Goal: Task Accomplishment & Management: Manage account settings

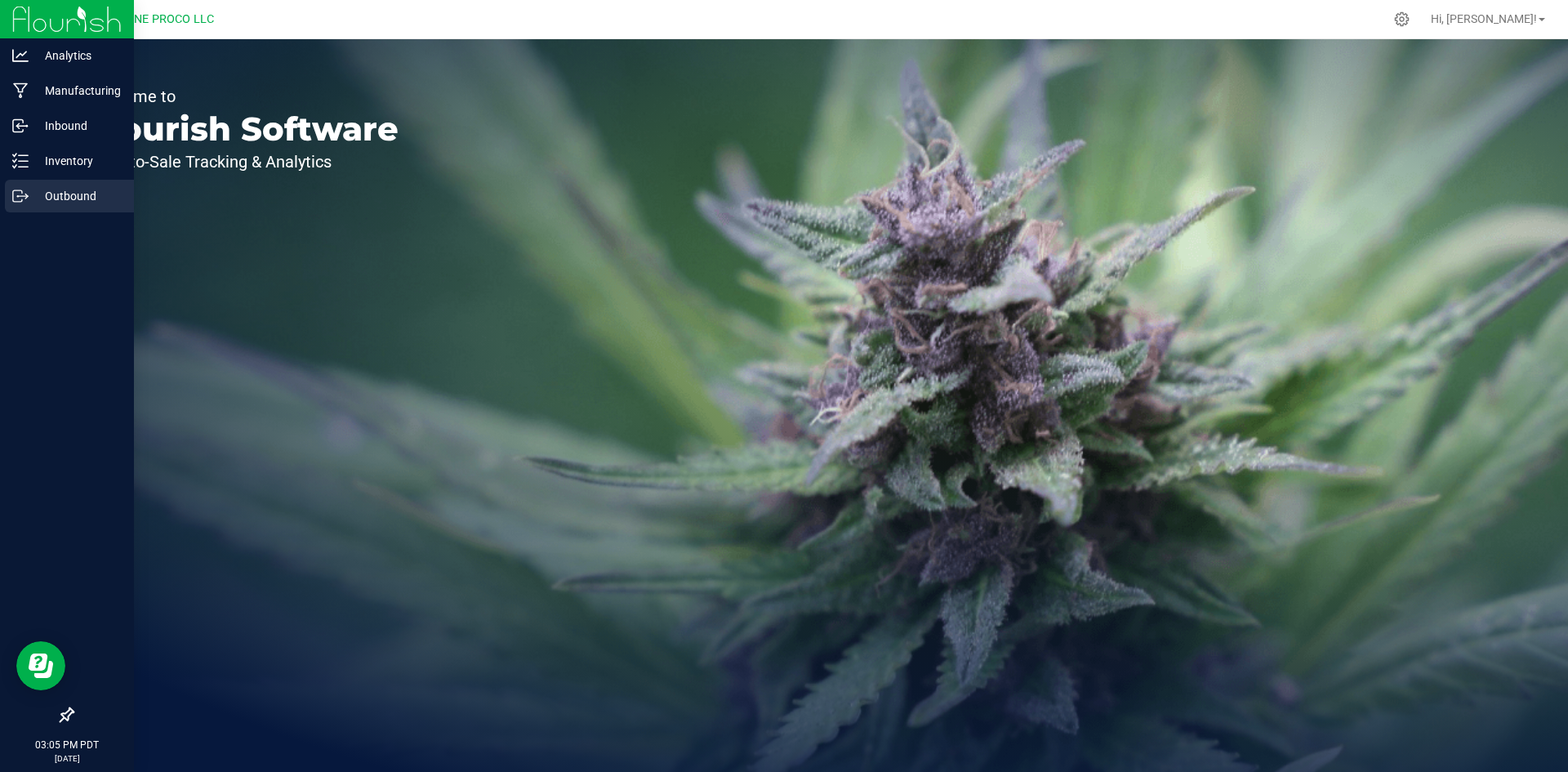
click at [23, 186] on div "Outbound" at bounding box center [69, 195] width 129 height 32
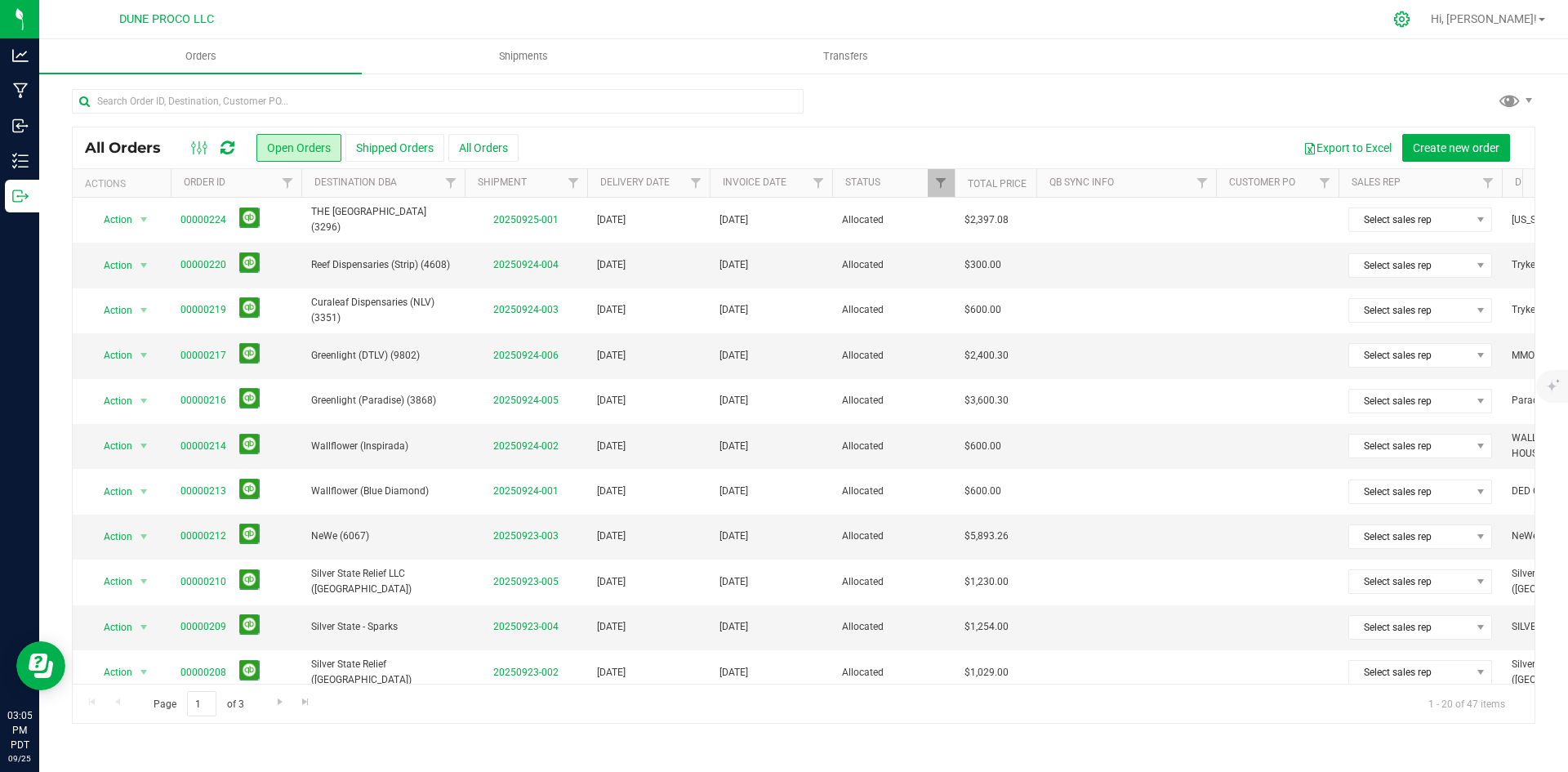
click at [1410, 23] on icon at bounding box center [1402, 19] width 17 height 17
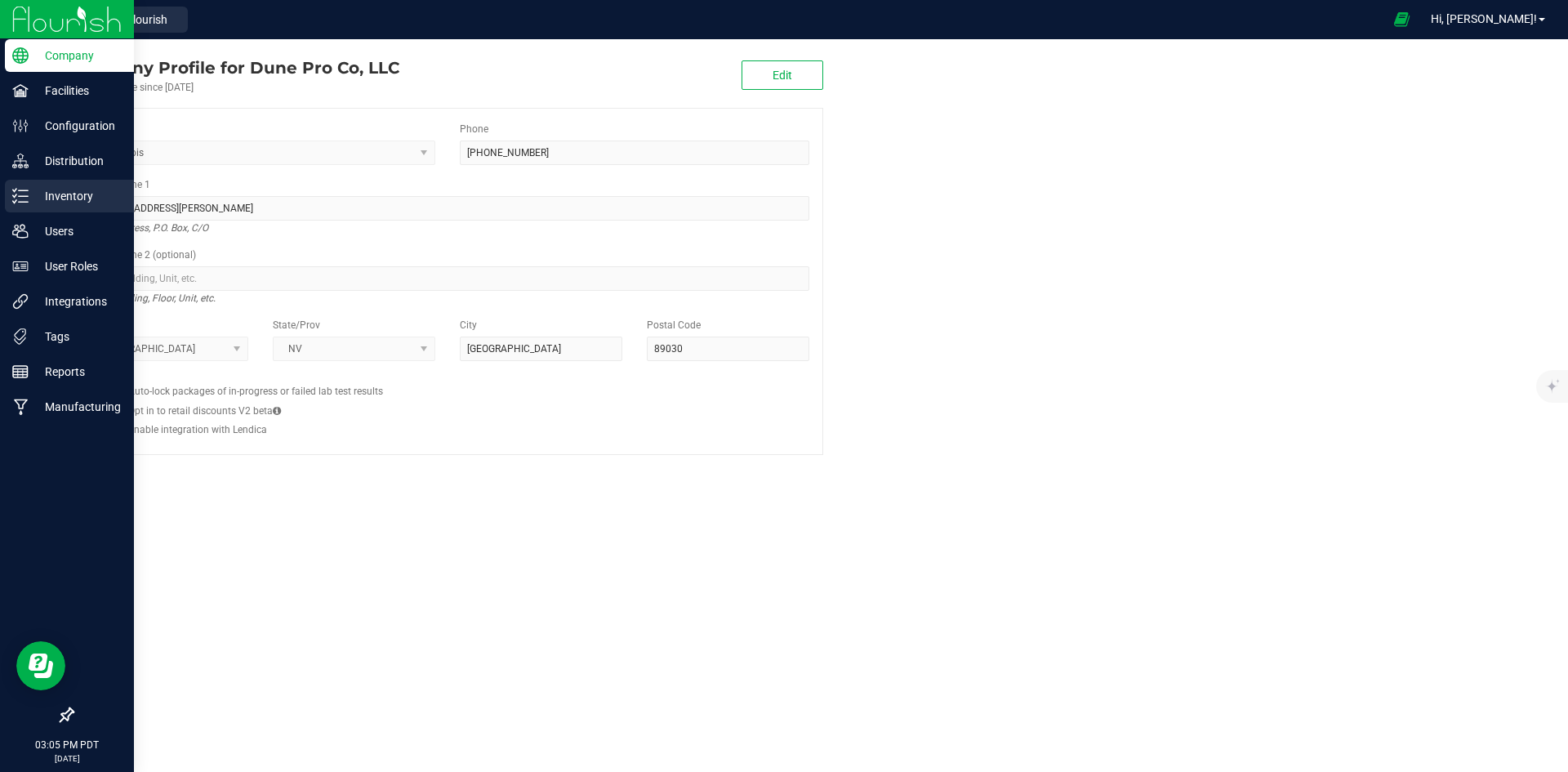
click at [71, 195] on p "Inventory" at bounding box center [77, 196] width 98 height 20
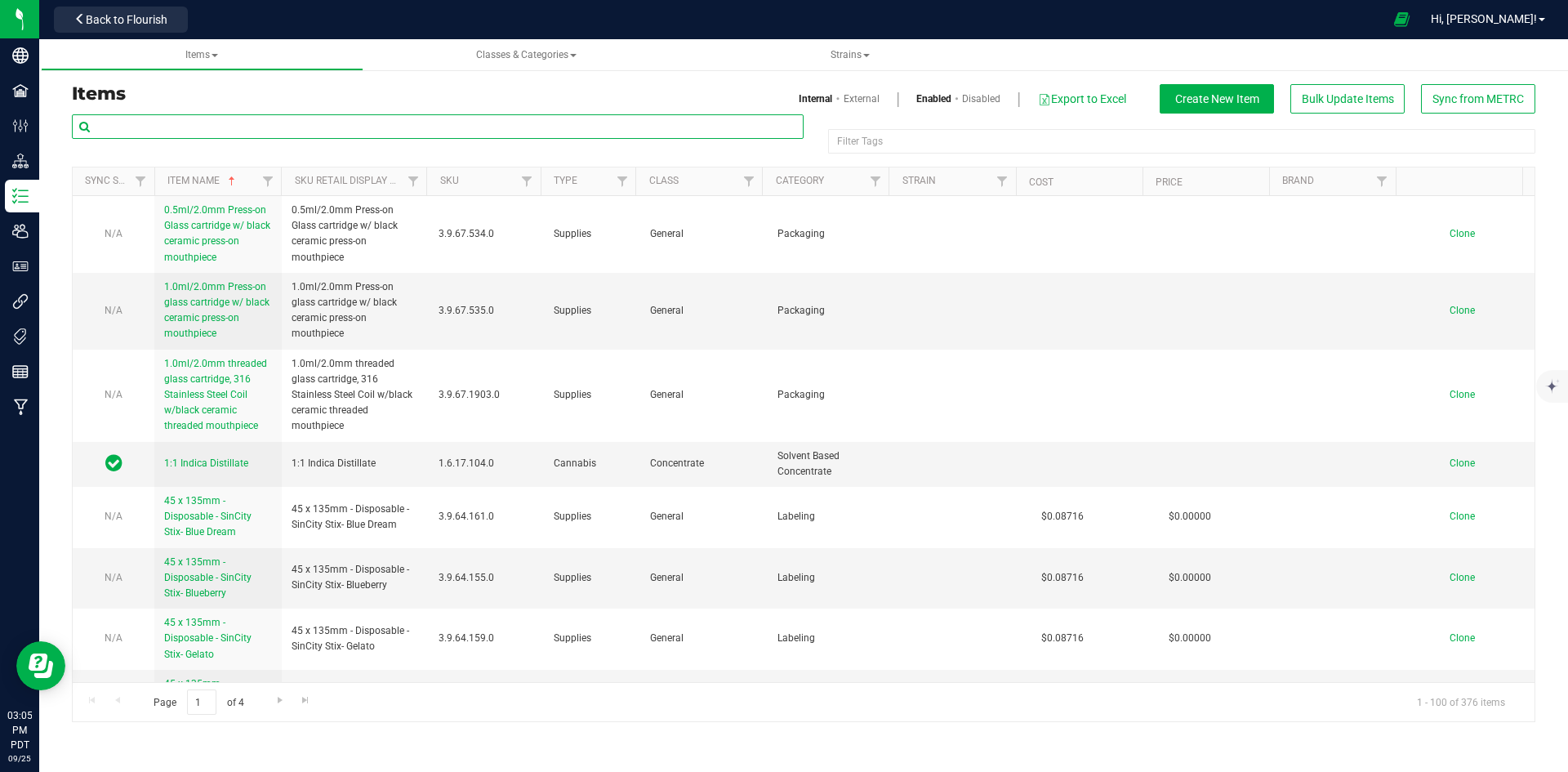
click at [312, 133] on input "text" at bounding box center [438, 126] width 732 height 24
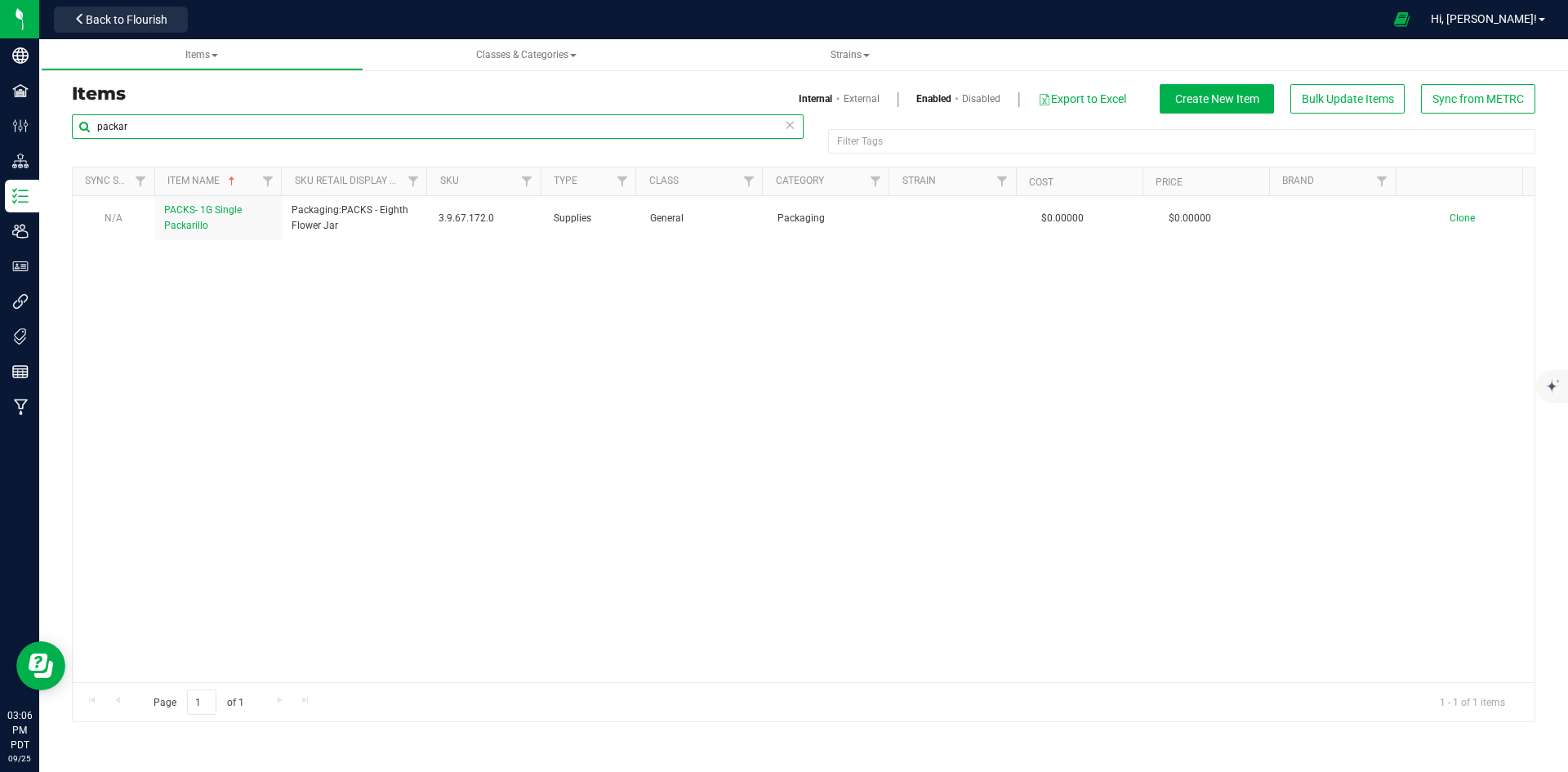
type input "packar"
click at [234, 303] on div "N/A PACKS- 1G Single Packarillo Packaging:PACKS - Eighth Flower Jar 3.9.67.172.…" at bounding box center [803, 439] width 1462 height 486
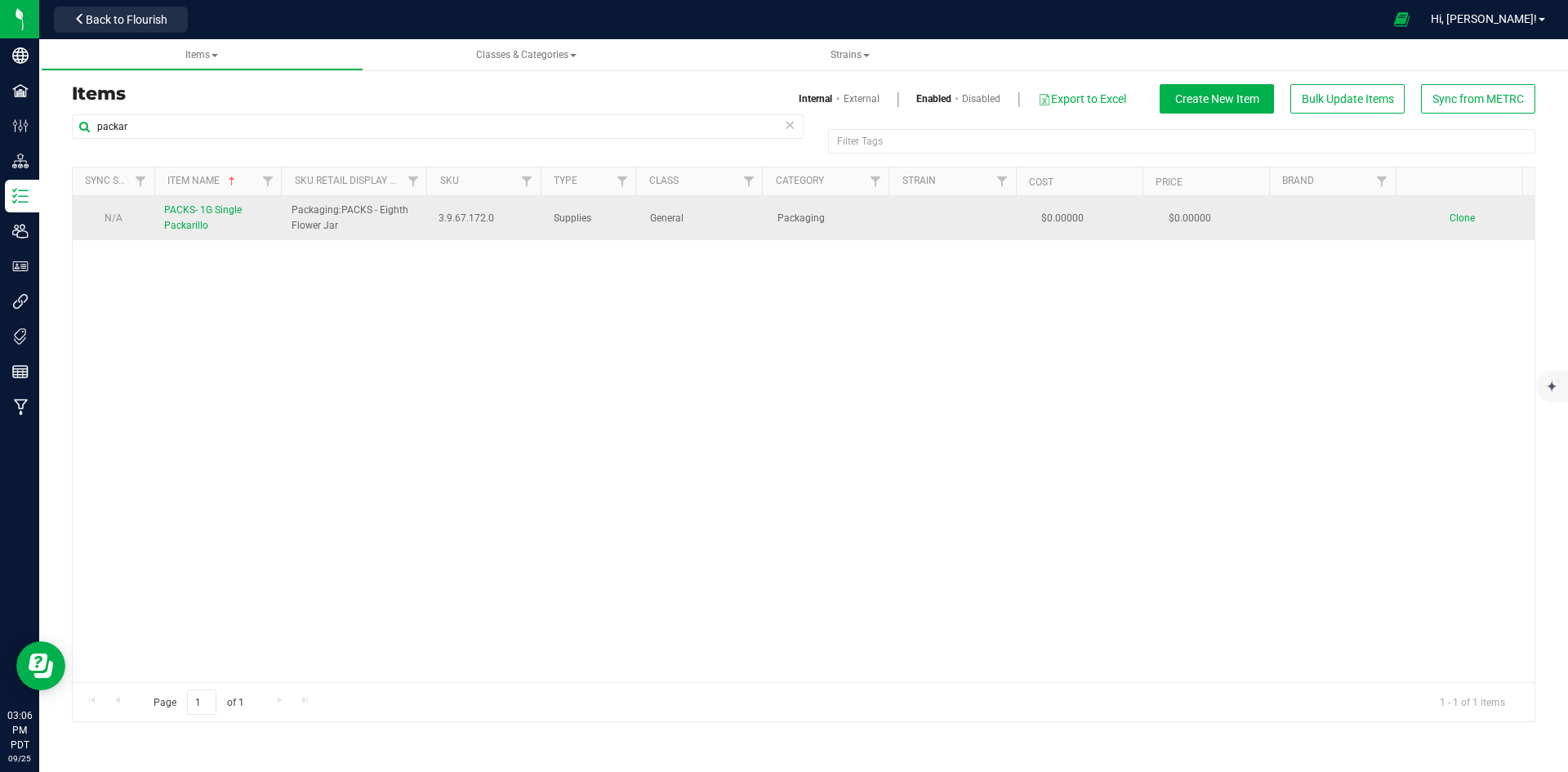
click at [210, 226] on link "PACKS- 1G Single Packarillo" at bounding box center [218, 217] width 108 height 31
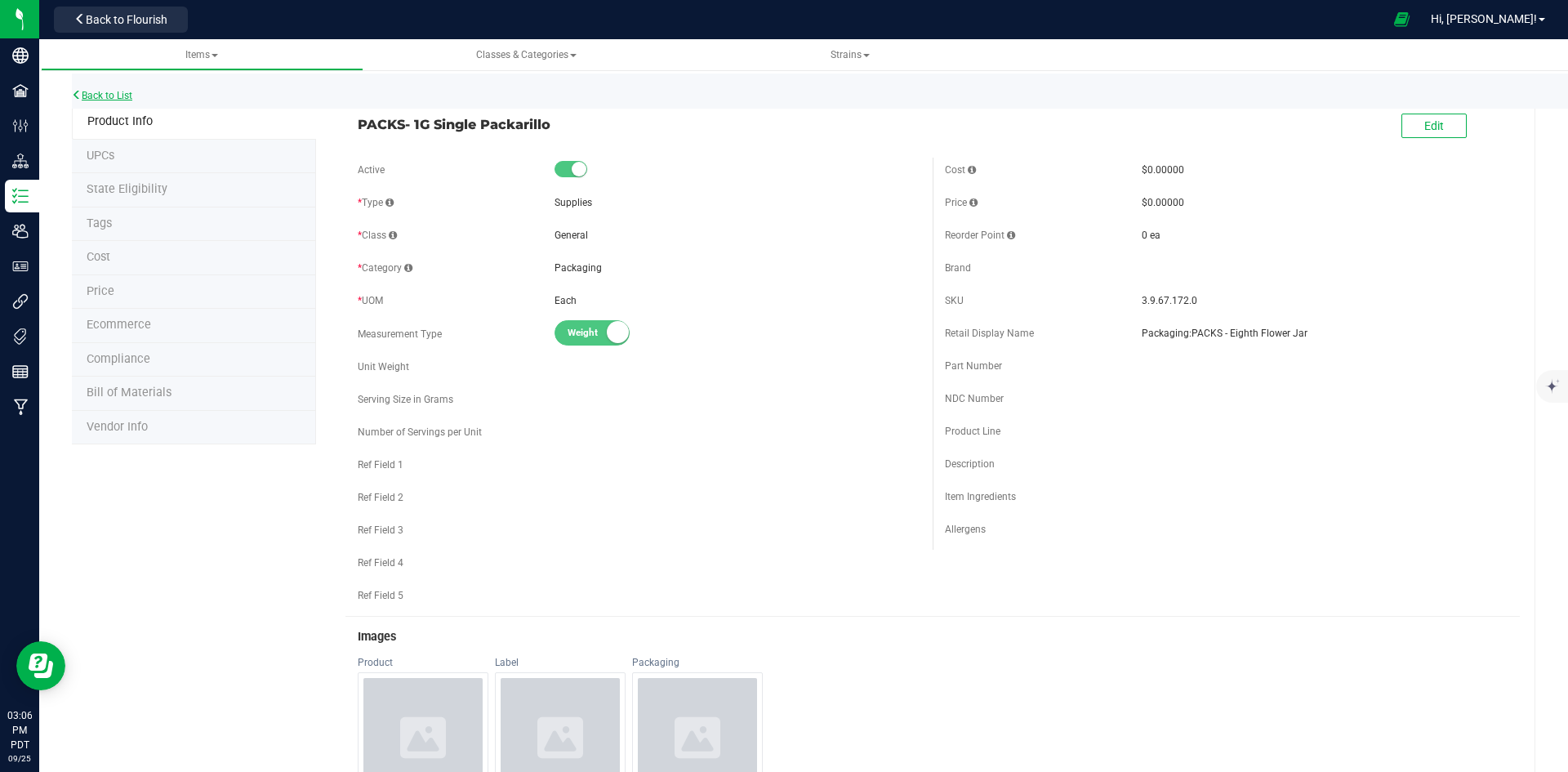
click at [121, 92] on link "Back to List" at bounding box center [101, 96] width 61 height 12
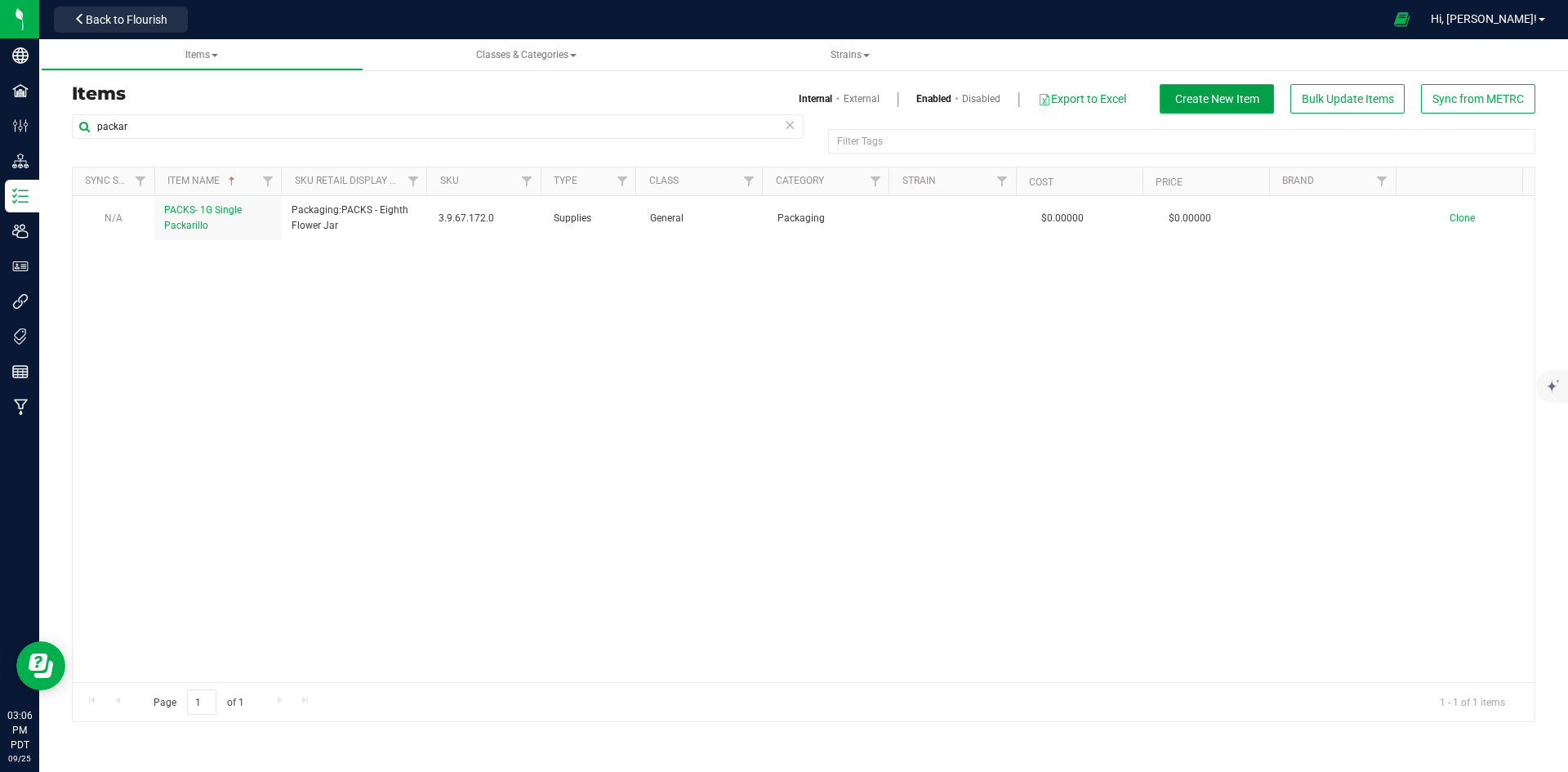
click at [1218, 107] on button "Create New Item" at bounding box center [1216, 98] width 114 height 29
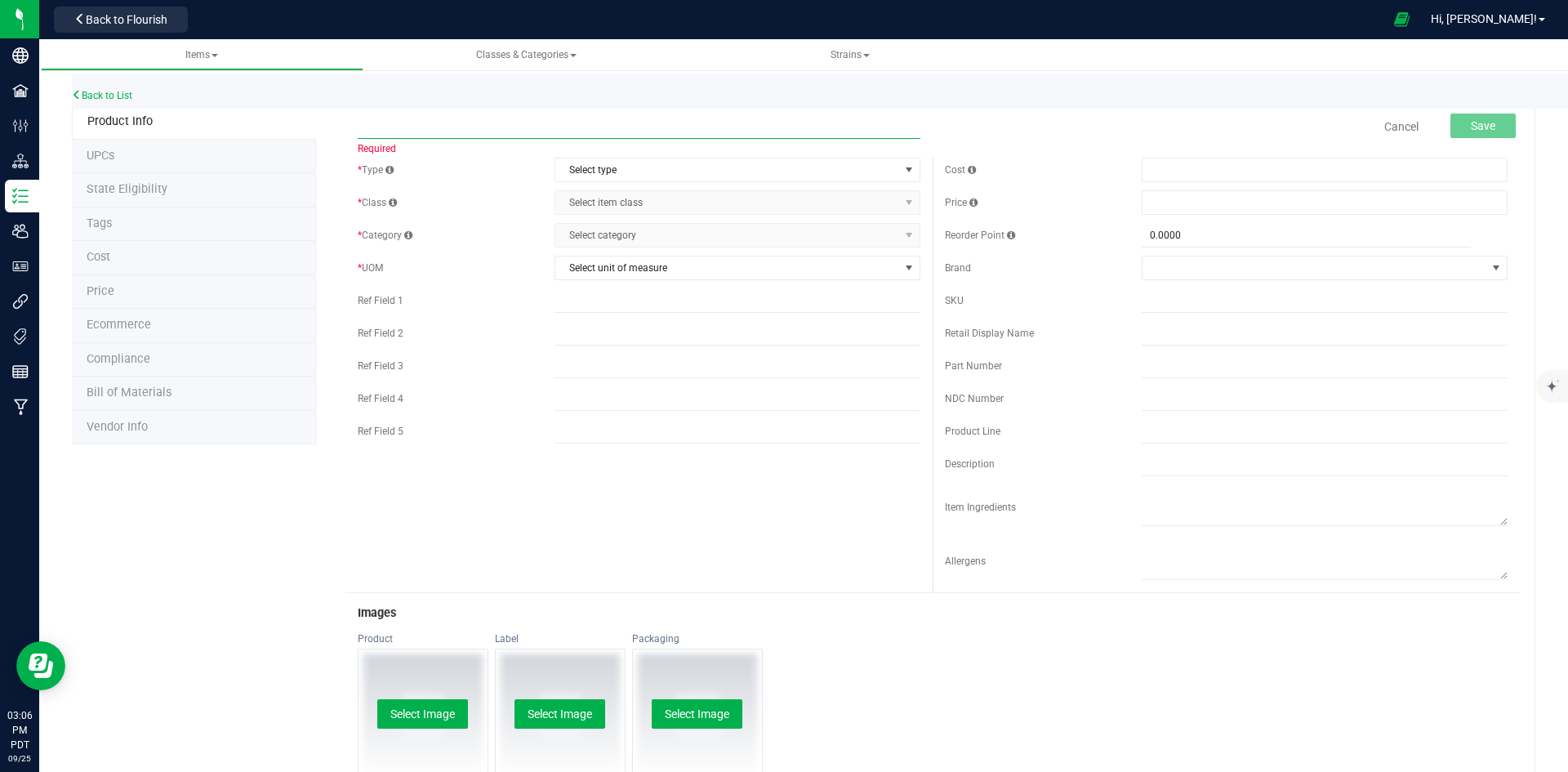
click at [646, 116] on input "text" at bounding box center [639, 126] width 562 height 24
paste input "Packarillos-Blunt Cone-Large-Universal"
type input "Packarillos-Blunt Cone-Large-Universal"
click at [725, 177] on span "Select type" at bounding box center [726, 169] width 344 height 22
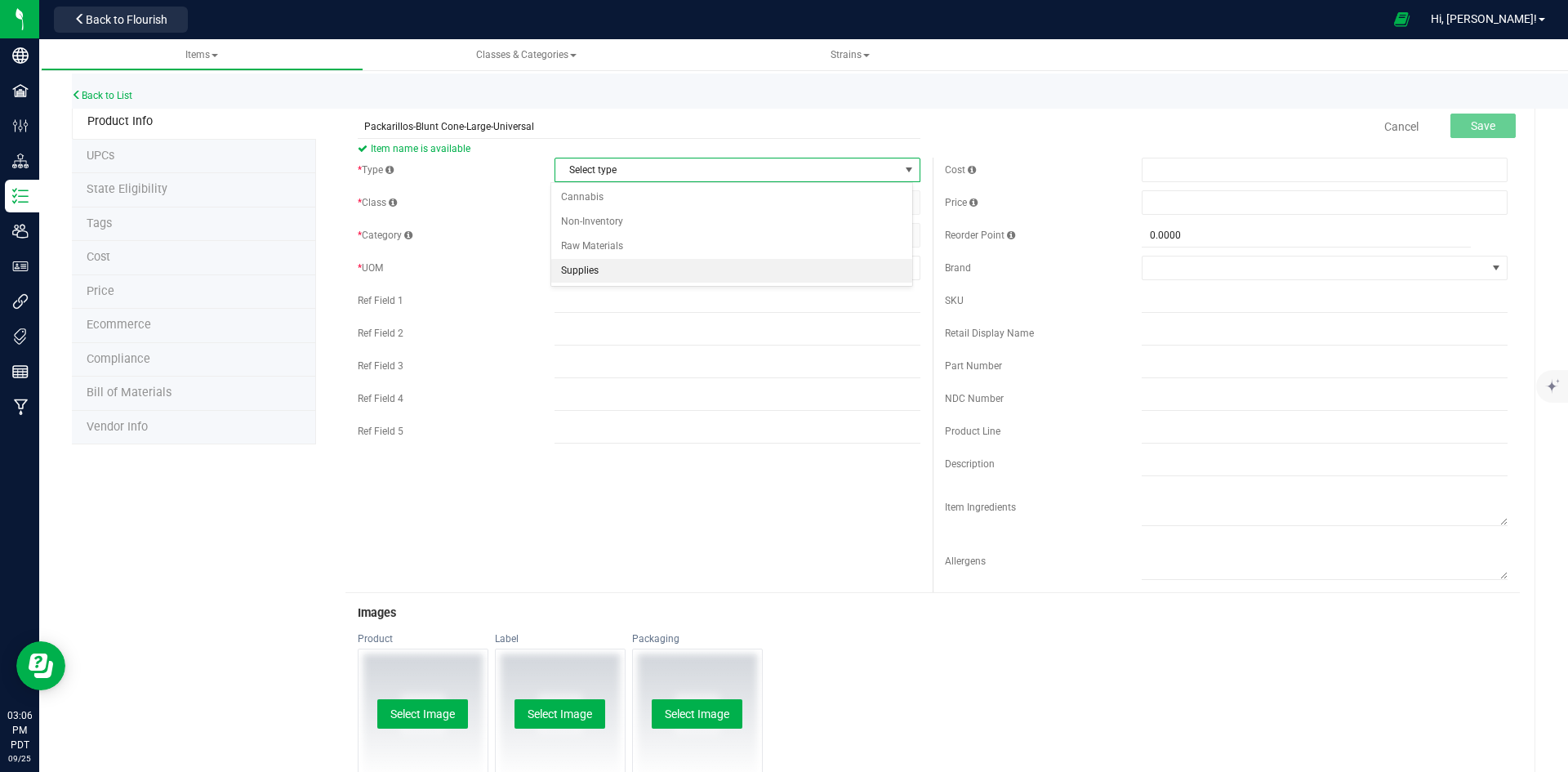
click at [648, 275] on li "Supplies" at bounding box center [732, 270] width 361 height 24
click at [647, 197] on span "Select item class" at bounding box center [726, 202] width 344 height 22
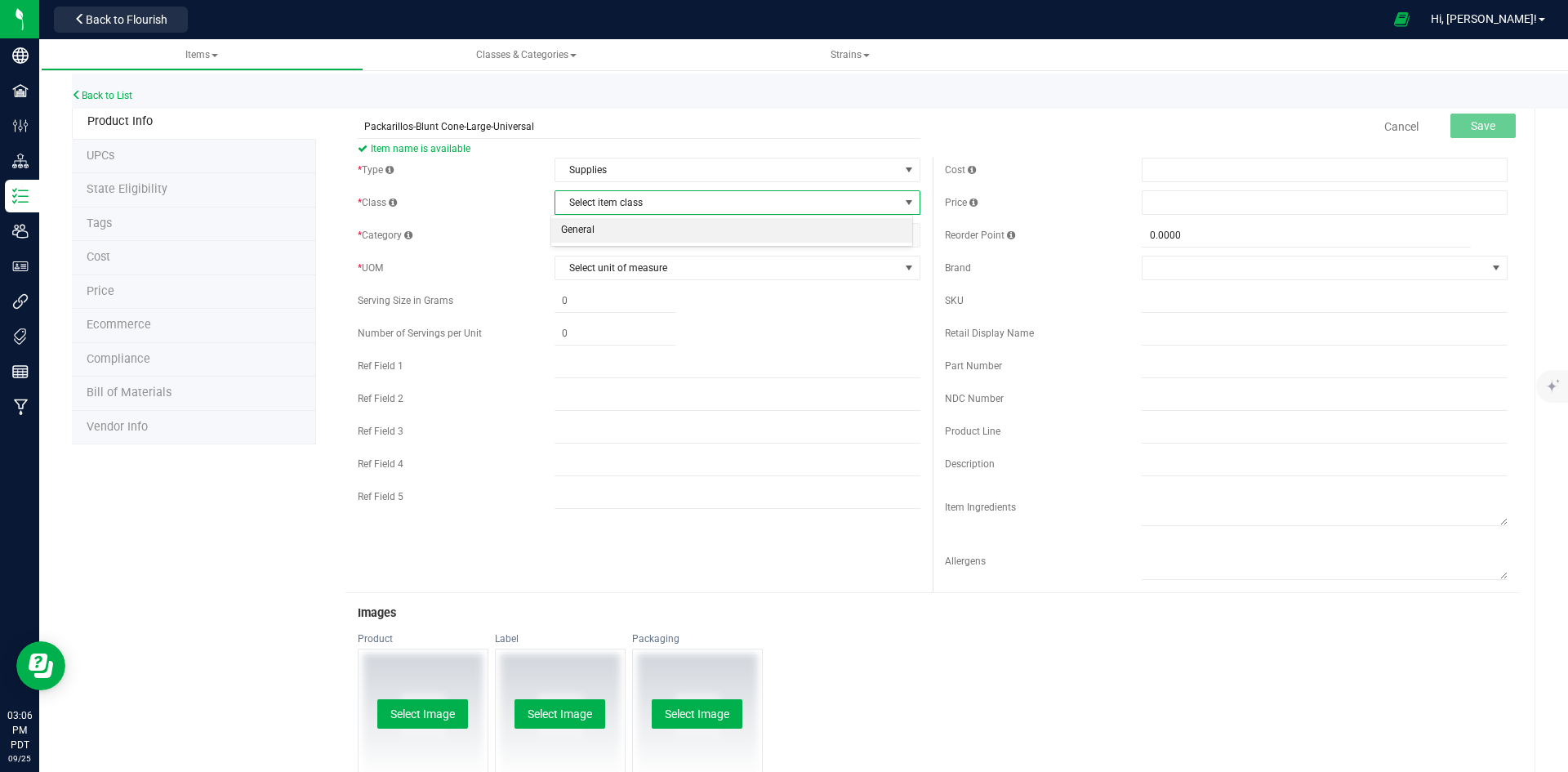
click at [642, 234] on li "General" at bounding box center [732, 230] width 361 height 24
click at [642, 233] on span "Select category" at bounding box center [726, 235] width 344 height 22
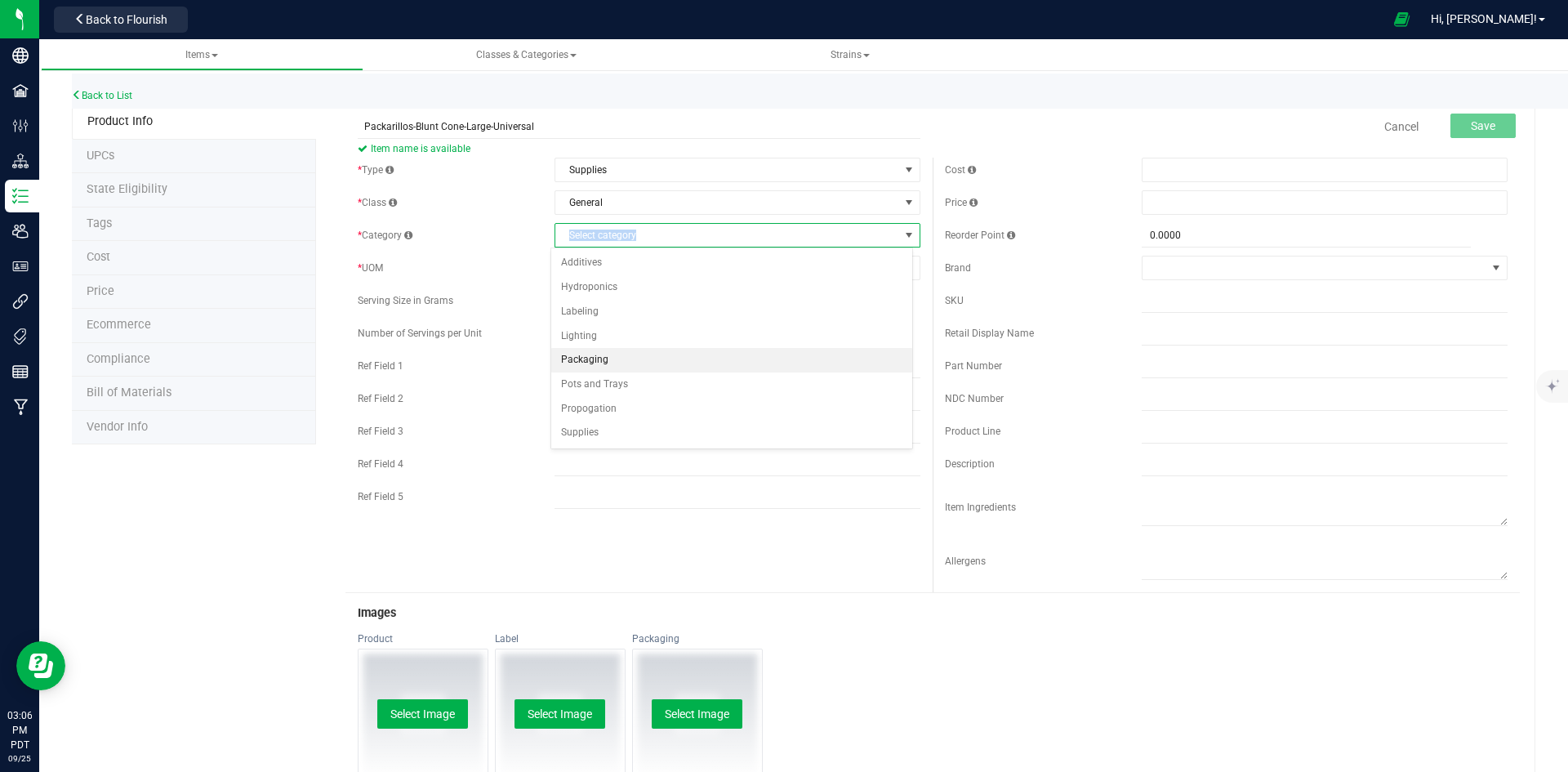
click at [644, 356] on li "Packaging" at bounding box center [732, 359] width 361 height 24
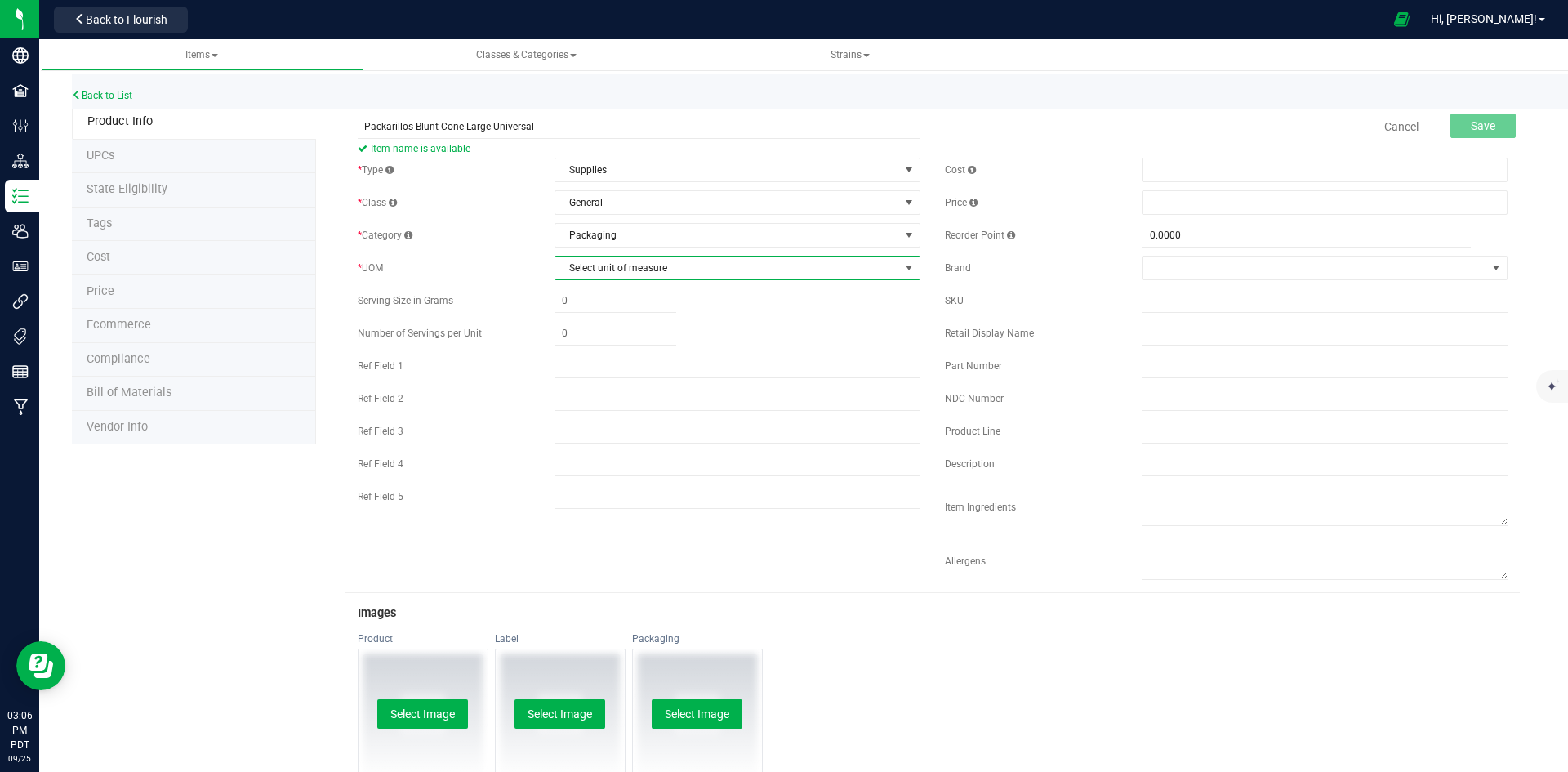
click at [648, 273] on span "Select unit of measure" at bounding box center [726, 267] width 344 height 22
click at [635, 294] on li "Each" at bounding box center [732, 295] width 361 height 24
click at [1472, 124] on span "Save" at bounding box center [1482, 126] width 24 height 13
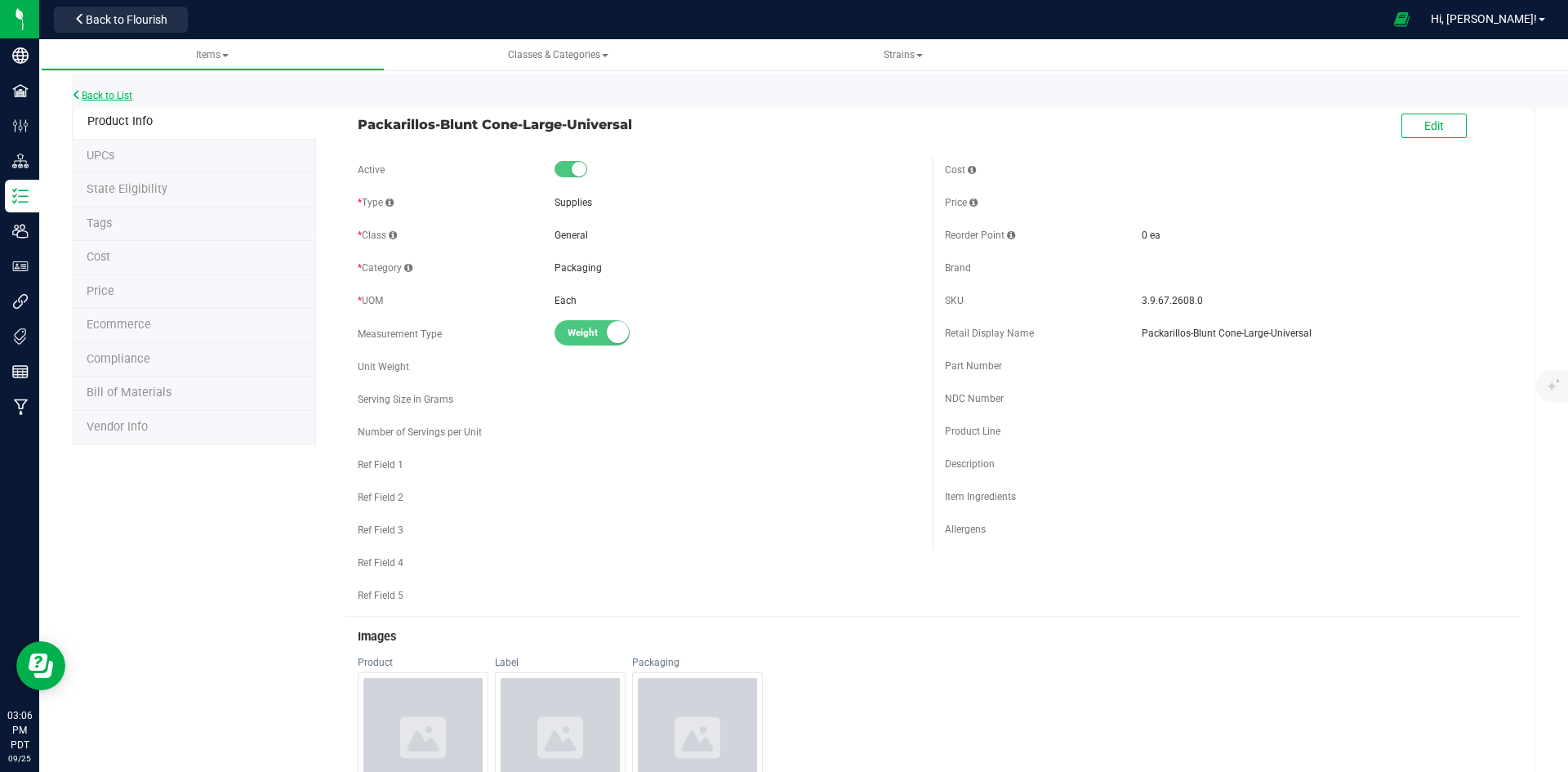
click at [114, 94] on link "Back to List" at bounding box center [101, 96] width 61 height 12
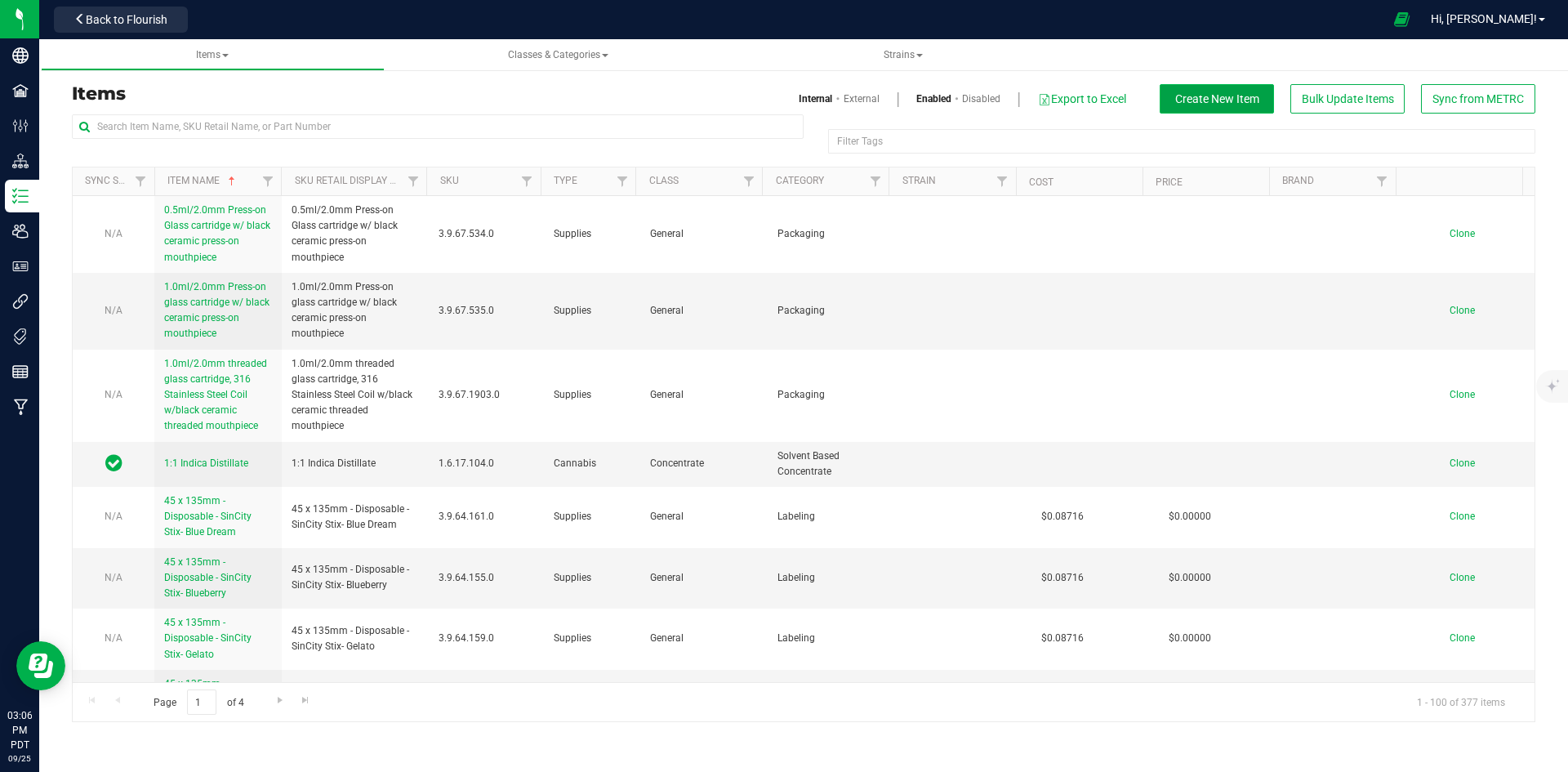
click at [1219, 96] on span "Create New Item" at bounding box center [1217, 99] width 84 height 13
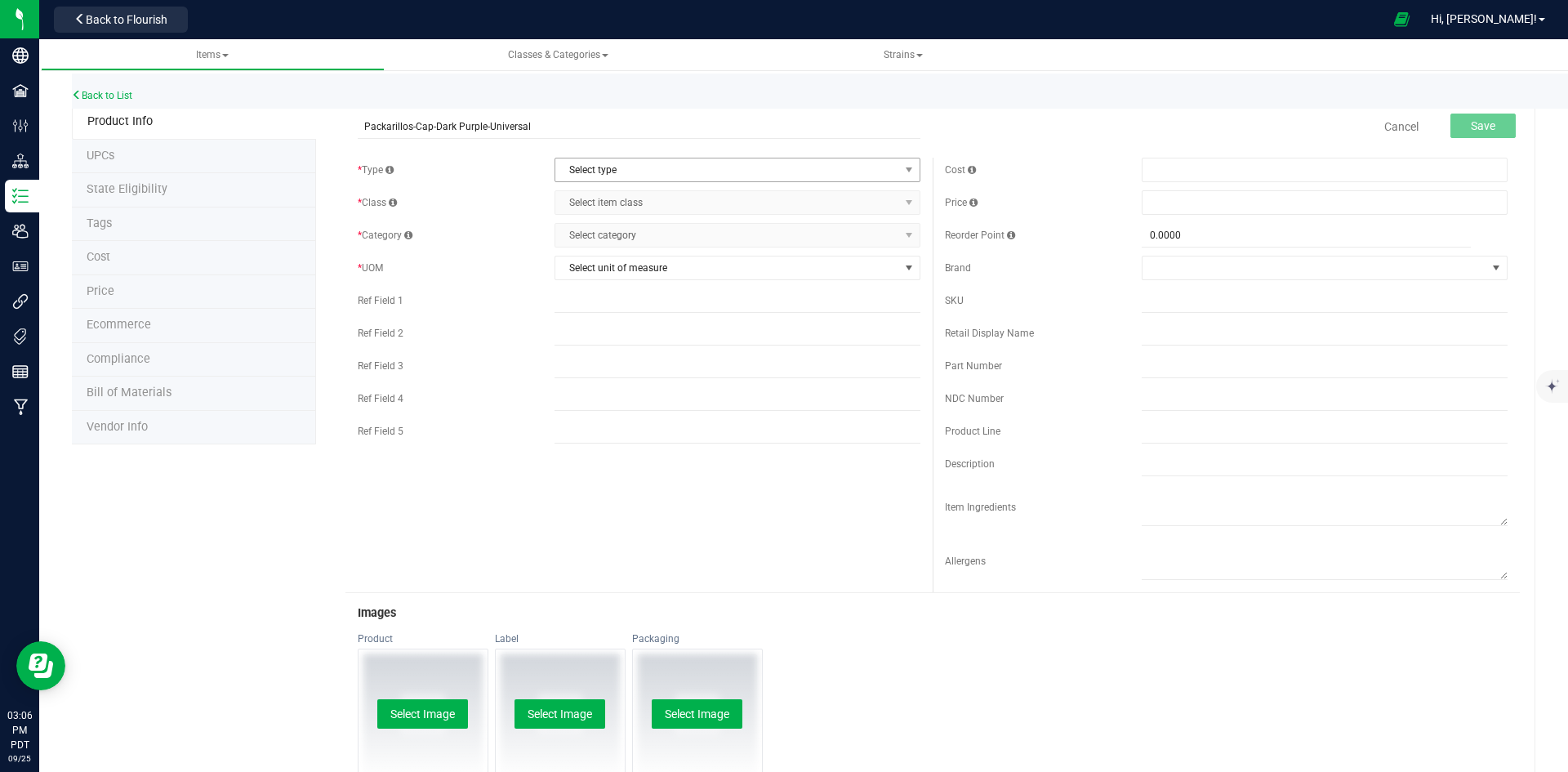
type input "Packarillos-Cap-Dark Purple-Universal"
click at [647, 175] on span "Select type" at bounding box center [726, 169] width 344 height 22
click at [605, 278] on li "Supplies" at bounding box center [732, 270] width 361 height 24
click at [624, 206] on span "Select item class" at bounding box center [726, 202] width 344 height 22
click at [628, 240] on li "General" at bounding box center [732, 230] width 361 height 24
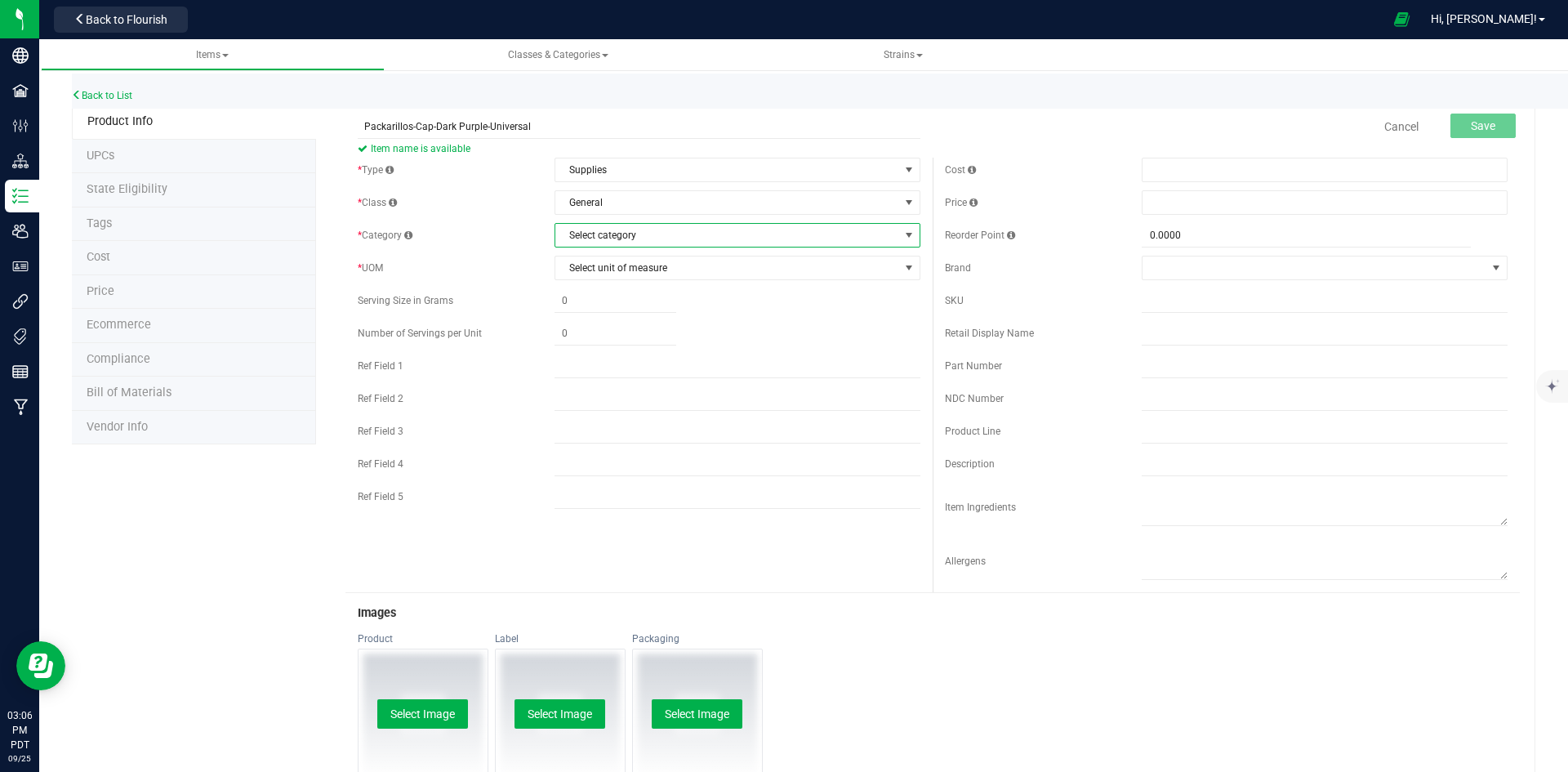
click at [627, 229] on span "Select category" at bounding box center [726, 235] width 344 height 22
click at [631, 367] on li "Packaging" at bounding box center [732, 359] width 361 height 24
click at [643, 274] on span "Select unit of measure" at bounding box center [726, 267] width 344 height 22
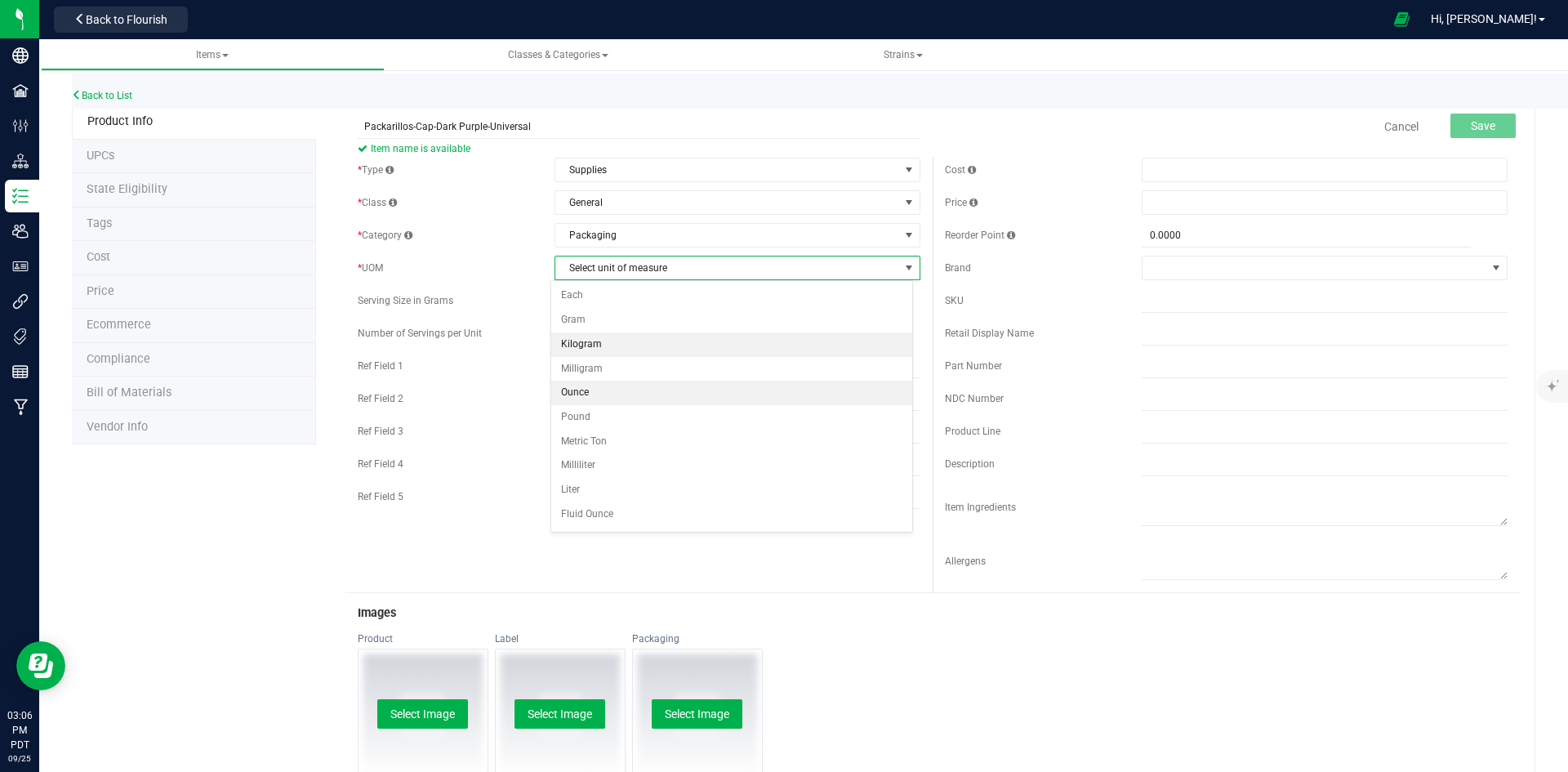
click at [641, 301] on li "Each" at bounding box center [732, 295] width 361 height 24
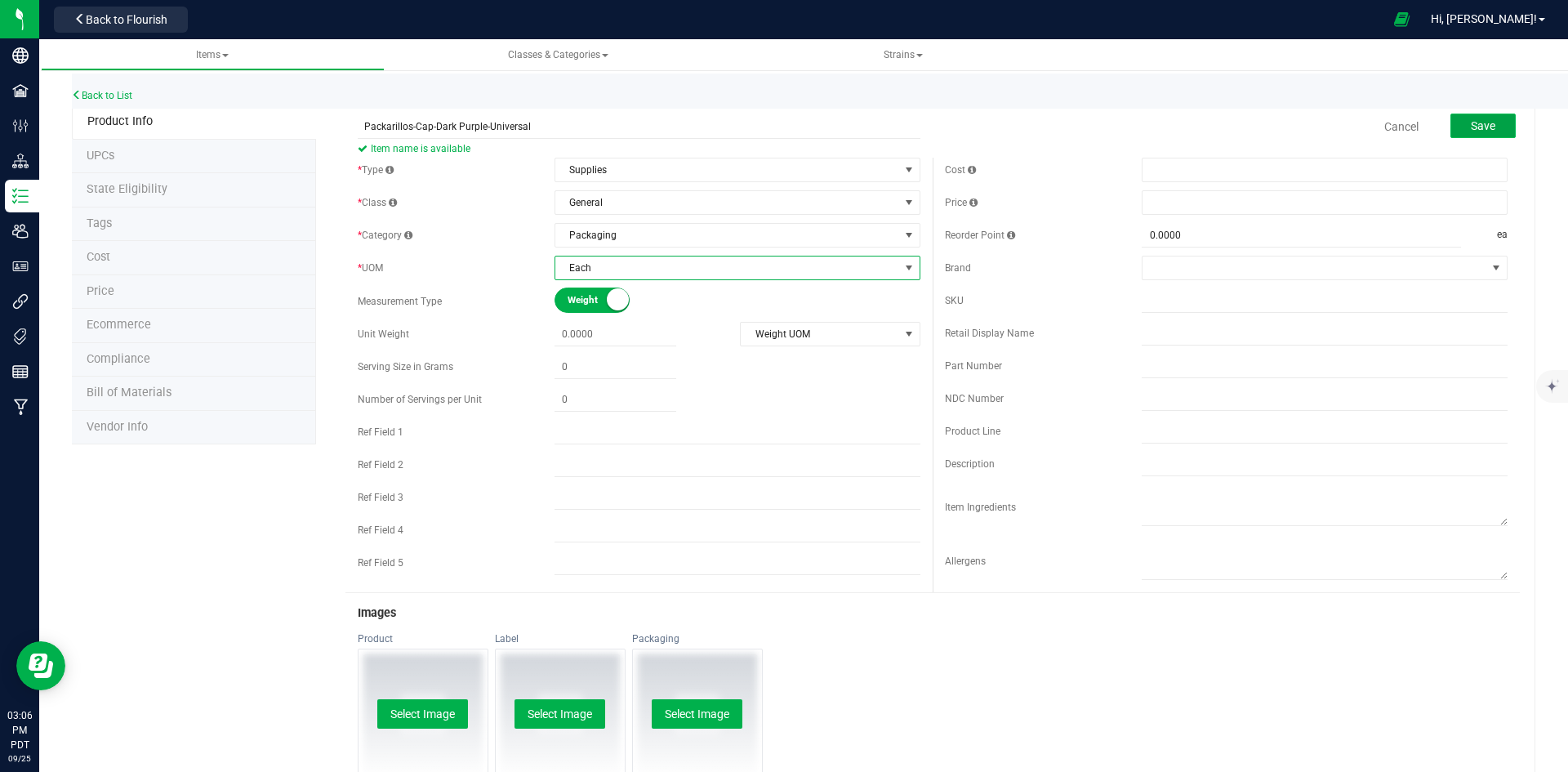
click at [1471, 126] on span "Save" at bounding box center [1482, 126] width 24 height 13
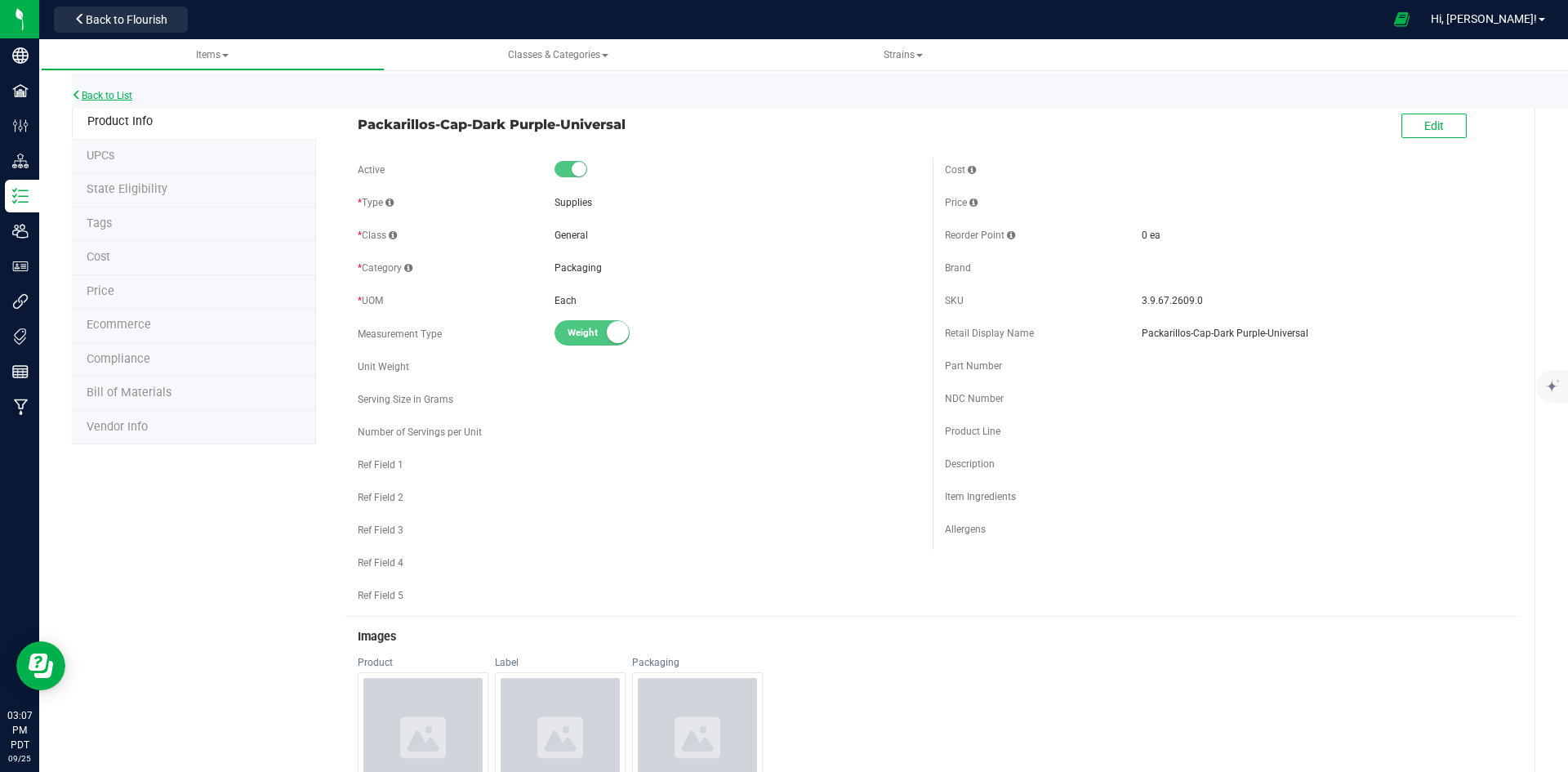
click at [113, 93] on link "Back to List" at bounding box center [101, 96] width 61 height 12
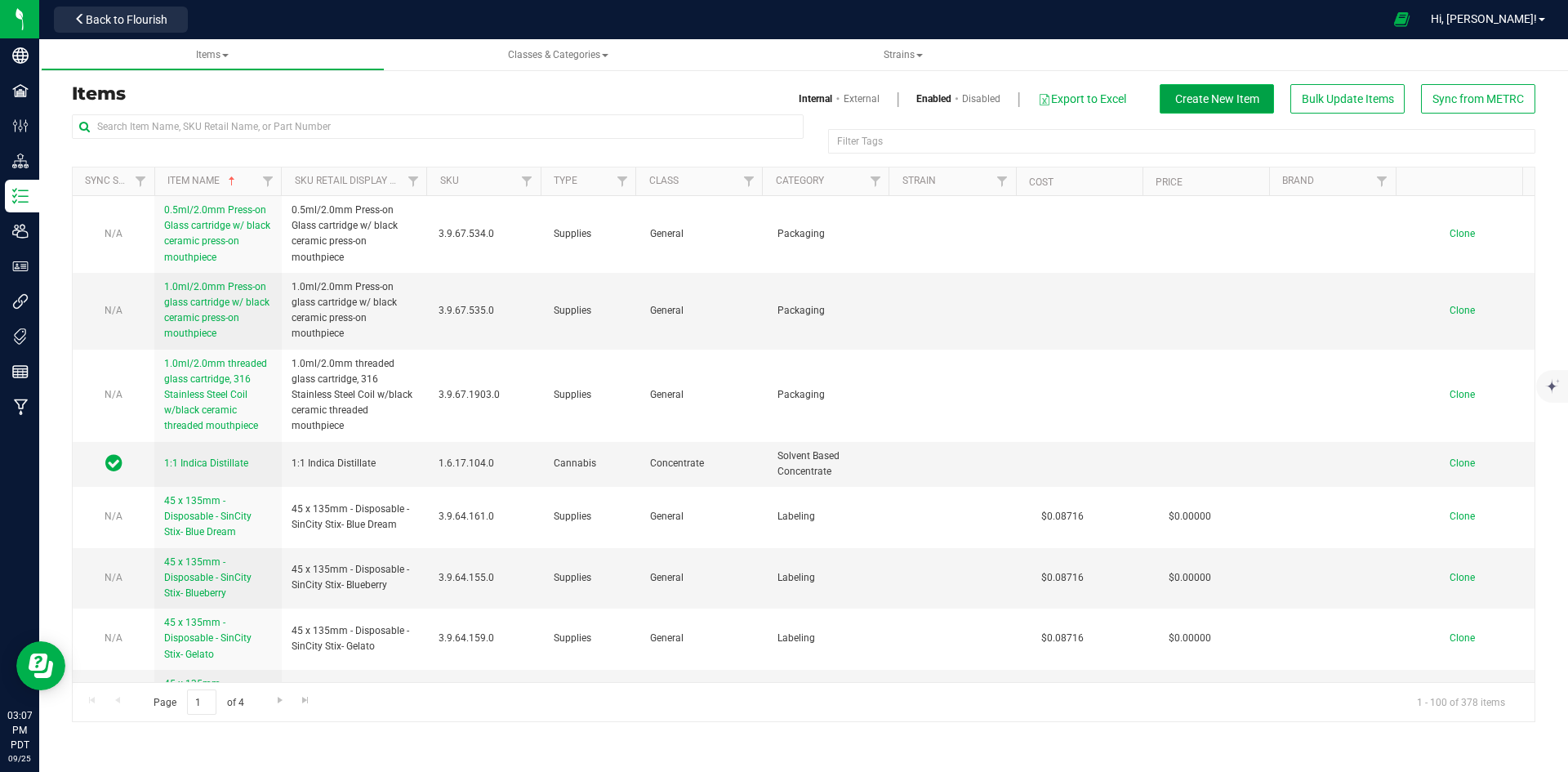
click at [1200, 101] on span "Create New Item" at bounding box center [1217, 99] width 84 height 13
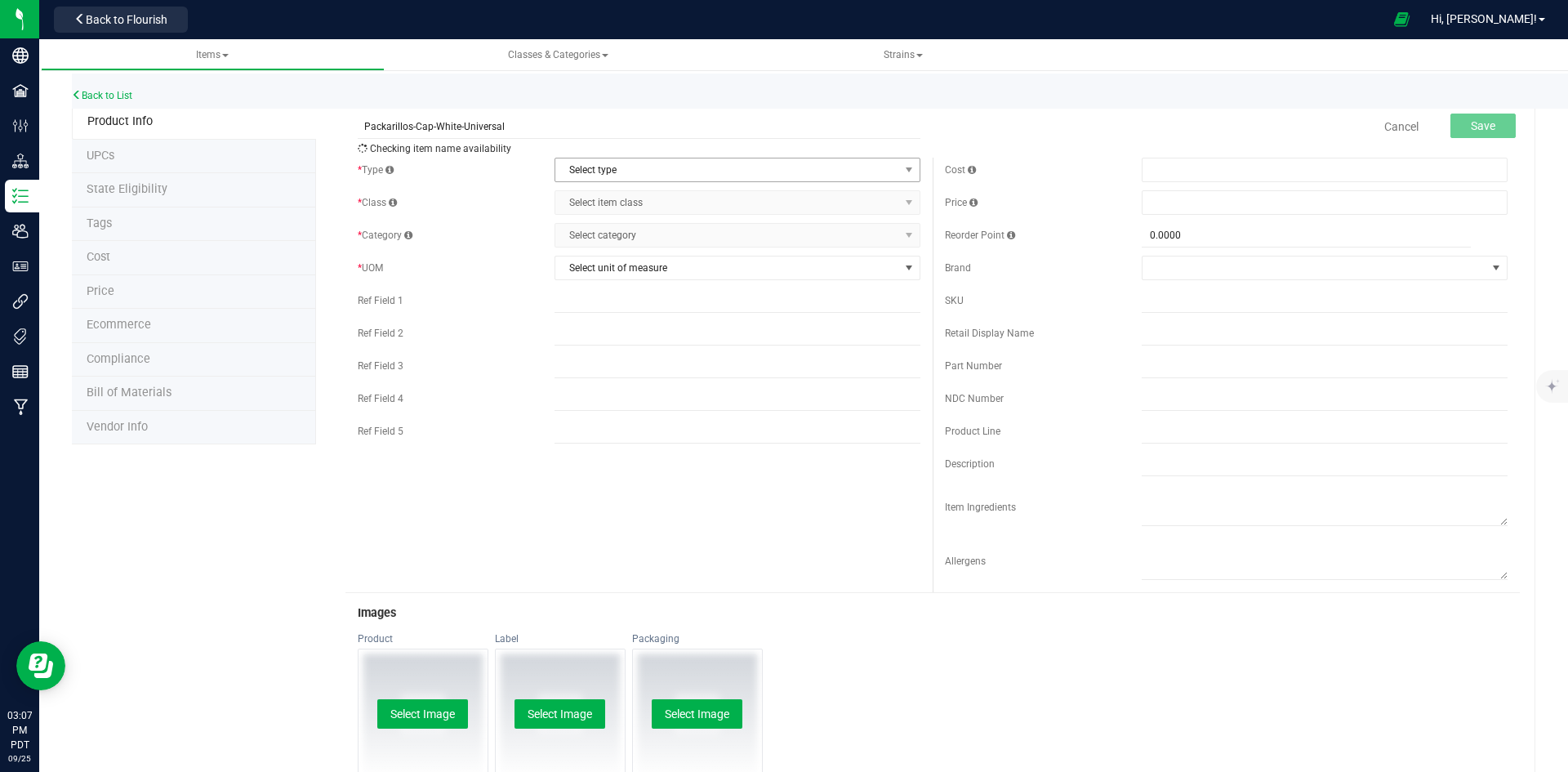
type input "Packarillos-Cap-White-Universal"
click at [698, 169] on span "Select type" at bounding box center [726, 169] width 344 height 22
click at [656, 268] on li "Supplies" at bounding box center [732, 270] width 361 height 24
click at [660, 198] on span "Select item class" at bounding box center [726, 202] width 344 height 22
click at [644, 237] on li "General" at bounding box center [732, 230] width 361 height 24
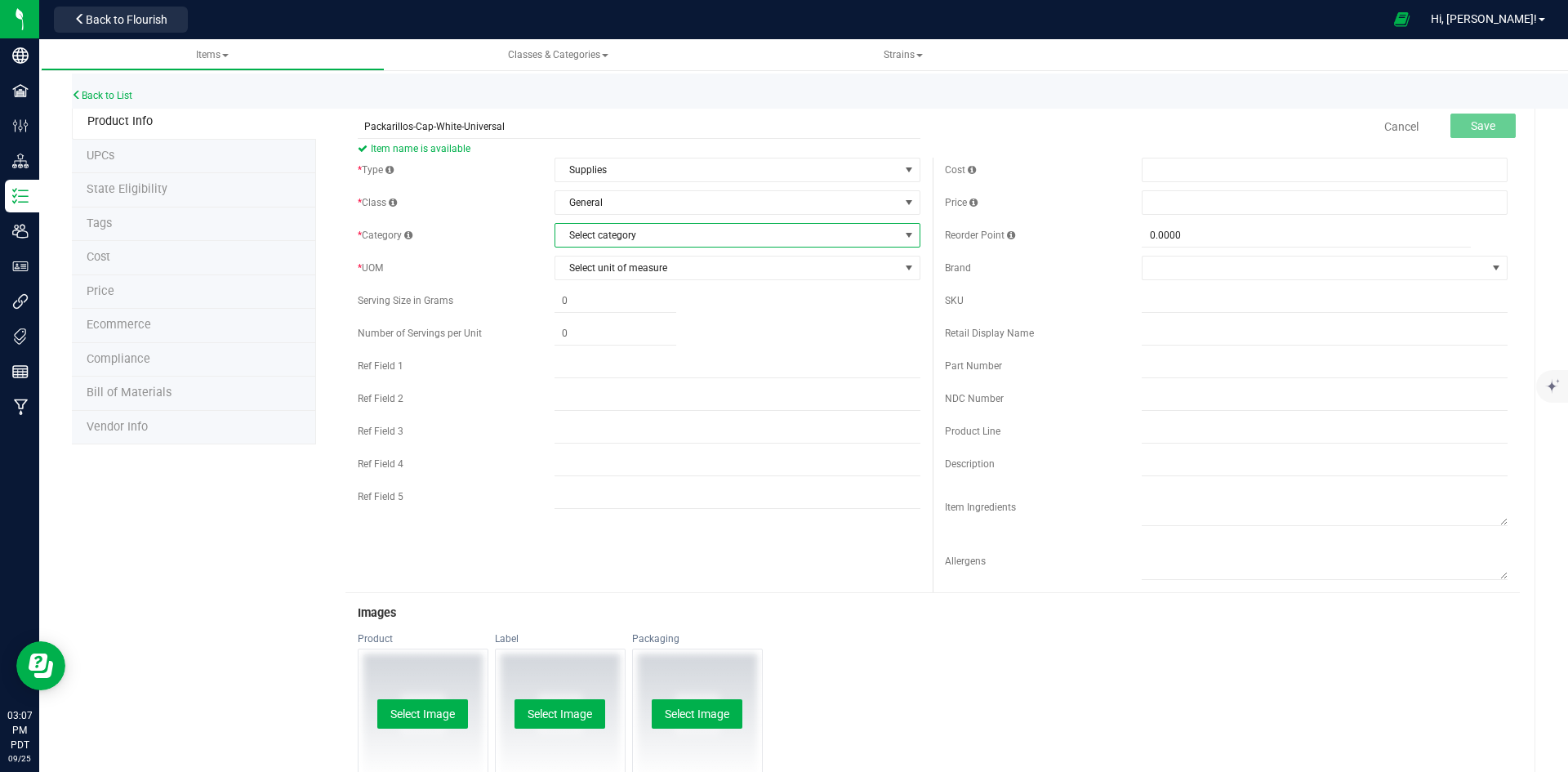
click at [644, 237] on span "Select category" at bounding box center [726, 235] width 344 height 22
click at [635, 369] on li "Packaging" at bounding box center [732, 359] width 361 height 24
click at [684, 270] on span "Select unit of measure" at bounding box center [726, 267] width 344 height 22
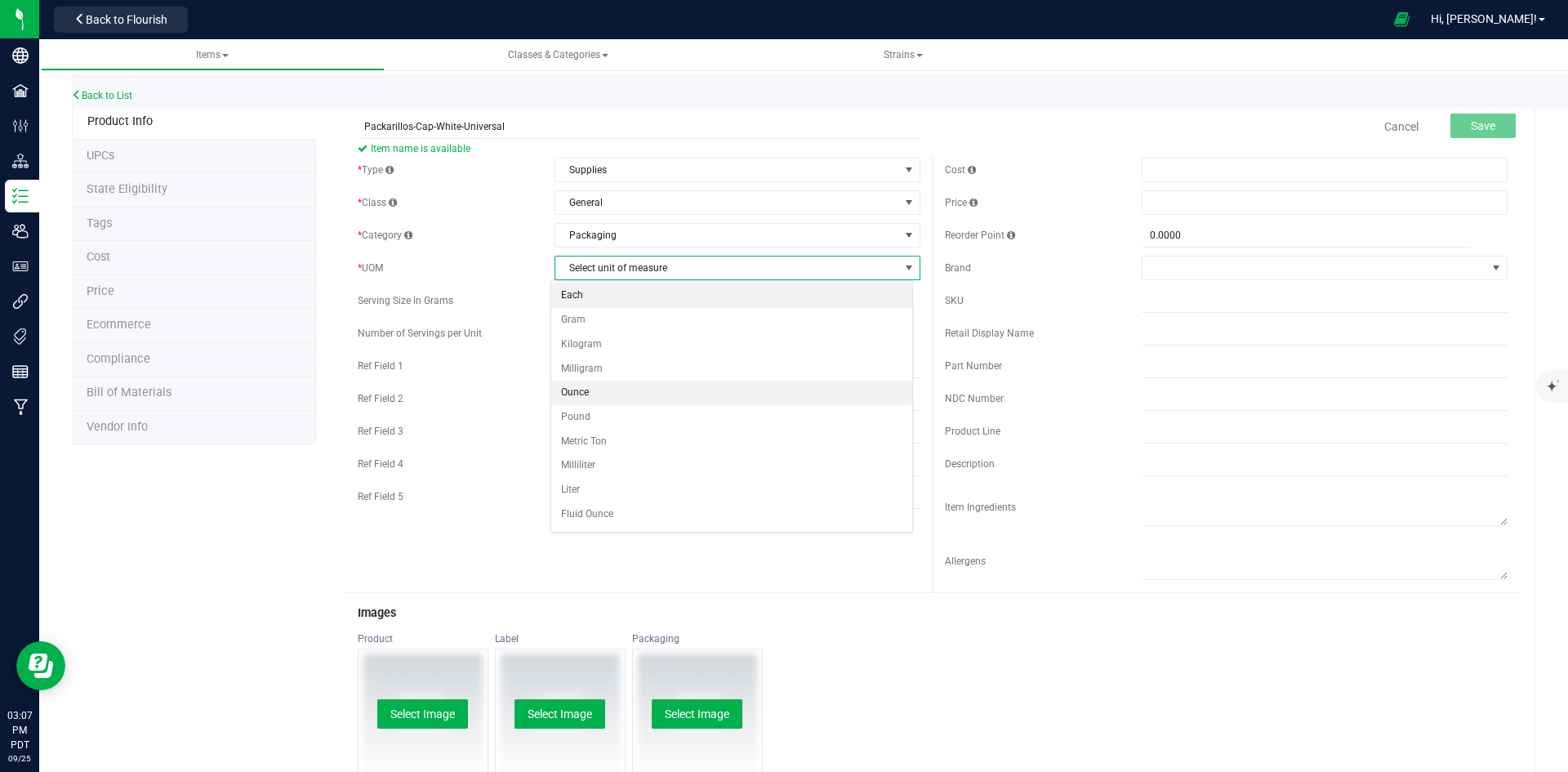
click at [682, 301] on li "Each" at bounding box center [732, 295] width 361 height 24
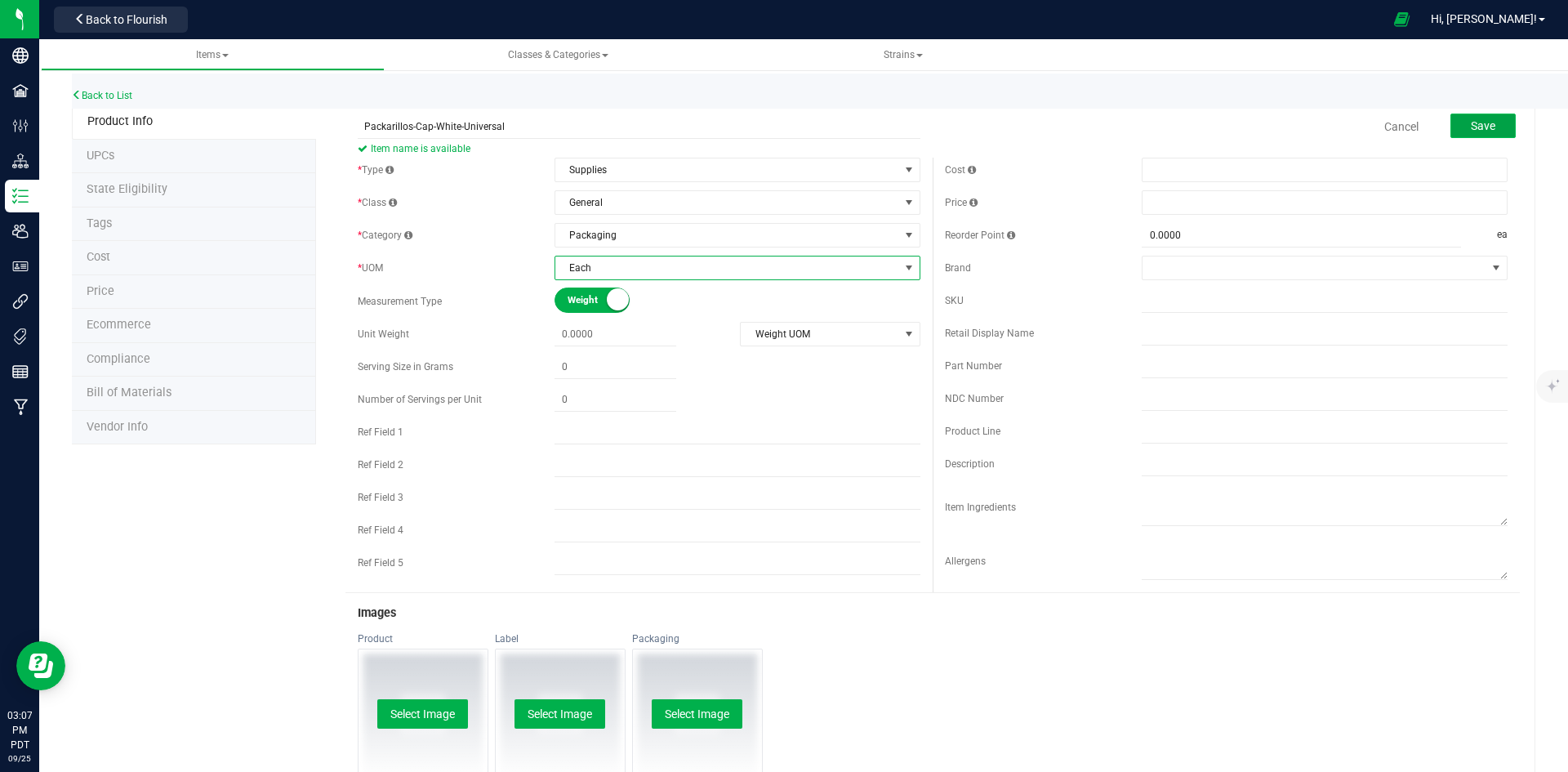
click at [1486, 129] on button "Save" at bounding box center [1482, 125] width 66 height 24
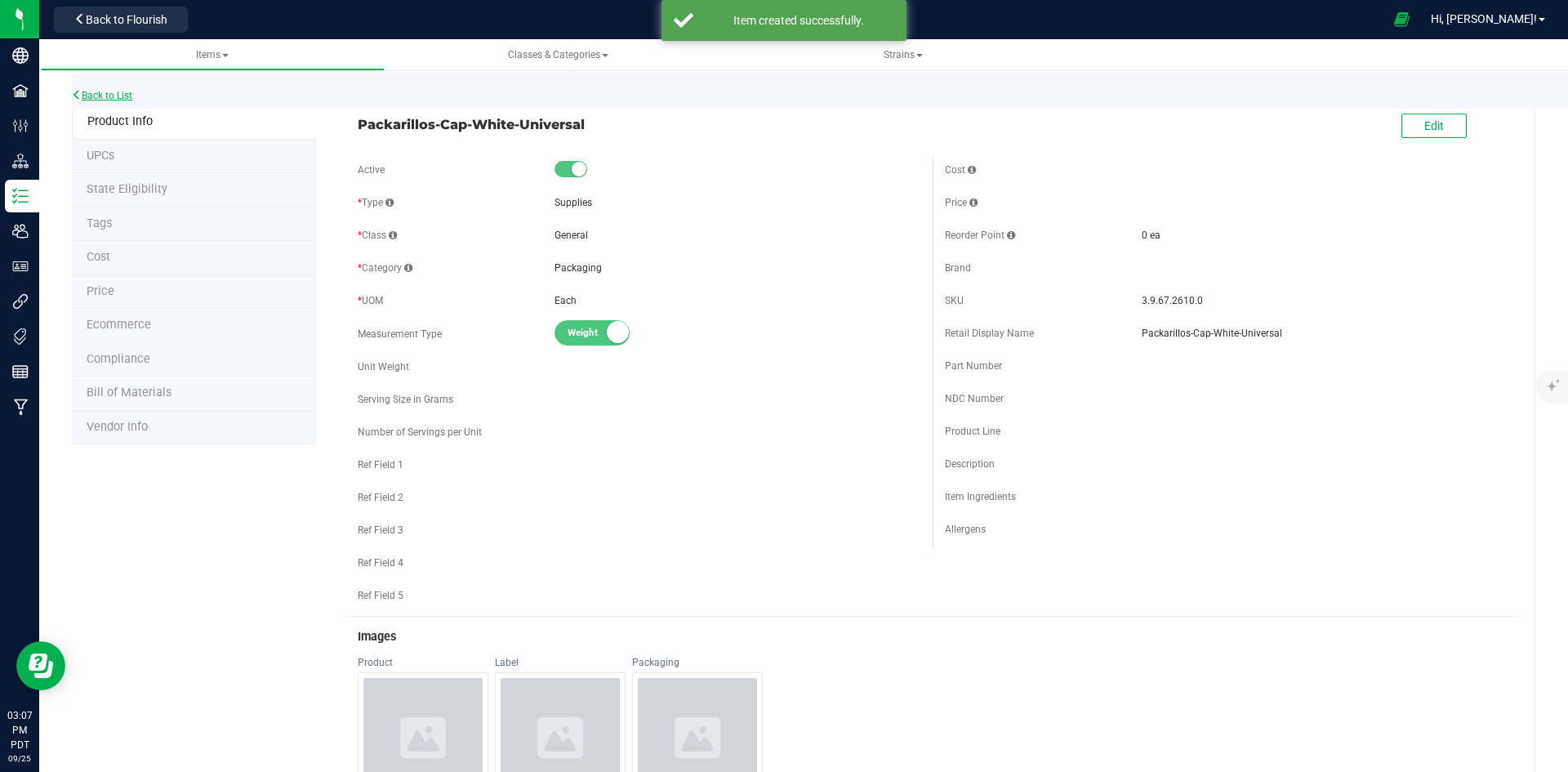
click at [124, 99] on link "Back to List" at bounding box center [101, 96] width 61 height 12
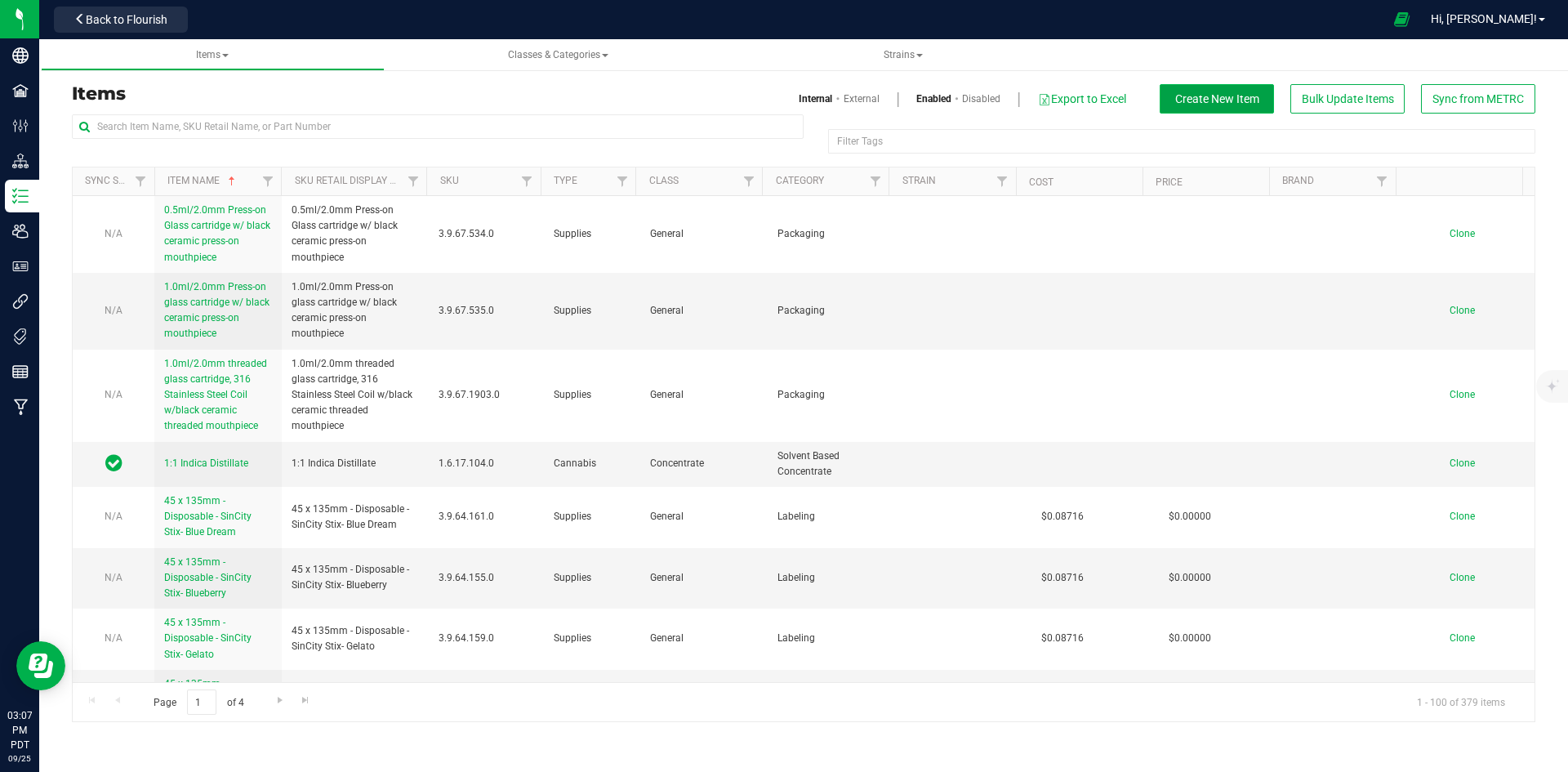
click at [1214, 107] on button "Create New Item" at bounding box center [1216, 98] width 114 height 29
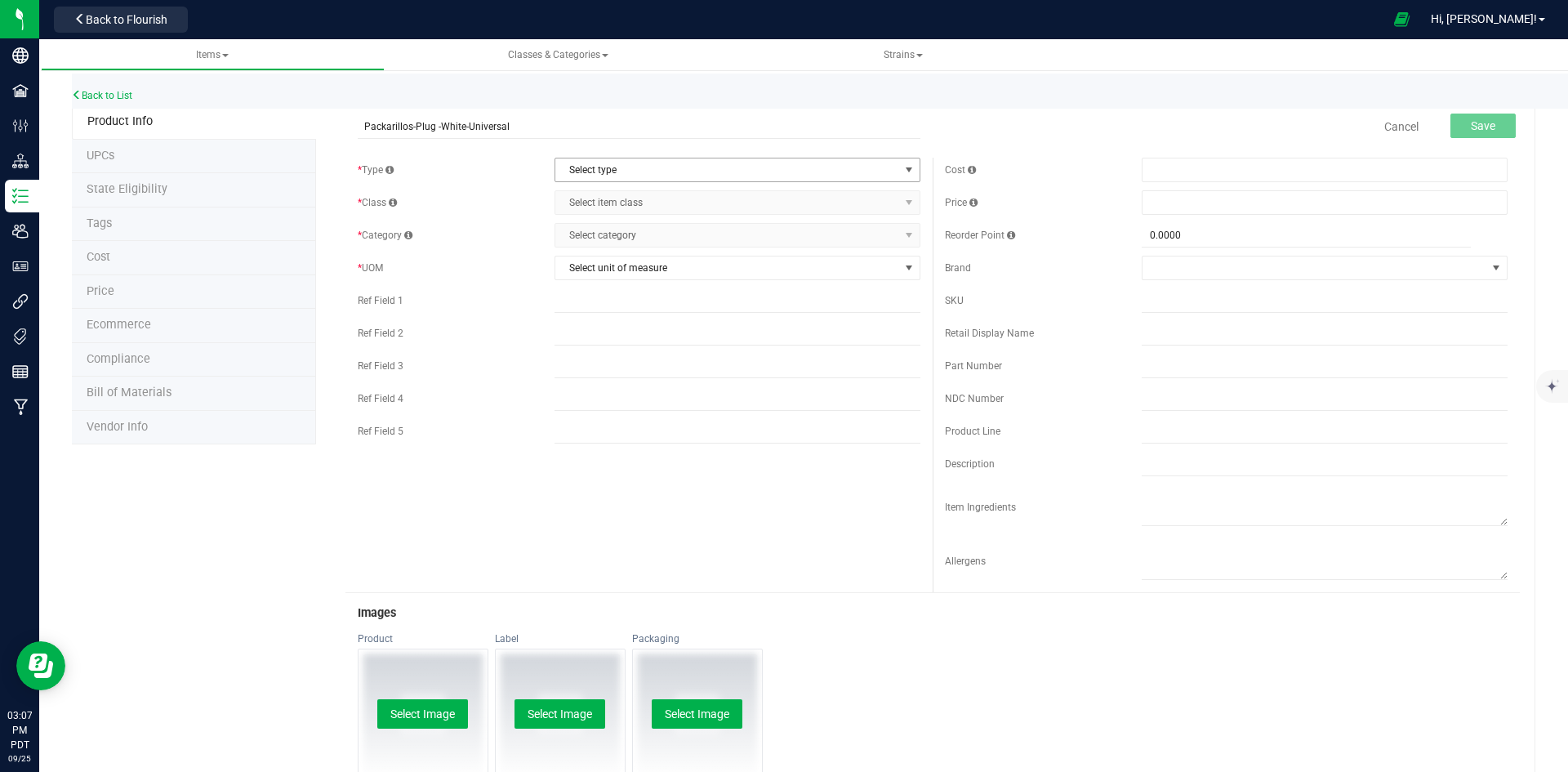
type input "Packarillos-Plug -White-Universal"
click at [662, 171] on span "Select type" at bounding box center [726, 169] width 344 height 22
click at [670, 271] on li "Supplies" at bounding box center [732, 270] width 361 height 24
click at [671, 201] on span "Select item class" at bounding box center [726, 202] width 344 height 22
click at [648, 234] on li "General" at bounding box center [732, 230] width 361 height 24
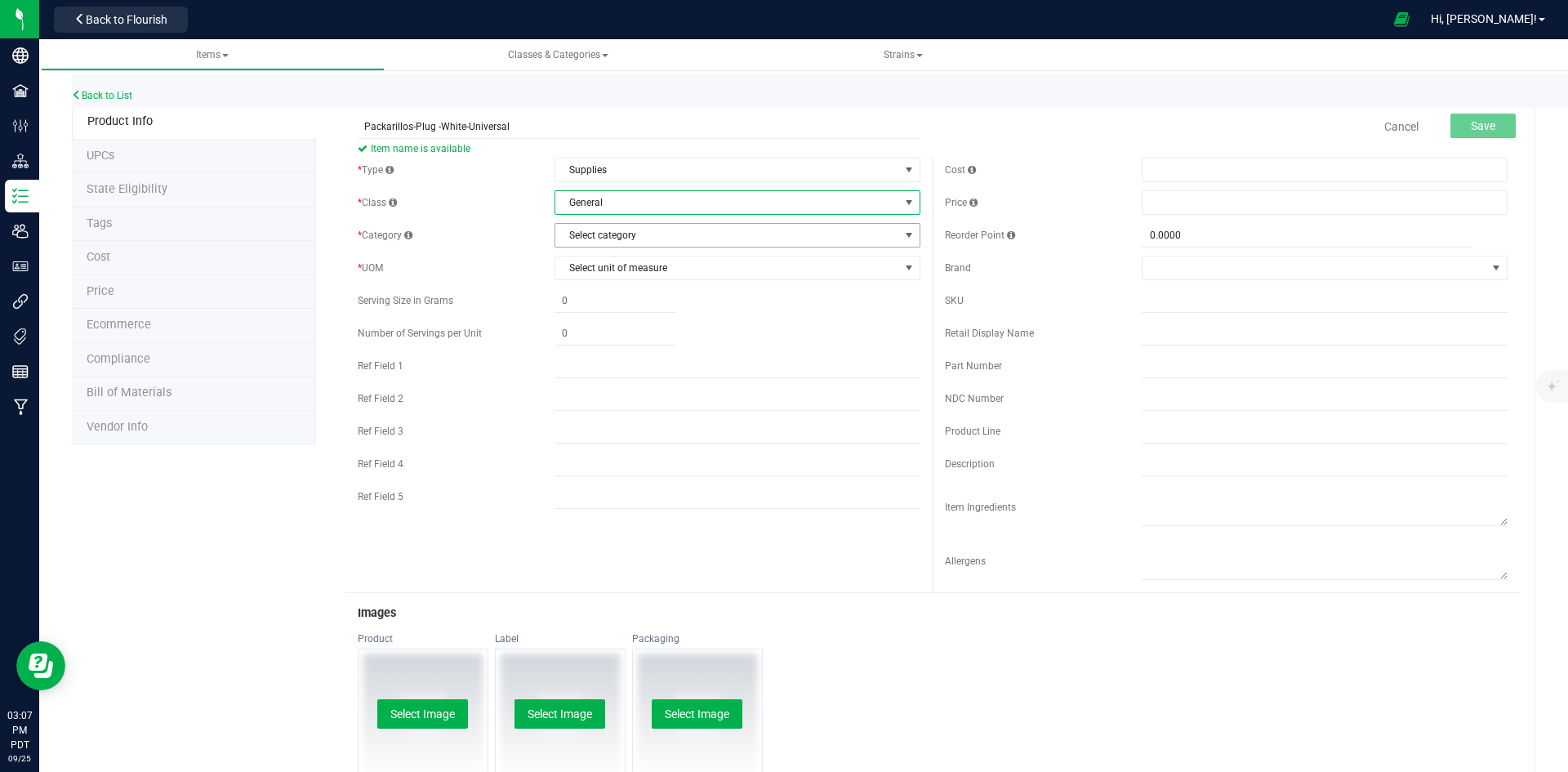
click at [655, 248] on div "* Type Supplies Select type Cannabis Non-Inventory Raw Materials Supplies * Cla…" at bounding box center [639, 337] width 587 height 359
click at [655, 228] on span "Select category" at bounding box center [726, 235] width 344 height 22
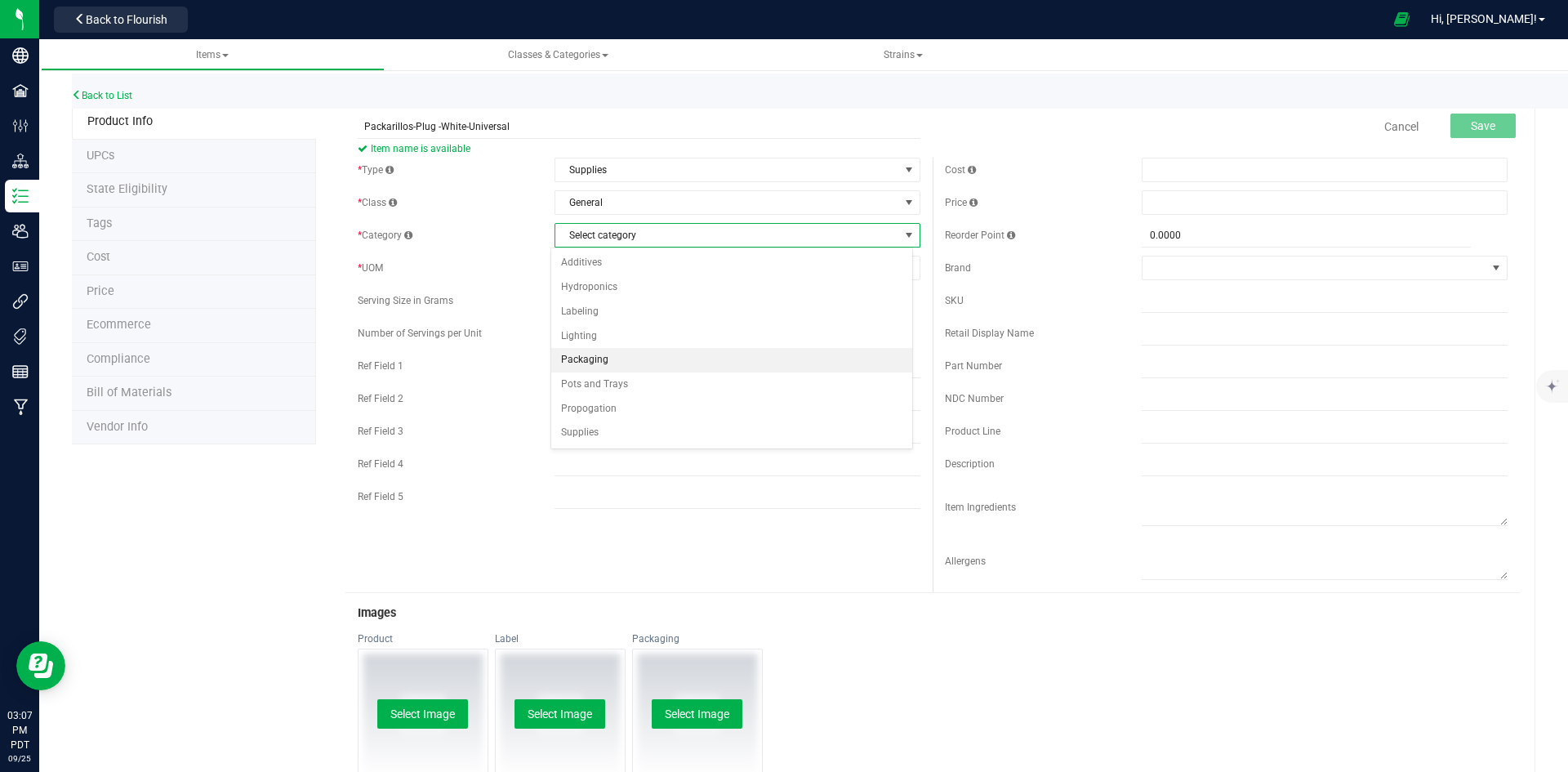
click at [646, 363] on li "Packaging" at bounding box center [732, 359] width 361 height 24
click at [651, 276] on span "Select unit of measure" at bounding box center [726, 267] width 344 height 22
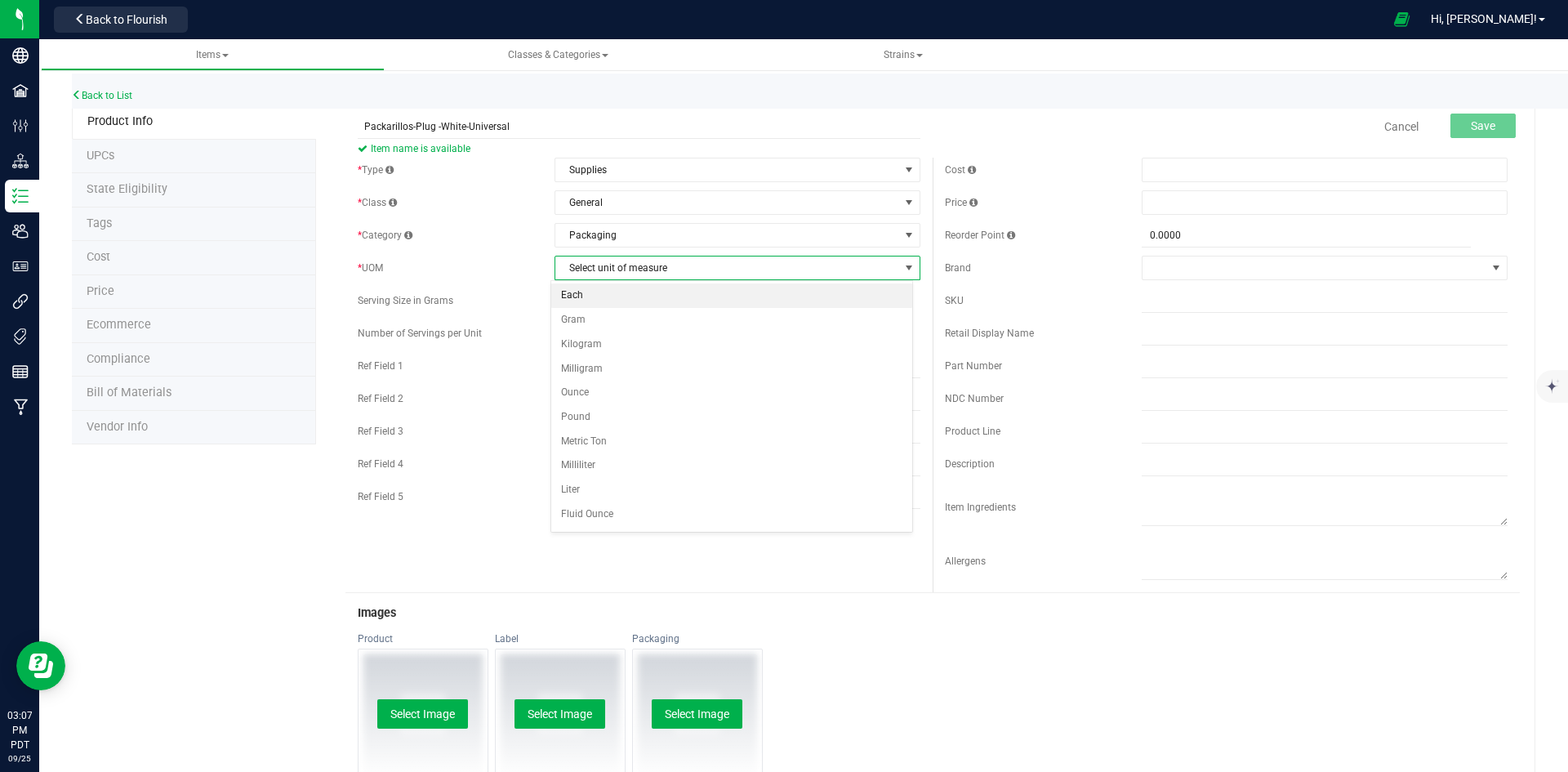
click at [653, 298] on li "Each" at bounding box center [732, 295] width 361 height 24
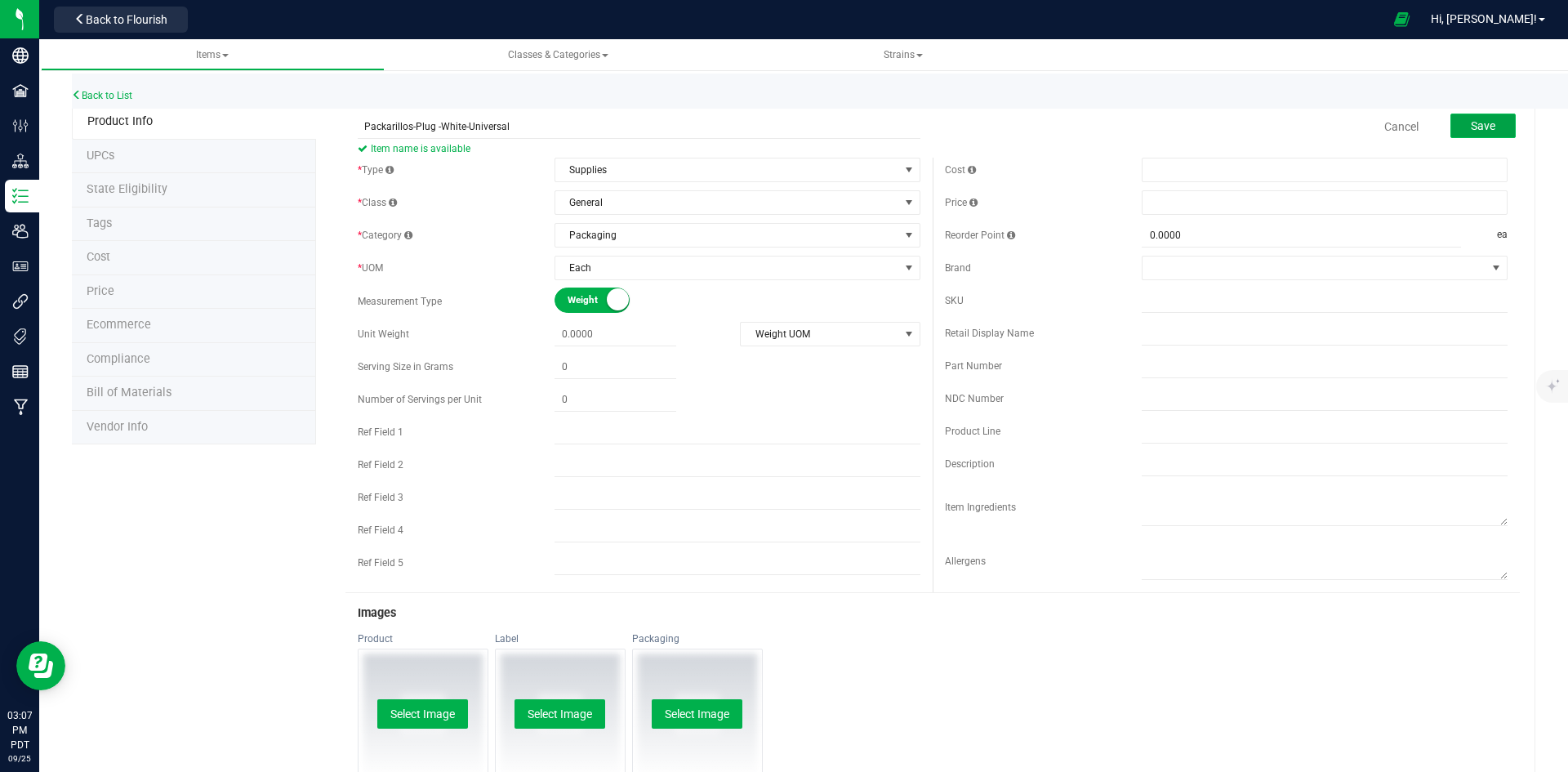
click at [1474, 126] on span "Save" at bounding box center [1482, 126] width 24 height 13
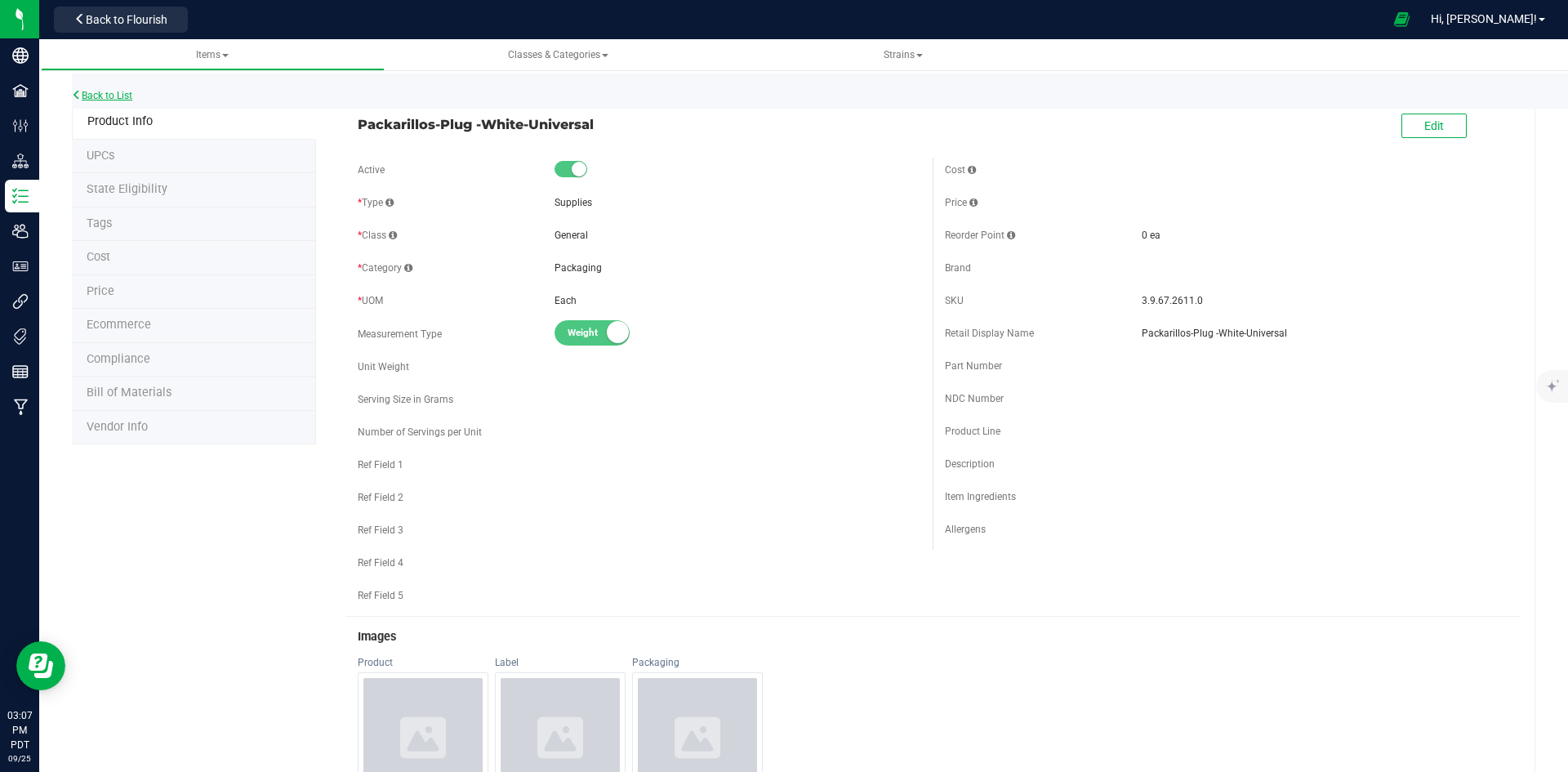
click at [131, 92] on link "Back to List" at bounding box center [101, 96] width 61 height 12
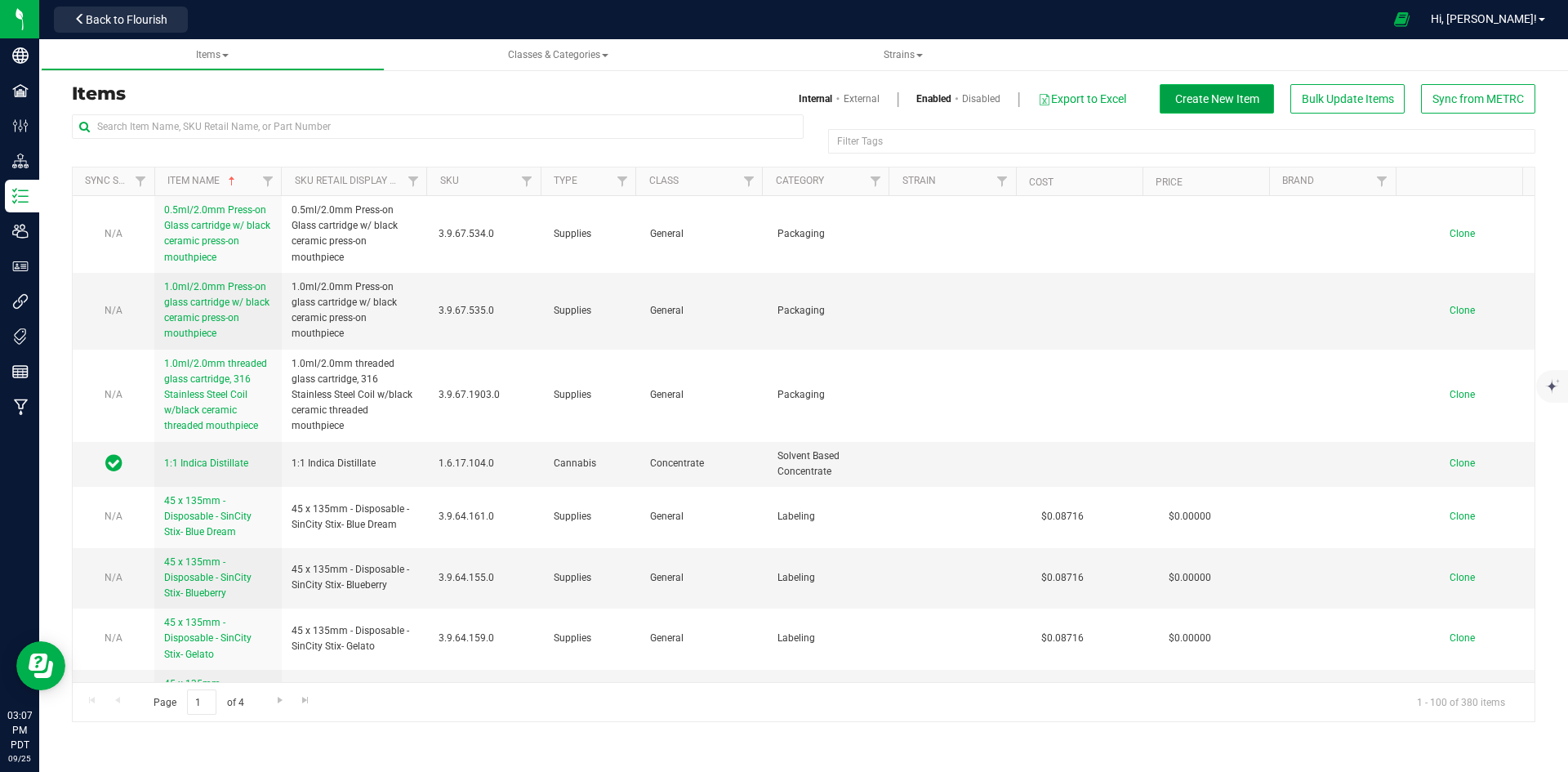
click at [1244, 96] on span "Create New Item" at bounding box center [1217, 99] width 84 height 13
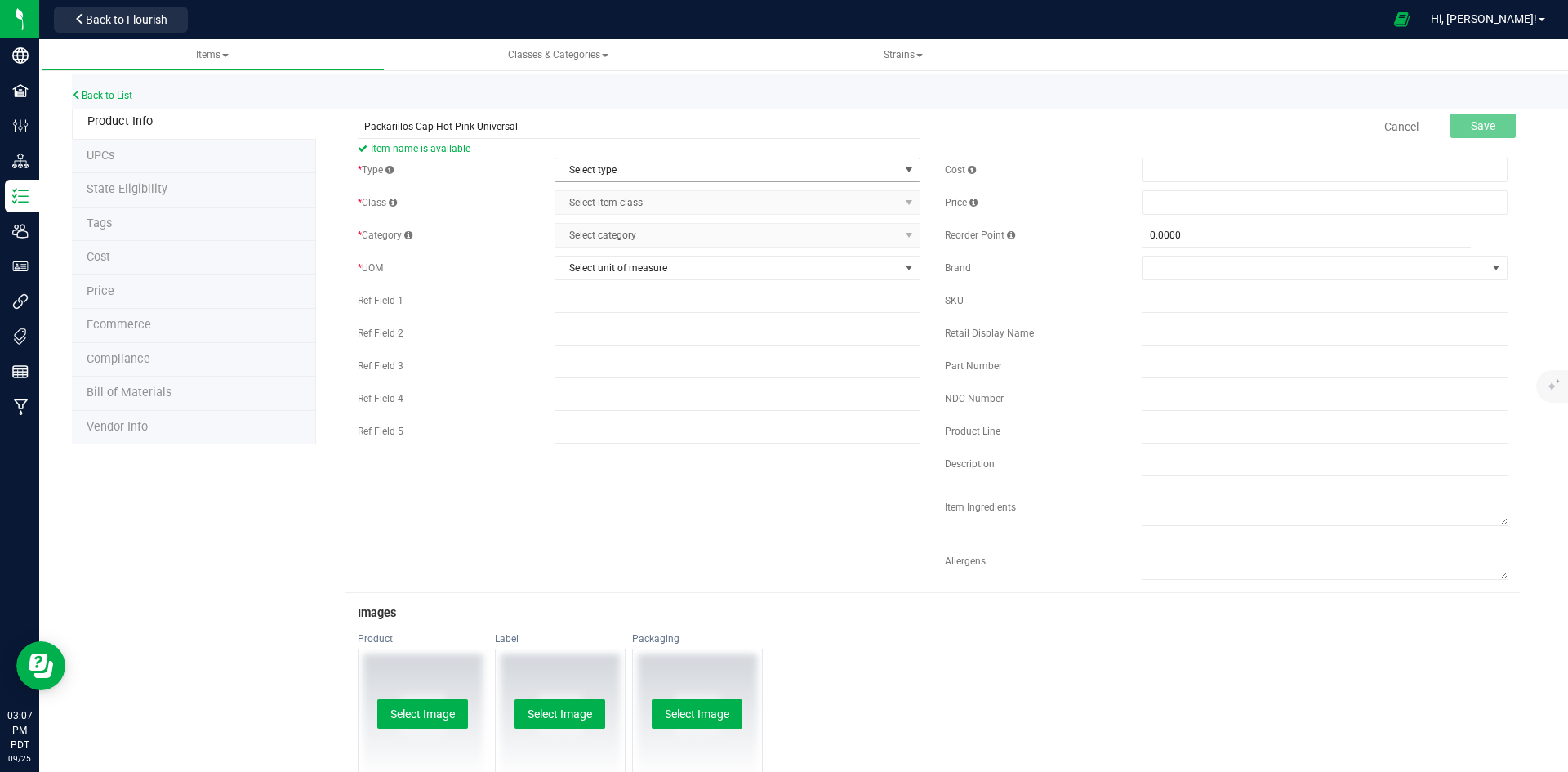
type input "Packarillos-Cap-Hot Pink-Universal"
click at [802, 176] on span "Select type" at bounding box center [726, 169] width 344 height 22
click at [657, 280] on li "Supplies" at bounding box center [732, 270] width 361 height 24
click at [659, 211] on span "Select item class" at bounding box center [726, 202] width 344 height 22
click at [646, 228] on li "General" at bounding box center [732, 230] width 361 height 24
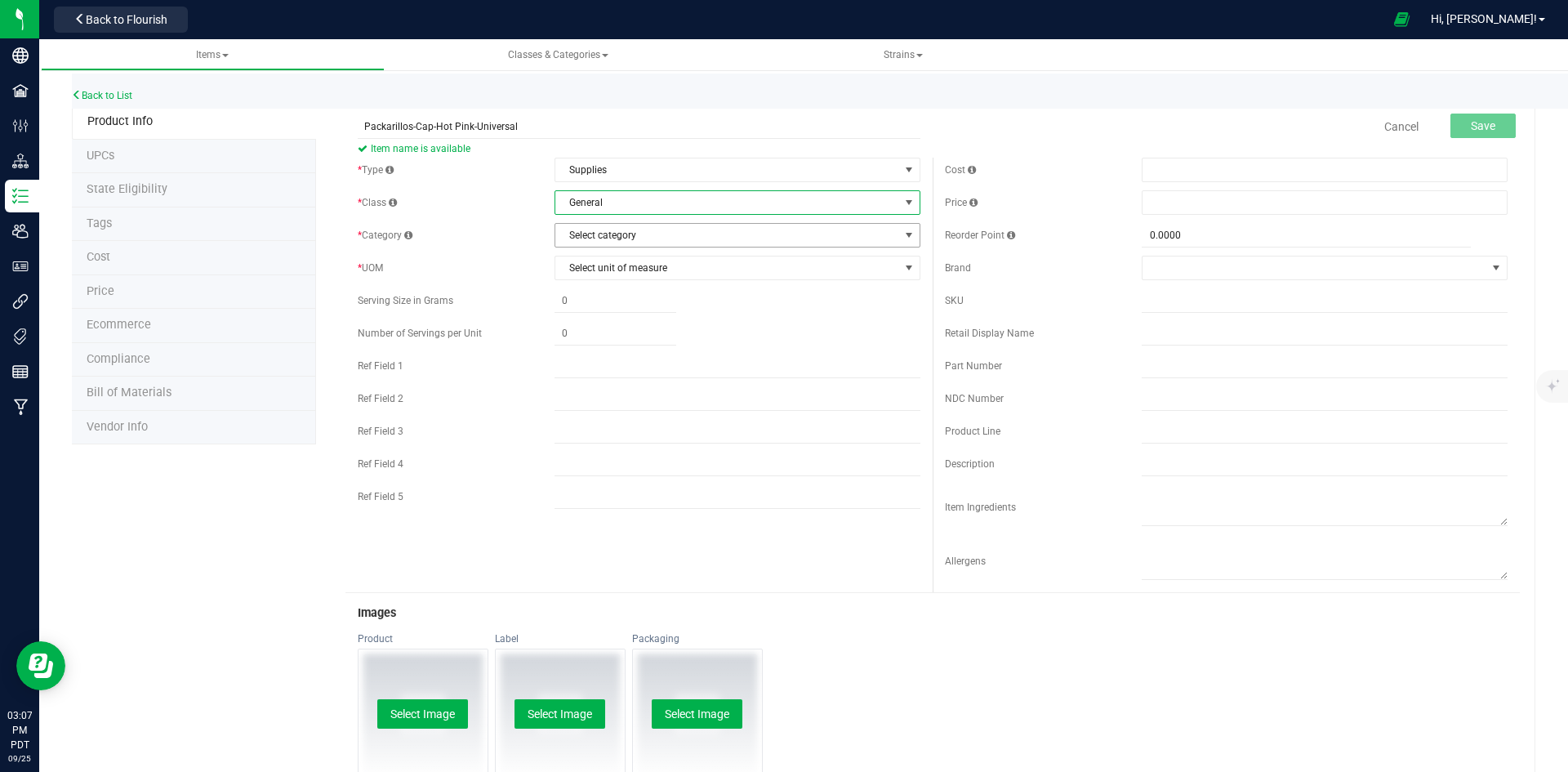
click at [645, 240] on span "Select category" at bounding box center [726, 235] width 344 height 22
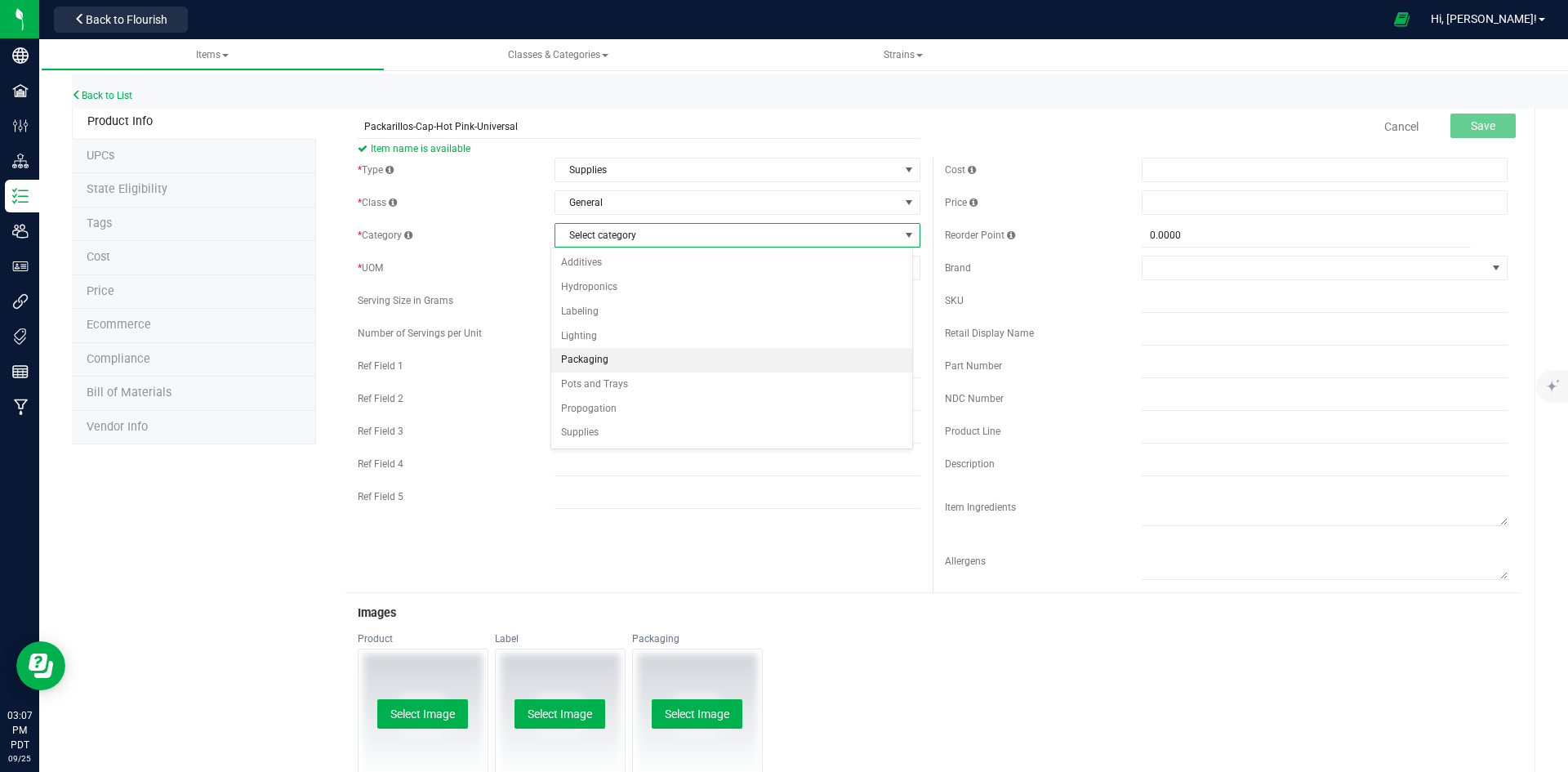
click at [614, 359] on li "Packaging" at bounding box center [732, 359] width 361 height 24
click at [636, 264] on span "Select unit of measure" at bounding box center [726, 267] width 344 height 22
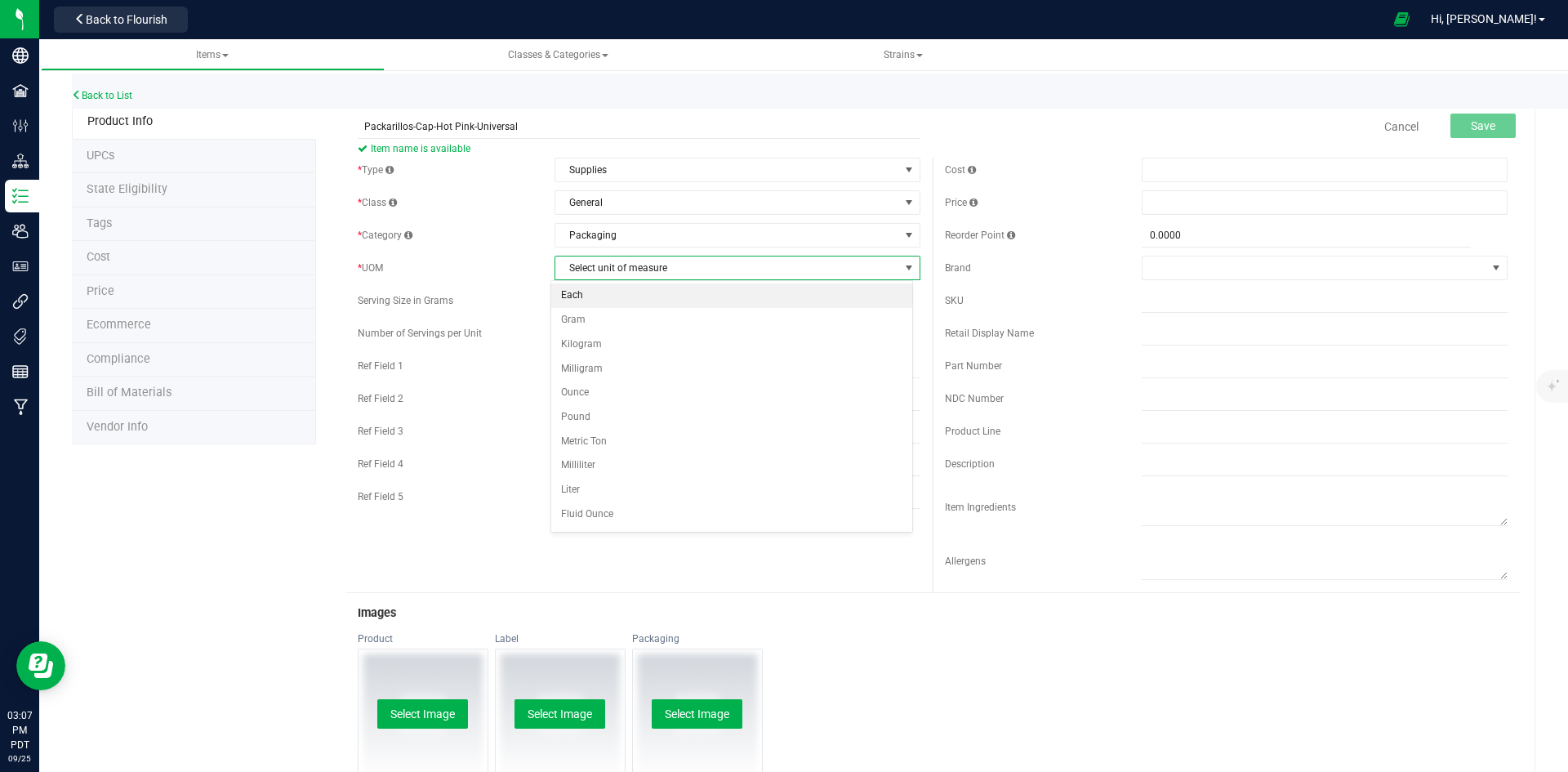
click at [633, 288] on li "Each" at bounding box center [732, 295] width 361 height 24
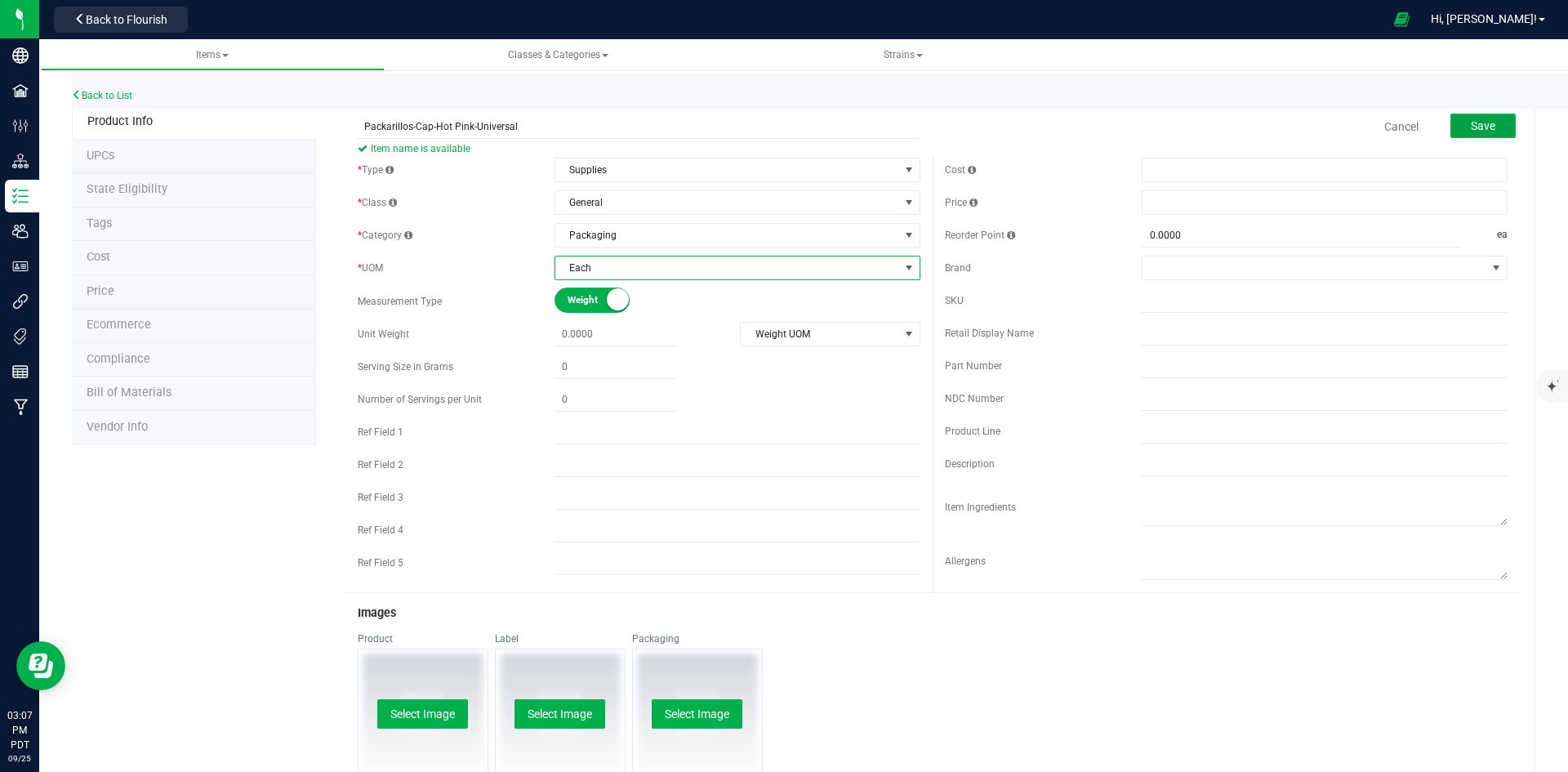
click at [1457, 132] on button "Save" at bounding box center [1482, 125] width 66 height 24
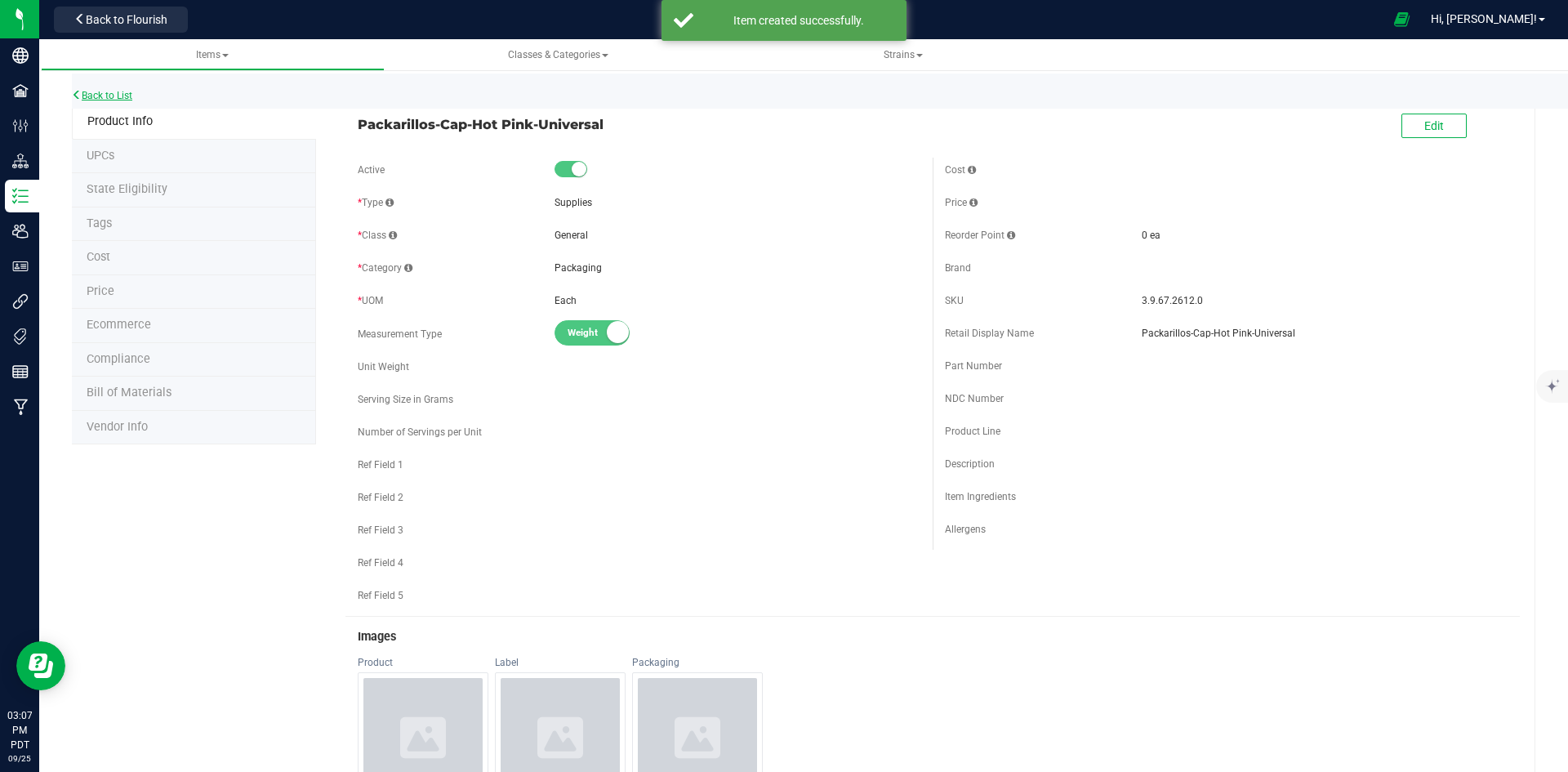
click at [117, 96] on link "Back to List" at bounding box center [101, 96] width 61 height 12
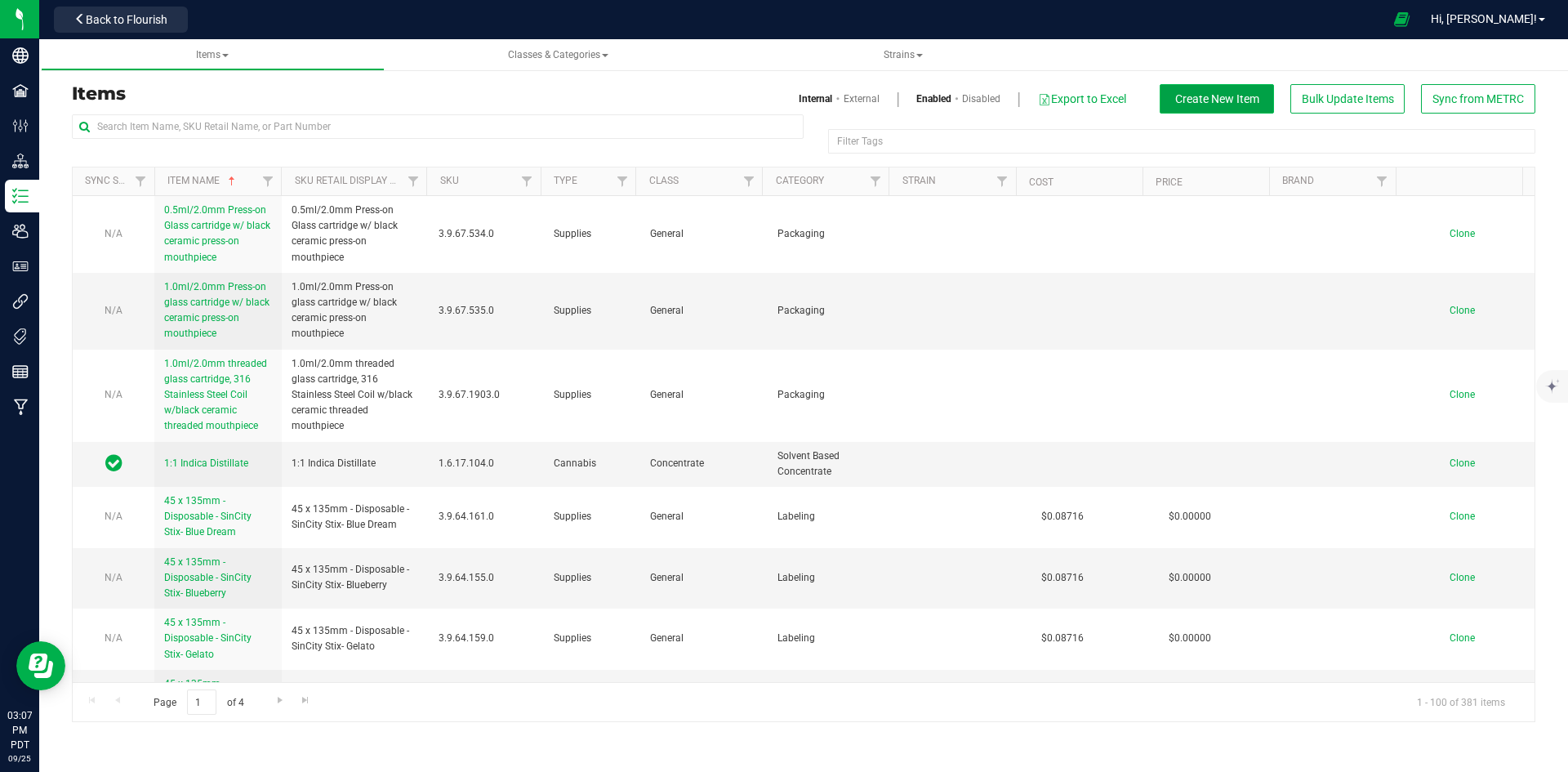
click at [1211, 93] on span "Create New Item" at bounding box center [1217, 99] width 84 height 13
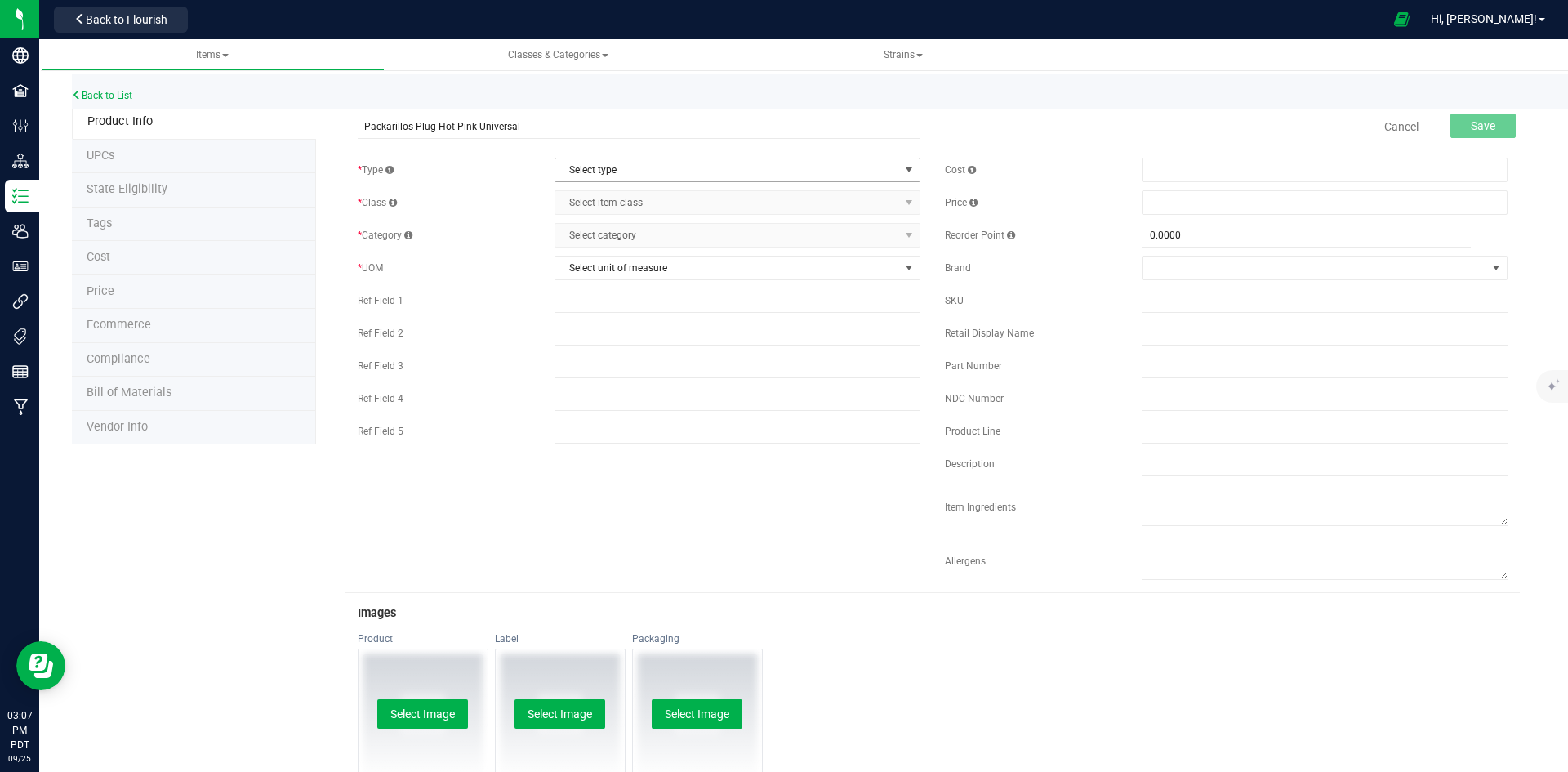
type input "Packarillos-Plug-Hot Pink-Universal"
click at [639, 166] on span "Select type" at bounding box center [726, 169] width 344 height 22
click at [618, 282] on li "Supplies" at bounding box center [732, 270] width 361 height 24
click at [623, 201] on span "Select item class" at bounding box center [726, 202] width 344 height 22
click at [616, 229] on li "General" at bounding box center [732, 230] width 361 height 24
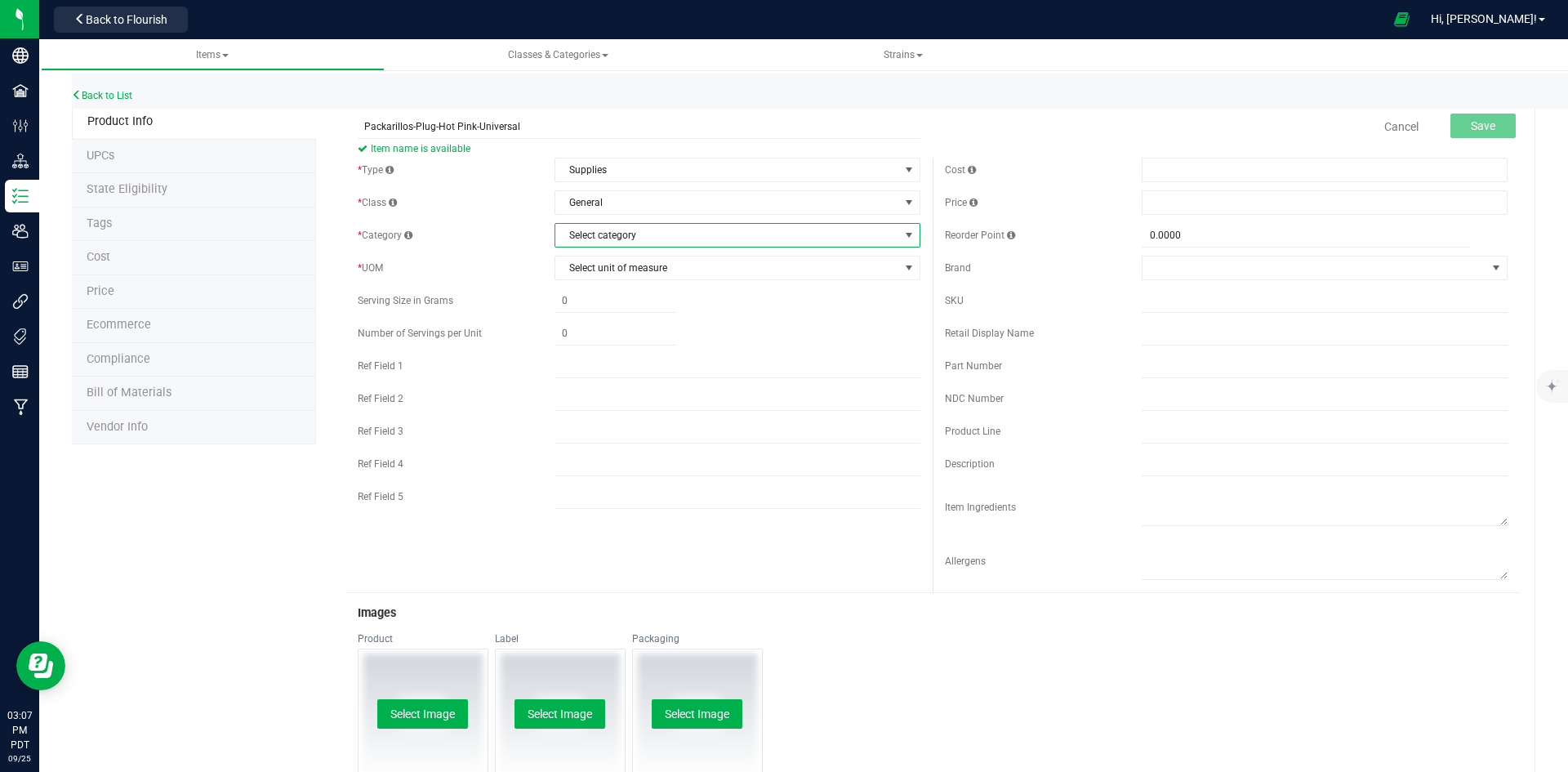
click at [613, 239] on span "Select category" at bounding box center [726, 235] width 344 height 22
click at [615, 360] on li "Packaging" at bounding box center [732, 359] width 361 height 24
click at [655, 258] on span "Select unit of measure" at bounding box center [726, 267] width 344 height 22
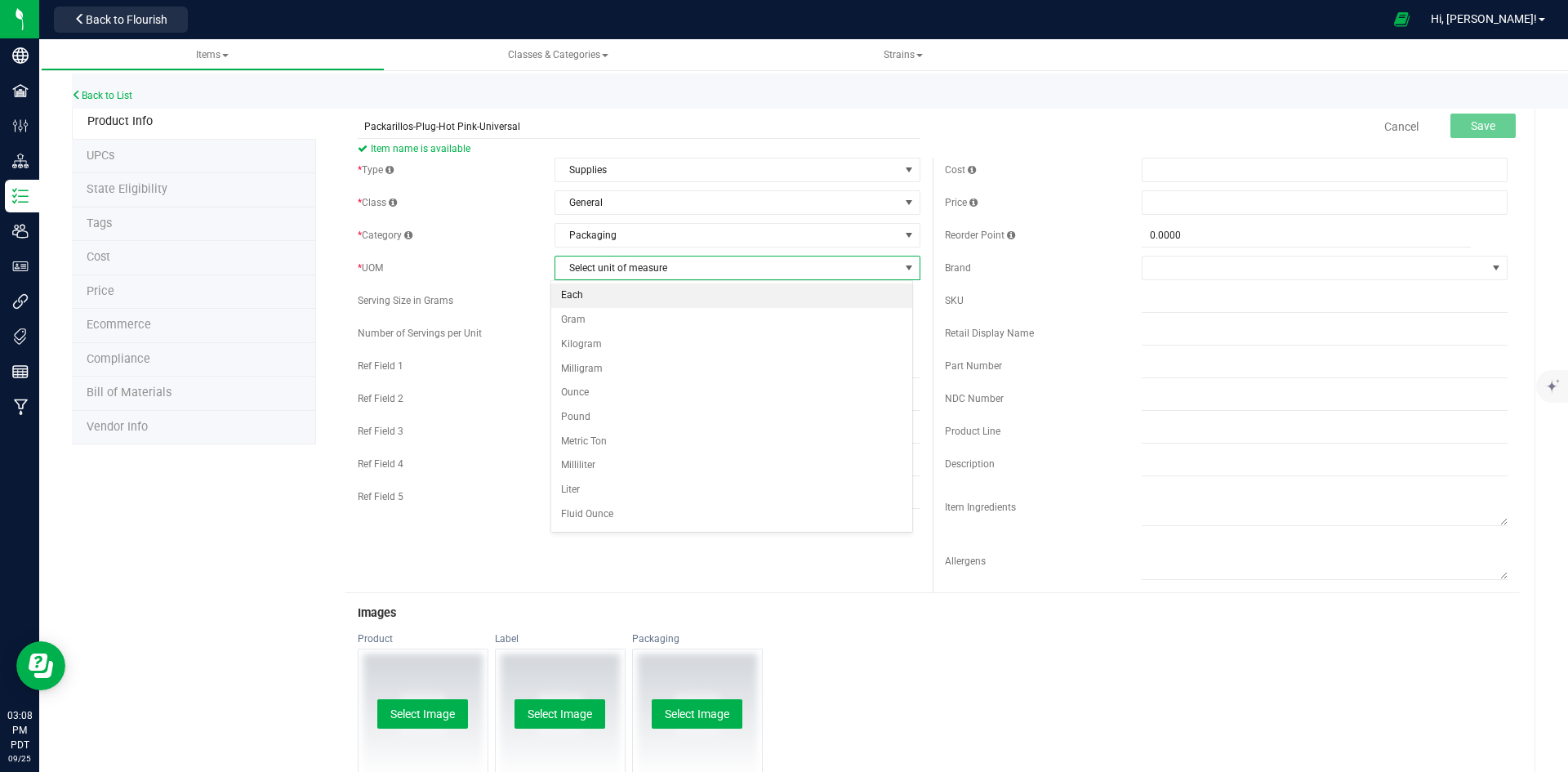
click at [650, 292] on li "Each" at bounding box center [732, 295] width 361 height 24
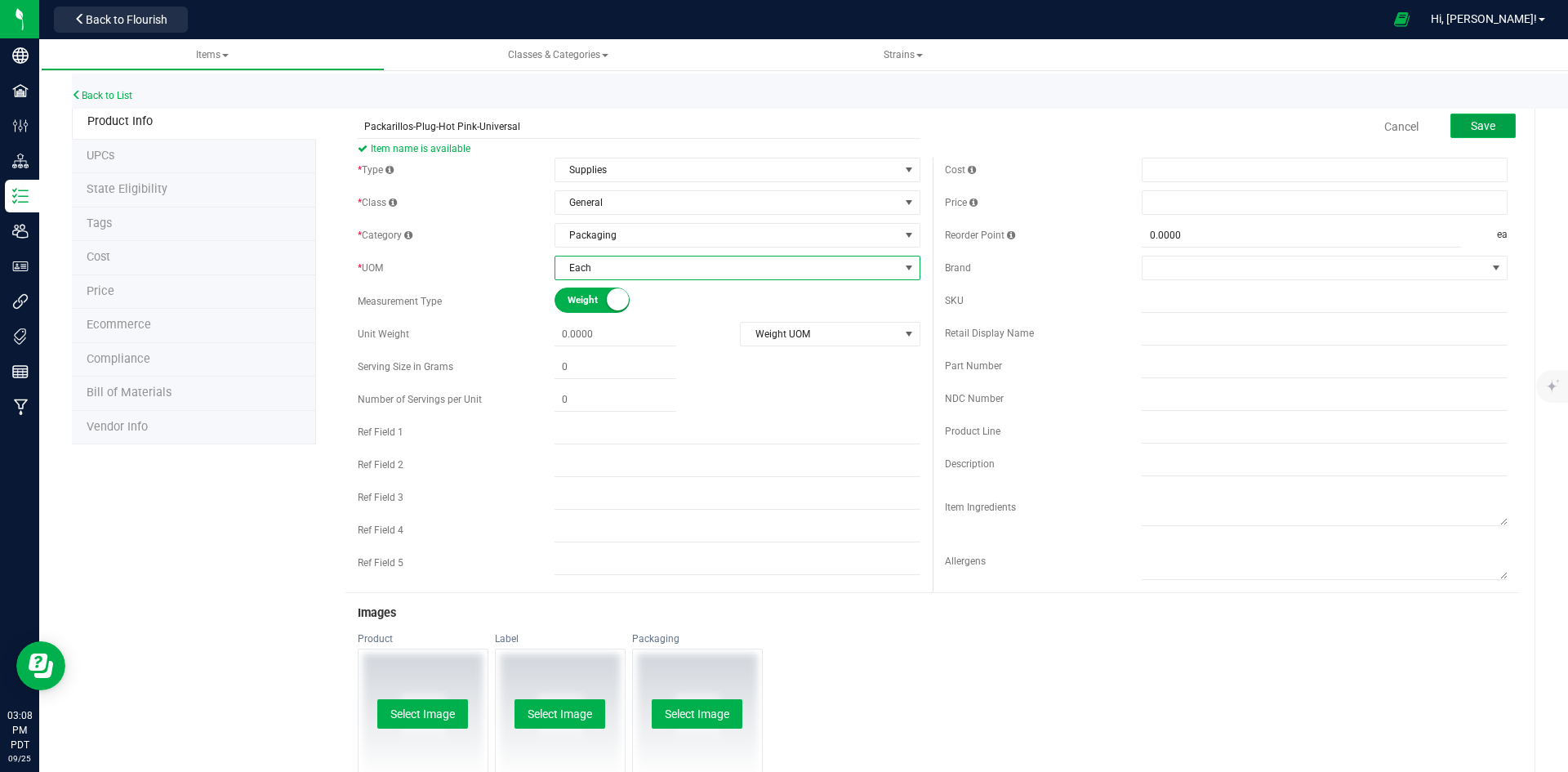
click at [1491, 124] on button "Save" at bounding box center [1482, 125] width 66 height 24
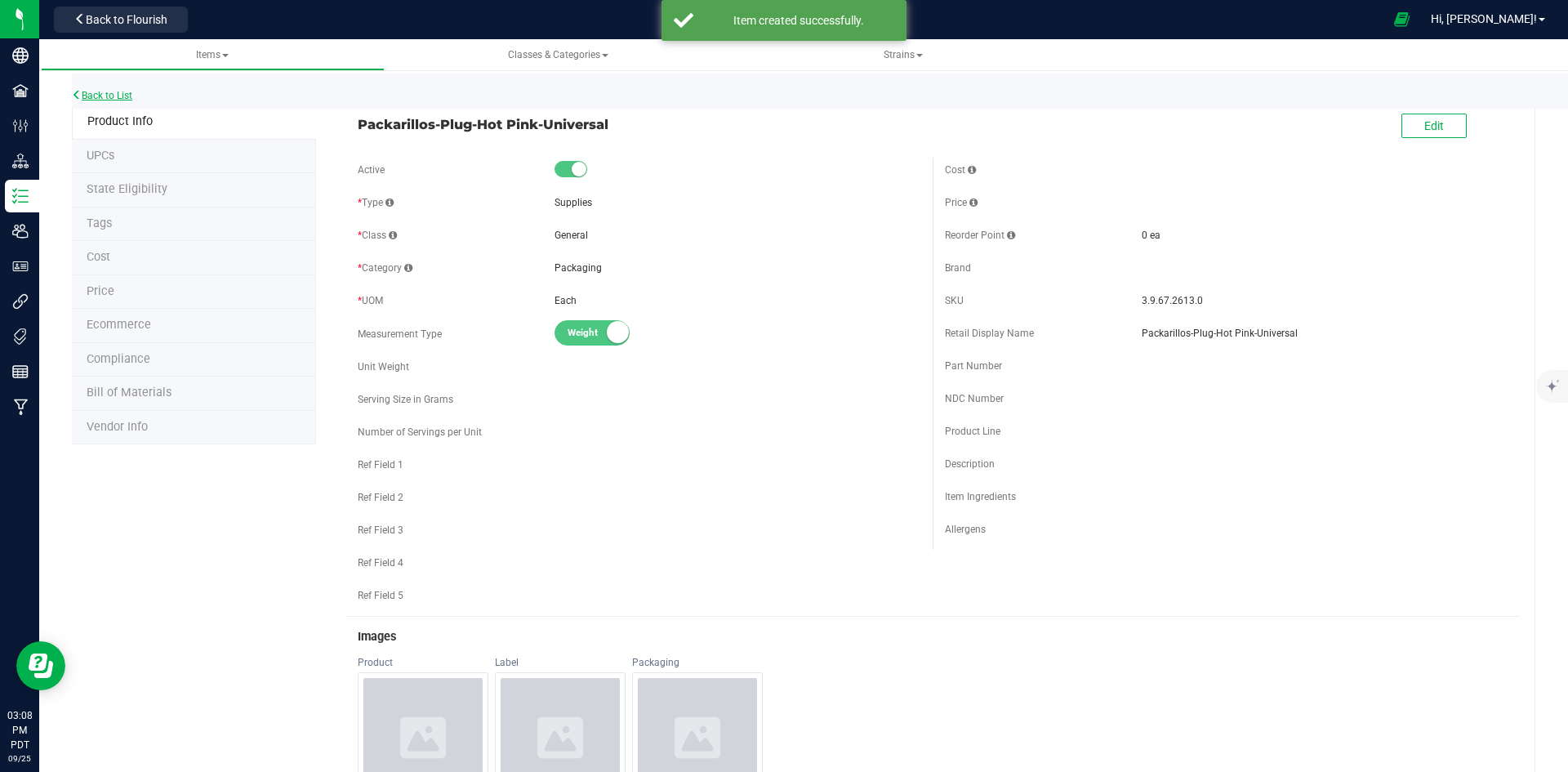
click at [116, 98] on link "Back to List" at bounding box center [101, 96] width 61 height 12
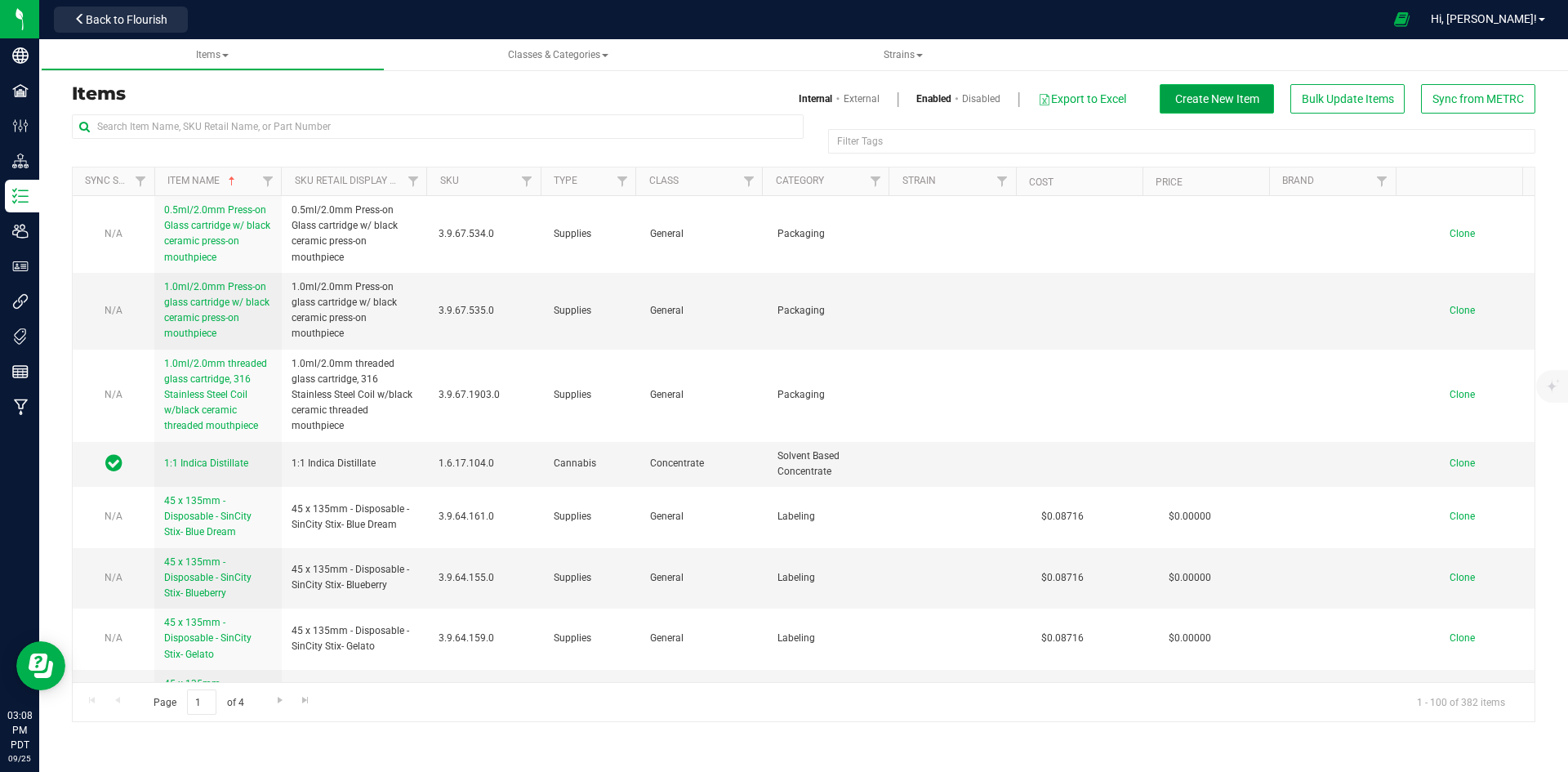
click at [1233, 92] on span "Create New Item" at bounding box center [1217, 99] width 84 height 13
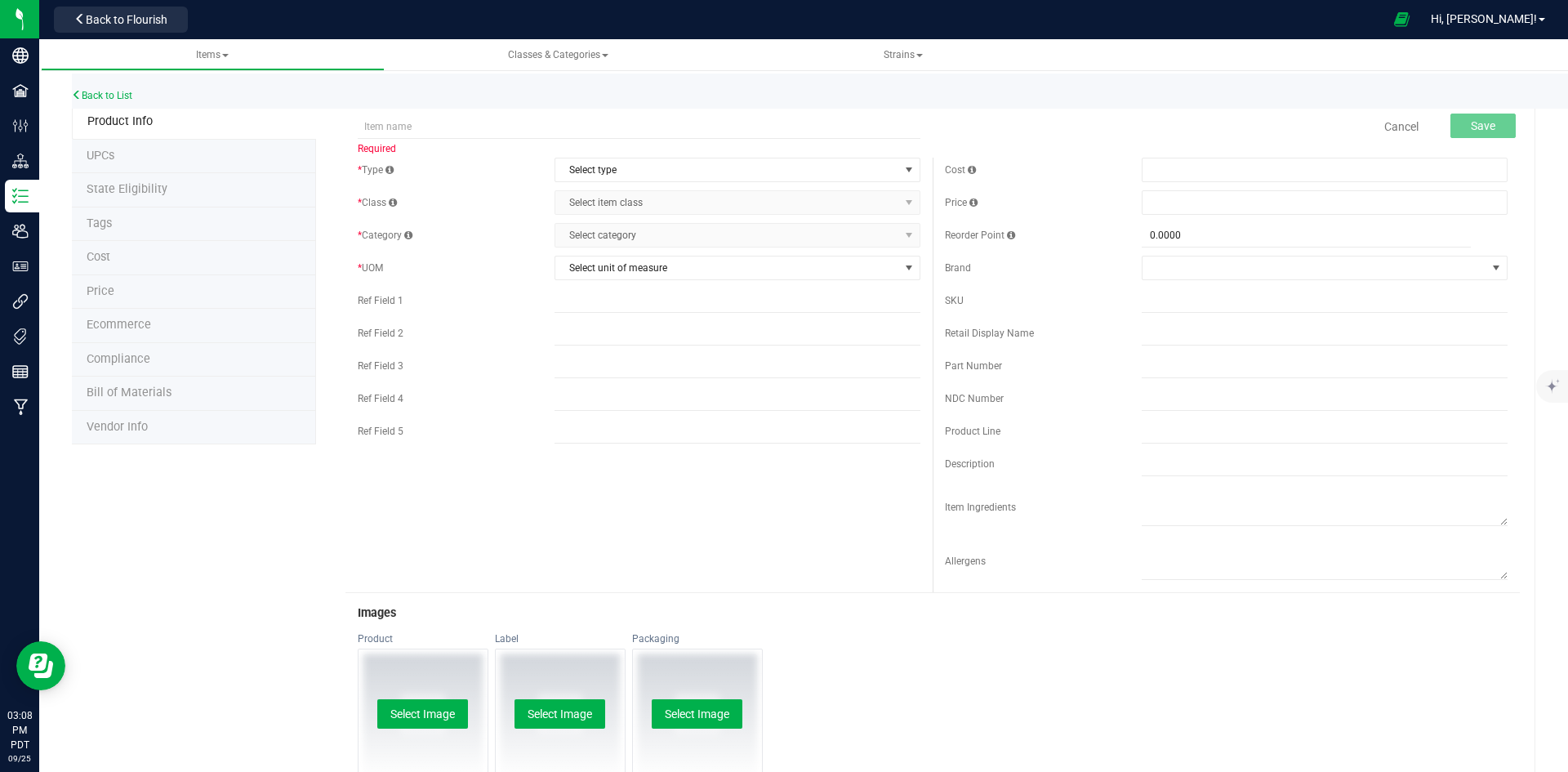
click at [644, 139] on span "Required" at bounding box center [639, 149] width 562 height 20
drag, startPoint x: 641, startPoint y: 133, endPoint x: 641, endPoint y: 145, distance: 12.0
click at [641, 133] on input "text" at bounding box center [639, 126] width 562 height 24
paste input "Glass Cone Joint-Shrinkwrap-ClearUniversal"
type input "Glass Cone Joint-Shrinkwrap-ClearUniversal"
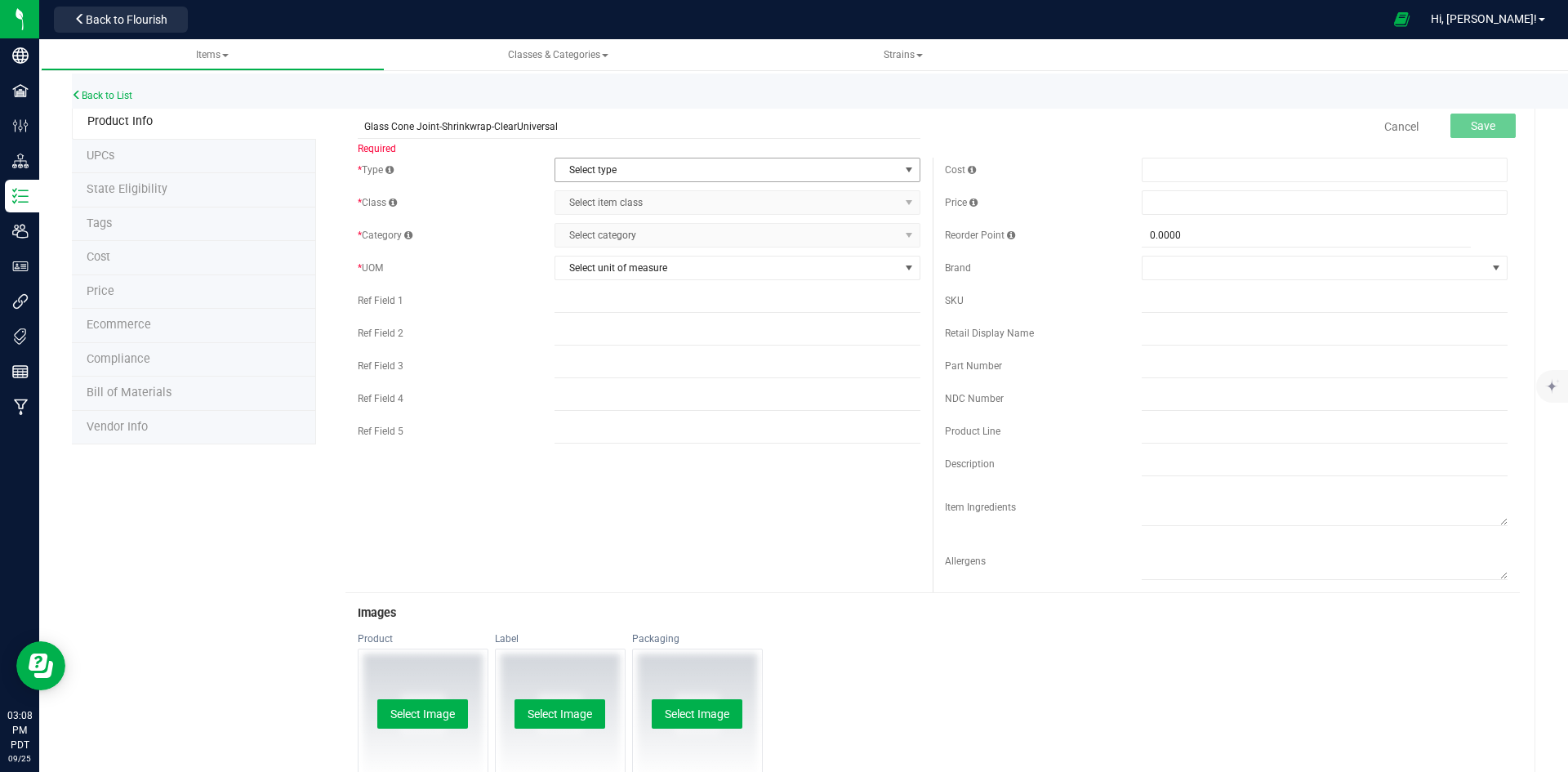
click at [658, 176] on span "Select type" at bounding box center [726, 169] width 344 height 22
click at [624, 266] on li "Supplies" at bounding box center [732, 270] width 361 height 24
click at [644, 200] on span "Select item class" at bounding box center [726, 202] width 344 height 22
click at [620, 245] on div "Select item class General No data found." at bounding box center [732, 230] width 363 height 32
click at [618, 228] on li "General" at bounding box center [732, 230] width 361 height 24
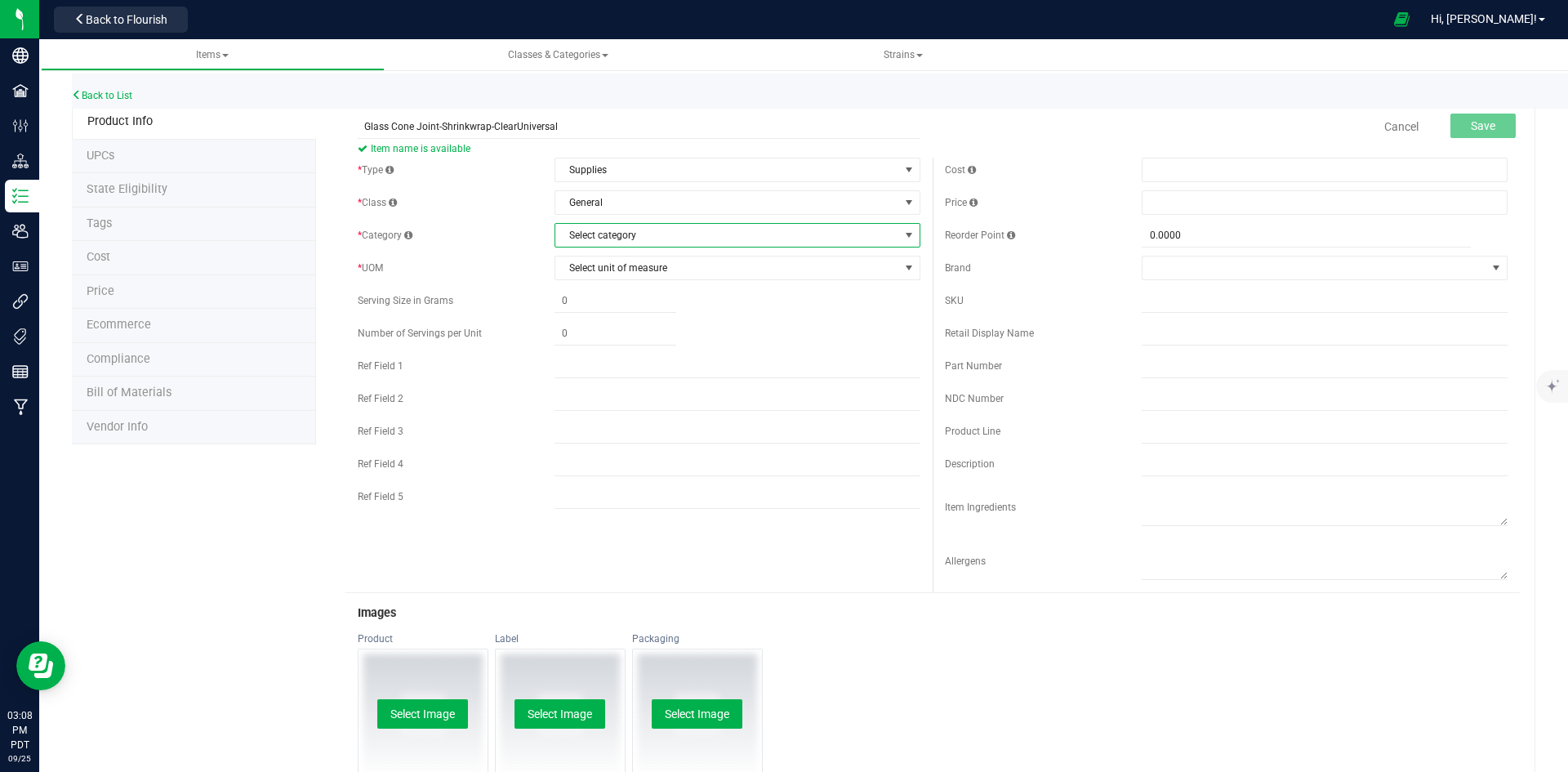
click at [620, 234] on span "Select category" at bounding box center [726, 235] width 344 height 22
click at [608, 364] on li "Packaging" at bounding box center [732, 359] width 361 height 24
click at [631, 245] on span "Packaging" at bounding box center [726, 235] width 344 height 22
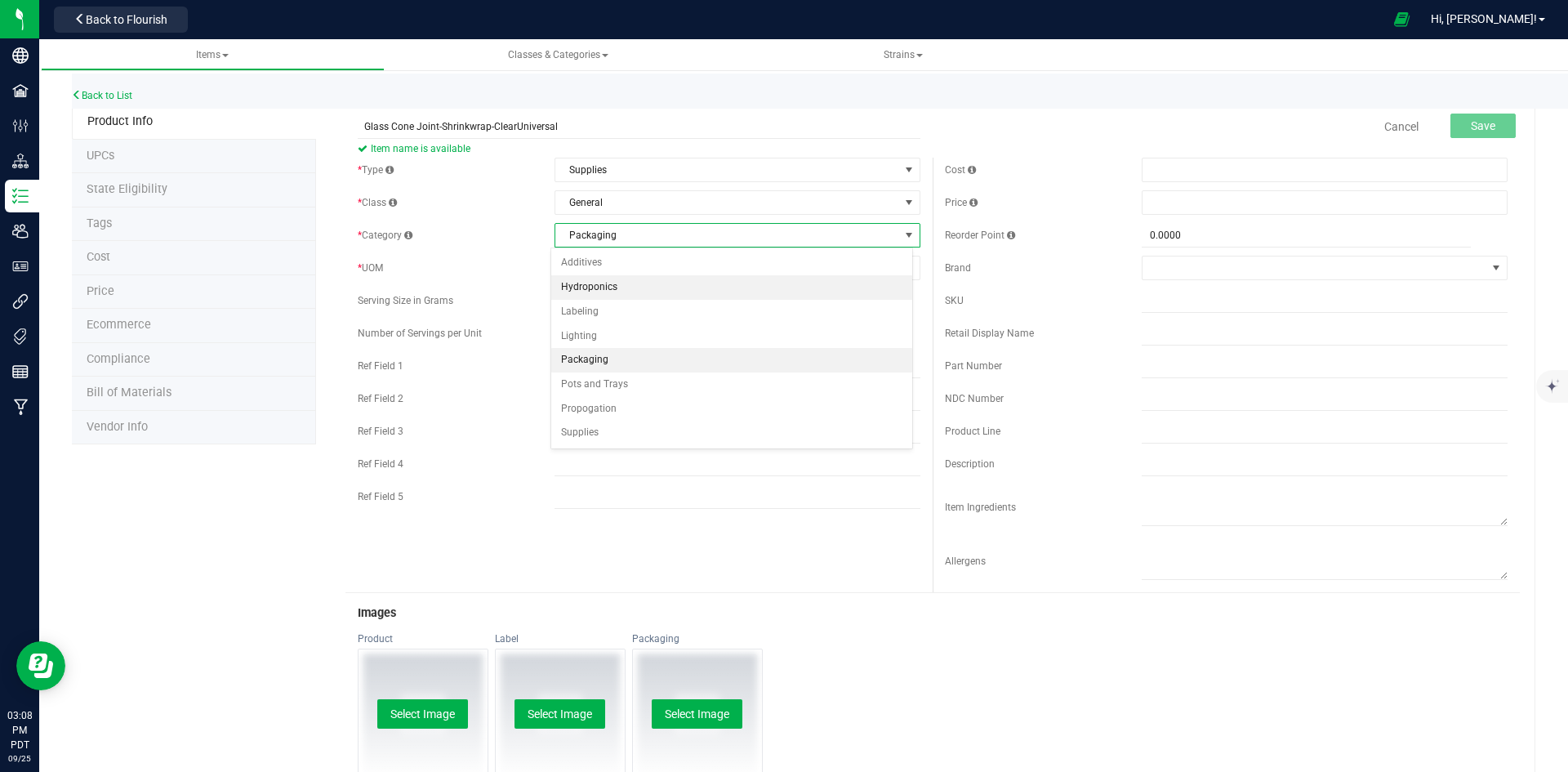
click at [633, 262] on ul "Additives Hydroponics Labeling Lighting Packaging Pots and Trays Propogation Su…" at bounding box center [732, 348] width 361 height 195
click at [493, 315] on div "* Type Supplies Select type Cannabis Non-Inventory Raw Materials Supplies * Cla…" at bounding box center [639, 337] width 587 height 359
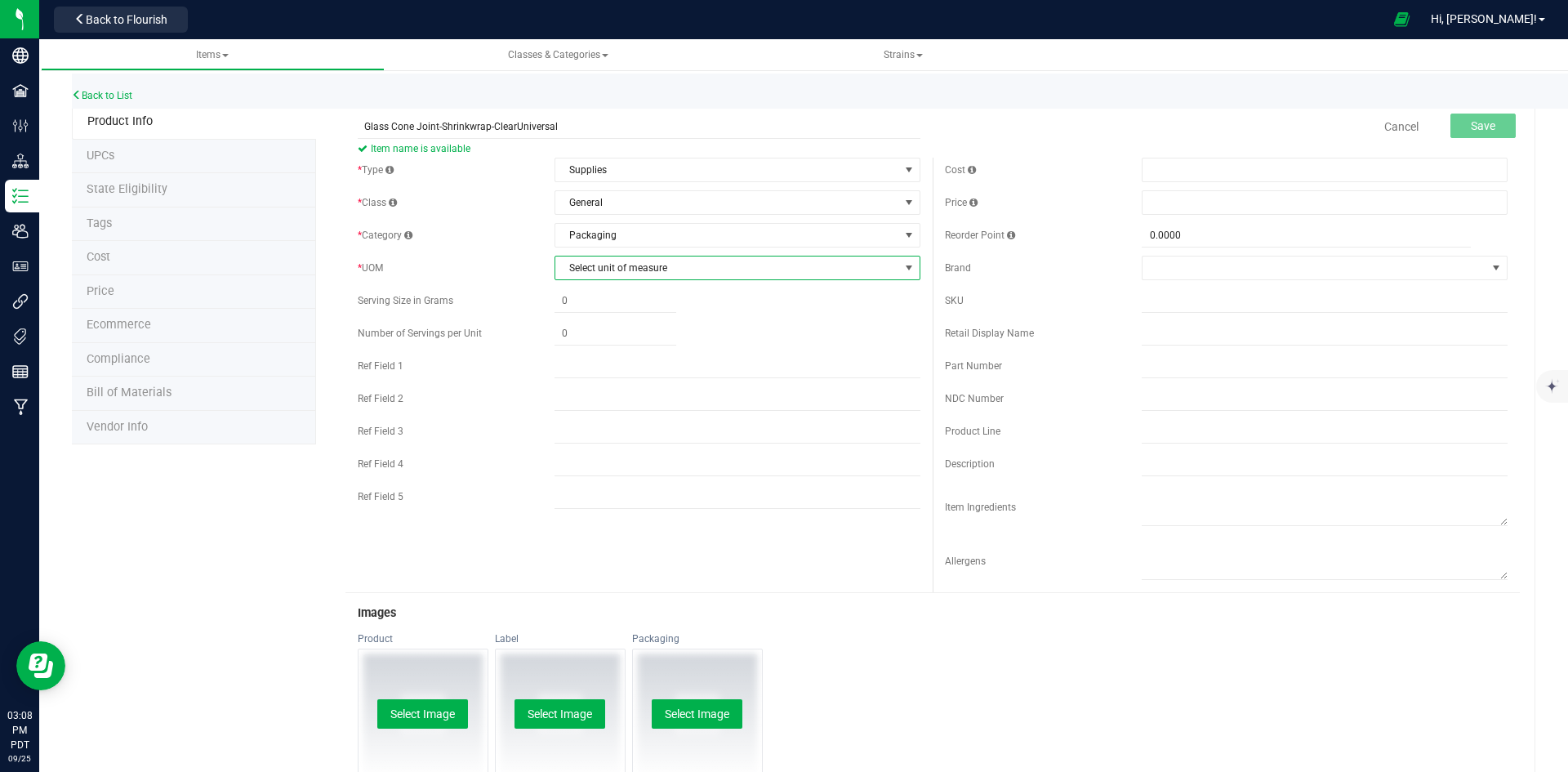
click at [611, 279] on span "Select unit of measure" at bounding box center [726, 267] width 344 height 22
click at [612, 291] on li "Each" at bounding box center [732, 295] width 361 height 24
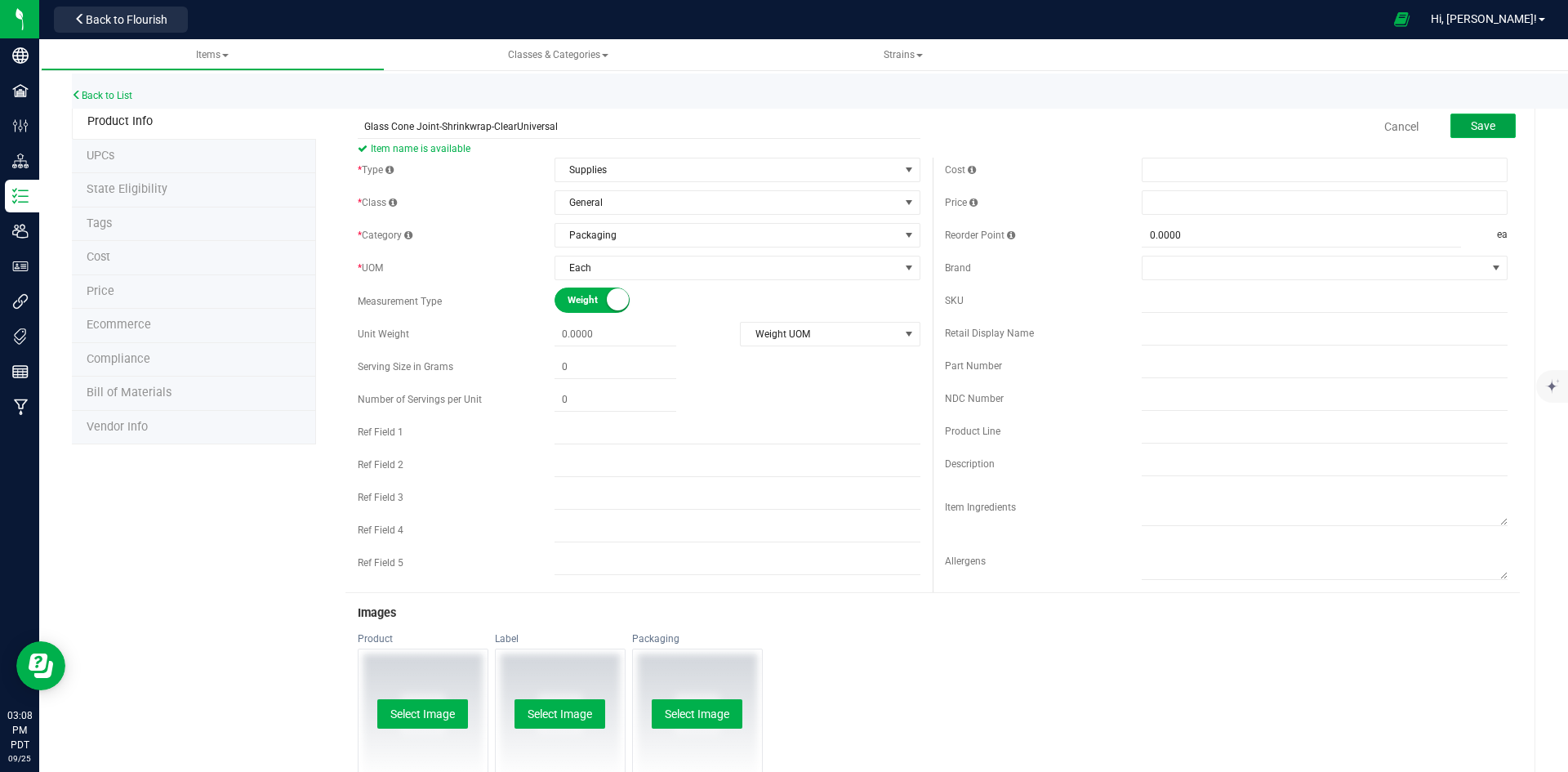
click at [1484, 131] on button "Save" at bounding box center [1482, 125] width 66 height 24
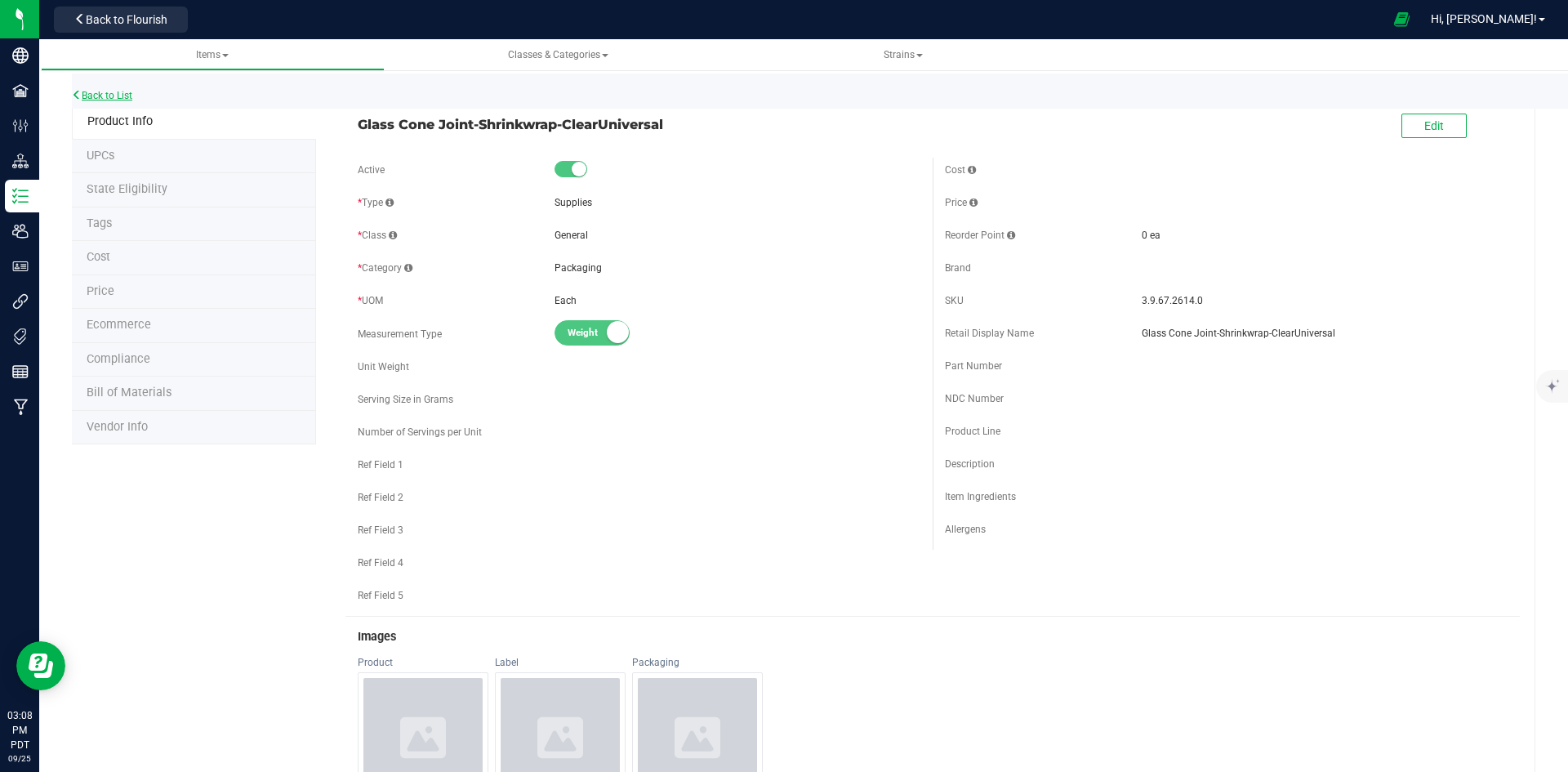
click at [108, 92] on link "Back to List" at bounding box center [101, 96] width 61 height 12
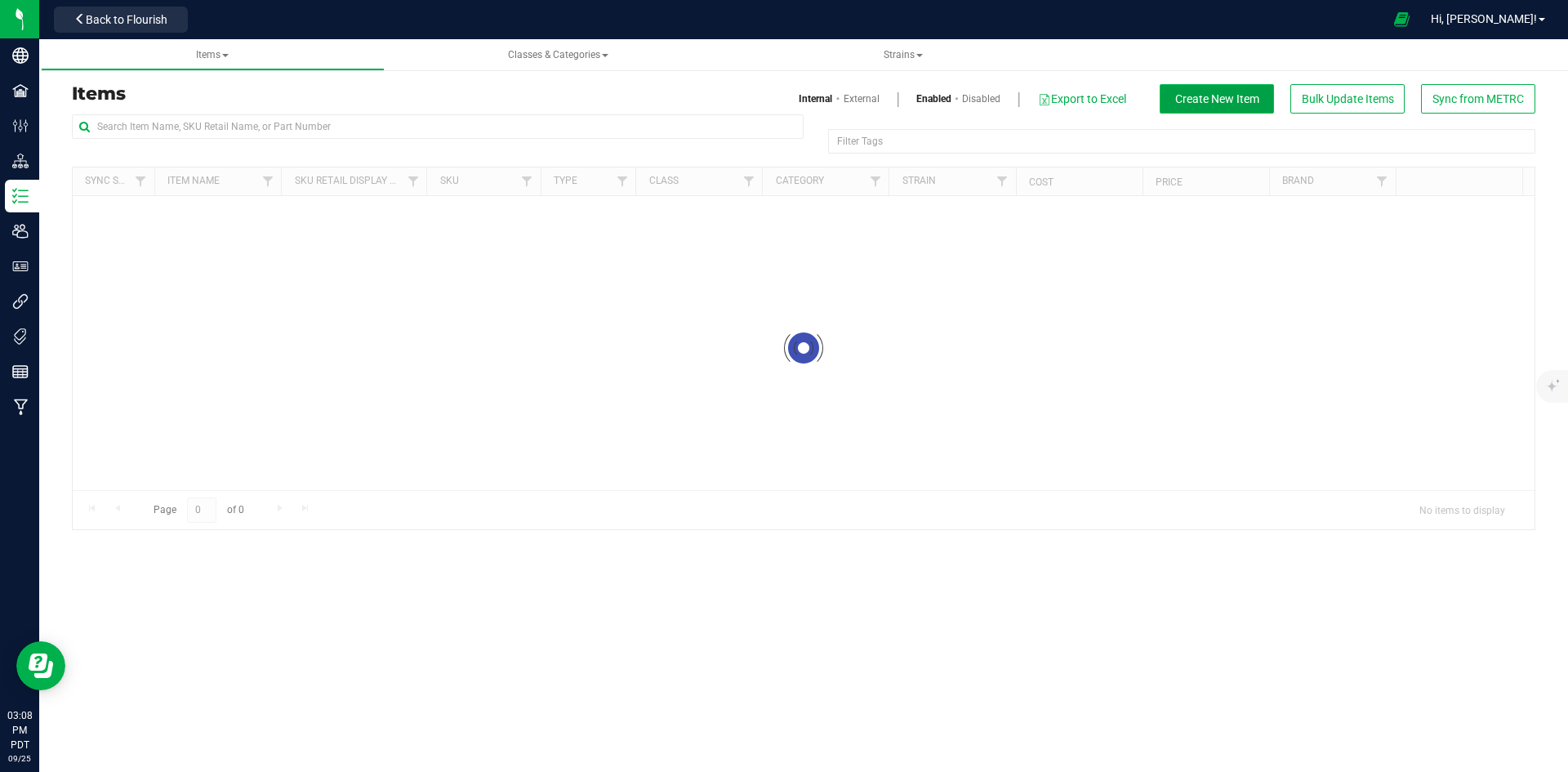
click at [1223, 111] on button "Create New Item" at bounding box center [1216, 98] width 114 height 29
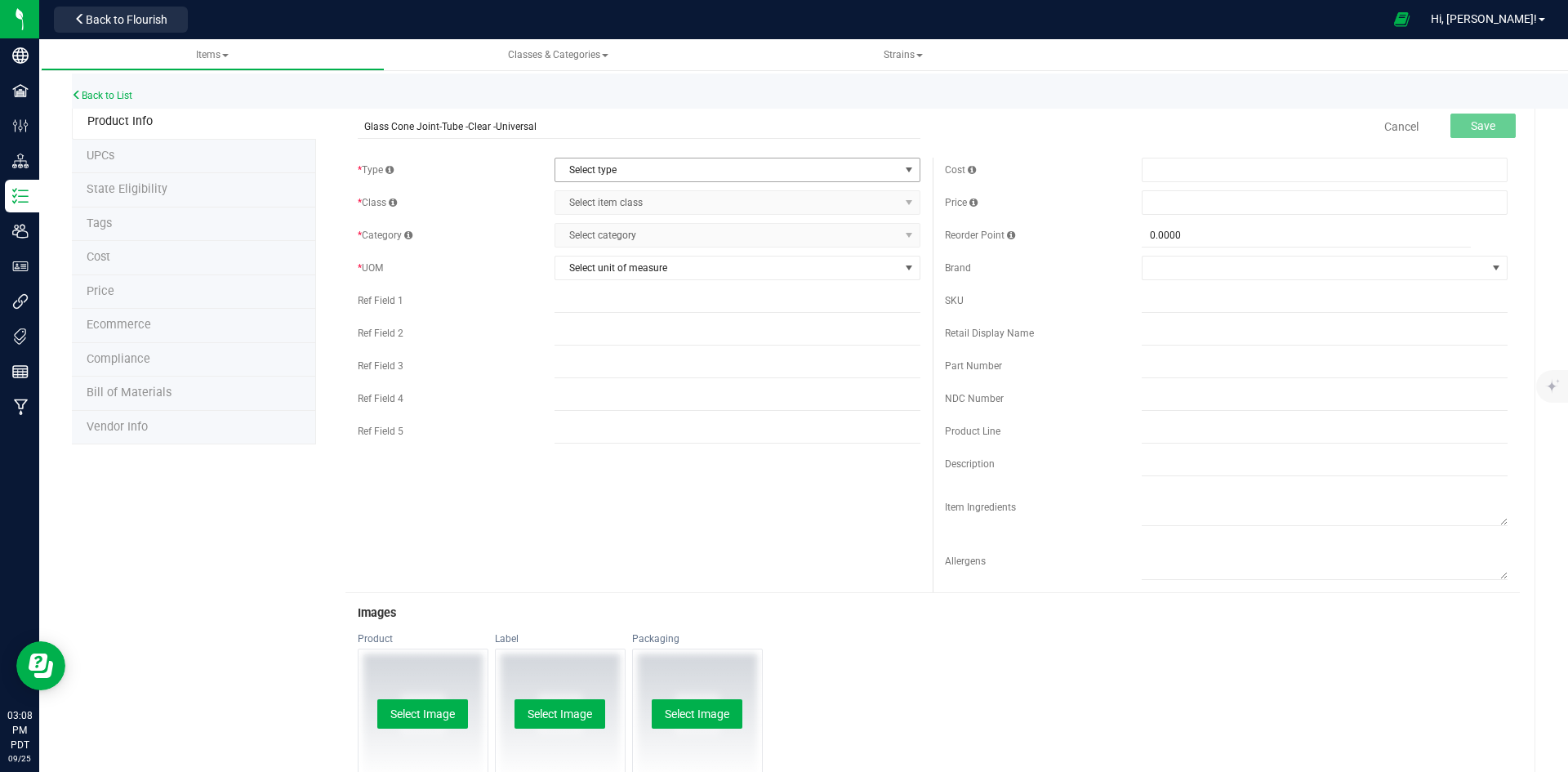
type input "Glass Cone Joint-Tube -Clear -Universal"
click at [716, 163] on span "Select type" at bounding box center [726, 169] width 344 height 22
click at [641, 273] on li "Supplies" at bounding box center [732, 270] width 361 height 24
click at [630, 209] on span "Select item class" at bounding box center [726, 202] width 344 height 22
click at [615, 234] on li "General" at bounding box center [732, 230] width 361 height 24
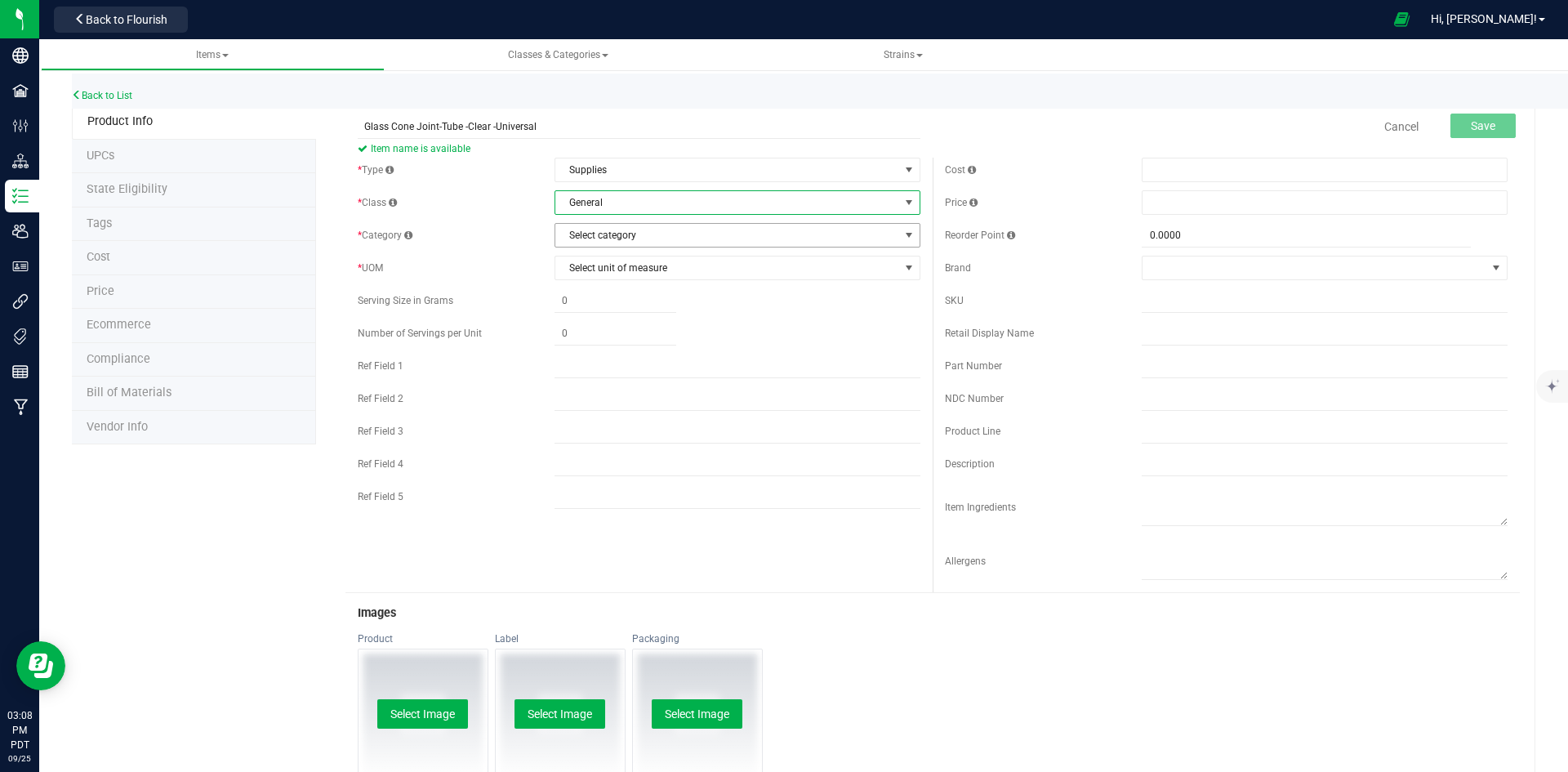
click at [626, 236] on span "Select category" at bounding box center [726, 235] width 344 height 22
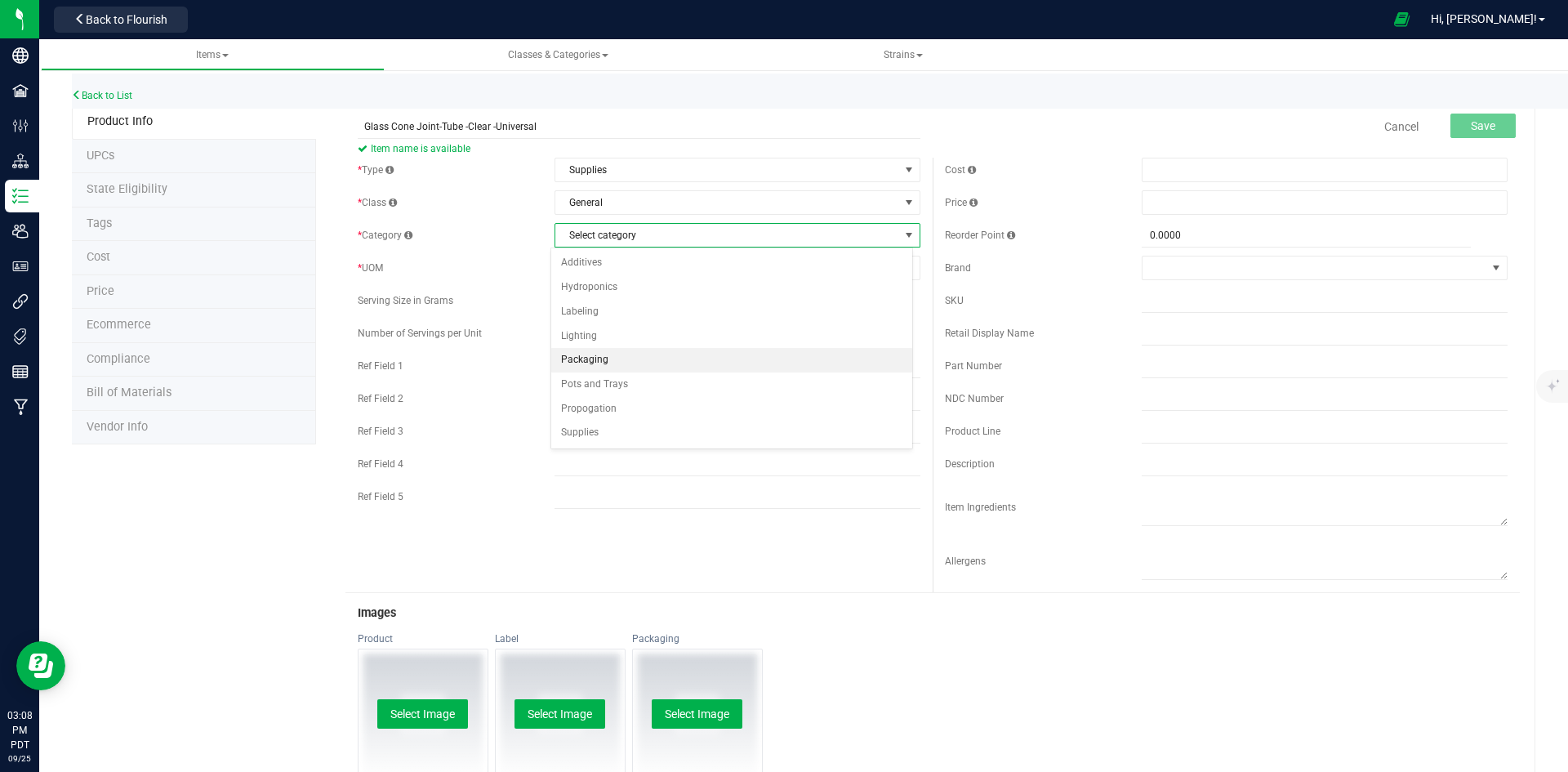
click at [611, 358] on li "Packaging" at bounding box center [732, 359] width 361 height 24
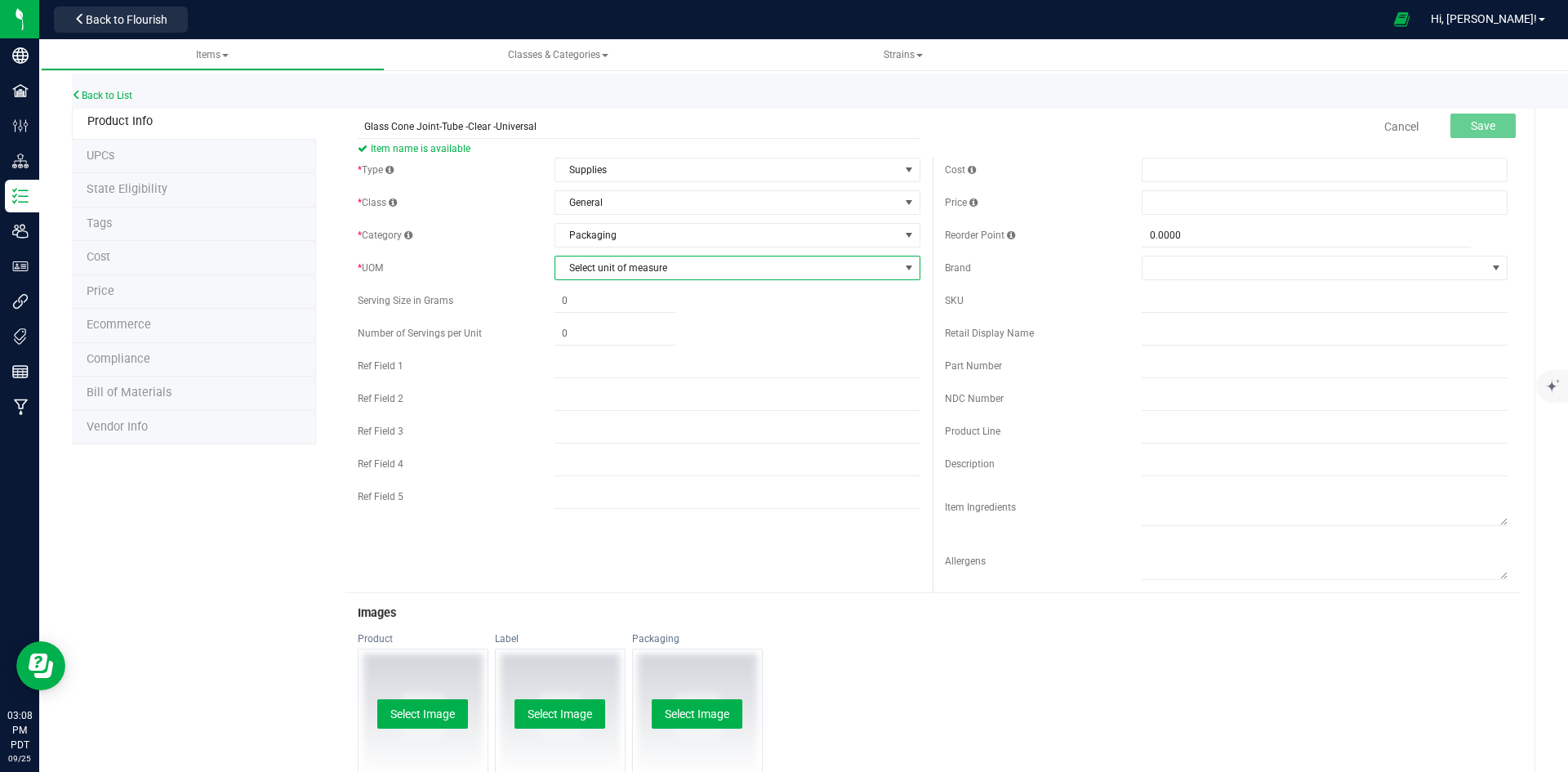
click at [645, 255] on span "Select unit of measure" at bounding box center [738, 267] width 366 height 24
click at [642, 294] on li "Each" at bounding box center [732, 295] width 361 height 24
click at [1473, 119] on span "Save" at bounding box center [1482, 126] width 24 height 13
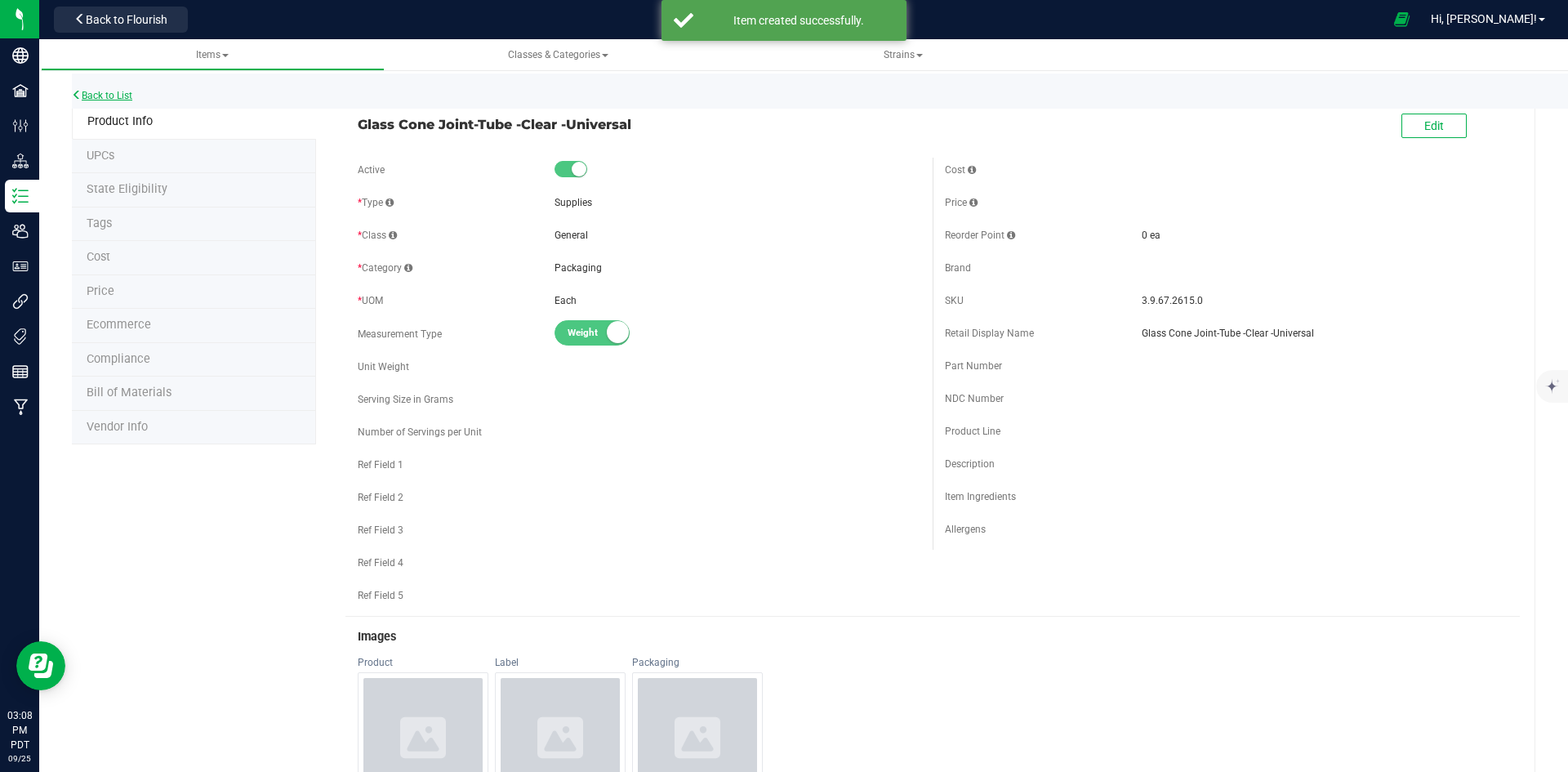
click at [104, 91] on link "Back to List" at bounding box center [101, 96] width 61 height 12
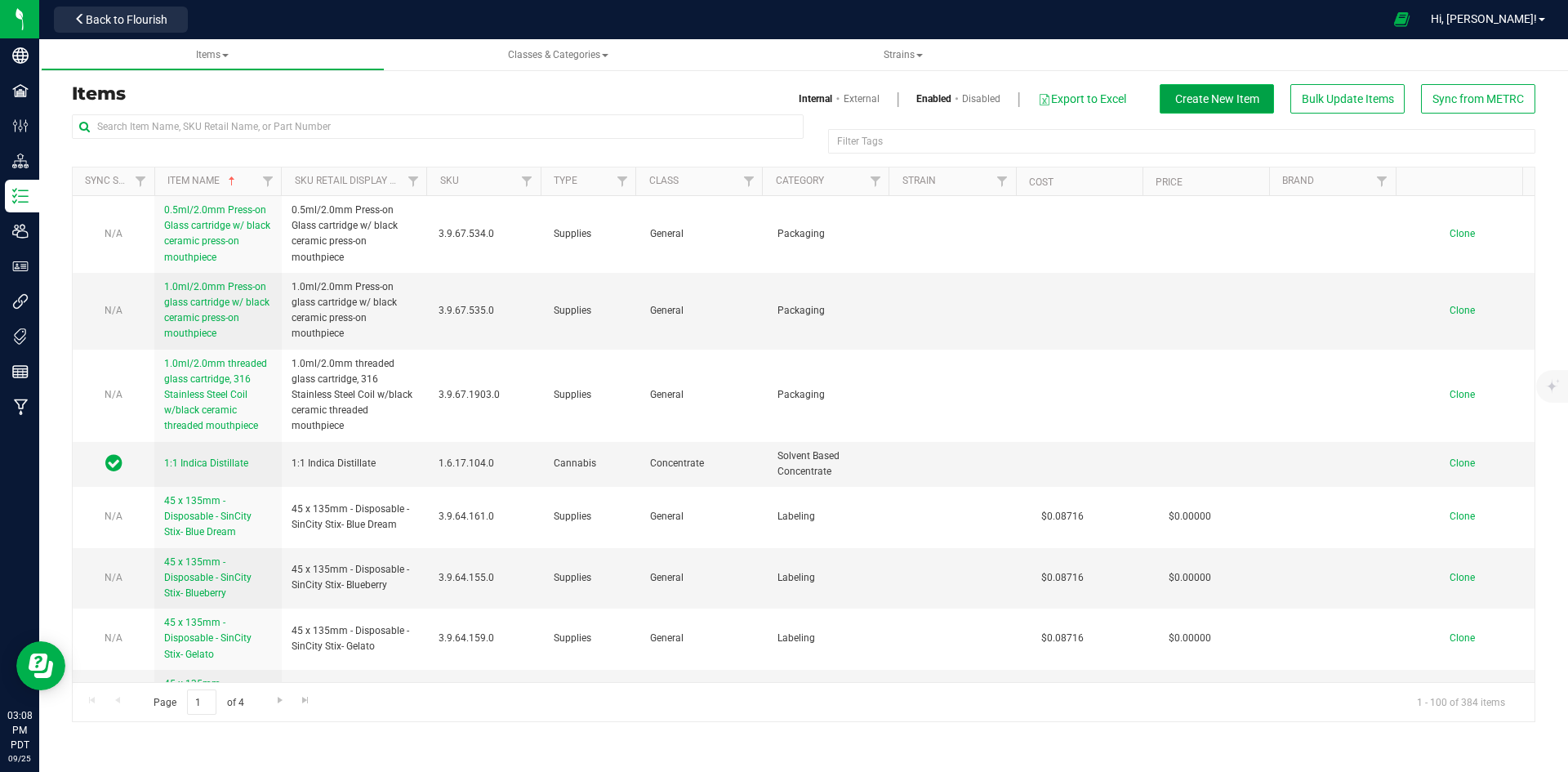
click at [1220, 103] on span "Create New Item" at bounding box center [1217, 99] width 84 height 13
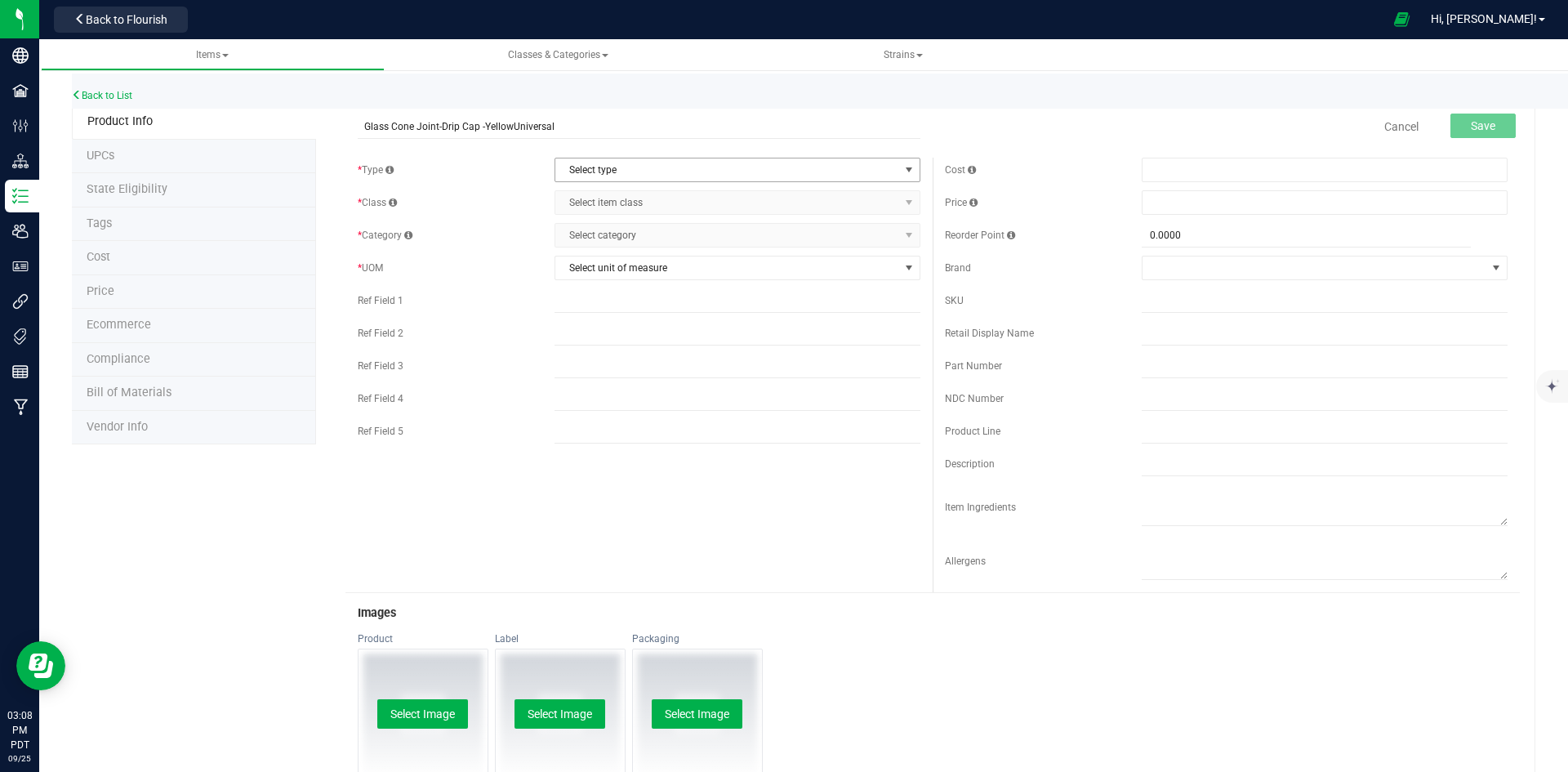
type input "Glass Cone Joint-Drip Cap -YellowUniversal"
click at [650, 161] on span "Select type" at bounding box center [726, 169] width 344 height 22
click at [636, 263] on li "Supplies" at bounding box center [732, 270] width 361 height 24
click at [670, 198] on span "Select item class" at bounding box center [726, 202] width 344 height 22
click at [650, 253] on div "* Type Supplies Select type Cannabis Non-Inventory Raw Materials Supplies * Cla…" at bounding box center [639, 337] width 587 height 359
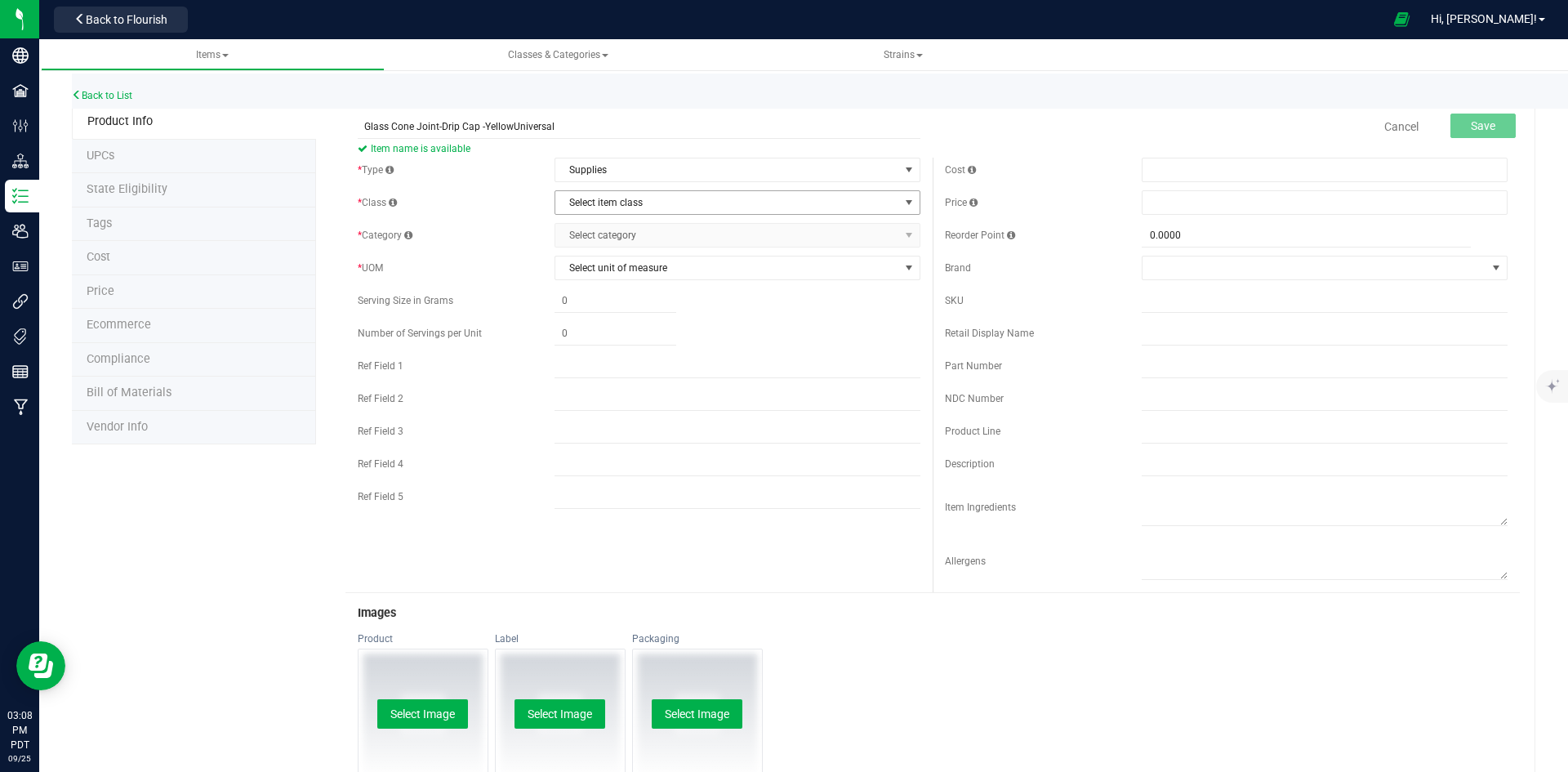
click at [656, 209] on span "Select item class" at bounding box center [726, 202] width 344 height 22
click at [653, 222] on li "General" at bounding box center [732, 230] width 361 height 24
click at [659, 230] on span "Select category" at bounding box center [726, 235] width 344 height 22
click at [635, 364] on li "Packaging" at bounding box center [732, 359] width 361 height 24
click at [660, 280] on span "Select unit of measure" at bounding box center [738, 267] width 366 height 24
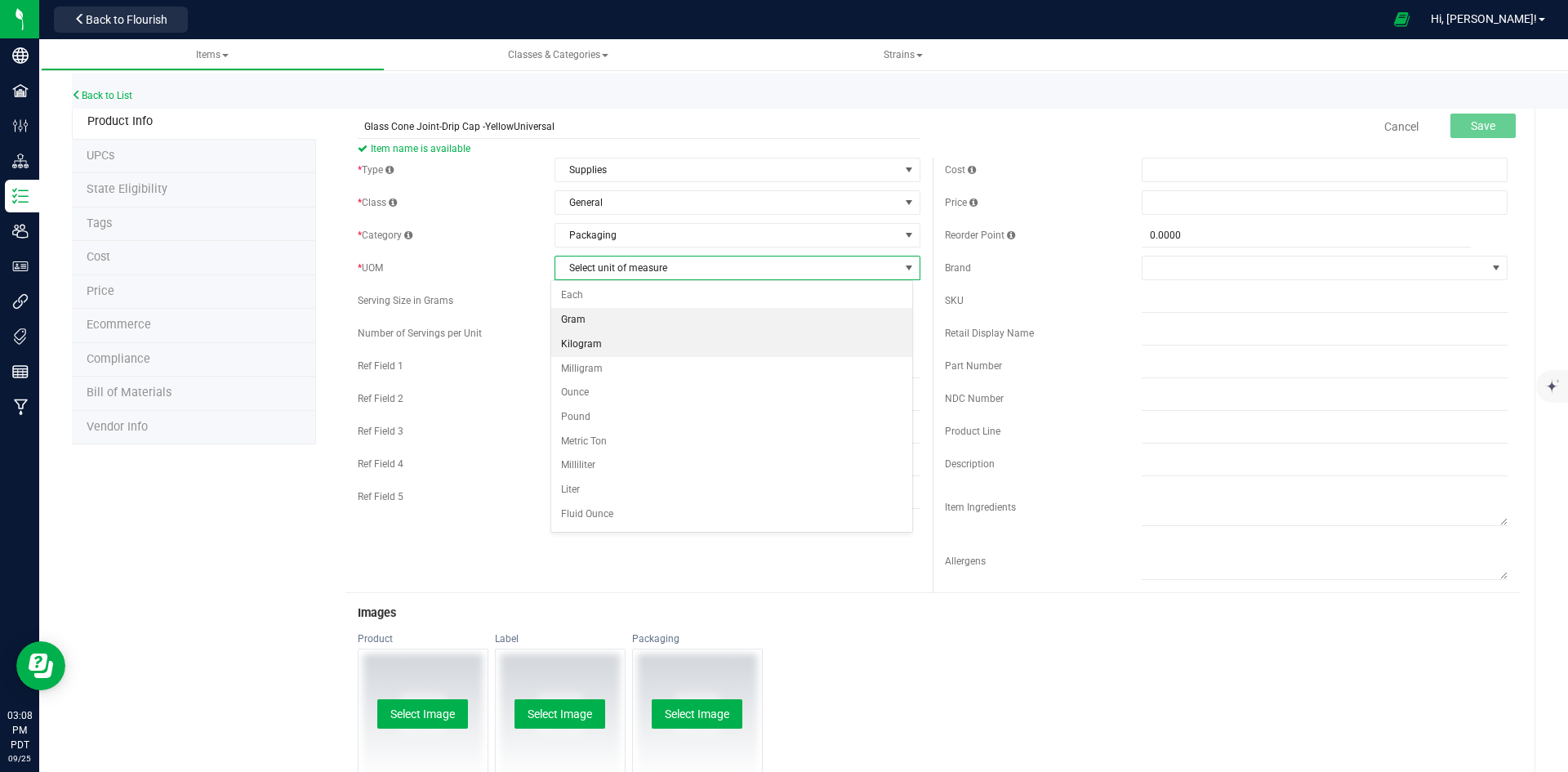
click at [655, 301] on li "Each" at bounding box center [732, 295] width 361 height 24
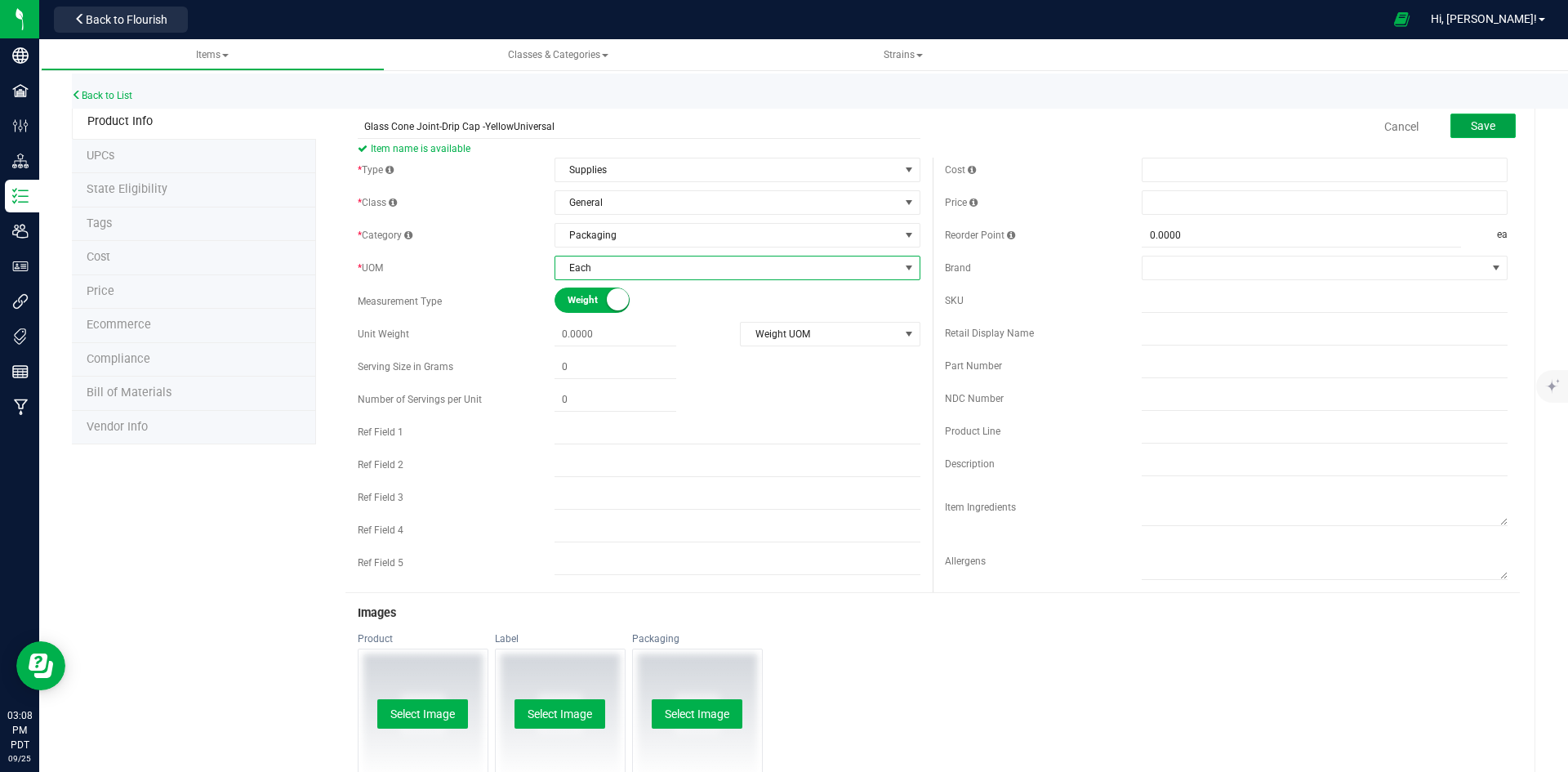
click at [1486, 126] on button "Save" at bounding box center [1482, 125] width 66 height 24
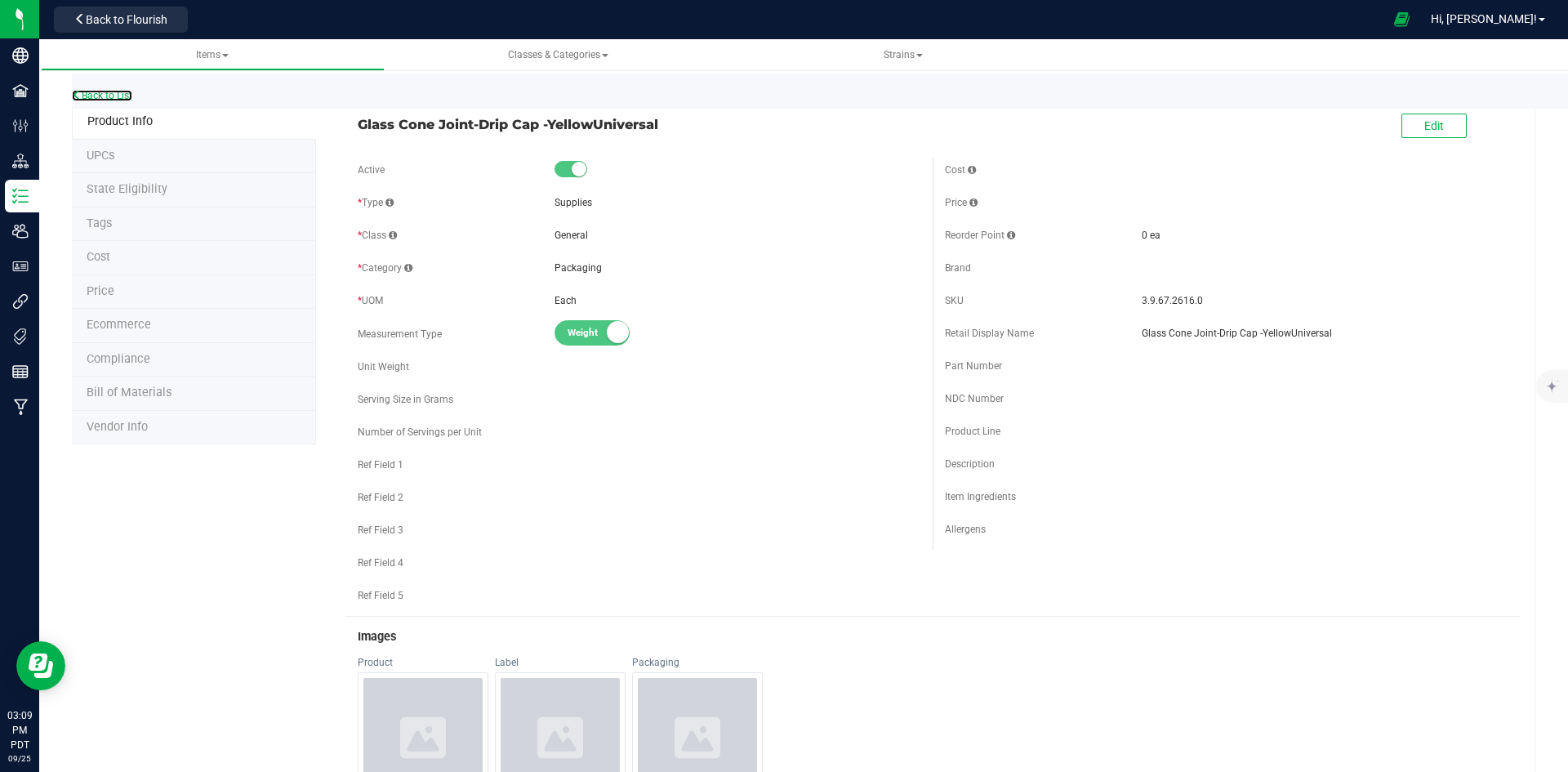
drag, startPoint x: 96, startPoint y: 93, endPoint x: 876, endPoint y: 325, distance: 813.8
click at [96, 93] on link "Back to List" at bounding box center [101, 96] width 61 height 12
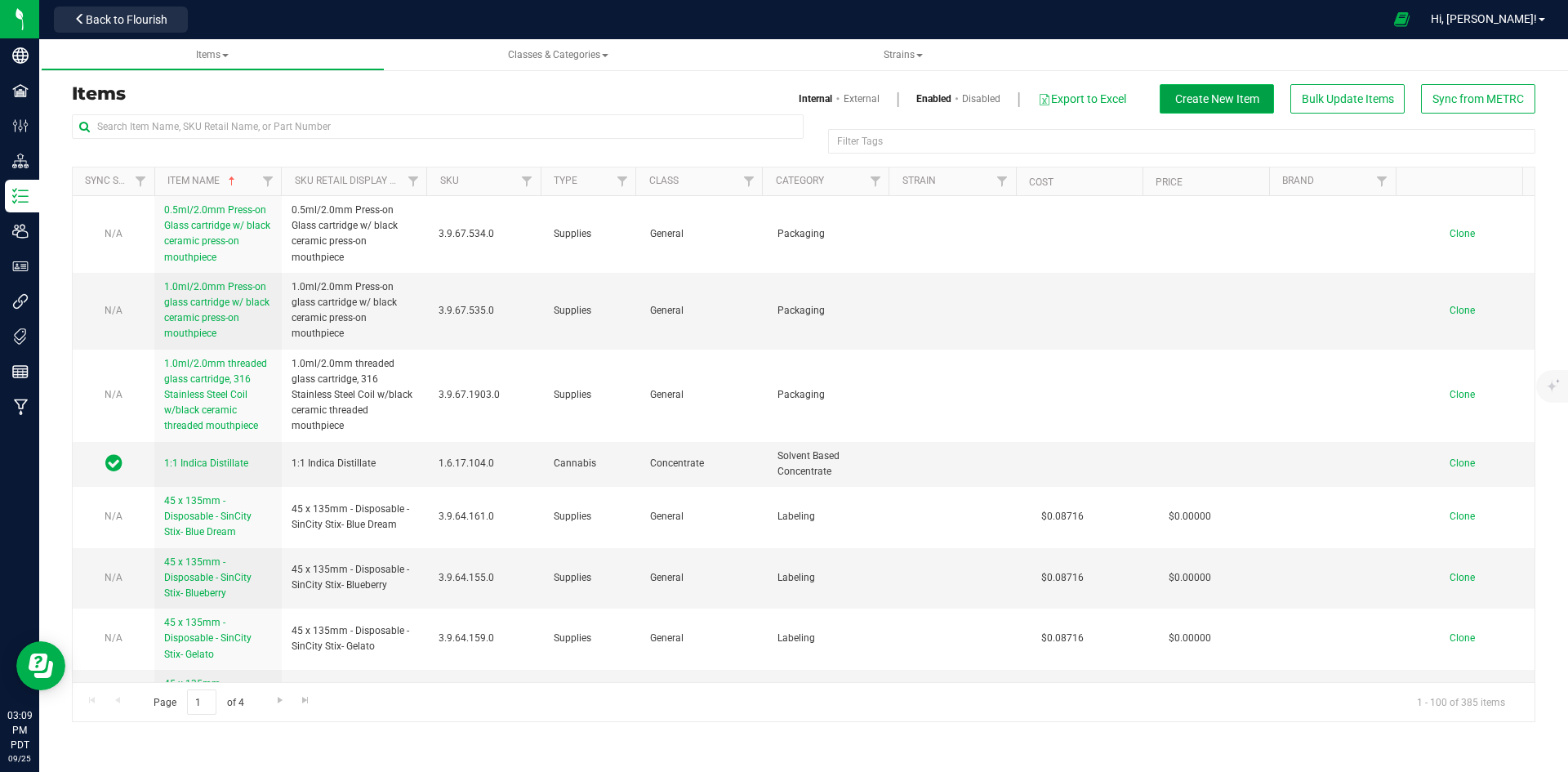
click at [1201, 105] on span "Create New Item" at bounding box center [1217, 99] width 84 height 13
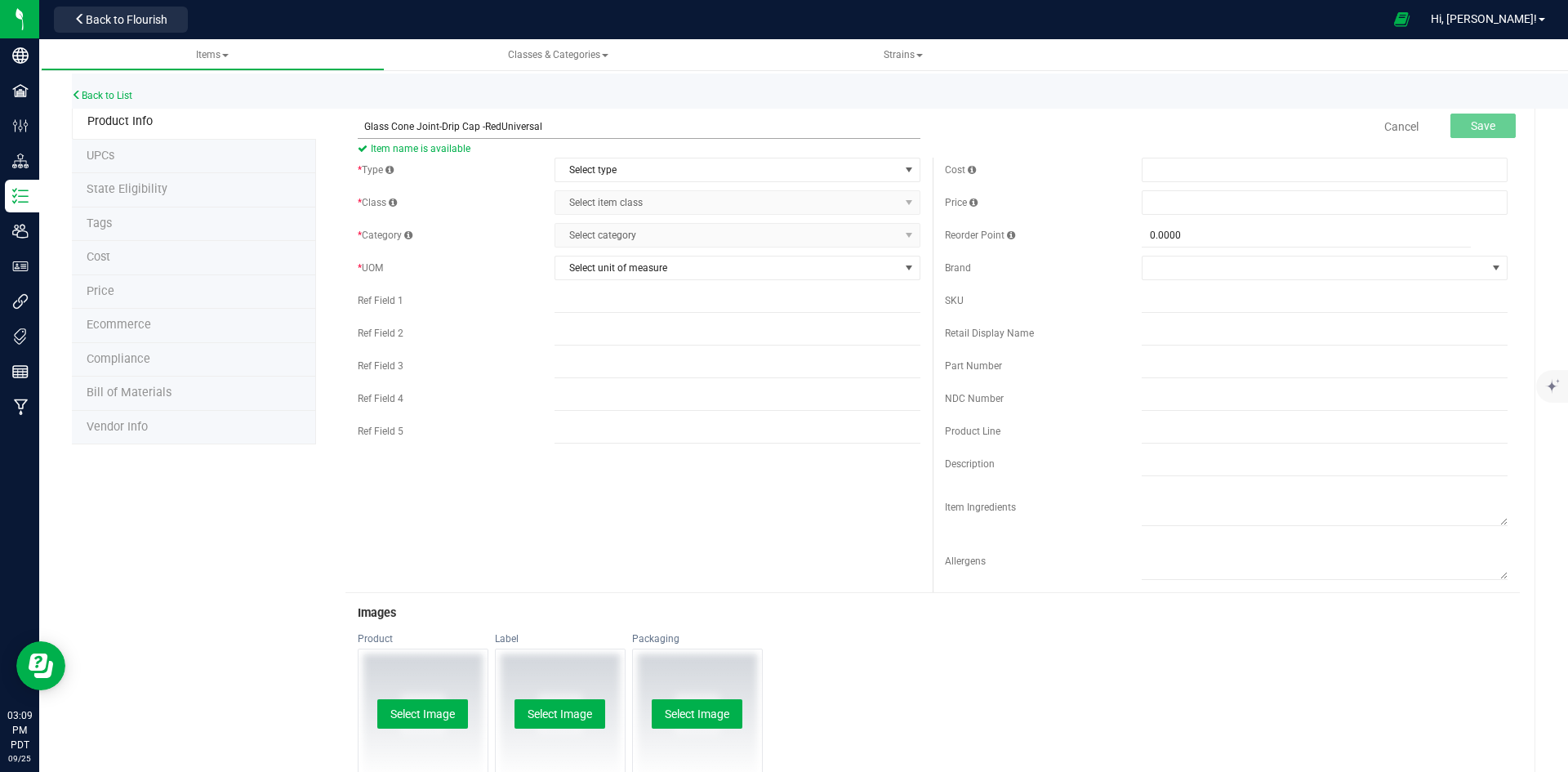
click at [499, 123] on input "Glass Cone Joint-Drip Cap -RedUniversal" at bounding box center [639, 126] width 562 height 24
type input "Glass Cone Joint-Drip Cap -Red-Universal"
click at [626, 166] on span "Select type" at bounding box center [726, 169] width 344 height 22
click at [662, 280] on li "Supplies" at bounding box center [732, 270] width 361 height 24
click at [694, 220] on div "* Type Supplies Select type Cannabis Non-Inventory Raw Materials Supplies * Cla…" at bounding box center [639, 337] width 587 height 359
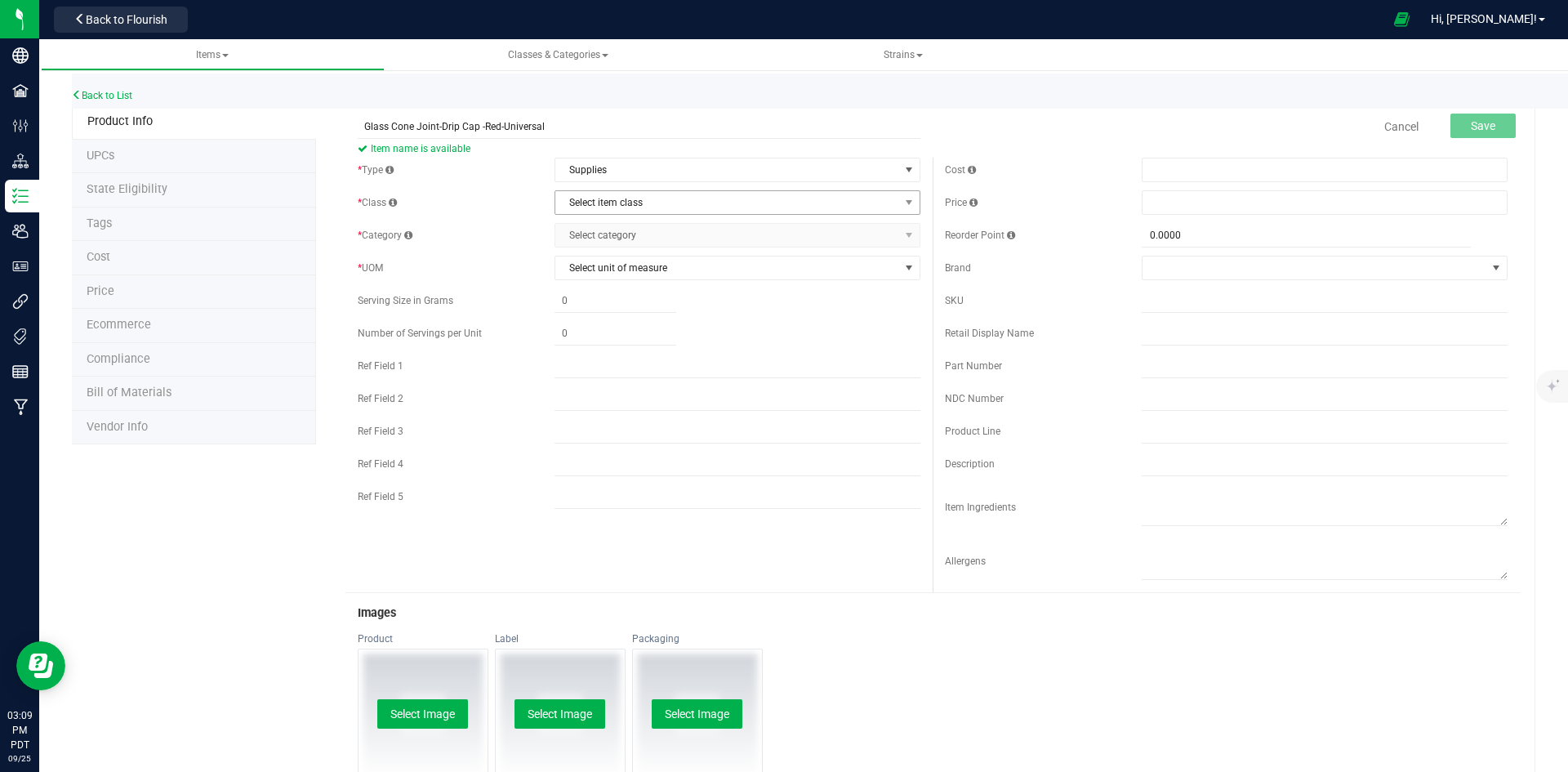
click at [694, 213] on span "Select item class" at bounding box center [726, 202] width 344 height 22
click at [630, 234] on li "General" at bounding box center [732, 230] width 361 height 24
click at [639, 252] on div "* Type Supplies Select type Cannabis Non-Inventory Raw Materials Supplies * Cla…" at bounding box center [639, 337] width 587 height 359
click at [644, 240] on span "Select category" at bounding box center [726, 235] width 344 height 22
click at [627, 359] on li "Packaging" at bounding box center [732, 359] width 361 height 24
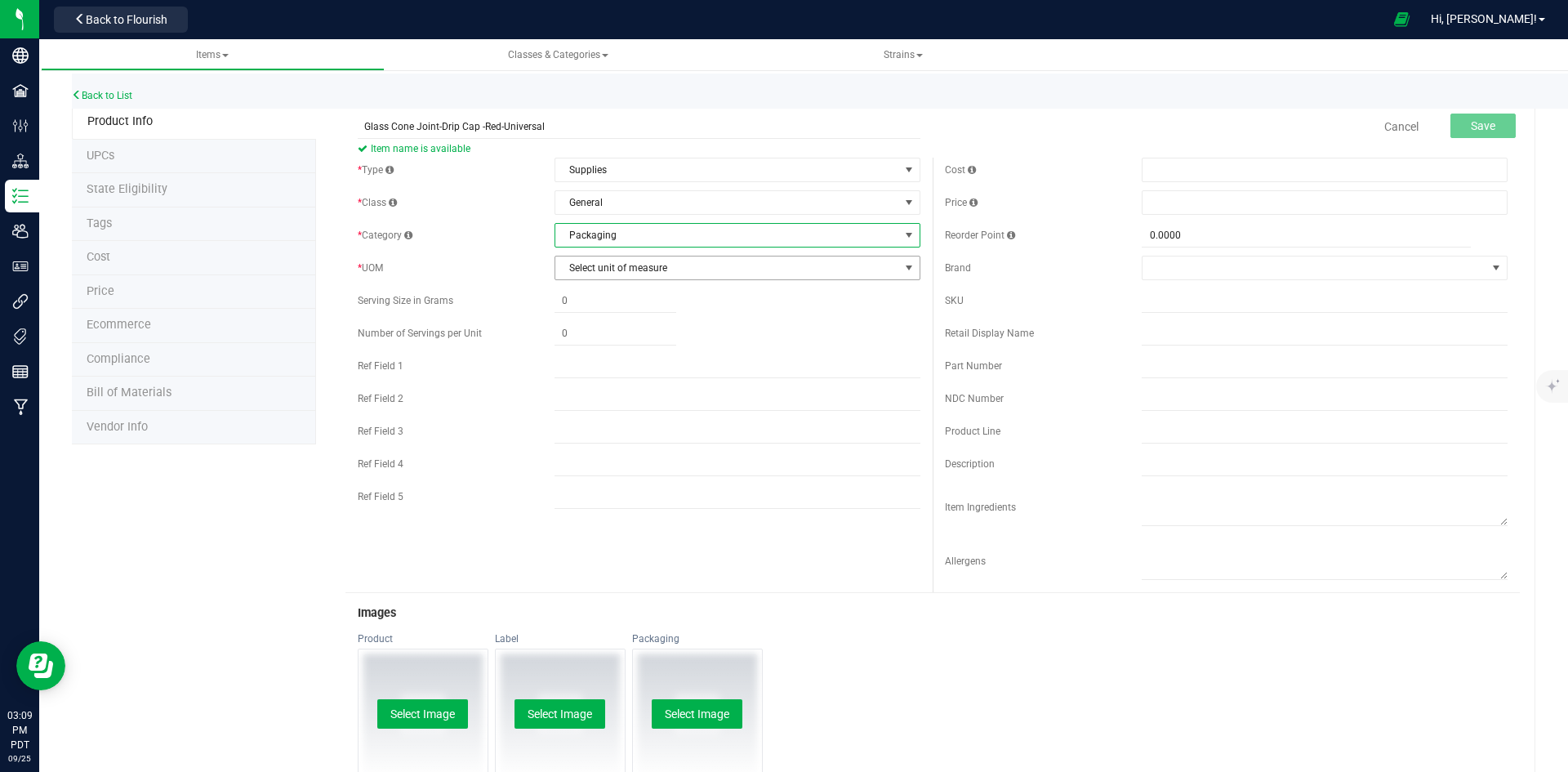
click at [650, 262] on span "Select unit of measure" at bounding box center [726, 267] width 344 height 22
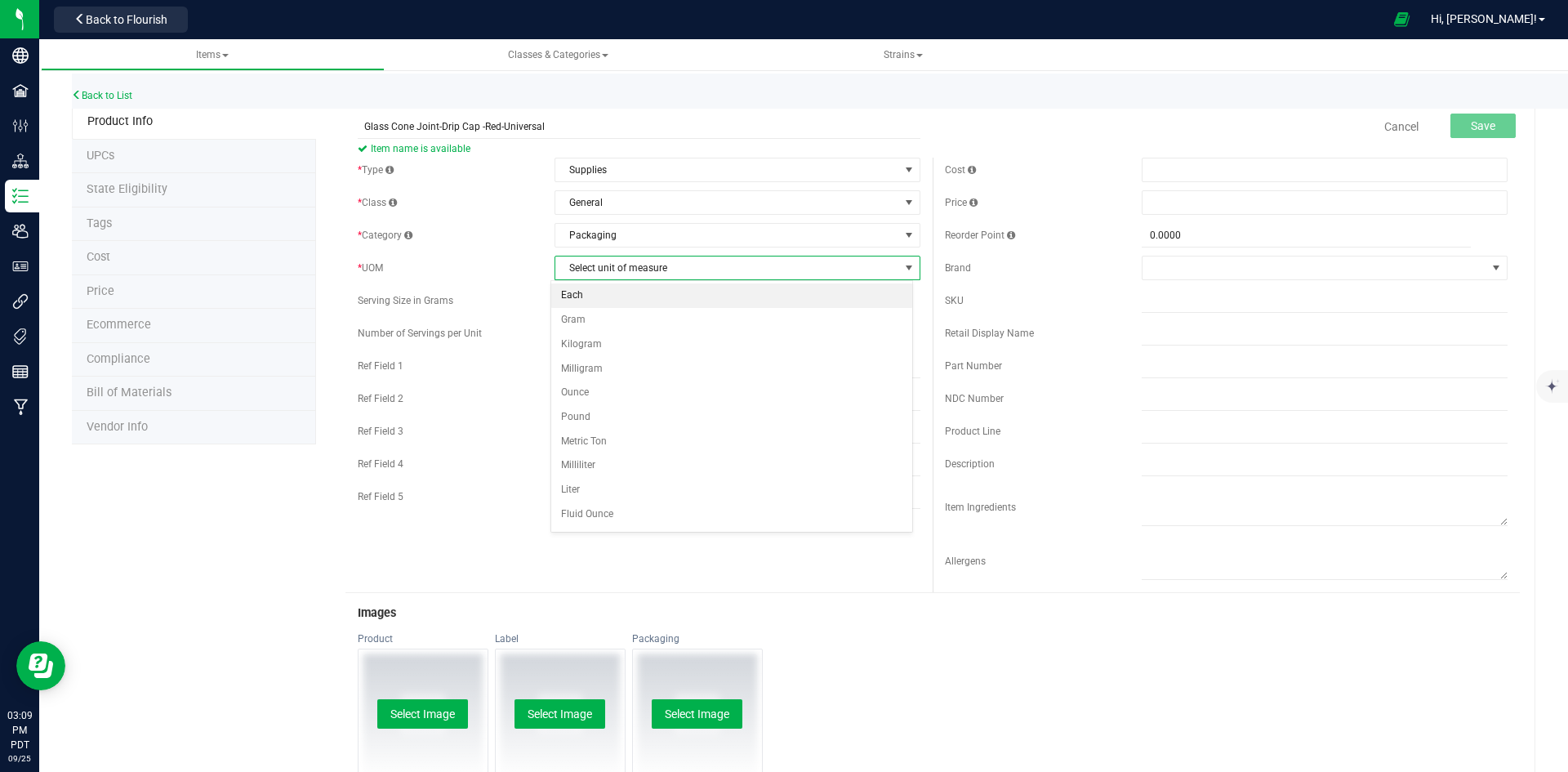
click at [653, 298] on li "Each" at bounding box center [732, 295] width 361 height 24
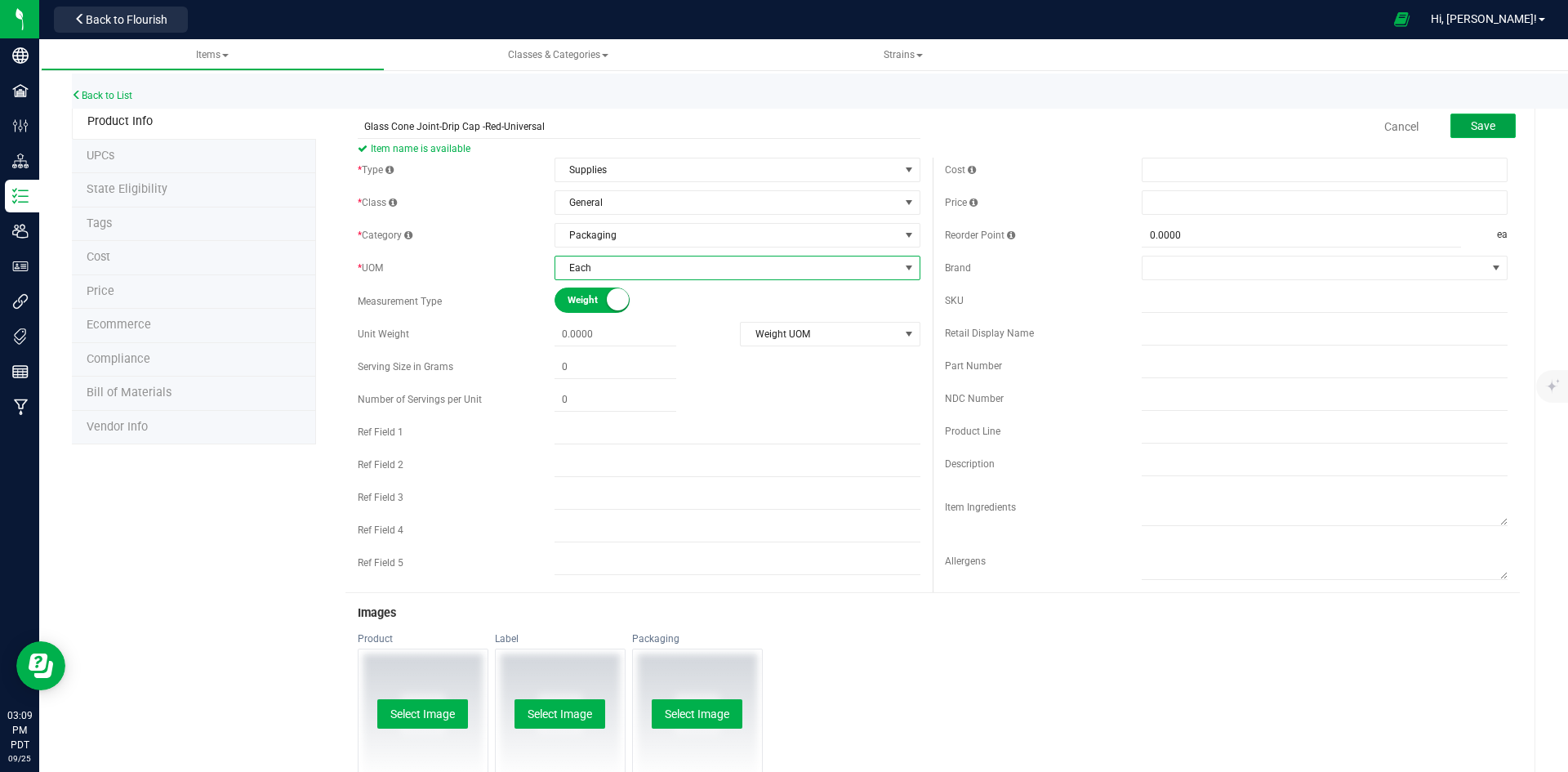
click at [1478, 137] on button "Save" at bounding box center [1482, 125] width 66 height 24
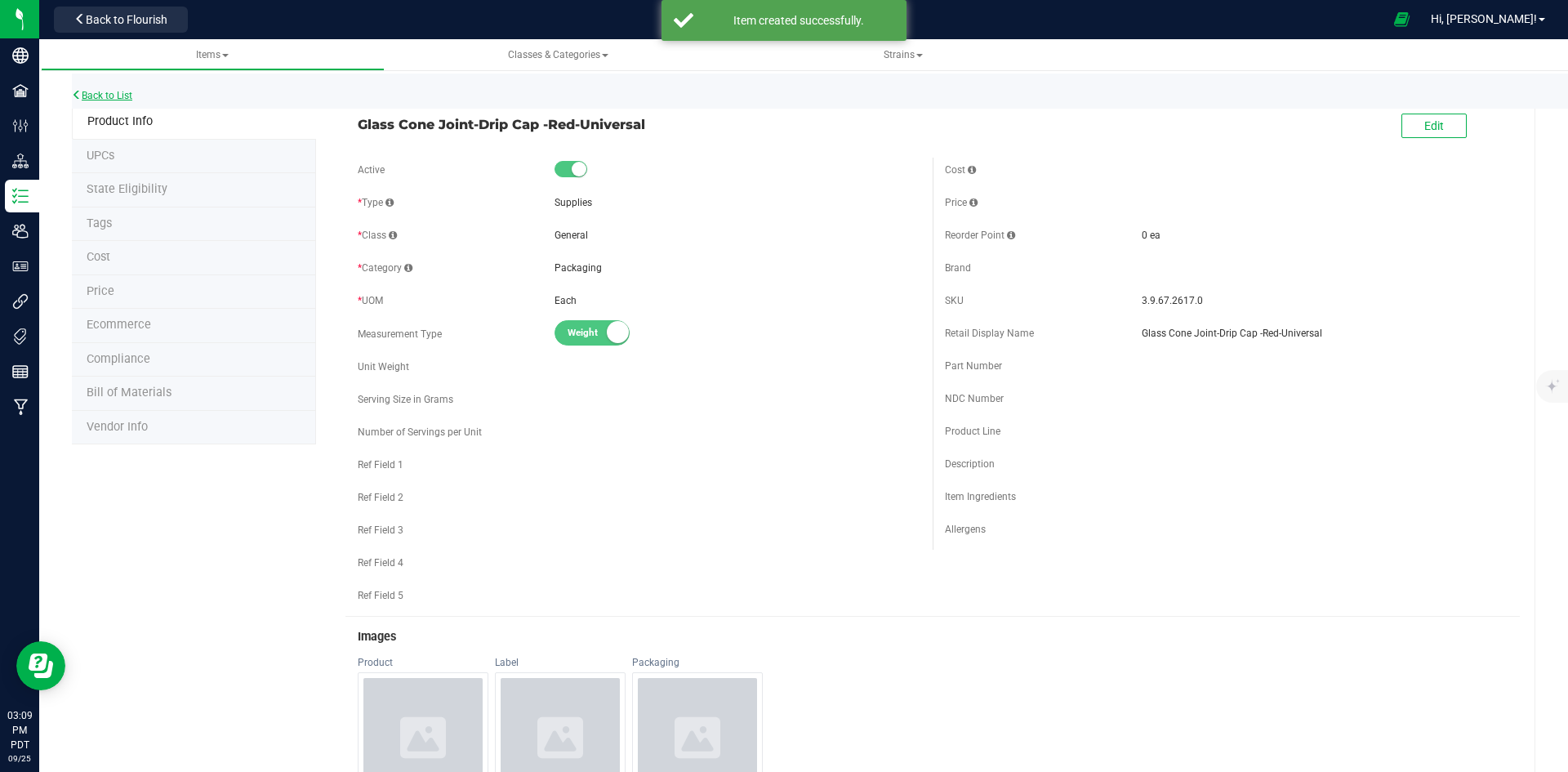
click at [99, 100] on link "Back to List" at bounding box center [101, 96] width 61 height 12
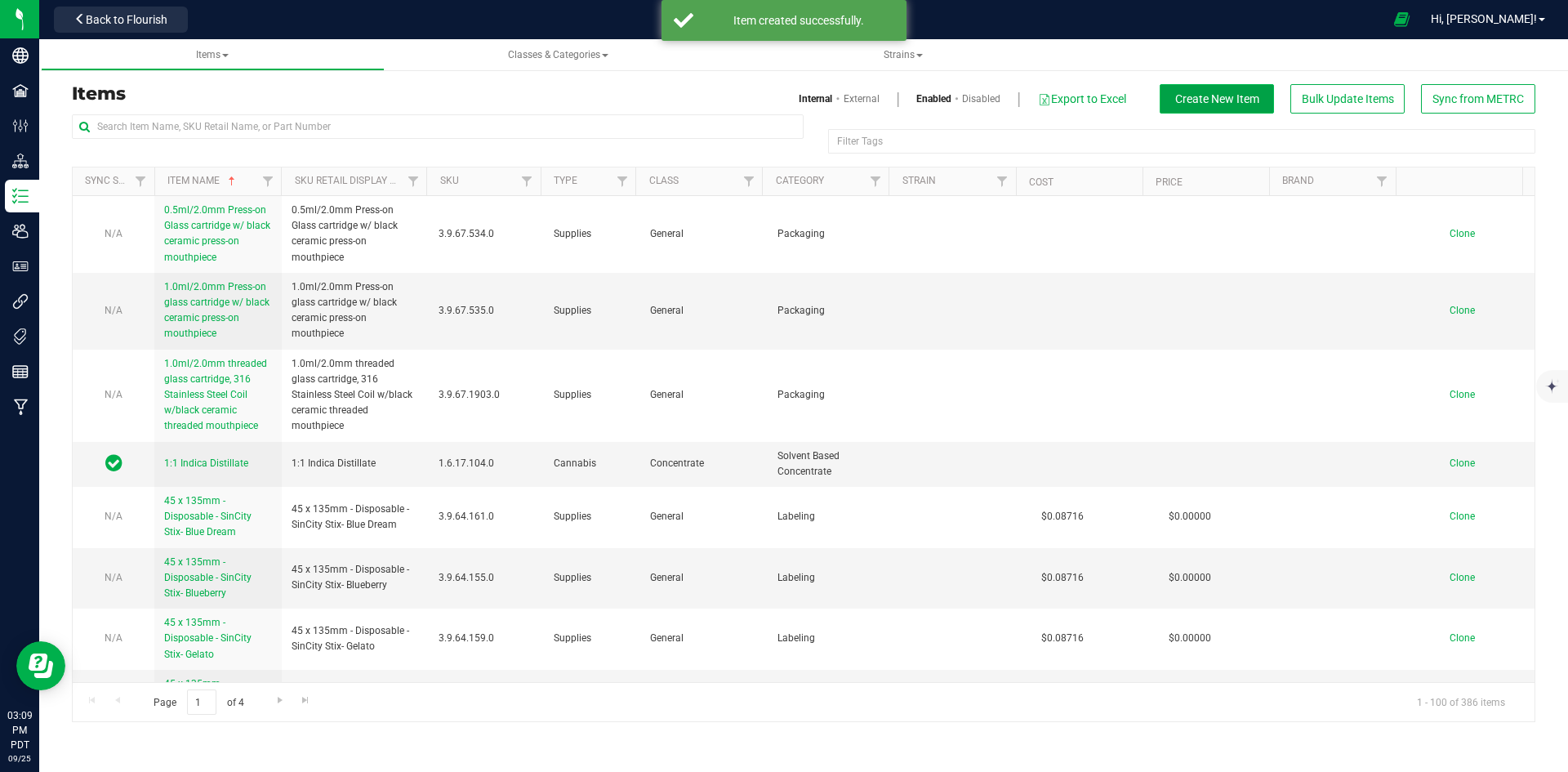
click at [1220, 96] on span "Create New Item" at bounding box center [1217, 99] width 84 height 13
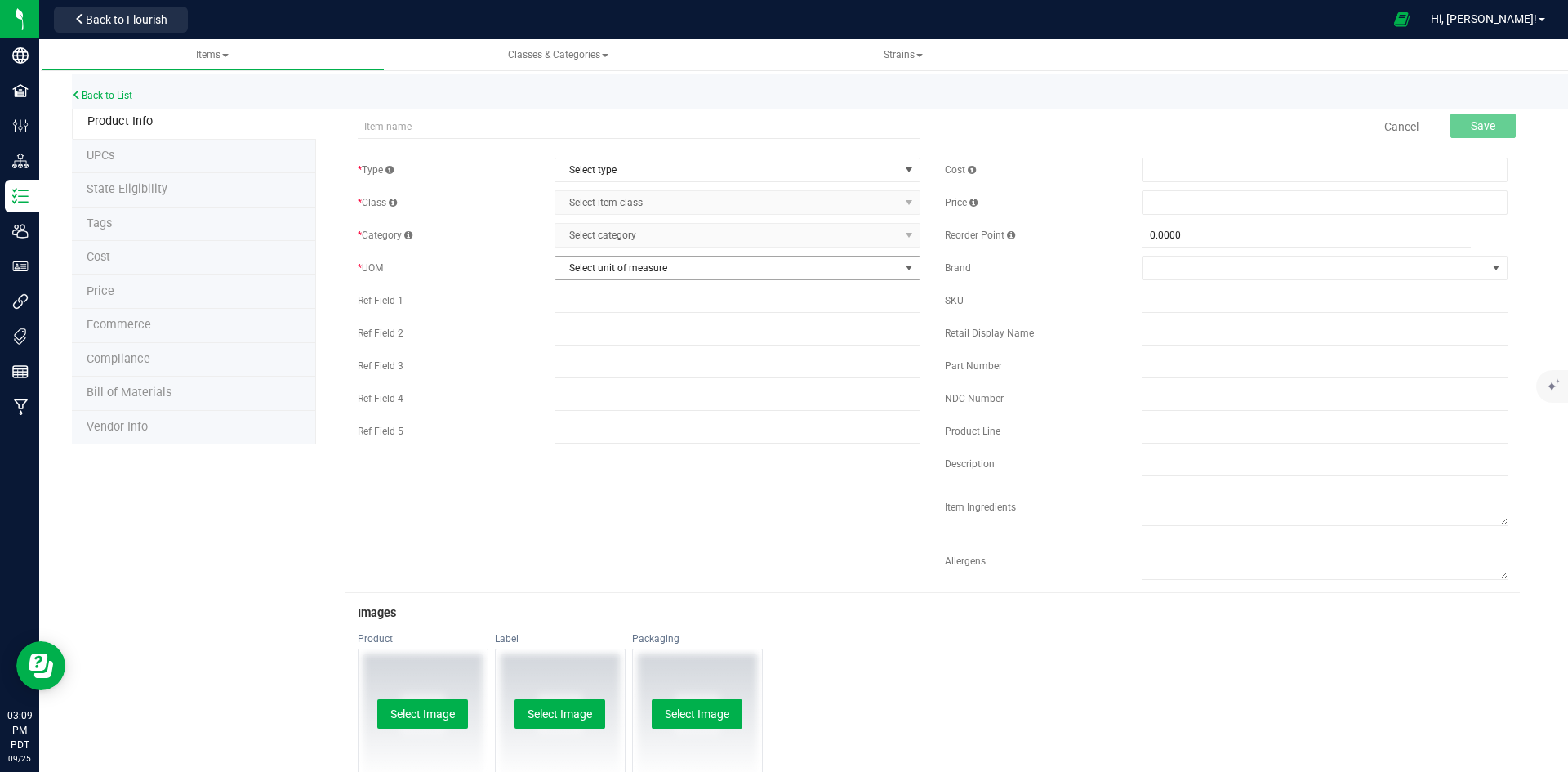
click at [723, 261] on span "Select unit of measure" at bounding box center [726, 267] width 344 height 22
click at [682, 167] on span "Select type" at bounding box center [726, 169] width 344 height 22
click at [660, 131] on input "text" at bounding box center [639, 126] width 562 height 24
paste input "Glass Cone Joint-Drip Cap -WhiteUniversal"
click at [509, 122] on input "Glass Cone Joint-Drip Cap -WhiteUniversal" at bounding box center [639, 126] width 562 height 24
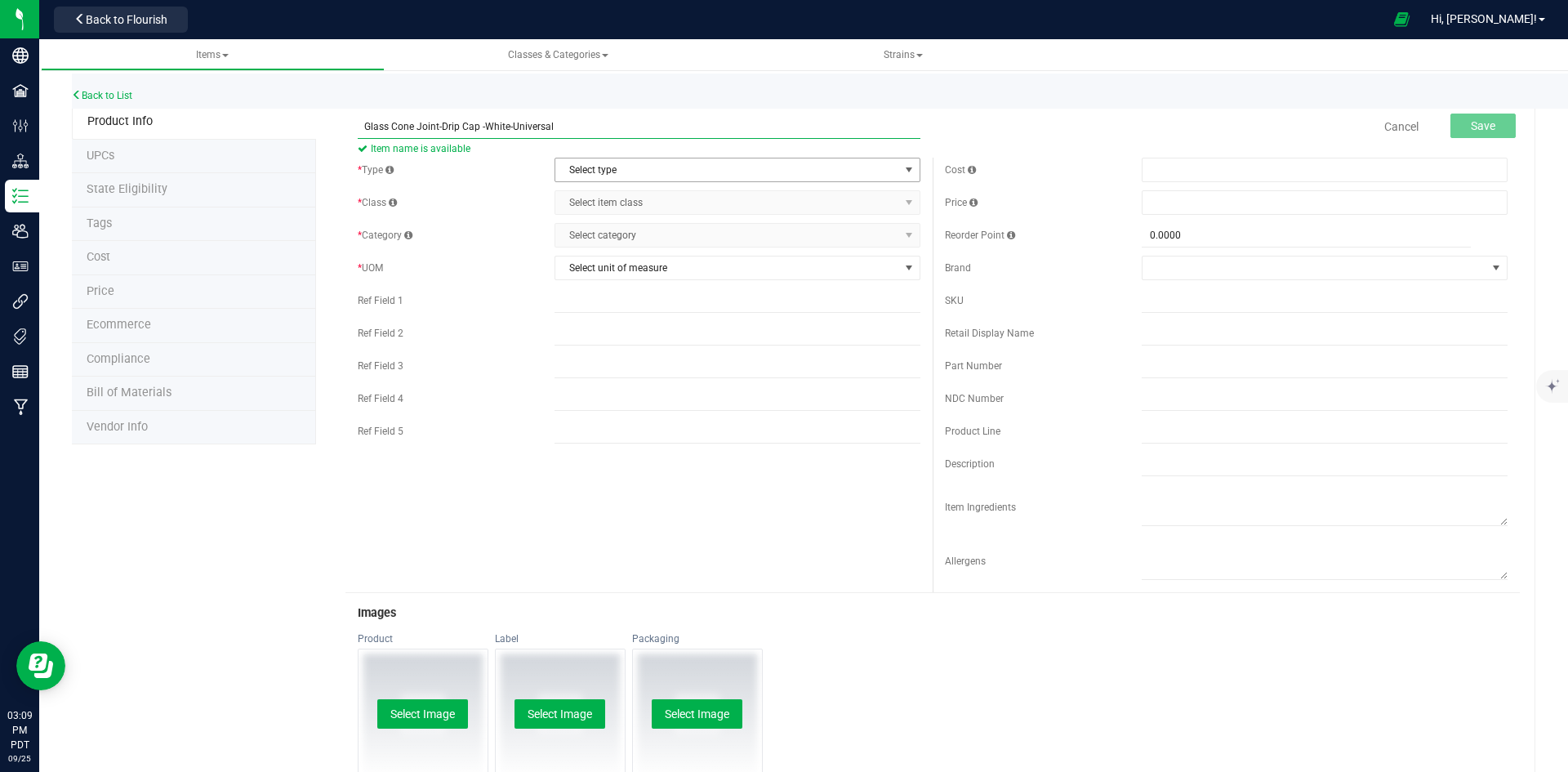
type input "Glass Cone Joint-Drip Cap -White-Universal"
click at [615, 171] on span "Select type" at bounding box center [726, 169] width 344 height 22
click at [648, 275] on li "Supplies" at bounding box center [732, 270] width 361 height 24
click at [654, 211] on span "Select item class" at bounding box center [726, 202] width 344 height 22
click at [618, 229] on li "General" at bounding box center [732, 230] width 361 height 24
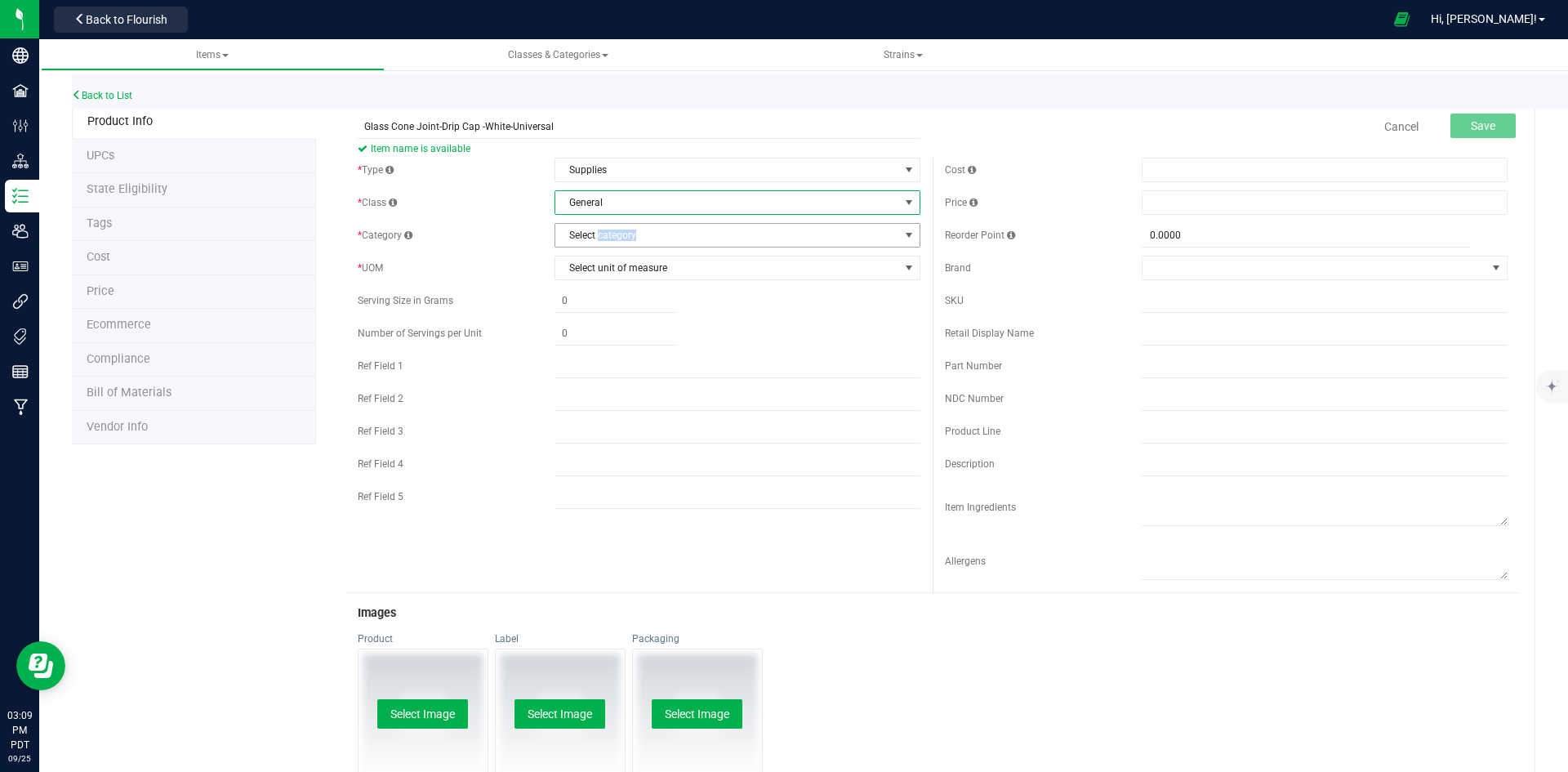
click at [618, 229] on span "Select category" at bounding box center [726, 235] width 344 height 22
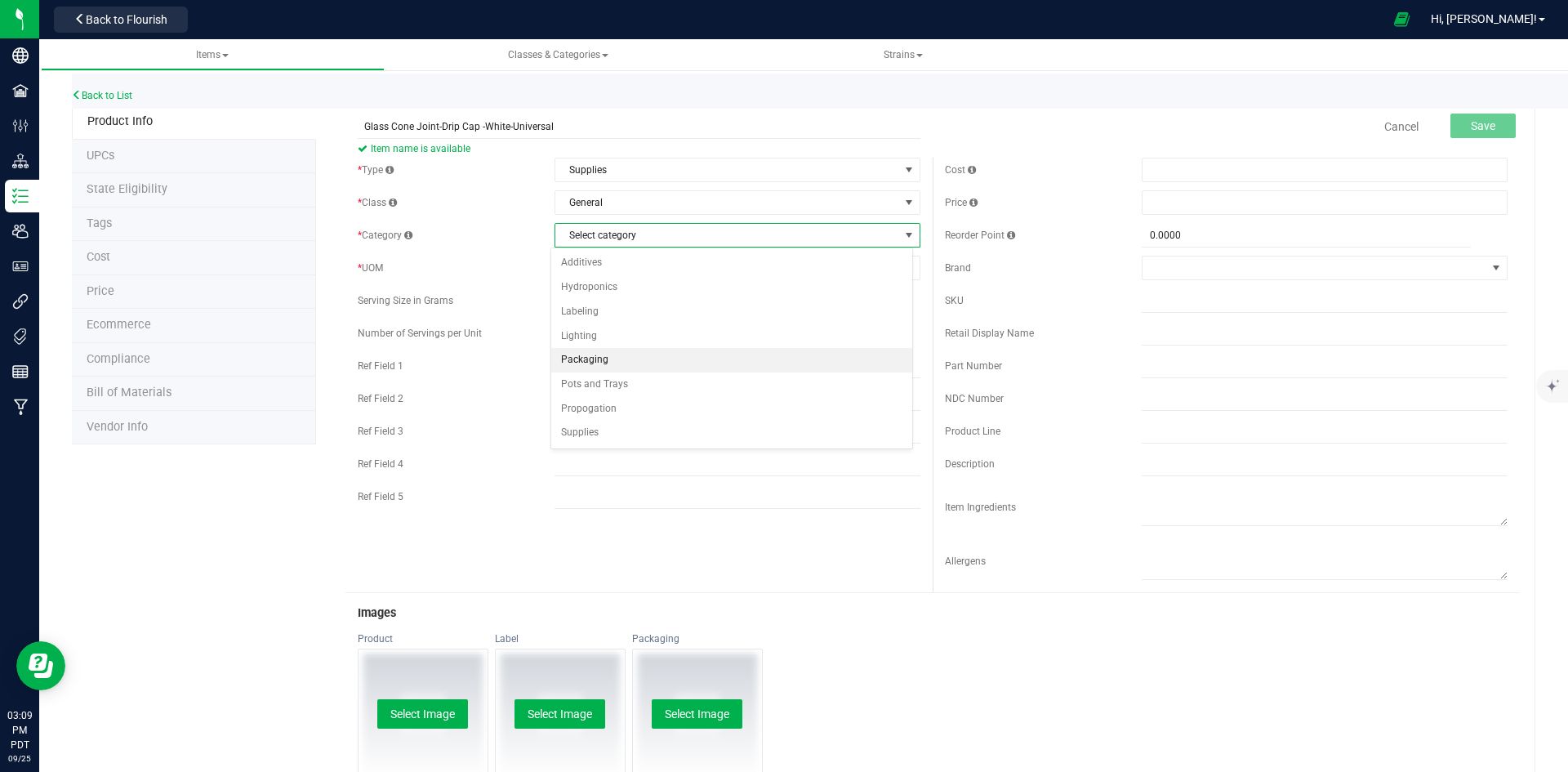
click at [631, 362] on li "Packaging" at bounding box center [732, 359] width 361 height 24
click at [629, 282] on div "* Type Supplies Select type Cannabis Non-Inventory Raw Materials Supplies * Cla…" at bounding box center [639, 337] width 587 height 359
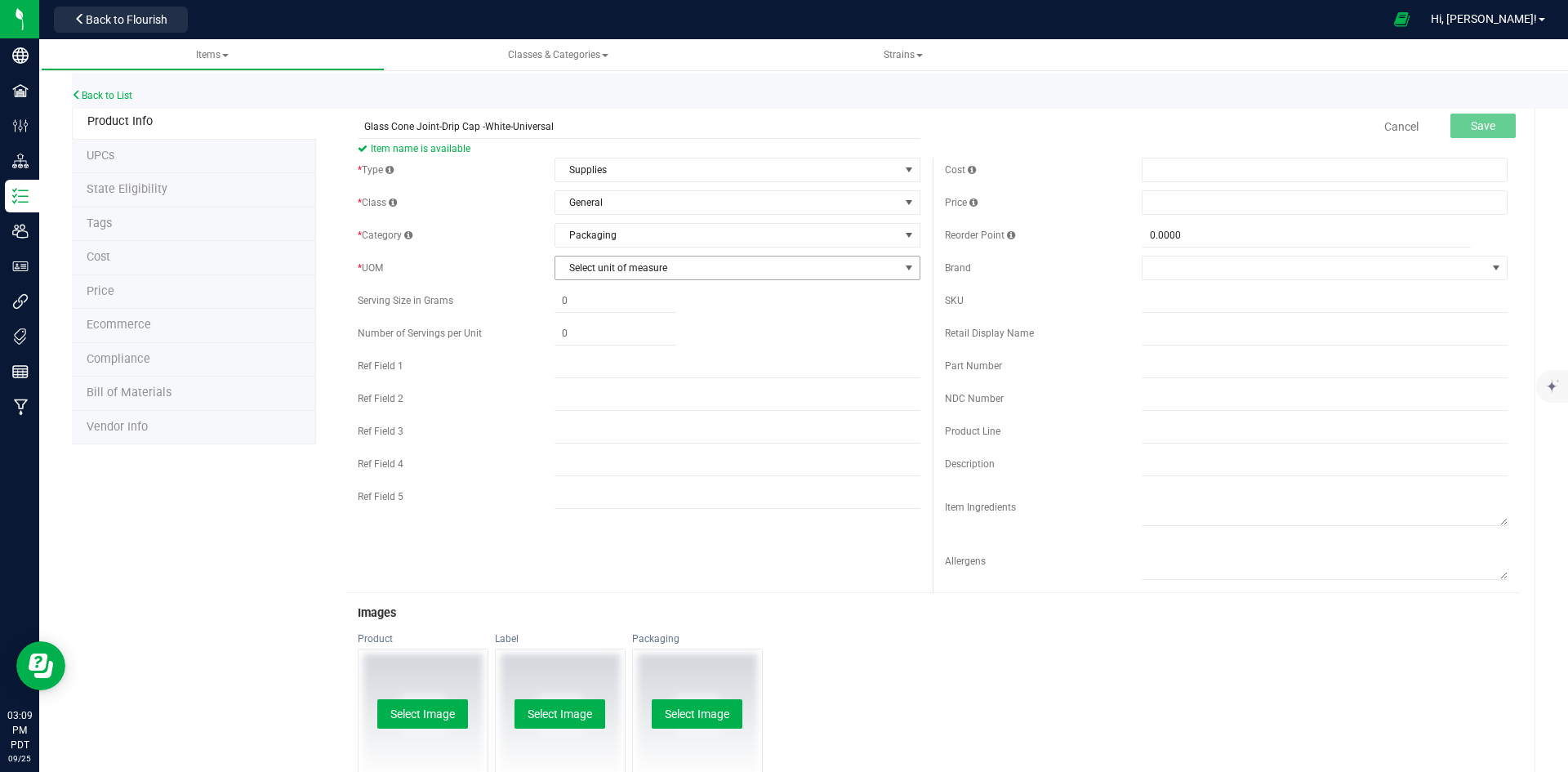
click at [629, 271] on span "Select unit of measure" at bounding box center [726, 267] width 344 height 22
click at [635, 294] on li "Each" at bounding box center [732, 295] width 361 height 24
click at [1473, 113] on button "Save" at bounding box center [1482, 125] width 66 height 24
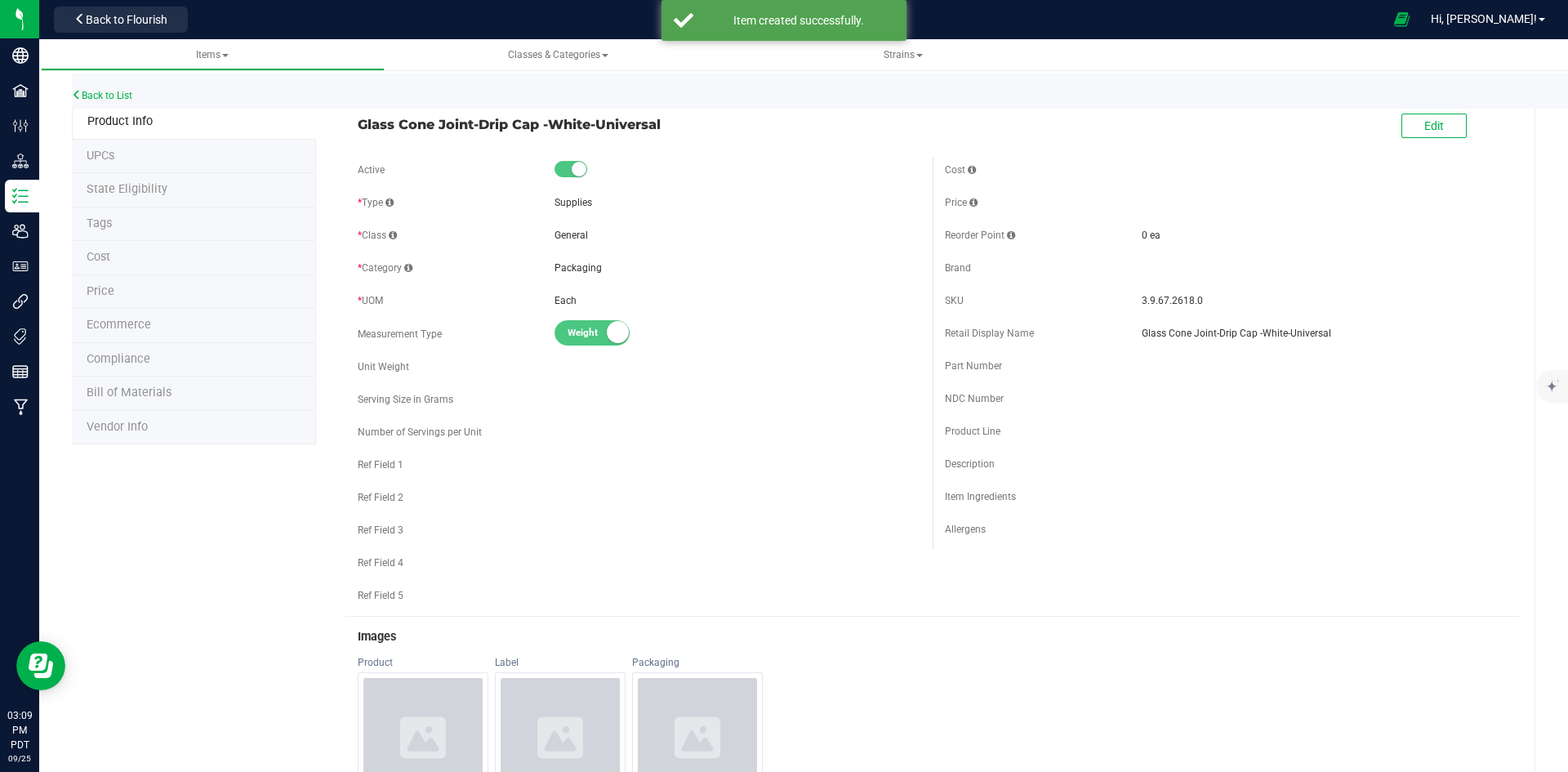
click at [113, 89] on div "Back to List" at bounding box center [855, 91] width 1568 height 35
click at [118, 95] on link "Back to List" at bounding box center [101, 96] width 61 height 12
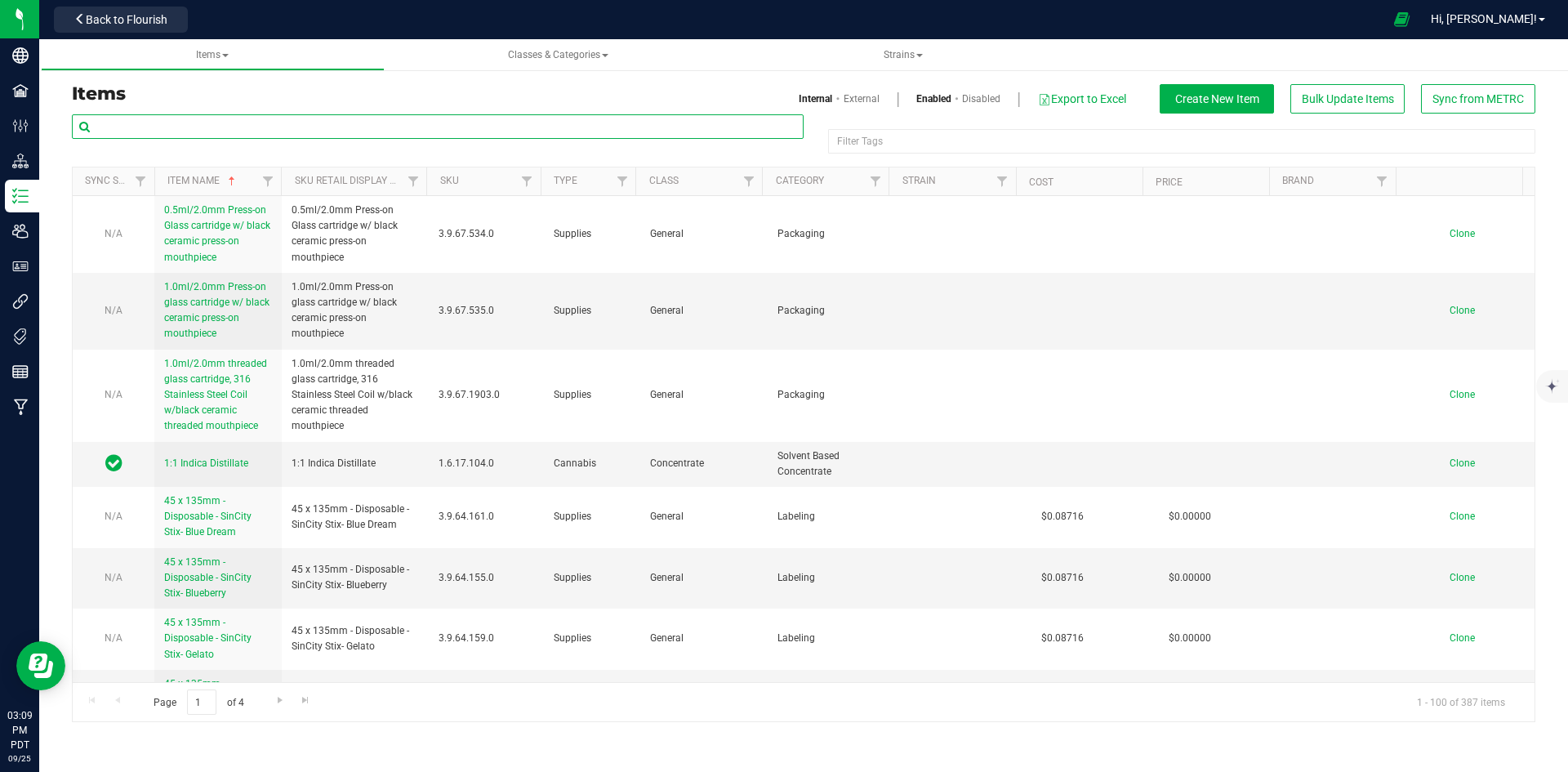
click at [545, 114] on input "text" at bounding box center [438, 126] width 732 height 24
paste input "Glass Cone Joint-Drip Cap -YellowUniversal"
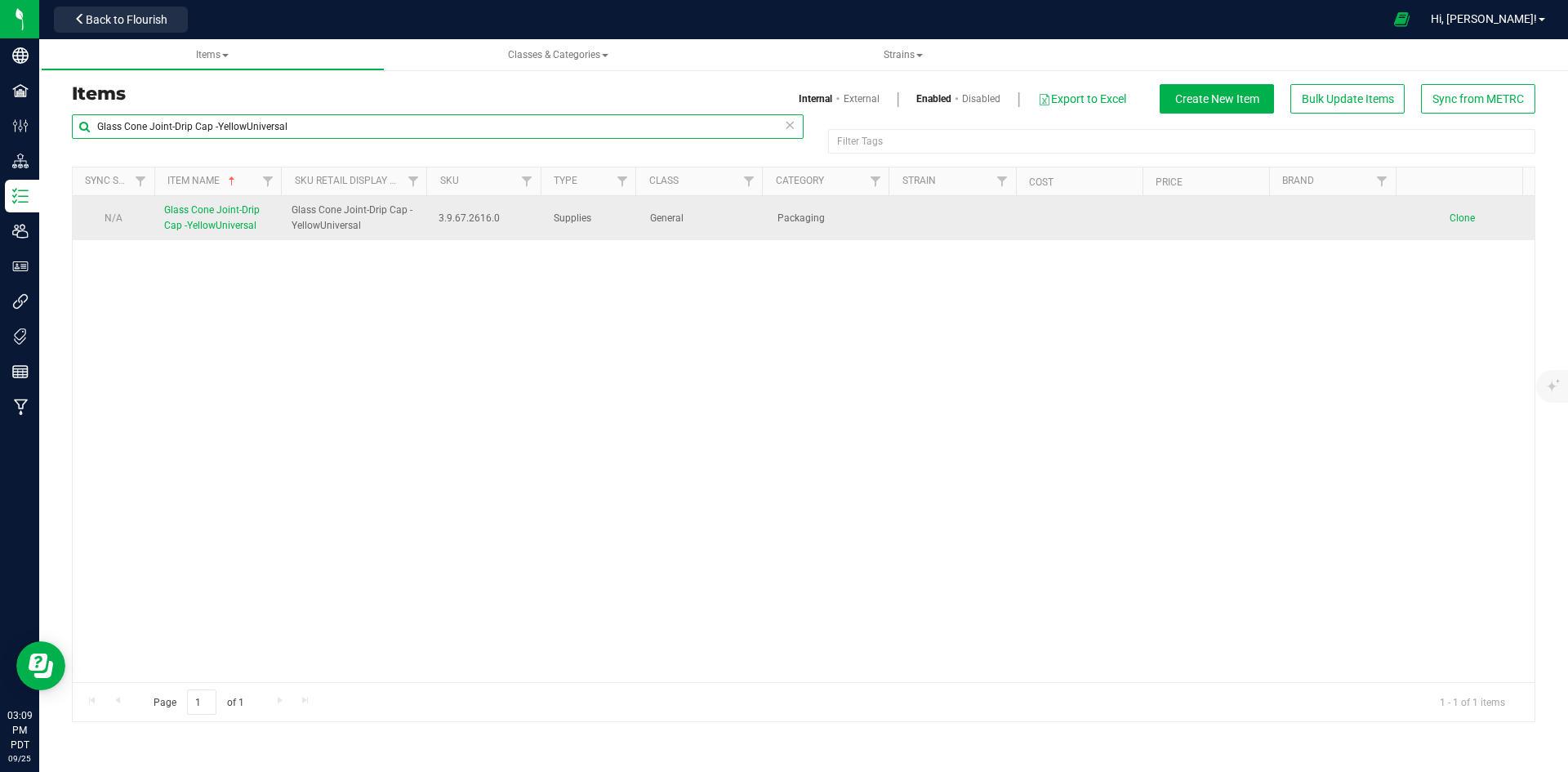
type input "Glass Cone Joint-Drip Cap -YellowUniversal"
click at [200, 229] on span "Glass Cone Joint-Drip Cap -YellowUniversal" at bounding box center [211, 217] width 96 height 27
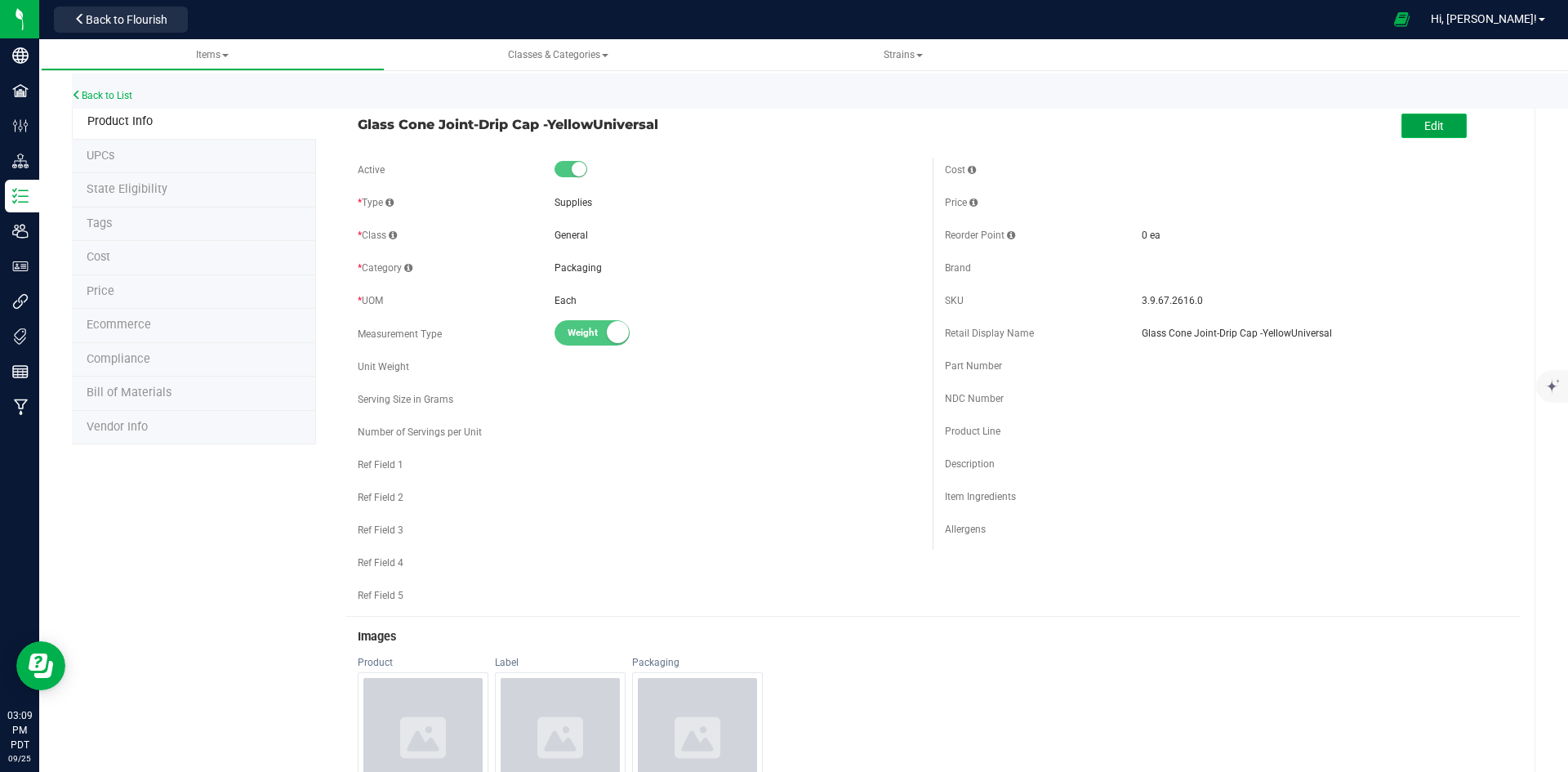
click at [1437, 125] on button "Edit" at bounding box center [1433, 125] width 66 height 24
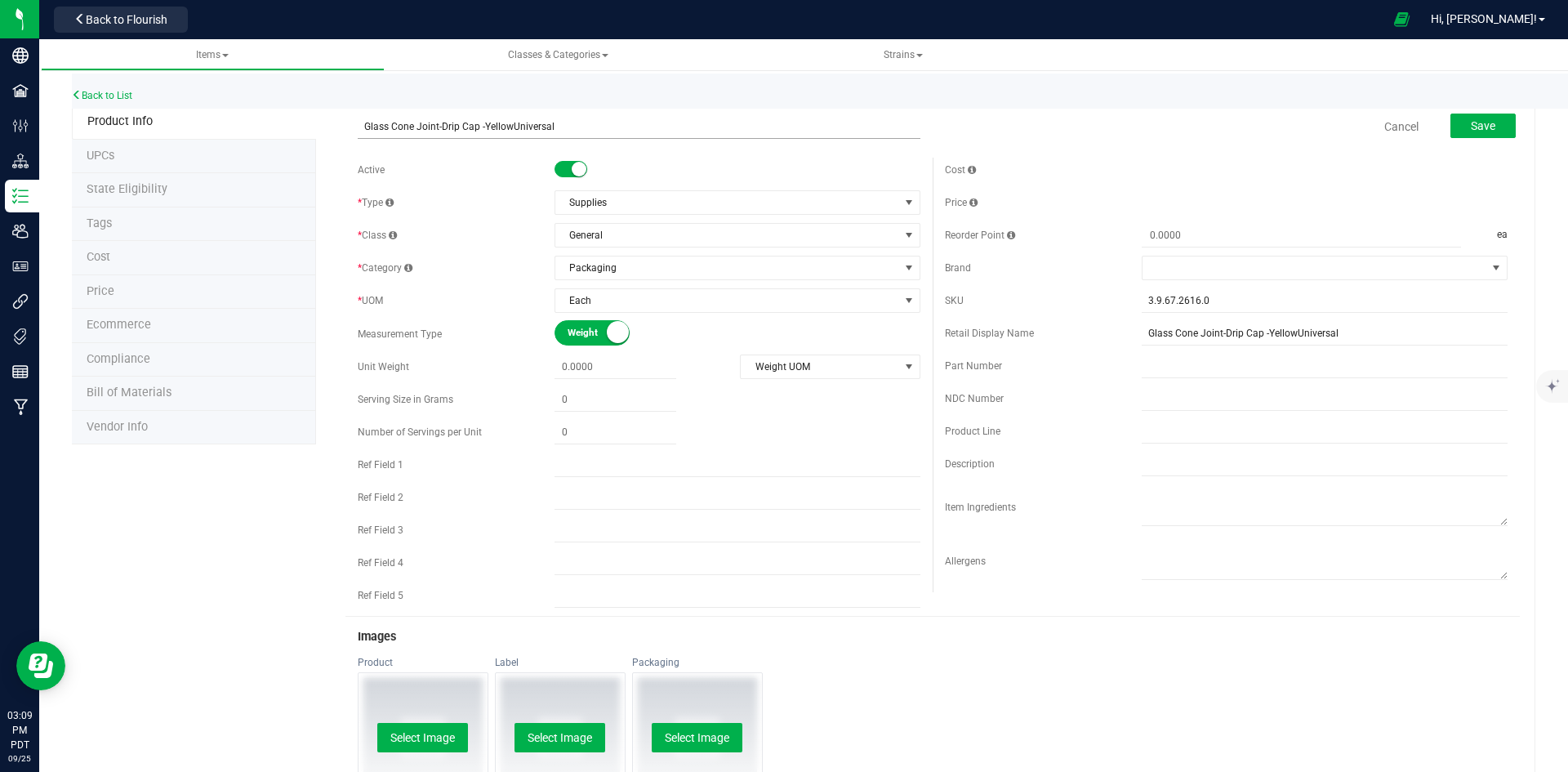
click at [509, 126] on input "Glass Cone Joint-Drip Cap -YellowUniversal" at bounding box center [639, 126] width 562 height 24
type input "Glass Cone Joint-Drip Cap -Yellow-Universal"
click at [1452, 124] on button "Save" at bounding box center [1482, 125] width 66 height 24
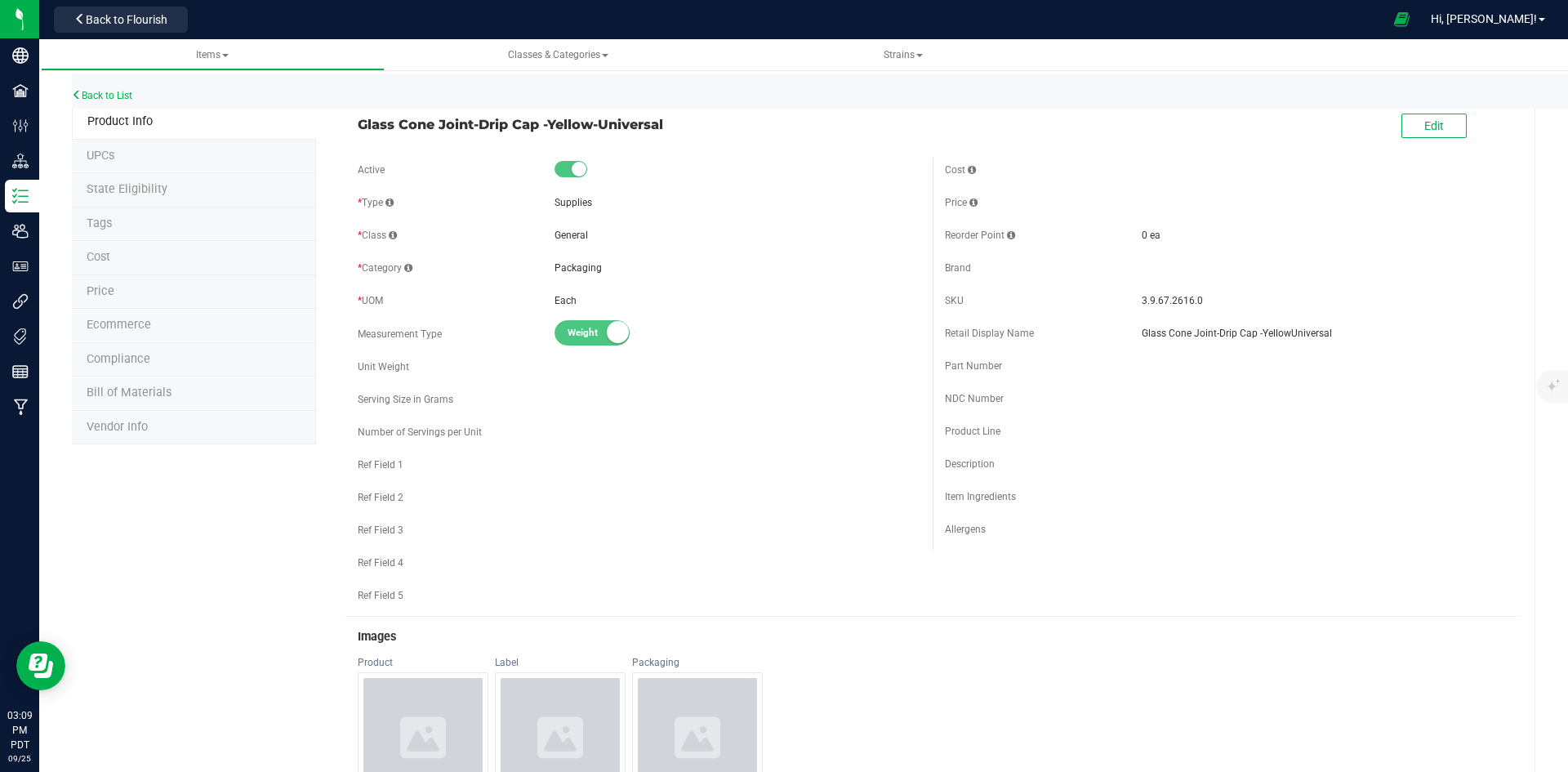
click at [124, 87] on div "Back to List" at bounding box center [855, 91] width 1568 height 35
click at [125, 90] on link "Back to List" at bounding box center [101, 96] width 61 height 12
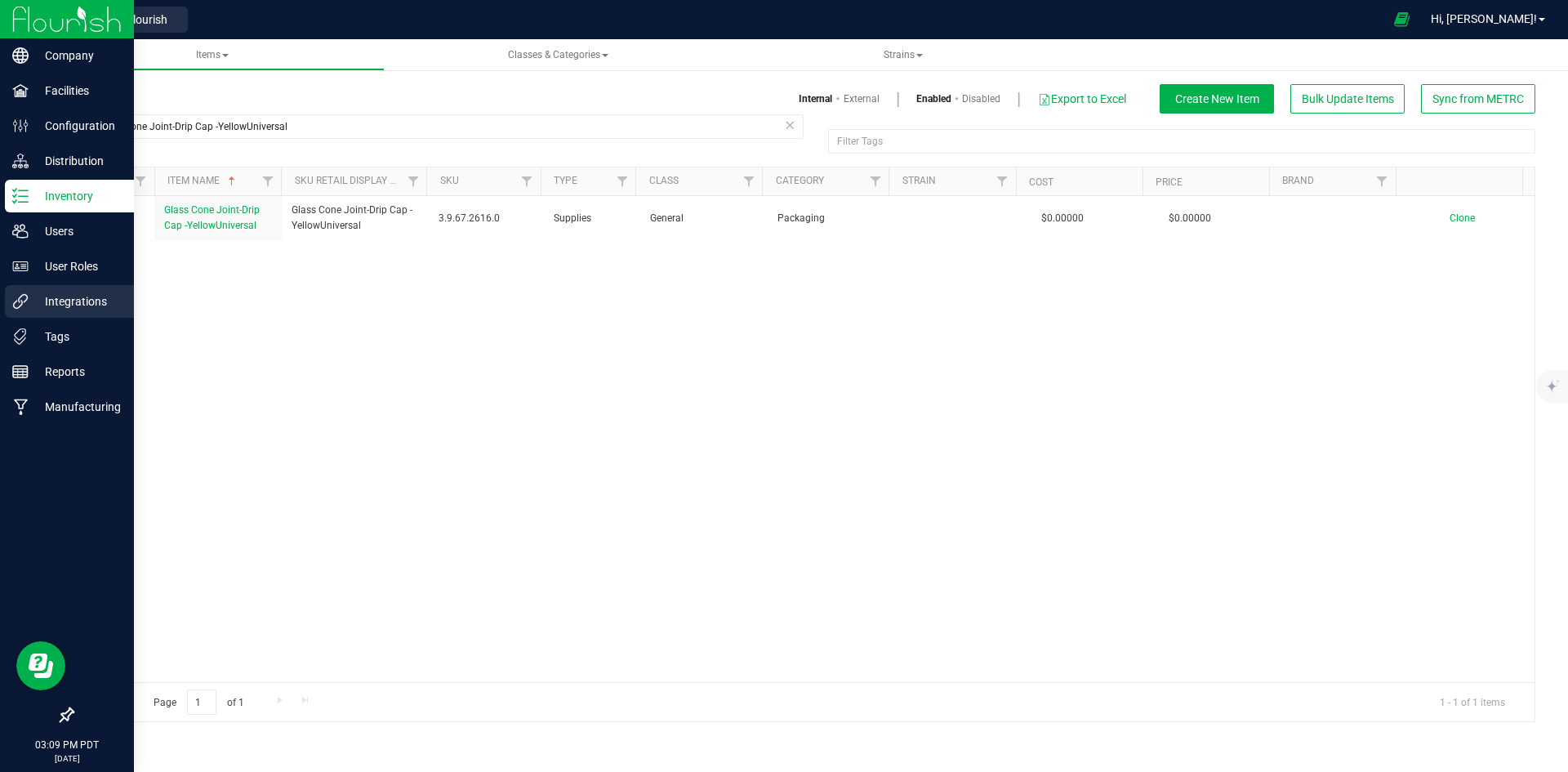
click at [47, 302] on p "Integrations" at bounding box center [77, 301] width 98 height 20
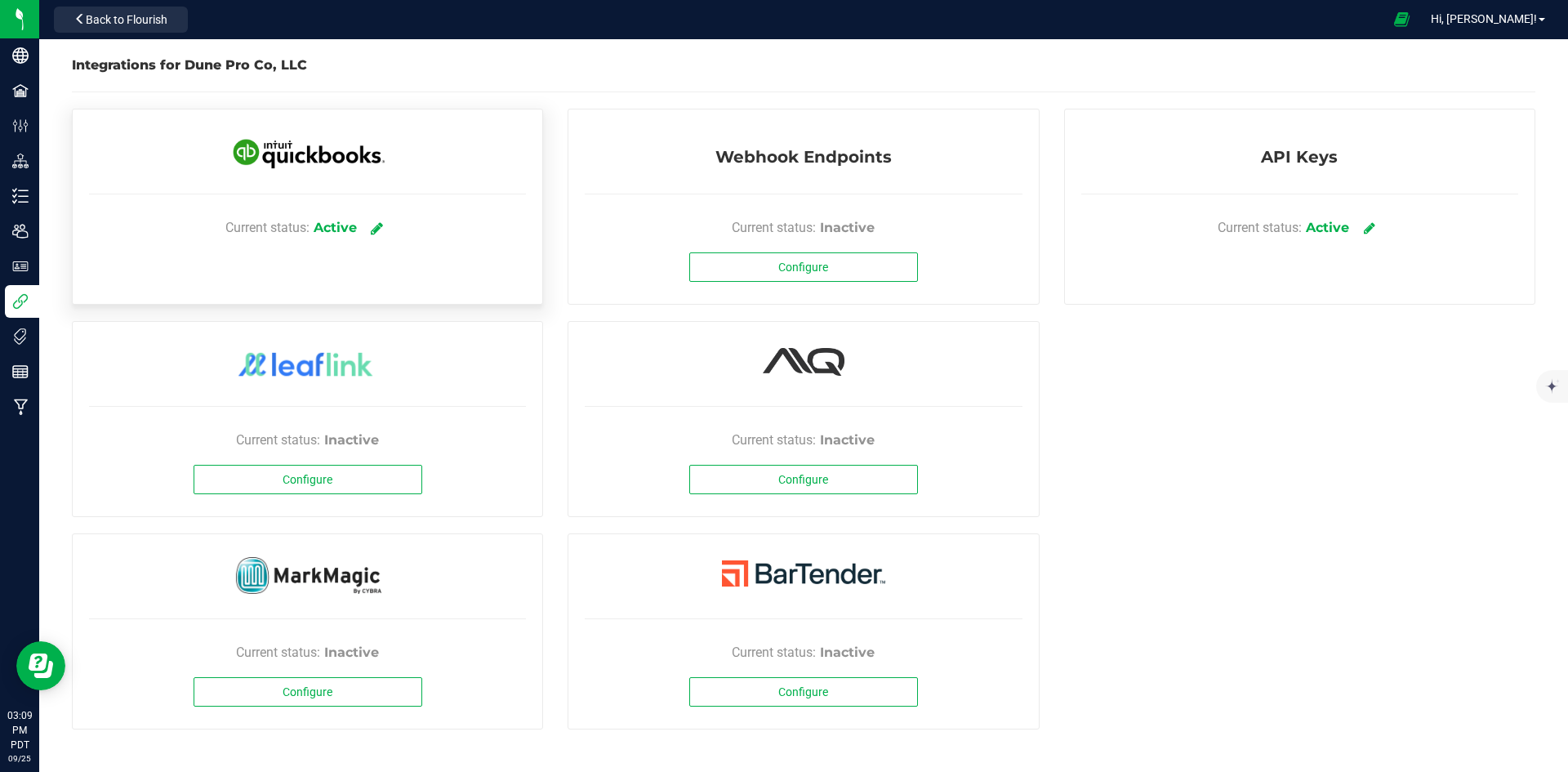
click at [377, 233] on icon at bounding box center [377, 228] width 12 height 15
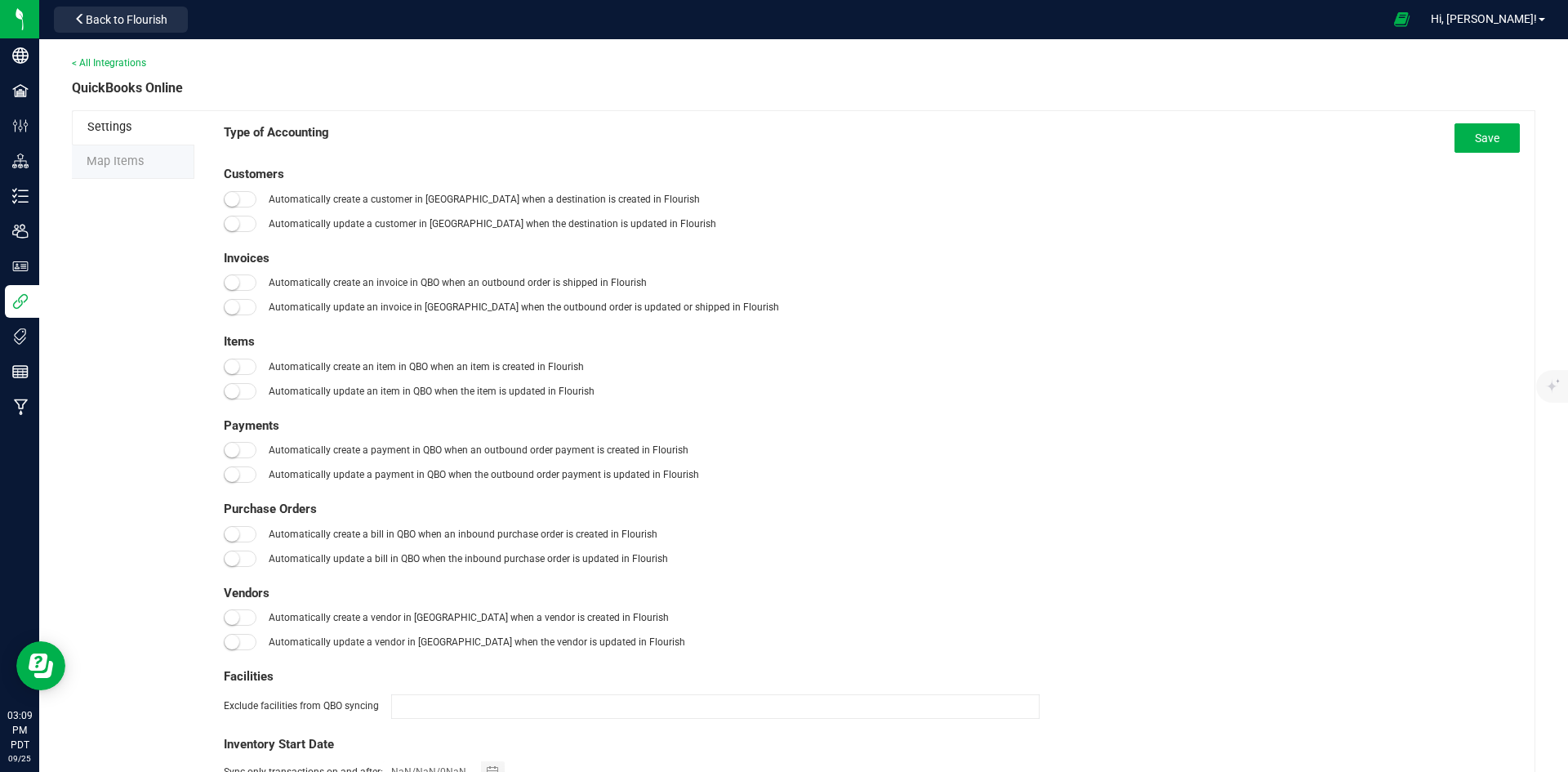
type input "[DATE]"
click at [156, 173] on li "Map Items" at bounding box center [132, 162] width 122 height 34
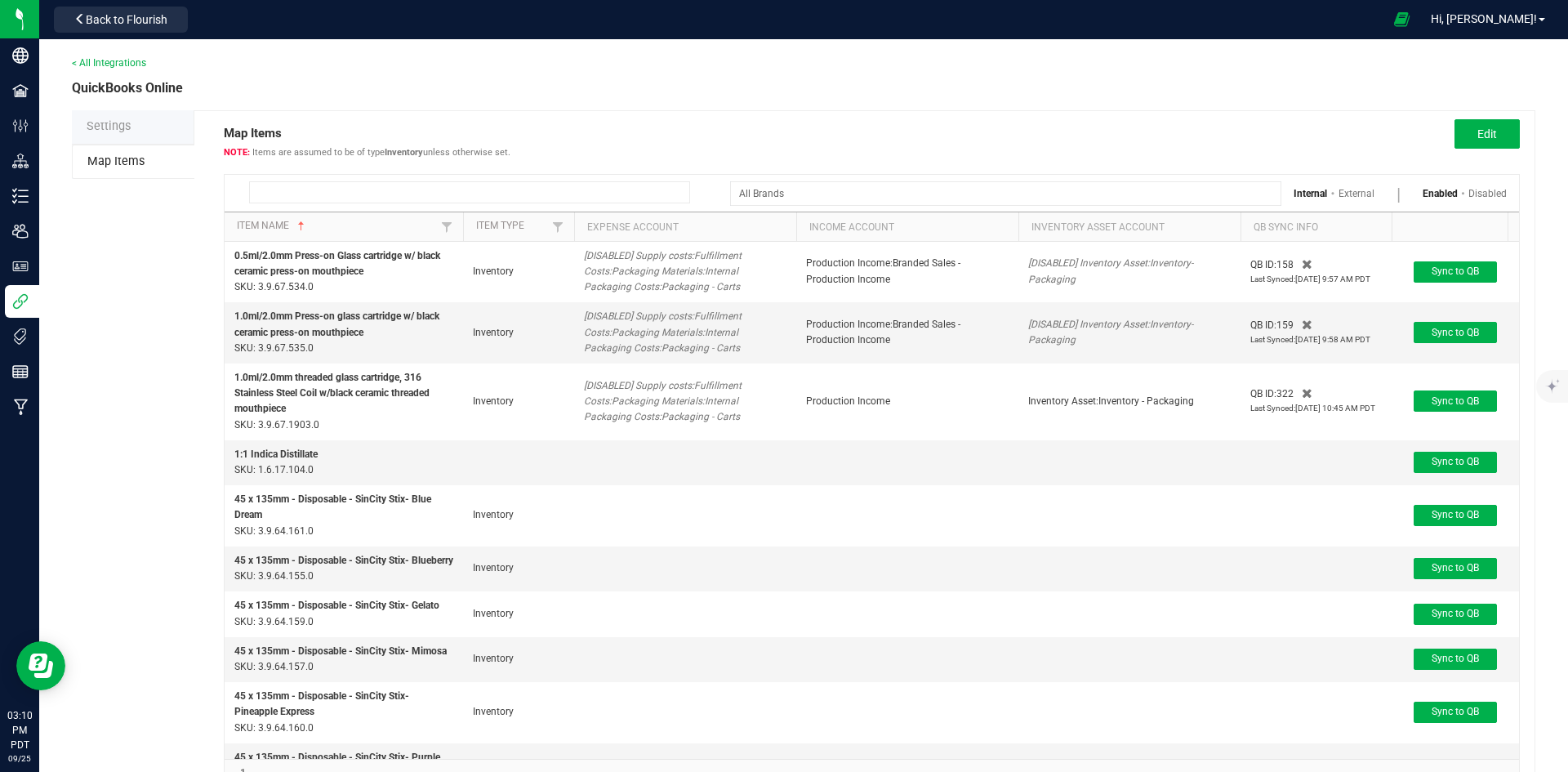
click at [434, 189] on input at bounding box center [469, 192] width 441 height 22
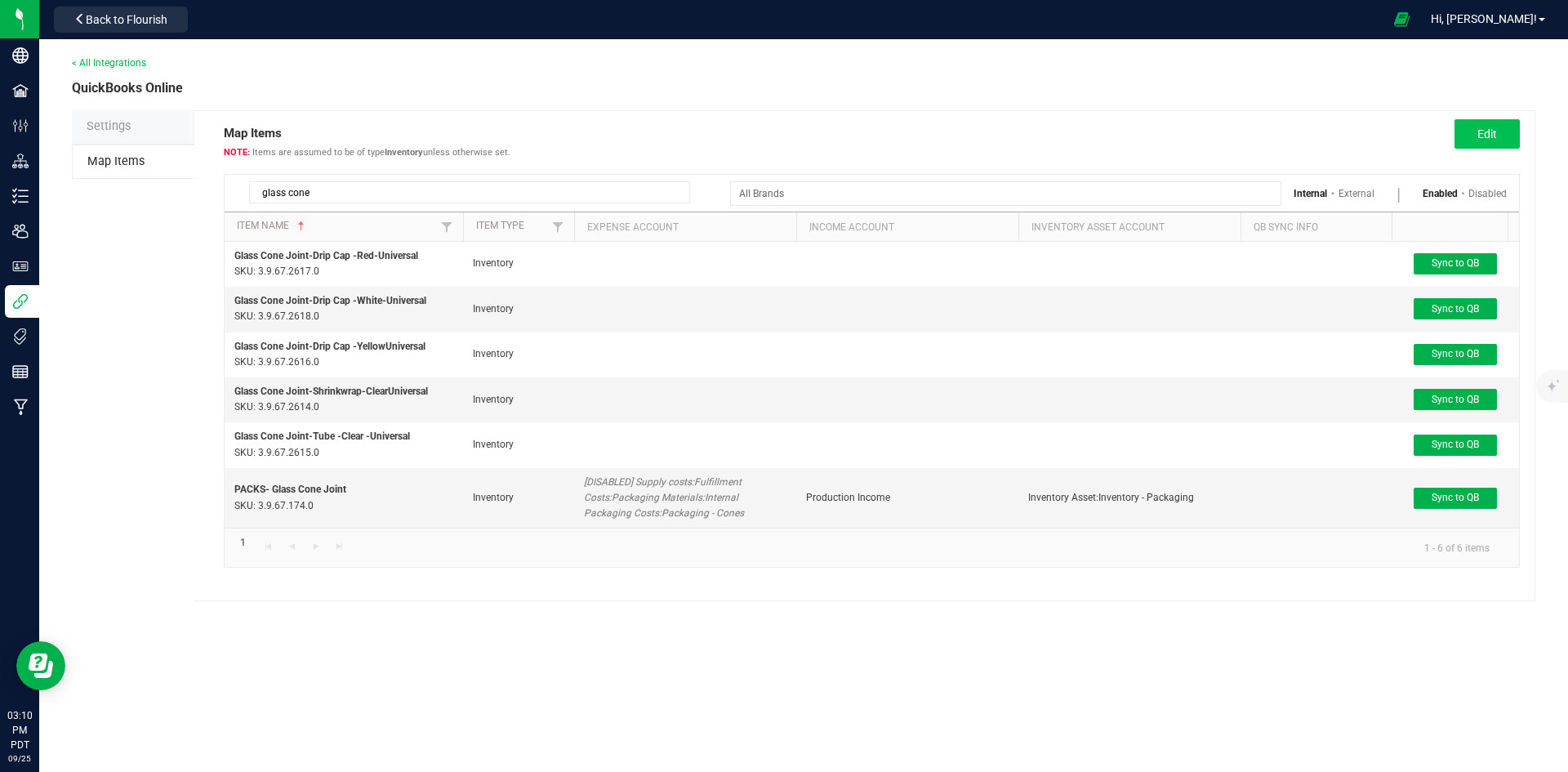
type input "glass cone"
click at [1485, 136] on span "Edit" at bounding box center [1487, 134] width 20 height 13
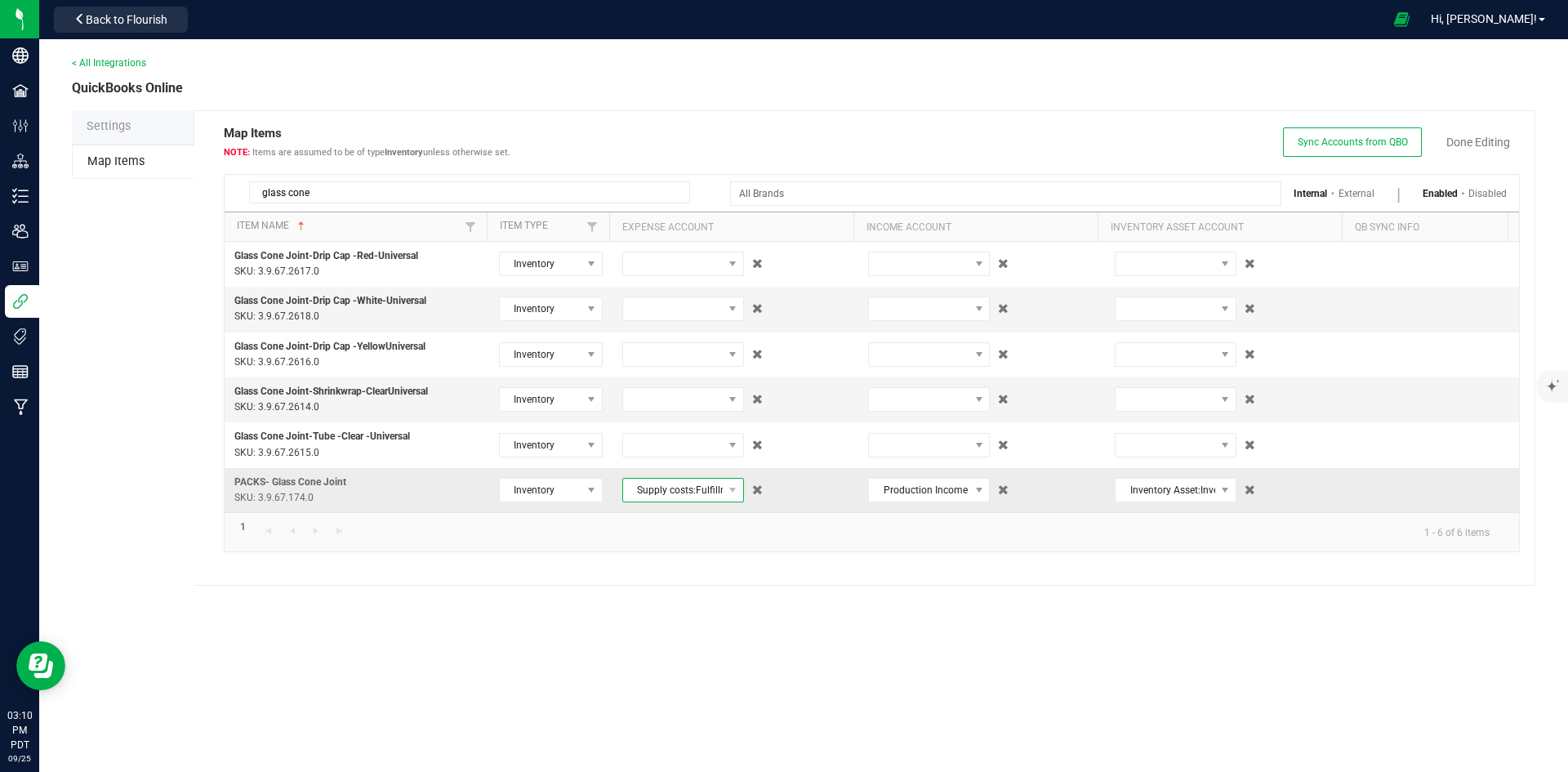
click at [657, 490] on span "Supply costs:Fulfillment Costs:Packaging Materials:Internal Packaging Costs:Pac…" at bounding box center [673, 489] width 100 height 22
type input "cone"
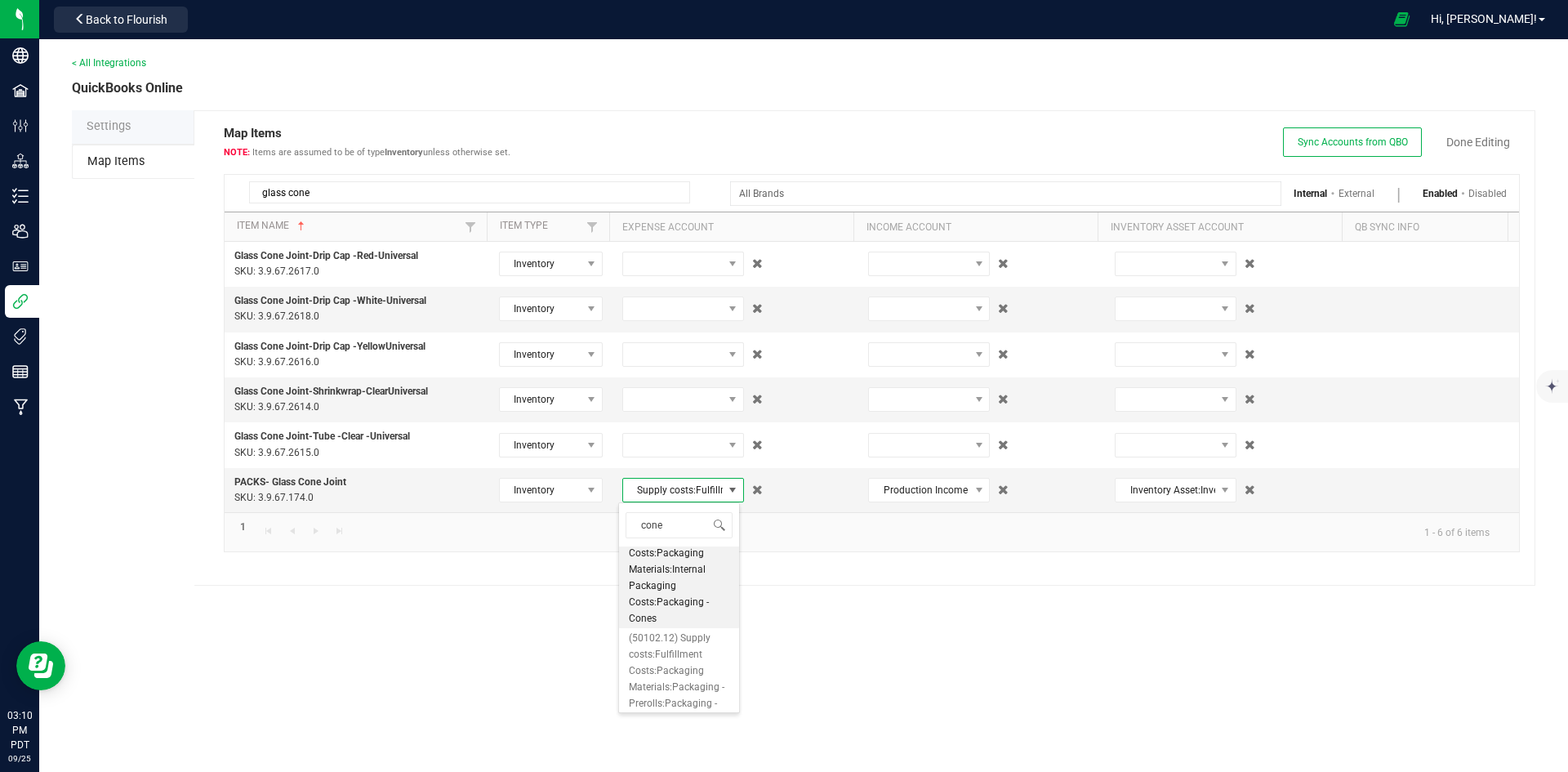
scroll to position [56, 0]
click at [658, 666] on span "(50102.12) Supply costs:Fulfillment Costs:Packaging Materials:Packaging - Prero…" at bounding box center [679, 659] width 101 height 98
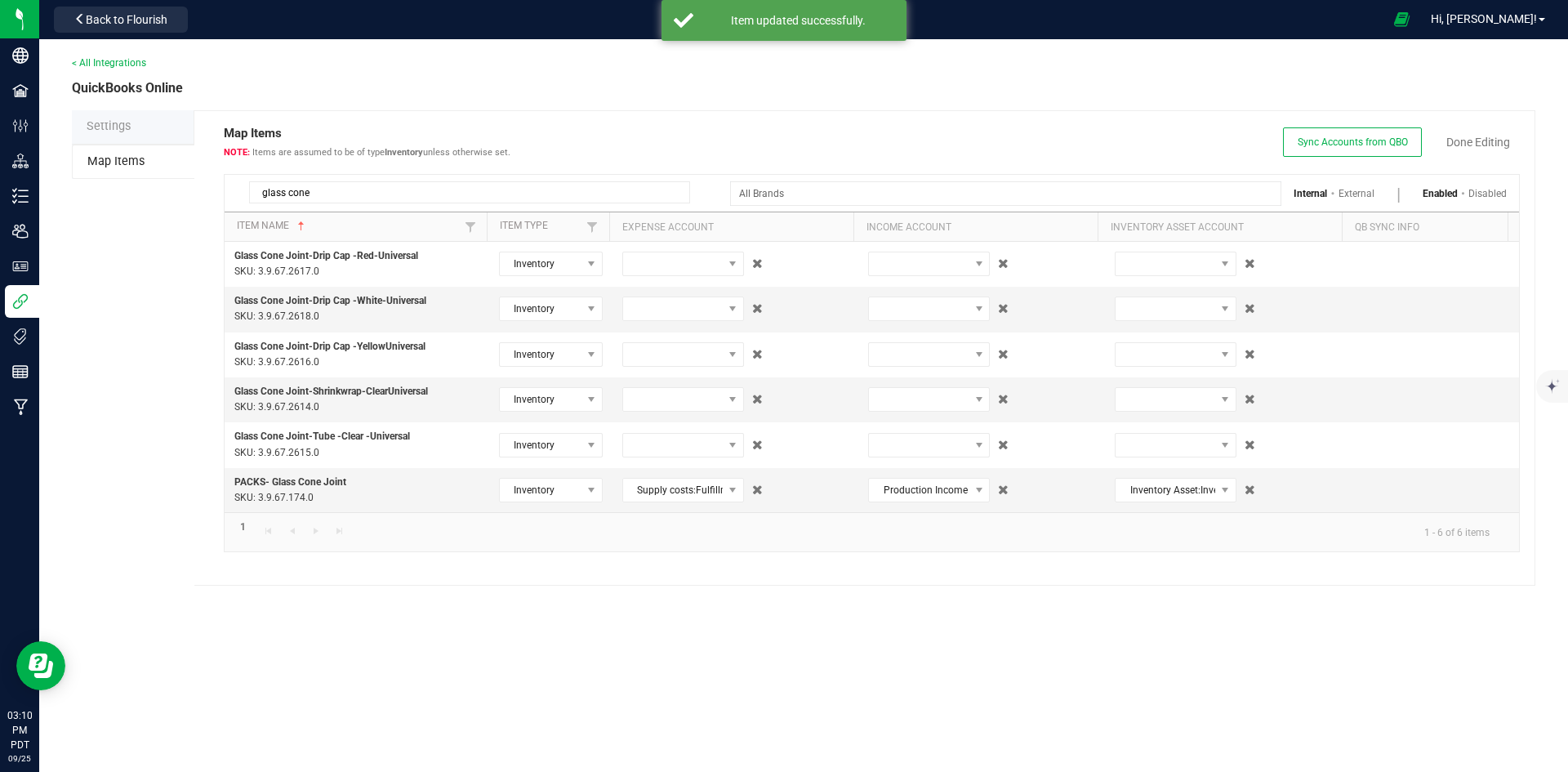
click at [1496, 131] on span "Sync Accounts from QBO Done Editing" at bounding box center [1401, 141] width 237 height 29
click at [1493, 136] on link "Done Editing" at bounding box center [1477, 142] width 64 height 17
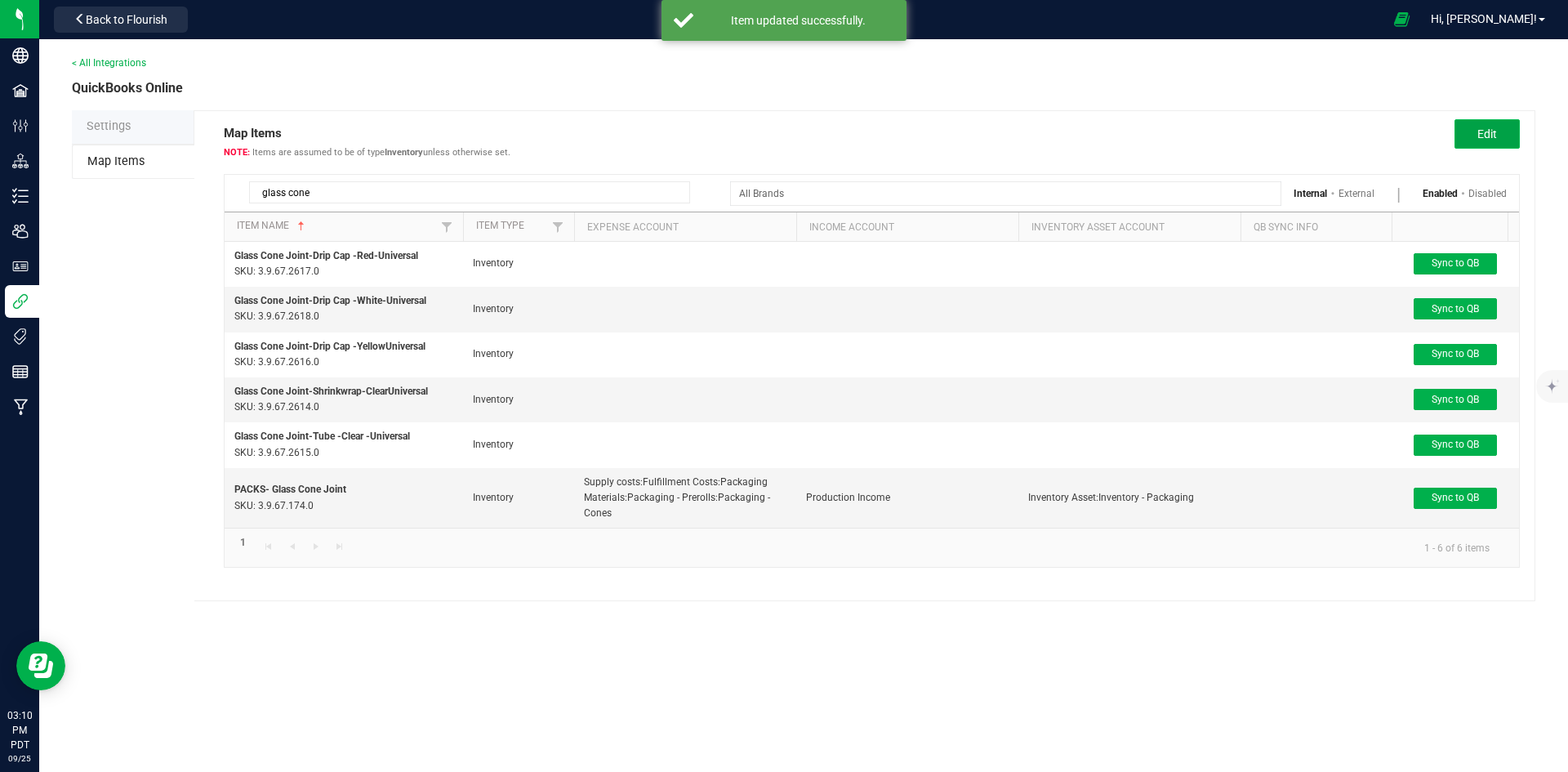
click at [1480, 143] on button "Edit" at bounding box center [1486, 133] width 66 height 29
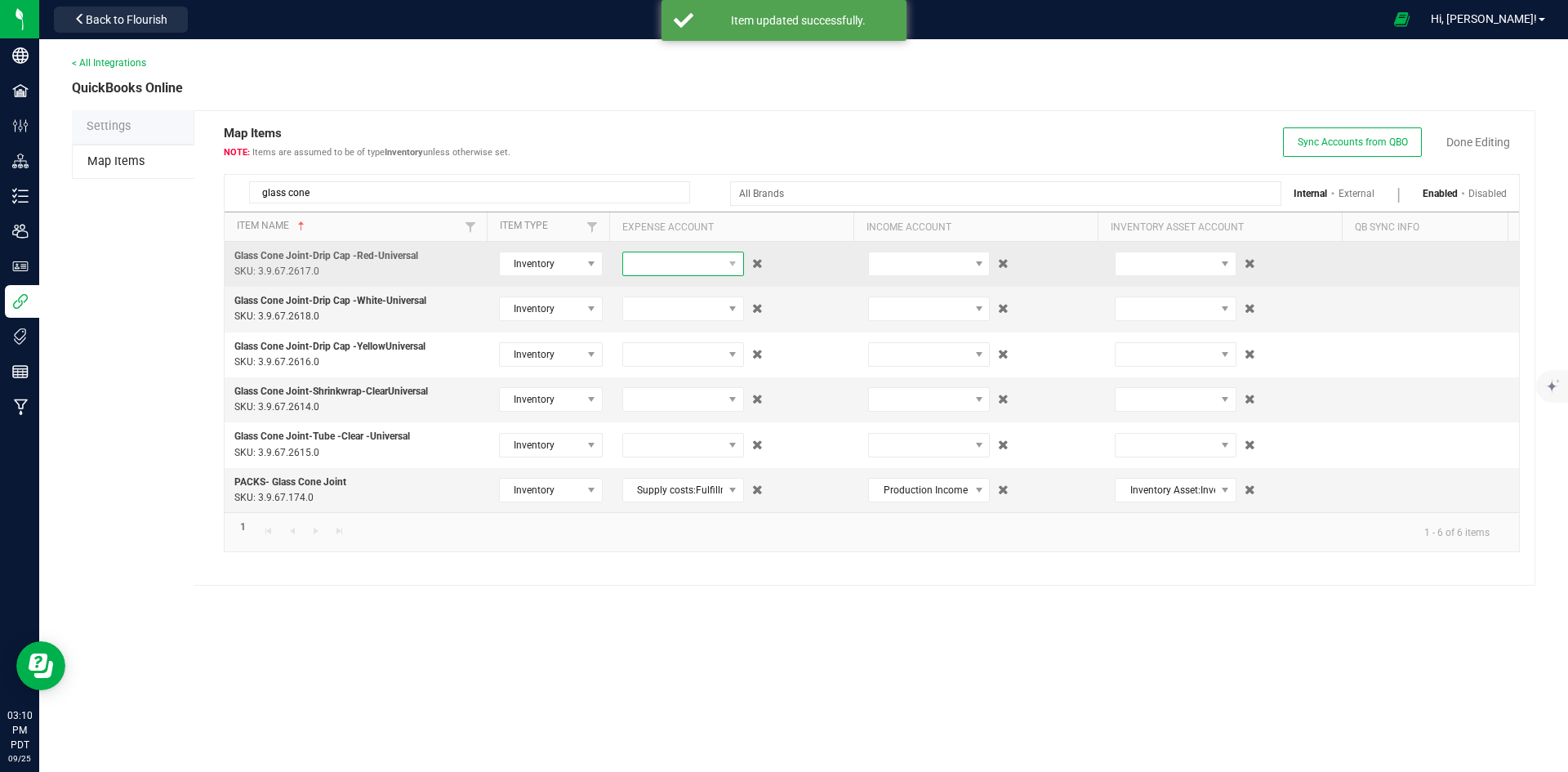
click at [714, 264] on span at bounding box center [673, 263] width 100 height 22
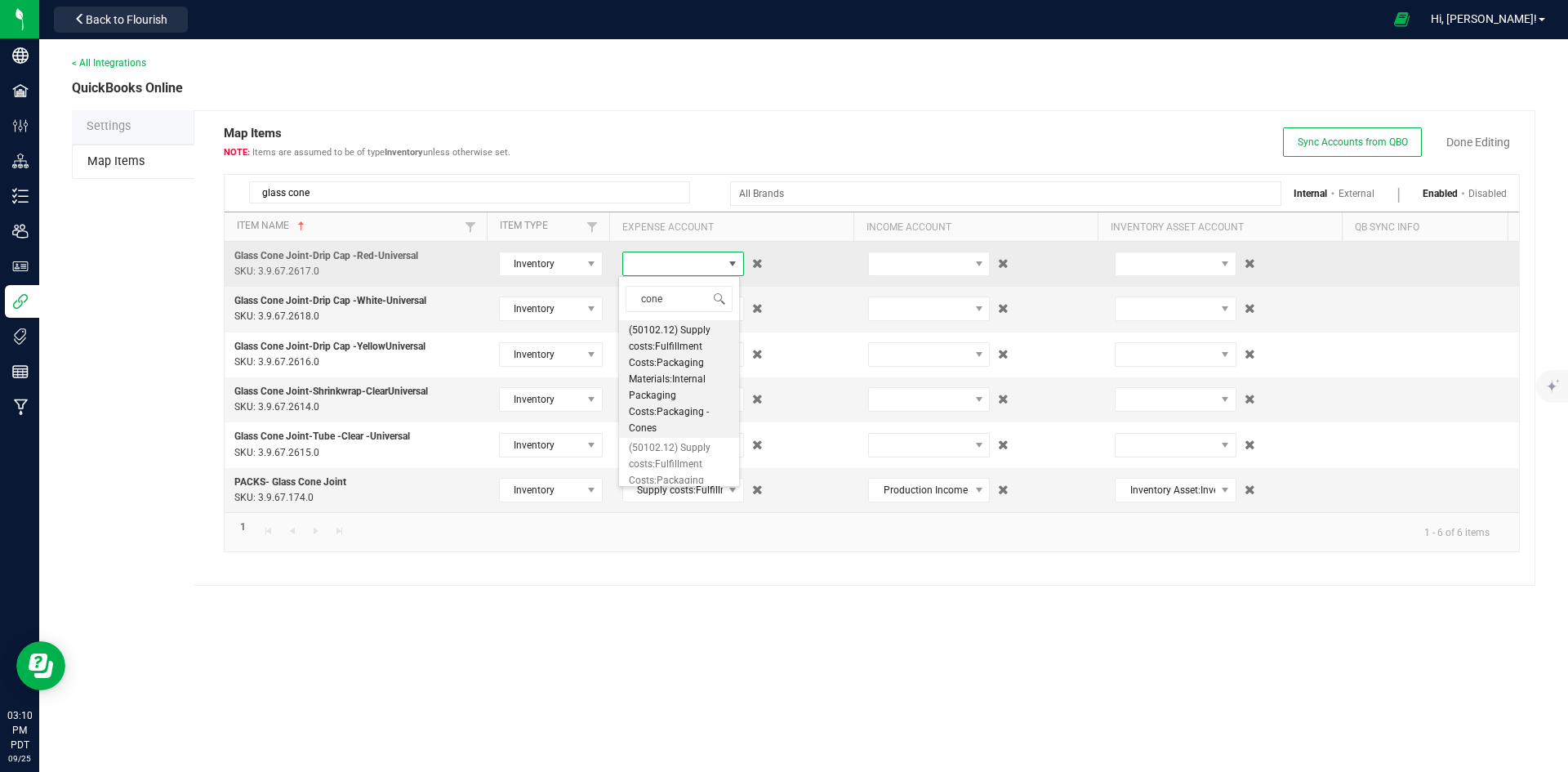
type input "cones"
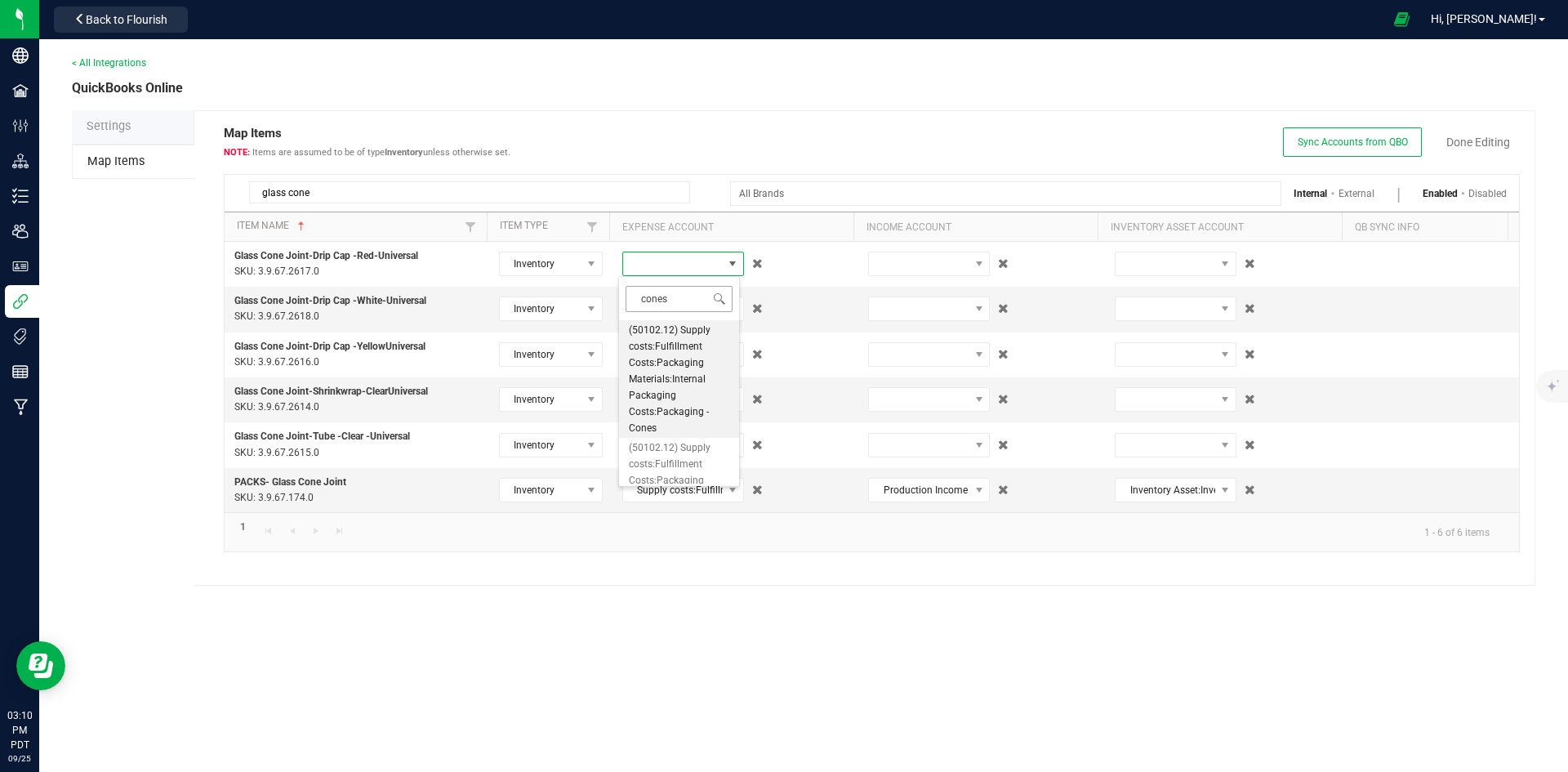
click at [684, 297] on input "cones" at bounding box center [679, 299] width 107 height 25
click at [677, 425] on span "(50102.12) Supply costs:Fulfillment Costs:Packaging Materials:Packaging - Prero…" at bounding box center [679, 433] width 101 height 98
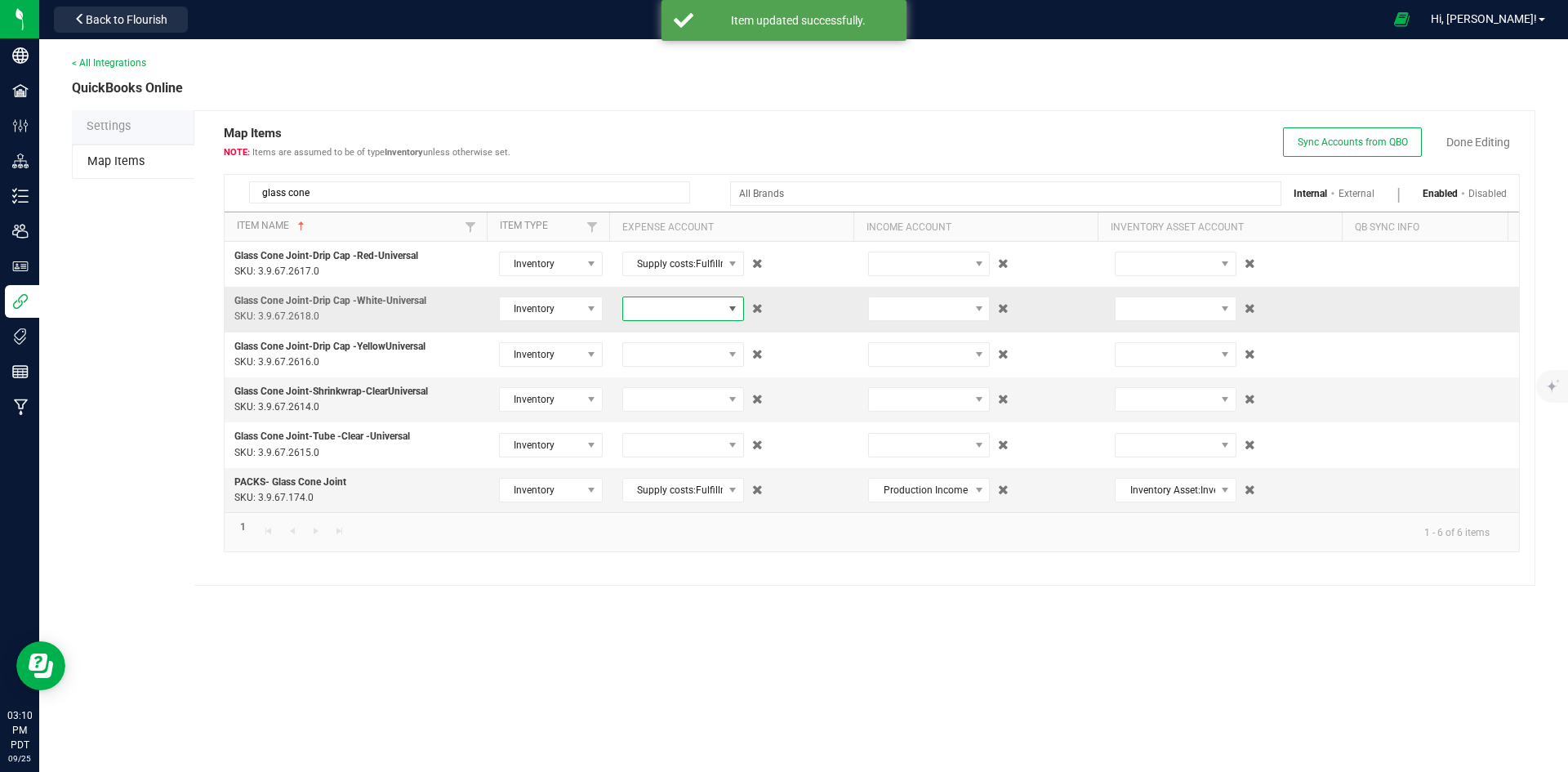
click at [686, 319] on span at bounding box center [673, 308] width 100 height 22
type input "cones"
click at [674, 497] on span "(50102.12) Supply costs:Fulfillment Costs:Packaging Materials:Packaging - Prero…" at bounding box center [679, 533] width 101 height 98
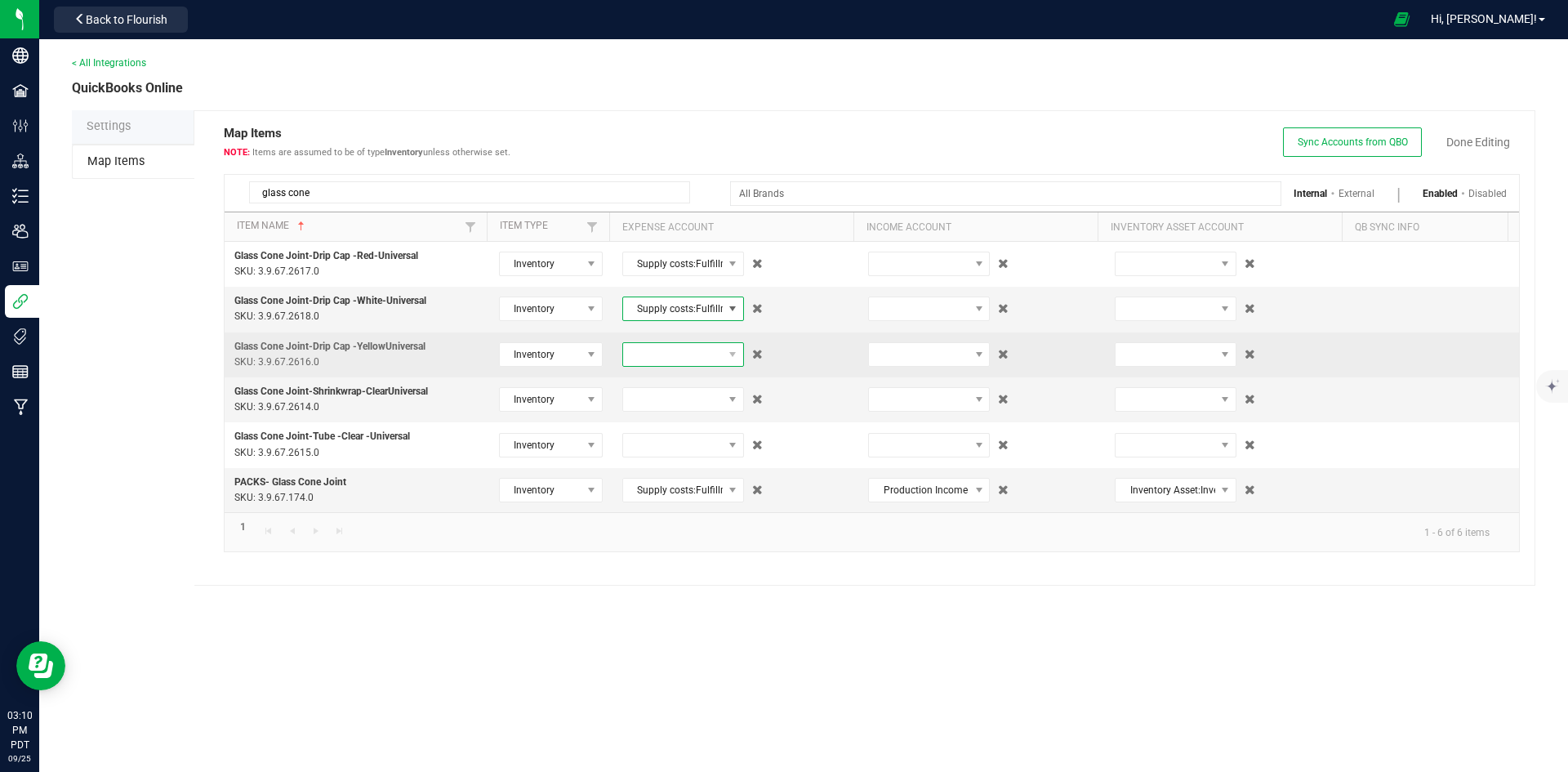
click at [703, 364] on span at bounding box center [673, 354] width 100 height 22
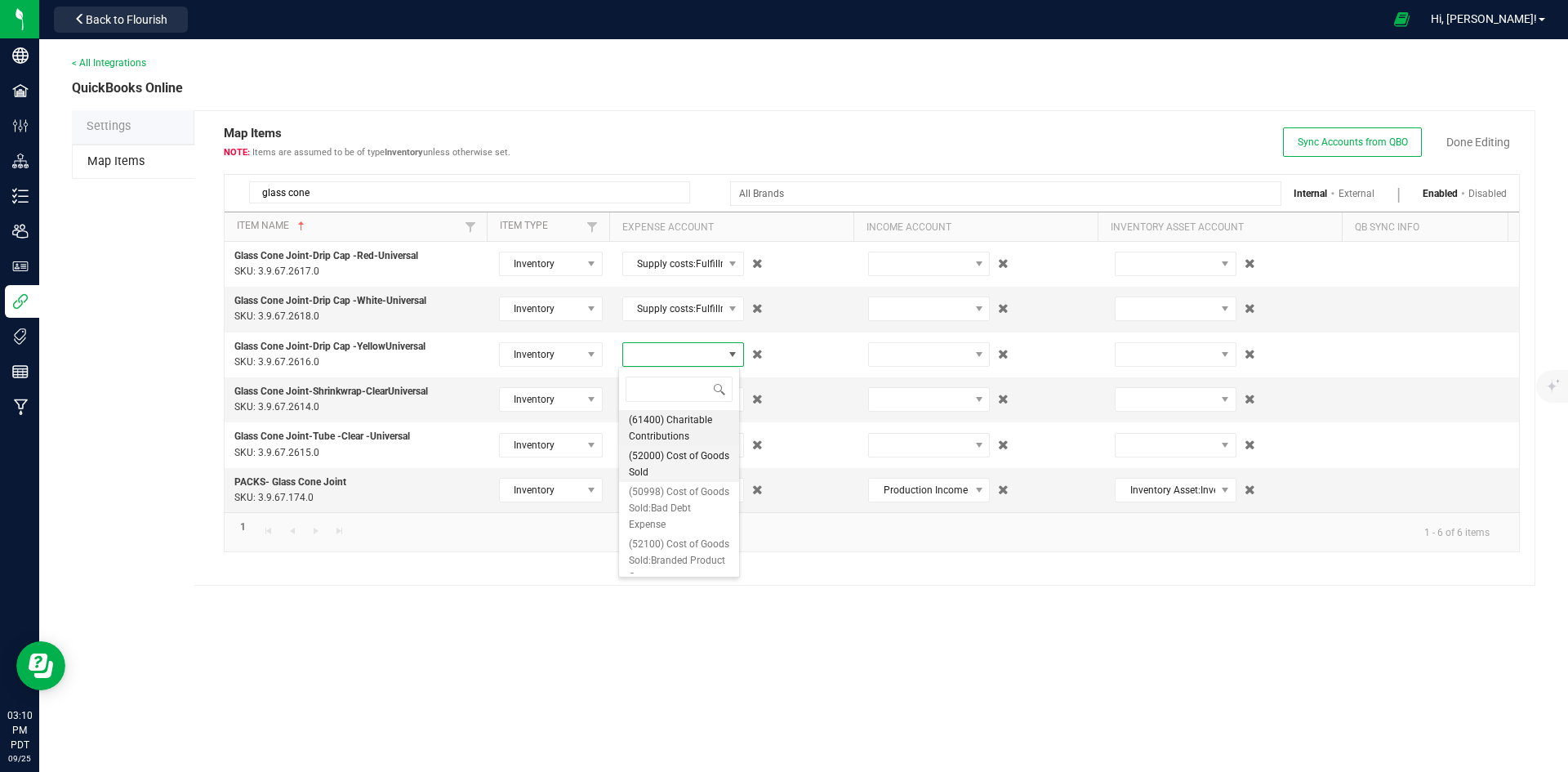
type input "cones"
click at [671, 556] on span "(50102.12) Supply costs:Fulfillment Costs:Packaging Materials:Packaging - Prero…" at bounding box center [679, 578] width 101 height 98
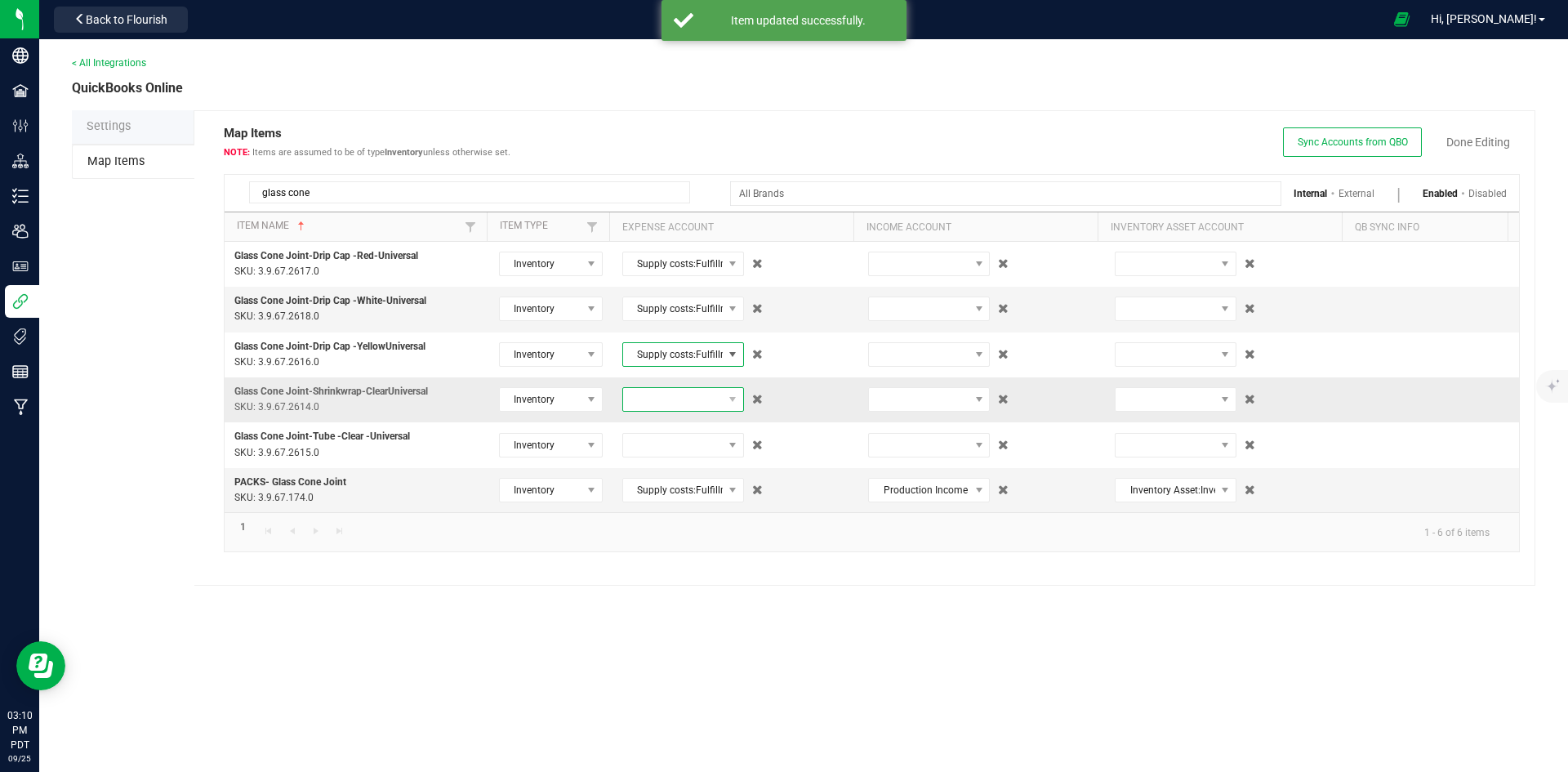
click at [681, 393] on span at bounding box center [673, 398] width 100 height 22
type input "cones"
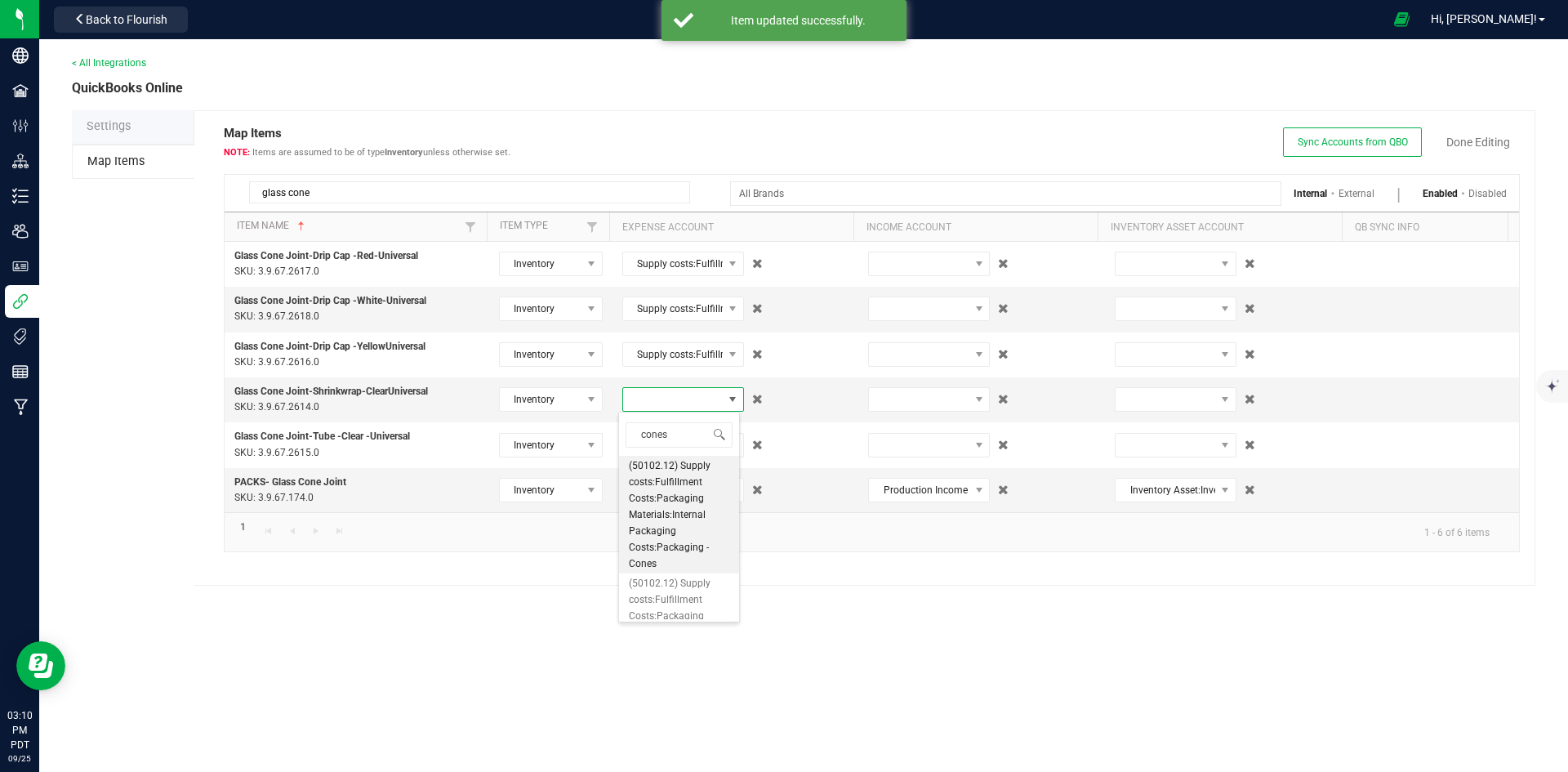
drag, startPoint x: 670, startPoint y: 599, endPoint x: 665, endPoint y: 562, distance: 37.3
click at [670, 599] on span "(50102.12) Supply costs:Fulfillment Costs:Packaging Materials:Packaging - Prero…" at bounding box center [679, 624] width 101 height 98
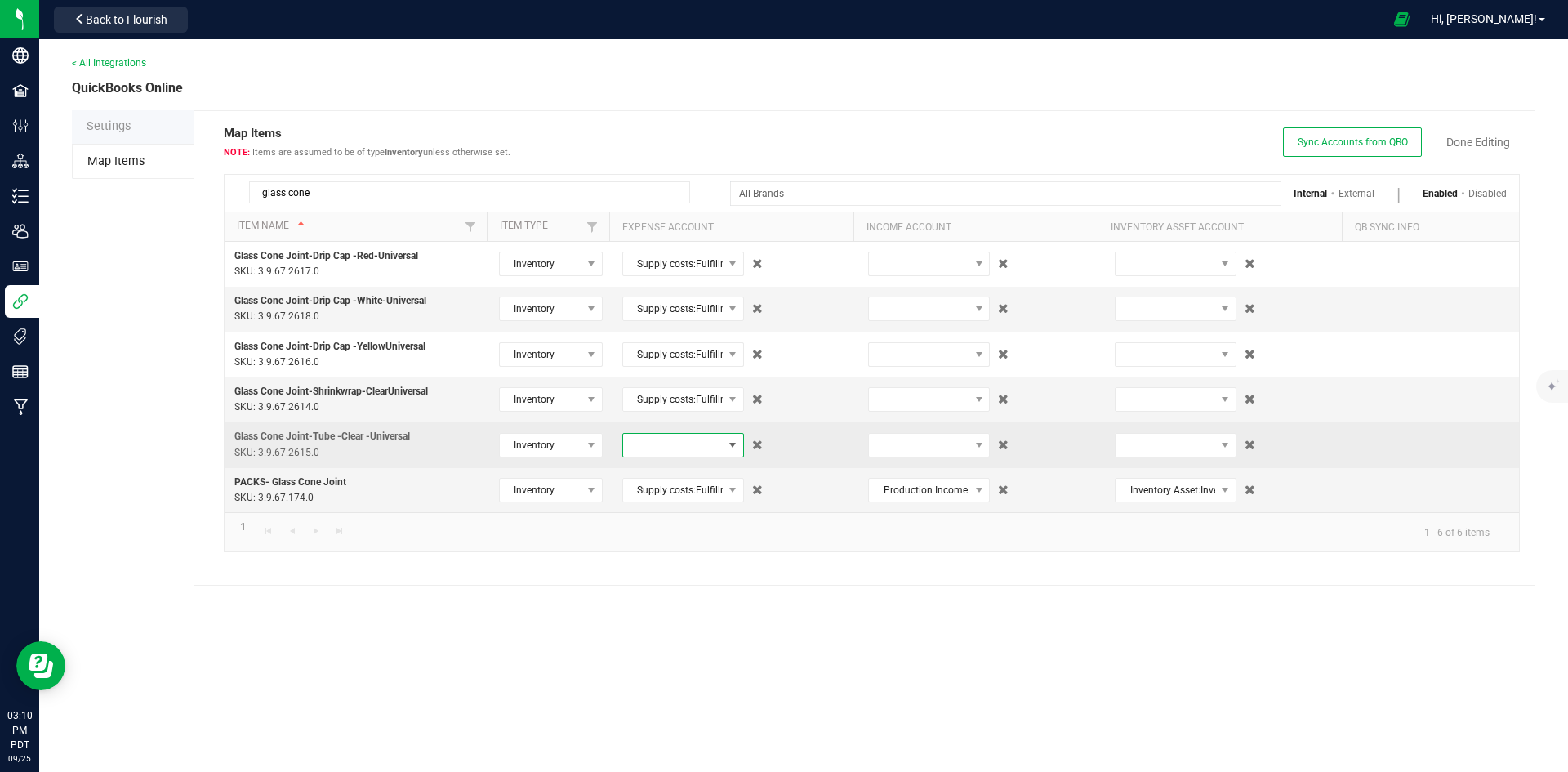
click at [675, 446] on span at bounding box center [673, 444] width 100 height 22
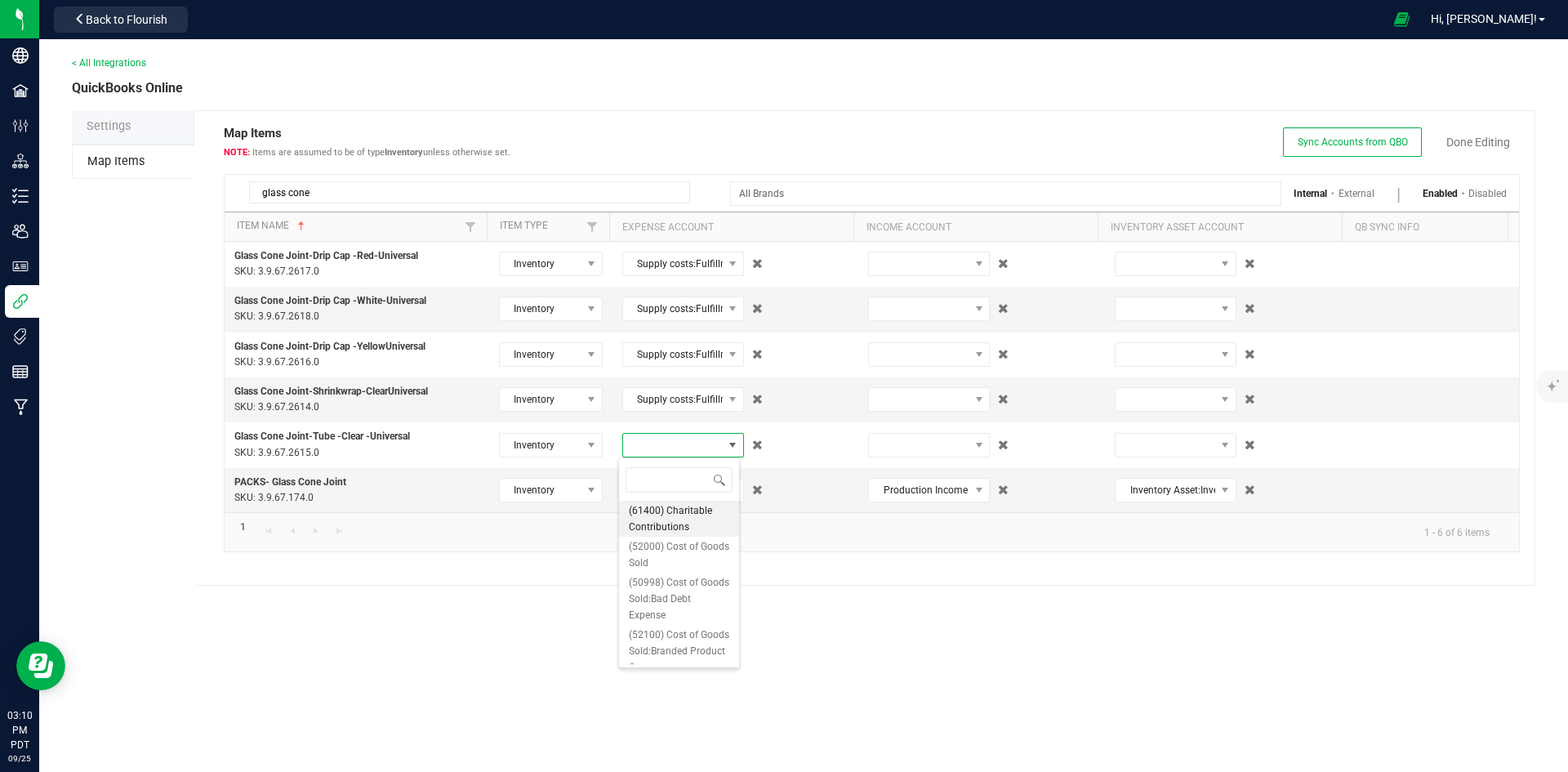
type input "cones"
click at [682, 637] on span "(50102.12) Supply costs:Fulfillment Costs:Packaging Materials:Packaging - Prero…" at bounding box center [679, 669] width 101 height 98
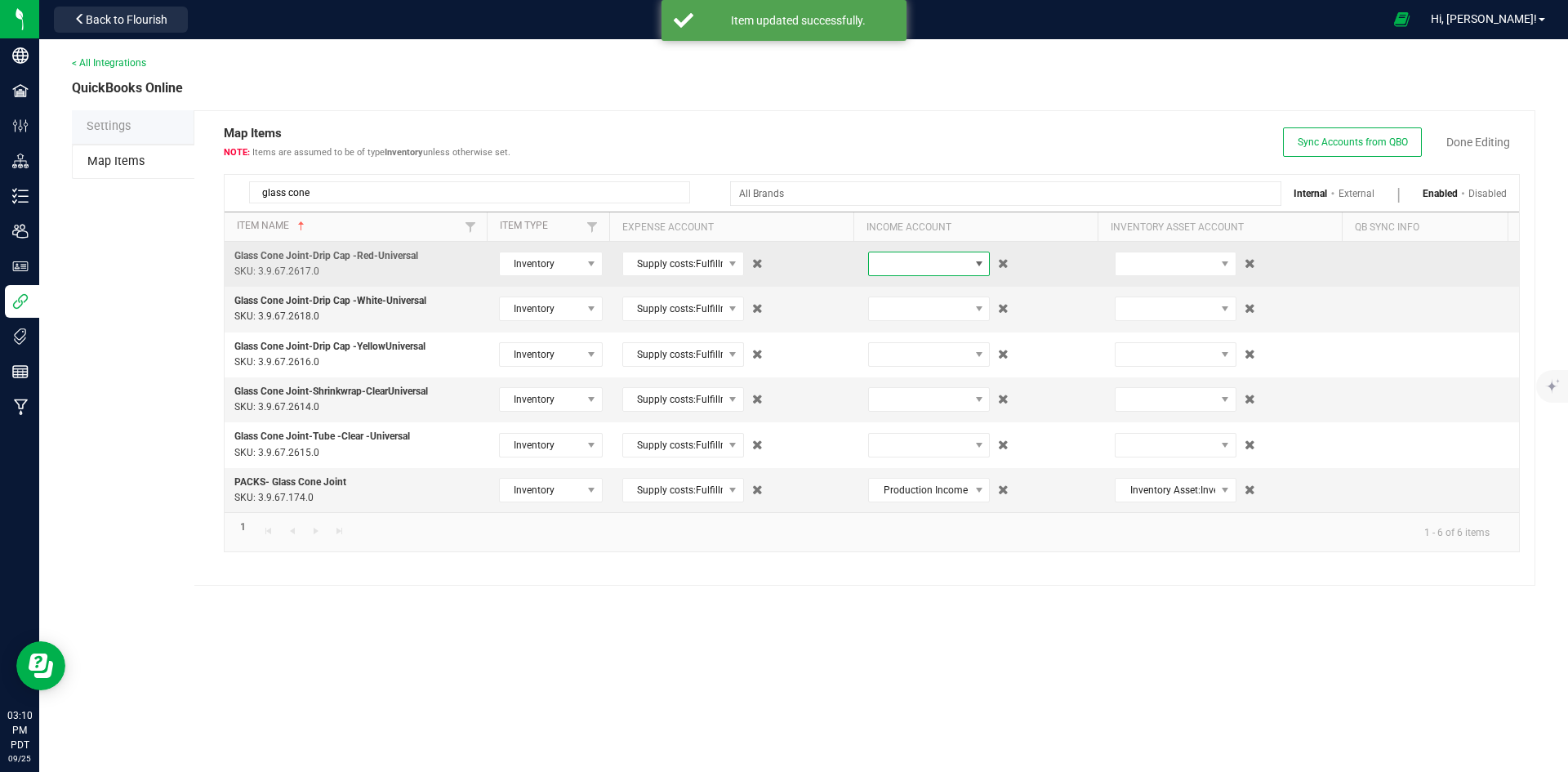
click at [909, 269] on span at bounding box center [918, 263] width 100 height 22
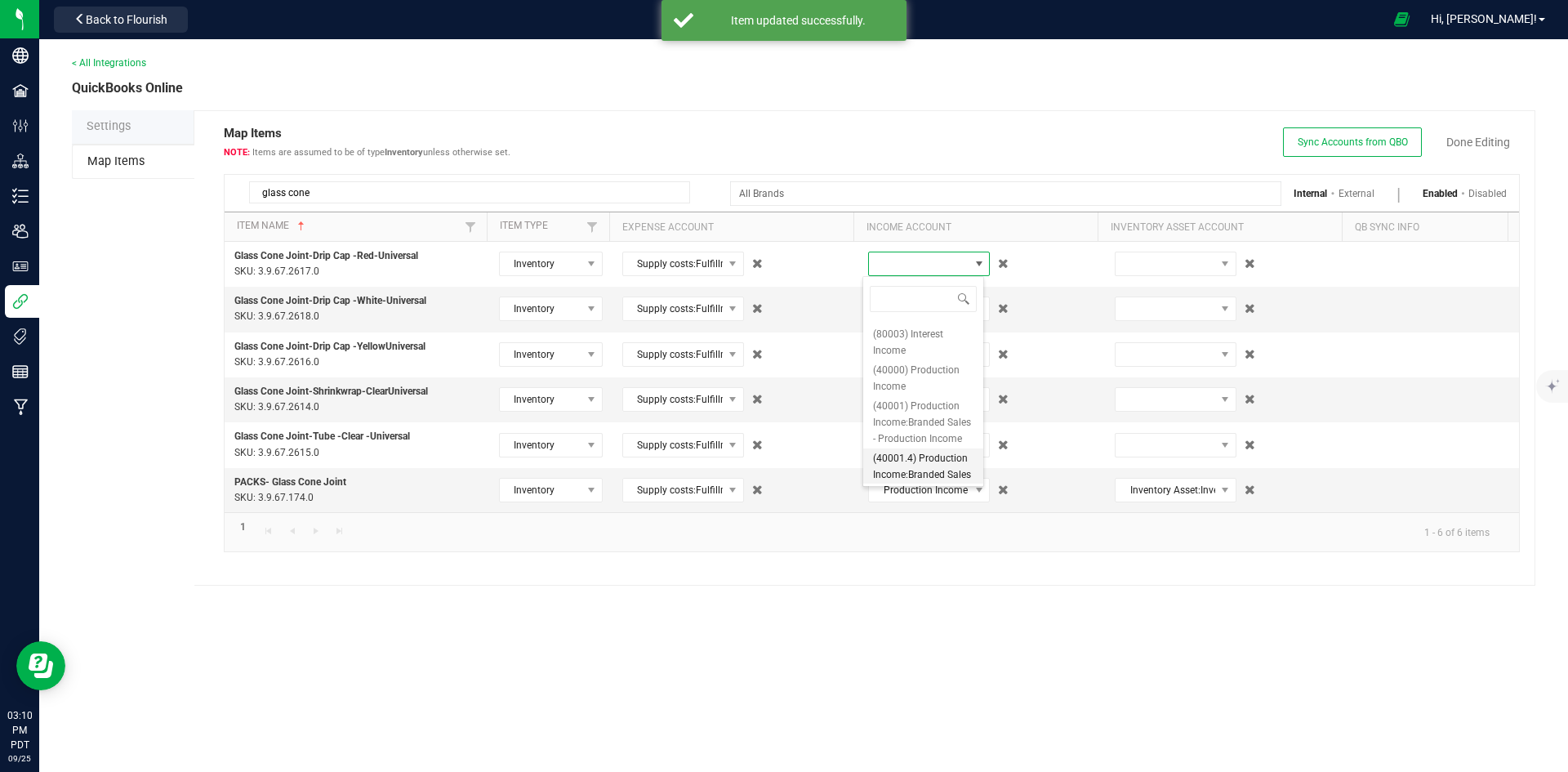
scroll to position [245, 0]
click at [931, 369] on span "(40000) Production Income" at bounding box center [922, 374] width 101 height 32
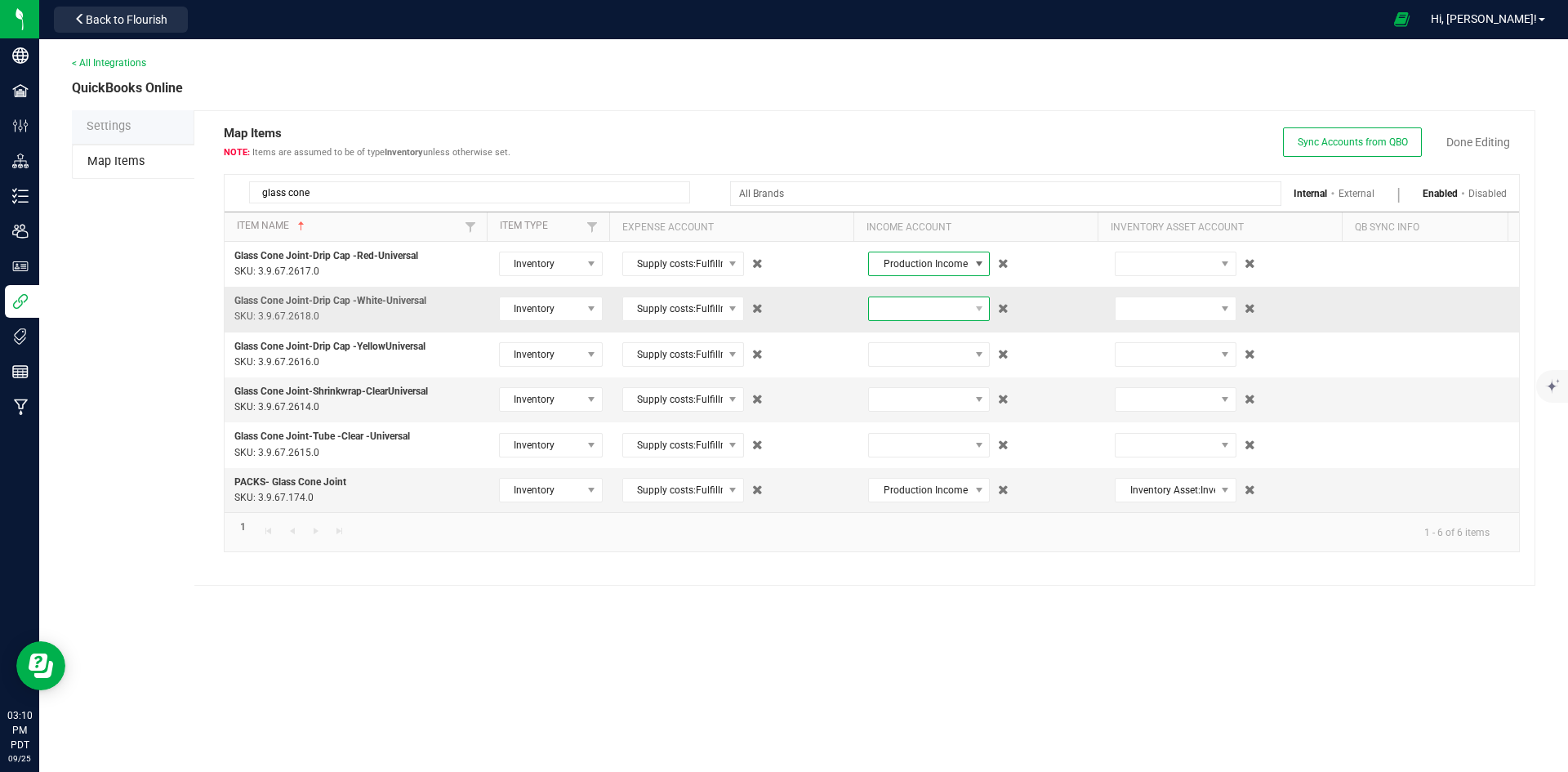
click at [940, 314] on span at bounding box center [918, 308] width 100 height 22
type input "prod"
click at [899, 349] on input "prod" at bounding box center [922, 344] width 107 height 25
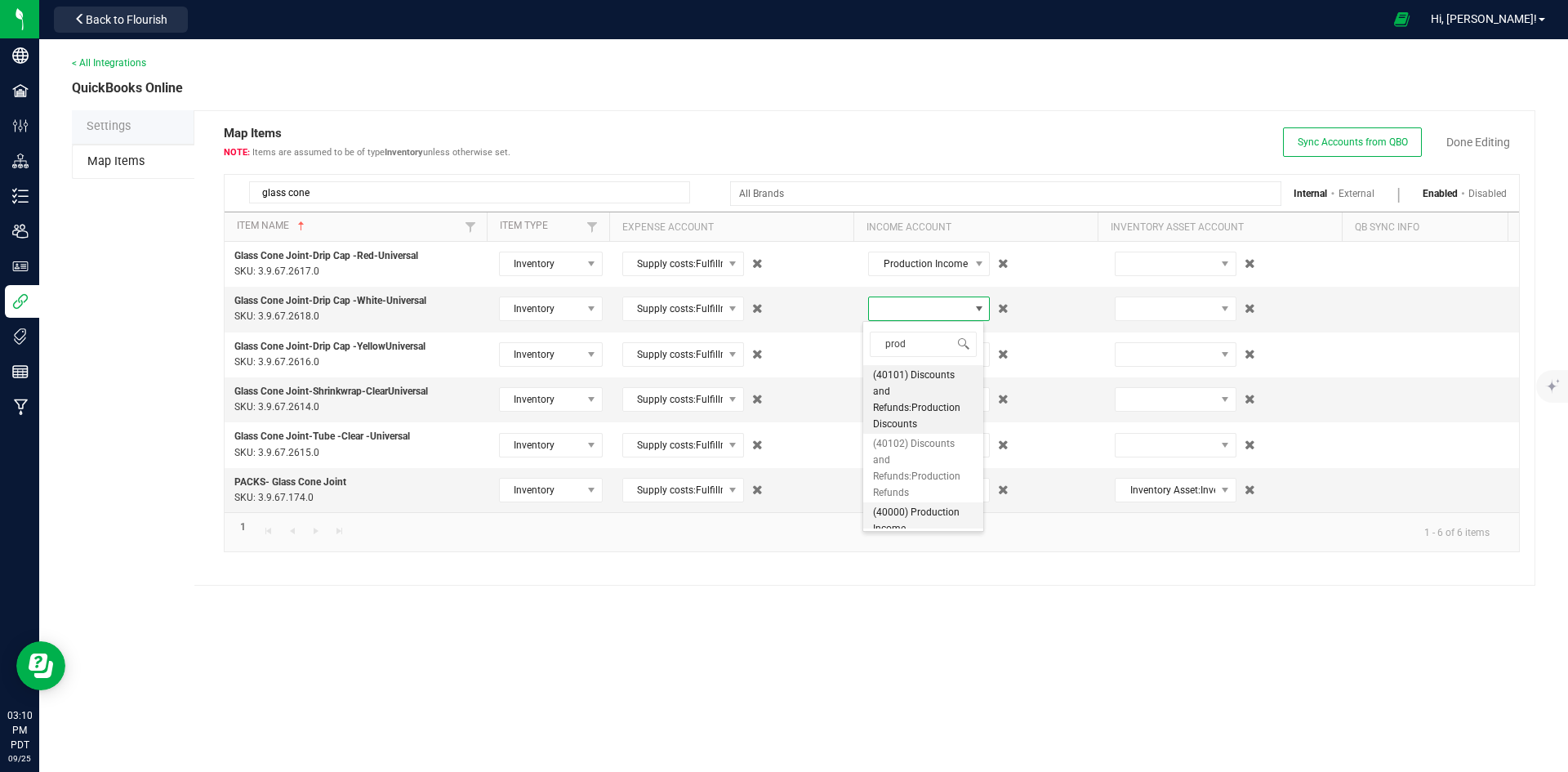
click at [926, 514] on span "(40000) Production Income" at bounding box center [922, 520] width 101 height 32
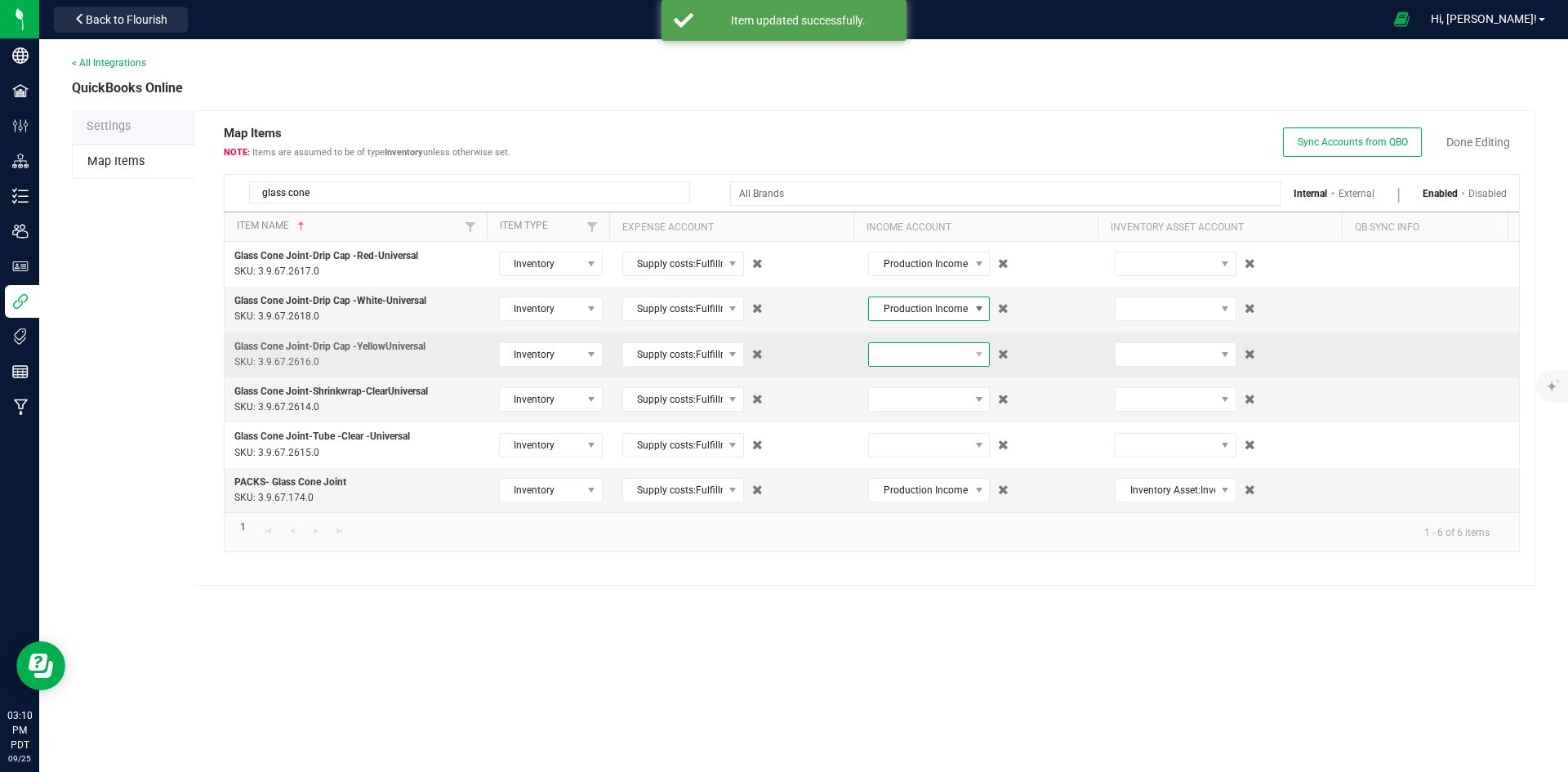
click at [934, 354] on span at bounding box center [918, 354] width 100 height 22
type input "prod"
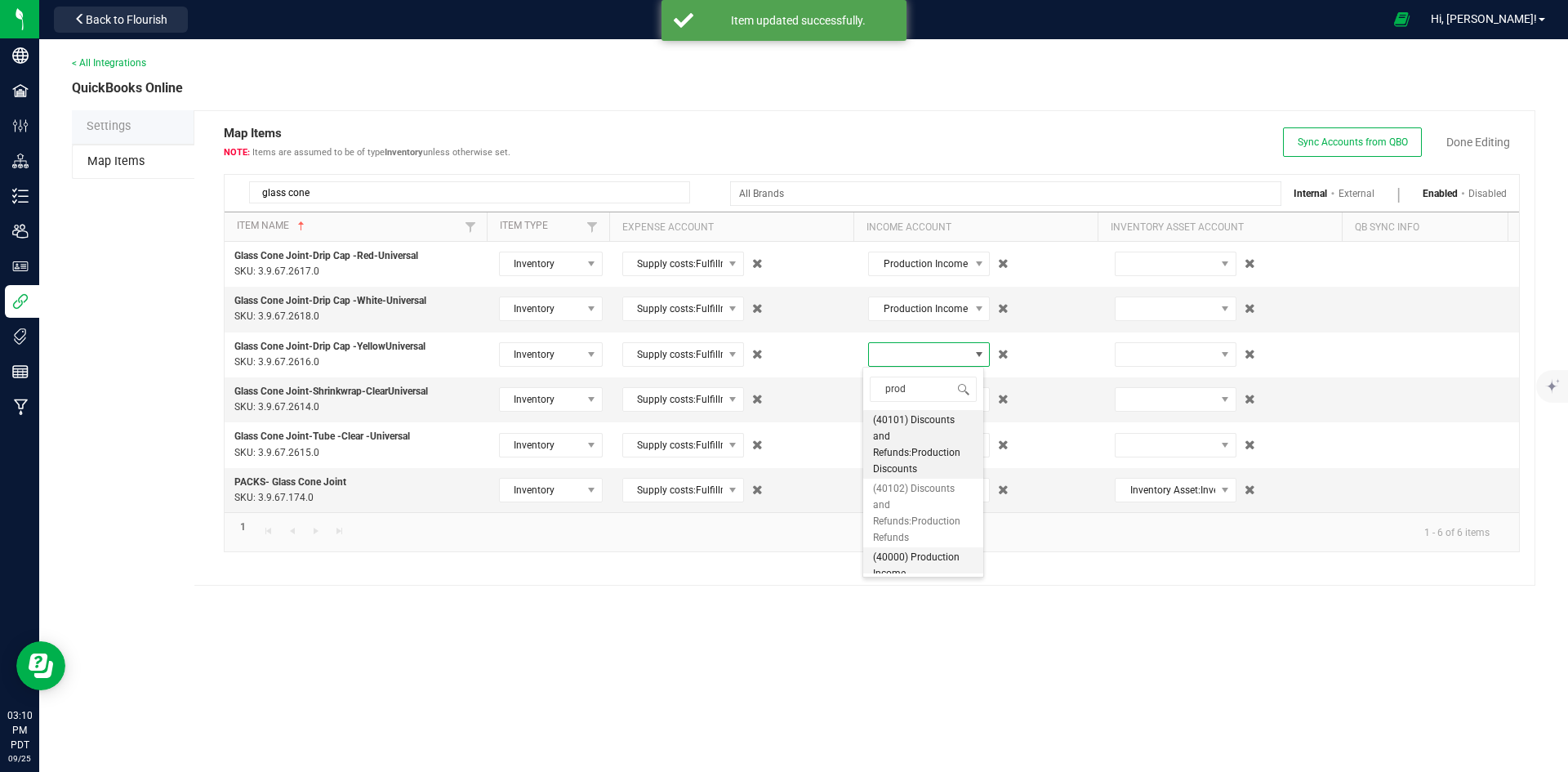
click at [934, 554] on span "(40000) Production Income" at bounding box center [922, 565] width 101 height 32
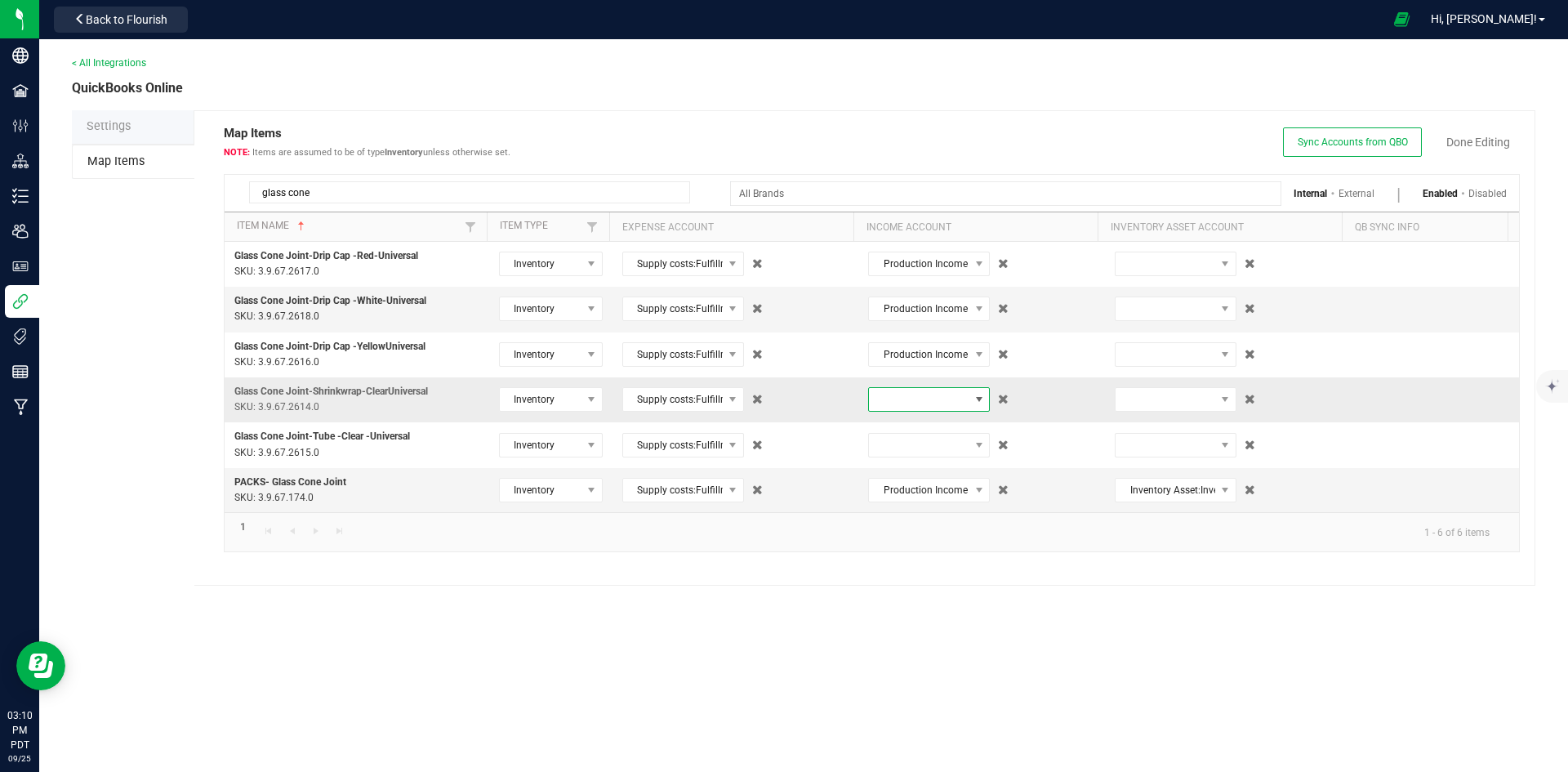
click at [920, 403] on span at bounding box center [918, 398] width 100 height 22
type input "prod"
click at [916, 604] on span "(40000) Production Income" at bounding box center [922, 611] width 101 height 32
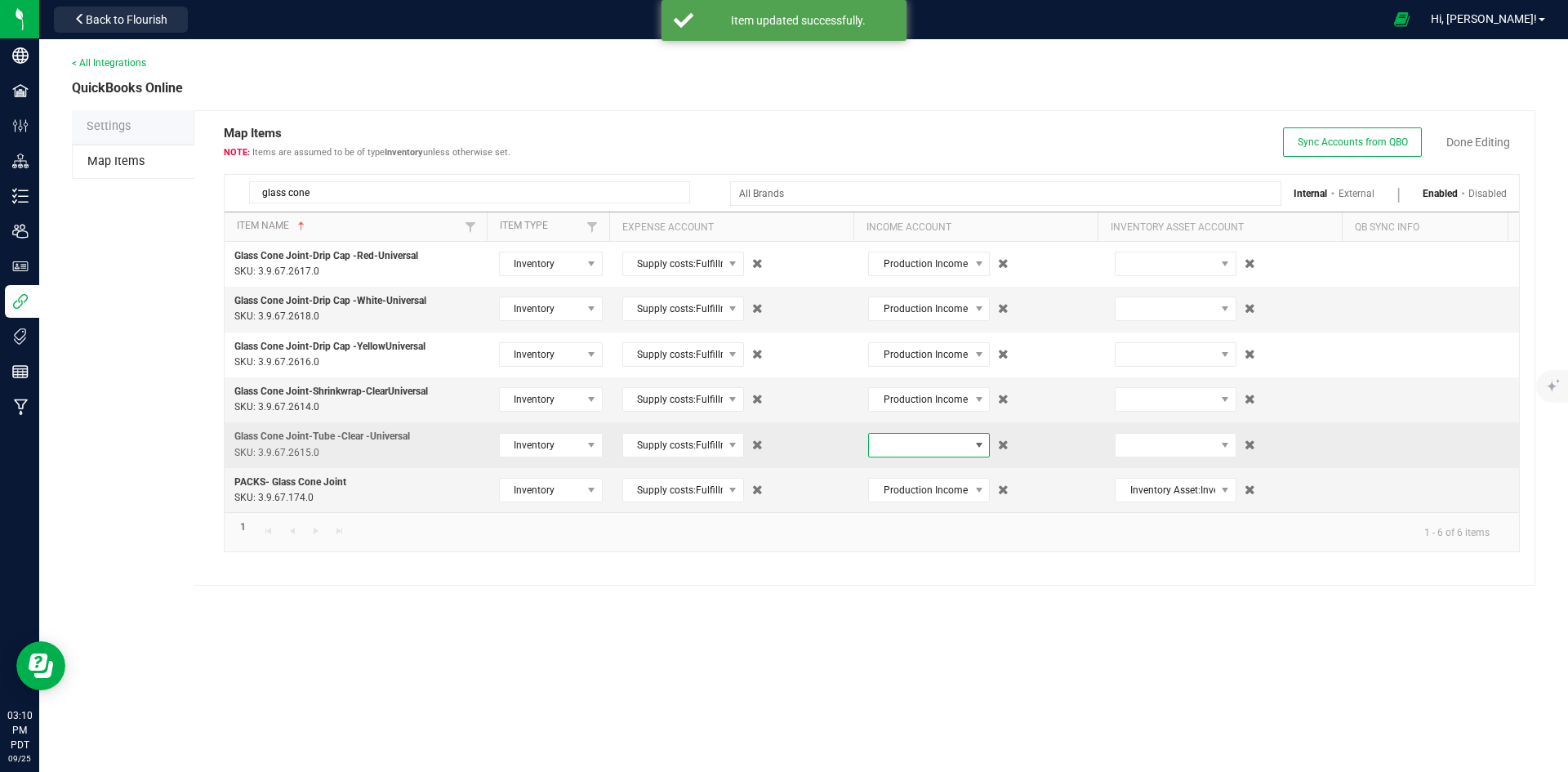
click at [917, 451] on span at bounding box center [918, 444] width 100 height 22
type input "prod"
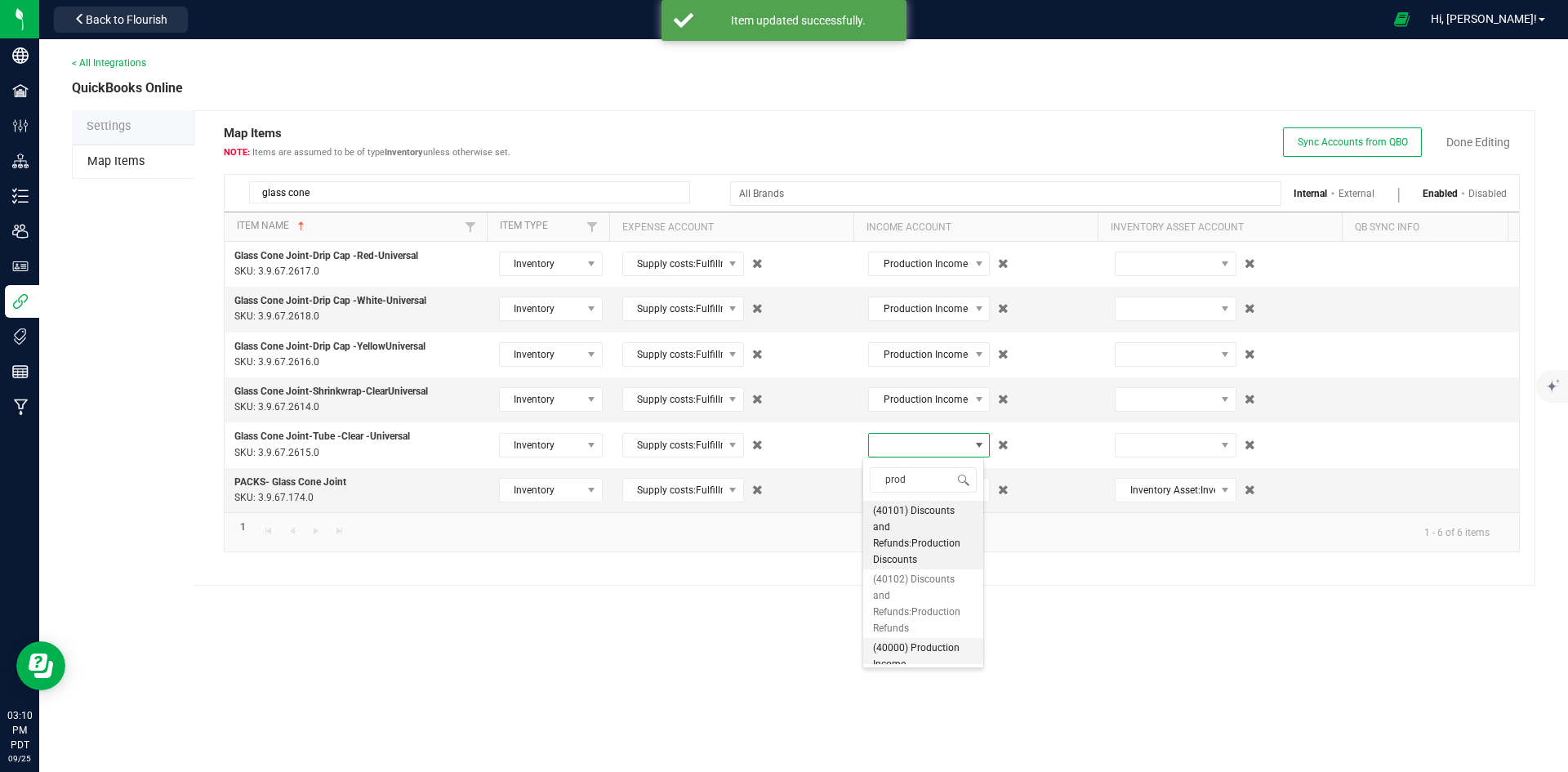
click at [927, 642] on span "(40000) Production Income" at bounding box center [922, 656] width 101 height 32
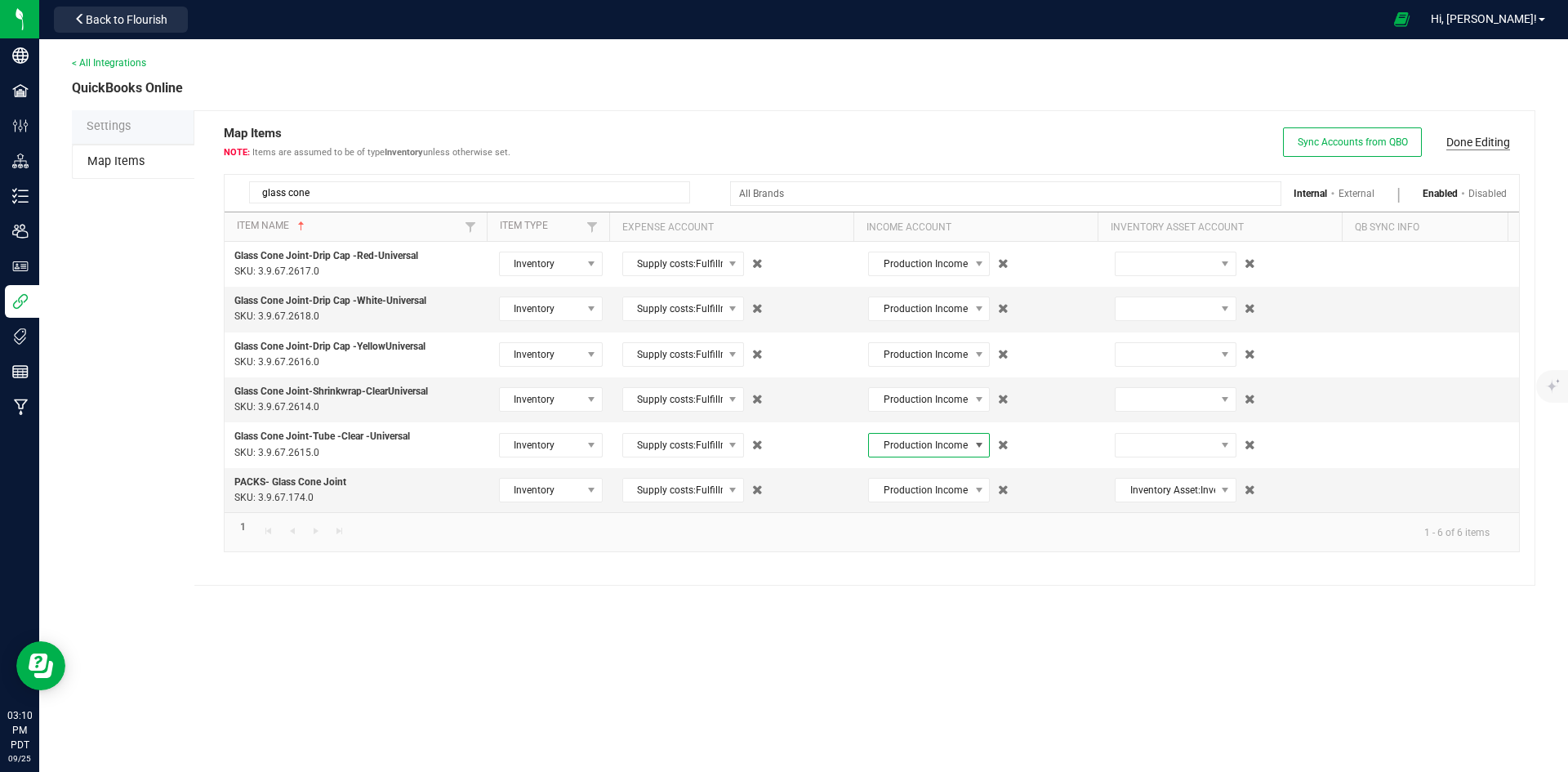
click at [1469, 142] on link "Done Editing" at bounding box center [1477, 142] width 64 height 17
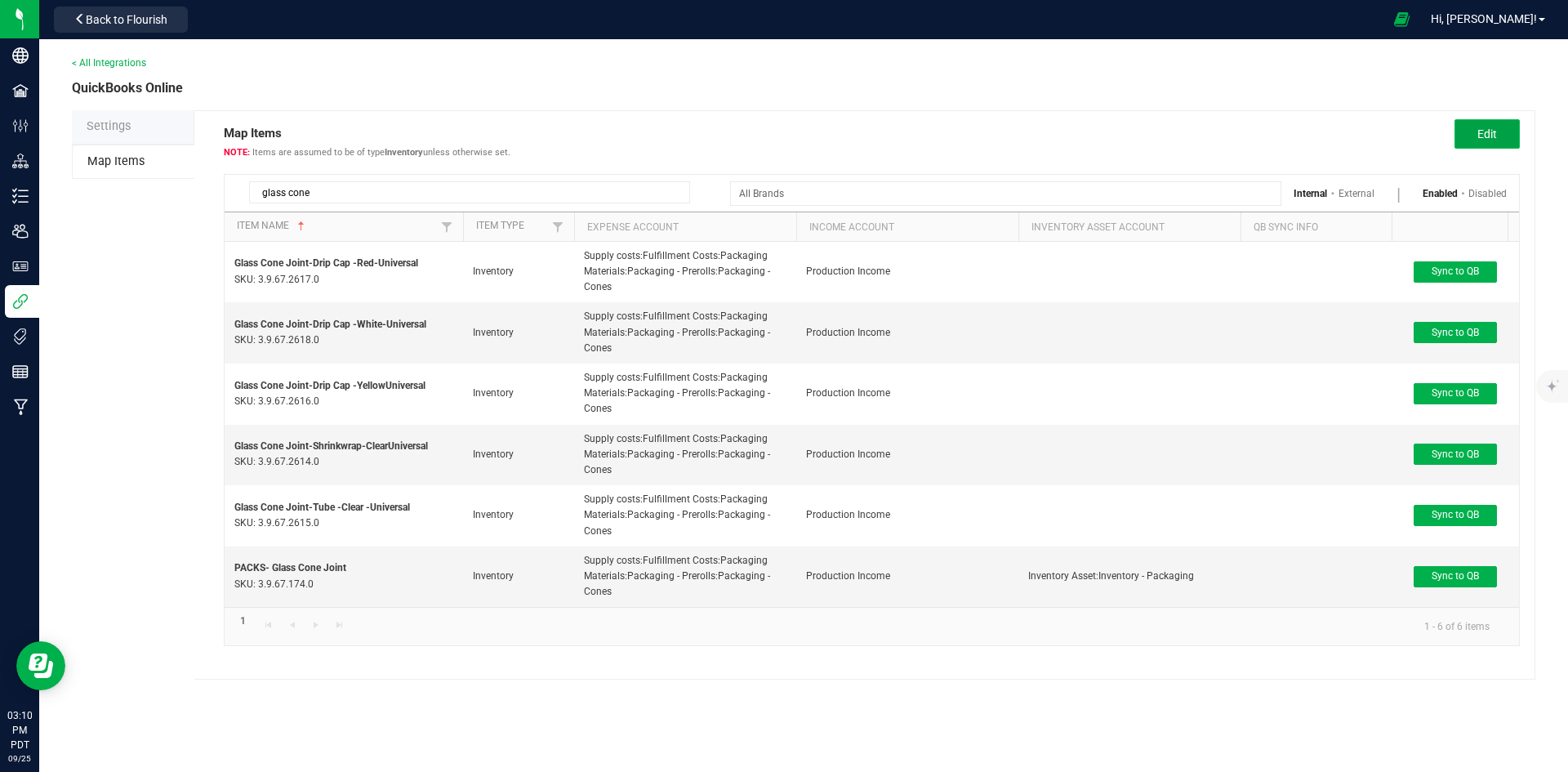
click at [1467, 145] on button "Edit" at bounding box center [1486, 133] width 66 height 29
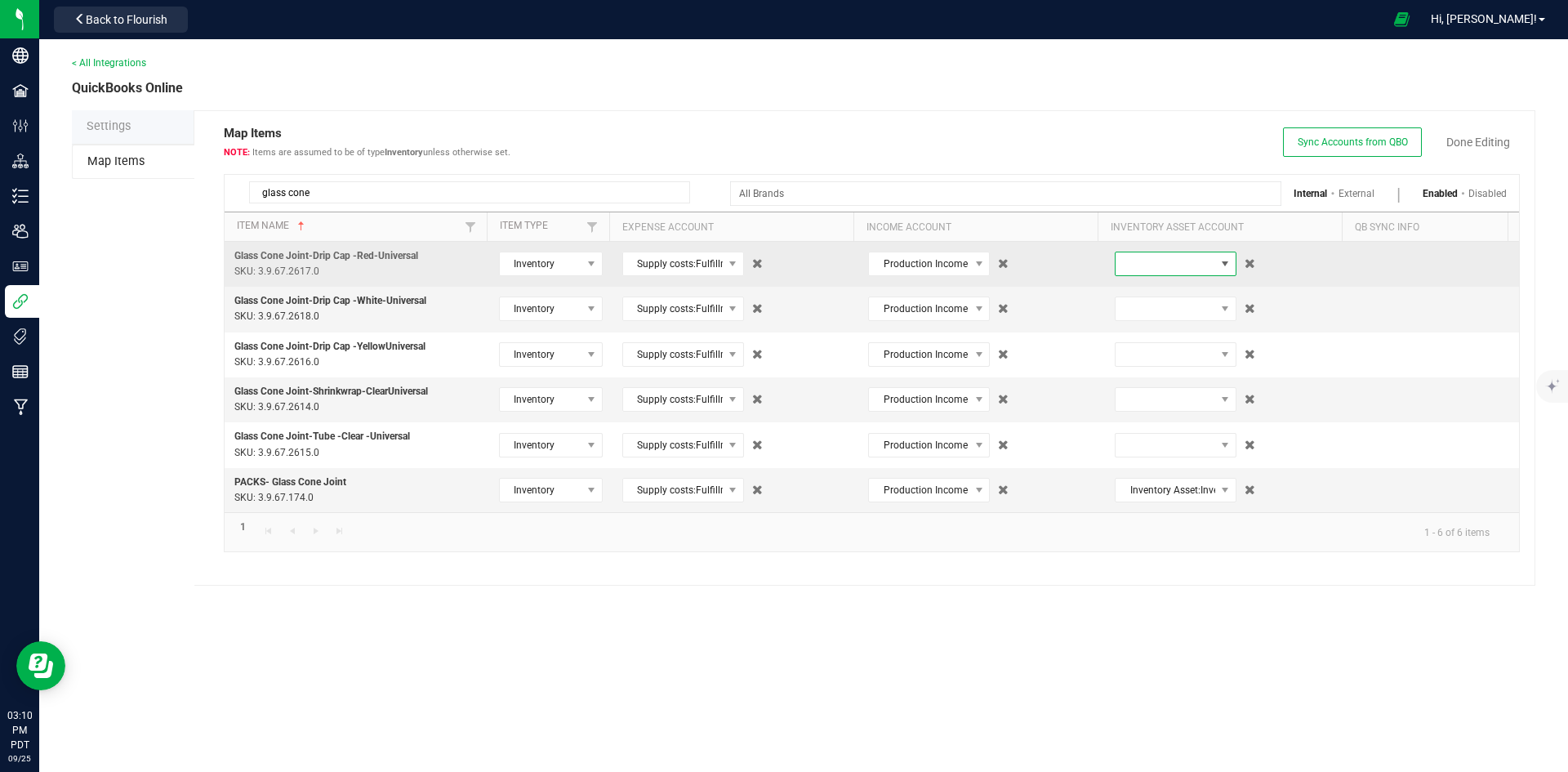
click at [1194, 261] on span at bounding box center [1165, 263] width 100 height 22
type input "pack"
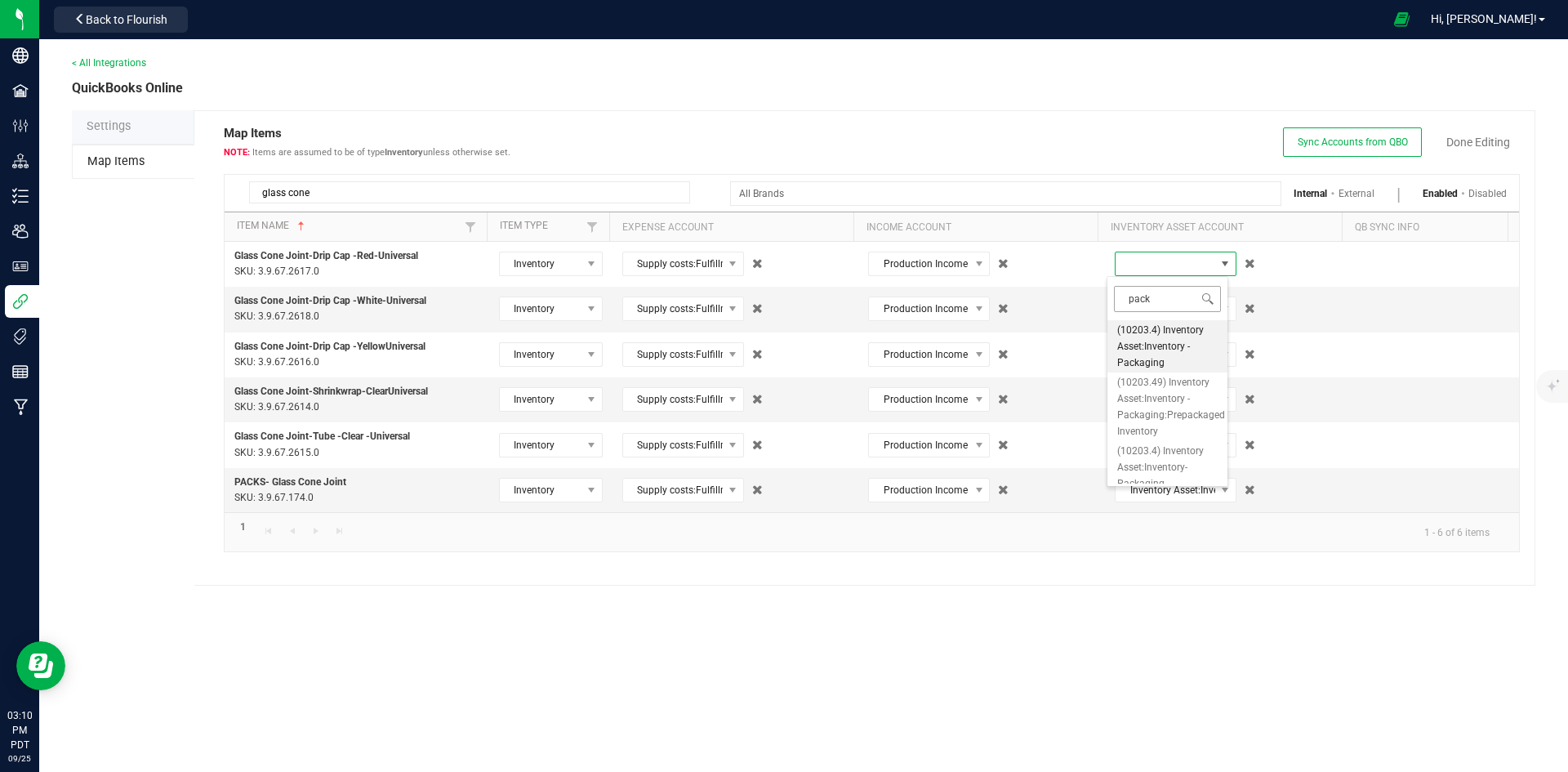
click at [1154, 293] on input "pack" at bounding box center [1167, 299] width 107 height 25
click at [1154, 353] on span "(10203.4) Inventory Asset:Inventory - Packaging" at bounding box center [1167, 346] width 101 height 49
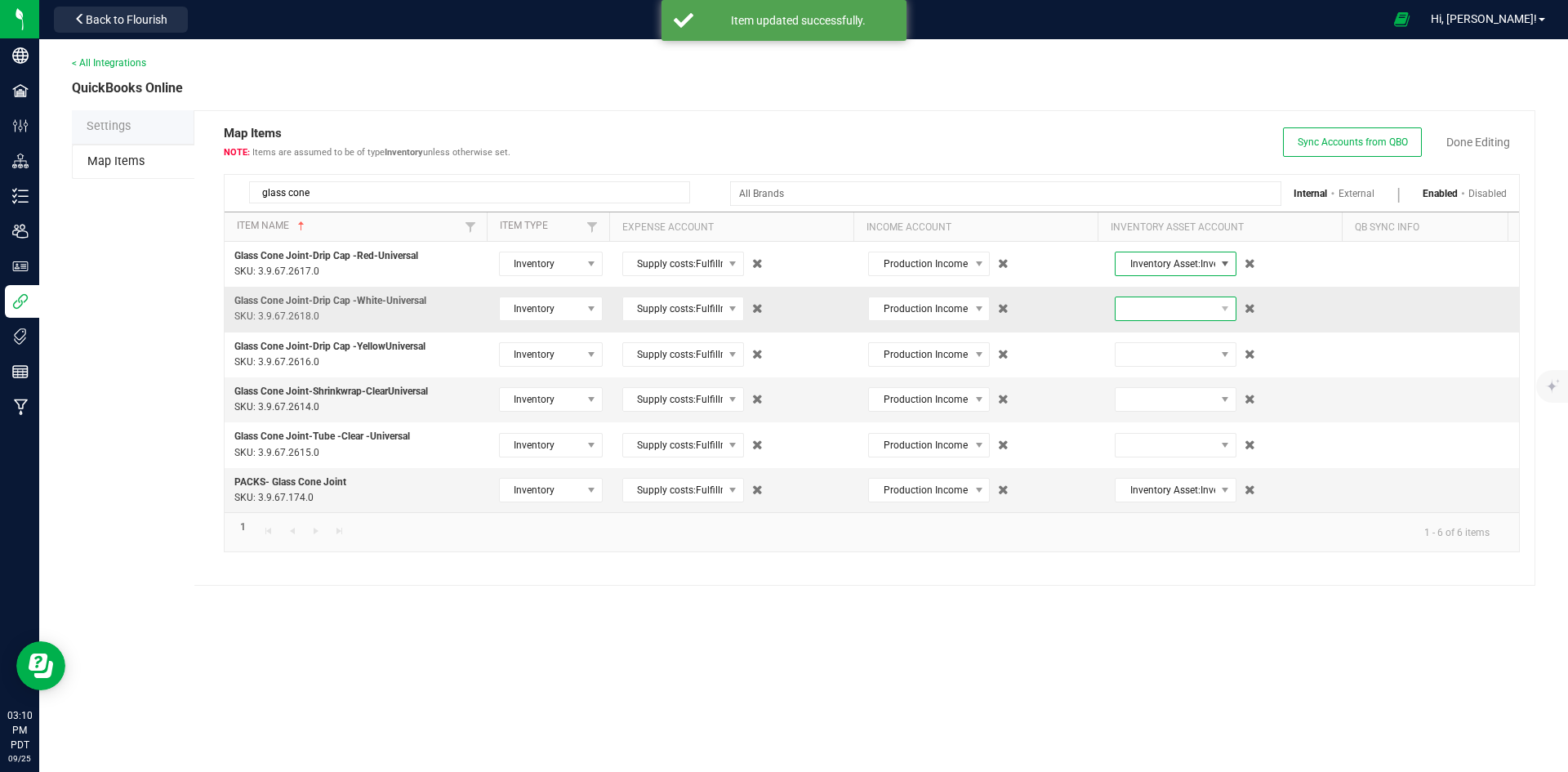
click at [1167, 308] on span at bounding box center [1165, 308] width 100 height 22
type input "pack"
click at [1161, 388] on span "(10203.4) Inventory Asset:Inventory - Packaging" at bounding box center [1167, 391] width 101 height 49
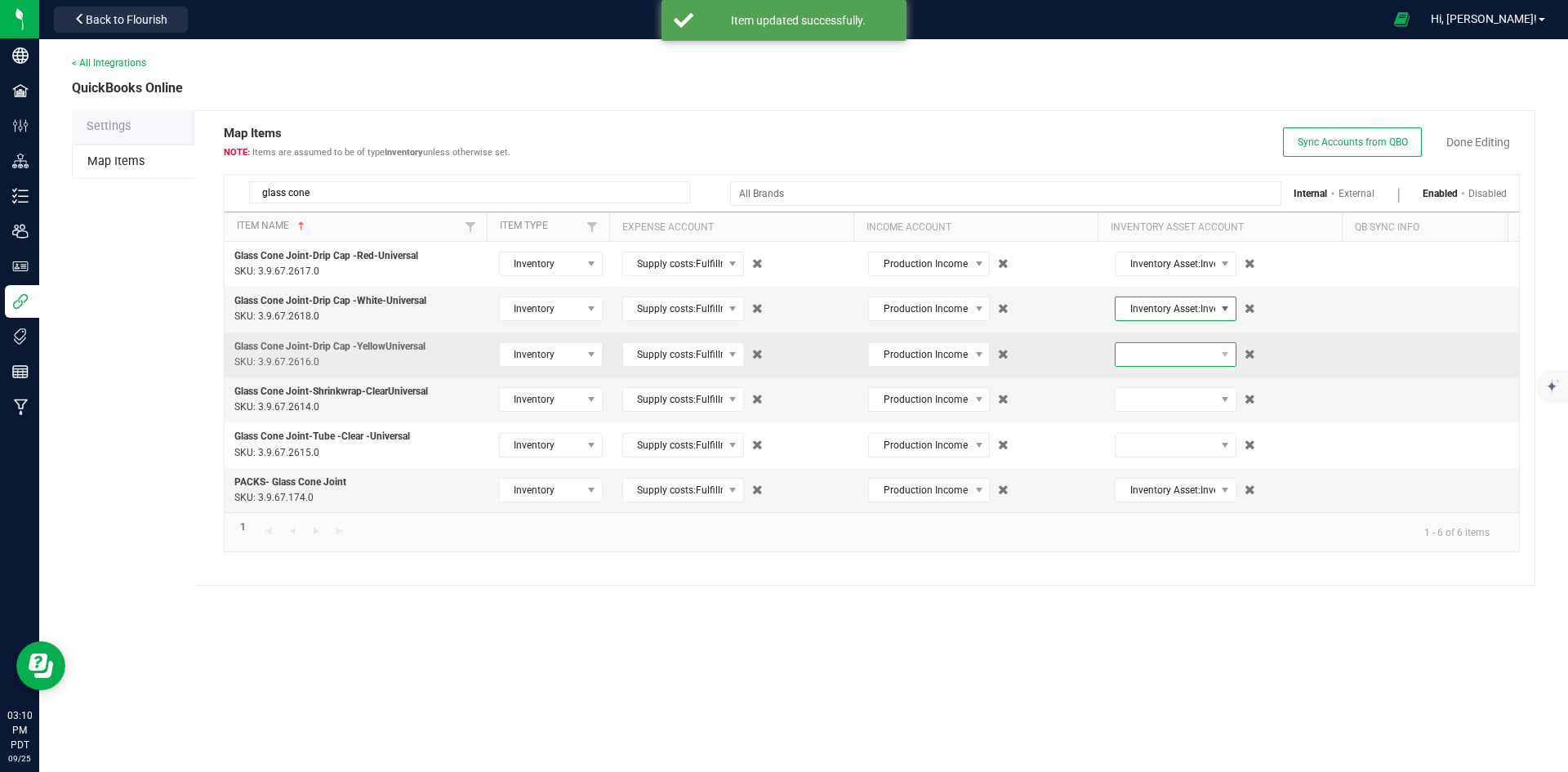
click at [1162, 361] on span at bounding box center [1165, 354] width 100 height 22
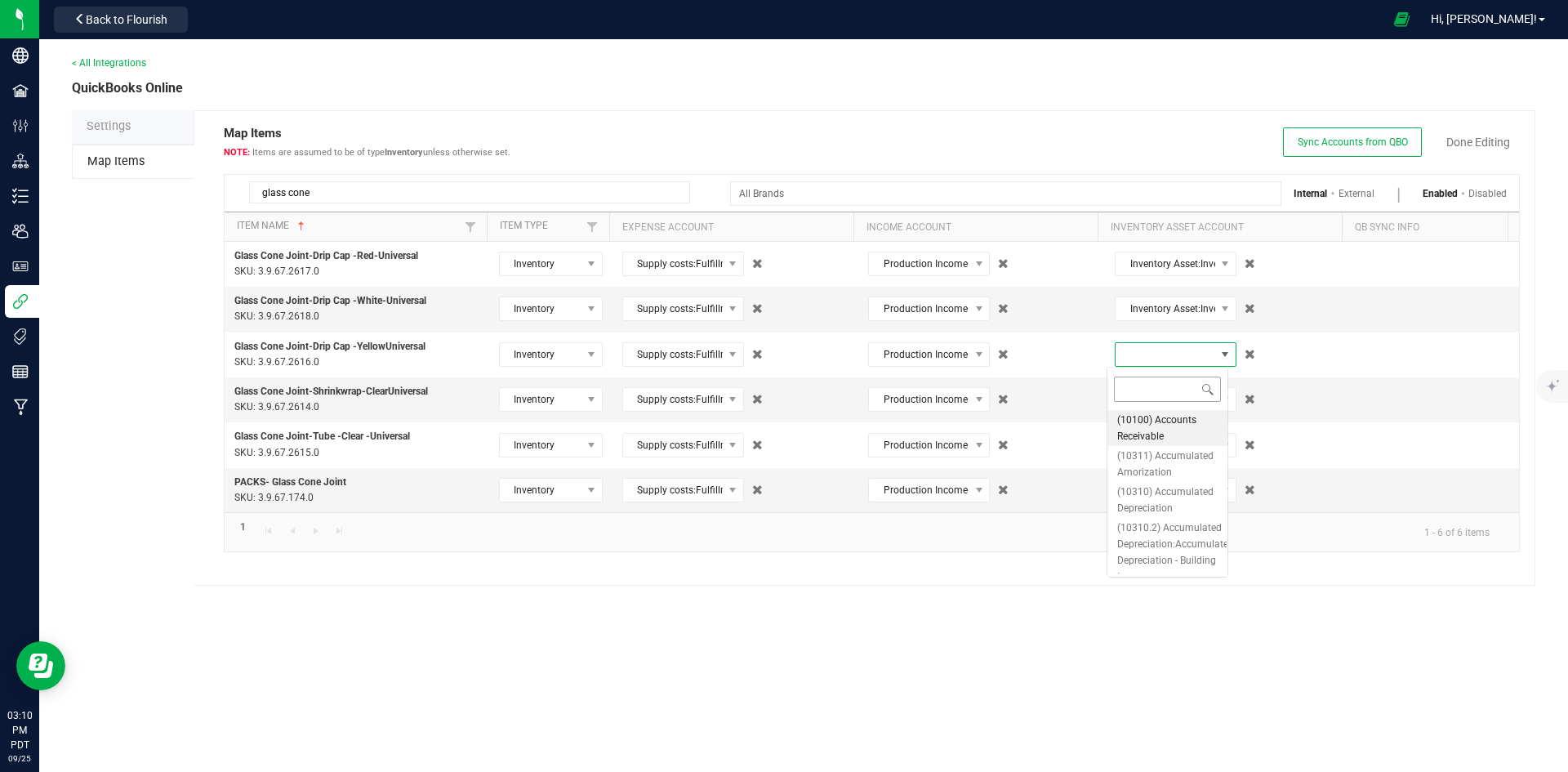
type input "pack"
click at [1160, 415] on span "(10203.4) Inventory Asset:Inventory - Packaging" at bounding box center [1167, 436] width 101 height 49
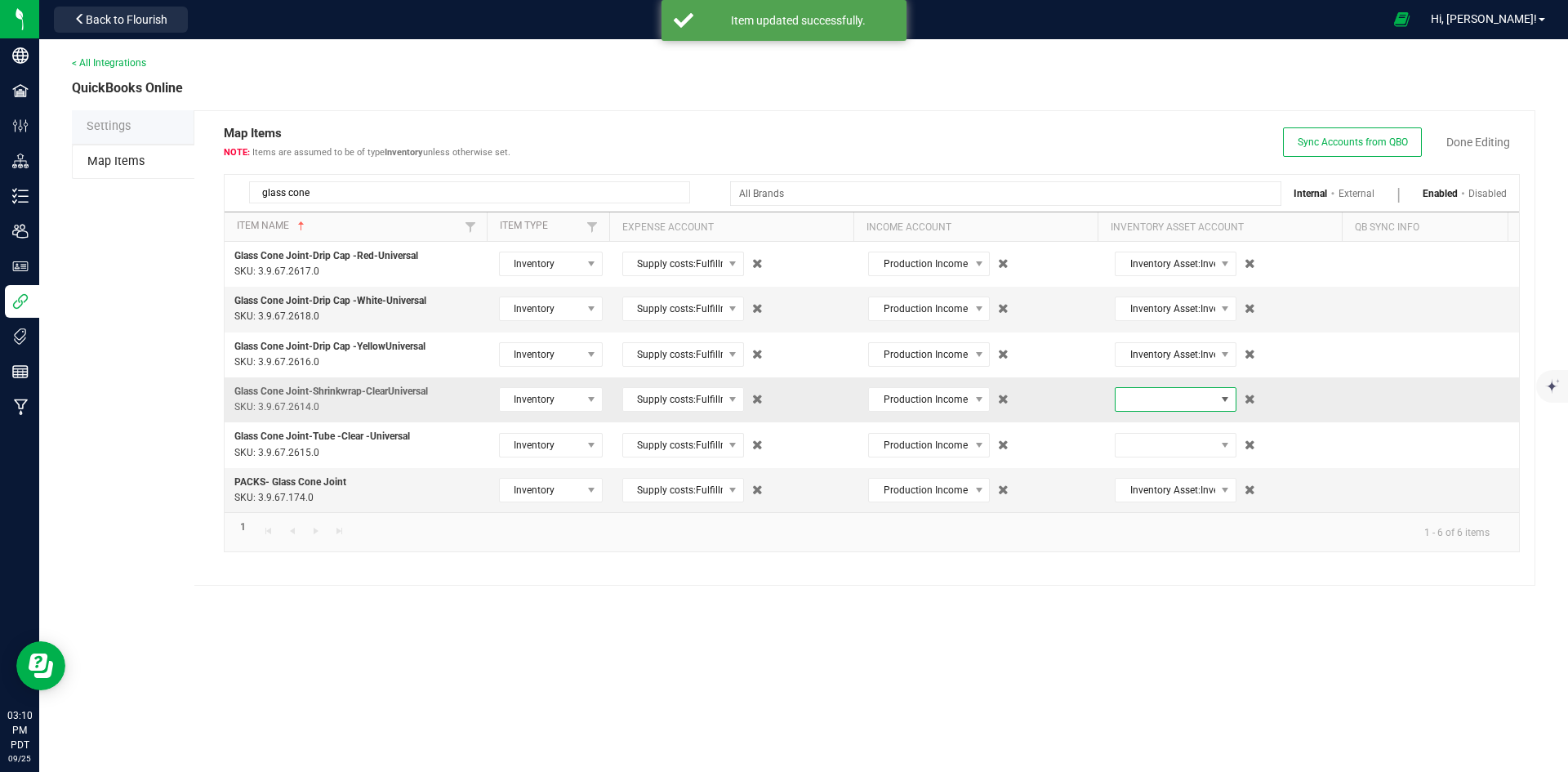
click at [1165, 407] on span at bounding box center [1165, 398] width 100 height 22
type input "pack"
click at [1163, 474] on span "(10203.4) Inventory Asset:Inventory - Packaging" at bounding box center [1167, 482] width 101 height 49
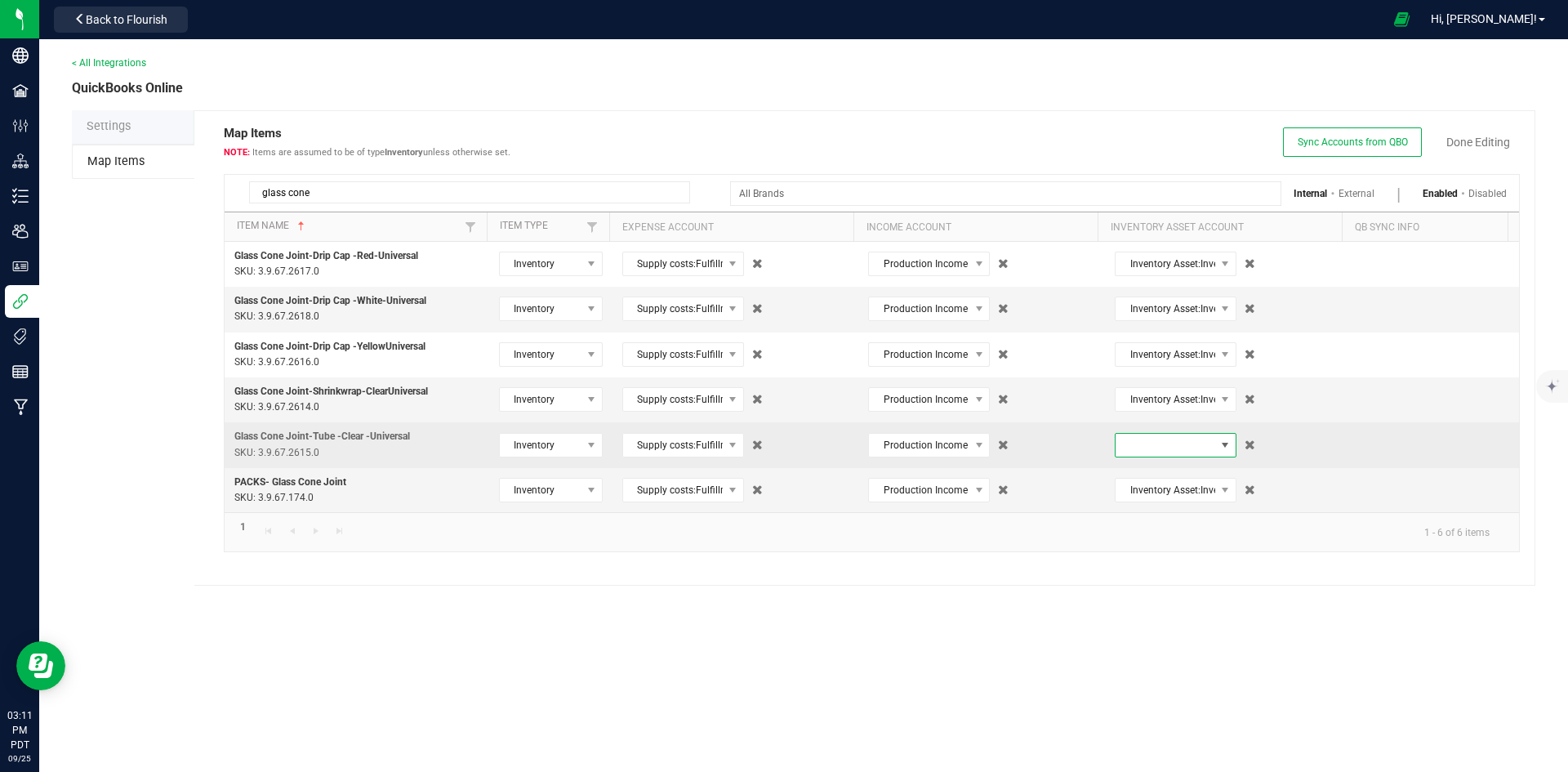
click at [1160, 441] on span at bounding box center [1165, 444] width 100 height 22
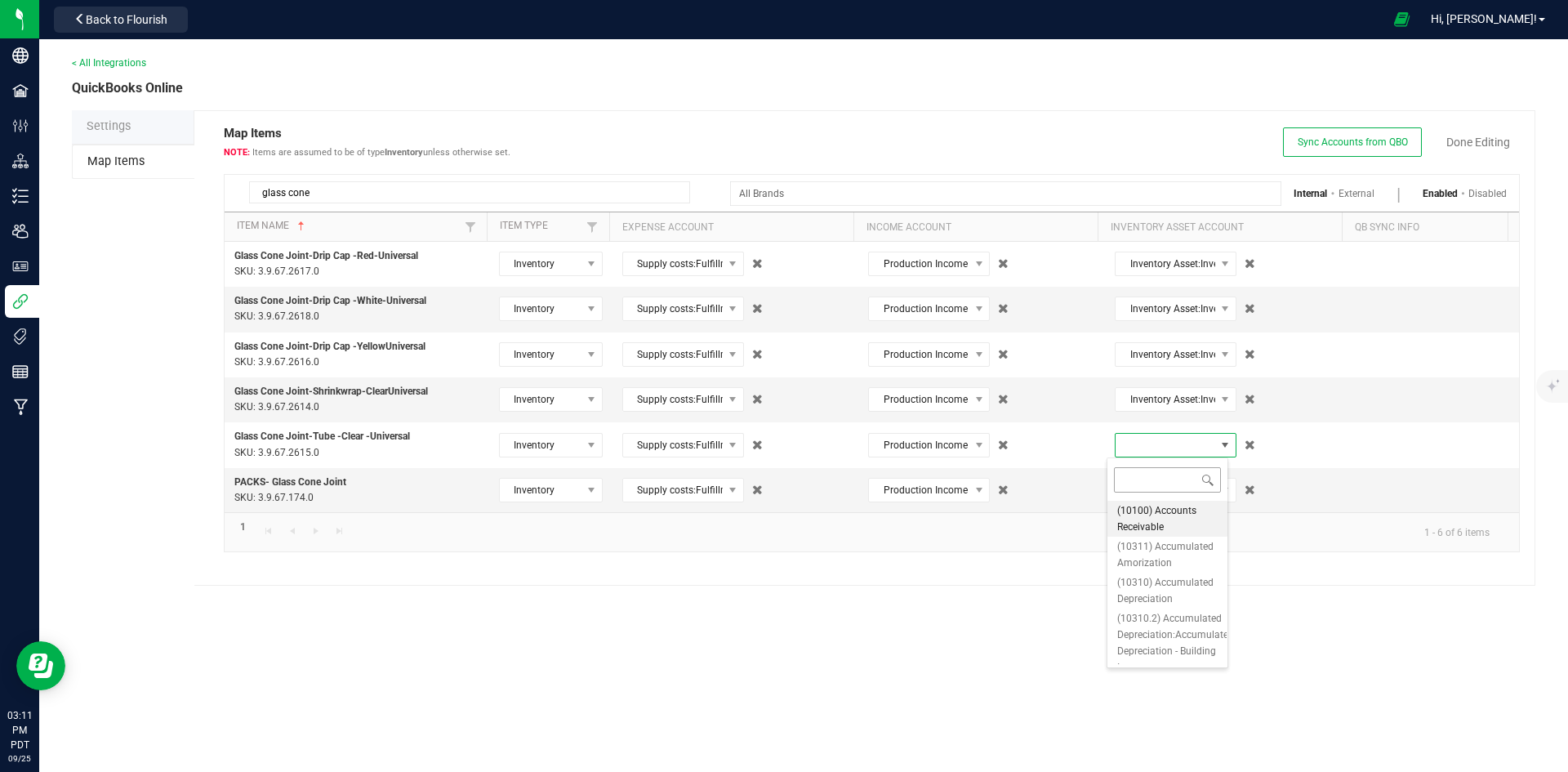
type input "pack"
click at [1167, 509] on span "(10203.4) Inventory Asset:Inventory - Packaging" at bounding box center [1167, 527] width 101 height 49
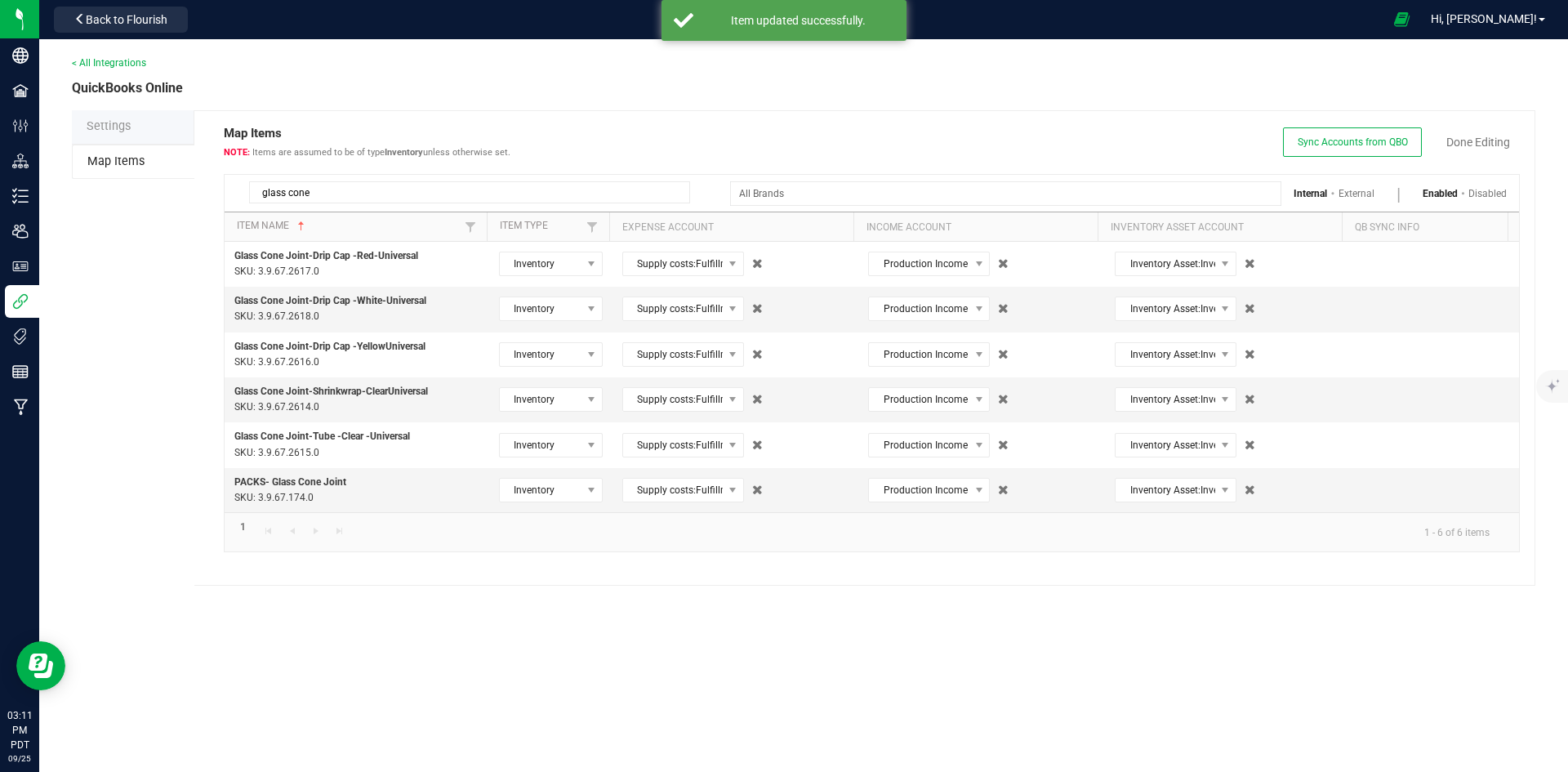
click at [1467, 128] on span "Sync Accounts from QBO Done Editing" at bounding box center [1401, 141] width 237 height 29
click at [1471, 141] on link "Done Editing" at bounding box center [1477, 142] width 64 height 17
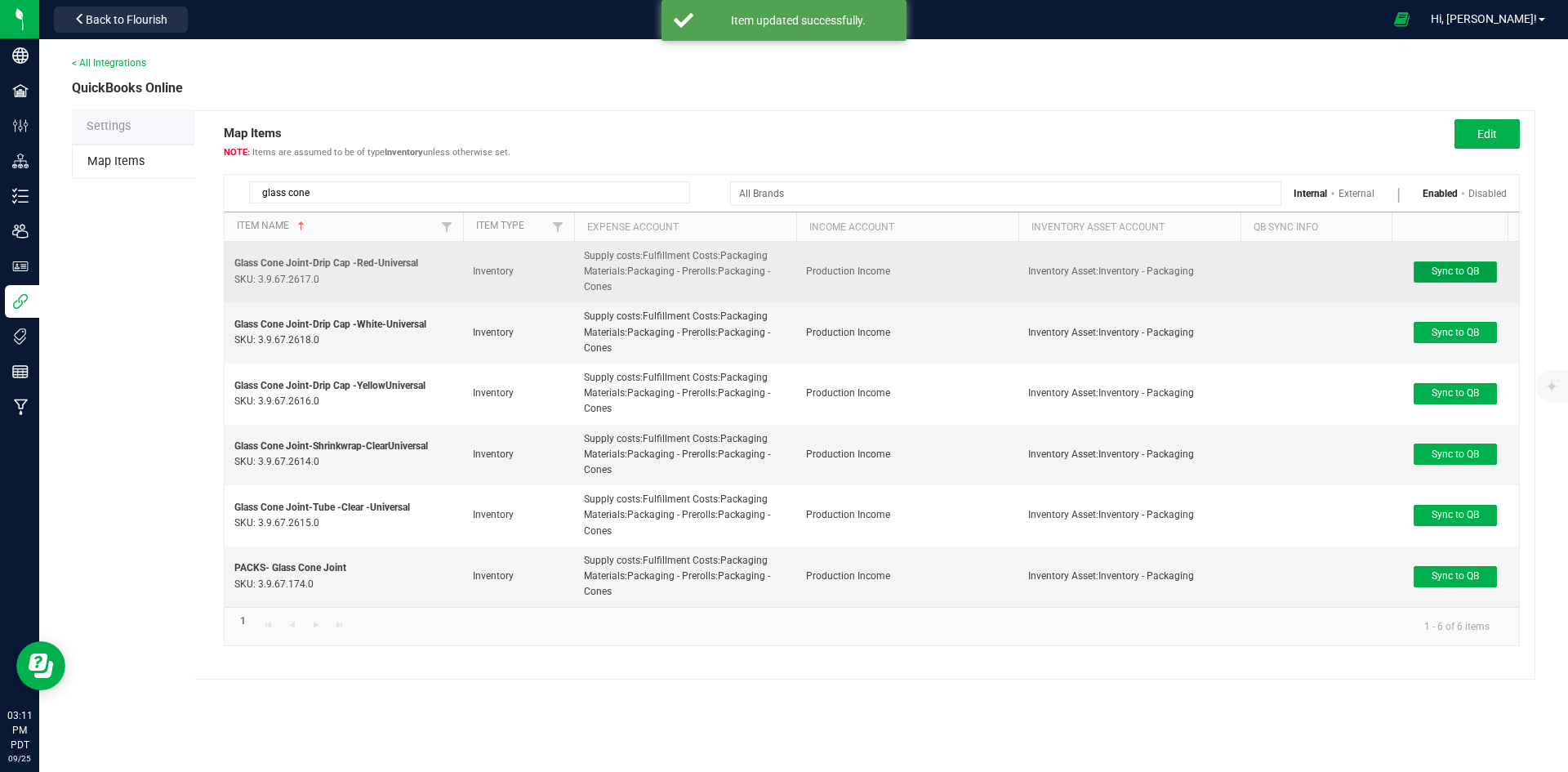
click at [1447, 278] on button "Sync to QB" at bounding box center [1455, 272] width 83 height 22
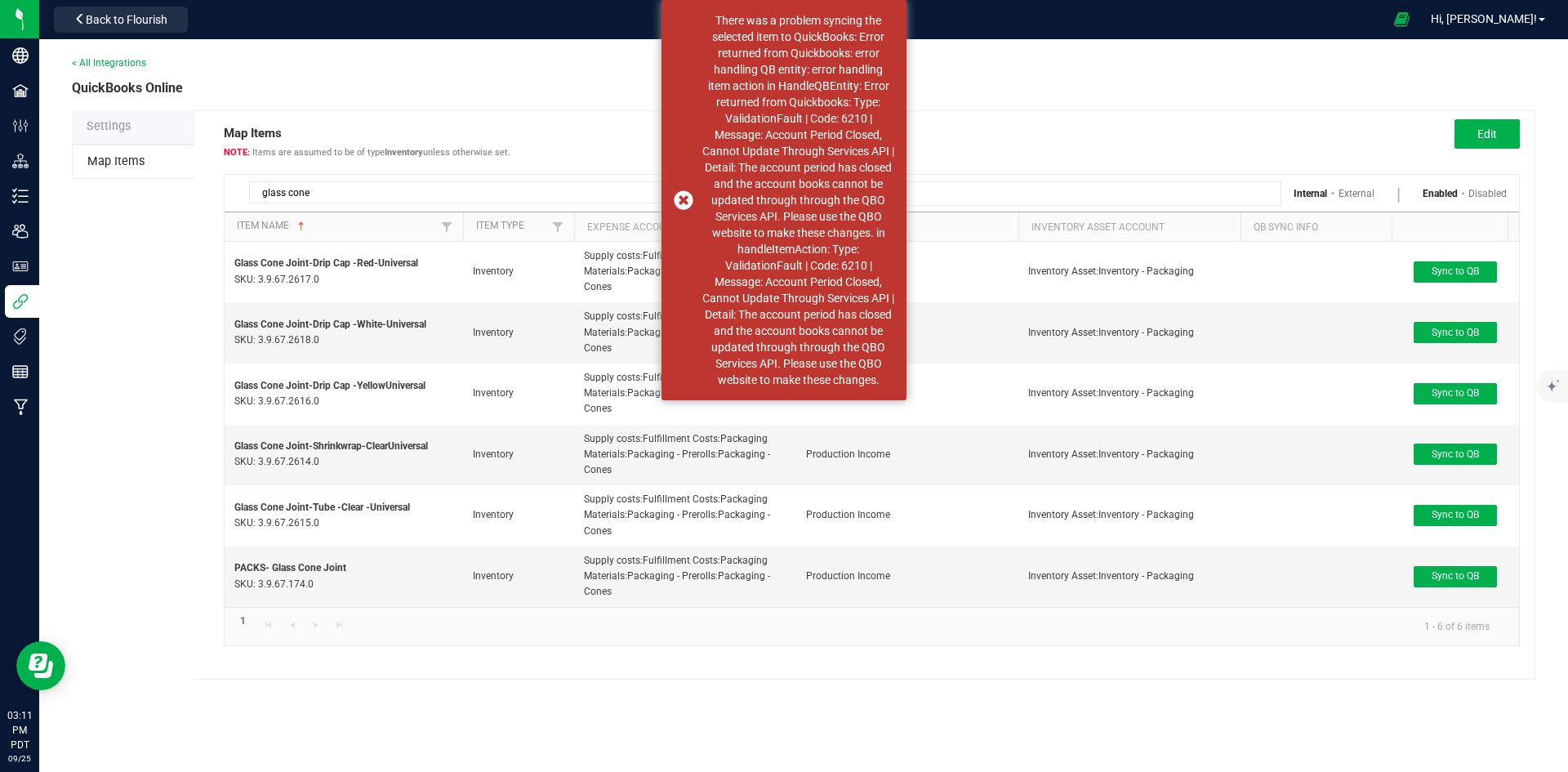
click at [140, 129] on li "Settings" at bounding box center [132, 127] width 122 height 34
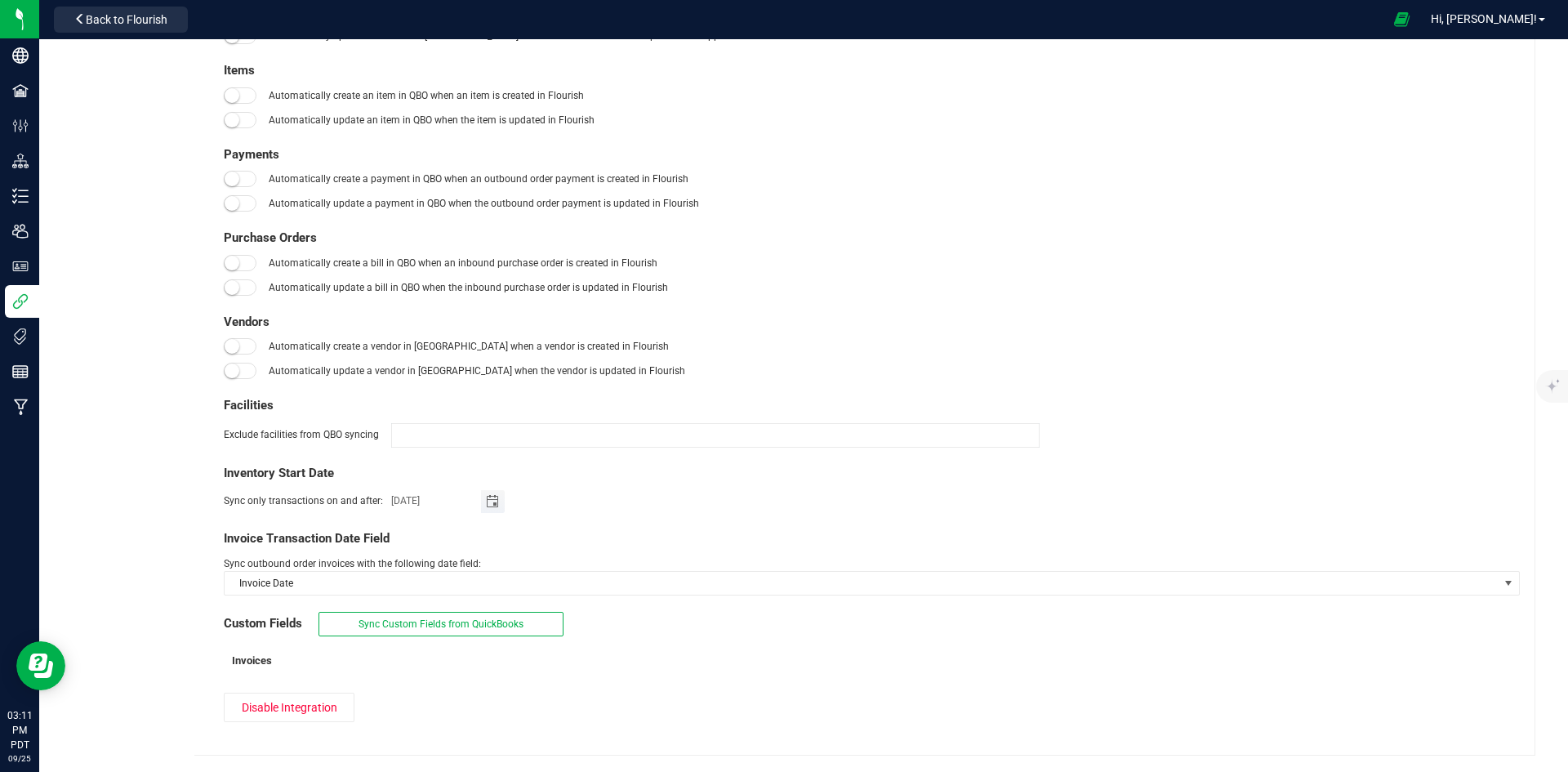
click at [488, 502] on span "Toggle calendar" at bounding box center [492, 502] width 13 height 13
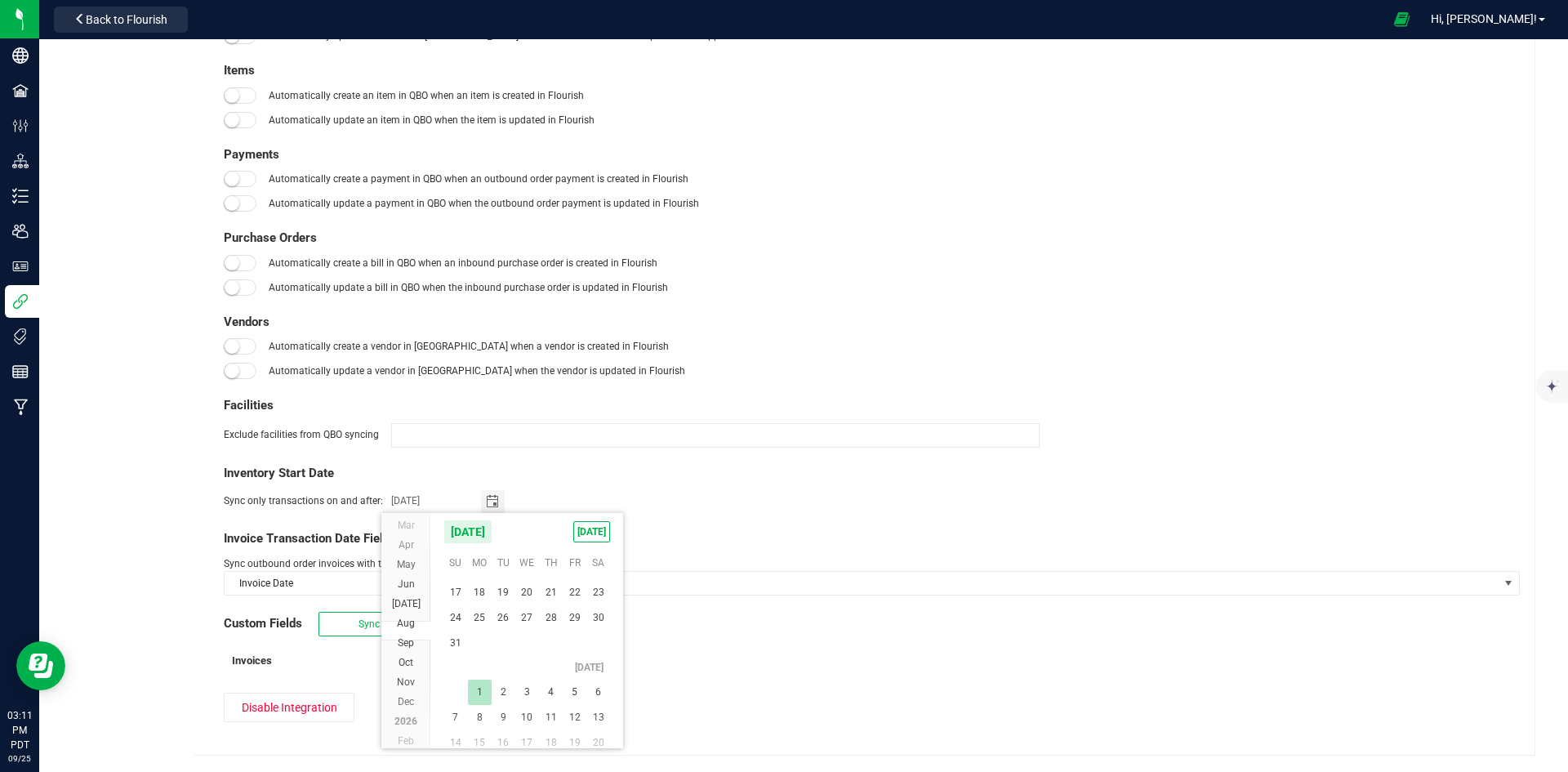
click at [481, 688] on span "1" at bounding box center [479, 692] width 23 height 25
type input "[DATE]"
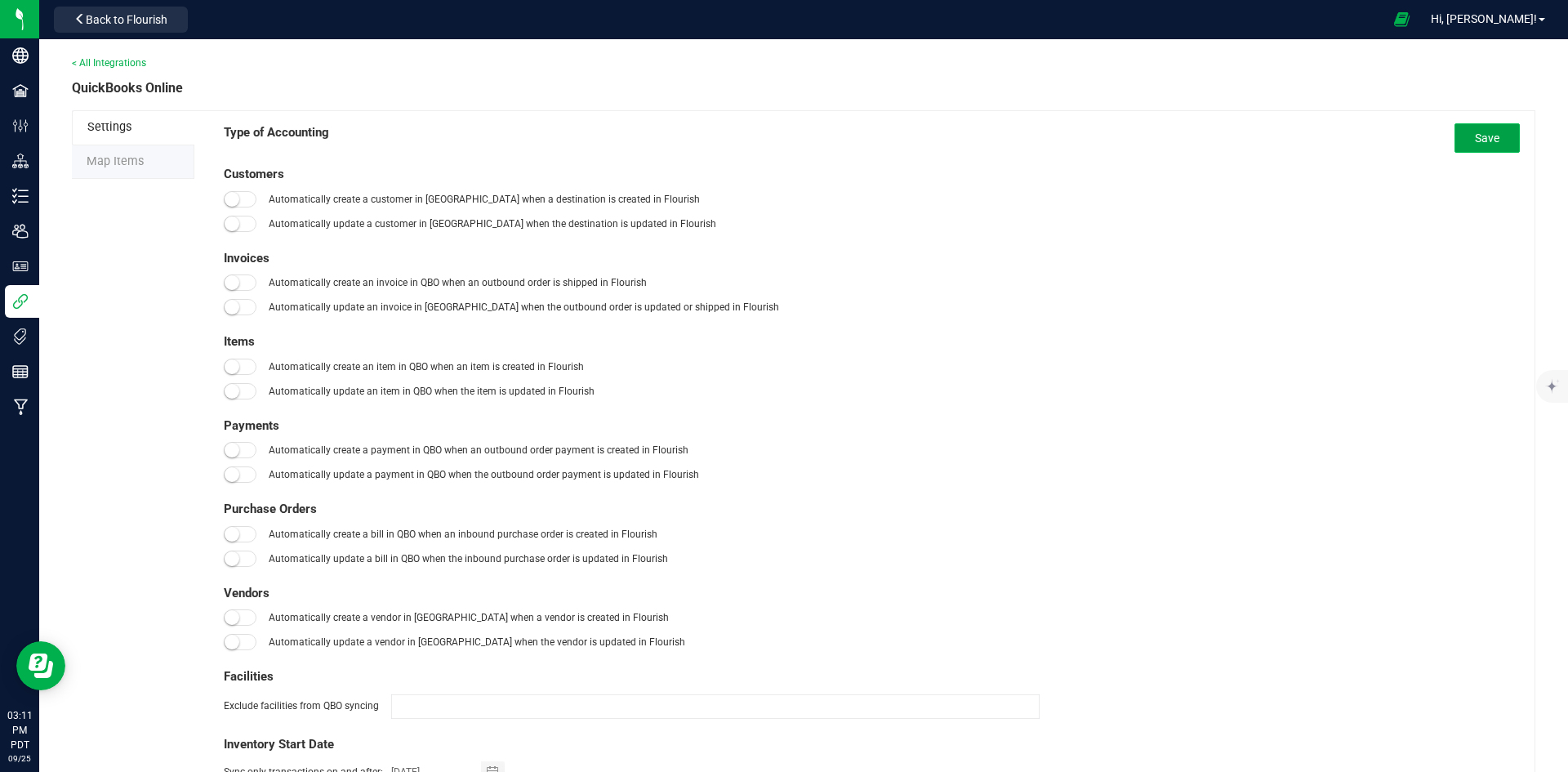
click at [1494, 124] on button "Save" at bounding box center [1486, 137] width 66 height 29
click at [144, 156] on li "Map Items" at bounding box center [132, 162] width 122 height 34
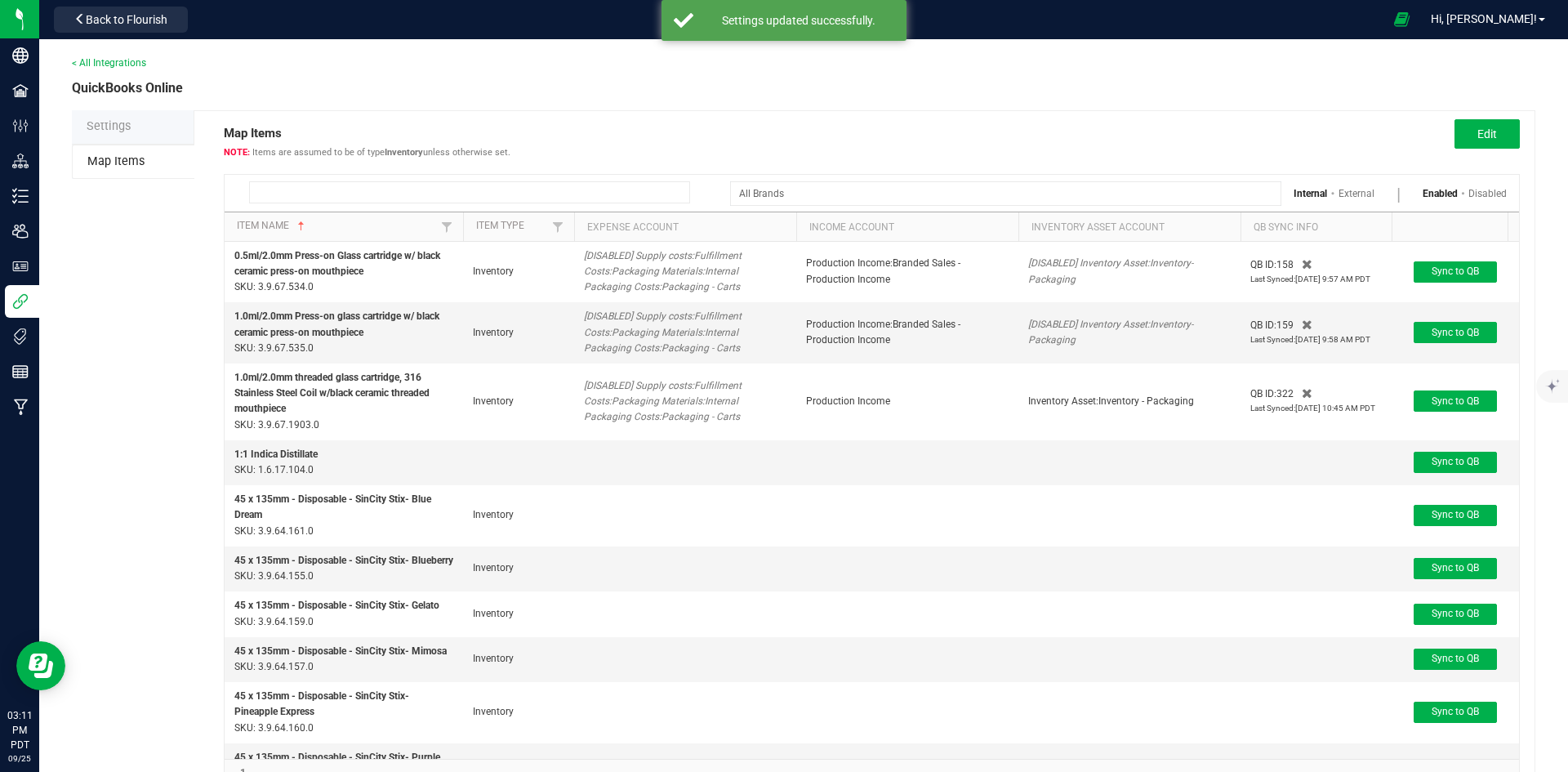
click at [517, 191] on input at bounding box center [469, 192] width 441 height 22
click at [374, 194] on input at bounding box center [469, 192] width 441 height 22
paste input "Glass Cone"
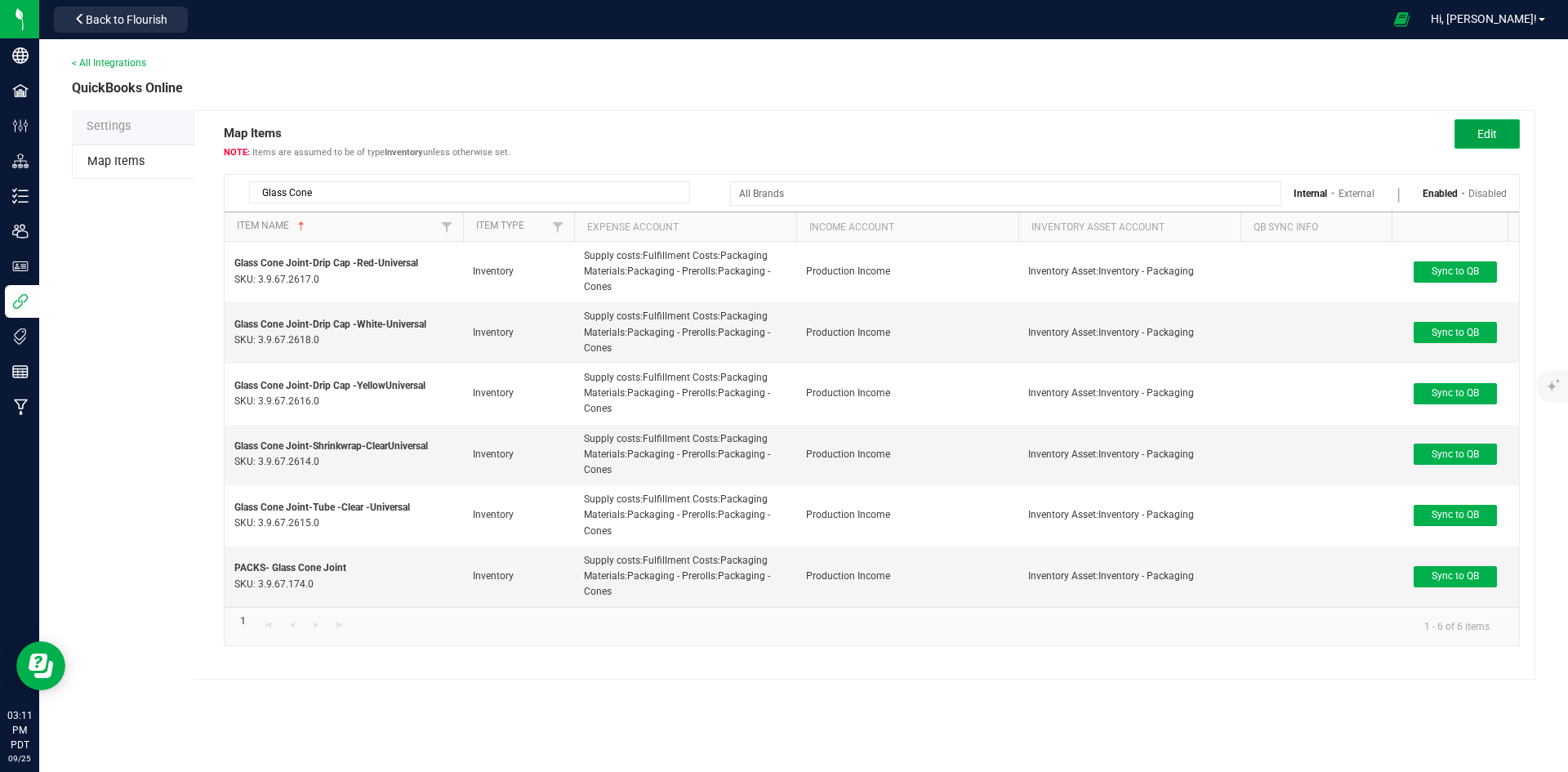
click at [1486, 133] on span "Edit" at bounding box center [1487, 134] width 20 height 13
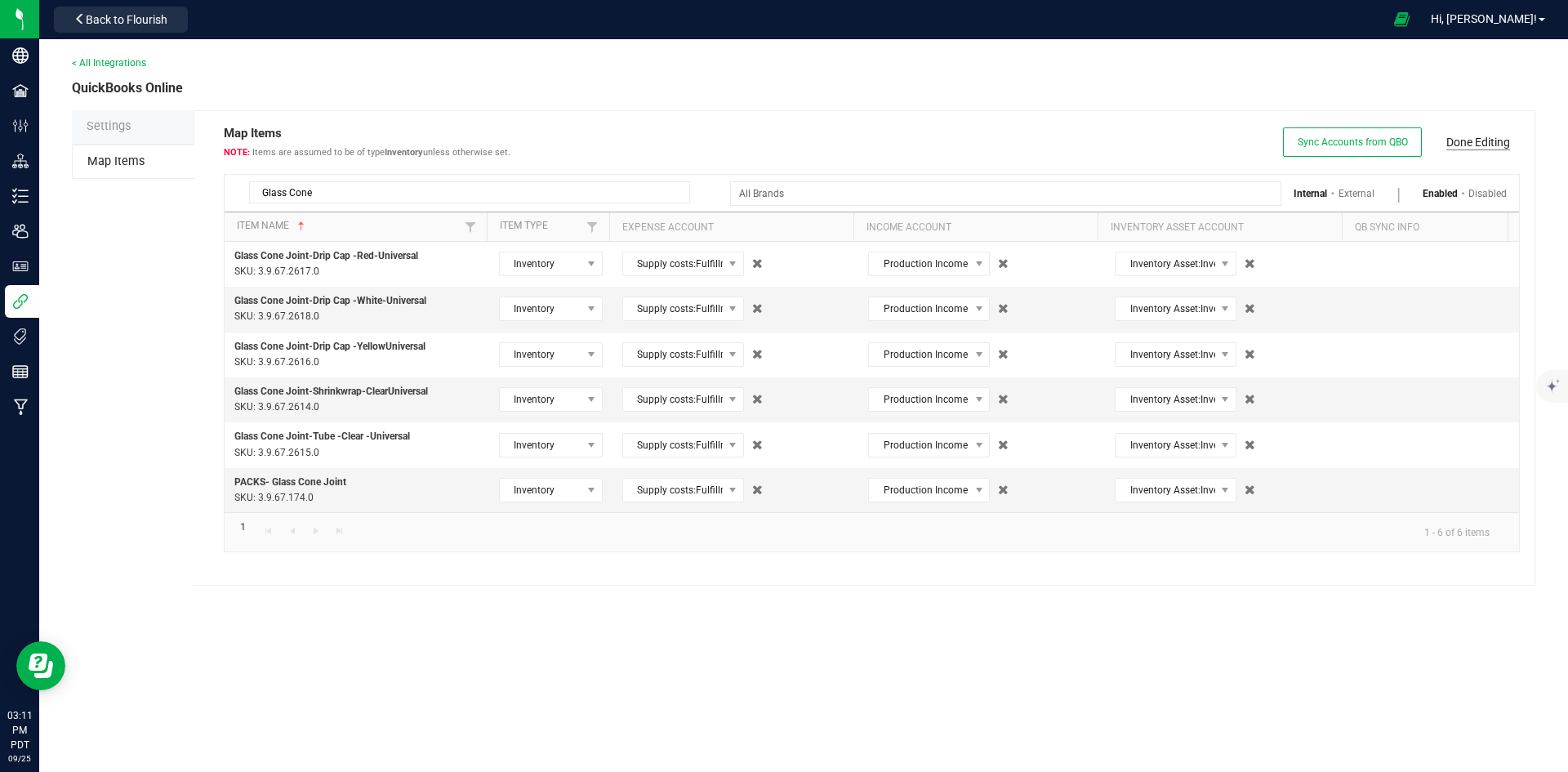
click at [1484, 134] on link "Done Editing" at bounding box center [1477, 142] width 64 height 17
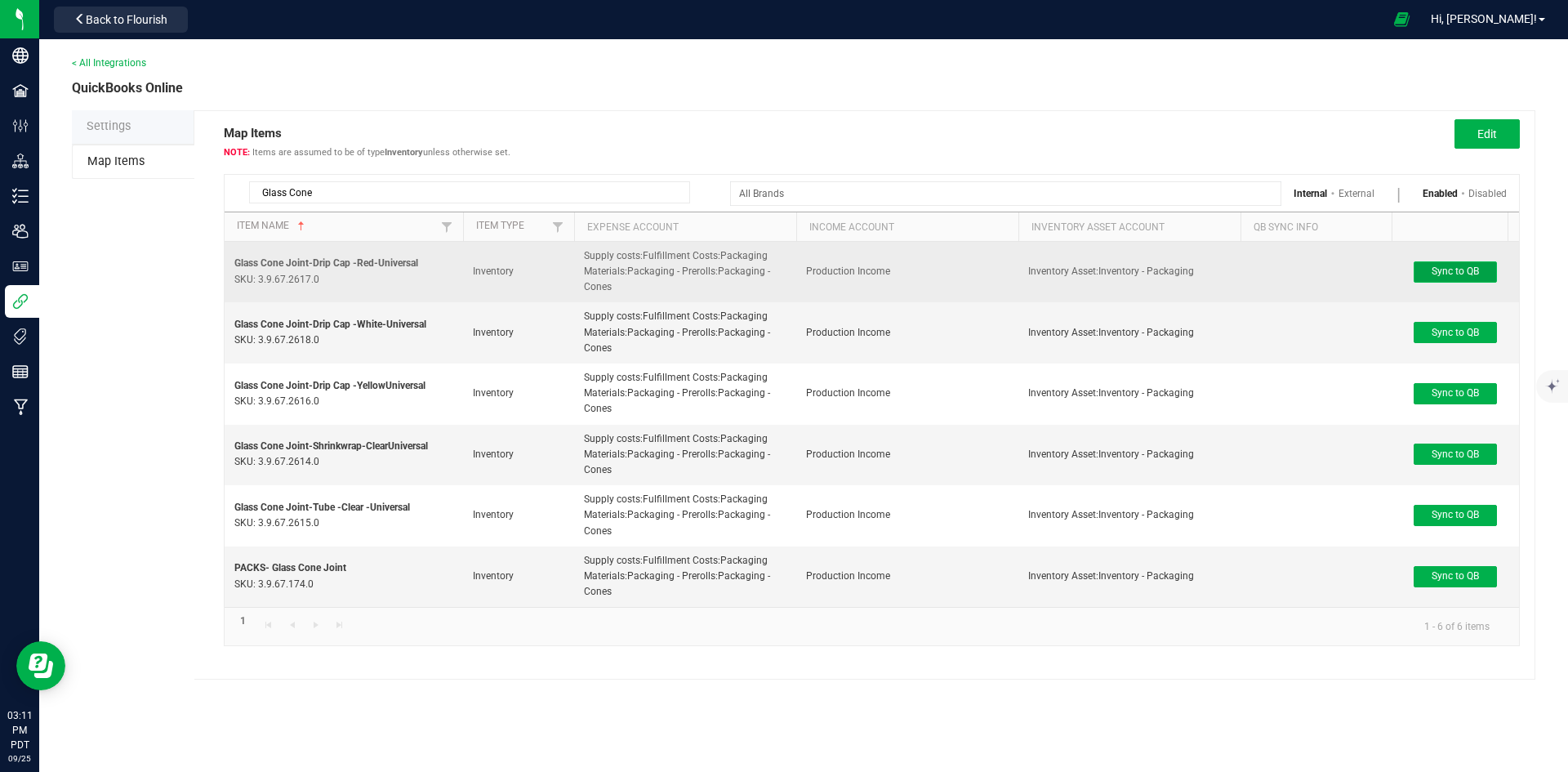
click at [1452, 268] on span "Sync to QB" at bounding box center [1455, 271] width 47 height 12
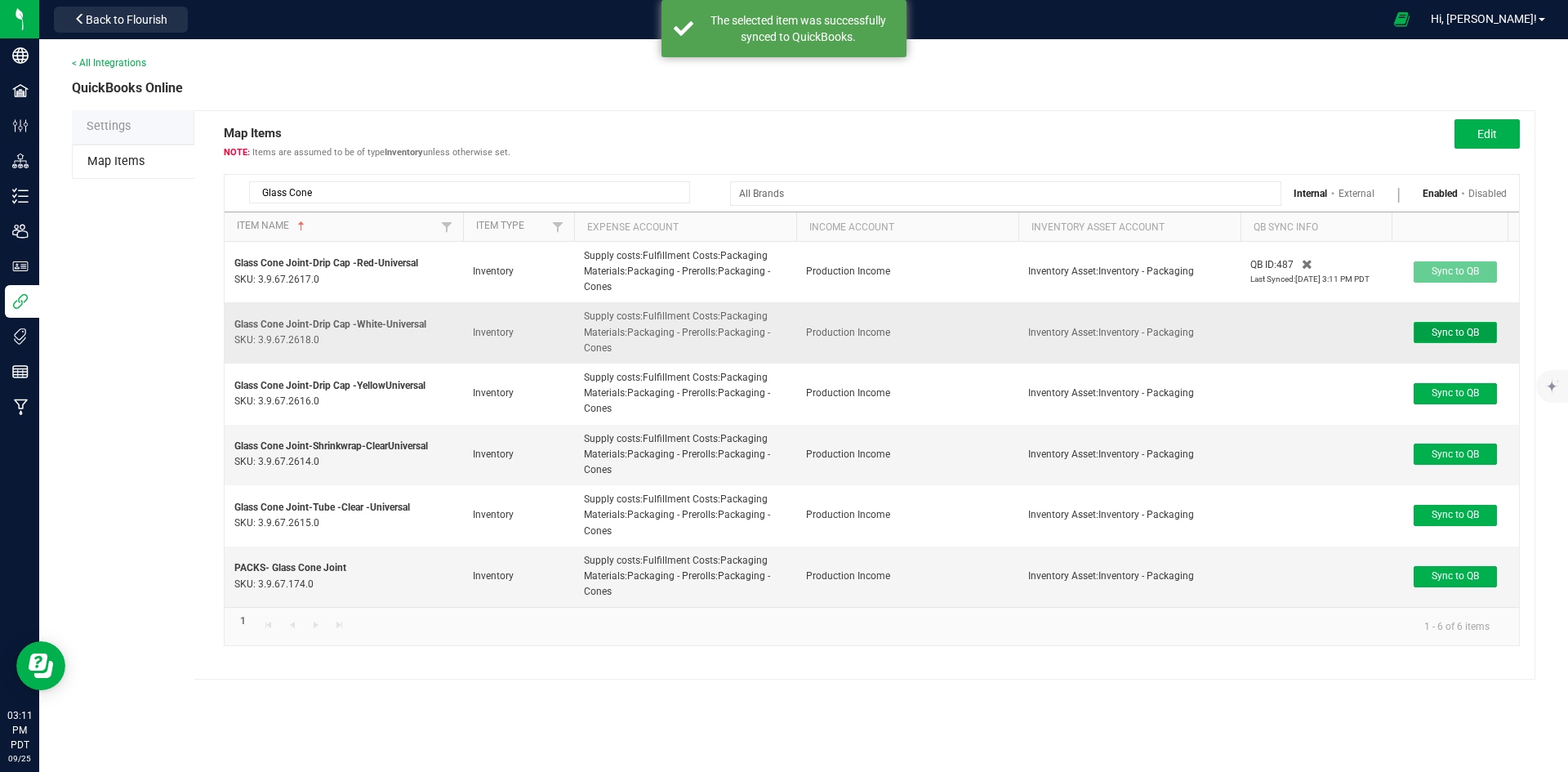
click at [1438, 334] on span "Sync to QB" at bounding box center [1455, 333] width 47 height 12
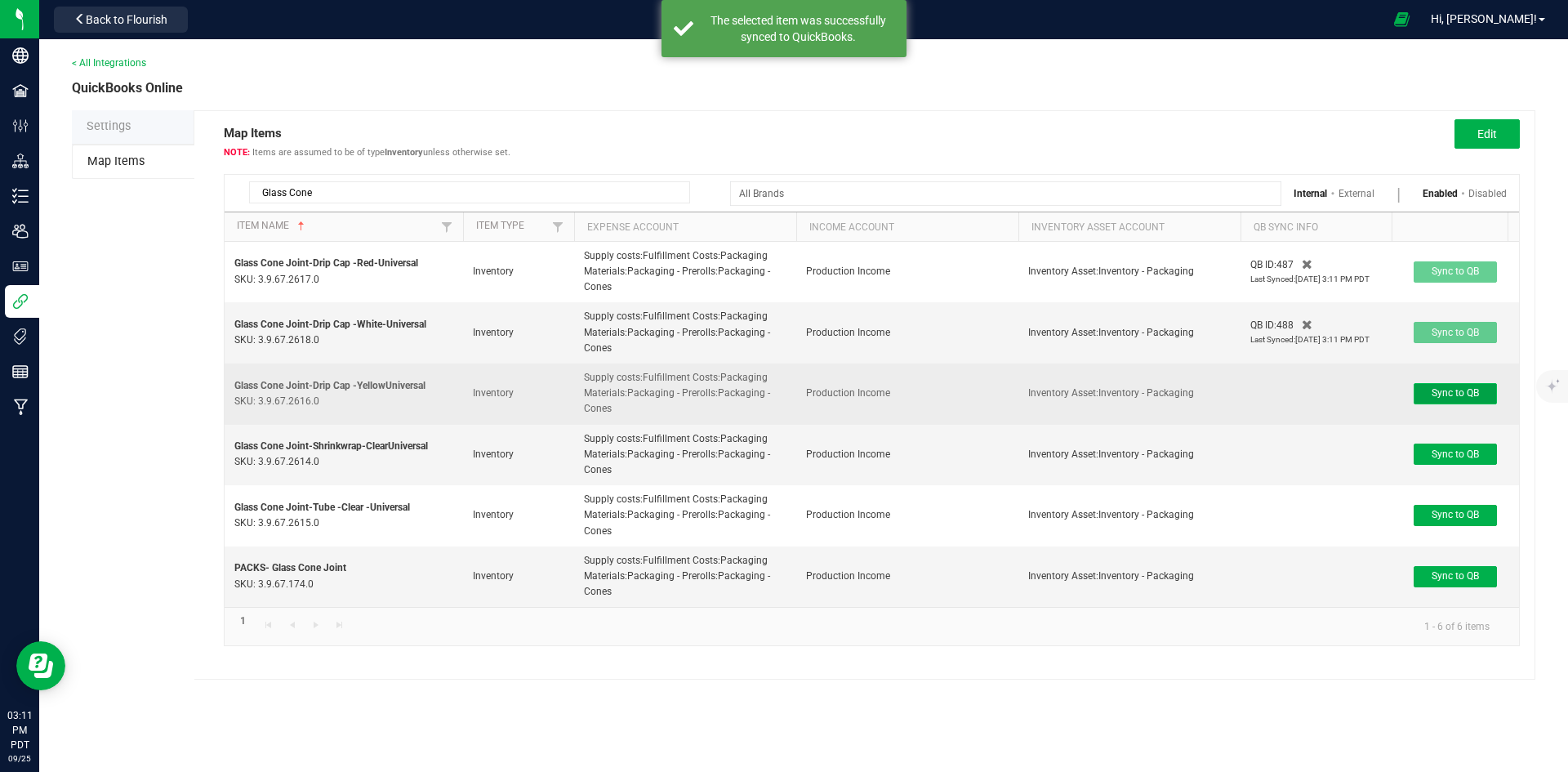
click at [1444, 396] on span "Sync to QB" at bounding box center [1455, 393] width 47 height 12
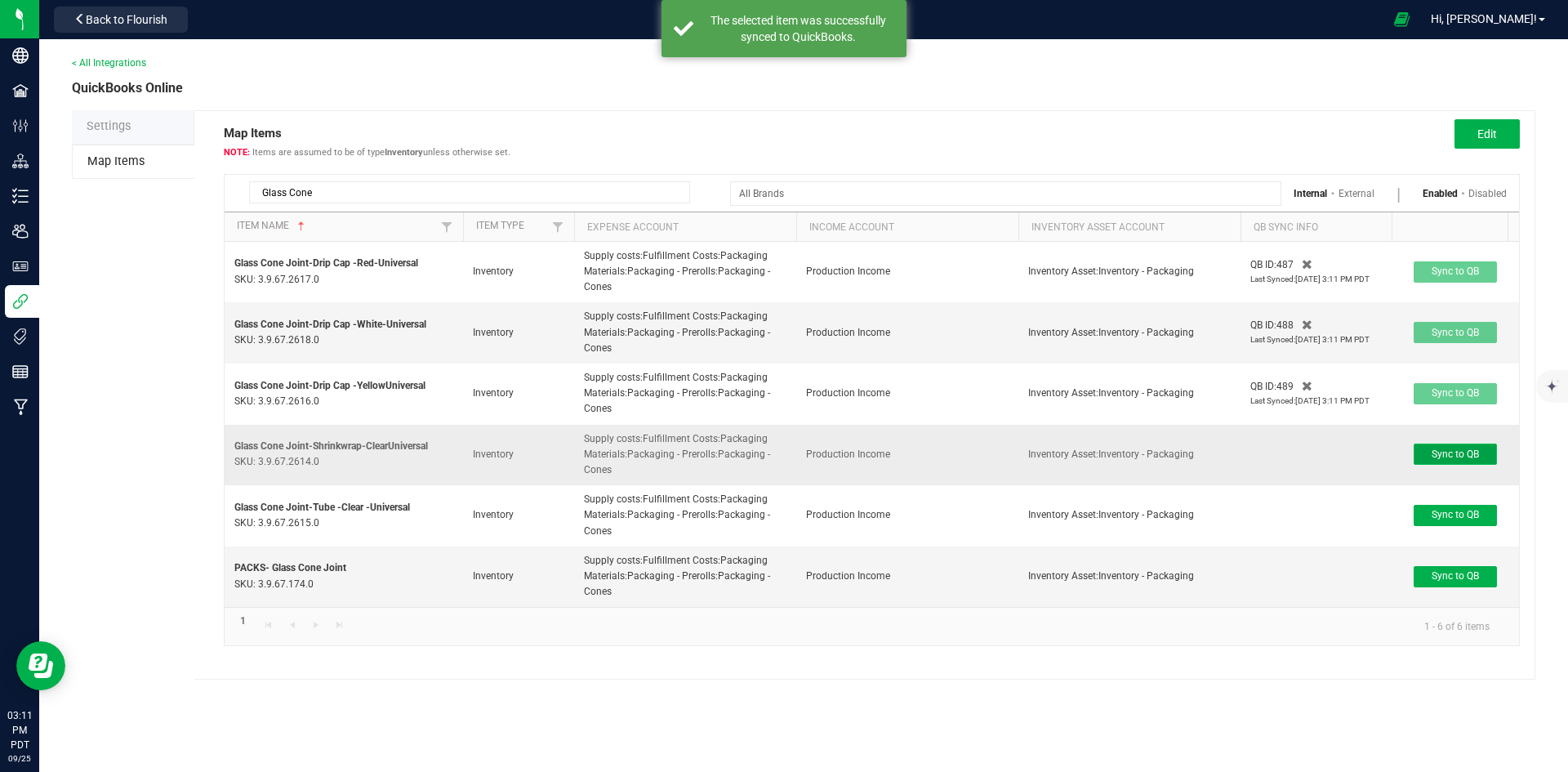
click at [1461, 448] on span "Sync to QB" at bounding box center [1455, 454] width 47 height 12
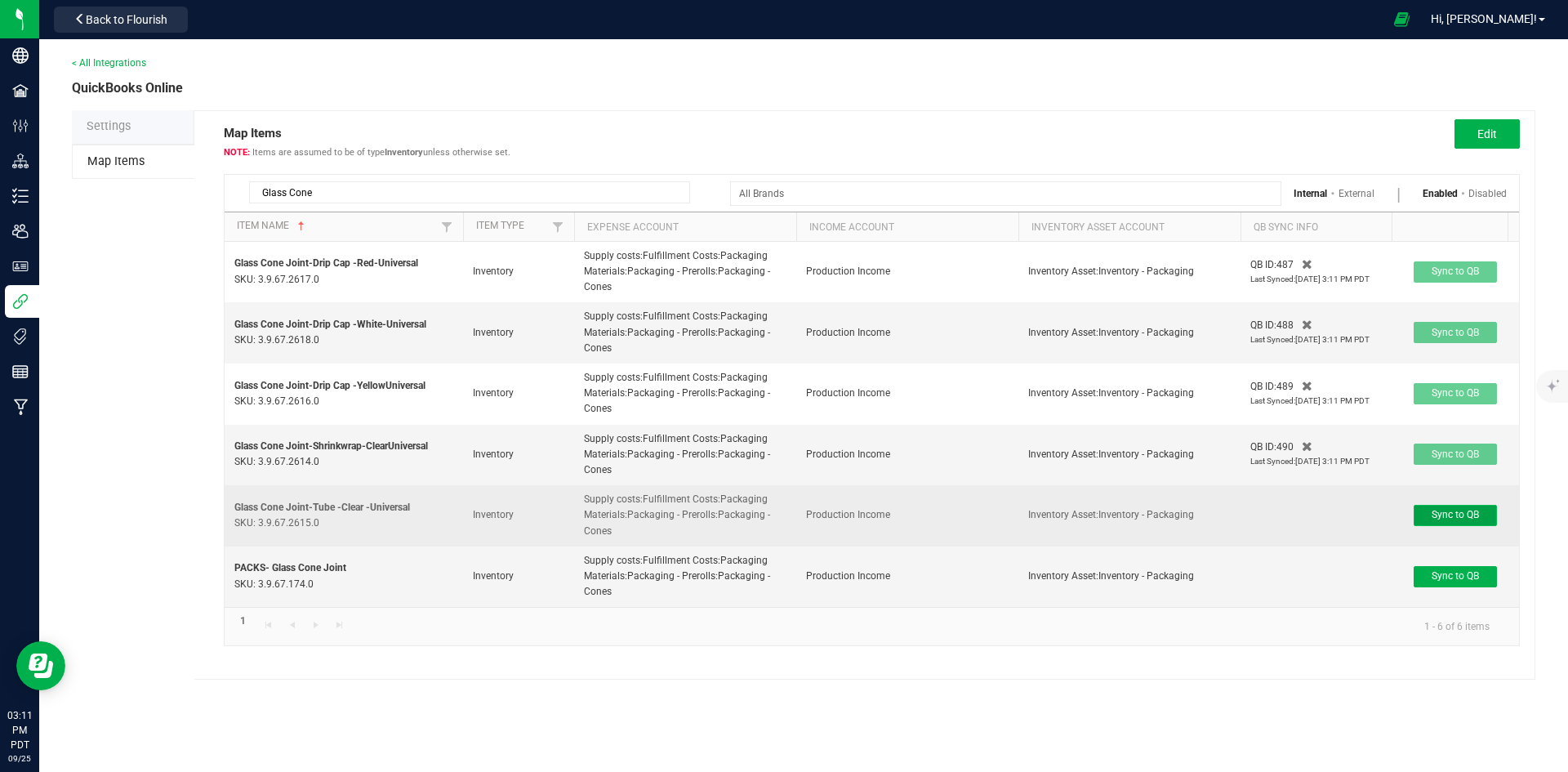
click at [1451, 512] on span "Sync to QB" at bounding box center [1455, 515] width 47 height 12
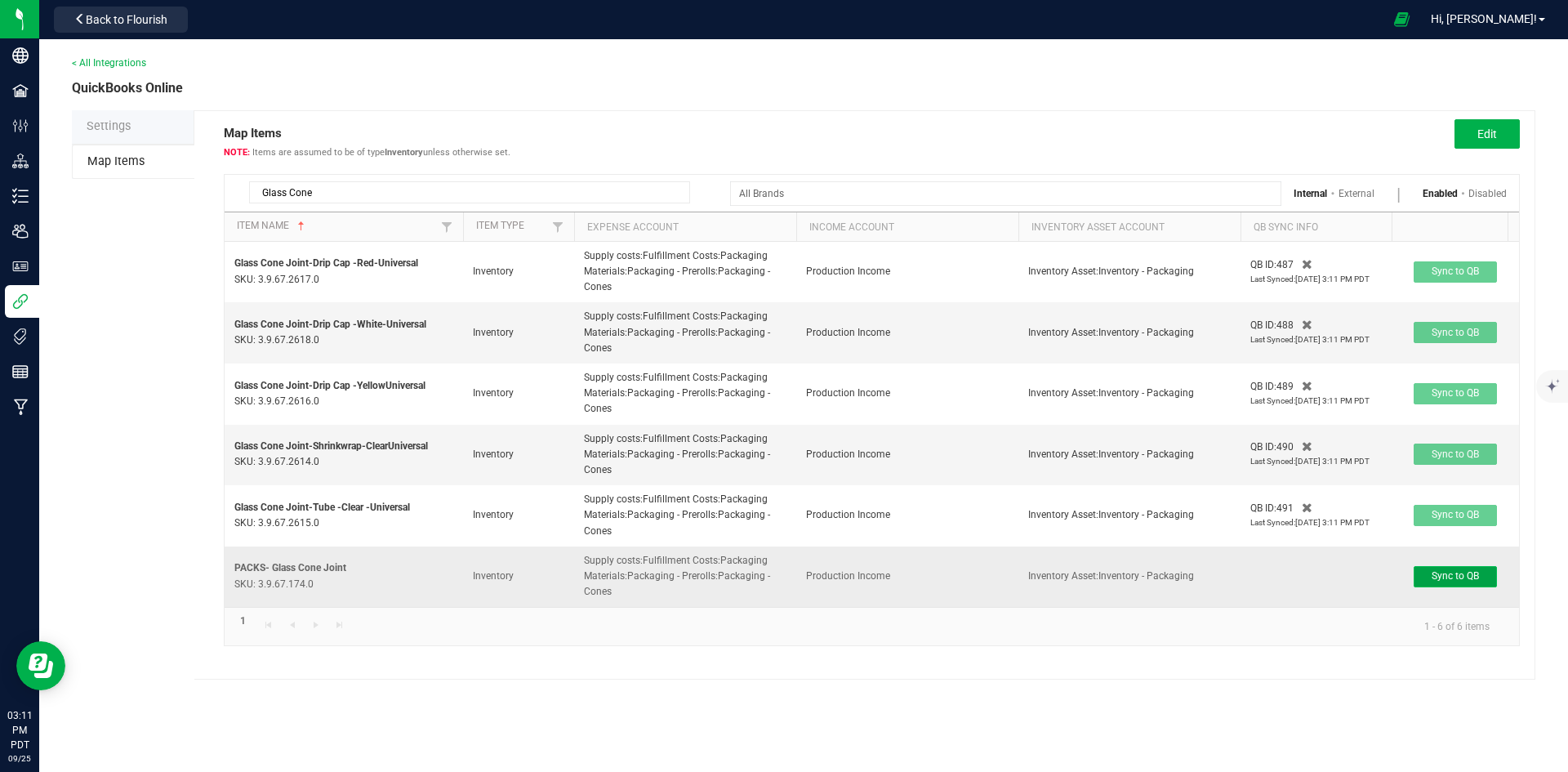
click at [1467, 575] on span "Sync to QB" at bounding box center [1455, 576] width 47 height 12
click at [502, 195] on input "Glass Cone" at bounding box center [469, 192] width 441 height 22
paste input "Packarillos"
click at [502, 195] on input "Glass Packarillos" at bounding box center [469, 192] width 441 height 22
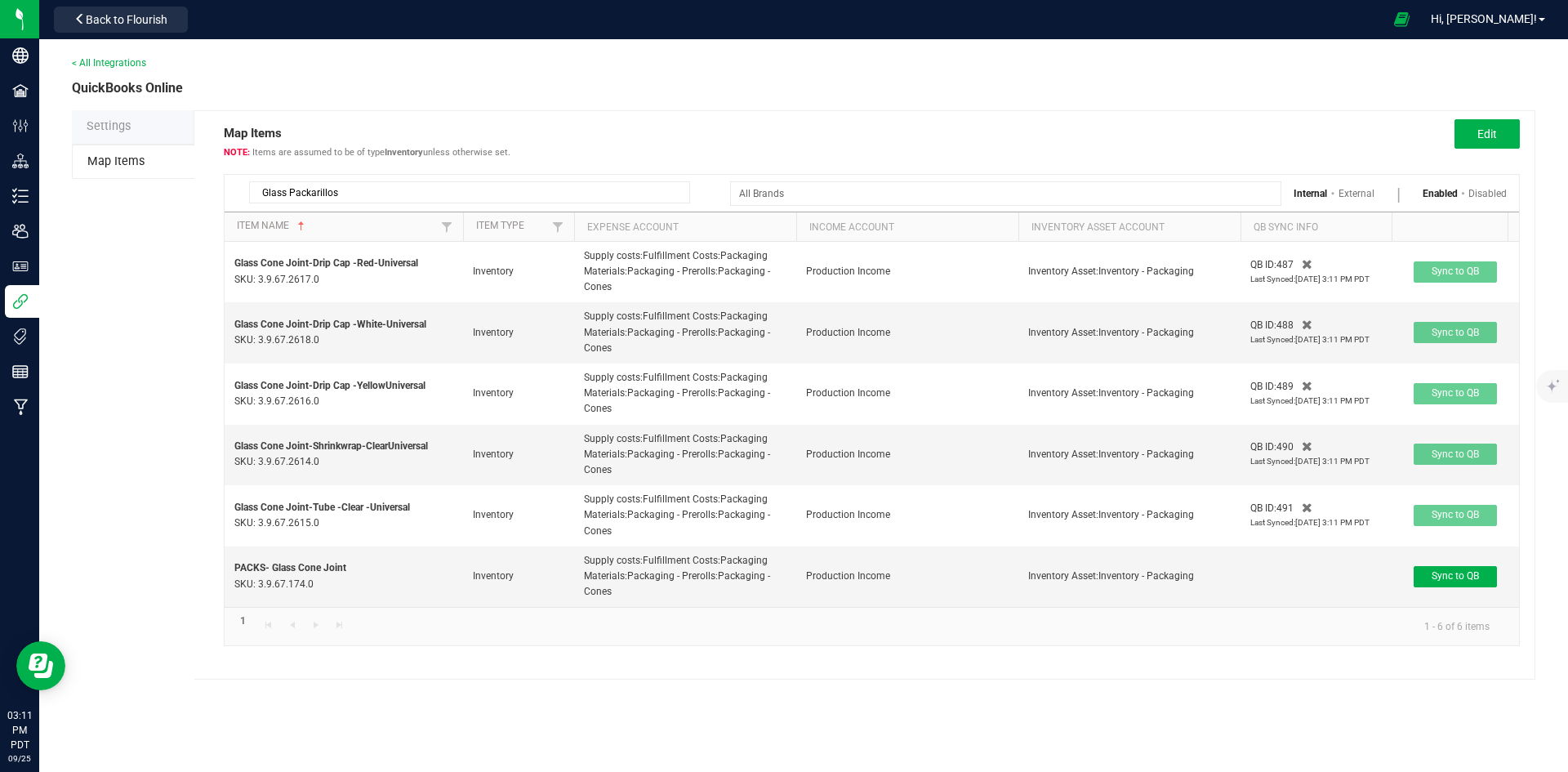
click at [502, 195] on input "Glass Packarillos" at bounding box center [469, 192] width 441 height 22
paste input
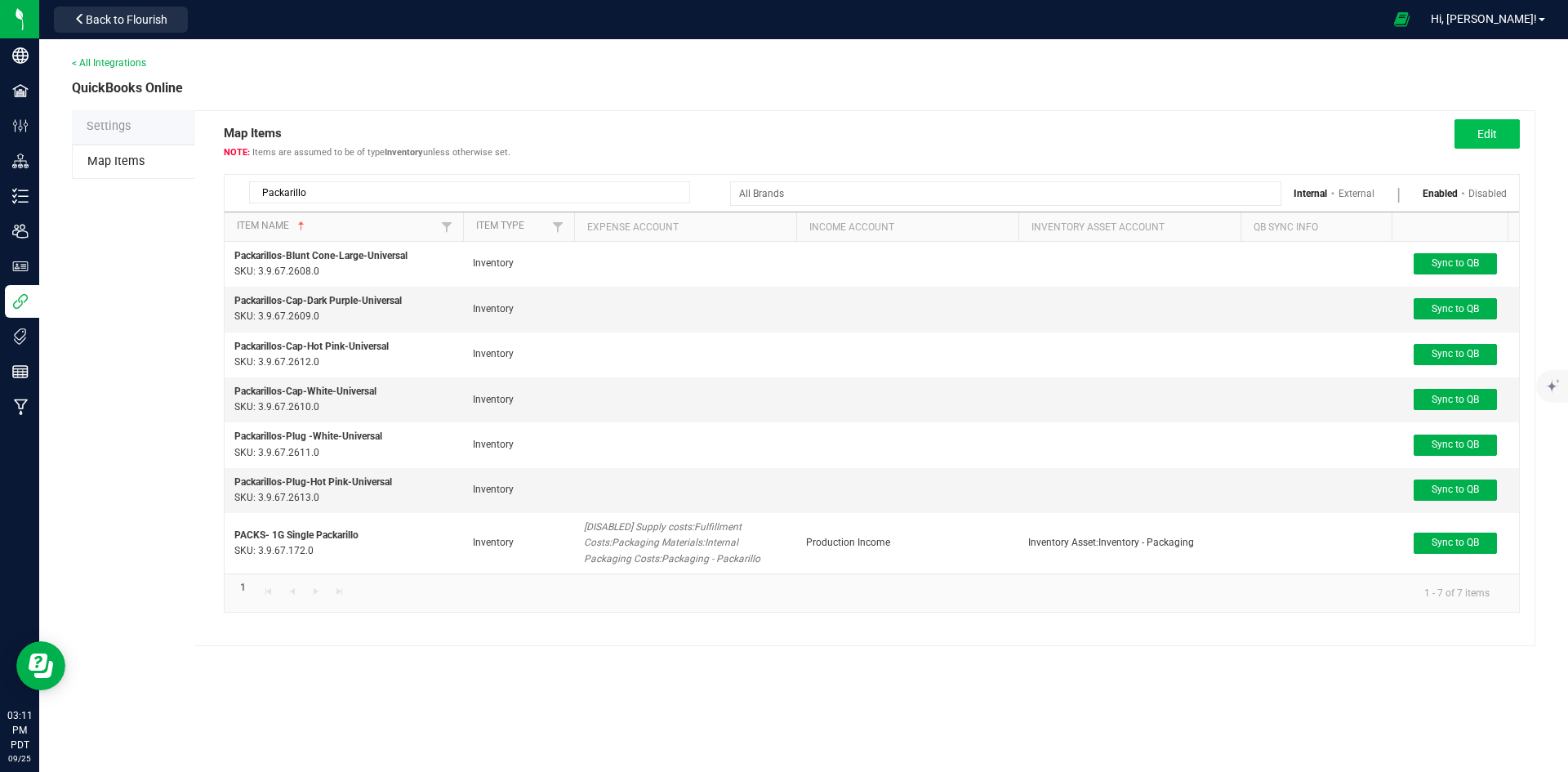
type input "Packarillo"
click at [1511, 135] on button "Edit" at bounding box center [1486, 133] width 66 height 29
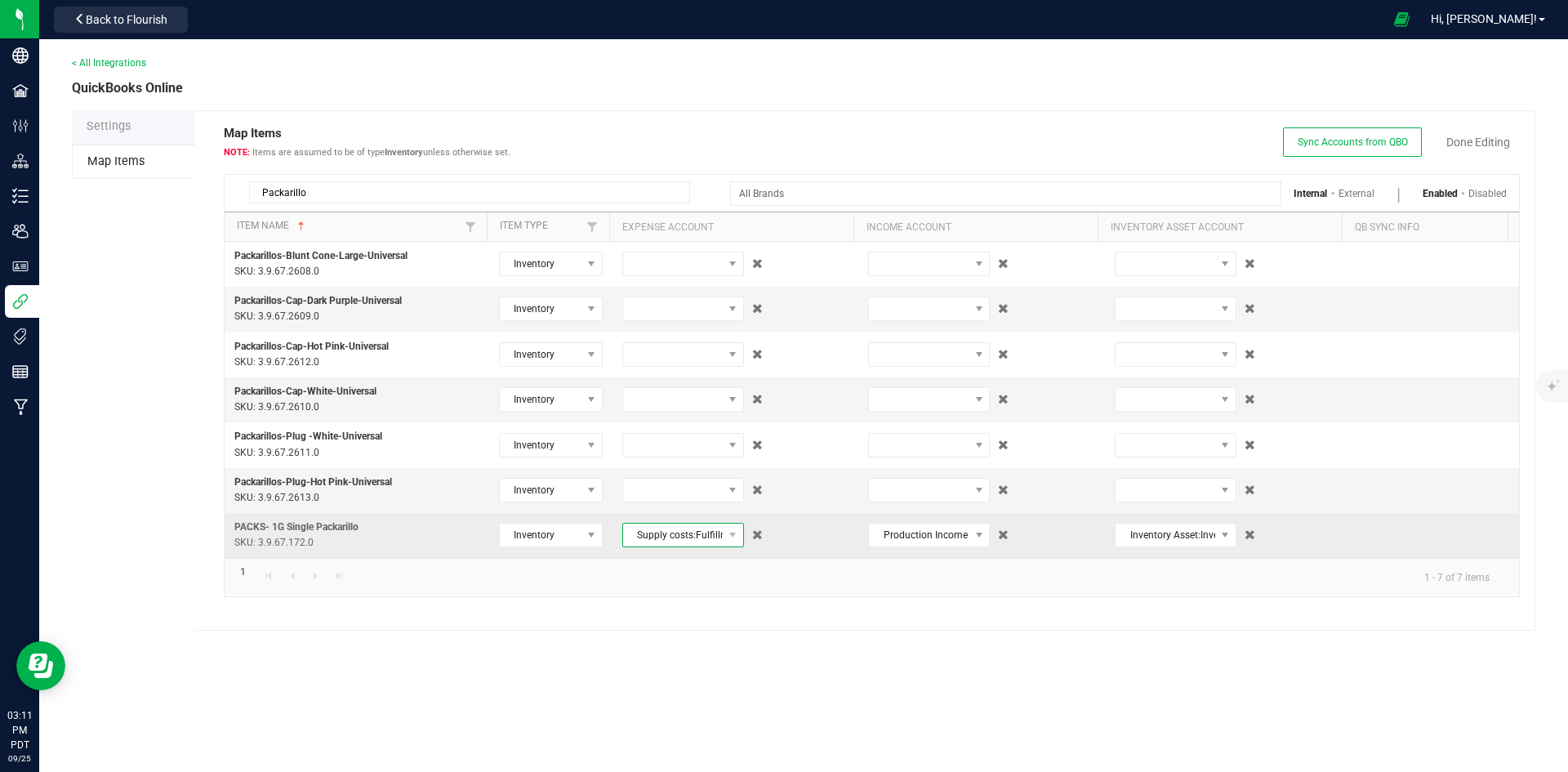
click at [660, 545] on span "Supply costs:Fulfillment Costs:Packaging Materials:Internal Packaging Costs:Pac…" at bounding box center [673, 534] width 100 height 22
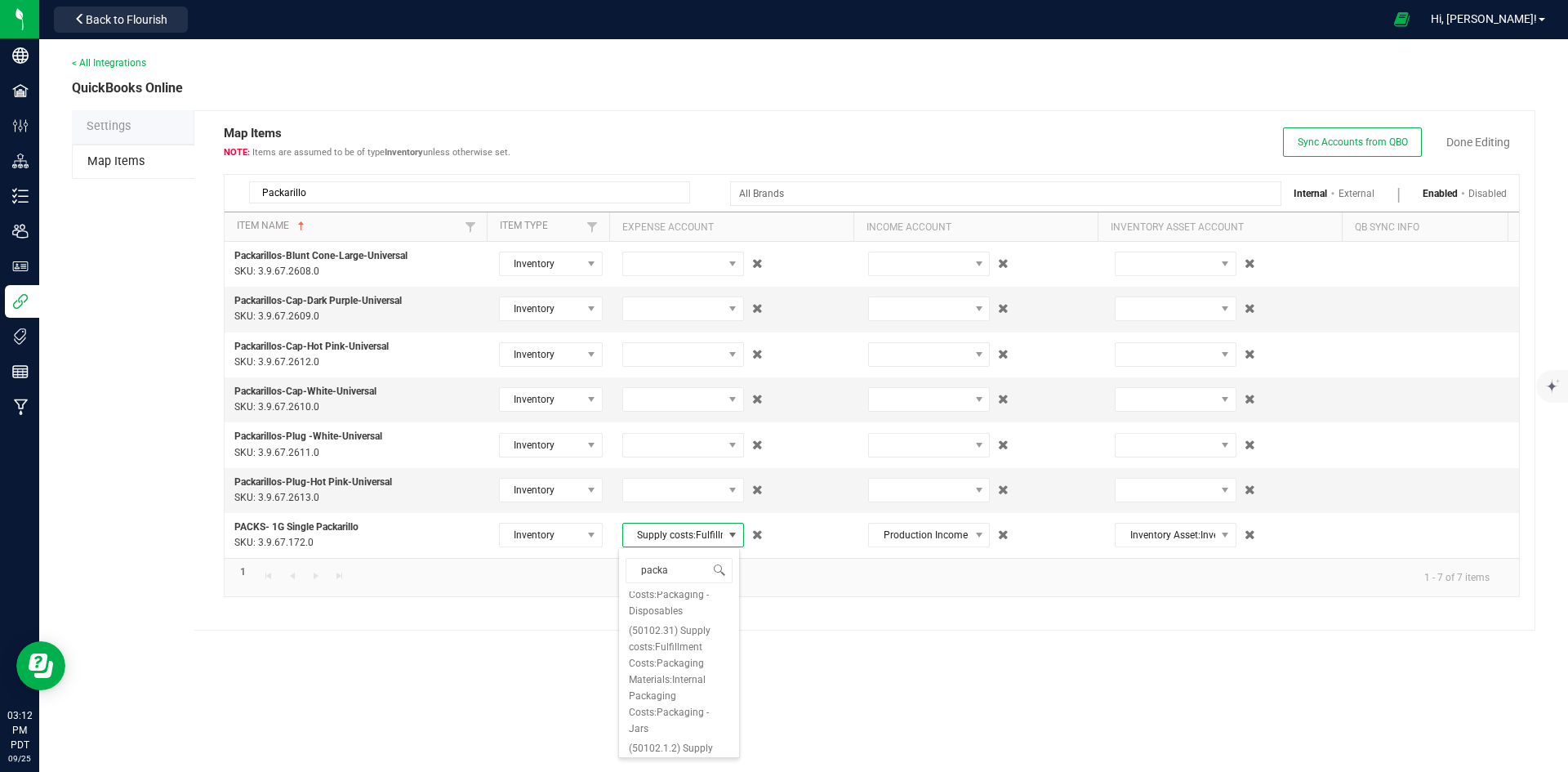
type input "packar"
click at [675, 572] on input "packar" at bounding box center [679, 570] width 107 height 25
click at [678, 647] on span "(50102.91) Supply costs:Fulfillment Costs:Packaging Materials:Internal Packagin…" at bounding box center [679, 650] width 101 height 114
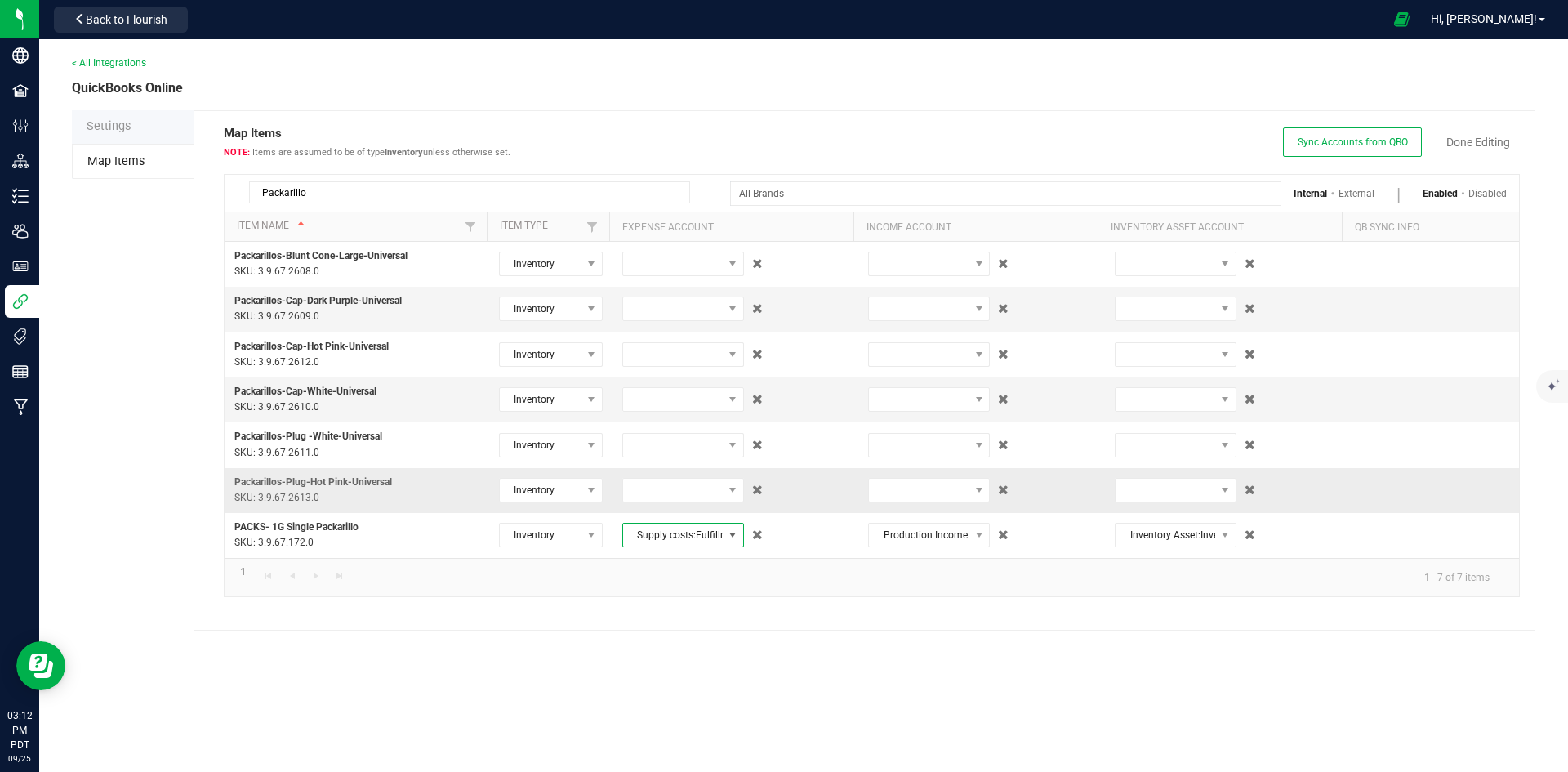
click at [698, 503] on td at bounding box center [735, 490] width 246 height 45
click at [677, 479] on span at bounding box center [673, 489] width 100 height 22
type input "packar"
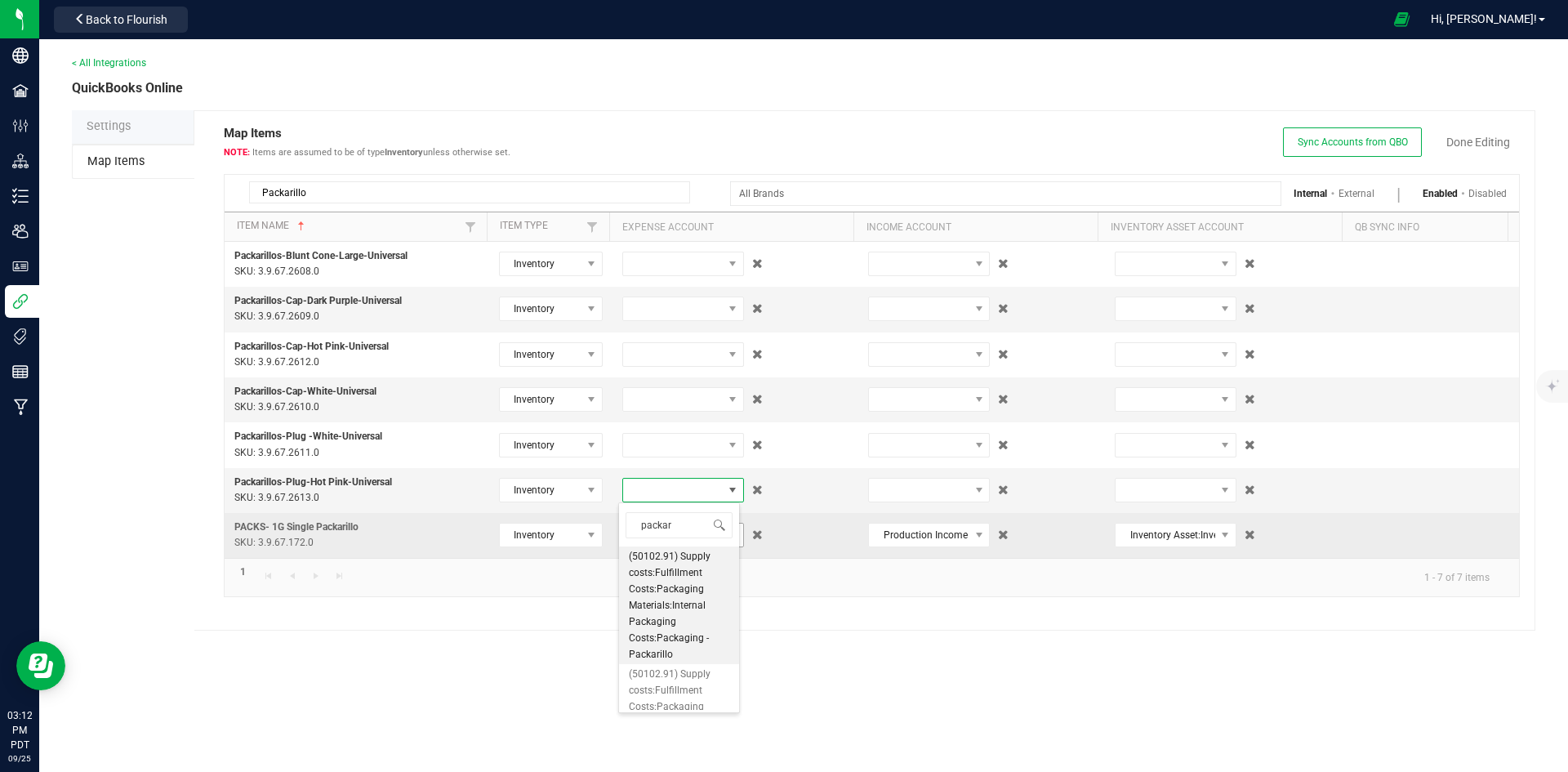
click at [675, 569] on span "(50102.91) Supply costs:Fulfillment Costs:Packaging Materials:Internal Packagin…" at bounding box center [679, 605] width 101 height 114
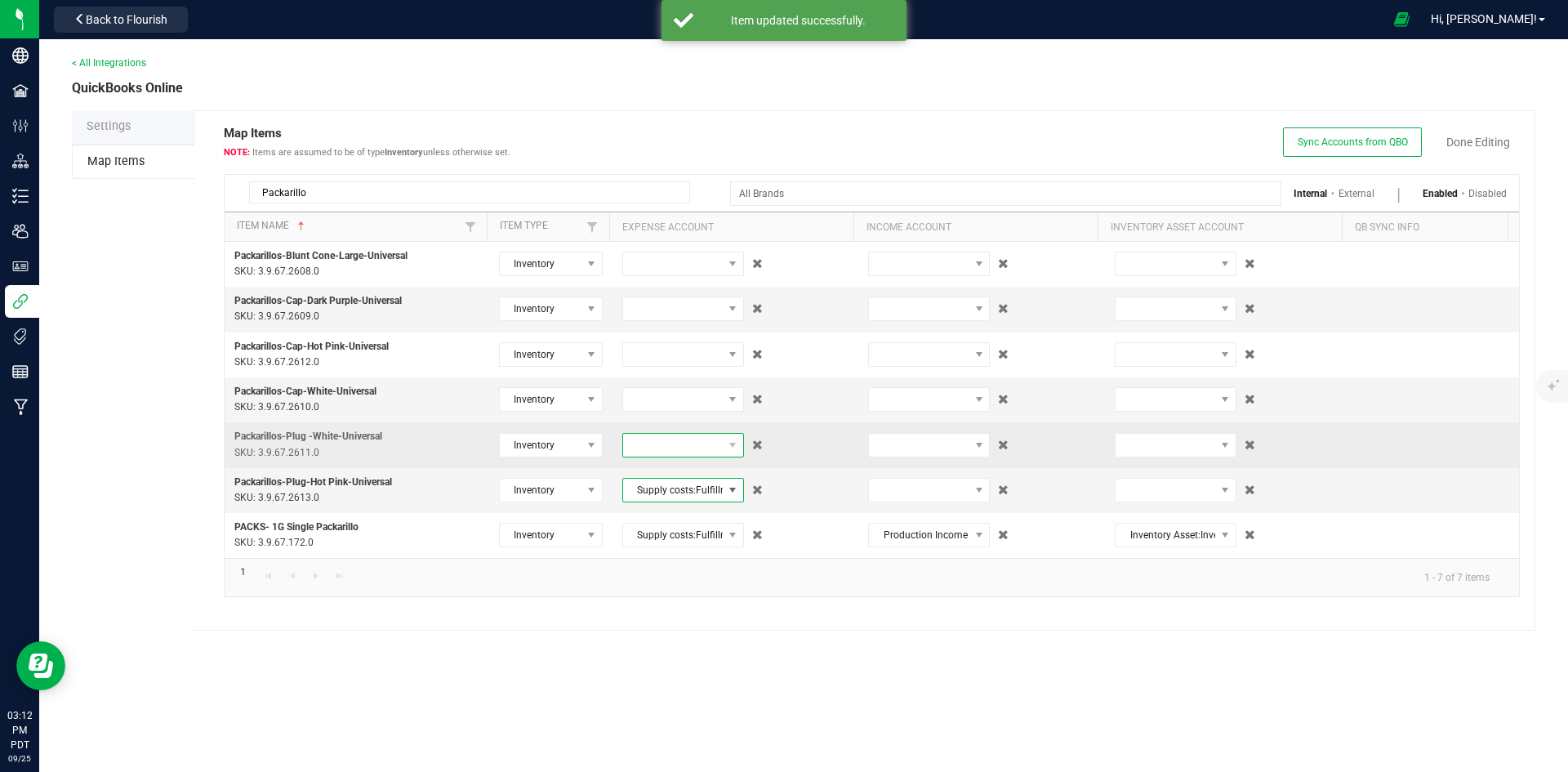
click at [684, 443] on span at bounding box center [673, 444] width 100 height 22
type input "packar"
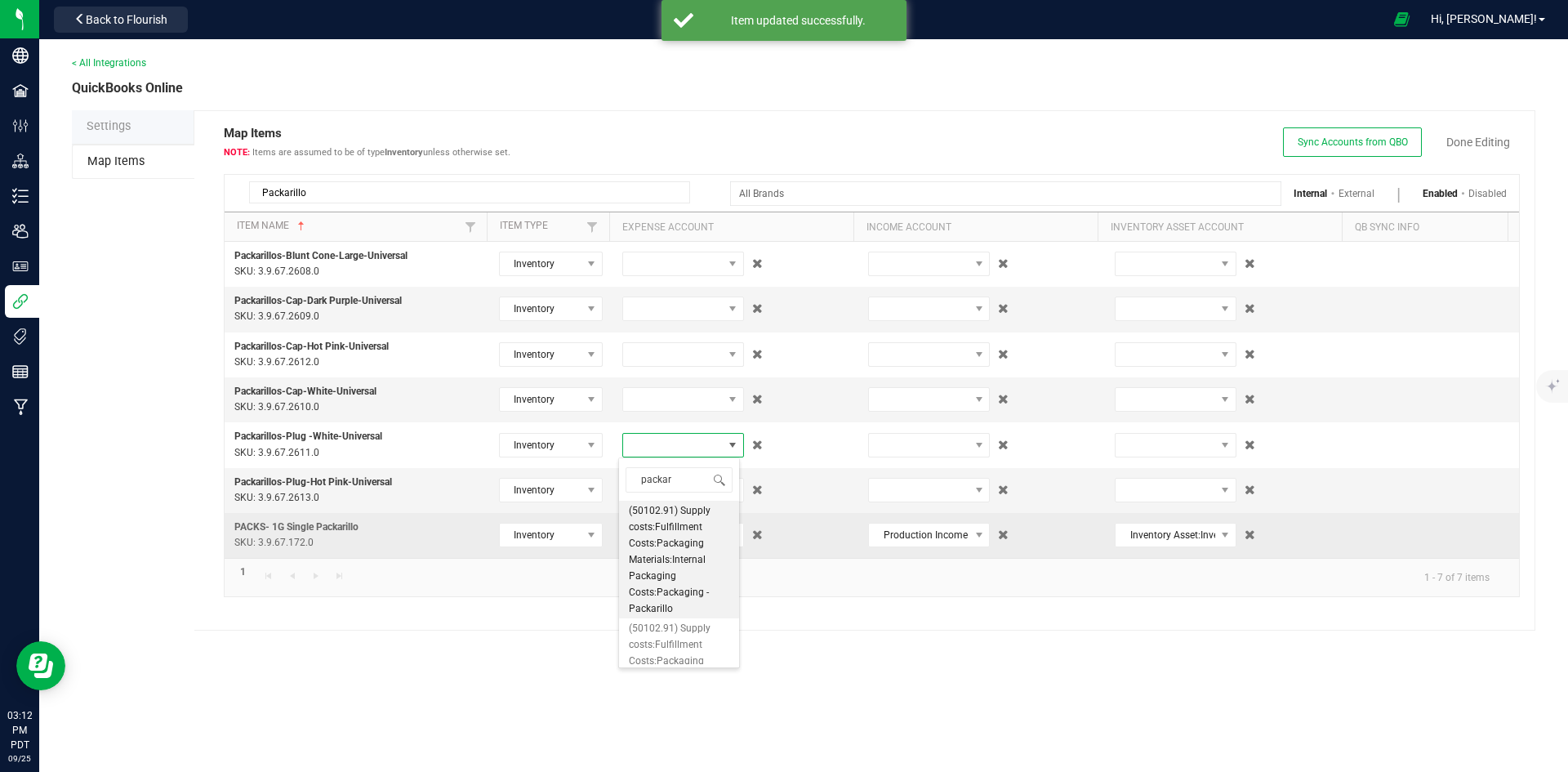
click at [678, 520] on span "(50102.91) Supply costs:Fulfillment Costs:Packaging Materials:Internal Packagin…" at bounding box center [679, 559] width 101 height 114
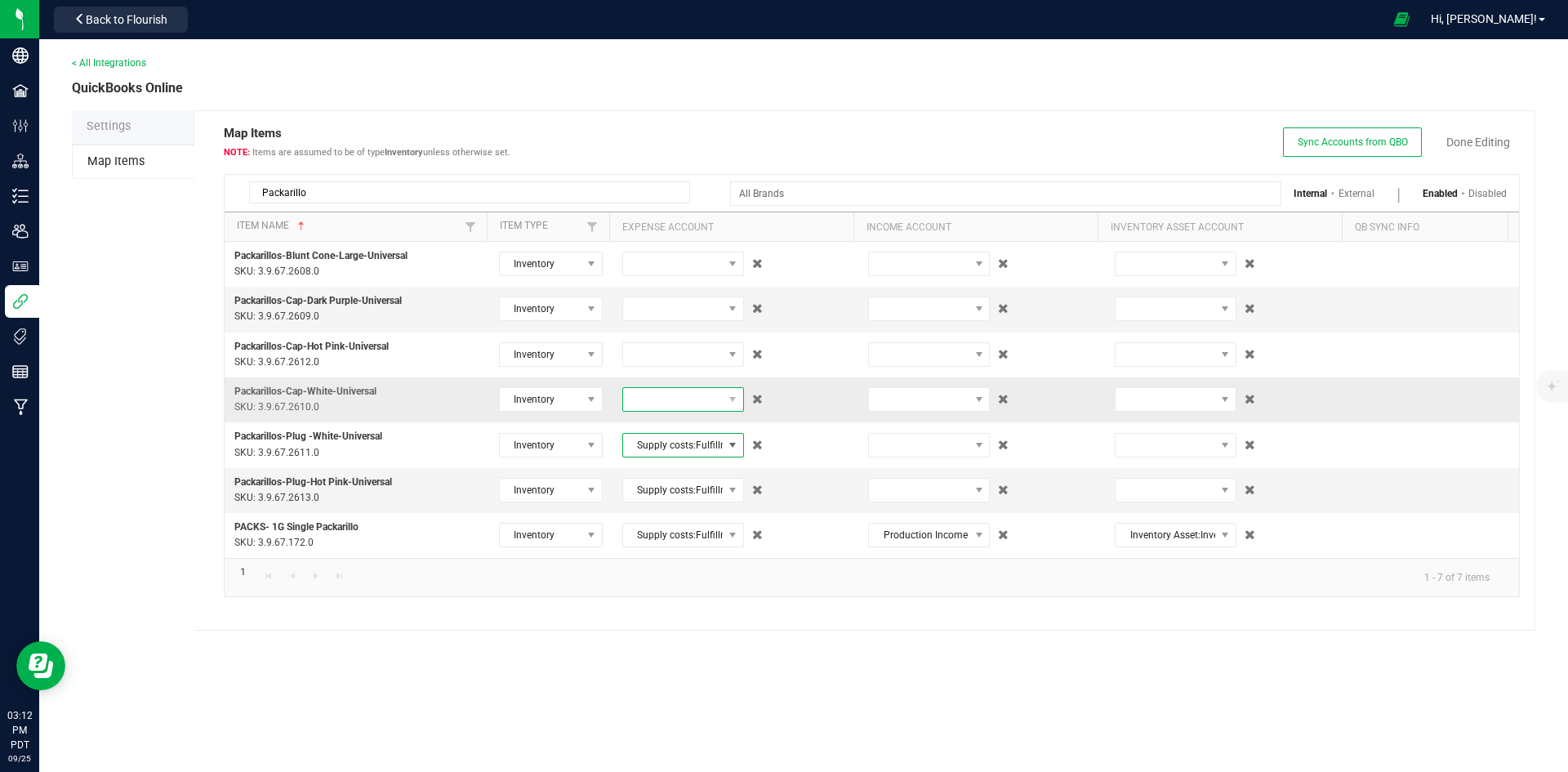
click at [680, 403] on span at bounding box center [673, 398] width 100 height 22
type input "packar"
click at [655, 478] on span "(50102.91) Supply costs:Fulfillment Costs:Packaging Materials:Internal Packagin…" at bounding box center [679, 514] width 101 height 114
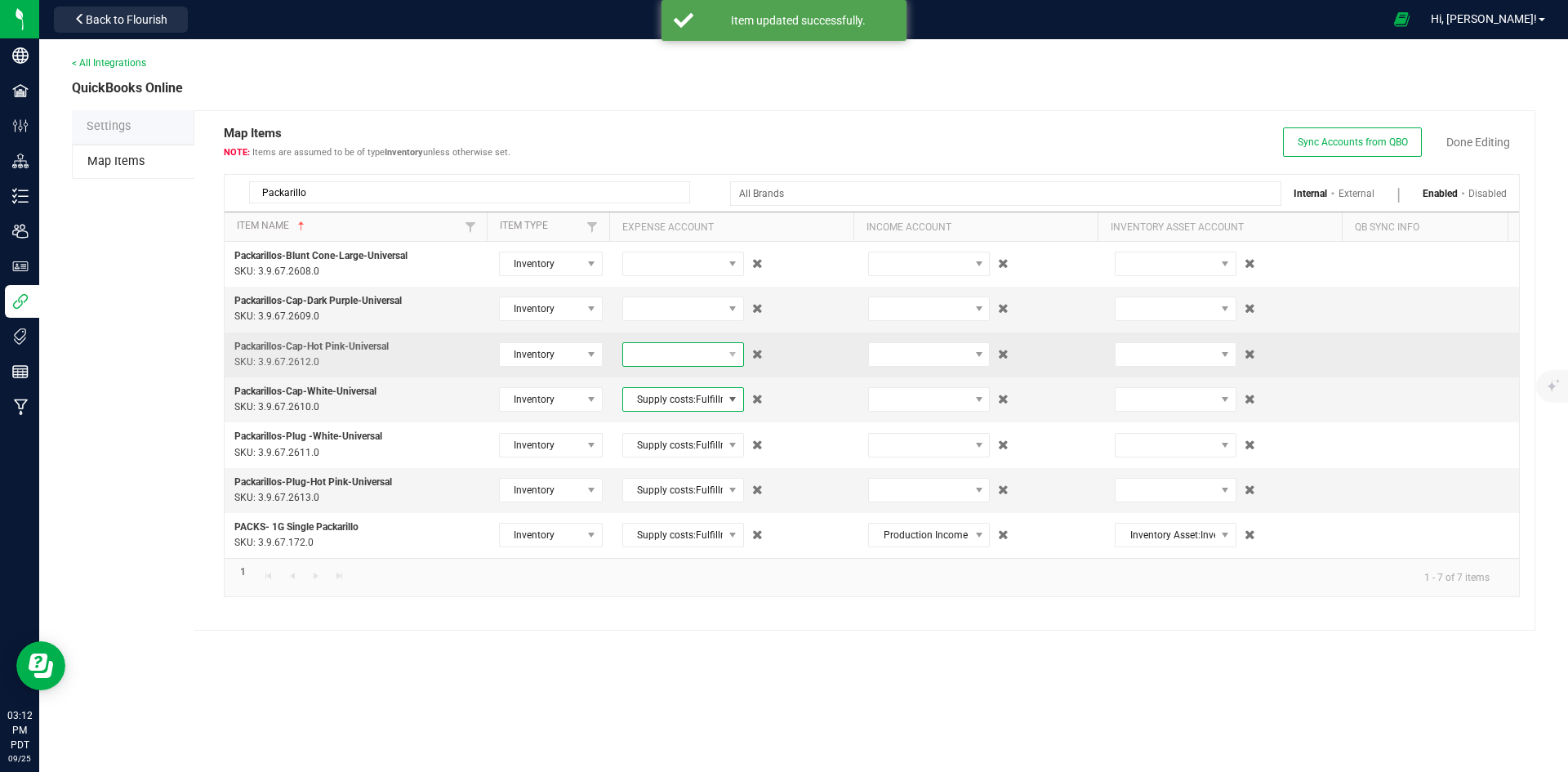
click at [688, 348] on span at bounding box center [673, 354] width 100 height 22
type input "packar"
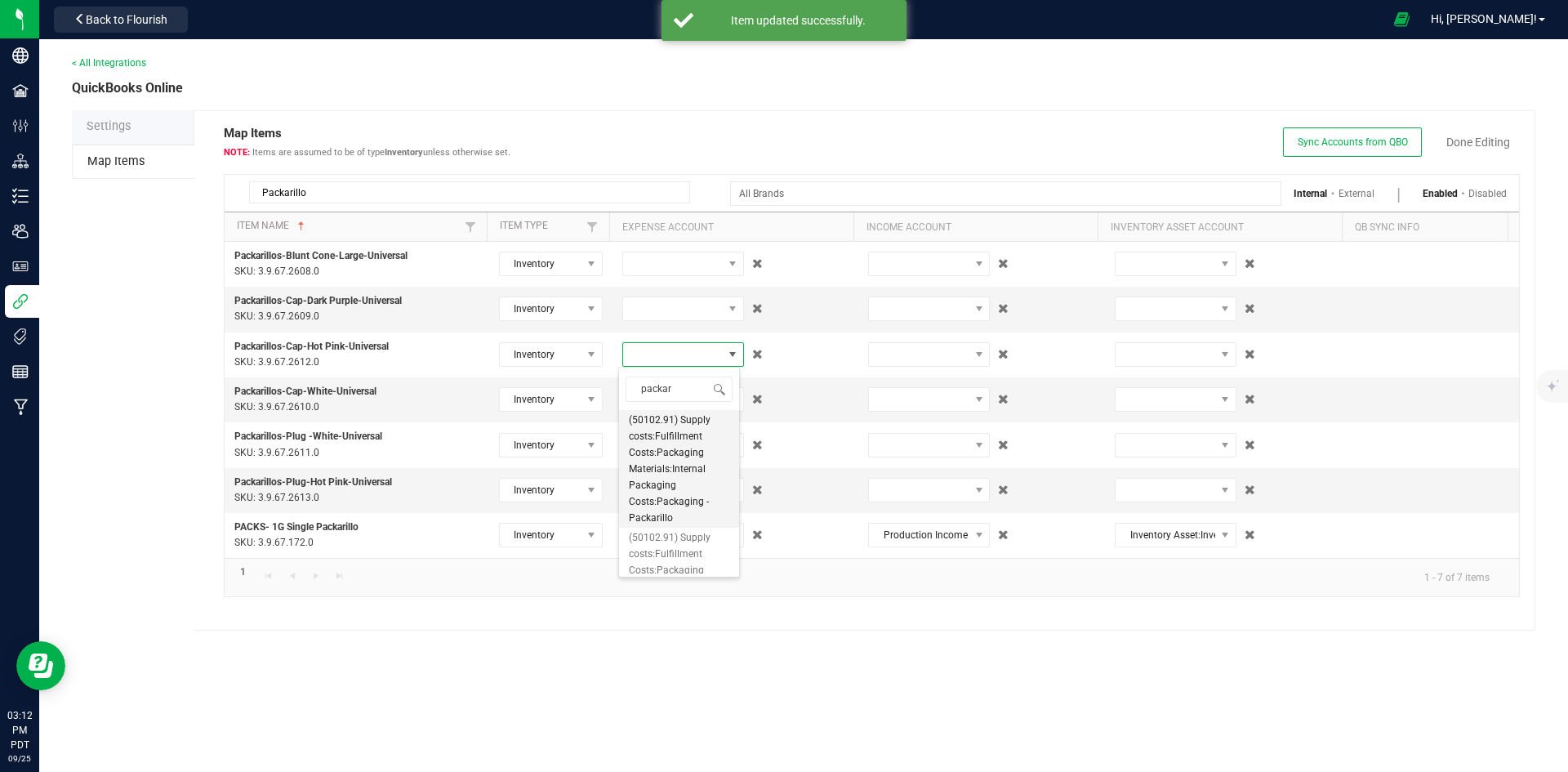
drag, startPoint x: 673, startPoint y: 430, endPoint x: 666, endPoint y: 386, distance: 44.6
click at [672, 430] on span "(50102.91) Supply costs:Fulfillment Costs:Packaging Materials:Internal Packagin…" at bounding box center [679, 468] width 101 height 114
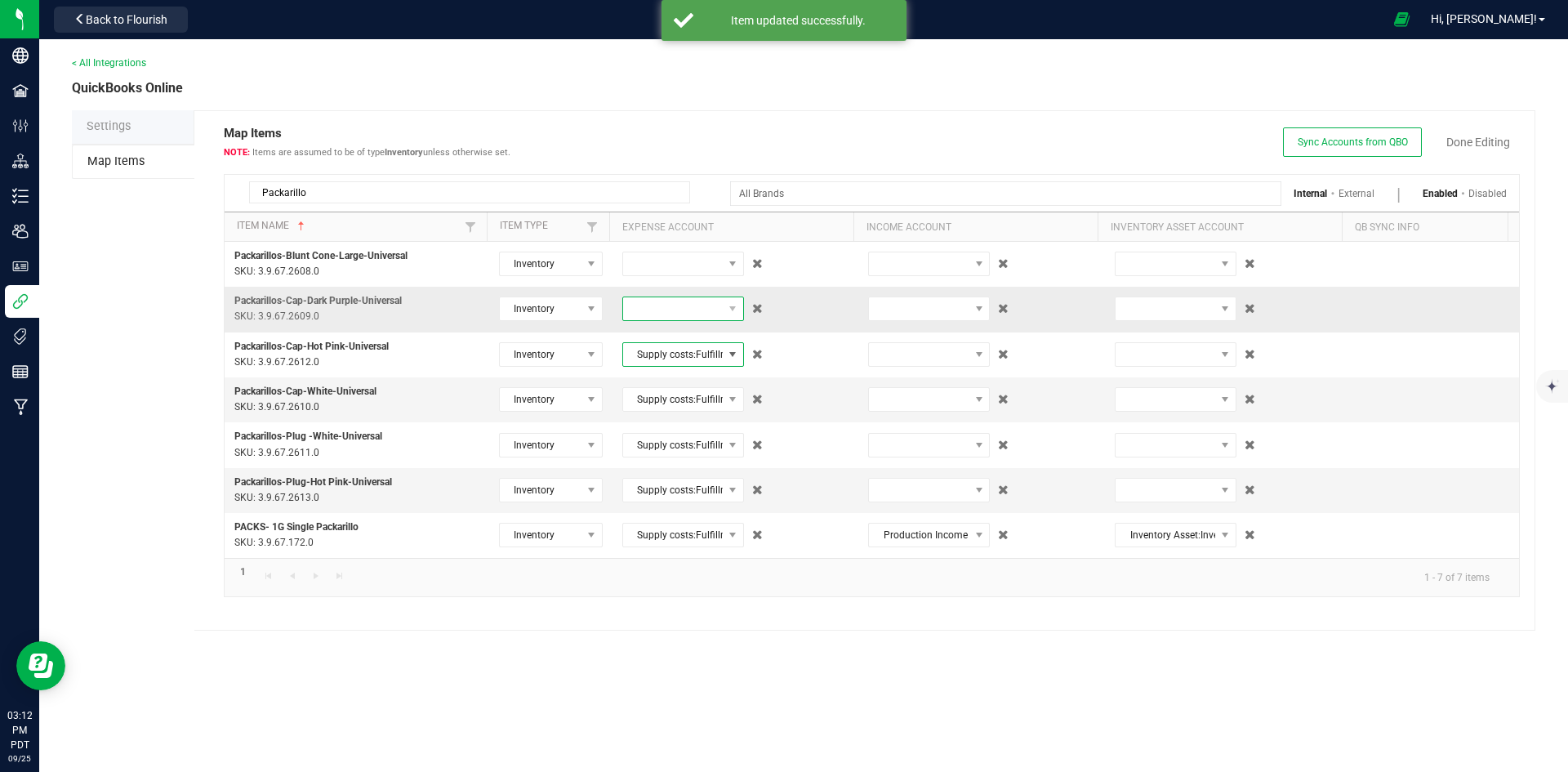
click at [670, 310] on span at bounding box center [673, 308] width 100 height 22
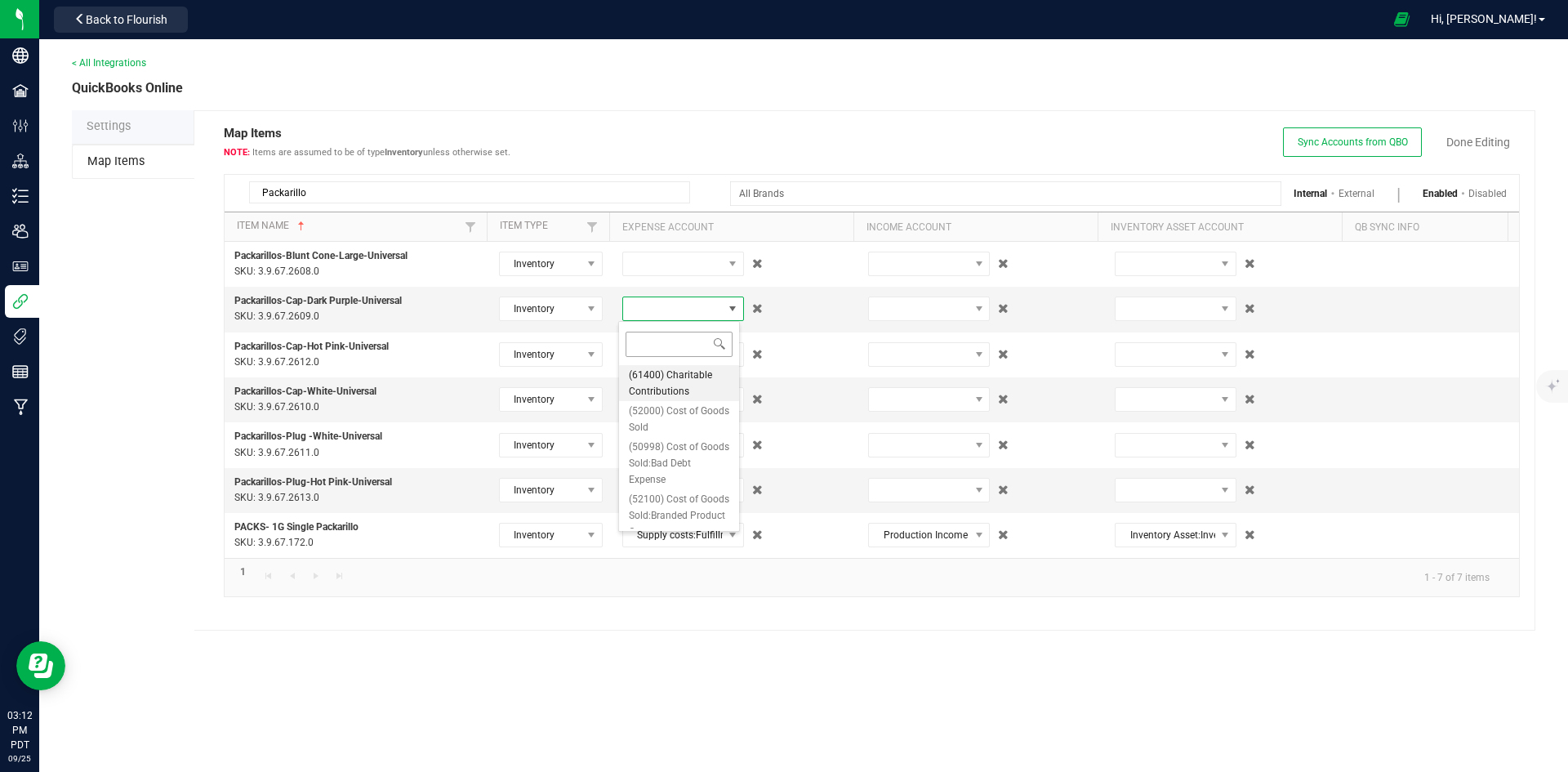
type input "packar"
click at [675, 385] on span "(50102.91) Supply costs:Fulfillment Costs:Packaging Materials:Internal Packagin…" at bounding box center [679, 423] width 101 height 114
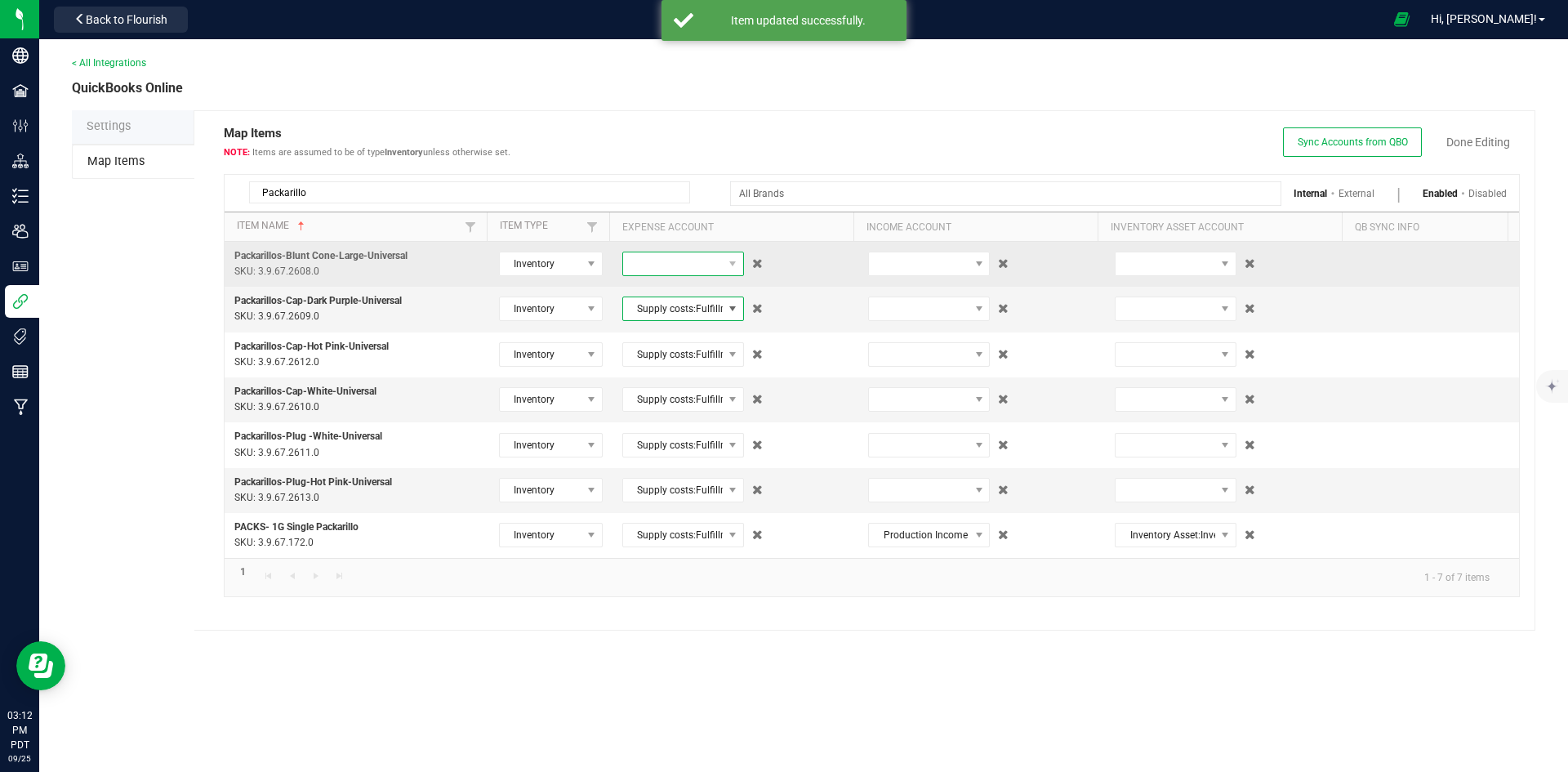
click at [685, 266] on span at bounding box center [673, 263] width 100 height 22
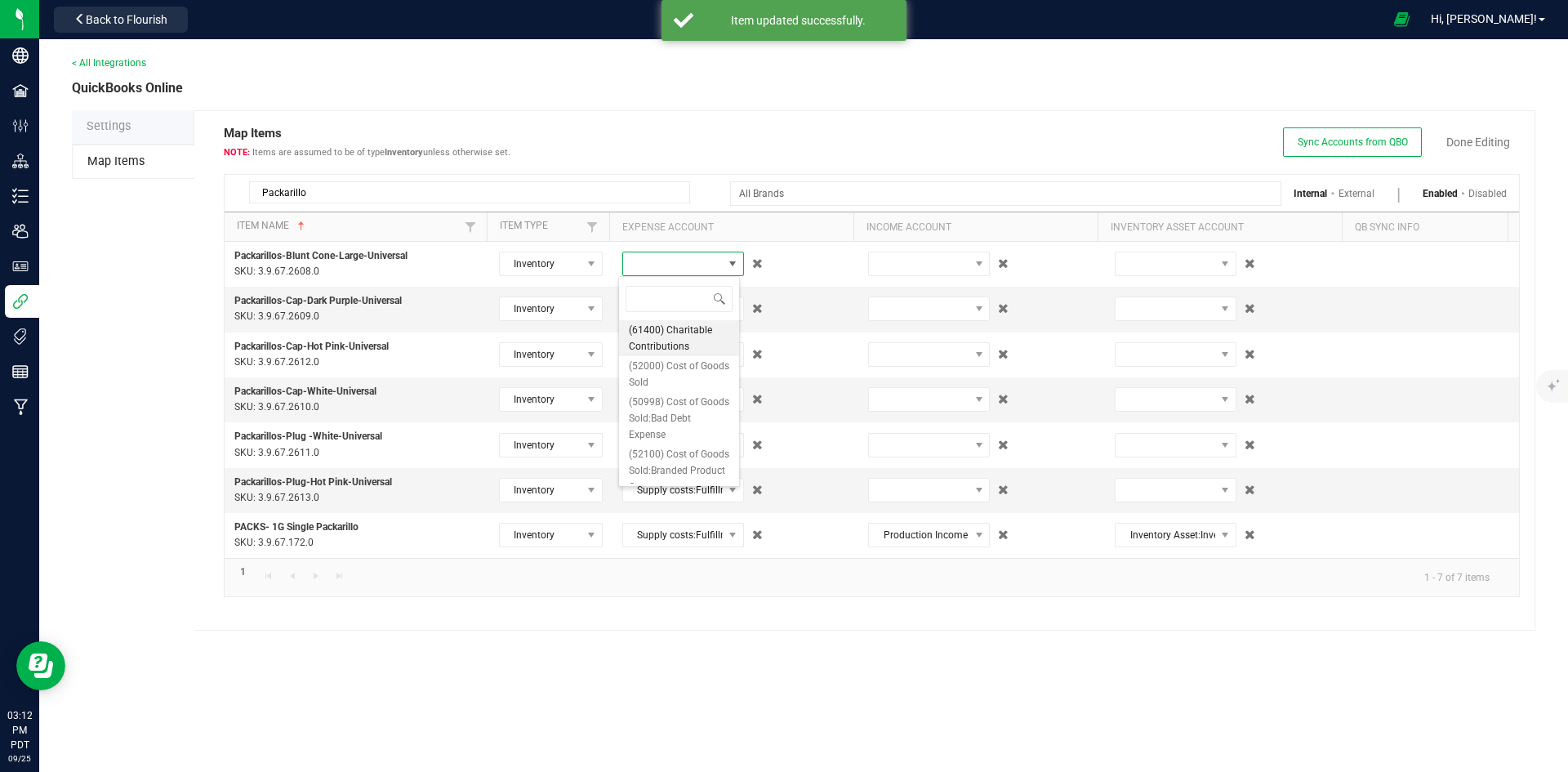
type input "packar"
click at [682, 351] on span "(50102.91) Supply costs:Fulfillment Costs:Packaging Materials:Internal Packagin…" at bounding box center [679, 379] width 101 height 114
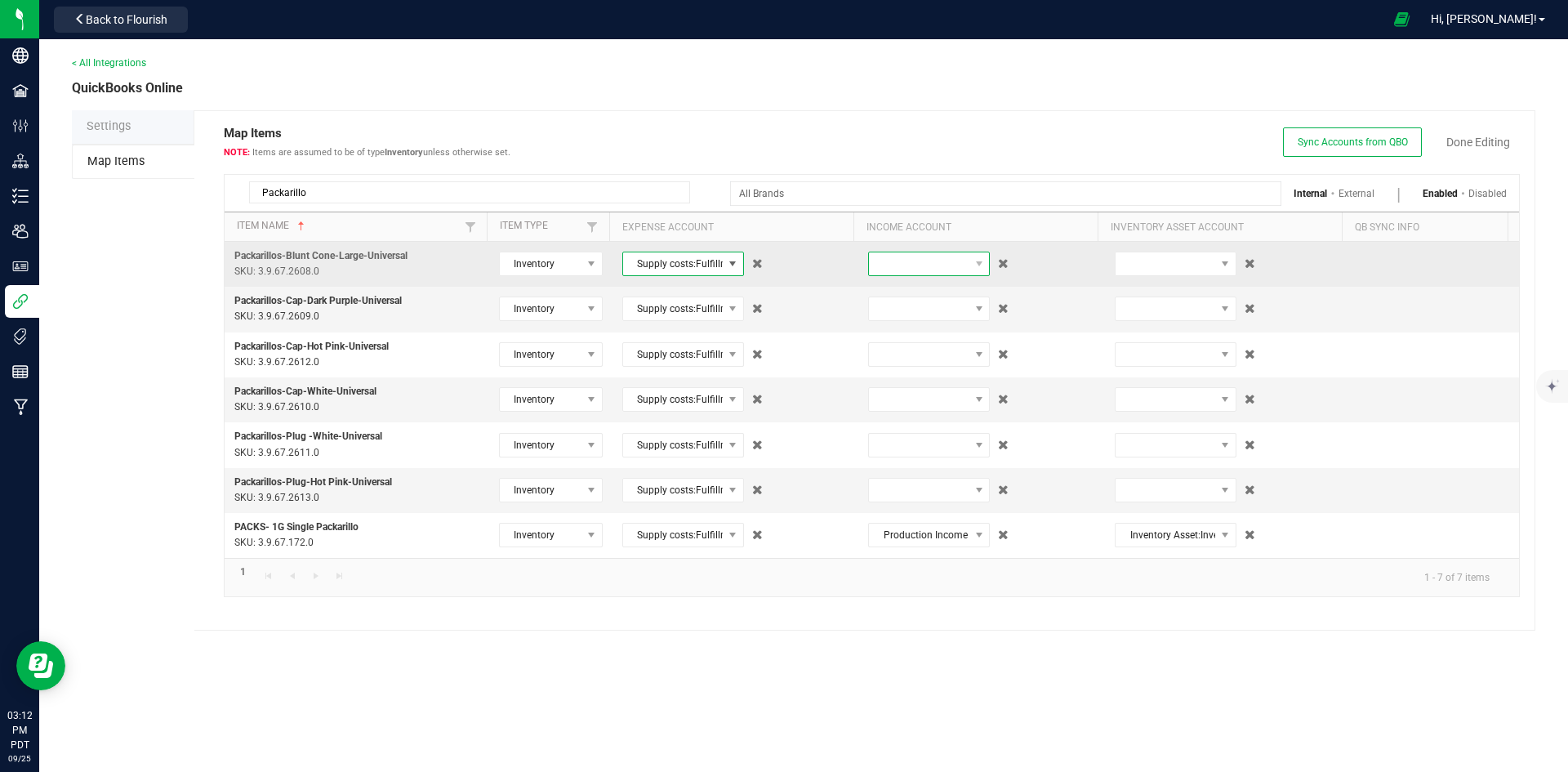
click at [897, 269] on span at bounding box center [918, 263] width 100 height 22
type input "produc"
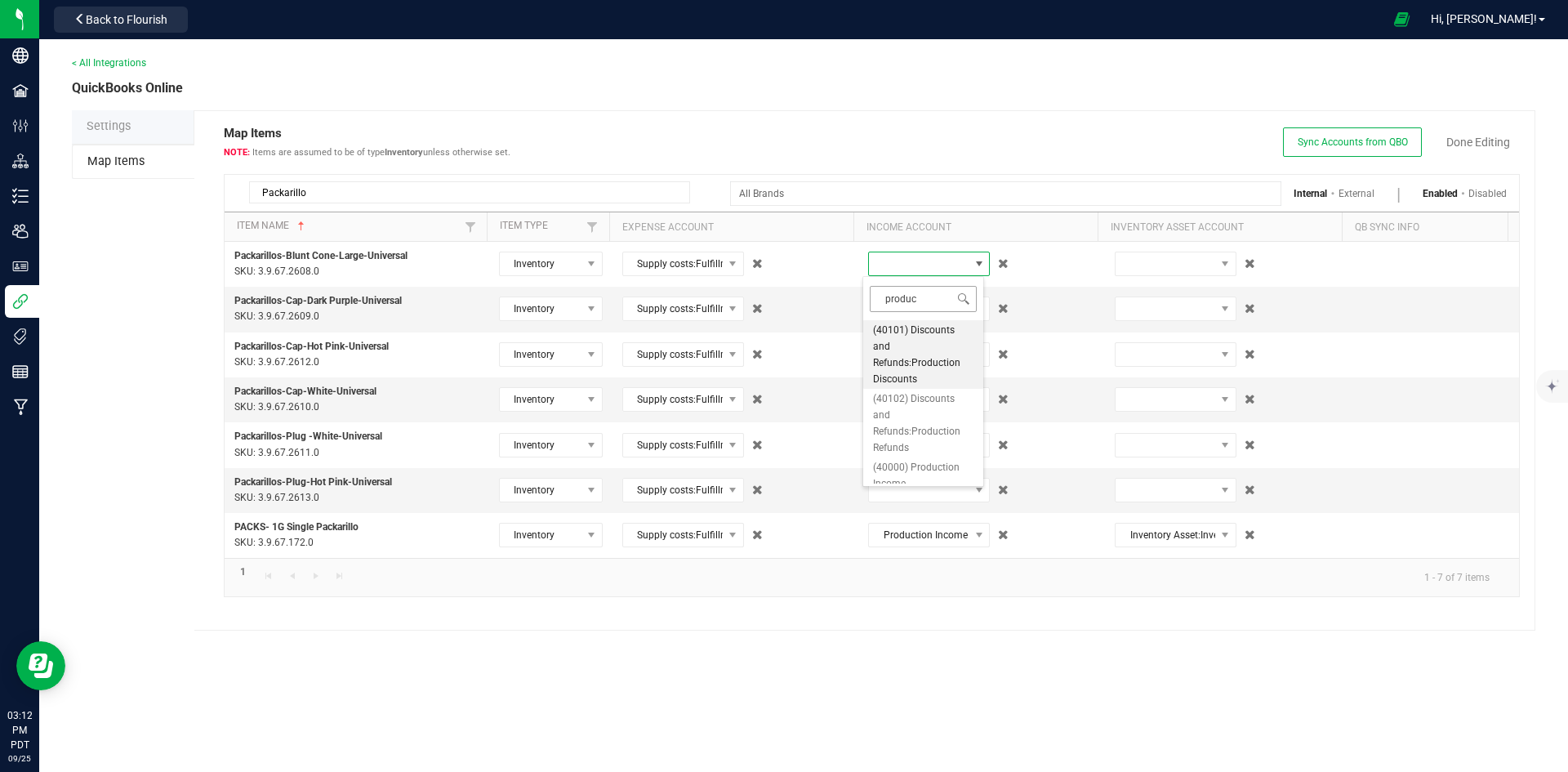
click at [899, 294] on input "produc" at bounding box center [922, 299] width 107 height 25
click at [933, 480] on span "(40000) Production Income" at bounding box center [922, 475] width 101 height 32
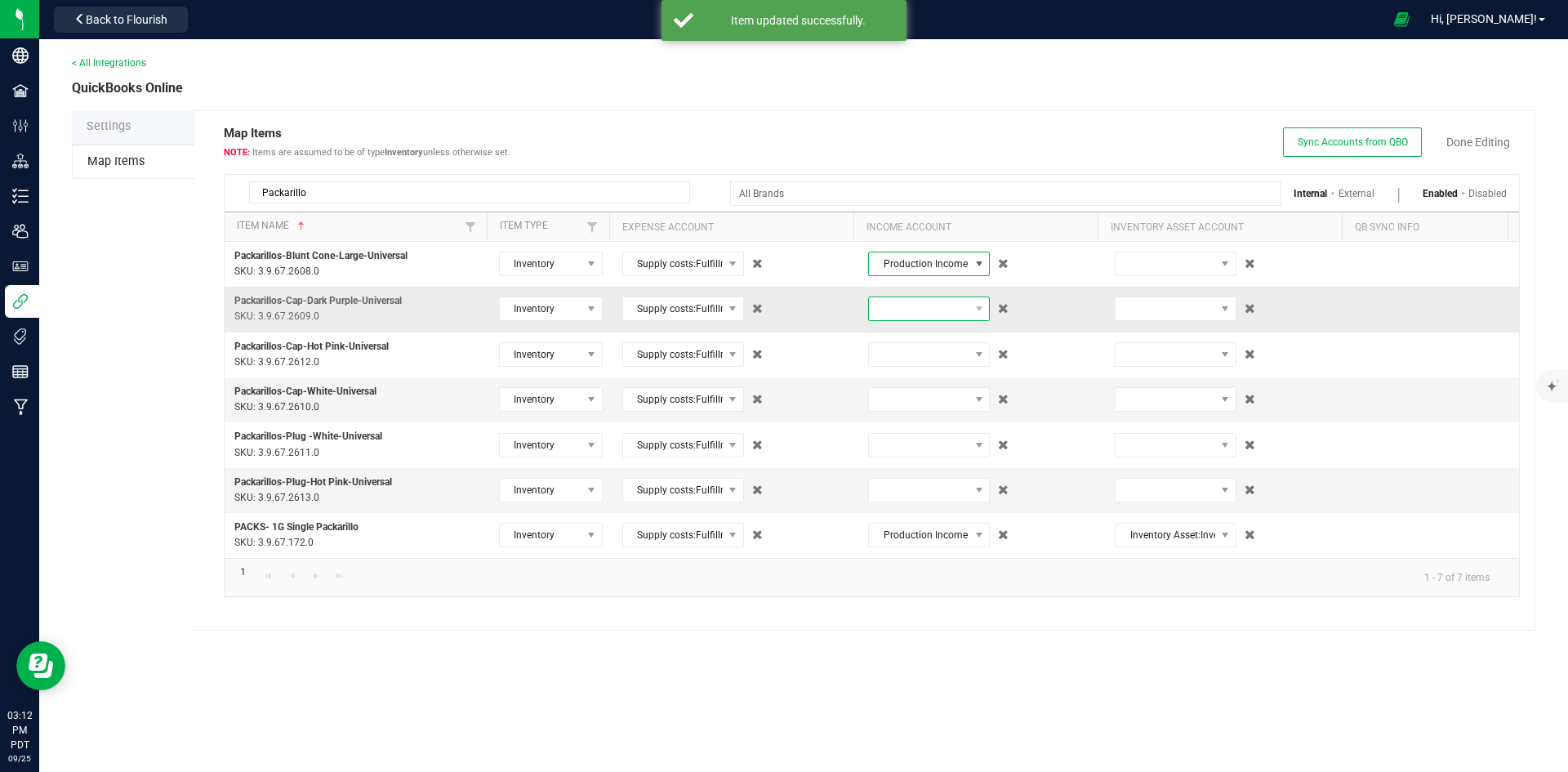
click at [918, 309] on span at bounding box center [918, 308] width 100 height 22
type input "produc"
click at [914, 509] on span "(40000) Production Income" at bounding box center [922, 520] width 101 height 32
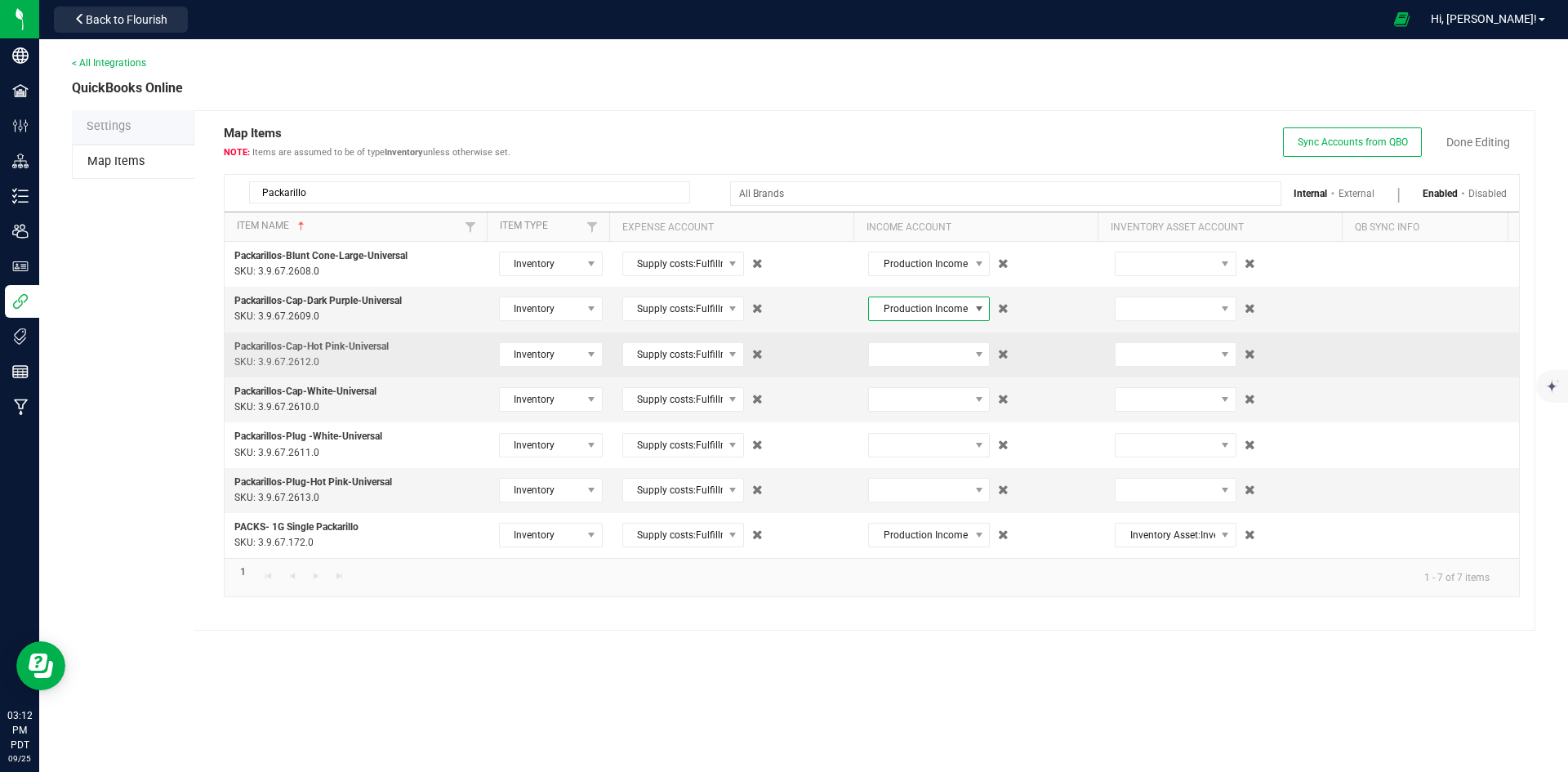
click at [920, 369] on td at bounding box center [982, 355] width 246 height 45
click at [928, 354] on span at bounding box center [918, 354] width 100 height 22
type input "produc"
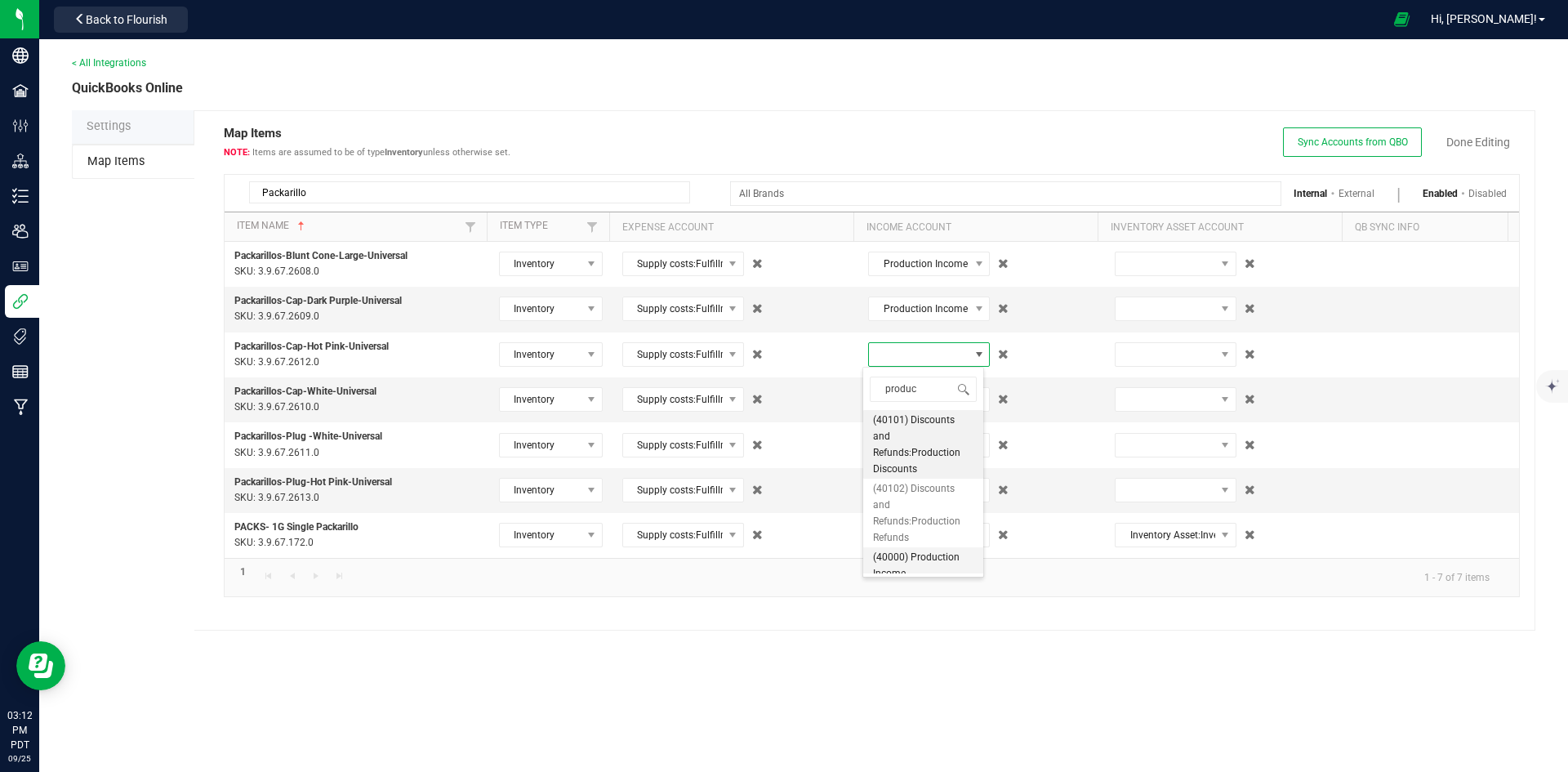
click at [918, 559] on span "(40000) Production Income" at bounding box center [922, 565] width 101 height 32
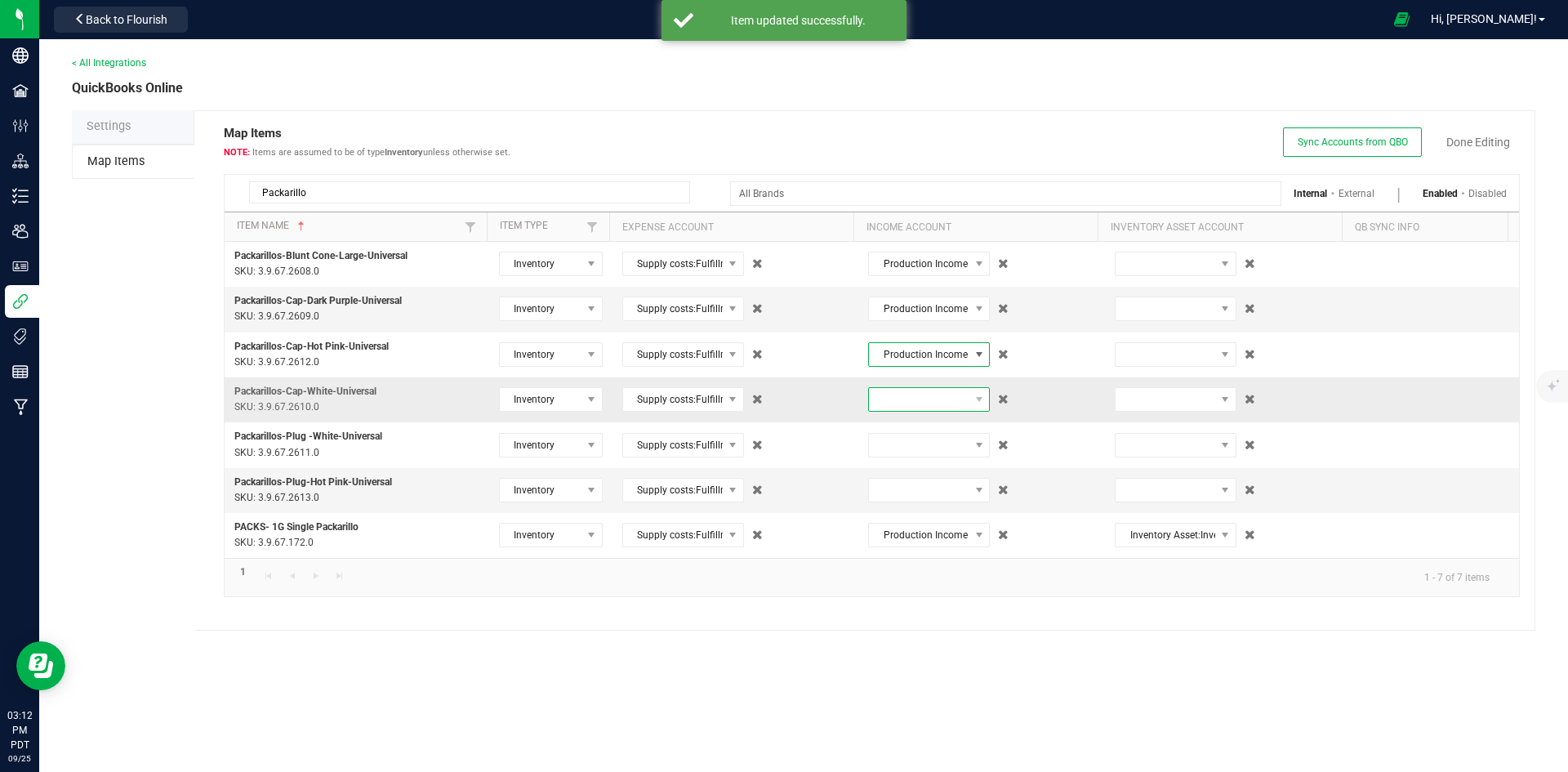
click at [933, 393] on span at bounding box center [918, 398] width 100 height 22
type input "produc"
click at [914, 601] on span "(40000) Production Income" at bounding box center [922, 611] width 101 height 32
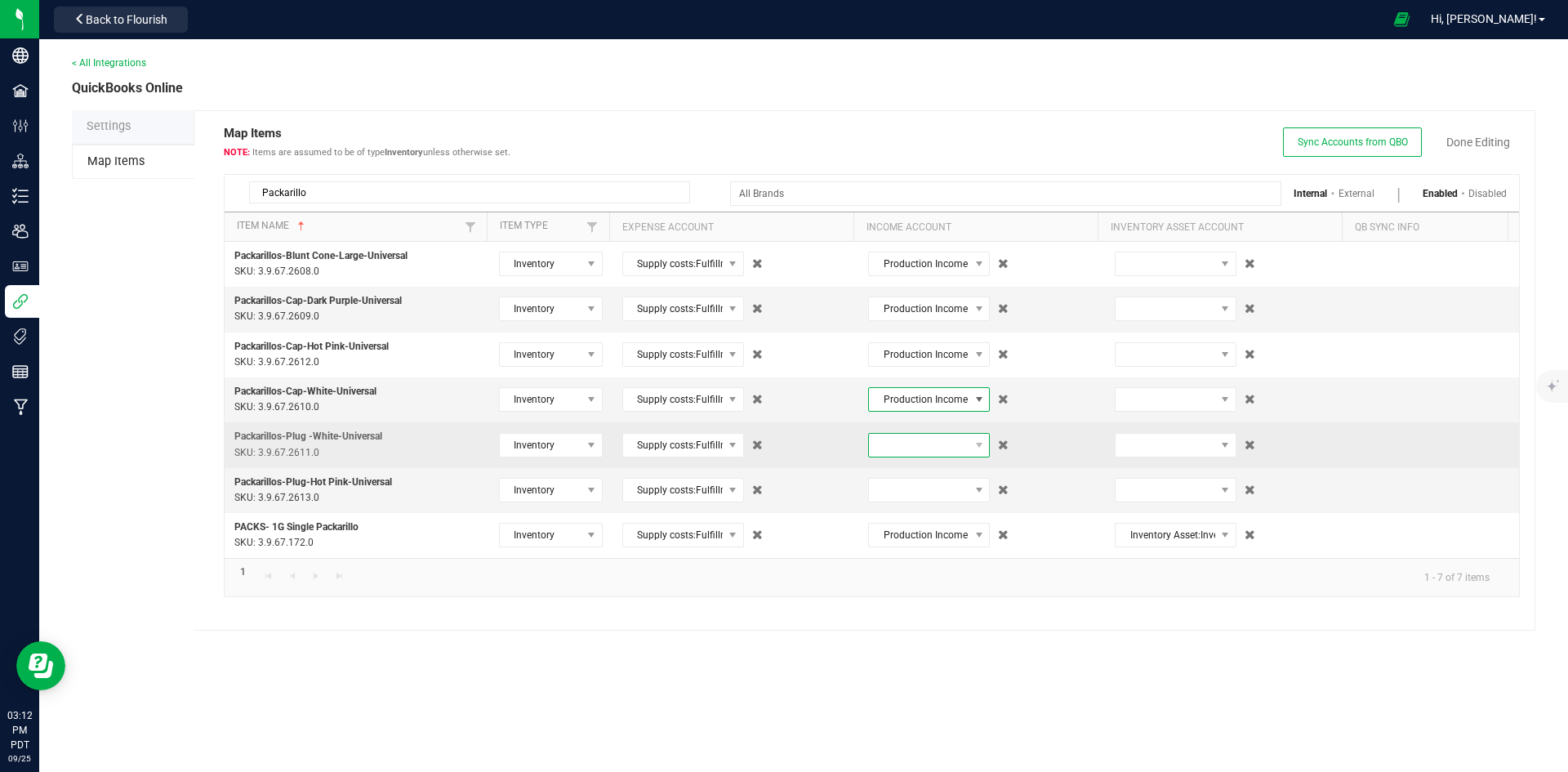
click at [924, 447] on span at bounding box center [918, 444] width 100 height 22
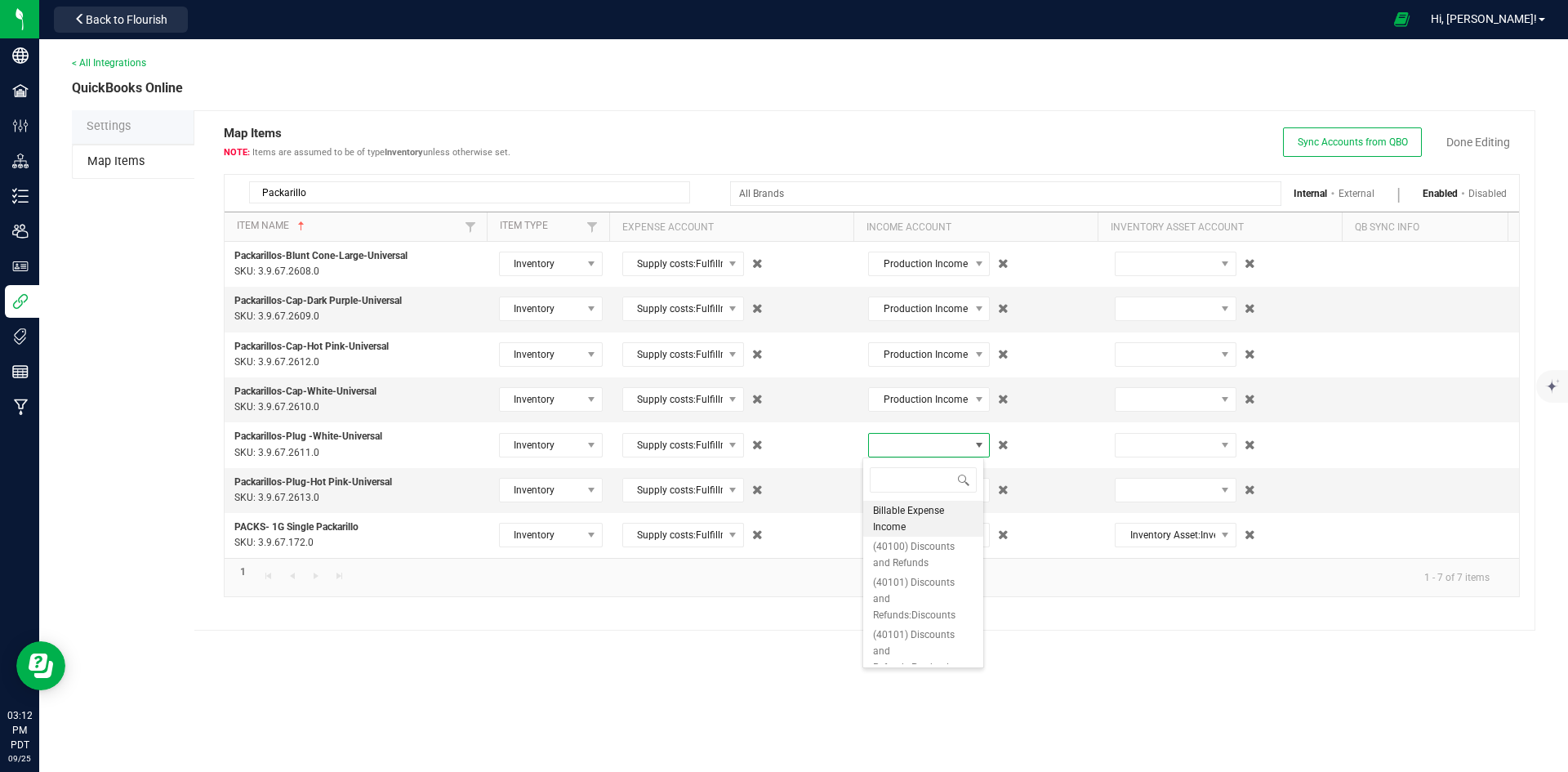
type input "produc"
click at [913, 644] on span "(40000) Production Income" at bounding box center [922, 656] width 101 height 32
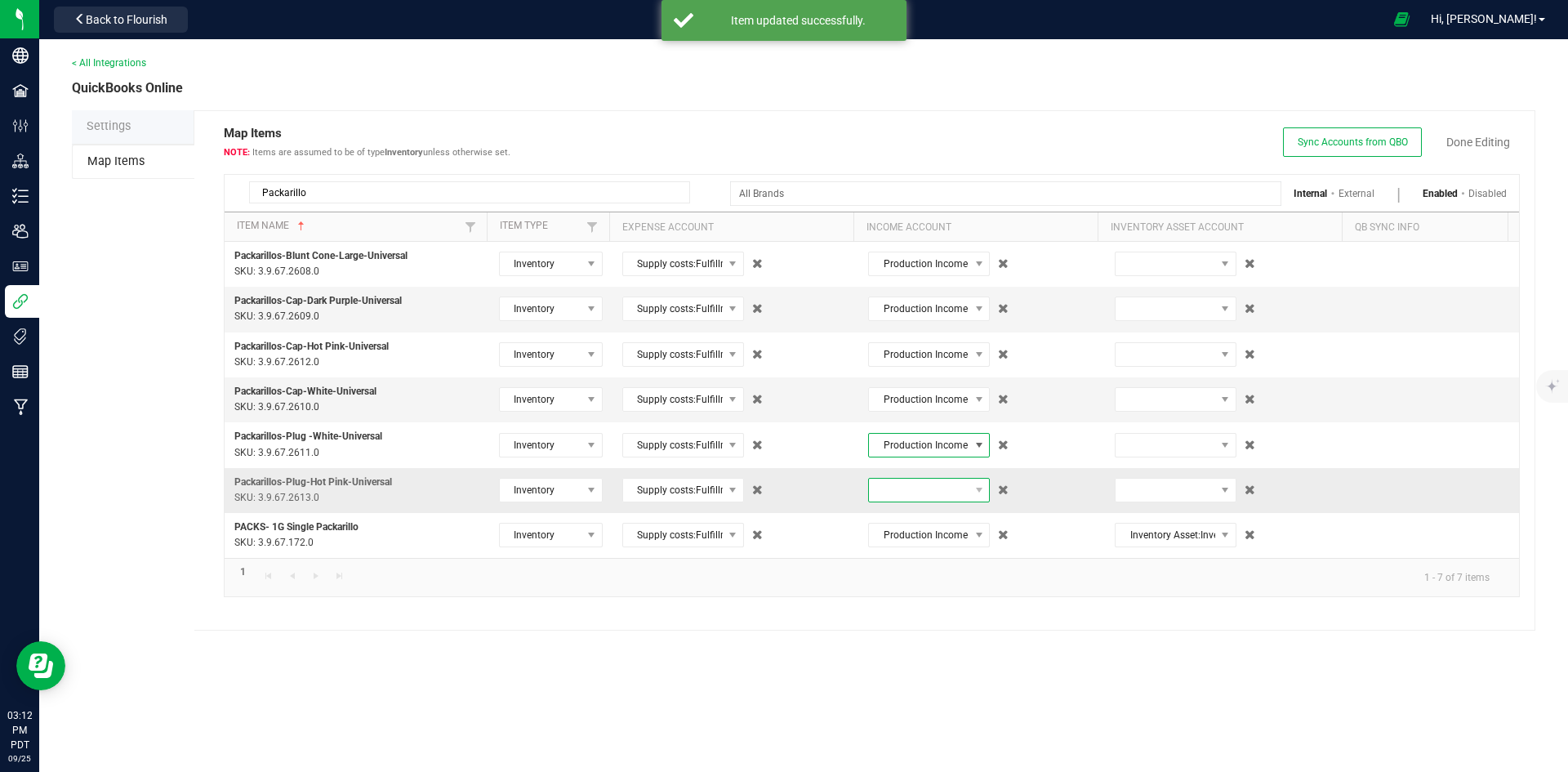
click at [913, 487] on span at bounding box center [918, 489] width 100 height 22
type input "produc"
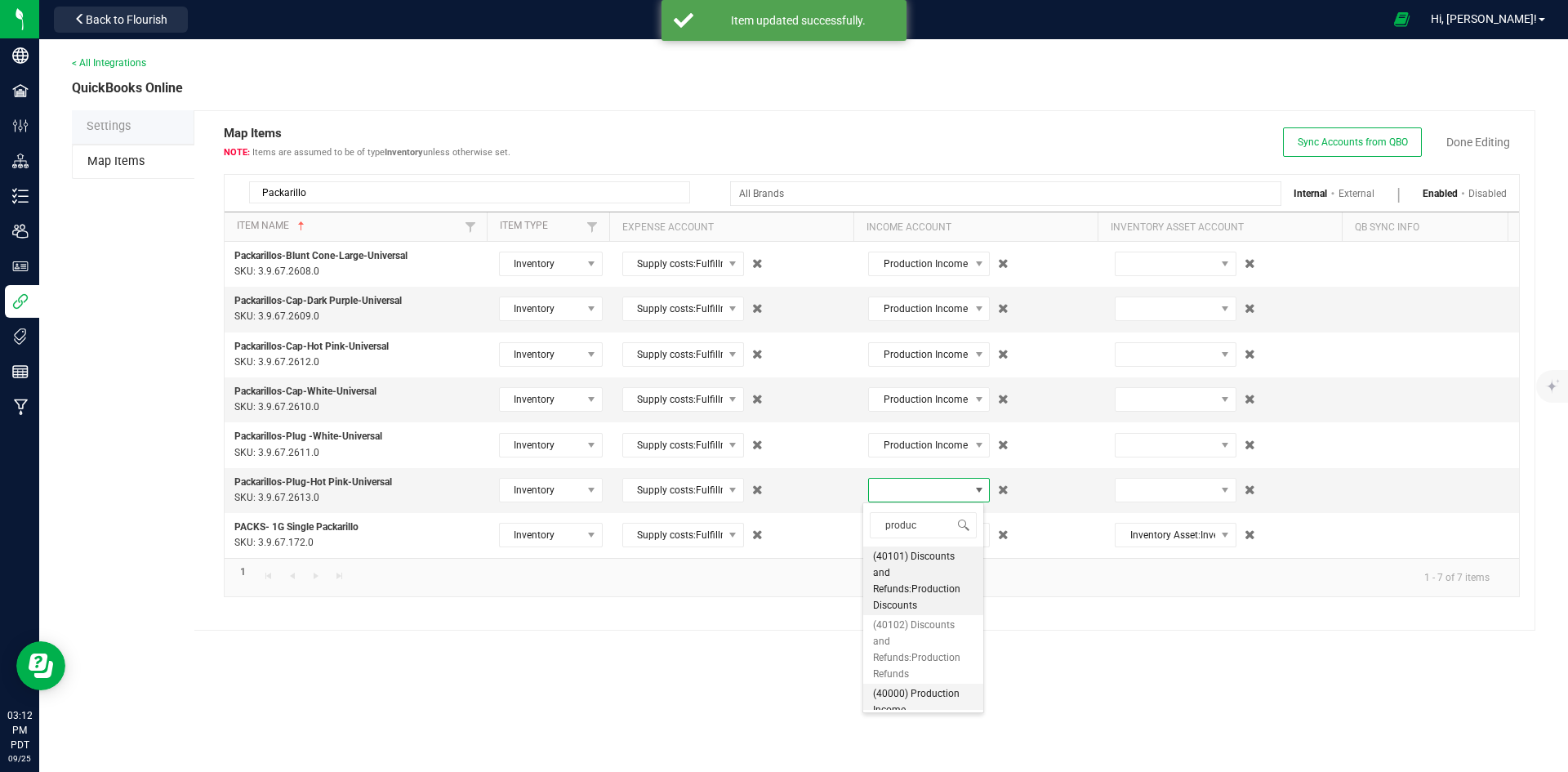
click at [913, 694] on span "(40000) Production Income" at bounding box center [922, 701] width 101 height 32
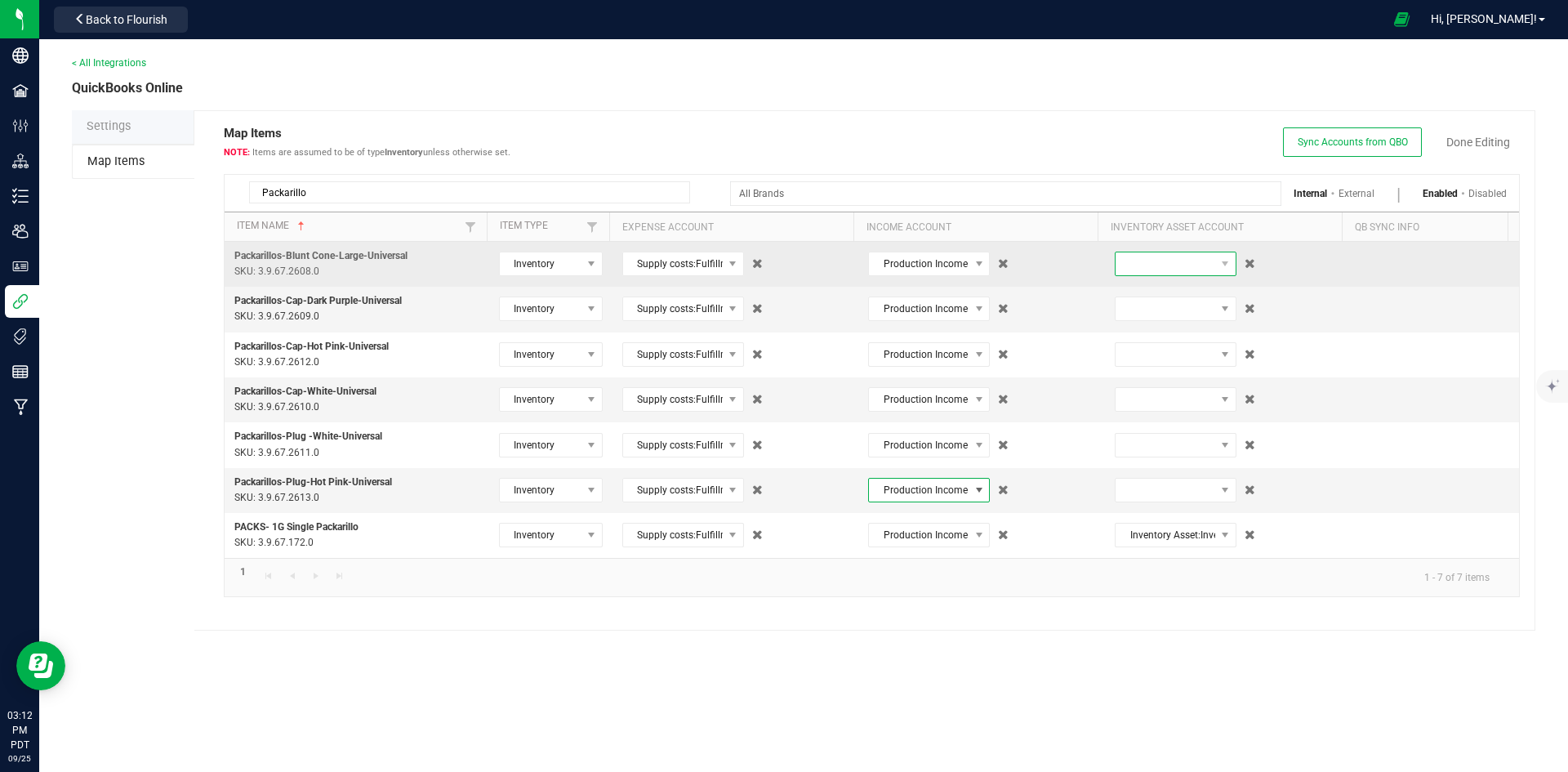
click at [1152, 266] on span at bounding box center [1165, 263] width 100 height 22
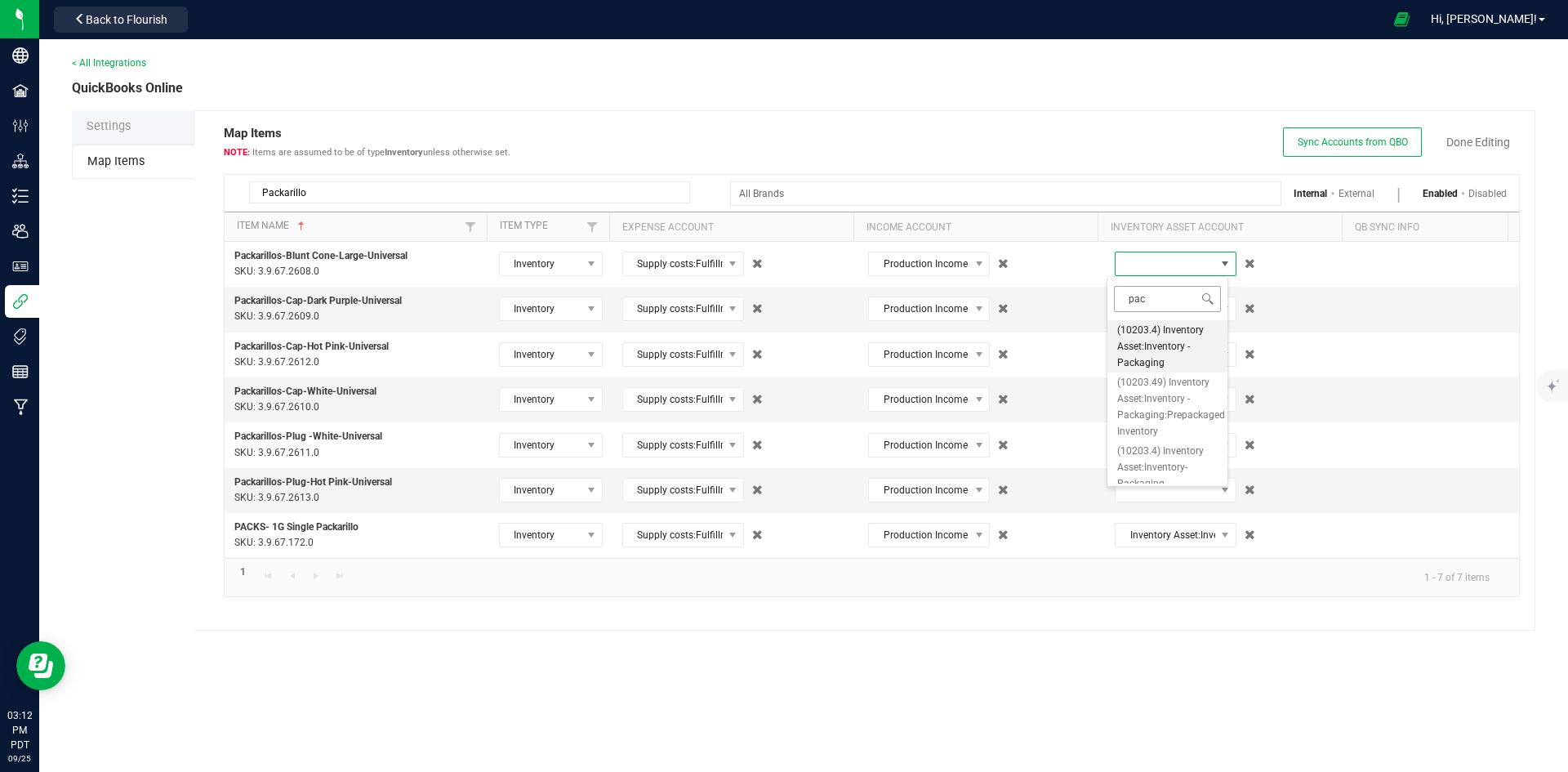
type input "pack"
click at [1150, 307] on input "pack" at bounding box center [1167, 299] width 107 height 25
click at [1150, 349] on span "(10203.4) Inventory Asset:Inventory - Packaging" at bounding box center [1167, 346] width 101 height 49
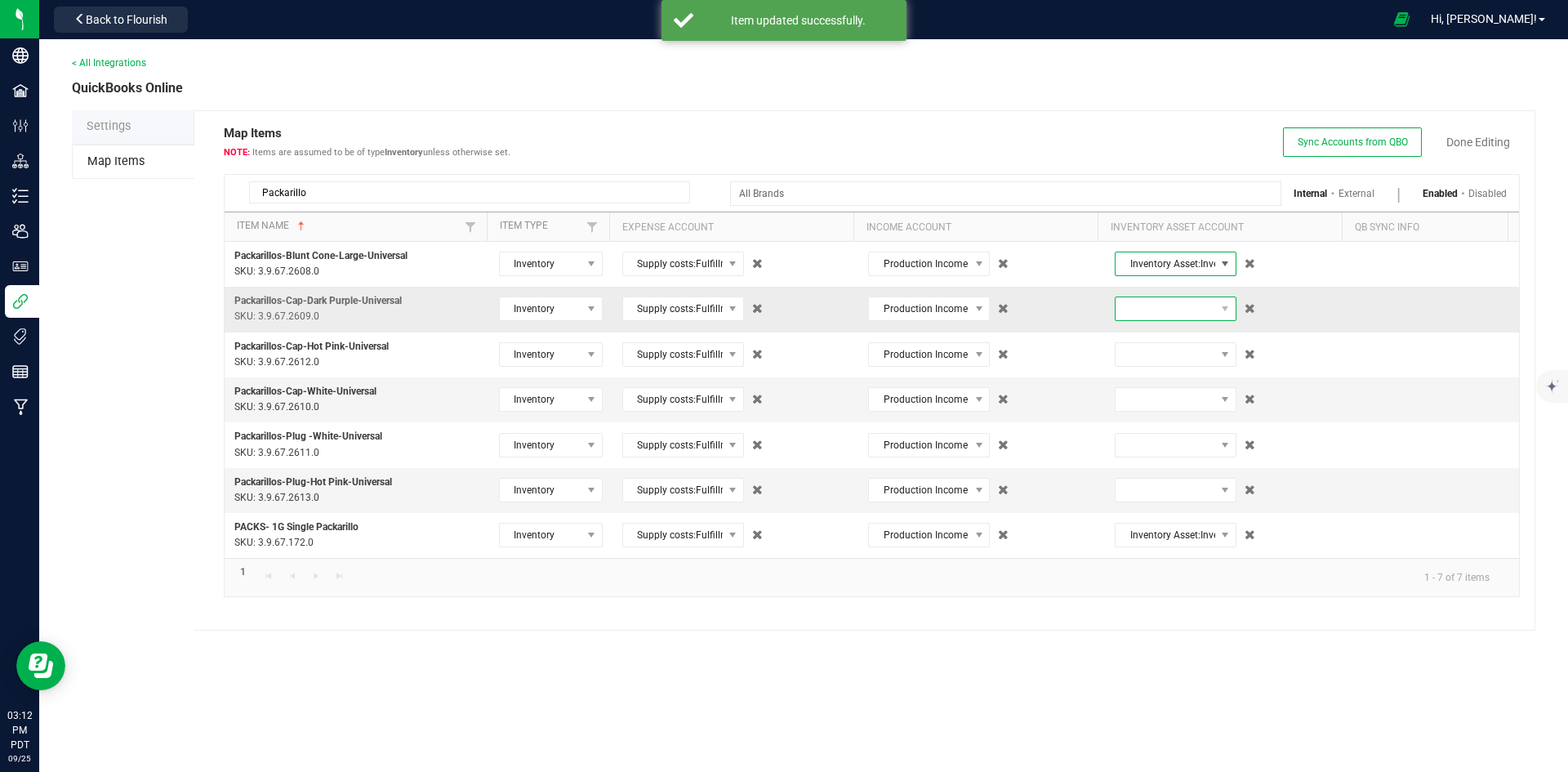
click at [1146, 308] on span at bounding box center [1165, 308] width 100 height 22
type input "pack"
click at [1155, 381] on span "(10203.4) Inventory Asset:Inventory - Packaging" at bounding box center [1167, 391] width 101 height 49
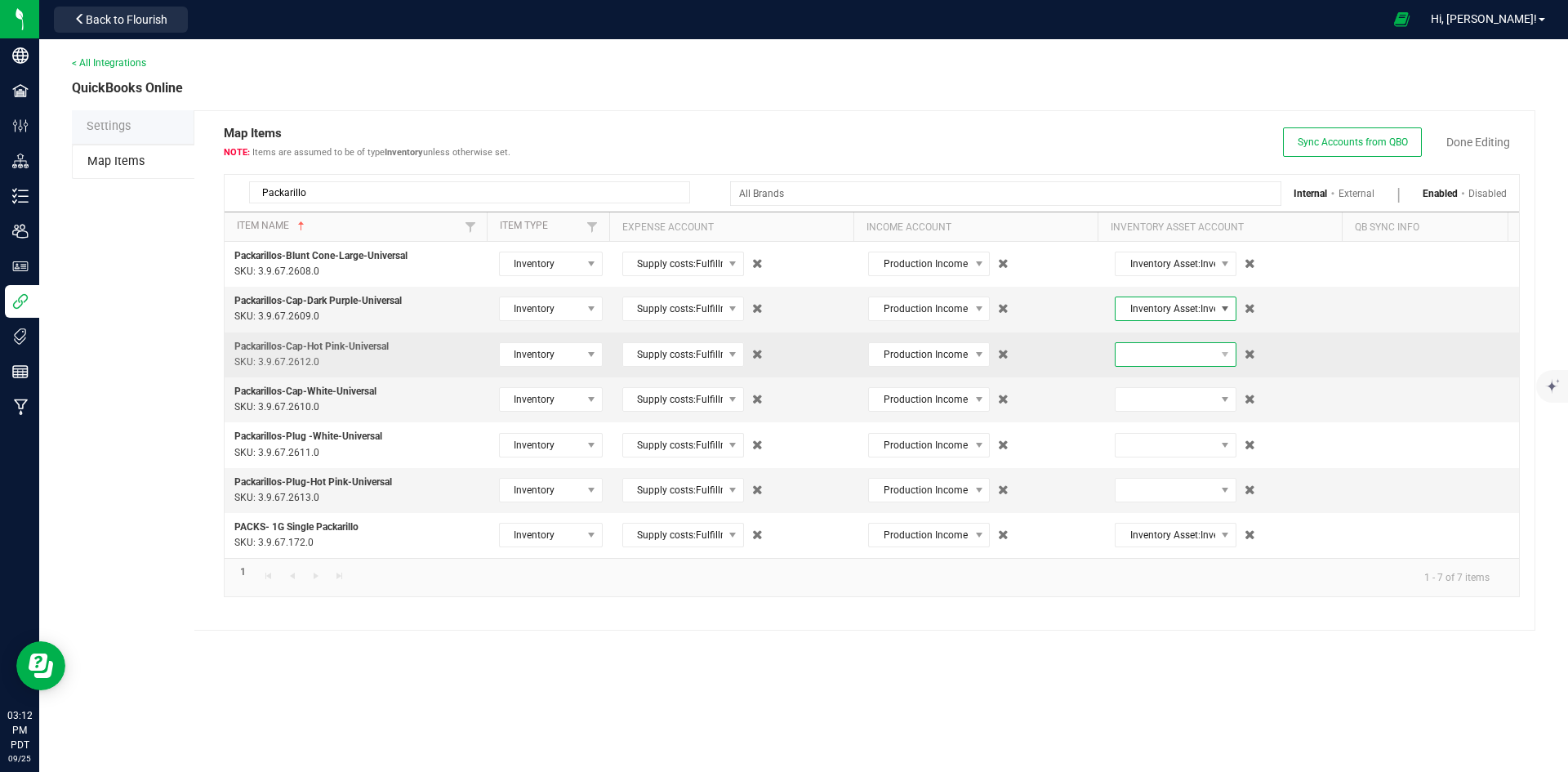
click at [1149, 349] on span at bounding box center [1165, 354] width 100 height 22
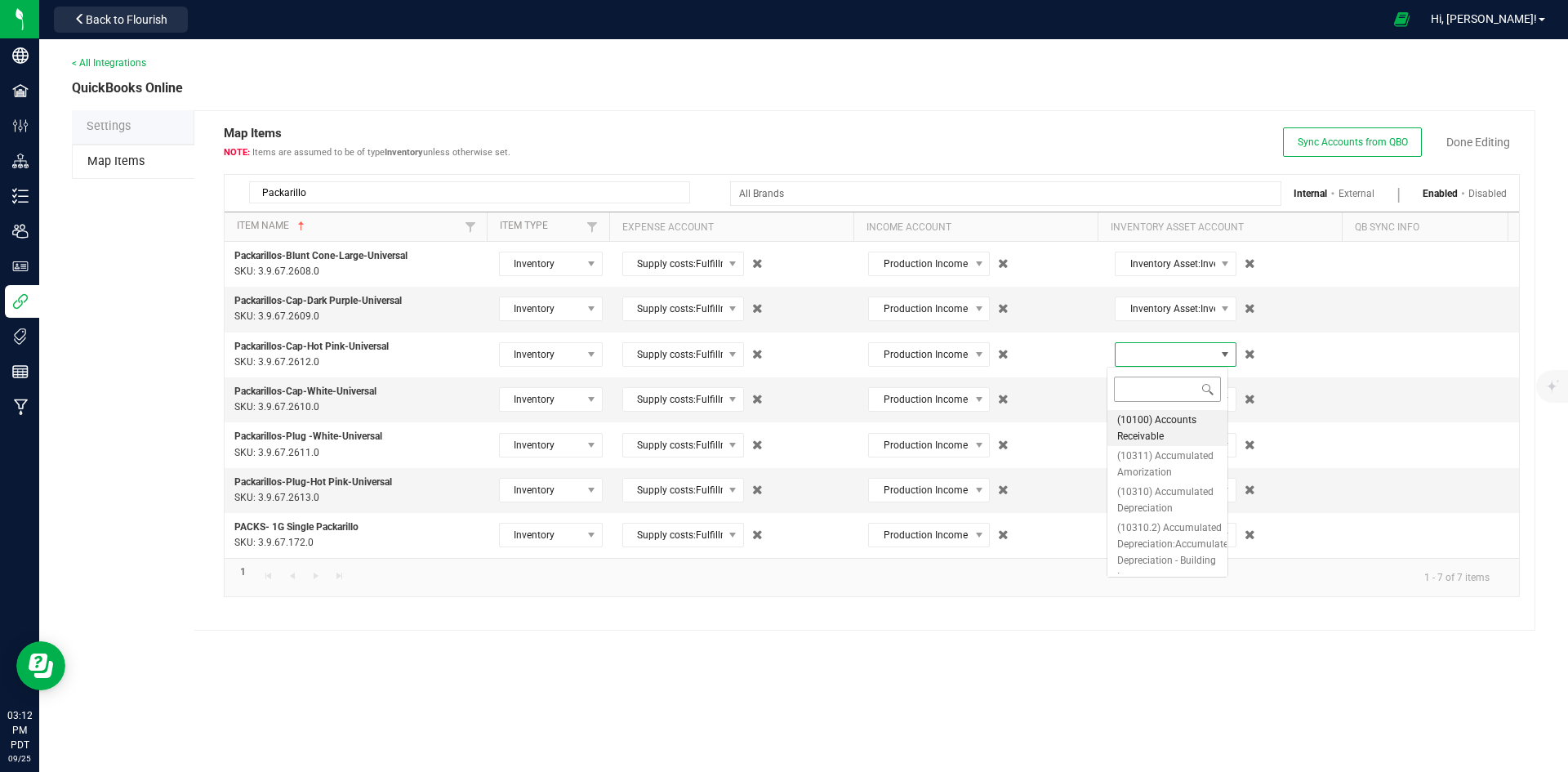
type input "pack"
click at [1146, 424] on span "(10203.4) Inventory Asset:Inventory - Packaging" at bounding box center [1167, 436] width 101 height 49
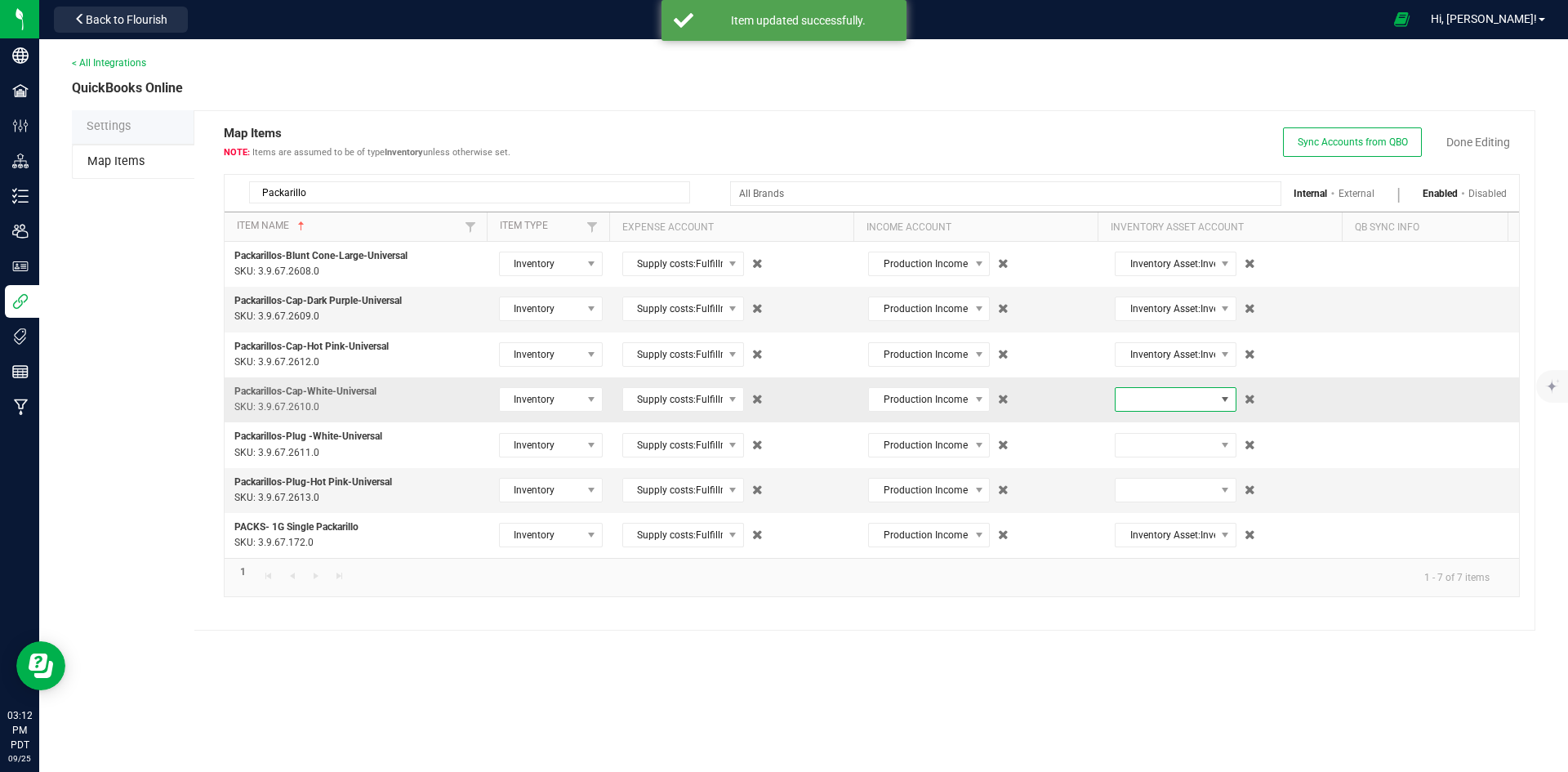
click at [1151, 394] on span at bounding box center [1165, 398] width 100 height 22
type input "pack"
click at [1154, 441] on input "pack" at bounding box center [1167, 434] width 107 height 25
click at [1153, 473] on span "(10203.4) Inventory Asset:Inventory - Packaging" at bounding box center [1167, 482] width 101 height 49
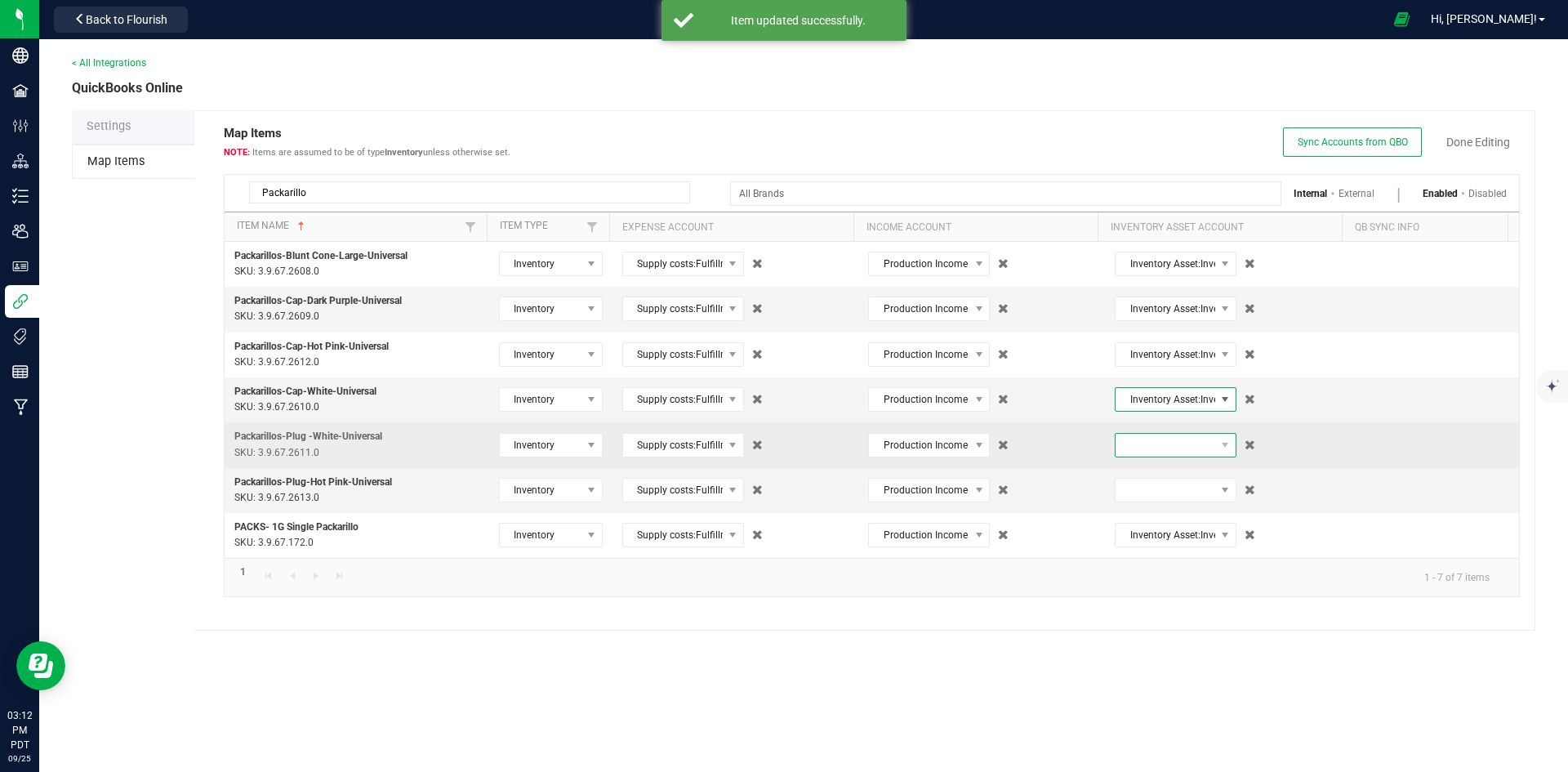
click at [1150, 449] on span at bounding box center [1165, 444] width 100 height 22
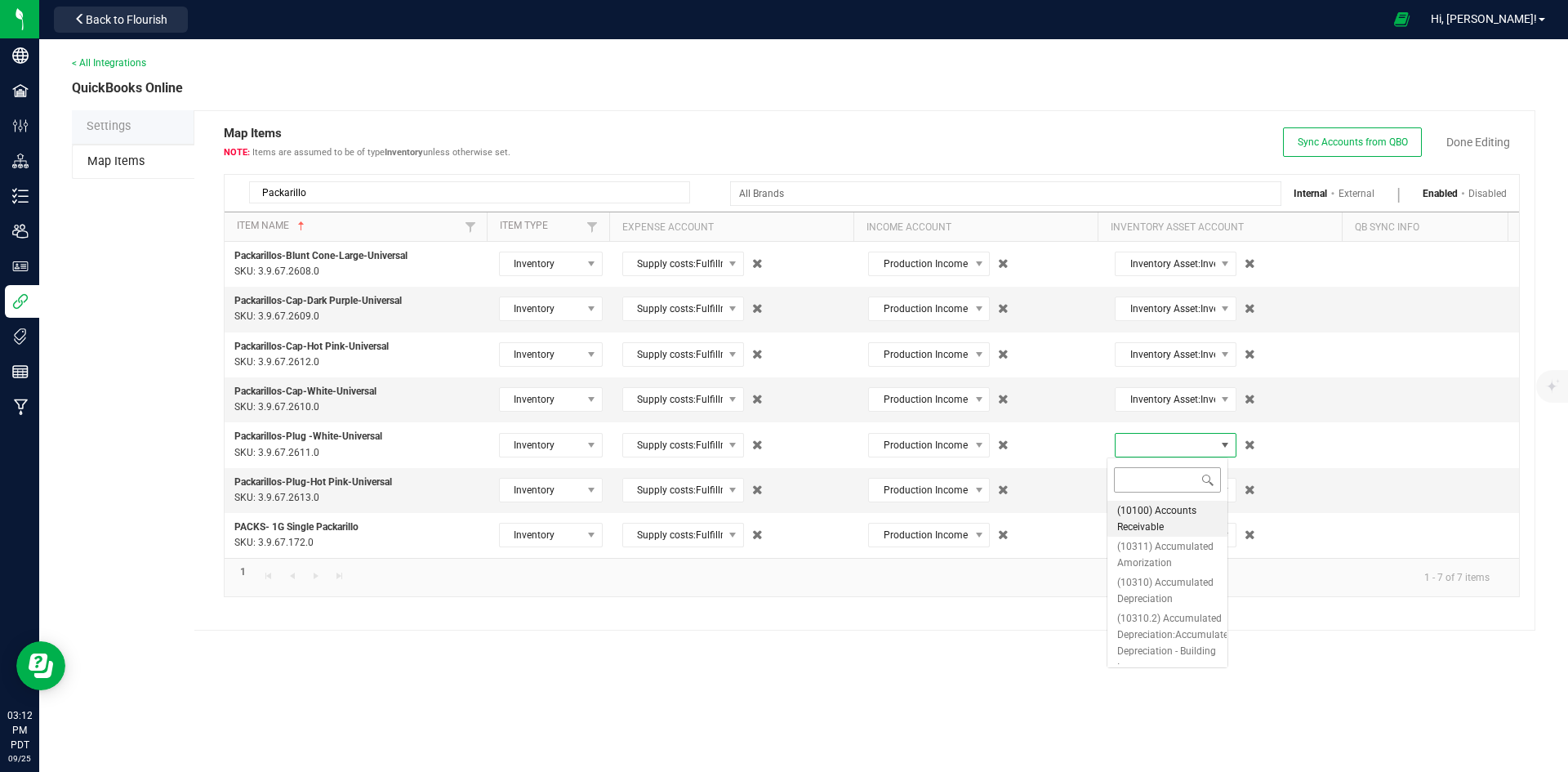
type input "pack"
click at [1170, 517] on span "(10203.4) Inventory Asset:Inventory - Packaging" at bounding box center [1167, 527] width 101 height 49
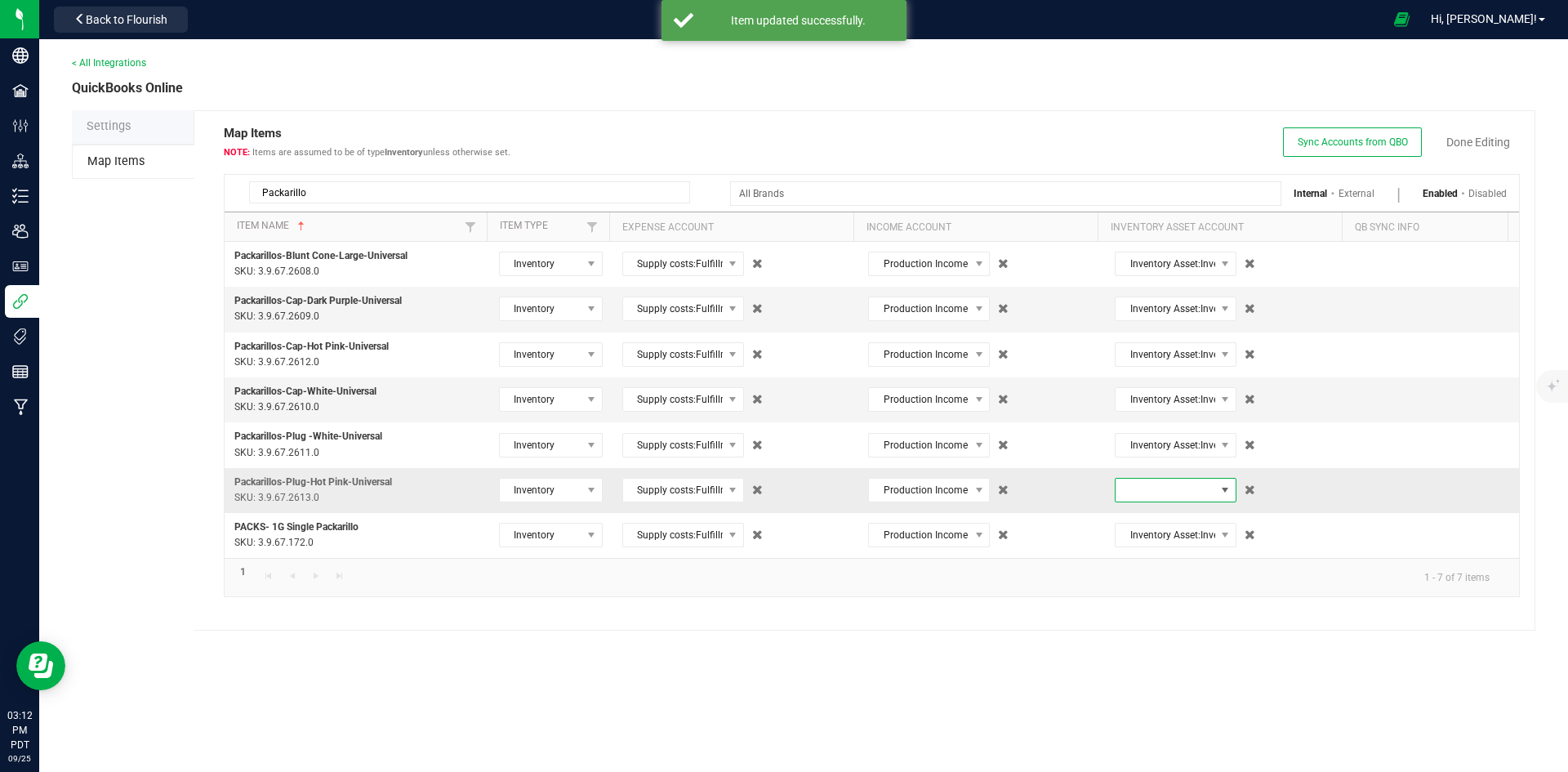
click at [1163, 481] on span at bounding box center [1165, 489] width 100 height 22
type input "pack"
click at [1170, 562] on span "(10203.4) Inventory Asset:Inventory - Packaging" at bounding box center [1167, 572] width 101 height 49
click at [1473, 150] on link "Done Editing" at bounding box center [1477, 142] width 64 height 17
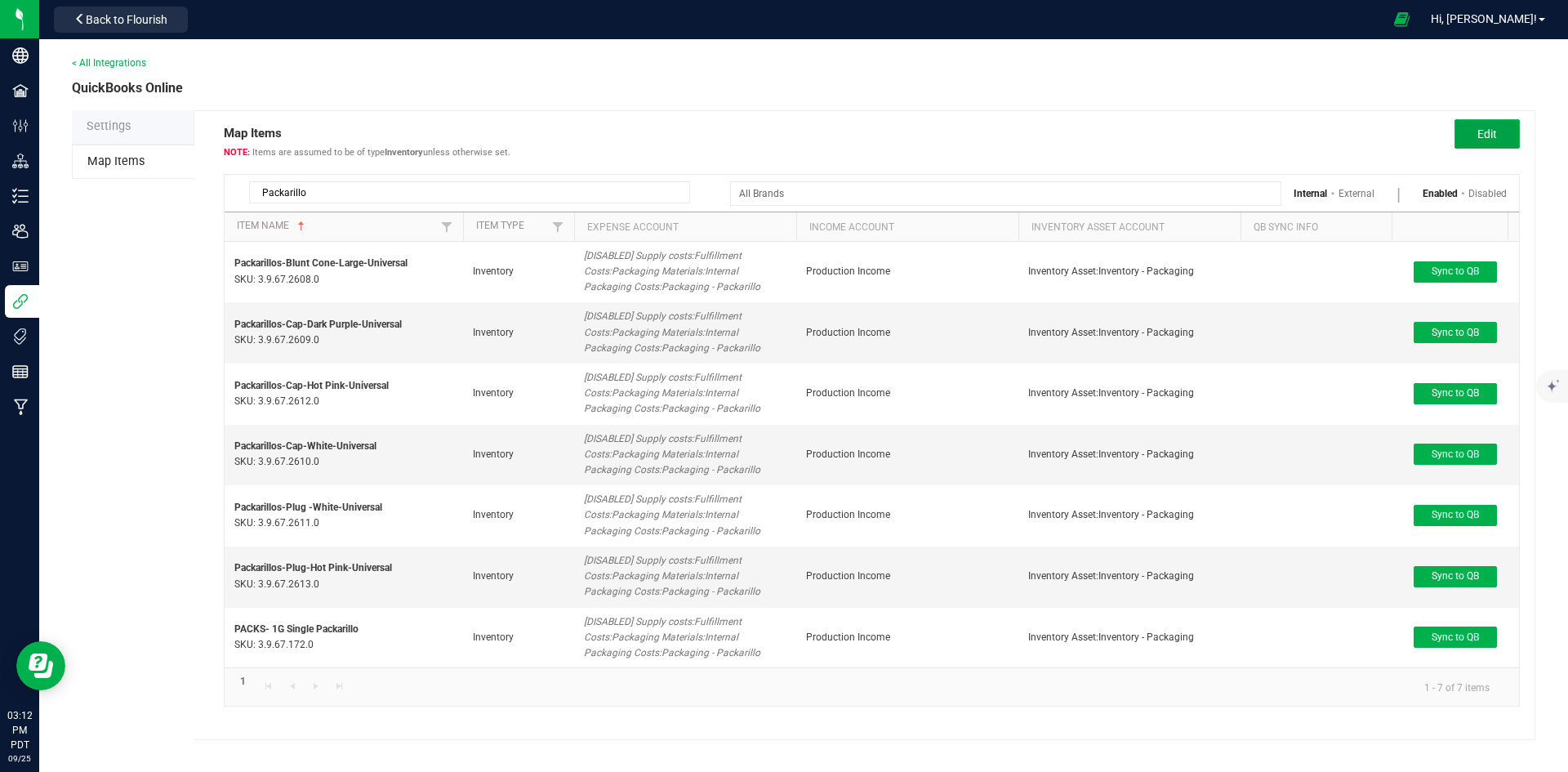
click at [1474, 137] on button "Edit" at bounding box center [1486, 133] width 66 height 29
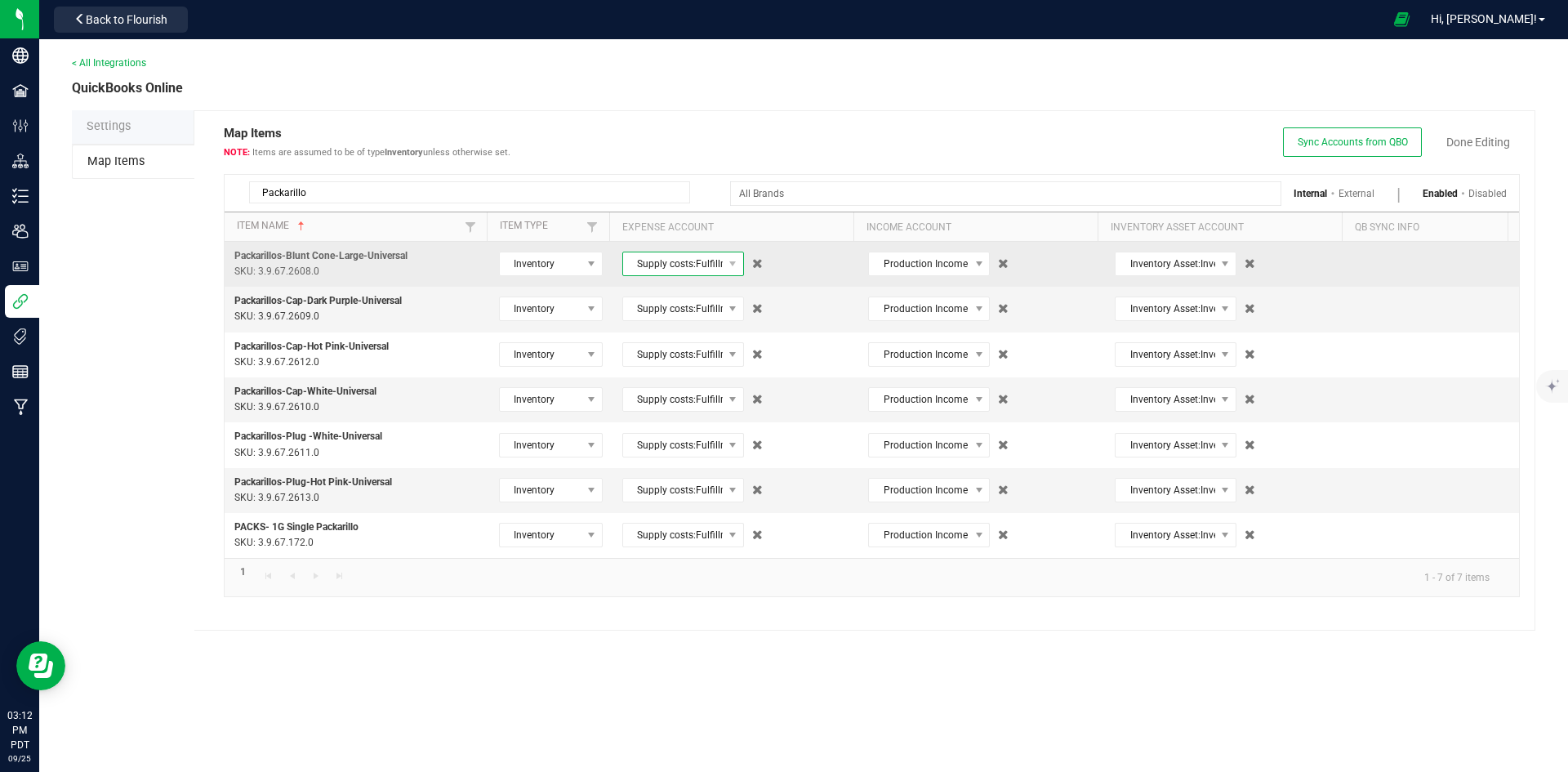
click at [648, 275] on span "Supply costs:Fulfillment Costs:Packaging Materials:Internal Packaging Costs:Pac…" at bounding box center [673, 263] width 100 height 22
type input "packar"
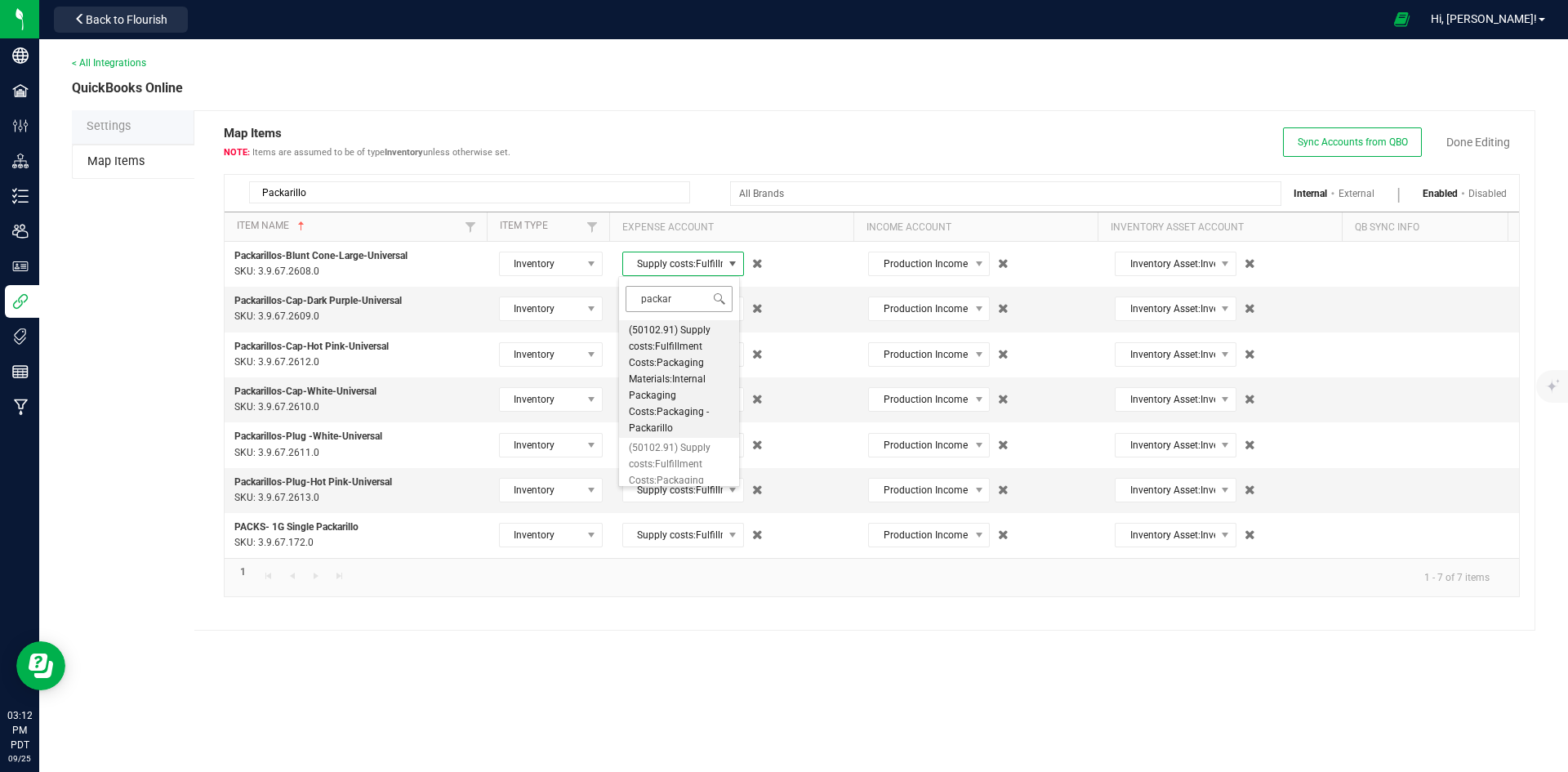
click at [693, 299] on input "packar" at bounding box center [679, 299] width 107 height 25
click at [688, 429] on span "(50102.91) Supply costs:Fulfillment Costs:Packaging Materials:Packaging - Prero…" at bounding box center [679, 433] width 101 height 98
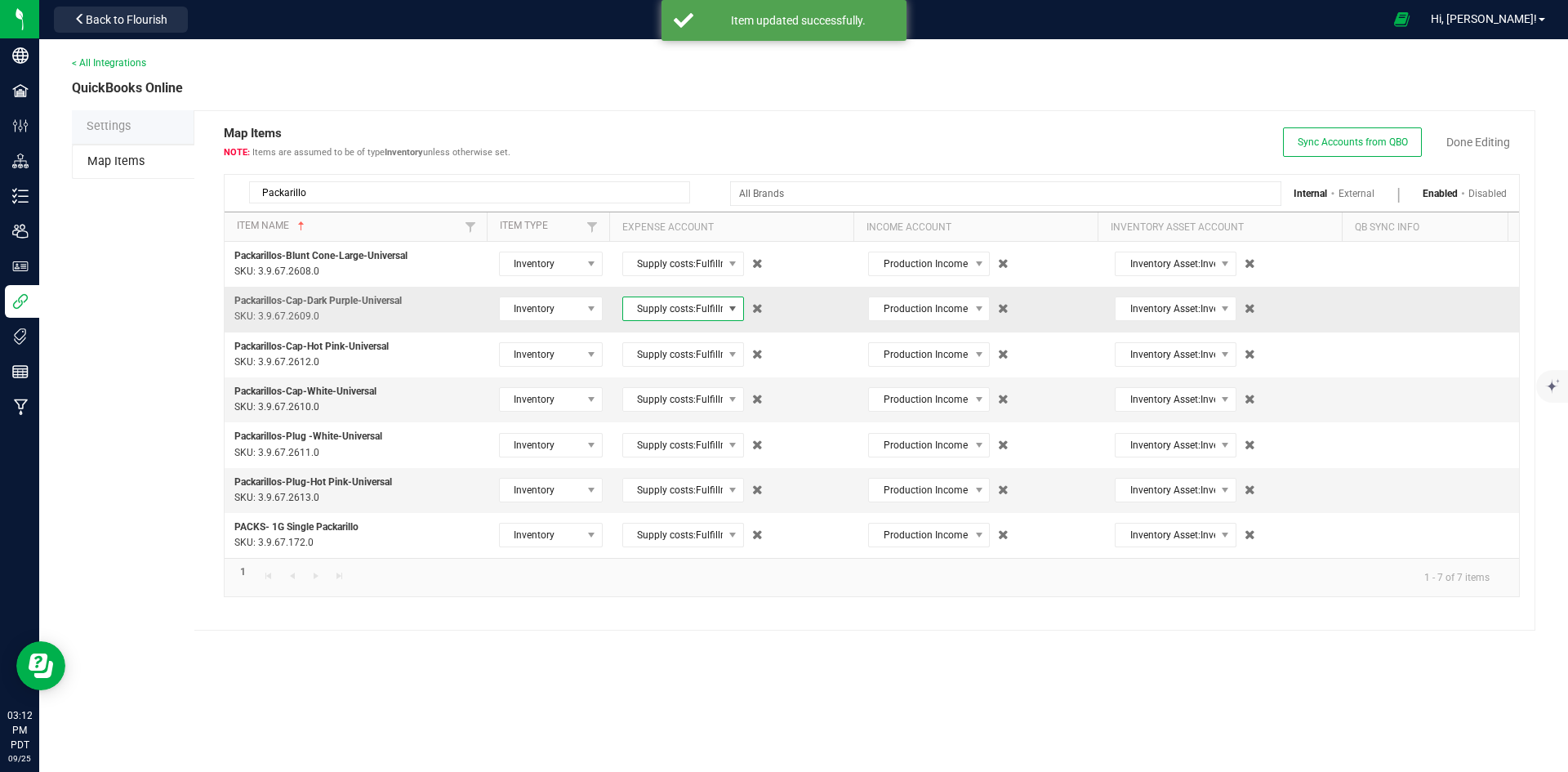
click at [706, 314] on span "Supply costs:Fulfillment Costs:Packaging Materials:Internal Packaging Costs:Pac…" at bounding box center [673, 308] width 100 height 22
type input "packar"
click at [690, 511] on span "(50102.91) Supply costs:Fulfillment Costs:Packaging Materials:Packaging - Prero…" at bounding box center [679, 533] width 101 height 98
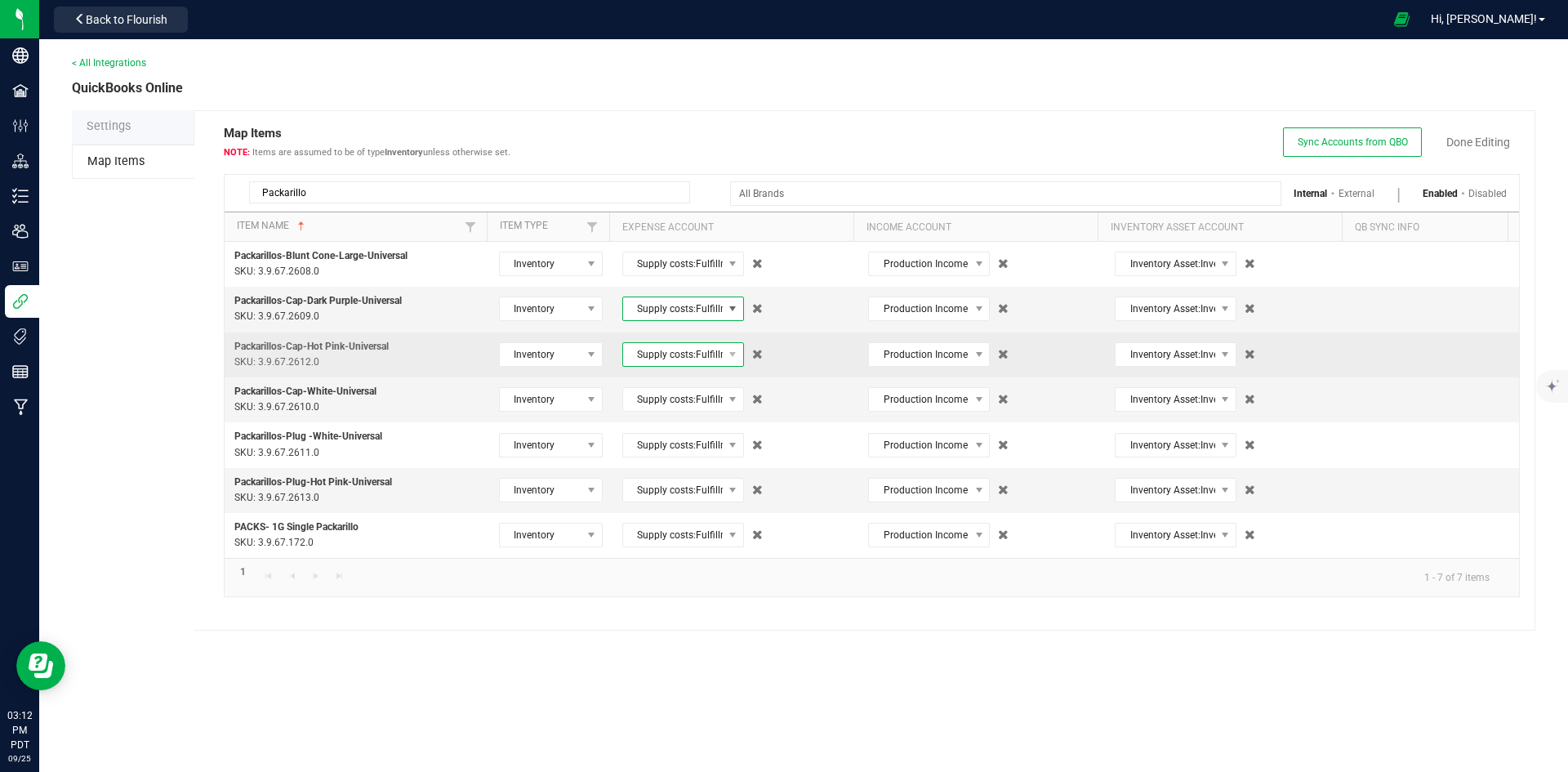
click at [709, 359] on span "Supply costs:Fulfillment Costs:Packaging Materials:Internal Packaging Costs:Pac…" at bounding box center [673, 354] width 100 height 22
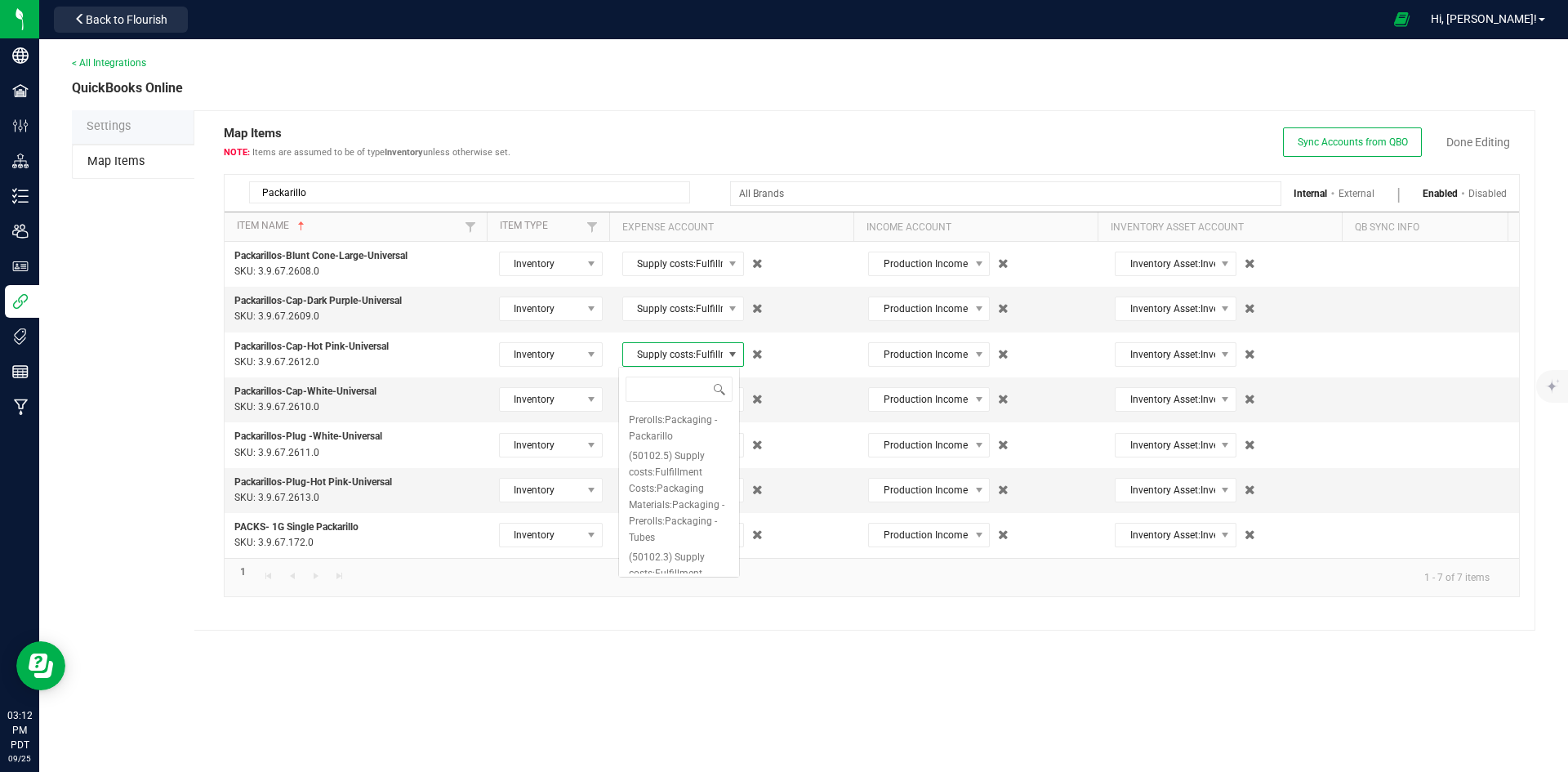
type input "packar"
click at [685, 541] on span "(50102.91) Supply costs:Fulfillment Costs:Packaging Materials:Packaging - Prero…" at bounding box center [679, 578] width 101 height 98
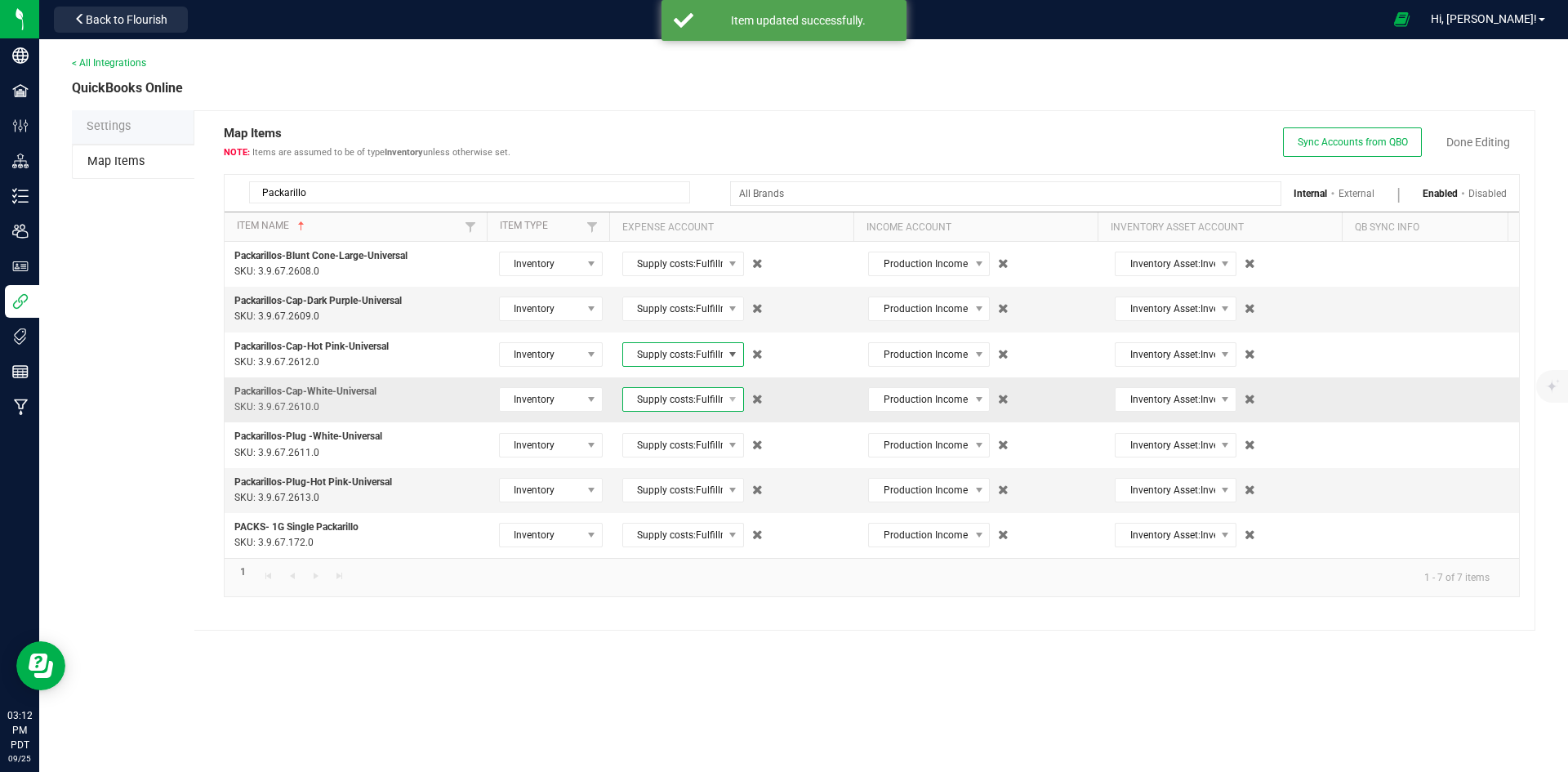
click at [696, 397] on span "Supply costs:Fulfillment Costs:Packaging Materials:Internal Packaging Costs:Pac…" at bounding box center [673, 398] width 100 height 22
type input "packar"
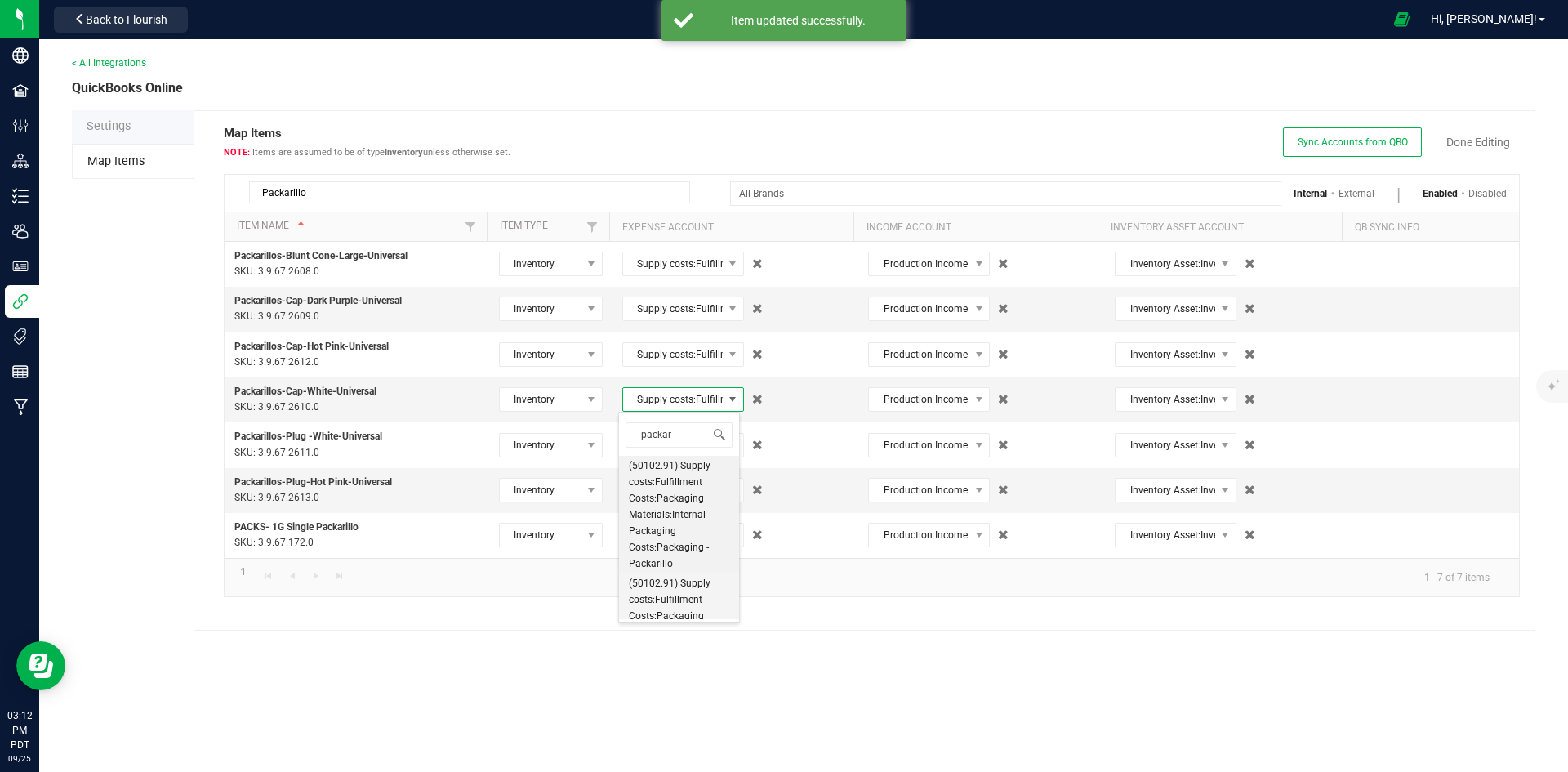
click at [674, 593] on span "(50102.91) Supply costs:Fulfillment Costs:Packaging Materials:Packaging - Prero…" at bounding box center [679, 624] width 101 height 98
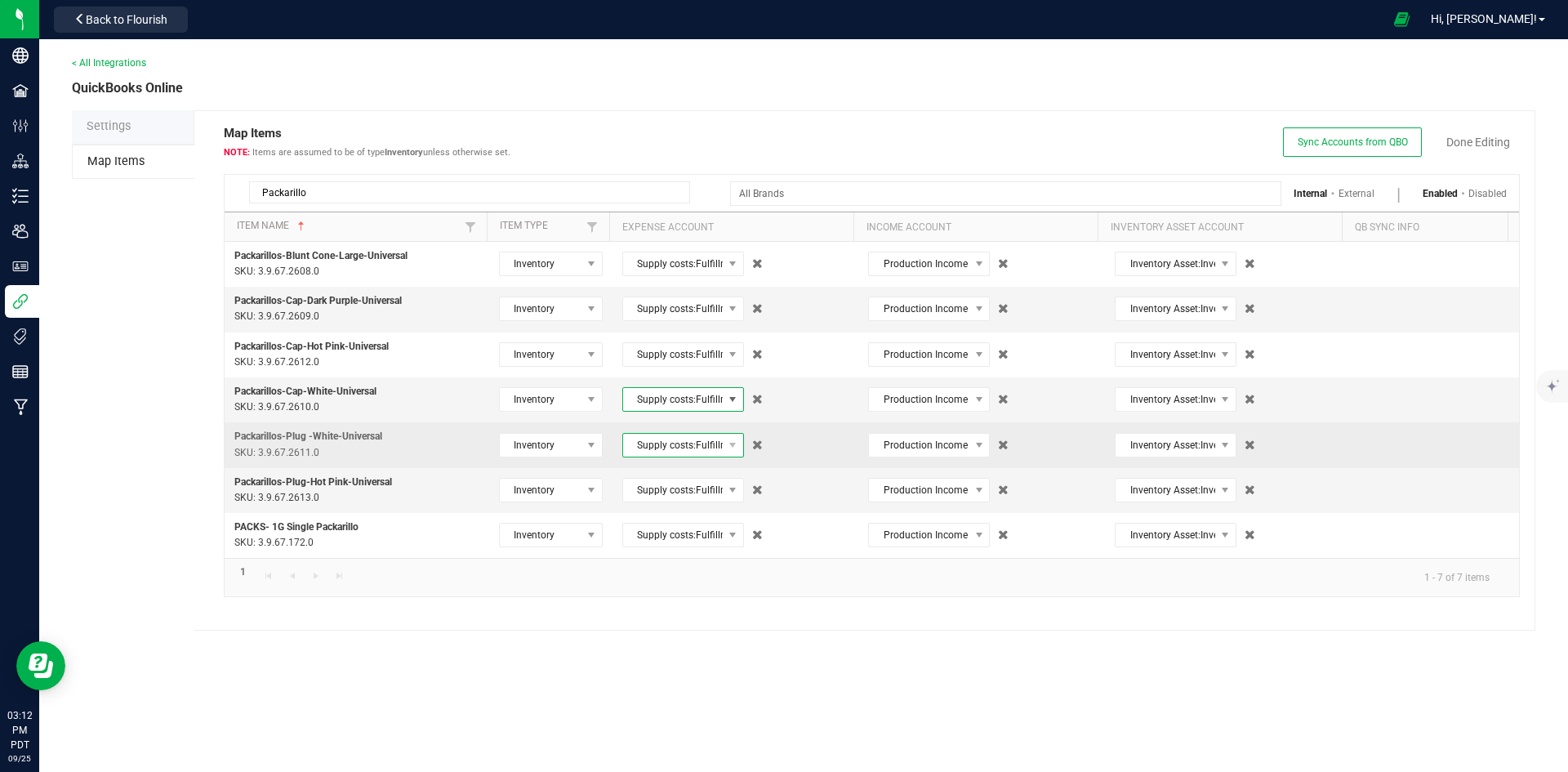
click at [695, 448] on span "Supply costs:Fulfillment Costs:Packaging Materials:Internal Packaging Costs:Pac…" at bounding box center [673, 444] width 100 height 22
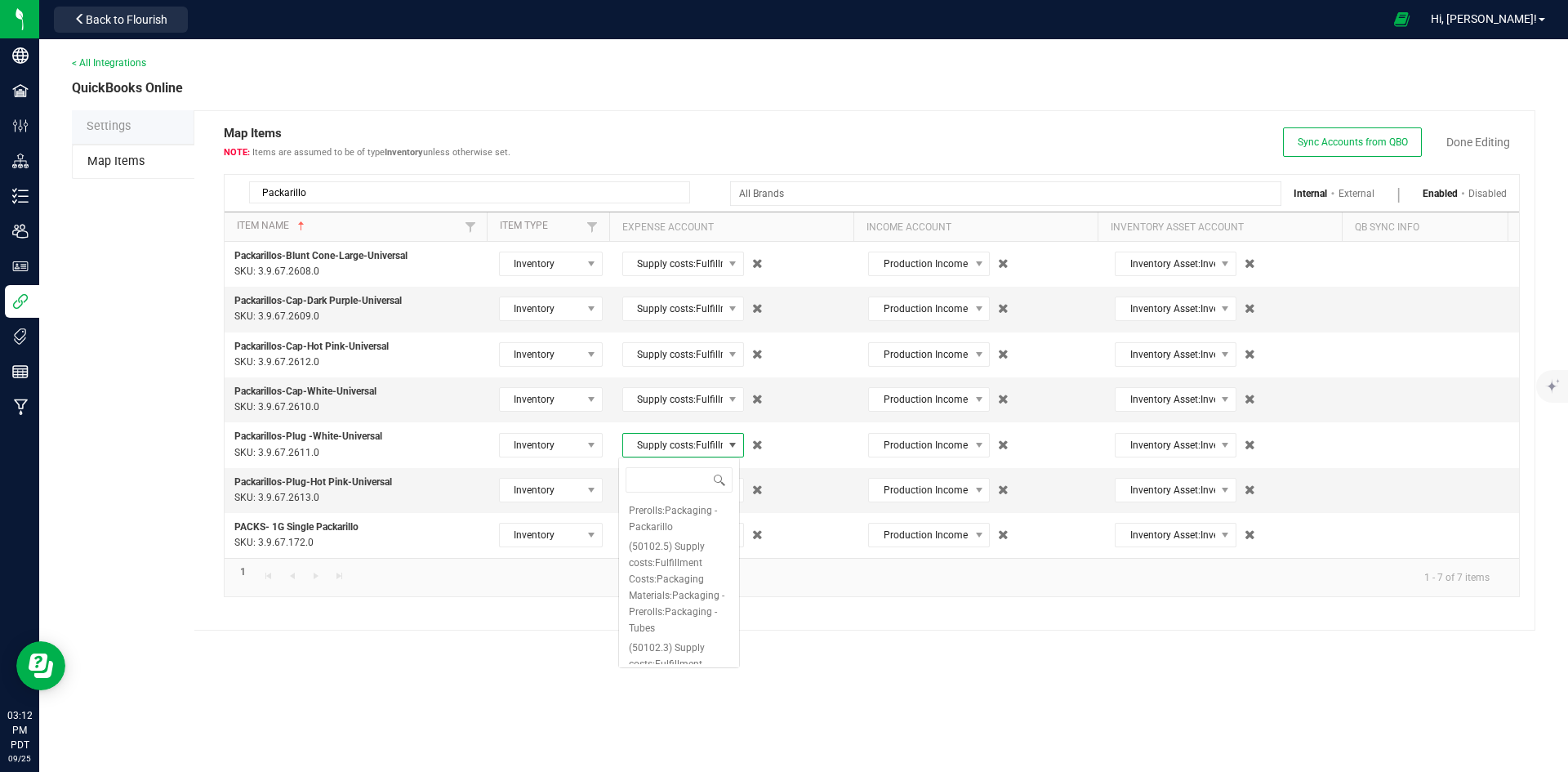
type input "packar"
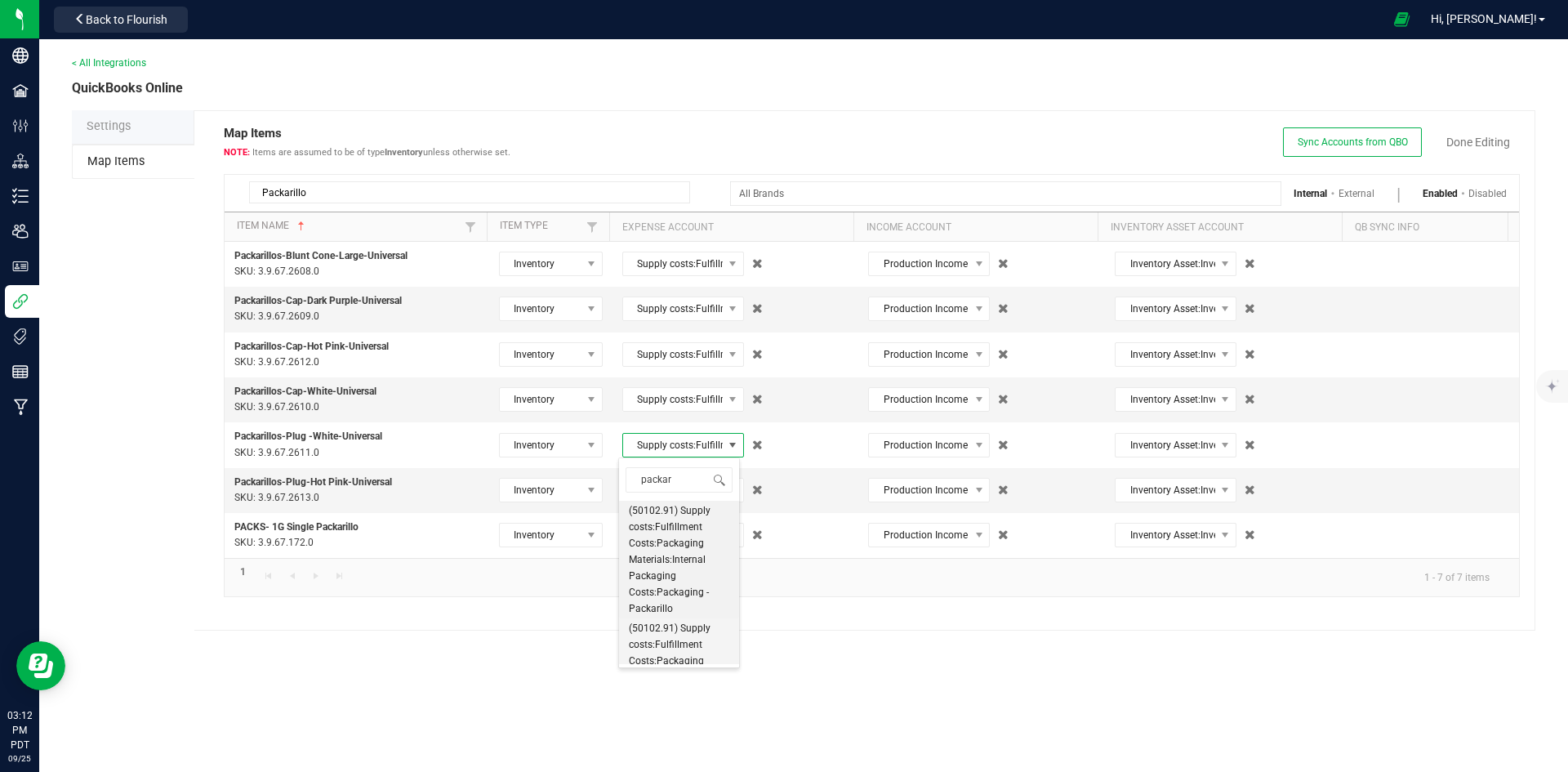
click at [690, 641] on span "(50102.91) Supply costs:Fulfillment Costs:Packaging Materials:Packaging - Prero…" at bounding box center [679, 669] width 101 height 98
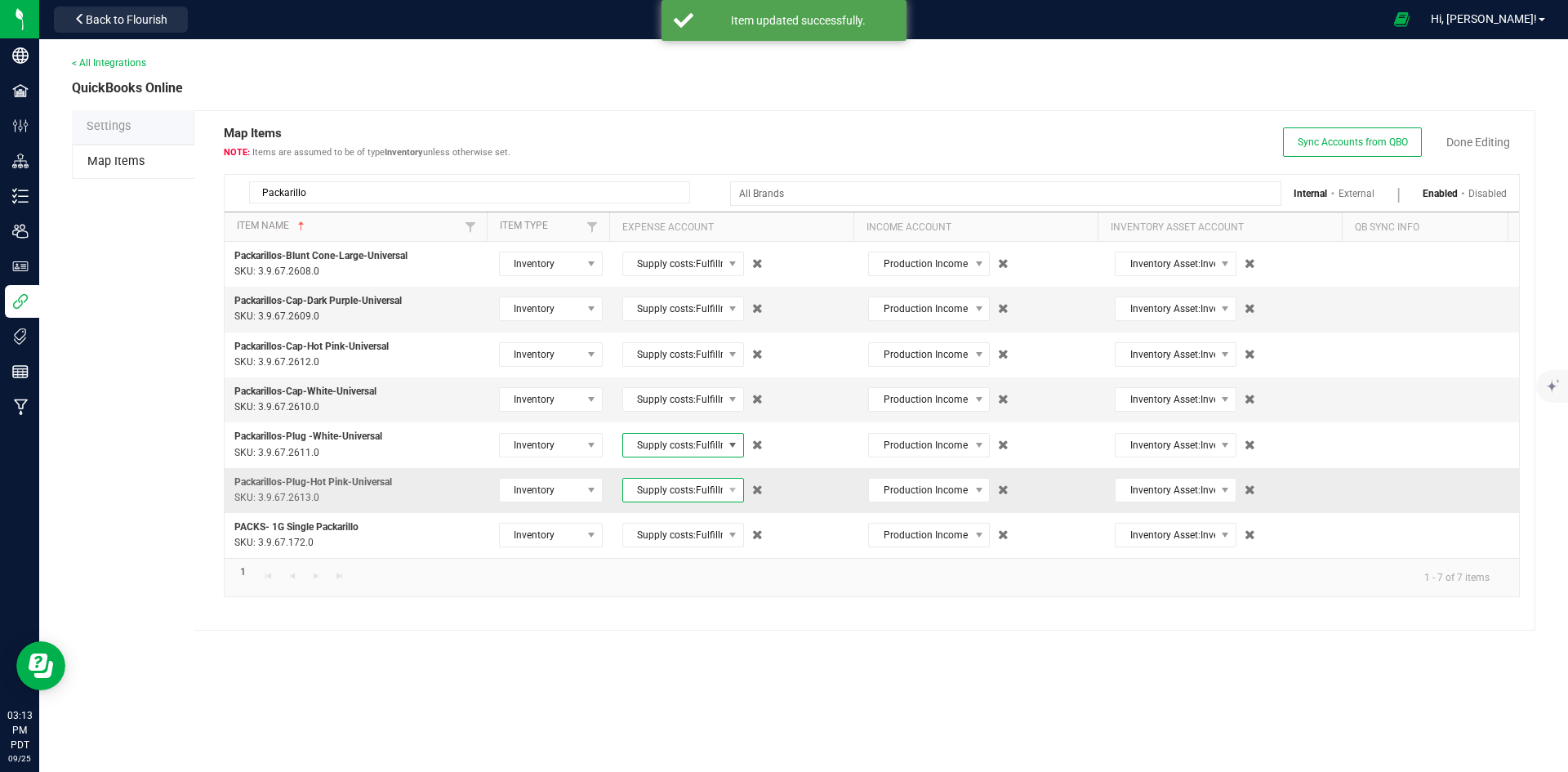
click at [715, 496] on span "Supply costs:Fulfillment Costs:Packaging Materials:Internal Packaging Costs:Pac…" at bounding box center [673, 489] width 100 height 22
type input "packar"
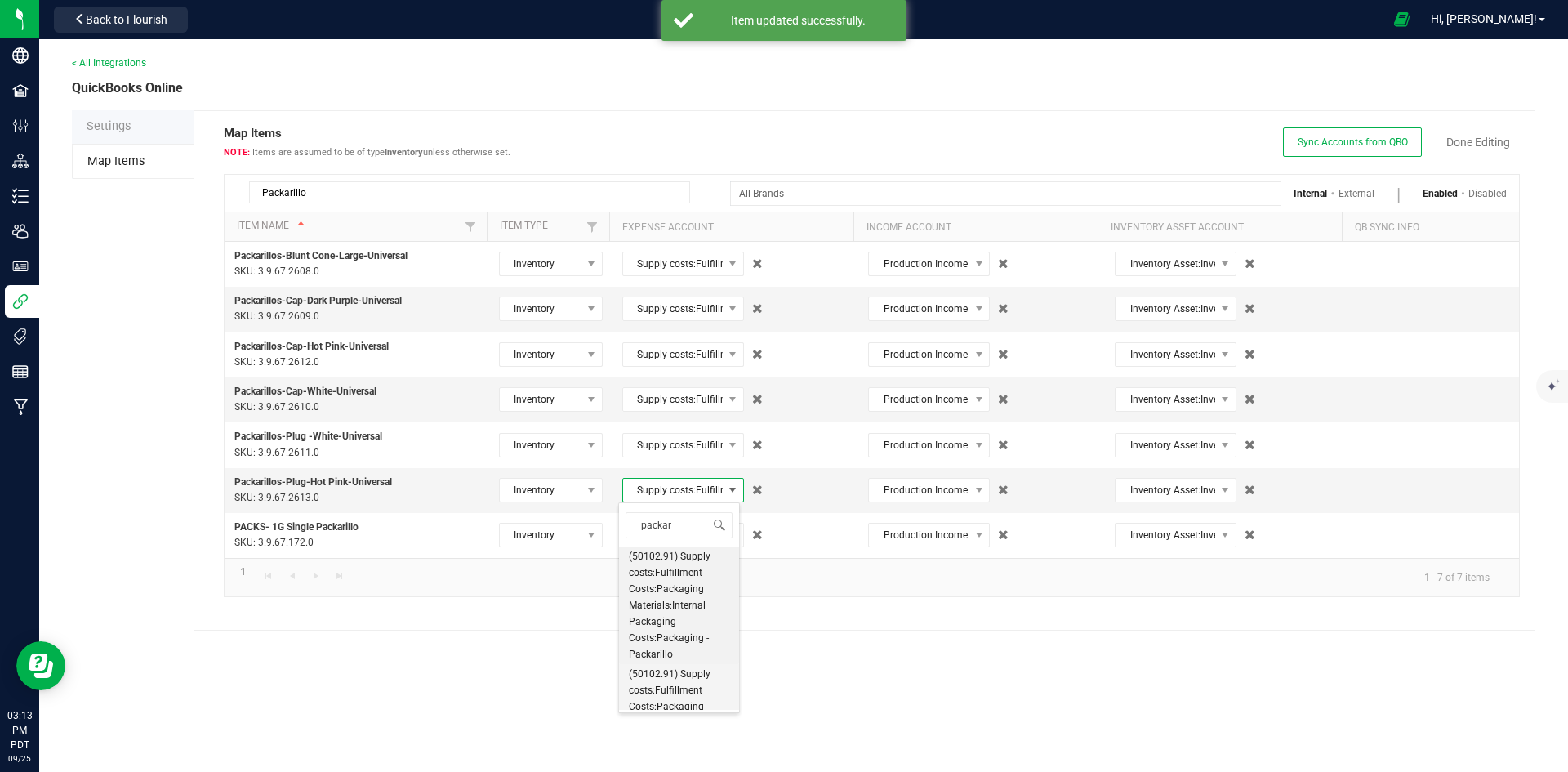
click at [687, 685] on span "(50102.91) Supply costs:Fulfillment Costs:Packaging Materials:Packaging - Prero…" at bounding box center [679, 715] width 101 height 98
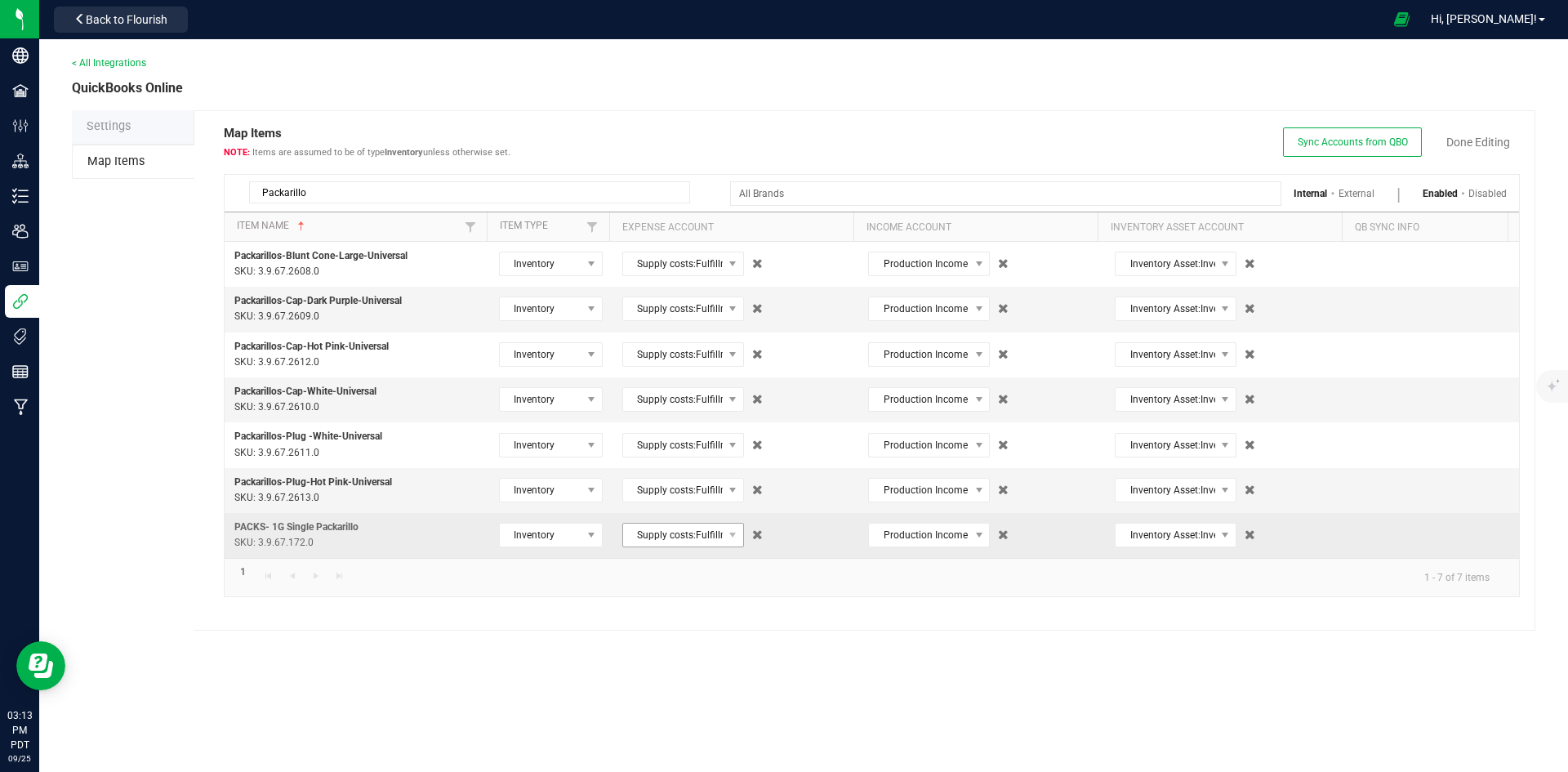
drag, startPoint x: 698, startPoint y: 508, endPoint x: 702, endPoint y: 526, distance: 18.4
click at [699, 508] on td "Supply costs:Fulfillment Costs:Packaging Materials:Packaging - Prerolls:Packagi…" at bounding box center [735, 490] width 246 height 45
click at [703, 528] on span "Supply costs:Fulfillment Costs:Packaging Materials:Internal Packaging Costs:Pac…" at bounding box center [673, 534] width 100 height 22
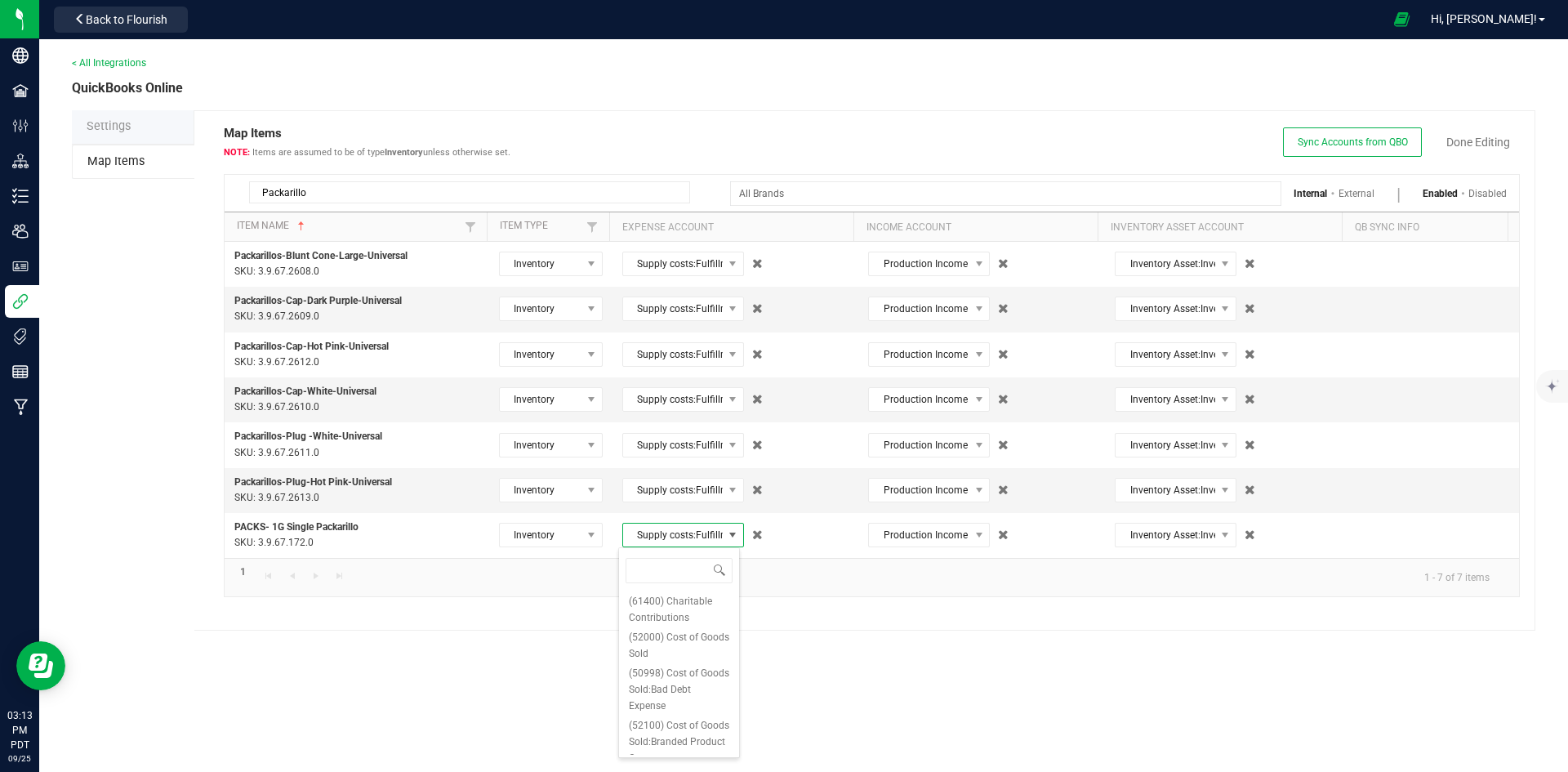
type input "packar"
click at [688, 724] on span "(50102.91) Supply costs:Fulfillment Costs:Packaging Materials:Packaging - Prero…" at bounding box center [679, 760] width 101 height 98
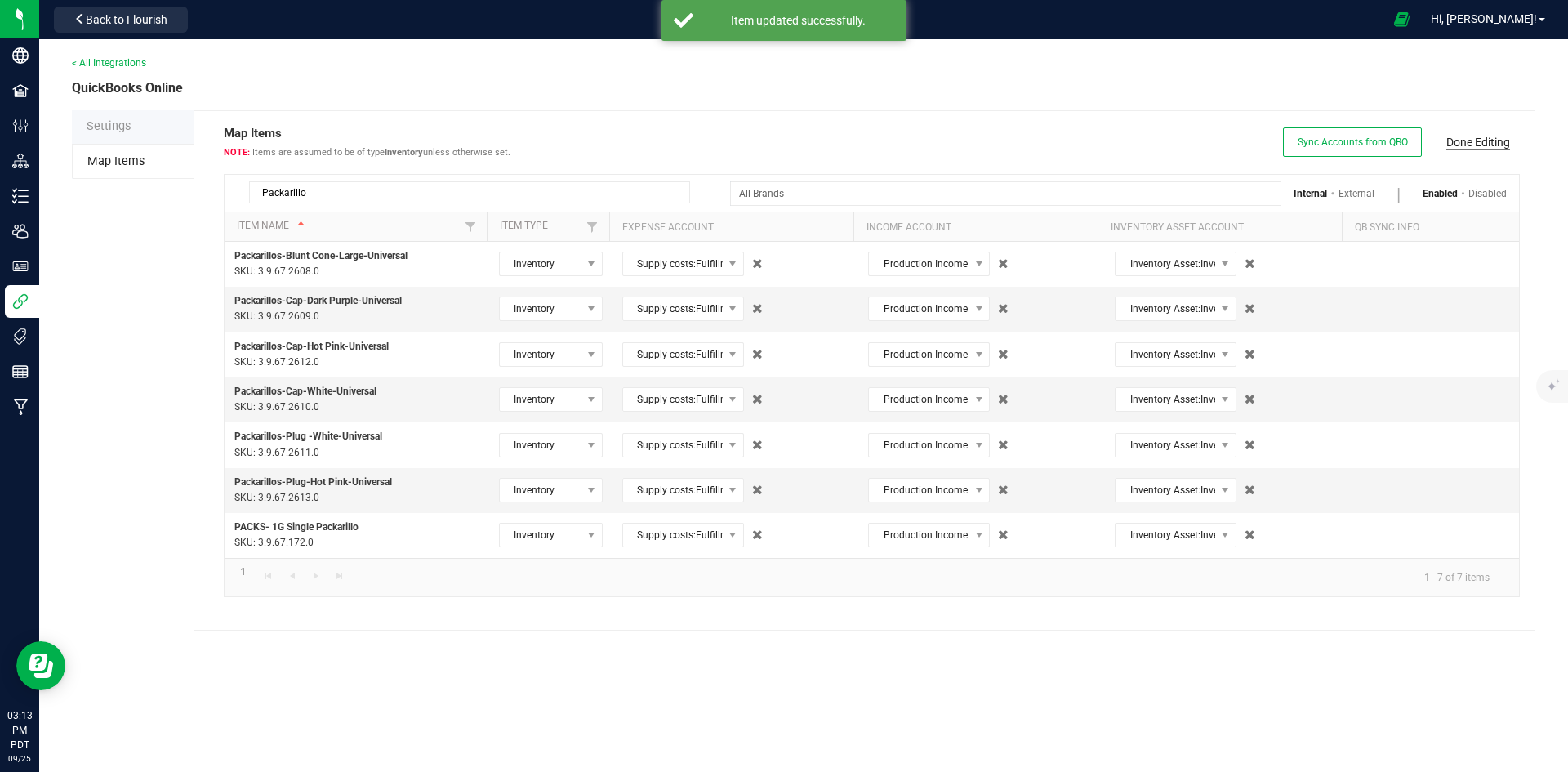
click at [1499, 136] on link "Done Editing" at bounding box center [1477, 142] width 64 height 17
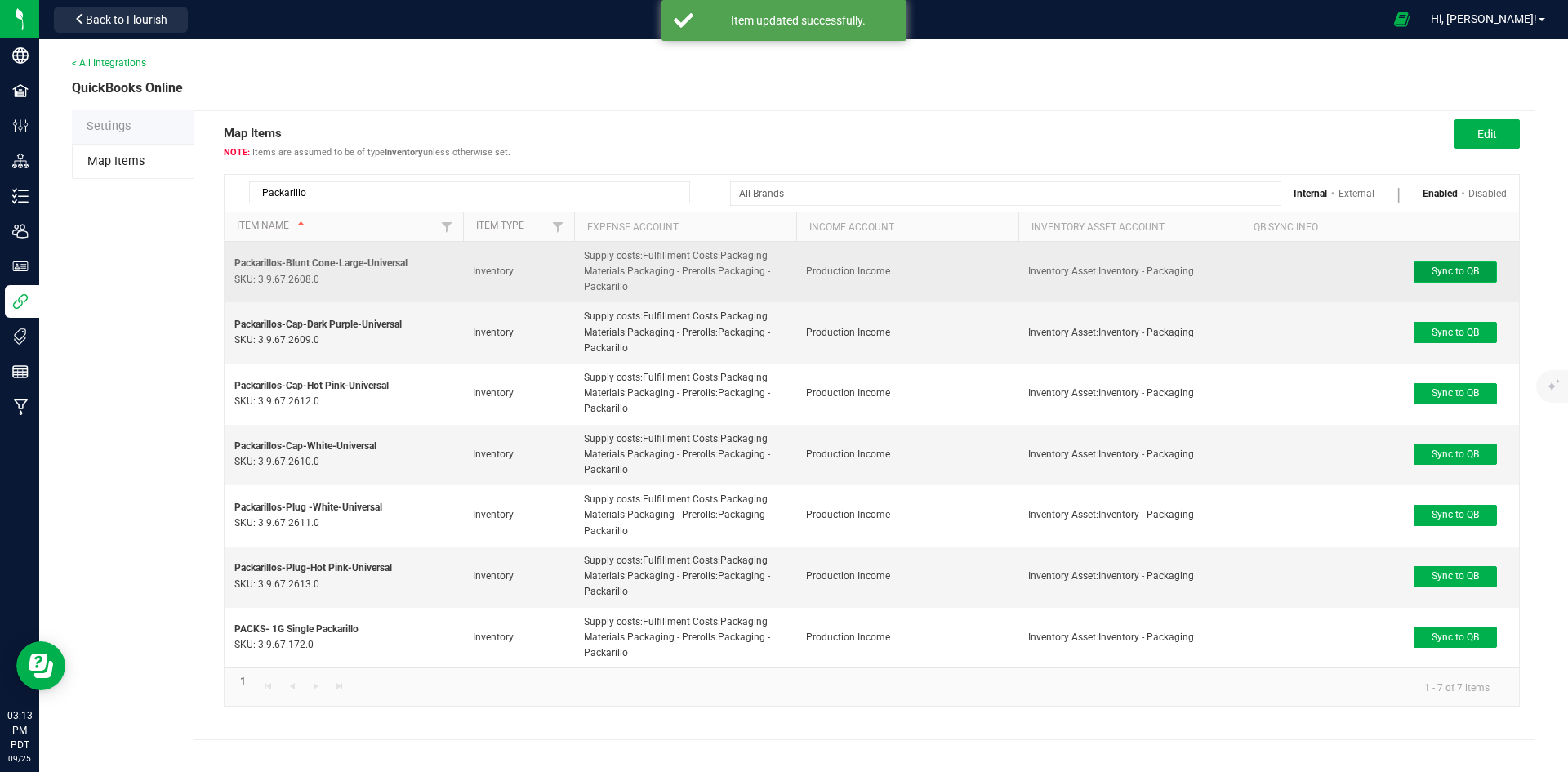
click at [1464, 262] on button "Sync to QB" at bounding box center [1455, 272] width 83 height 22
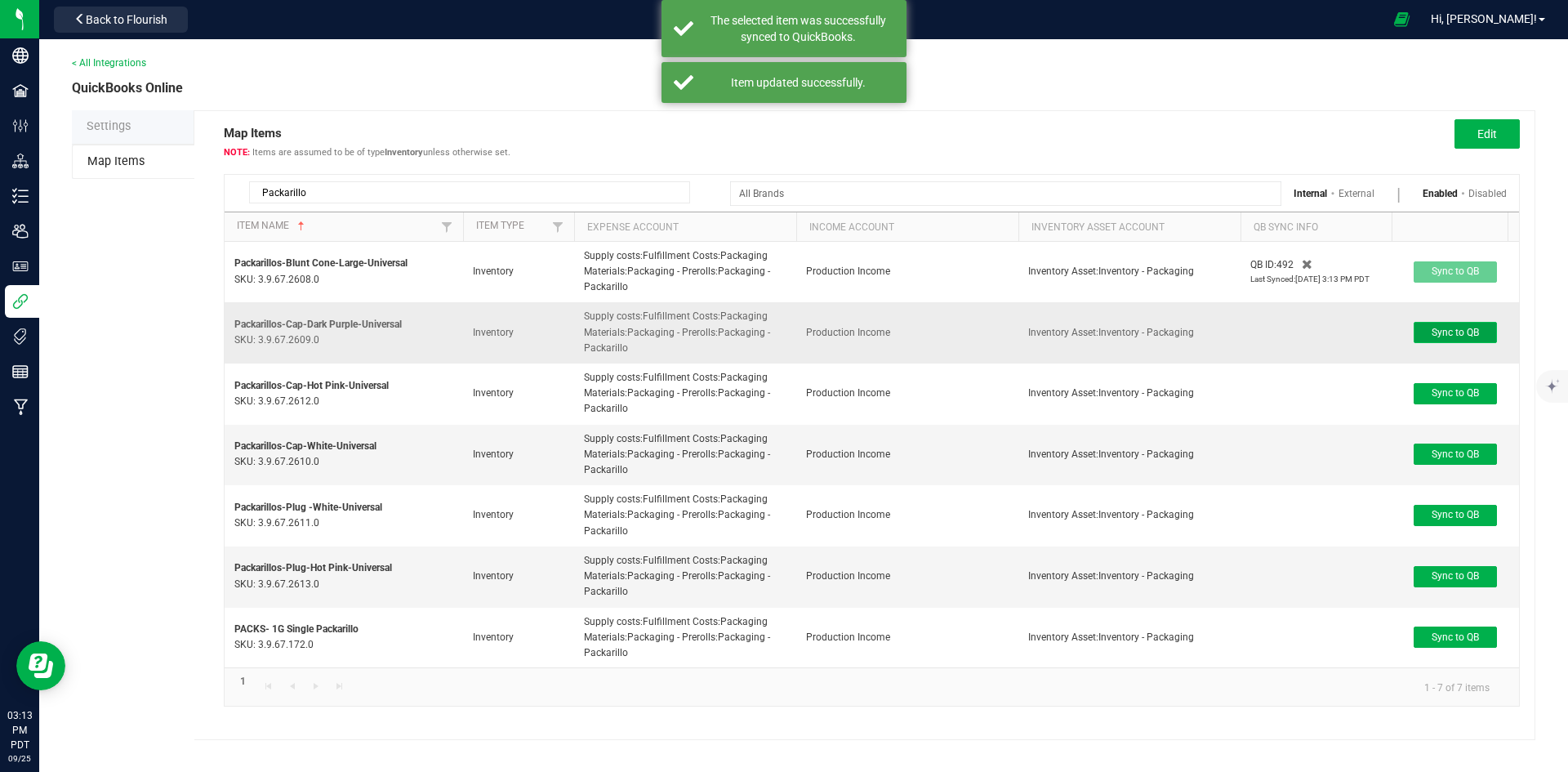
click at [1444, 335] on span "Sync to QB" at bounding box center [1455, 333] width 47 height 12
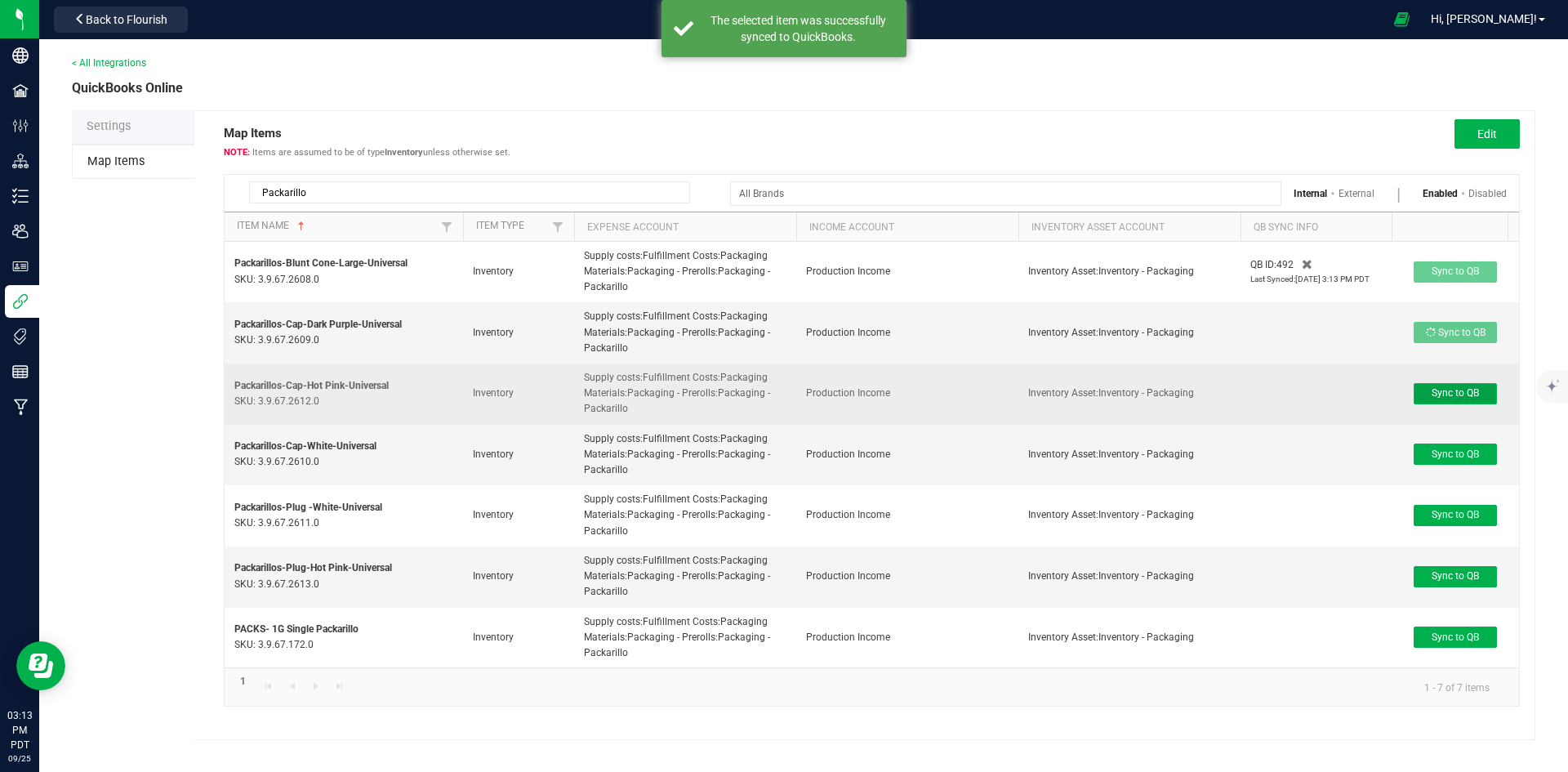
click at [1455, 392] on span "Sync to QB" at bounding box center [1455, 393] width 47 height 12
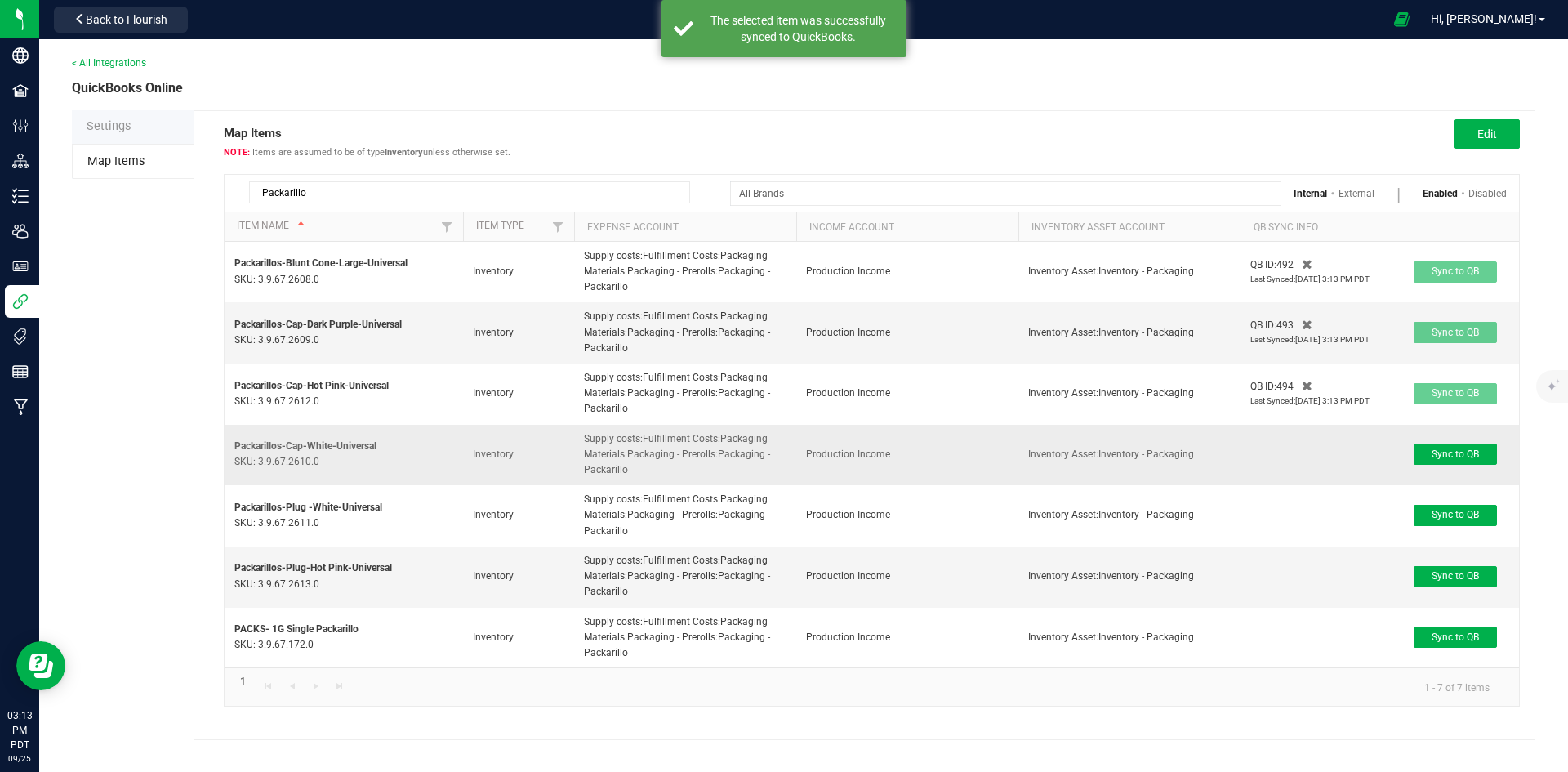
click at [1473, 467] on td "Sync to QB" at bounding box center [1455, 455] width 127 height 62
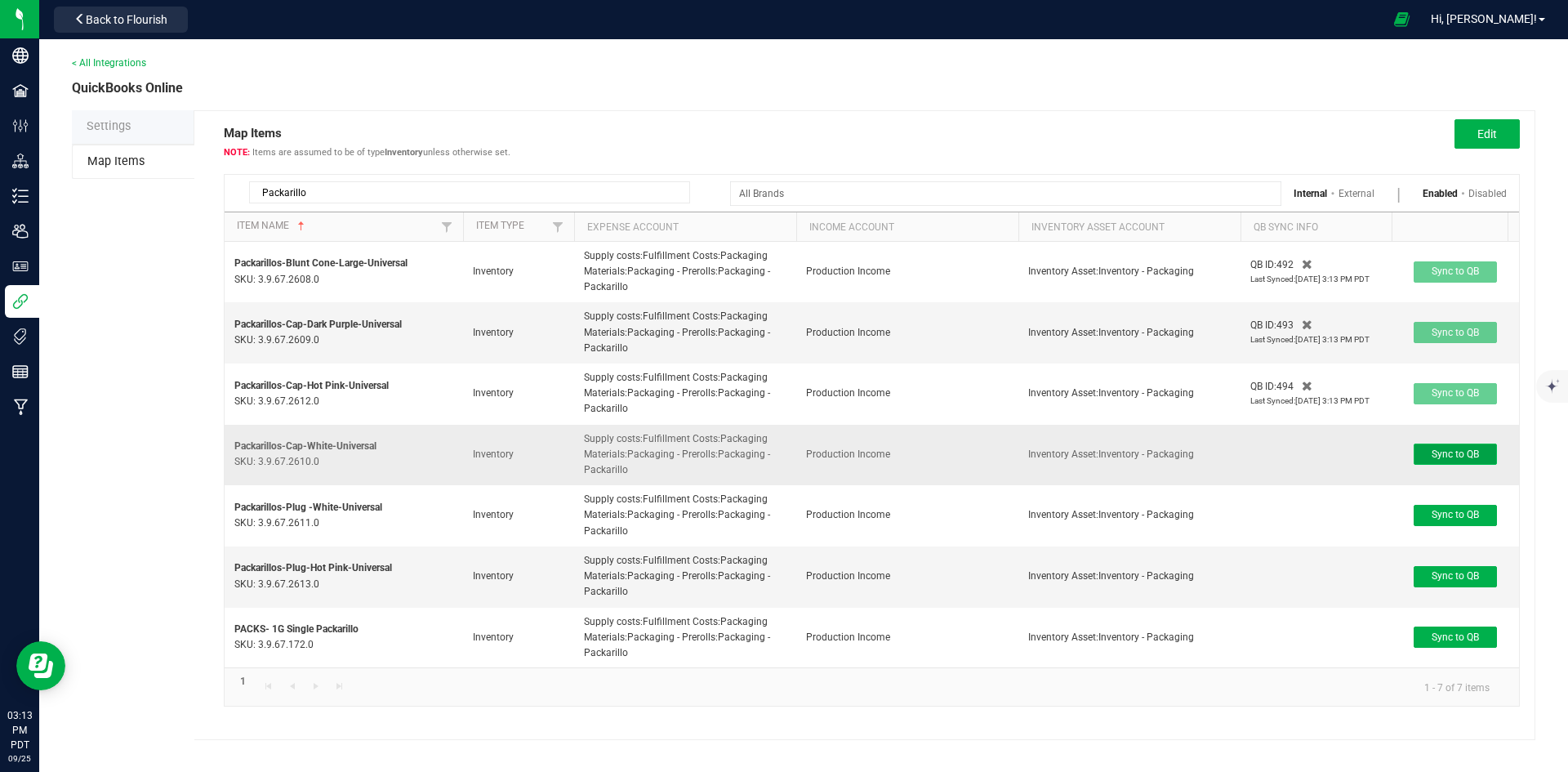
click at [1467, 453] on span "Sync to QB" at bounding box center [1455, 454] width 47 height 12
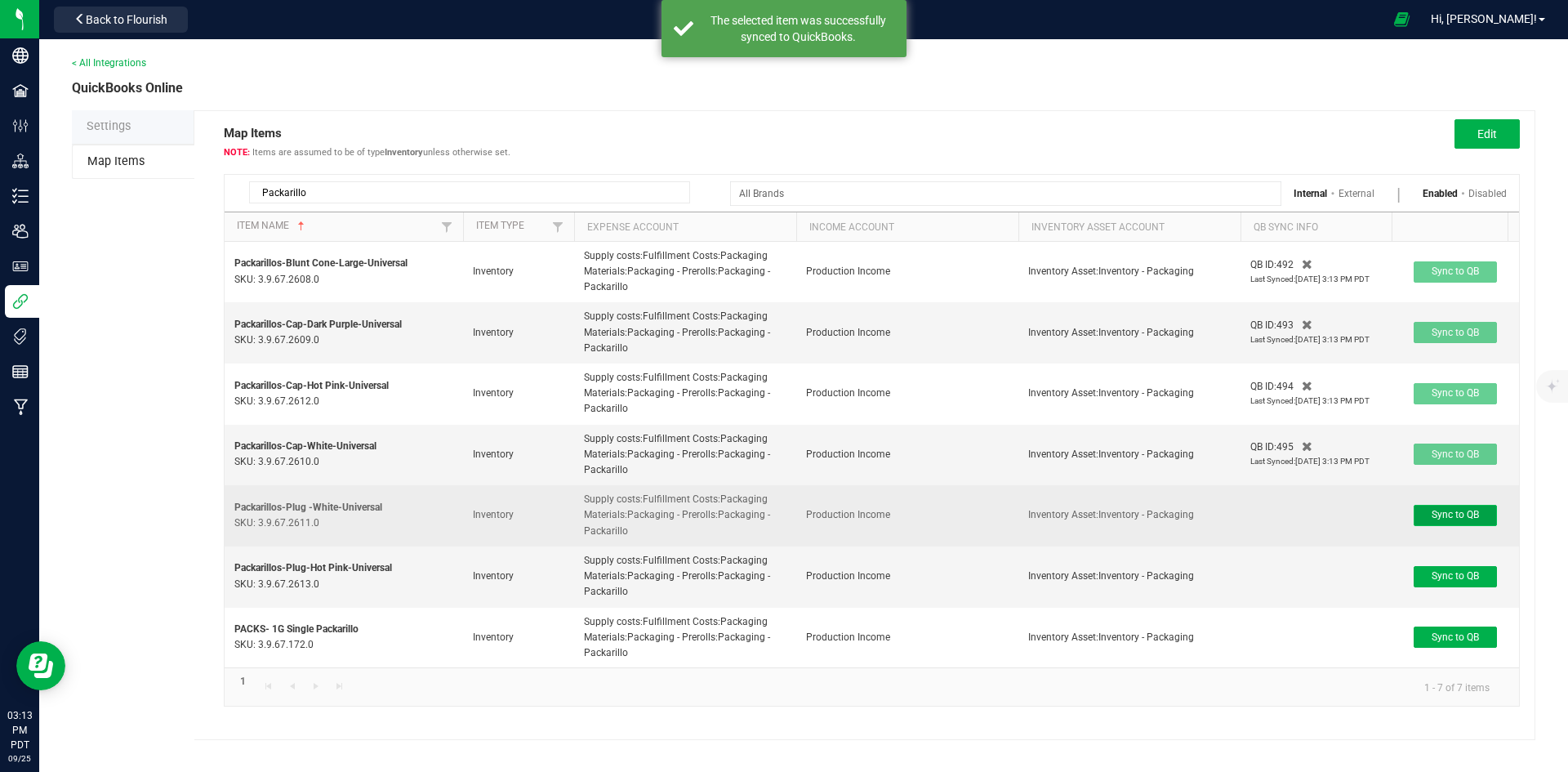
click at [1447, 513] on span "Sync to QB" at bounding box center [1455, 515] width 47 height 12
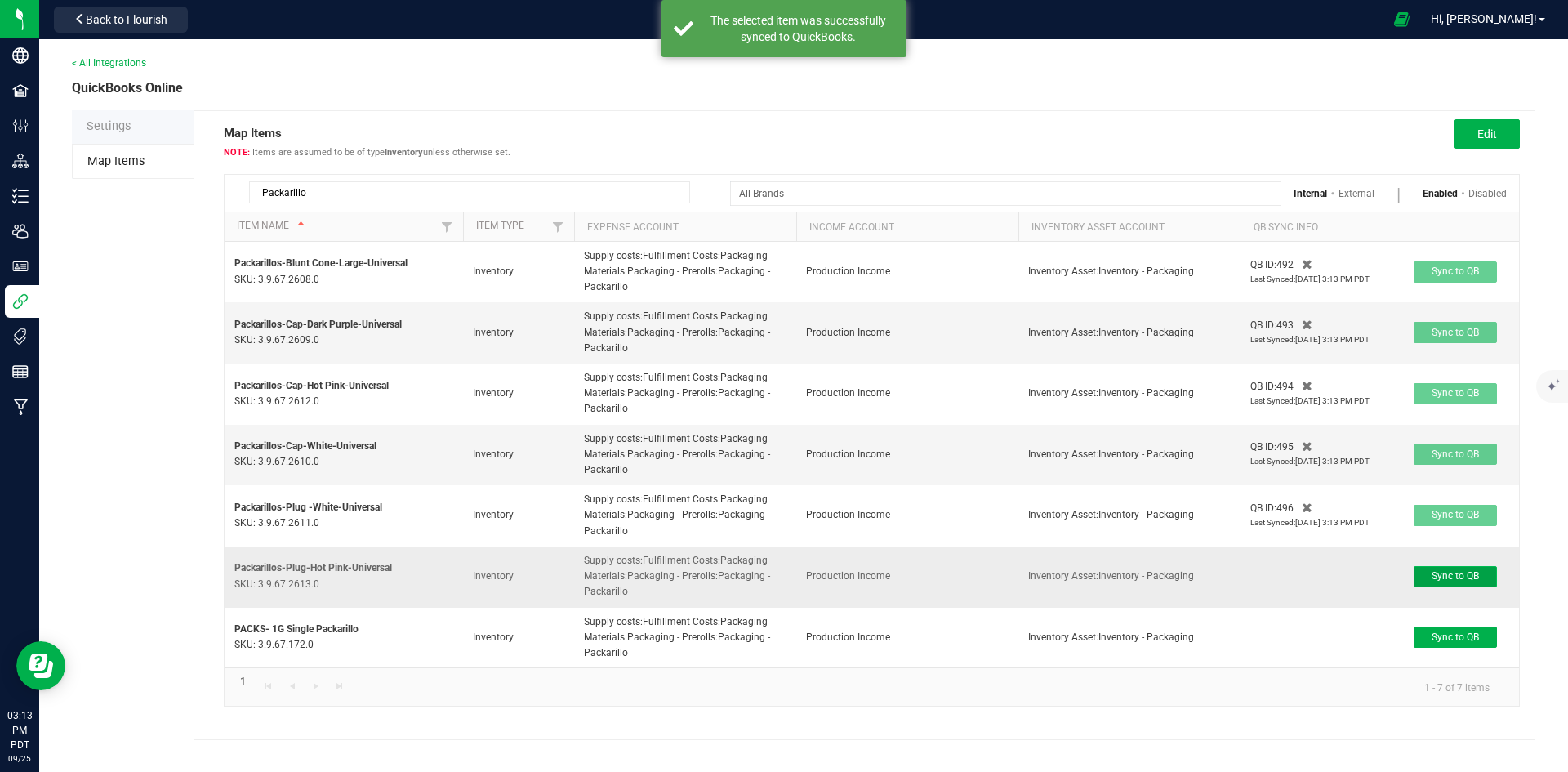
click at [1453, 577] on span "Sync to QB" at bounding box center [1455, 576] width 47 height 12
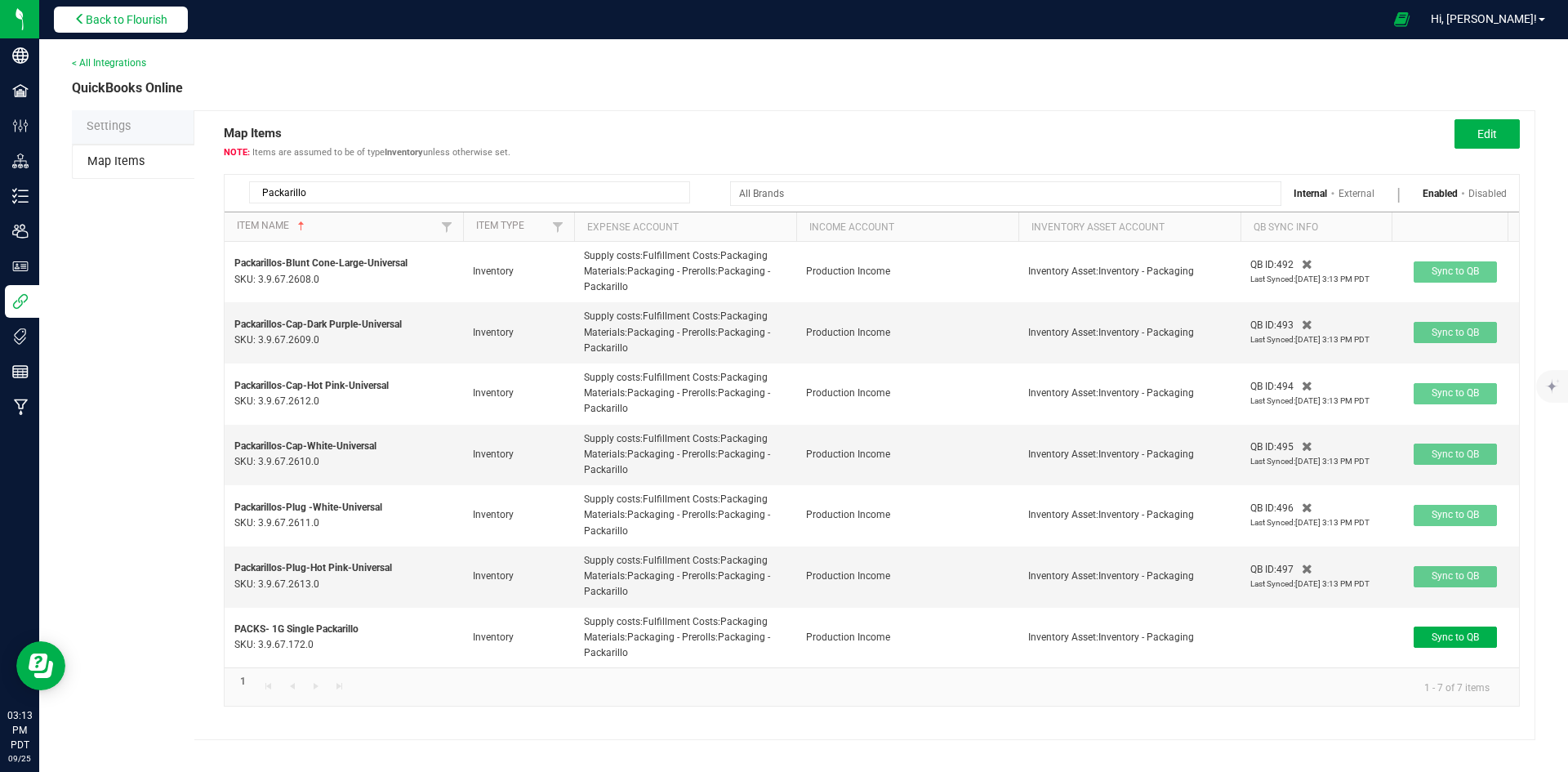
click at [113, 29] on button "Back to Flourish" at bounding box center [121, 19] width 134 height 26
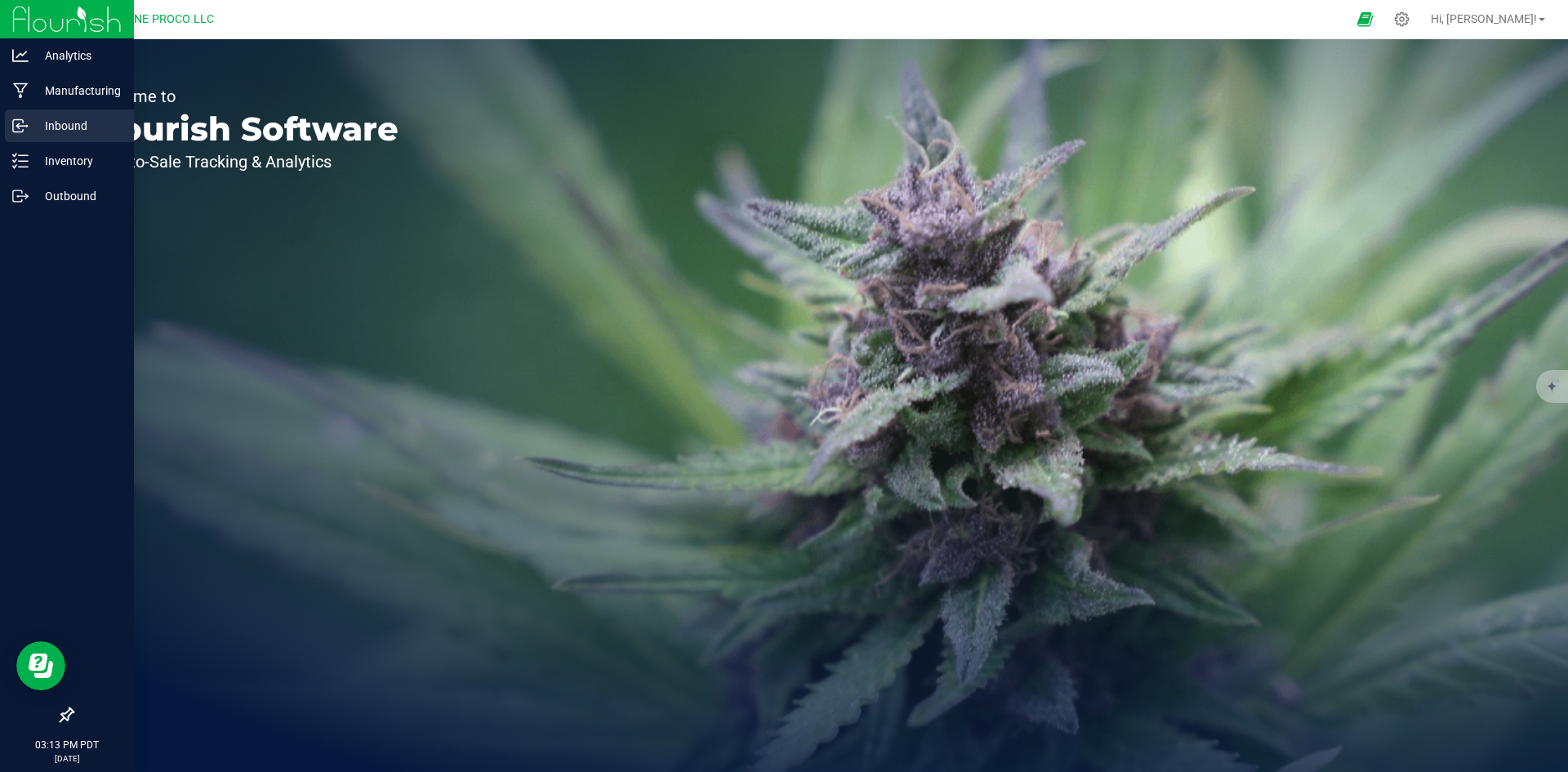
click at [51, 125] on p "Inbound" at bounding box center [77, 126] width 98 height 20
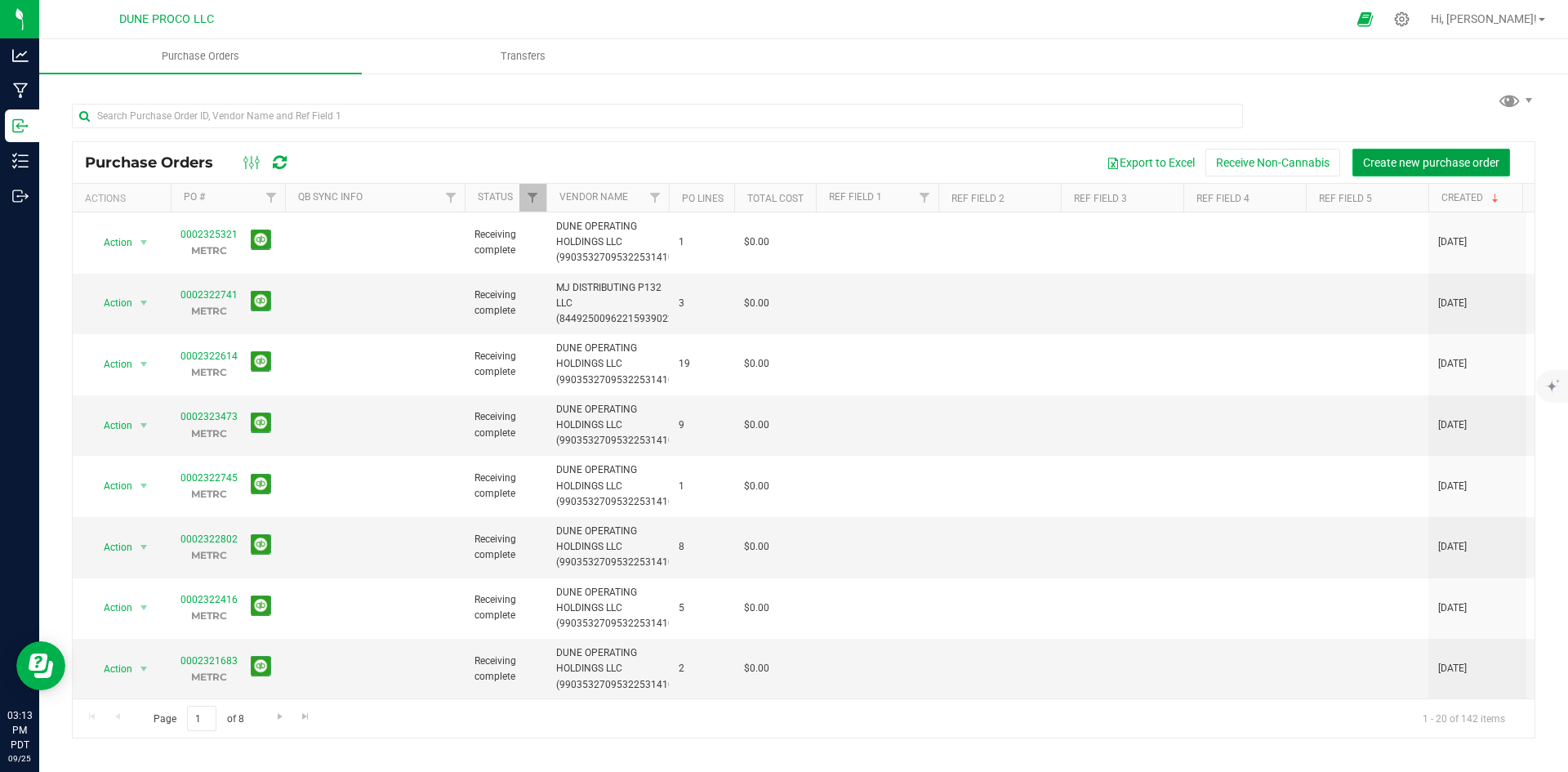
click at [1422, 160] on span "Create new purchase order" at bounding box center [1431, 162] width 136 height 13
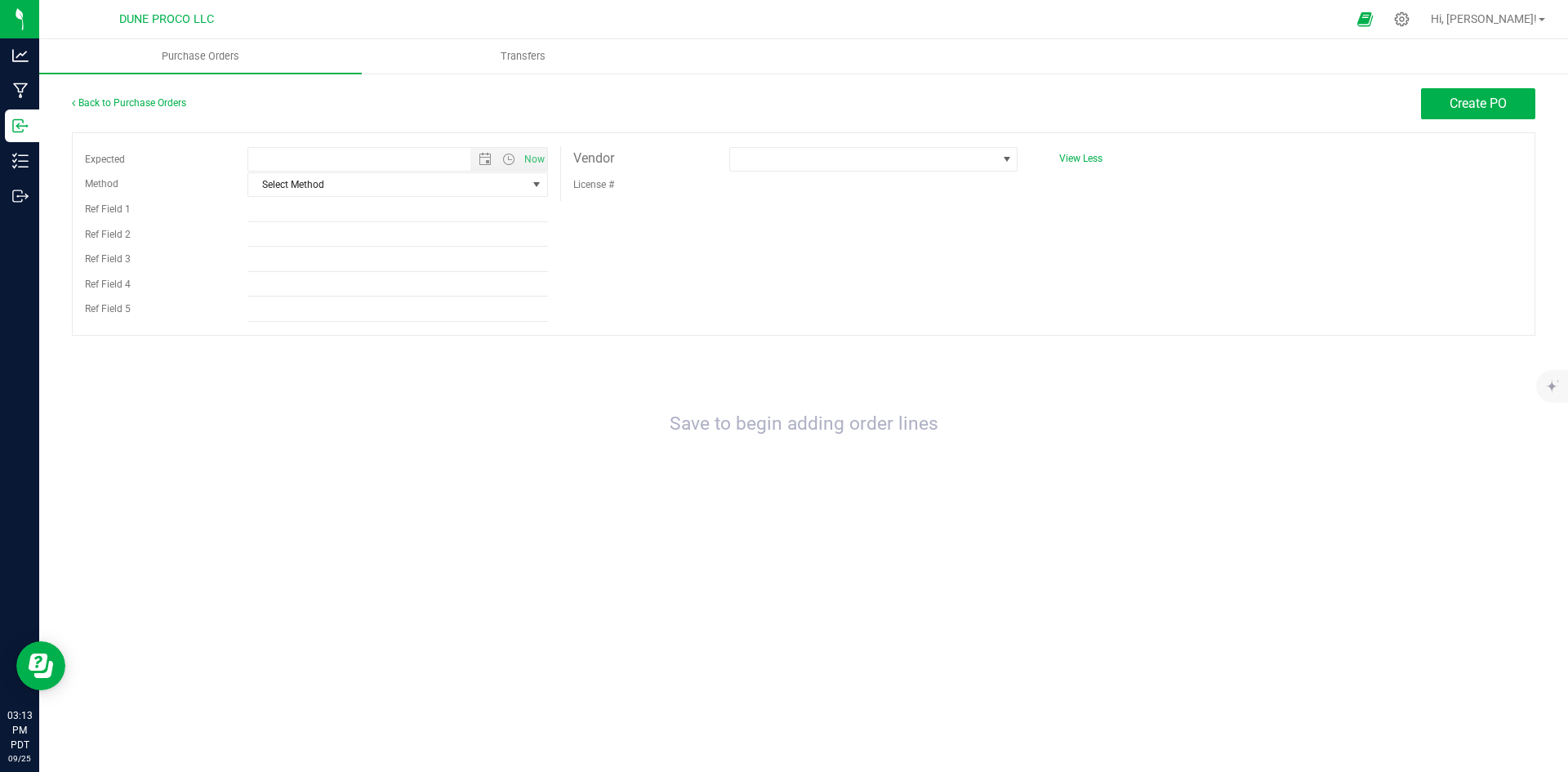
type input "[DATE] 3:13 PM"
click at [745, 144] on div "Expected [DATE] 3:13 PM Now Method Select Method Select Method USPS UPS FedEx L…" at bounding box center [803, 234] width 1463 height 203
click at [760, 155] on span at bounding box center [863, 159] width 266 height 22
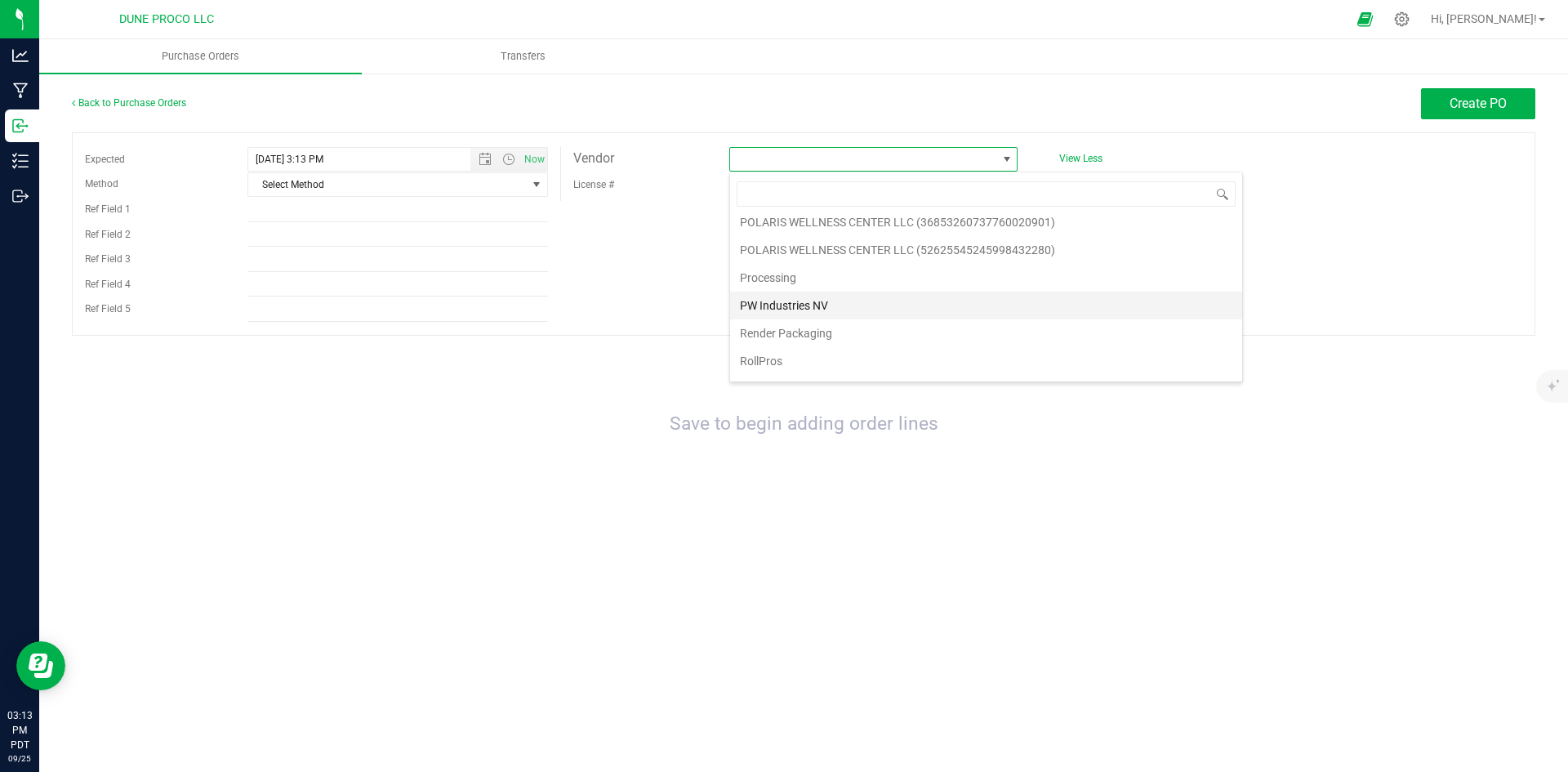
click at [850, 311] on li "PW Industries NV" at bounding box center [986, 304] width 512 height 27
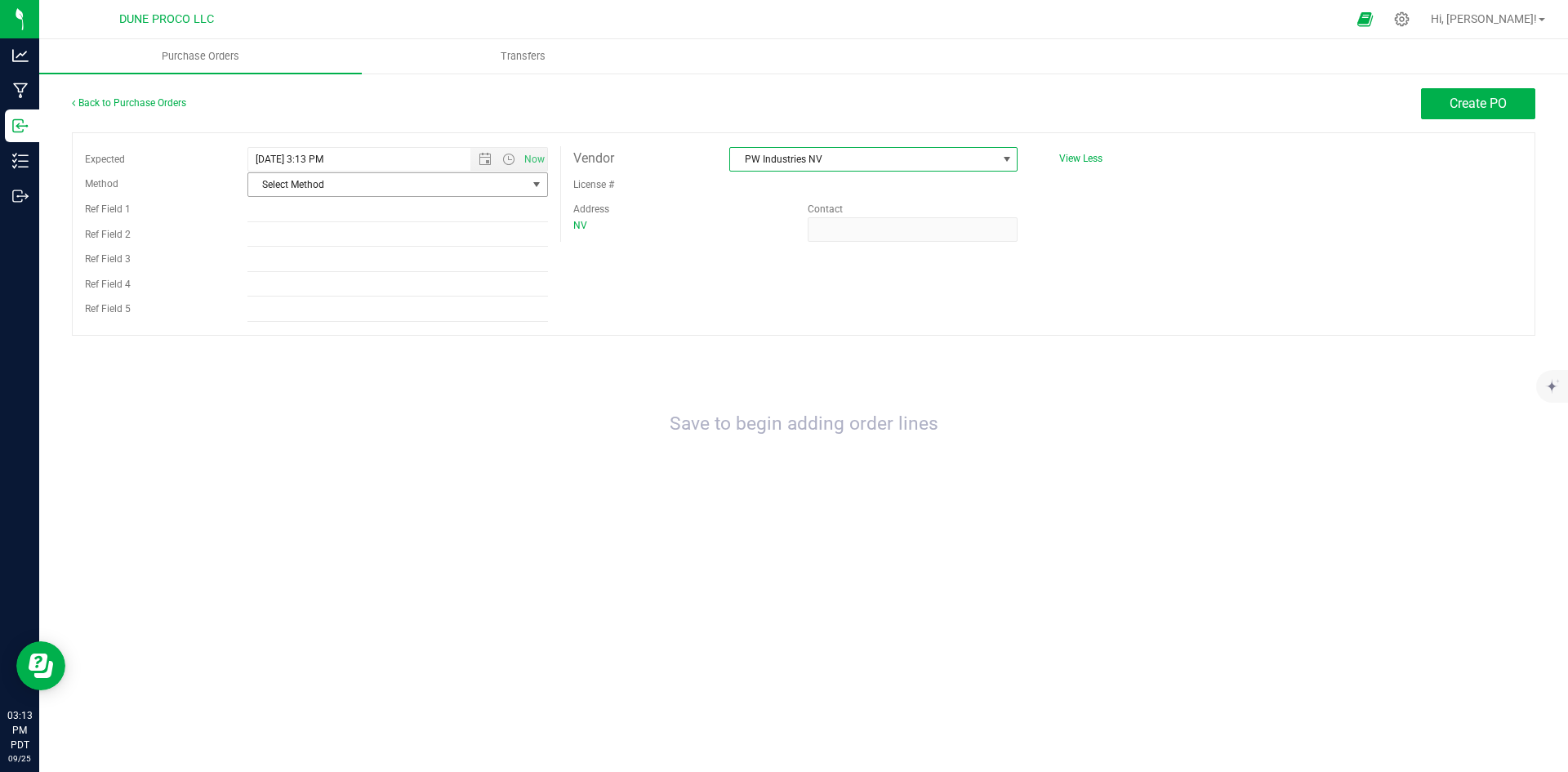
click at [397, 181] on span "Select Method" at bounding box center [387, 184] width 279 height 22
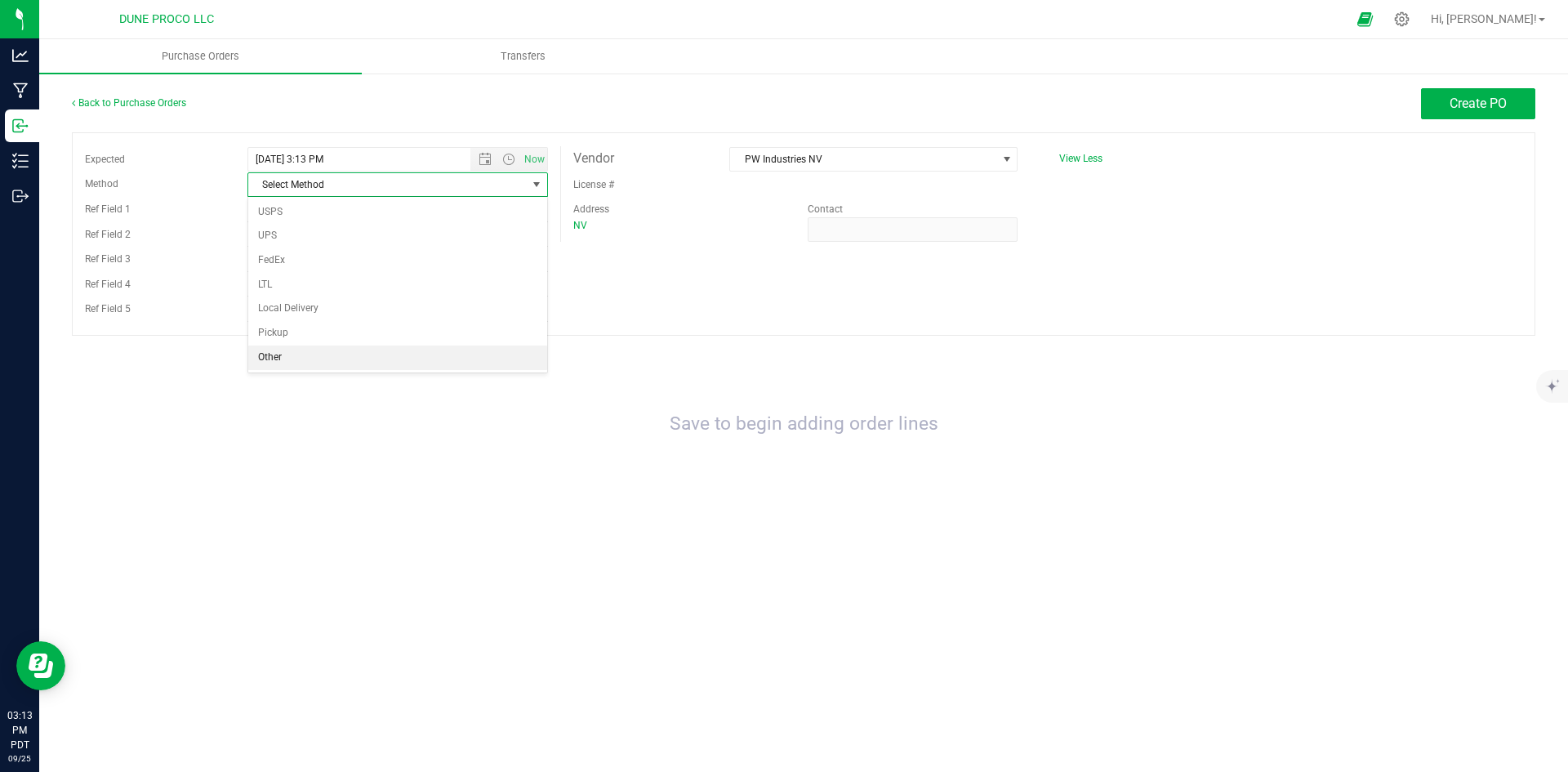
click at [298, 366] on li "Other" at bounding box center [397, 357] width 299 height 24
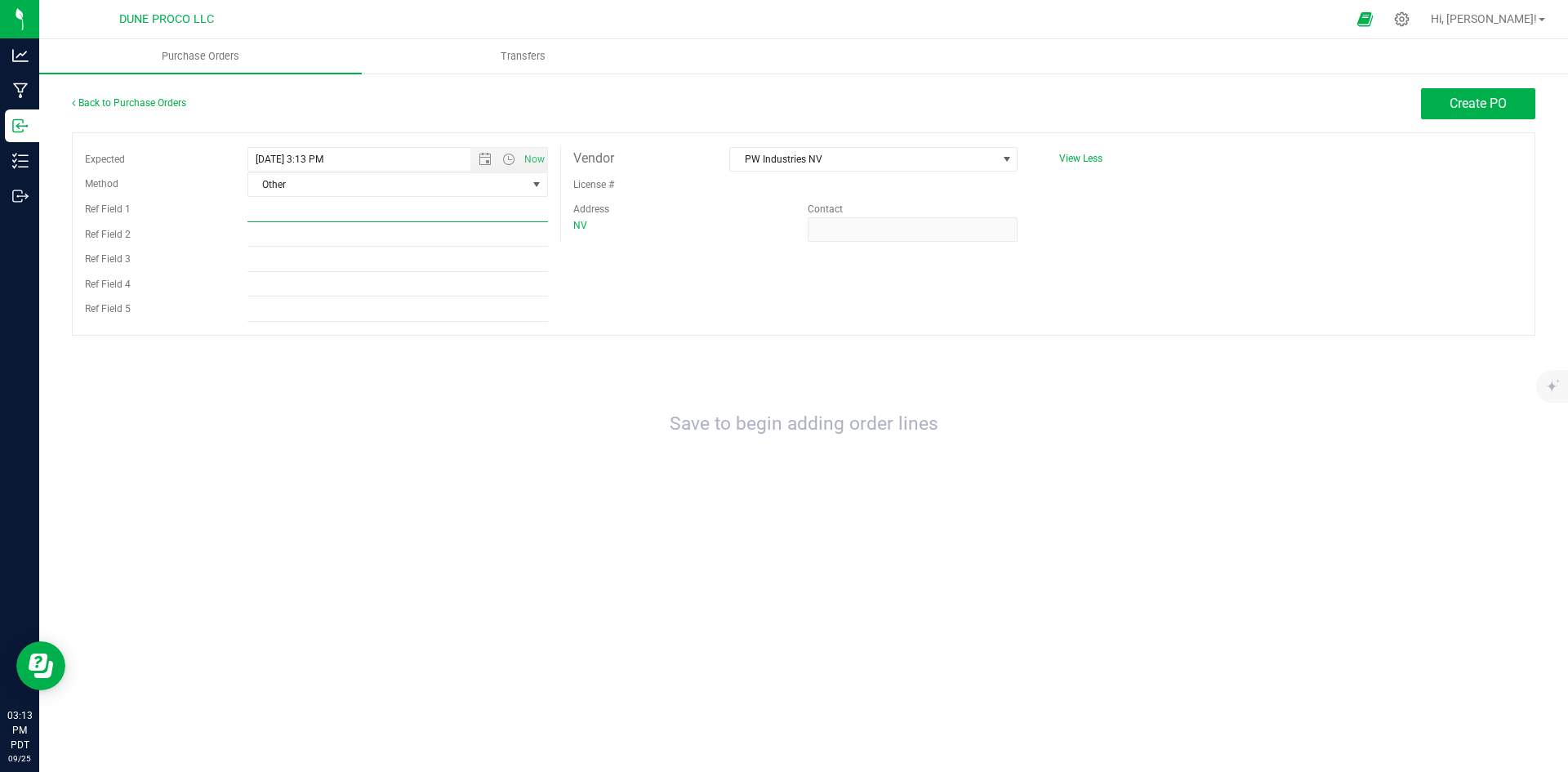
click at [457, 217] on input "Ref Field 1" at bounding box center [397, 210] width 300 height 24
paste input "091725-3"
type input "091725-3"
drag, startPoint x: 910, startPoint y: 397, endPoint x: 948, endPoint y: 356, distance: 55.9
click at [910, 397] on div "Save to begin adding order lines" at bounding box center [803, 424] width 1463 height 146
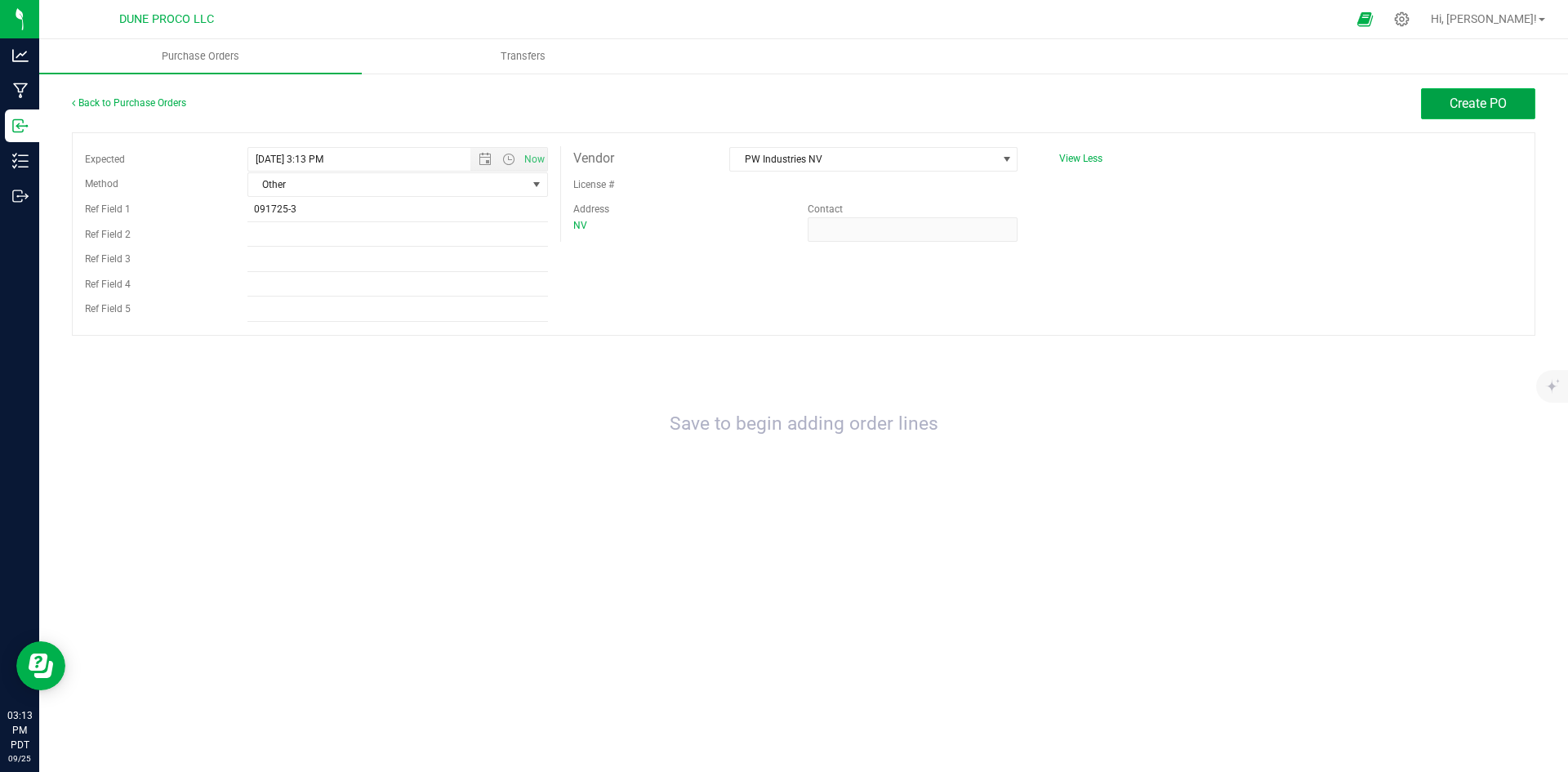
click at [1490, 99] on span "Create PO" at bounding box center [1477, 103] width 57 height 16
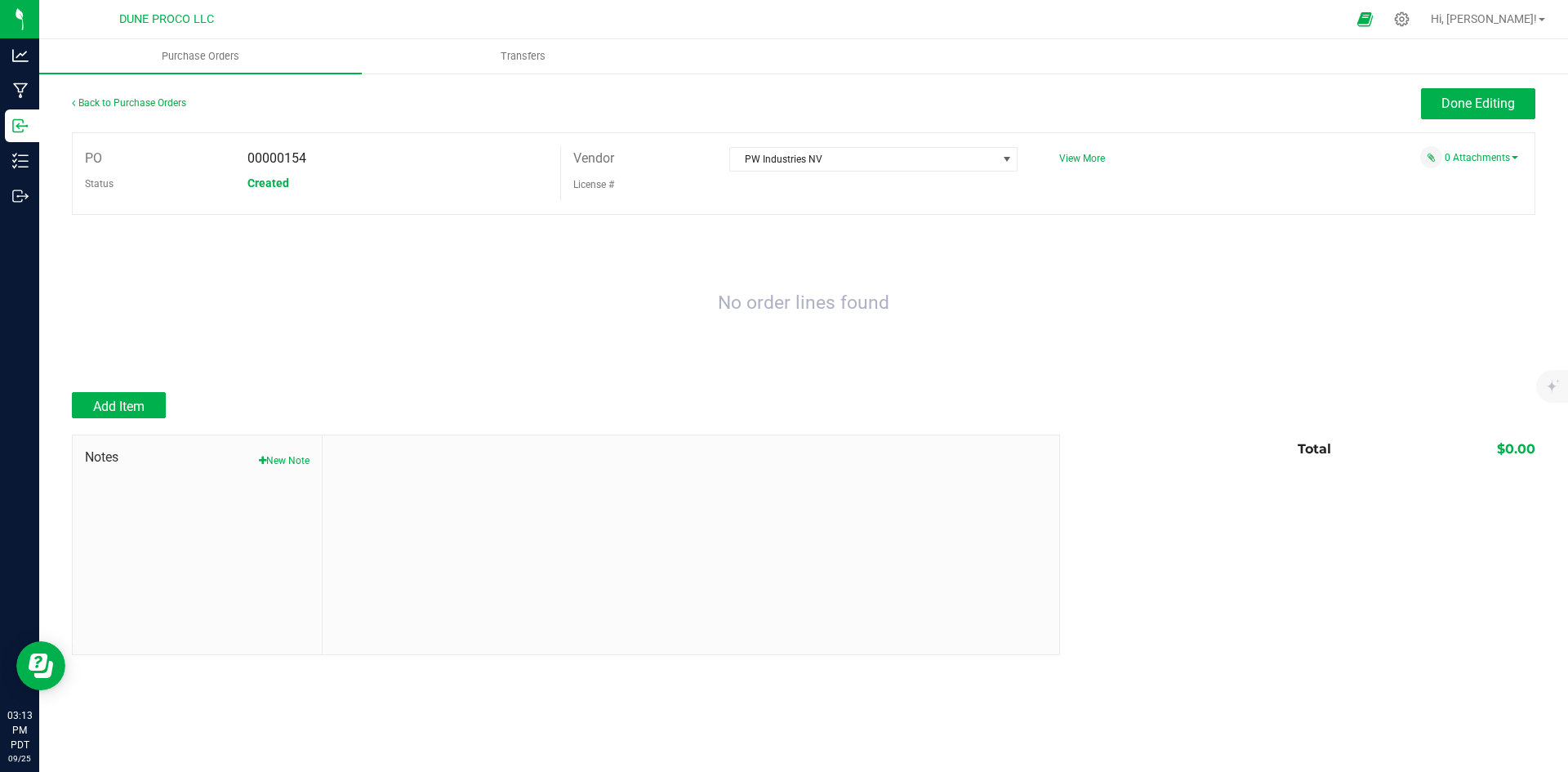
click at [113, 388] on div at bounding box center [803, 384] width 1463 height 17
click at [116, 404] on span "Add Item" at bounding box center [119, 406] width 52 height 16
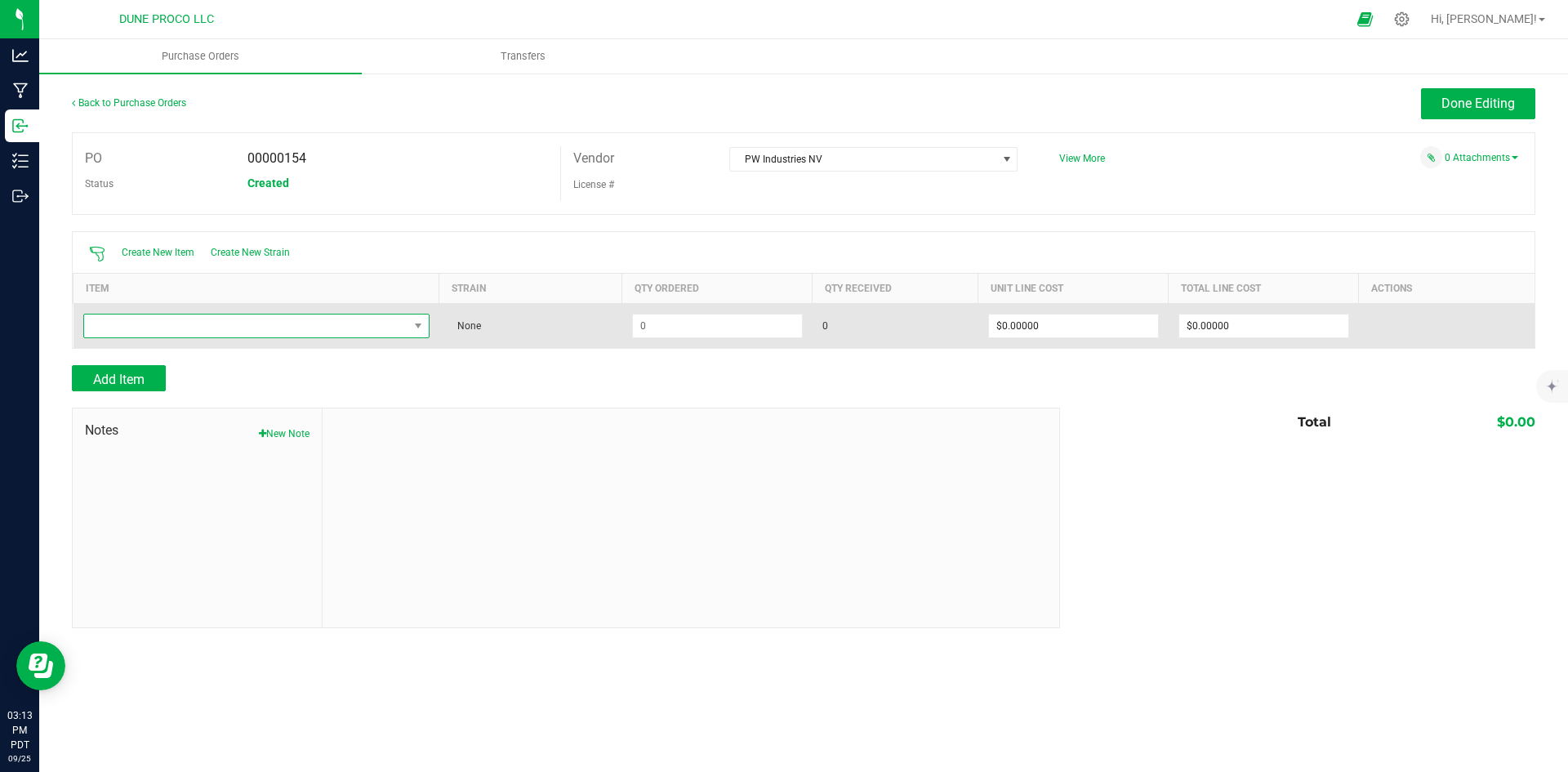
click at [252, 317] on span "NO DATA FOUND" at bounding box center [246, 325] width 324 height 22
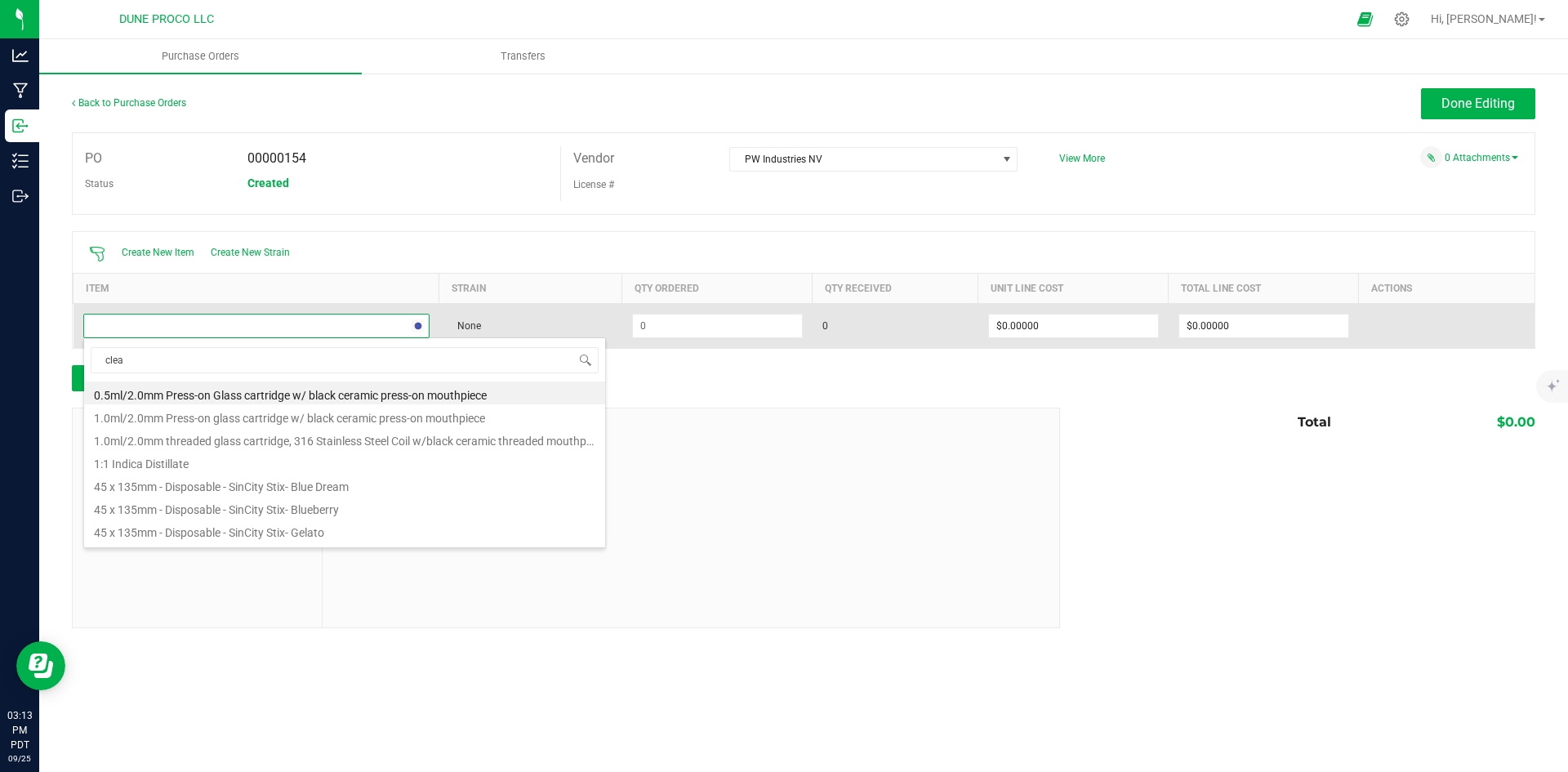
type input "clear"
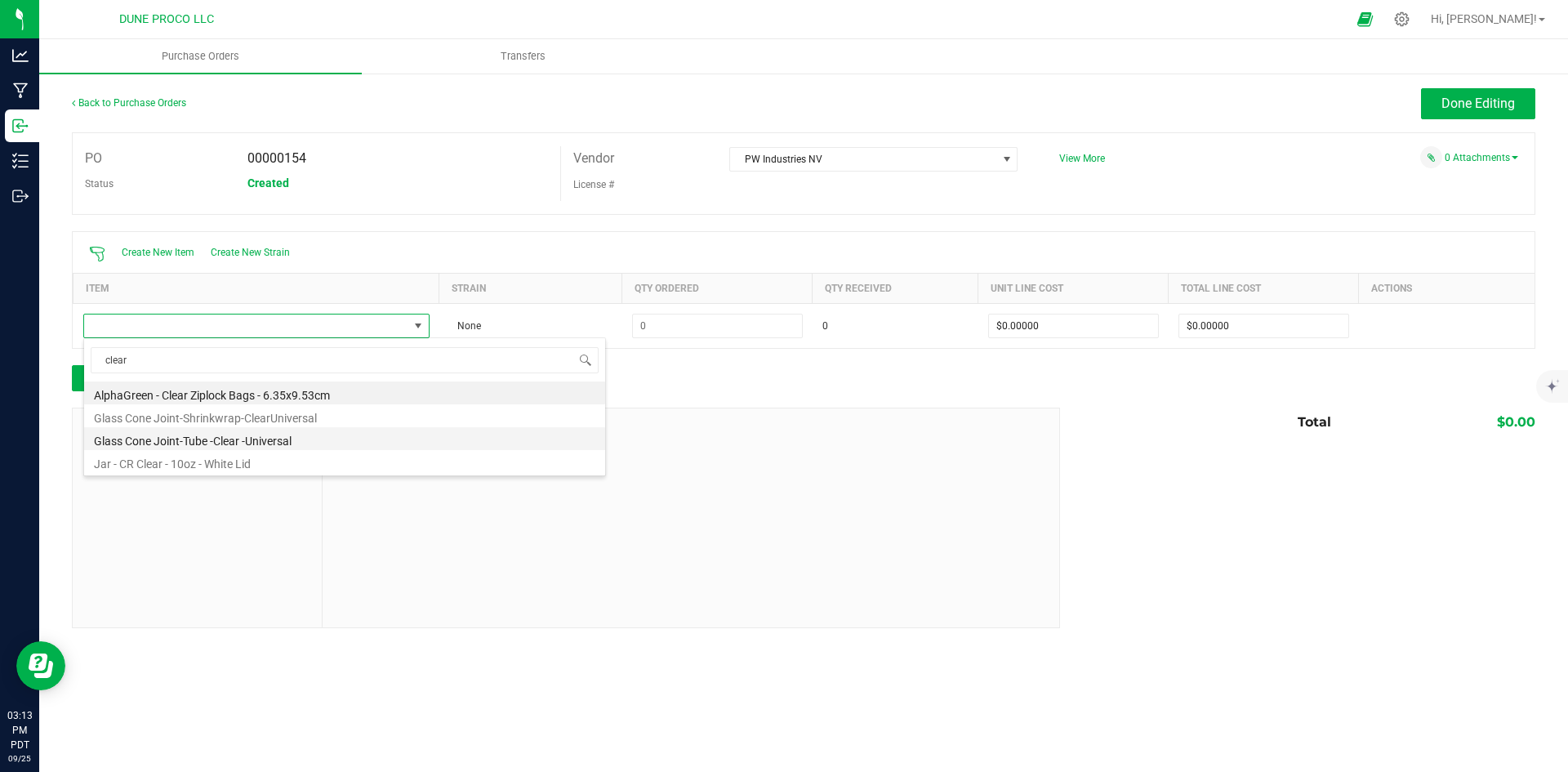
click at [300, 446] on li "Glass Cone Joint-Tube -Clear -Universal" at bounding box center [344, 438] width 521 height 22
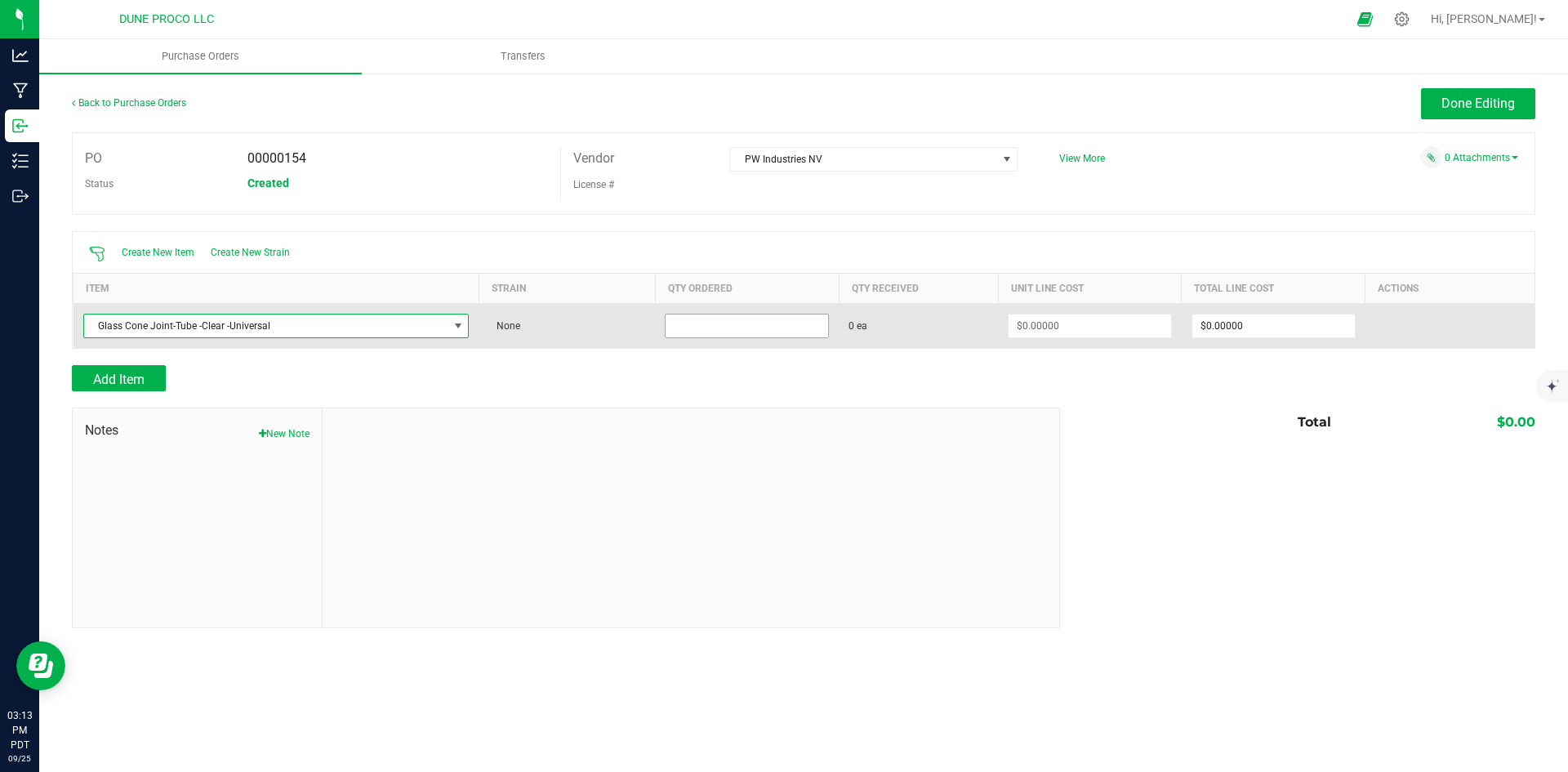
click at [785, 322] on input at bounding box center [746, 325] width 162 height 22
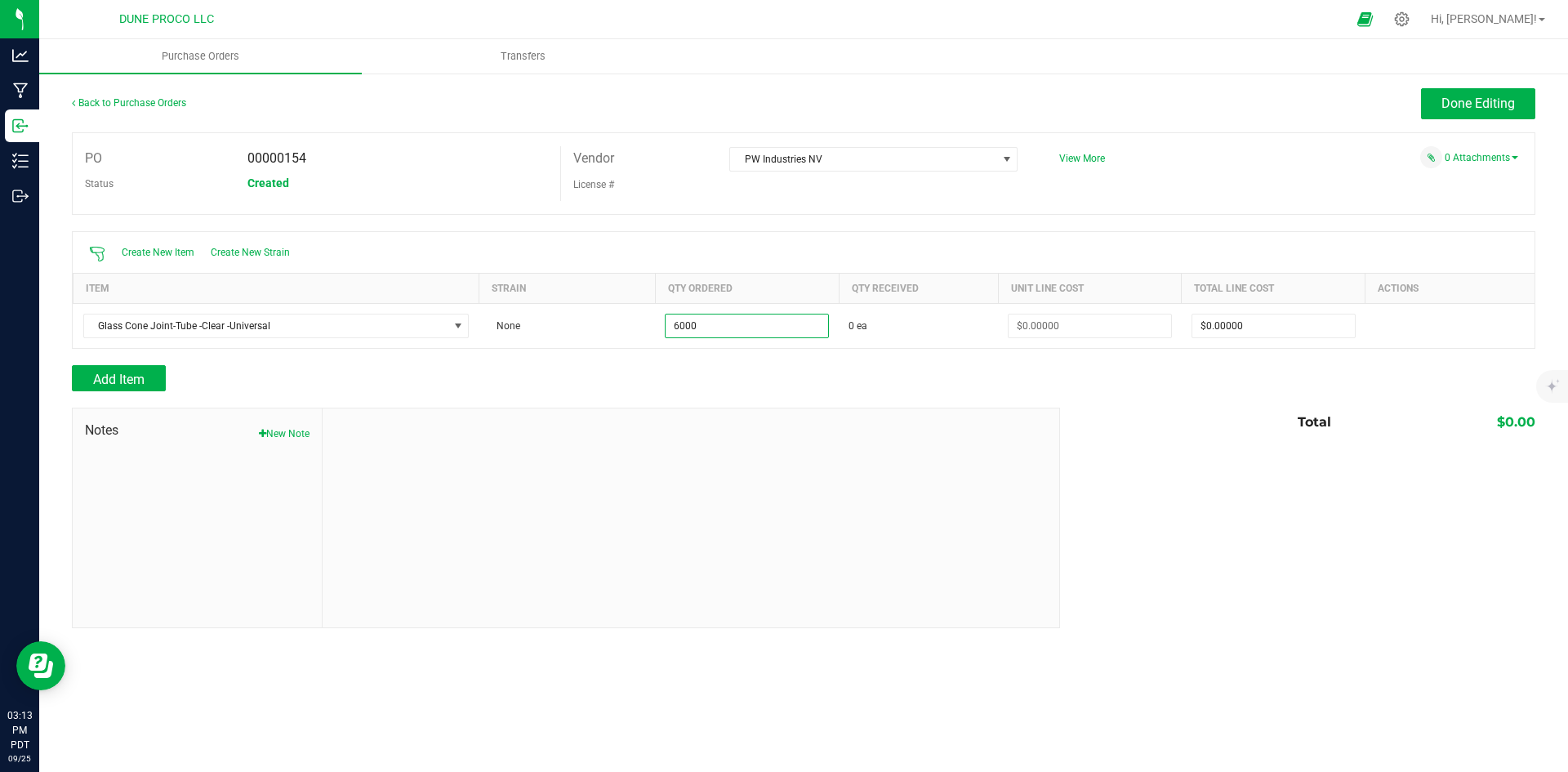
type input "6000 ea"
click at [794, 374] on div "Add Item" at bounding box center [559, 378] width 976 height 26
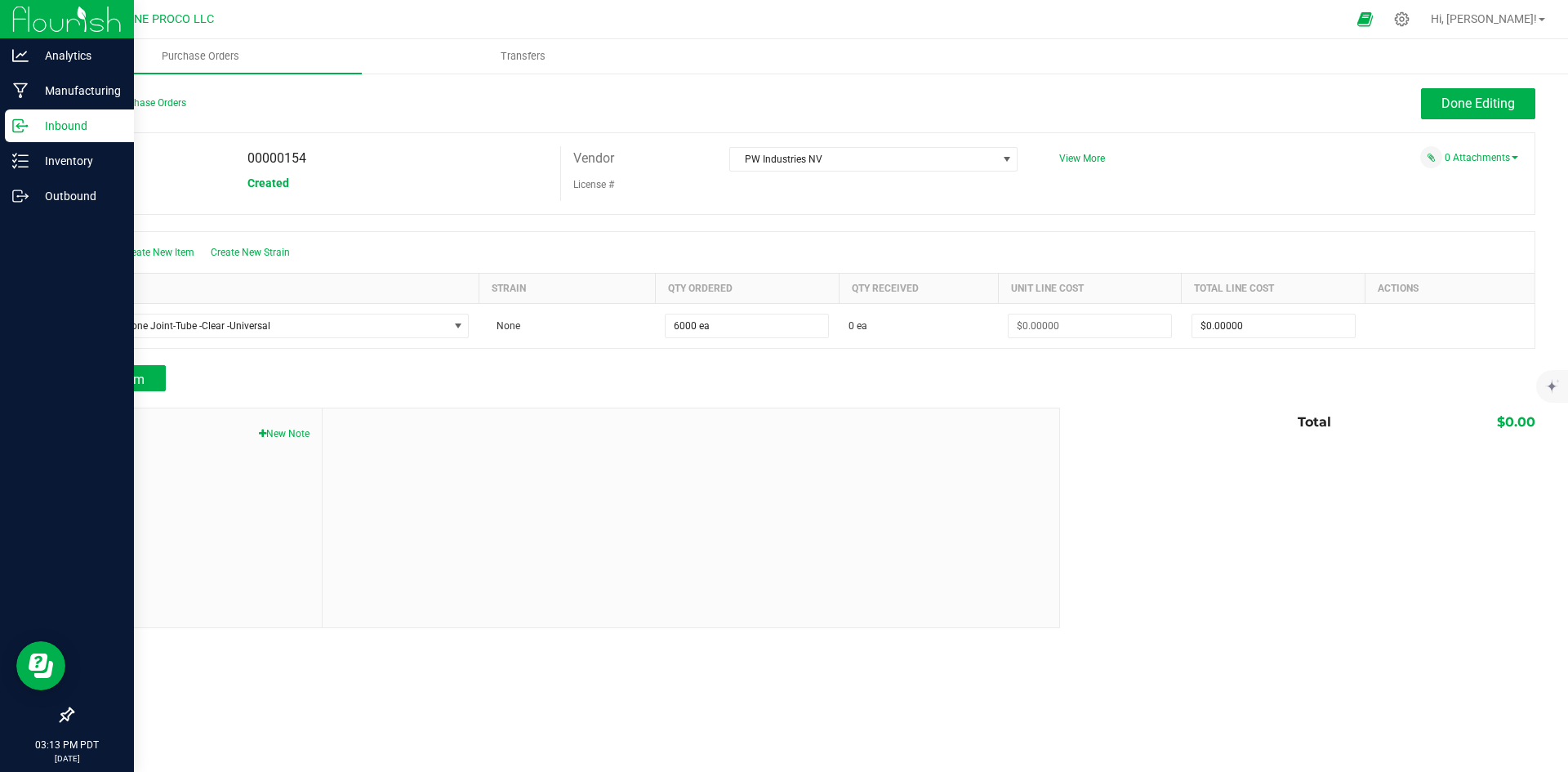
type input "$0.00000"
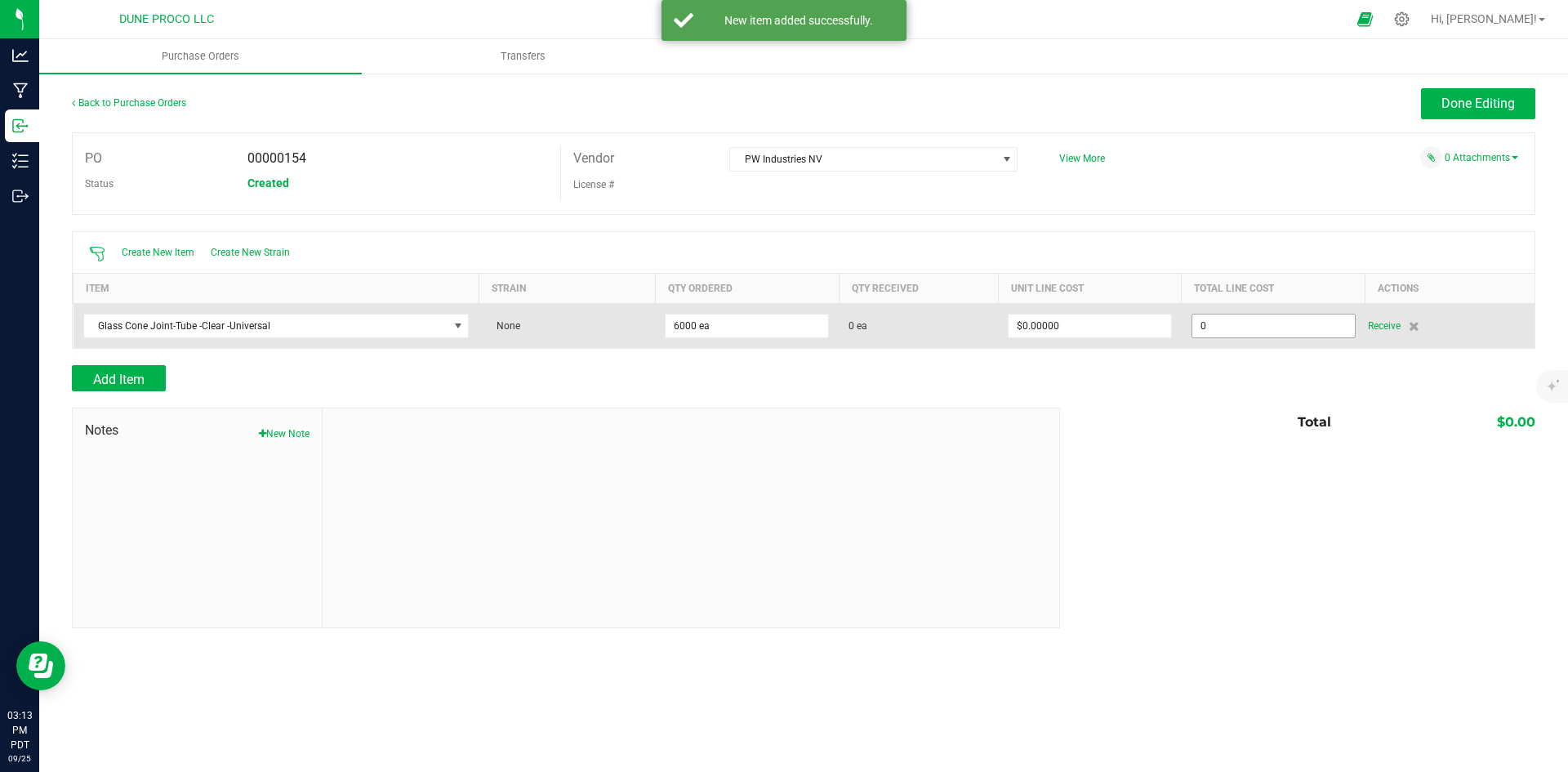
click at [1225, 329] on input "0" at bounding box center [1273, 325] width 162 height 22
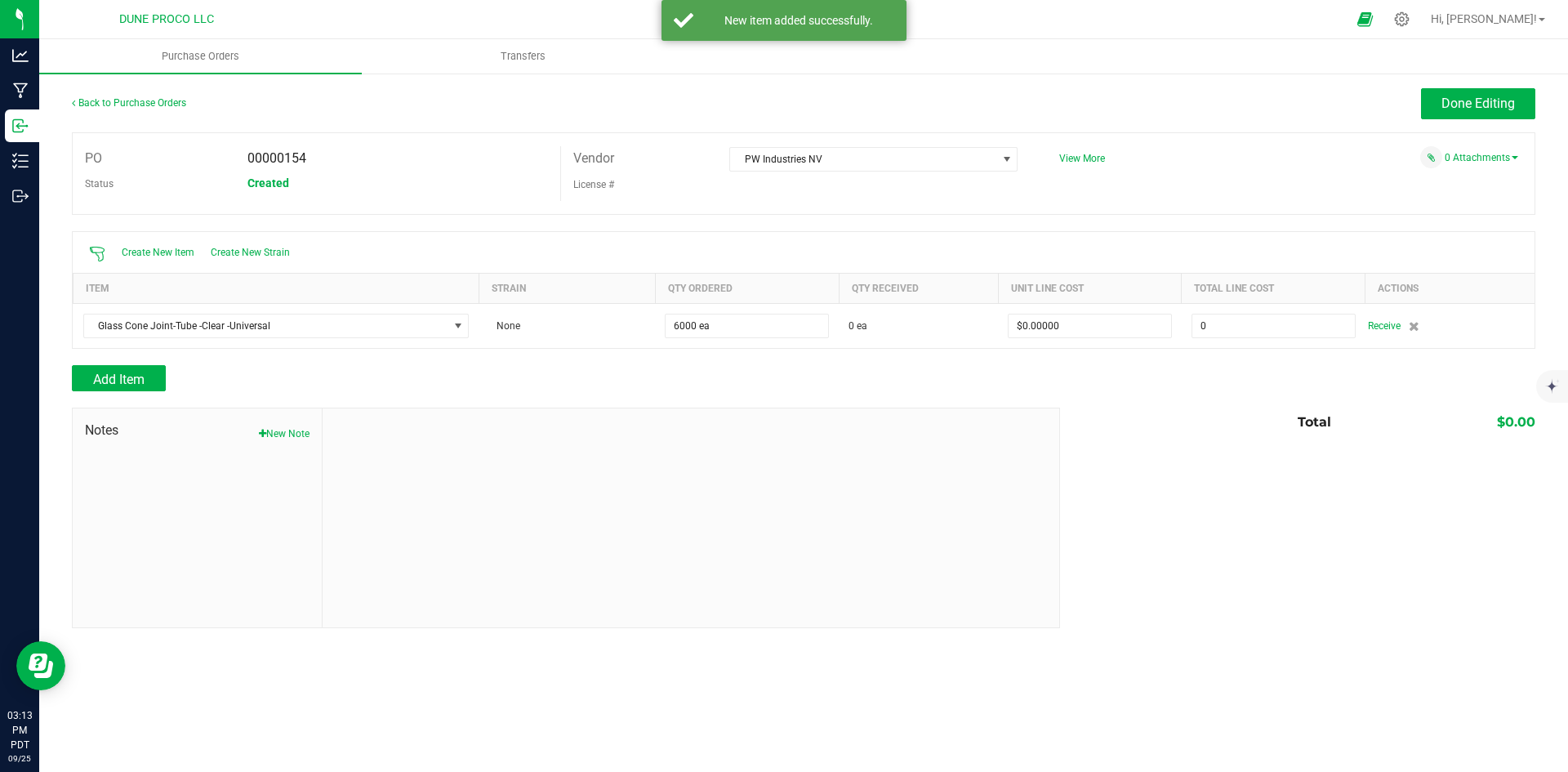
paste input "270"
type input "$2,700.00000"
click at [1191, 443] on div "Notes New Note Total $0.00" at bounding box center [803, 517] width 1463 height 220
type input "6000"
type input "$0.45000"
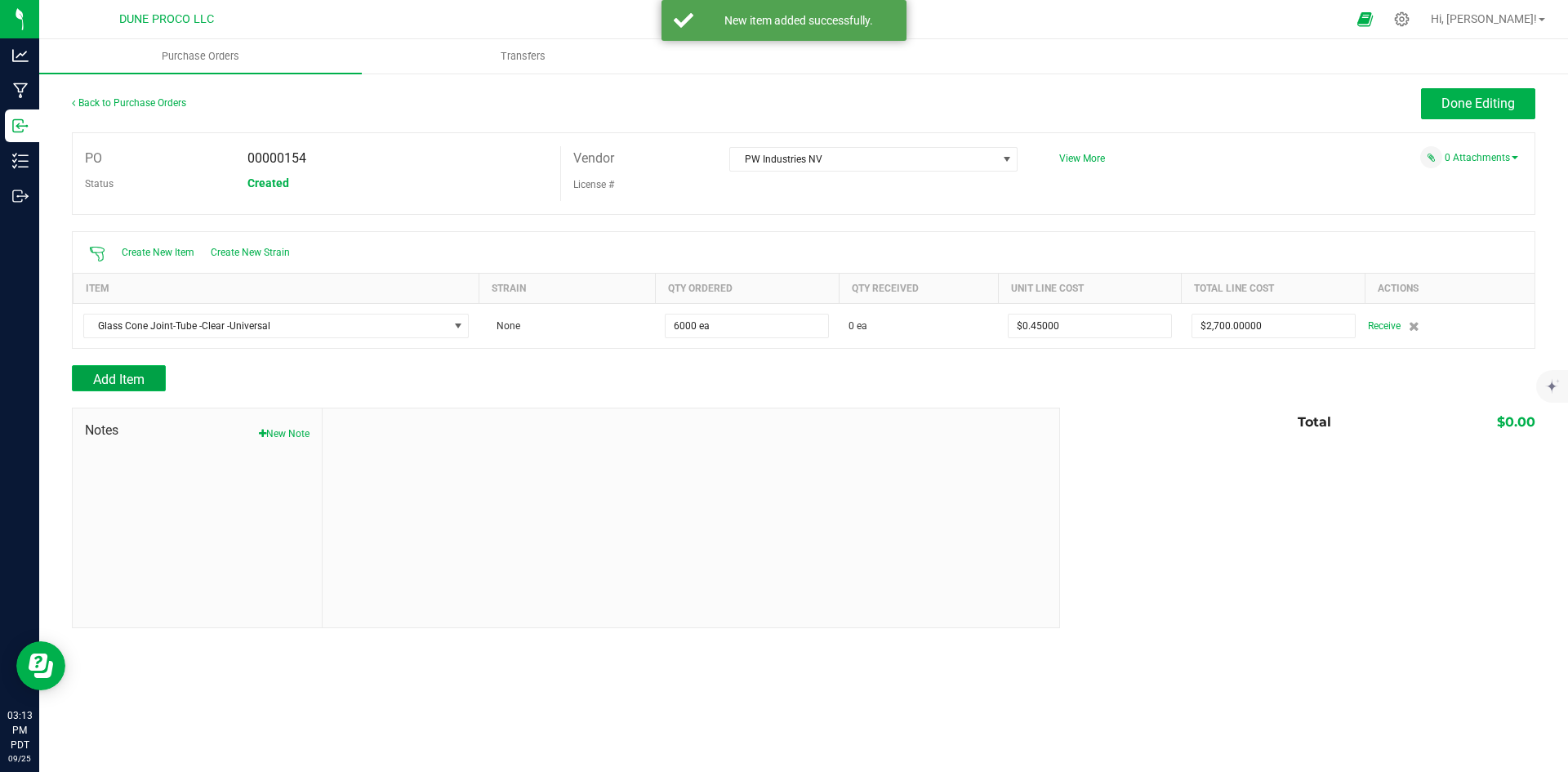
click at [136, 374] on span "Add Item" at bounding box center [119, 379] width 52 height 16
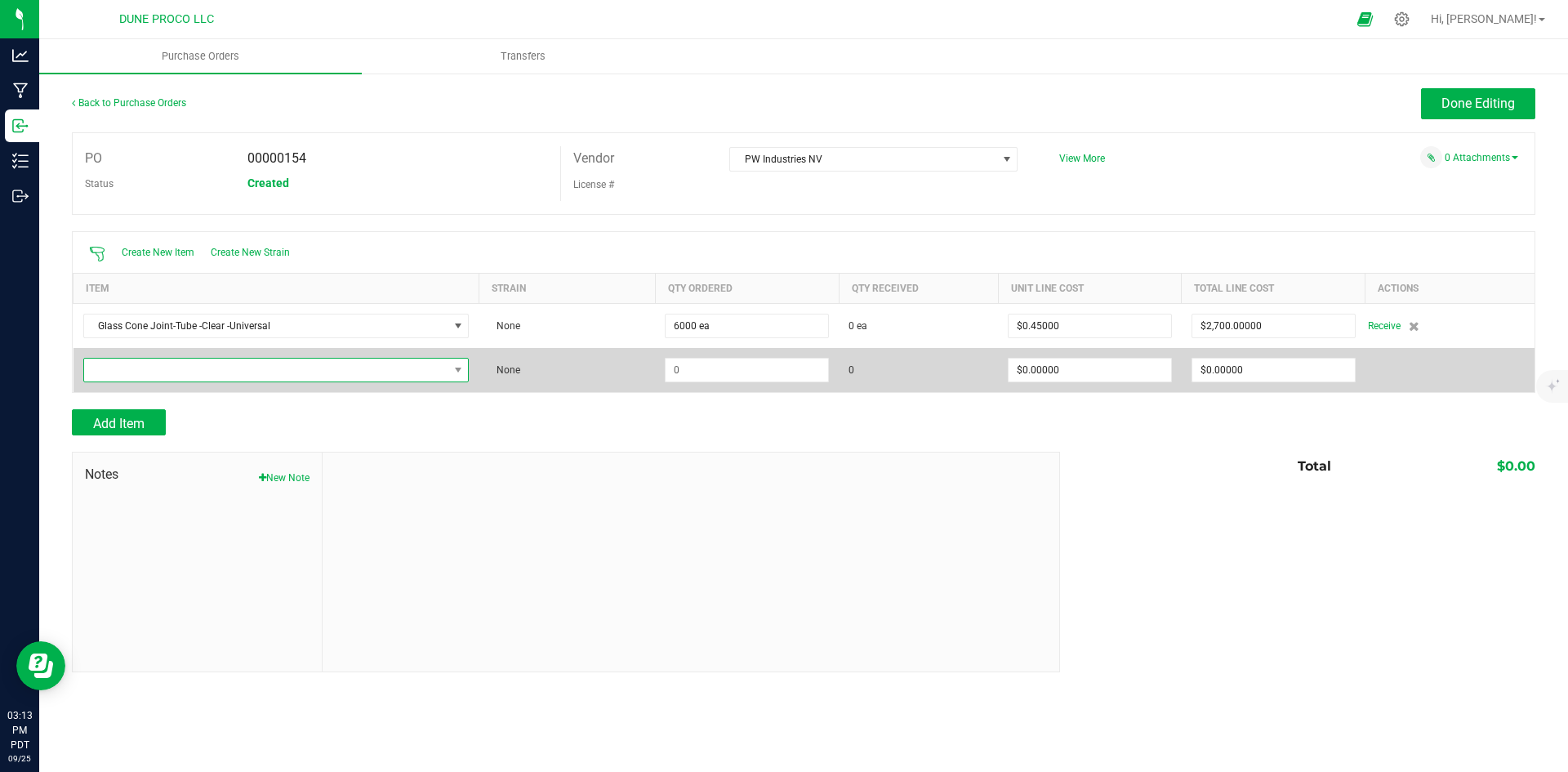
click at [205, 377] on span "NO DATA FOUND" at bounding box center [266, 369] width 364 height 22
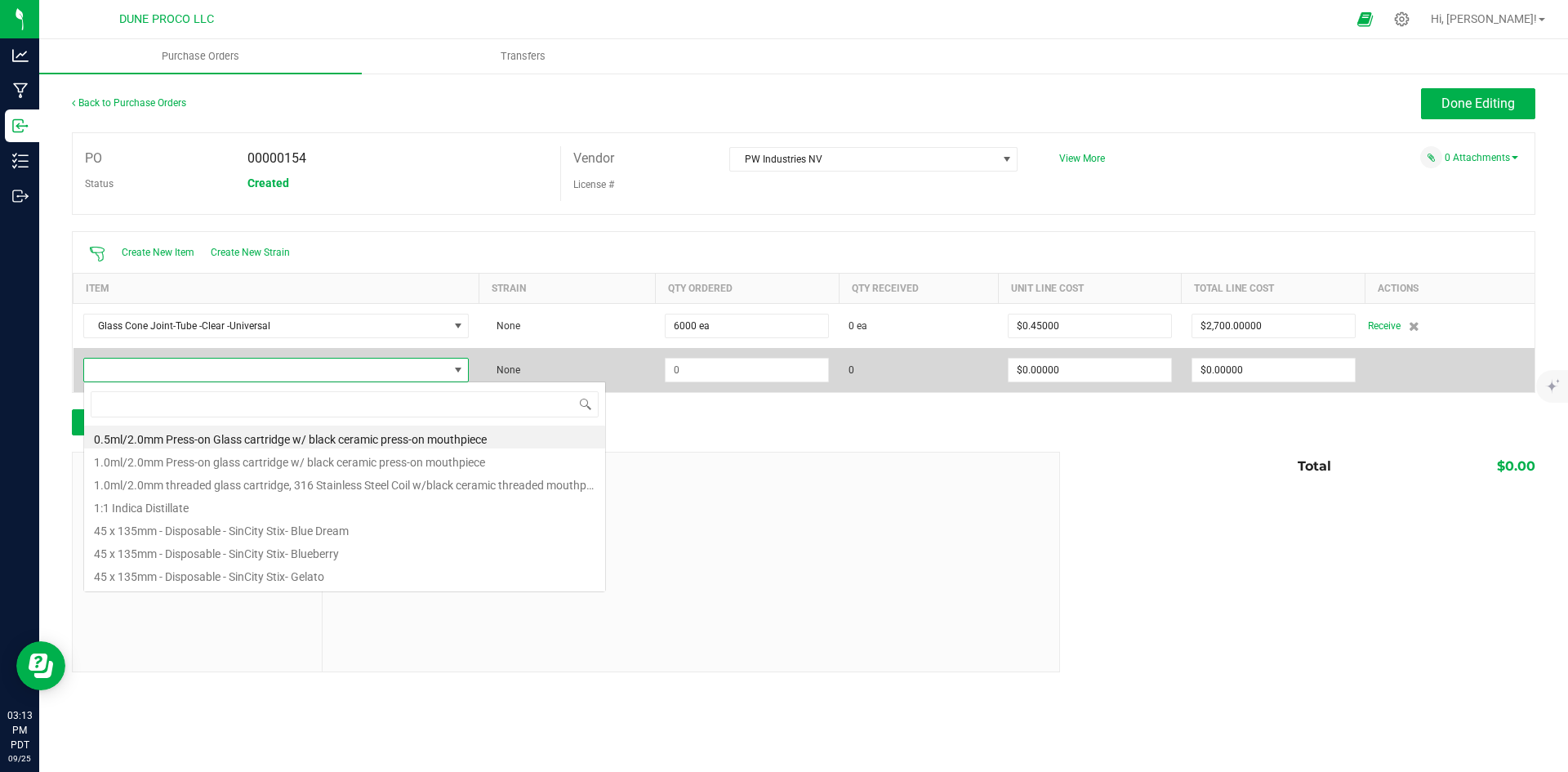
scroll to position [24, 384]
type input "drip c"
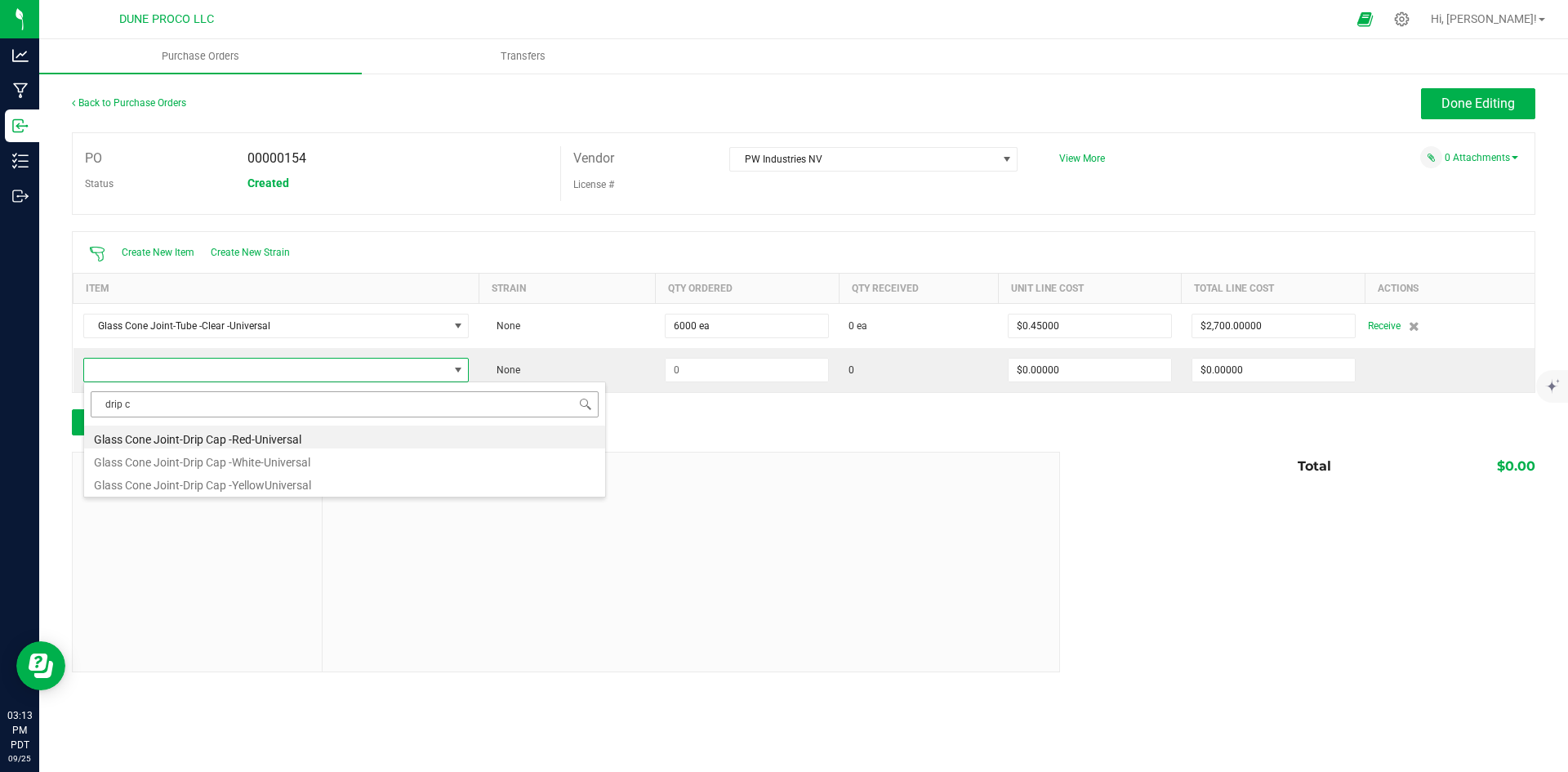
click at [153, 408] on input "drip c" at bounding box center [344, 403] width 508 height 25
click at [324, 482] on li "Glass Cone Joint-Drip Cap -YellowUniversal" at bounding box center [344, 482] width 521 height 22
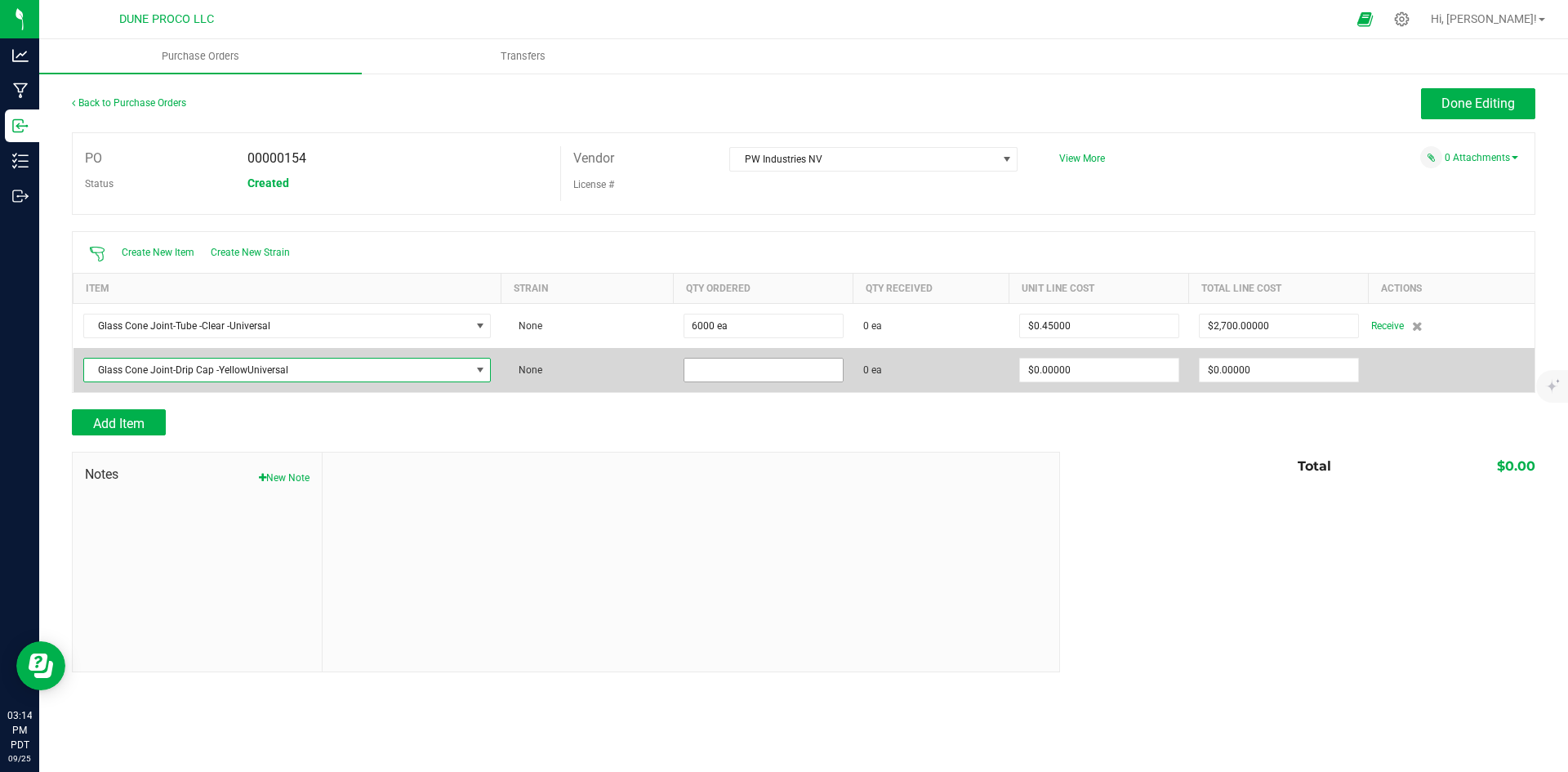
click at [730, 367] on input at bounding box center [764, 369] width 158 height 22
type input "2000 ea"
click at [1232, 375] on input "0" at bounding box center [1279, 369] width 158 height 22
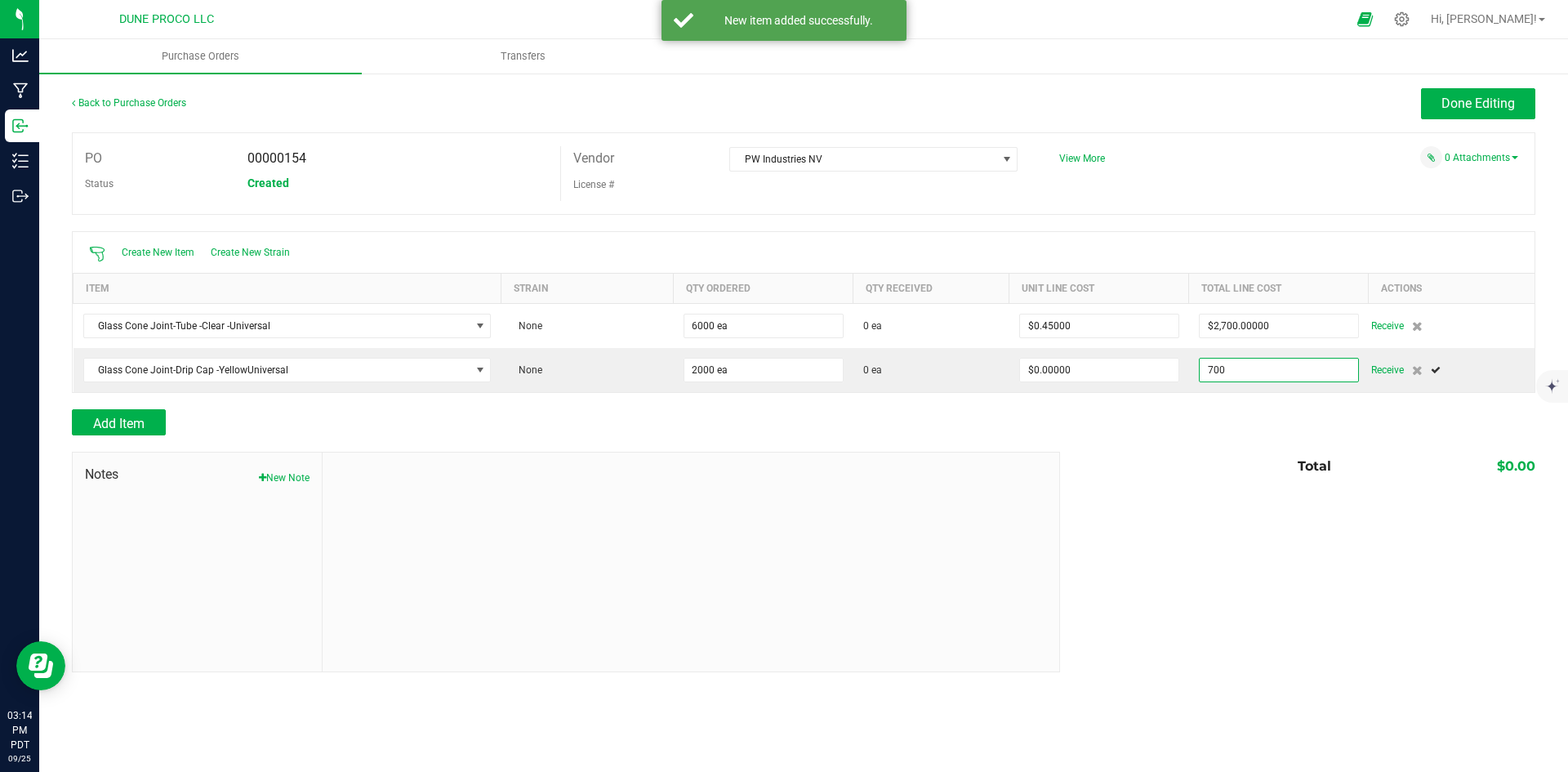
type input "$700.00000"
click at [1224, 502] on div "Notes New Note Total $0.00" at bounding box center [803, 562] width 1463 height 220
type input "2000"
type input "$0.35000"
click at [124, 428] on span "Add Item" at bounding box center [119, 423] width 52 height 16
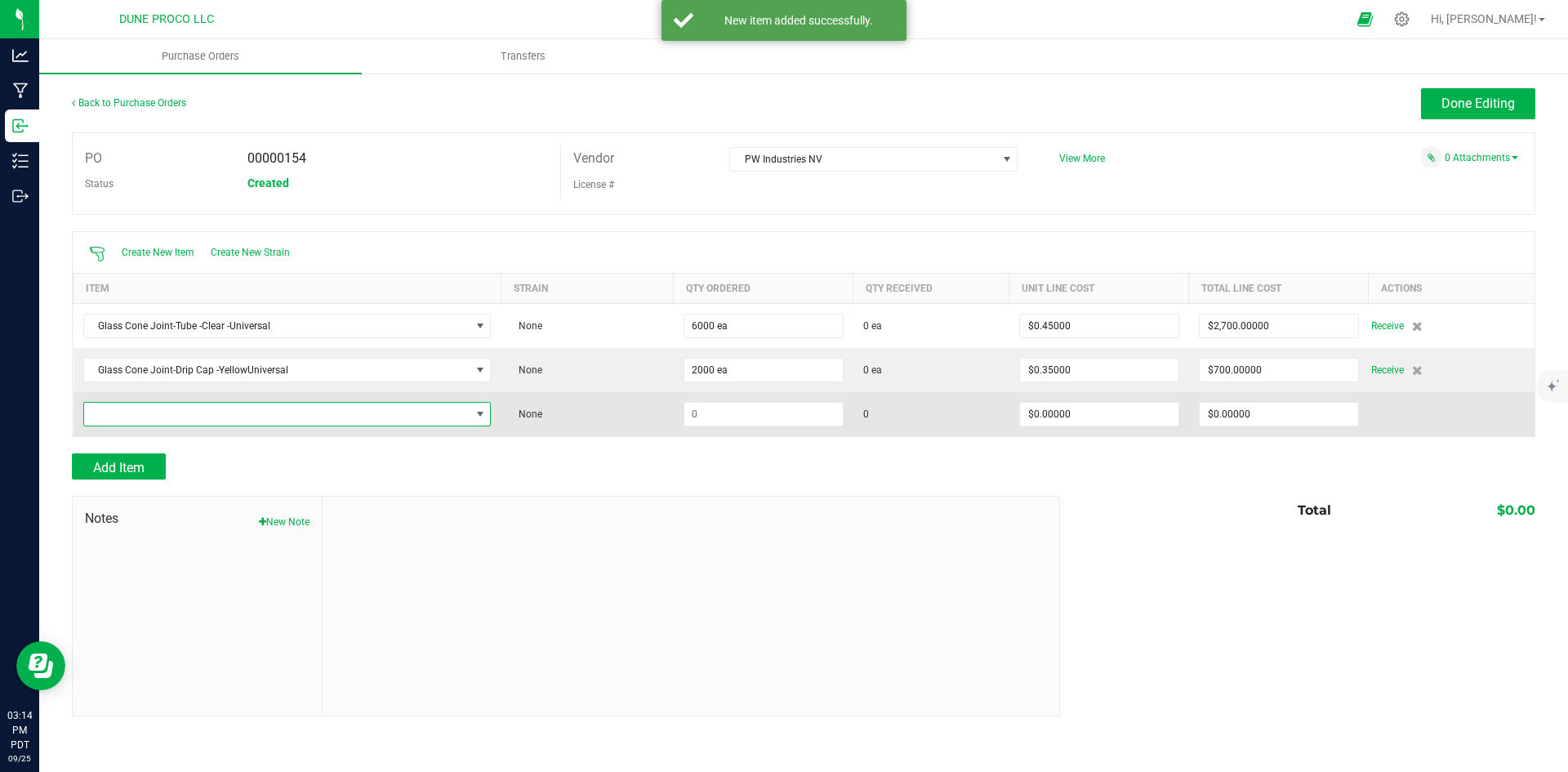
click at [207, 422] on span "NO DATA FOUND" at bounding box center [277, 413] width 386 height 22
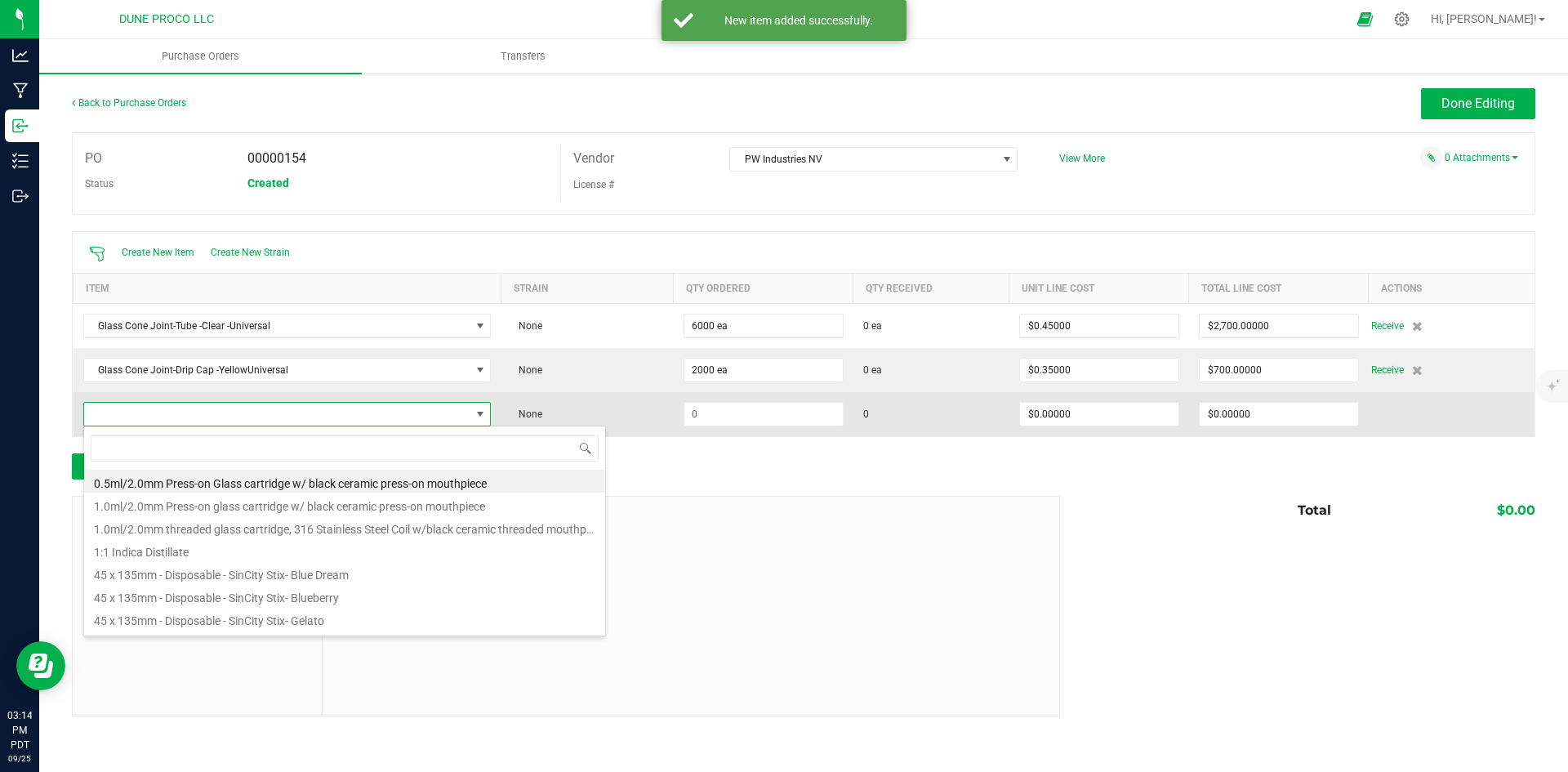
scroll to position [24, 405]
type input "drip c"
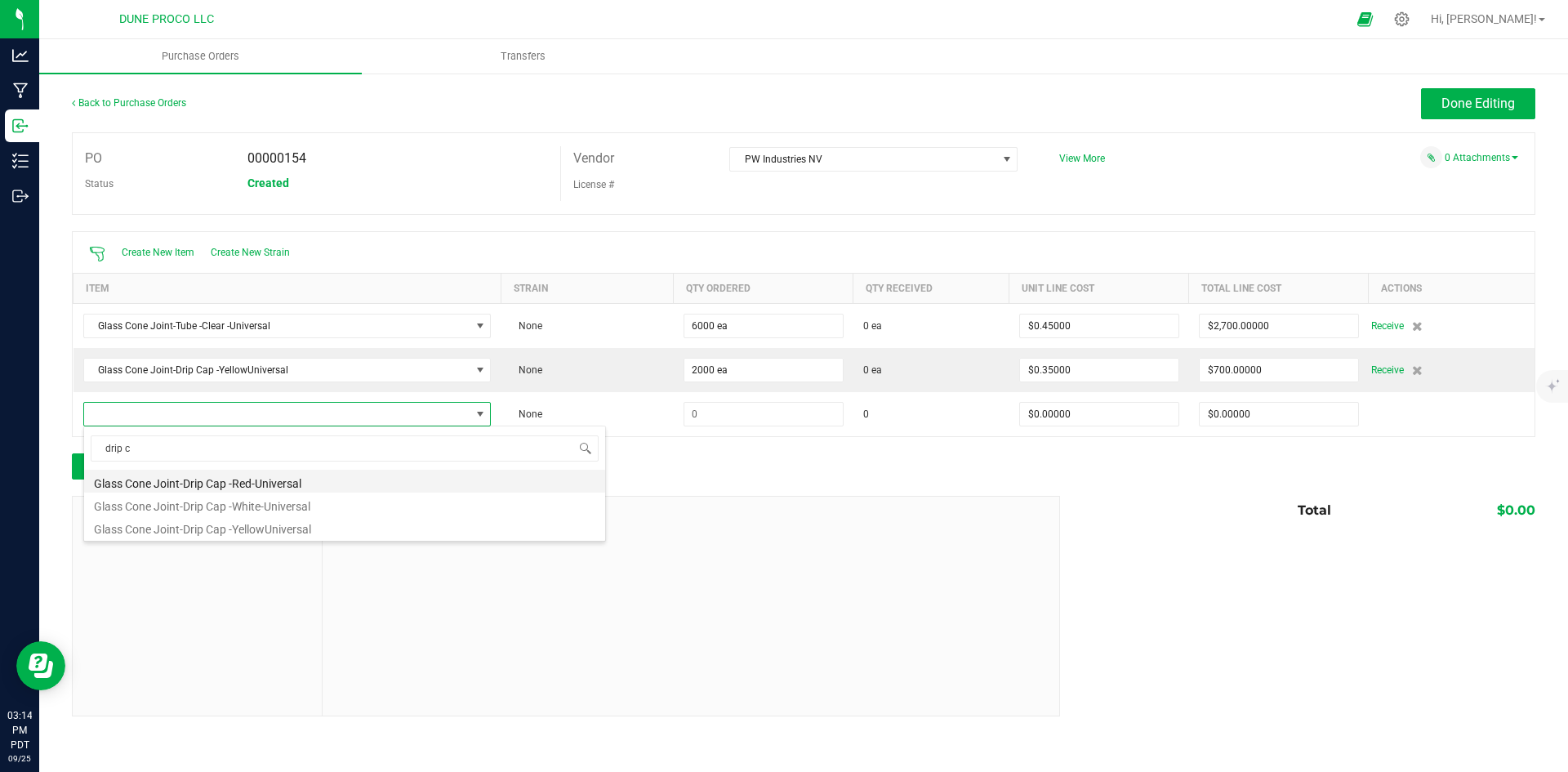
click at [308, 475] on li "Glass Cone Joint-Drip Cap -Red-Universal" at bounding box center [344, 480] width 521 height 22
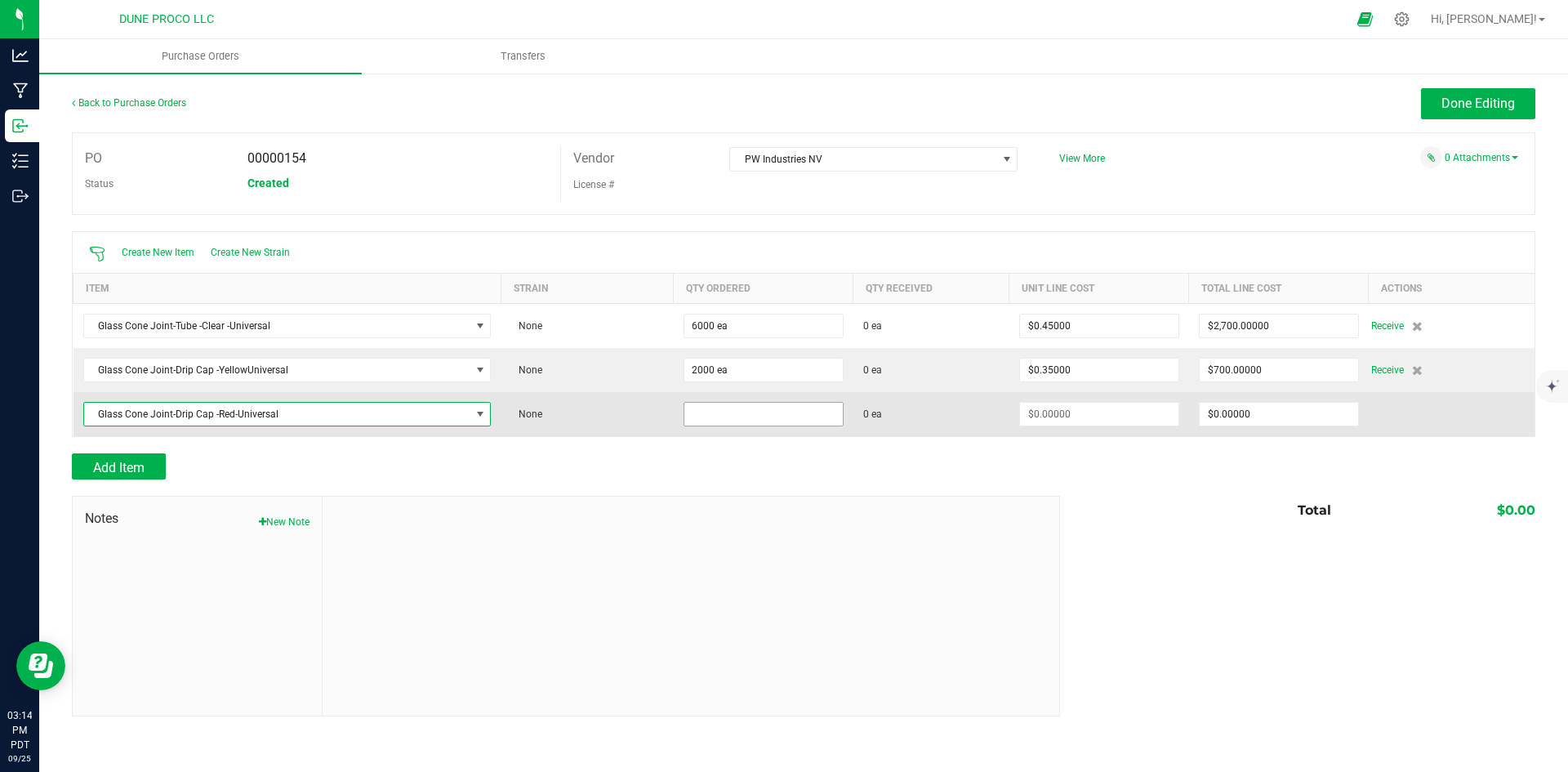
click at [699, 417] on input at bounding box center [764, 413] width 158 height 22
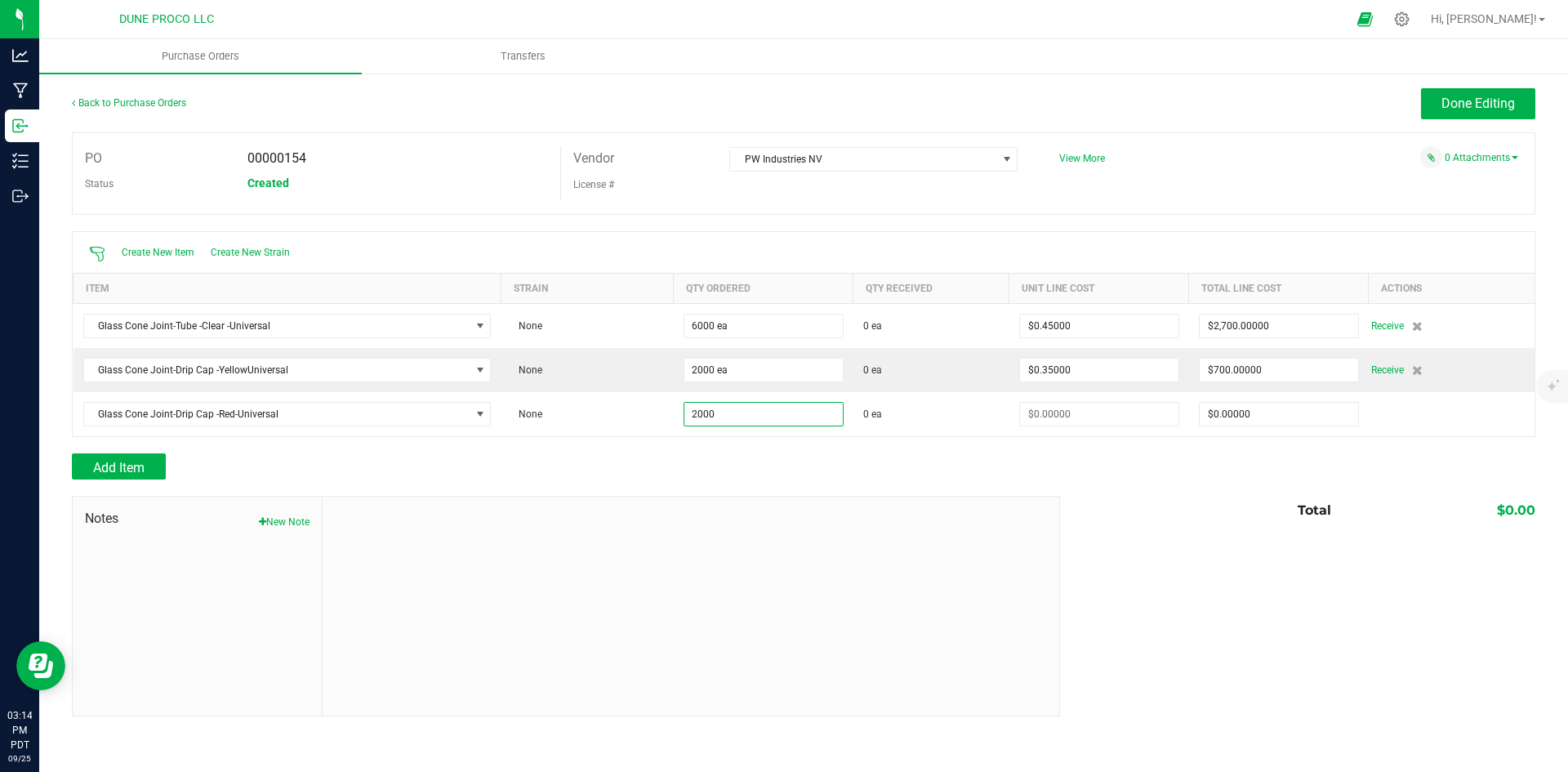
type input "2000 ea"
drag, startPoint x: 679, startPoint y: 447, endPoint x: 586, endPoint y: 466, distance: 94.9
click at [678, 447] on div at bounding box center [803, 445] width 1463 height 17
type input "$0.00000"
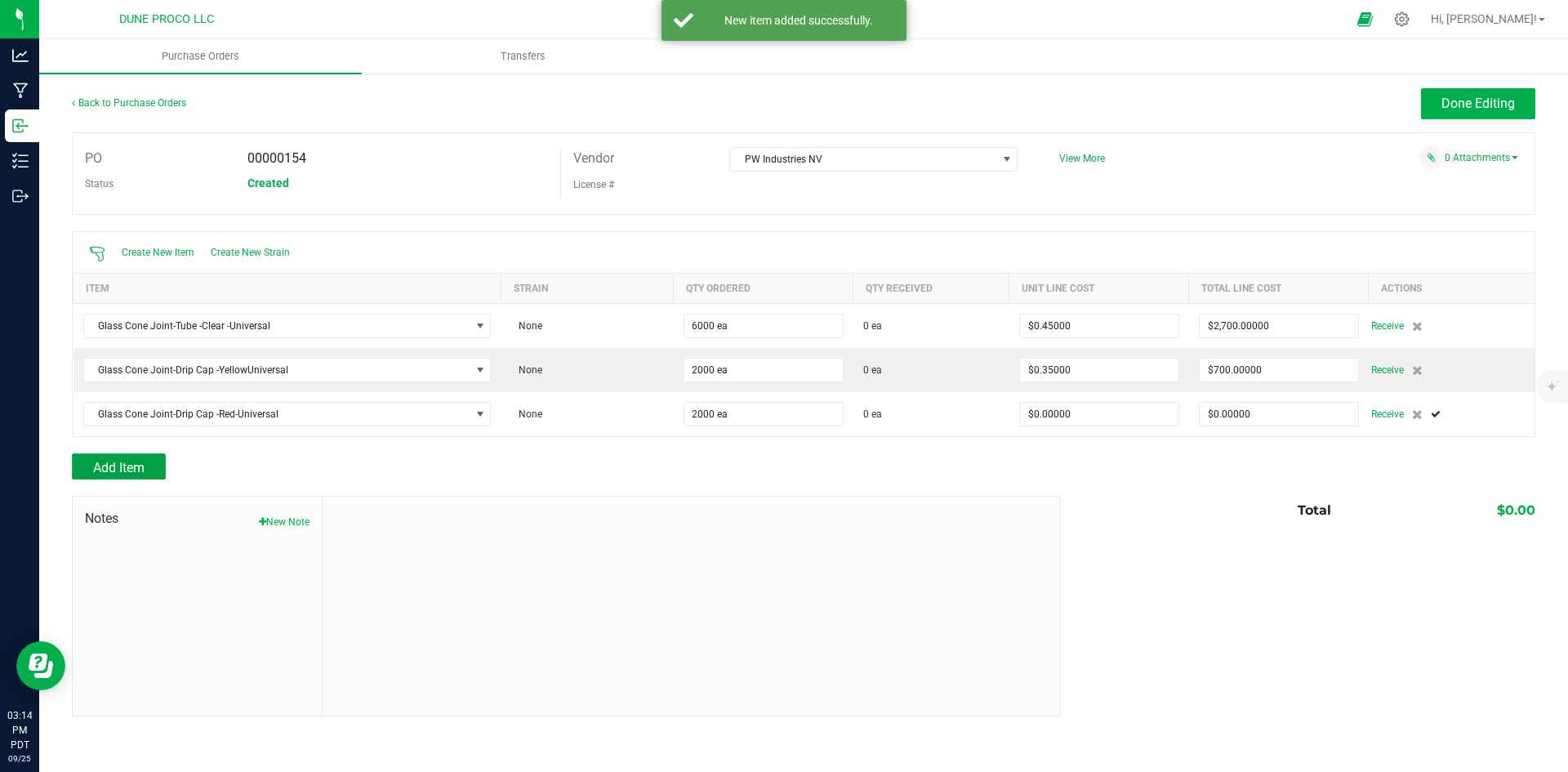
click at [138, 470] on span "Add Item" at bounding box center [119, 468] width 52 height 16
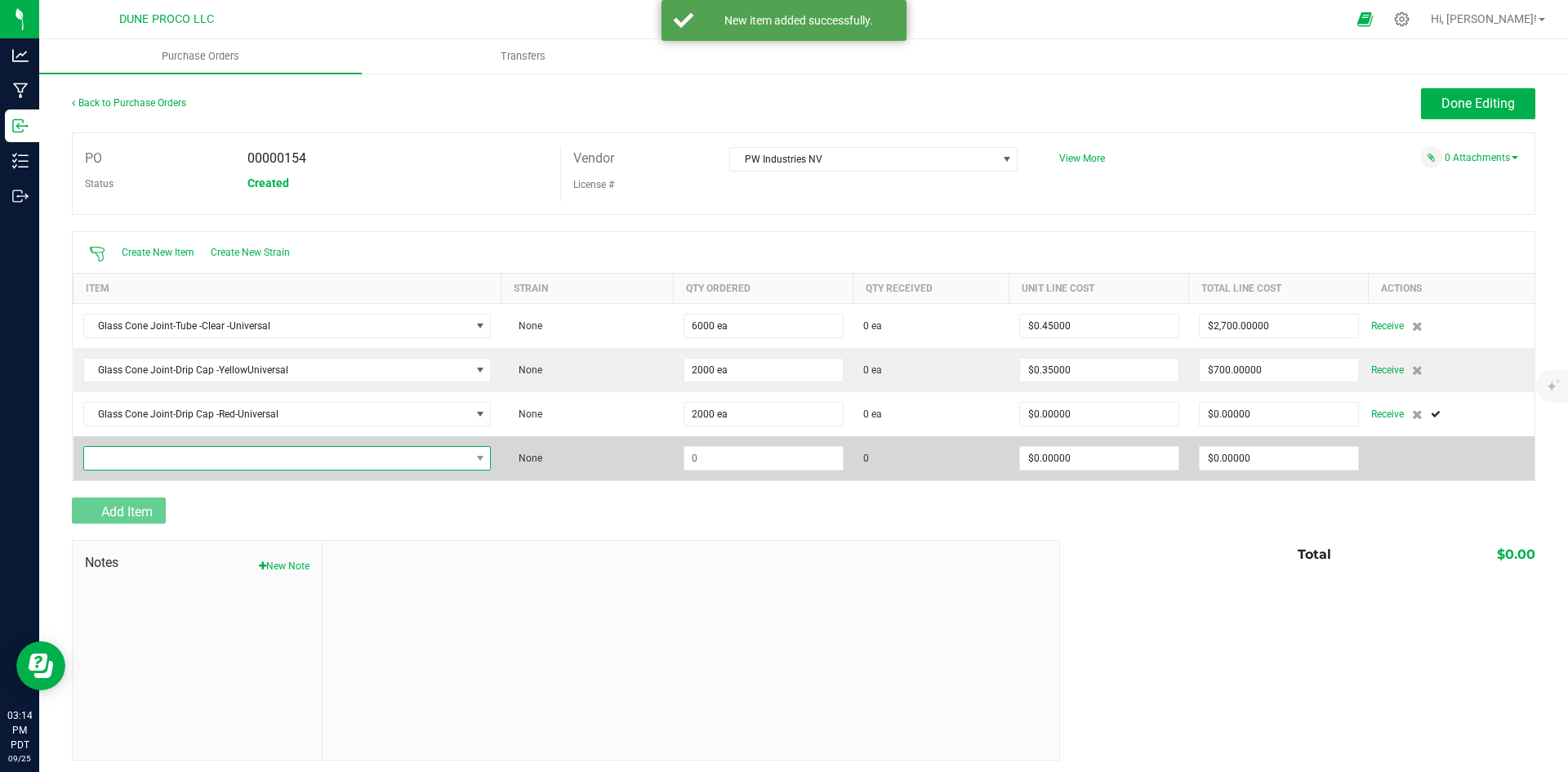
click at [166, 464] on span "NO DATA FOUND" at bounding box center [277, 458] width 386 height 22
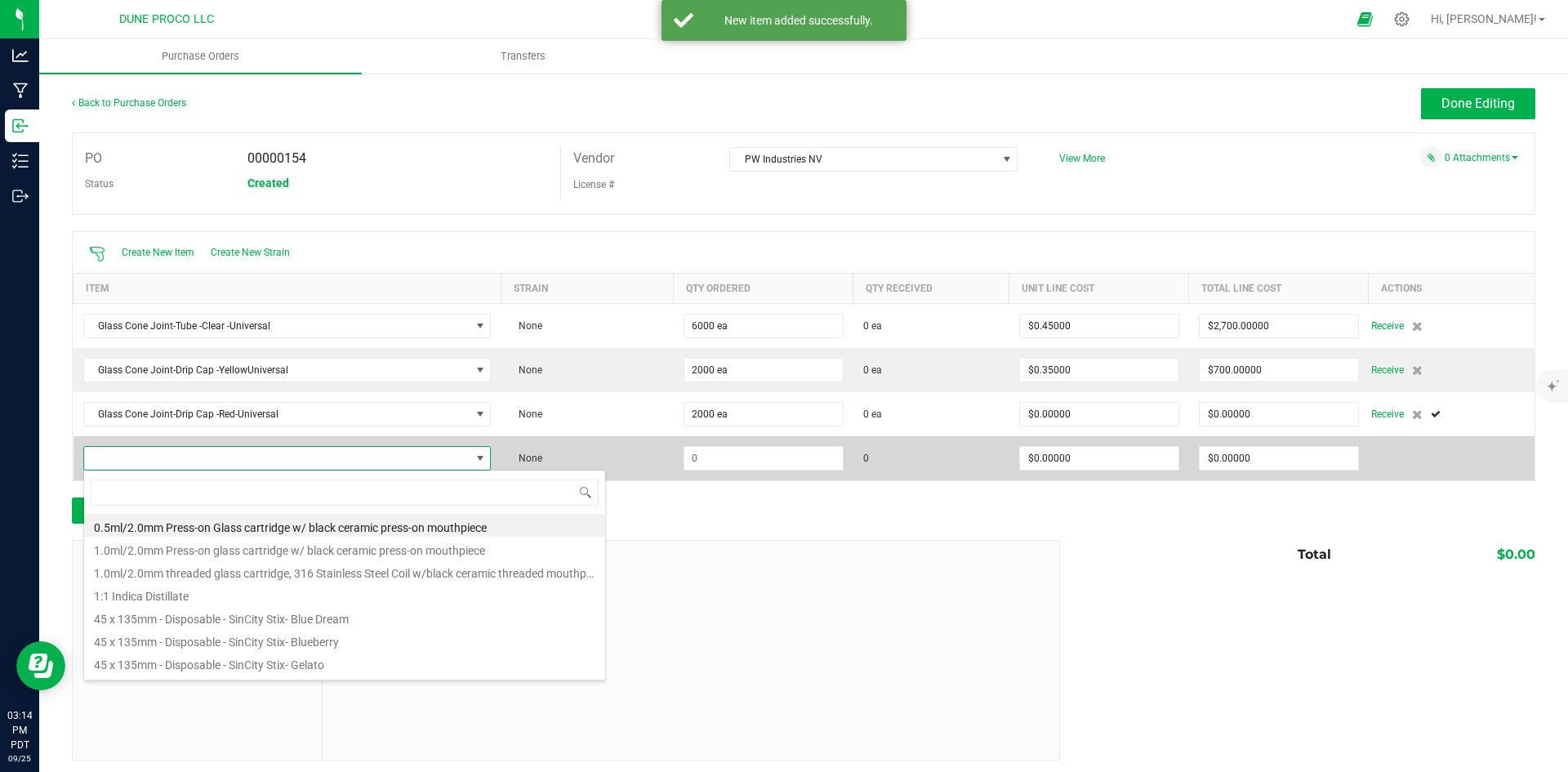
scroll to position [24, 398]
type input "drip c"
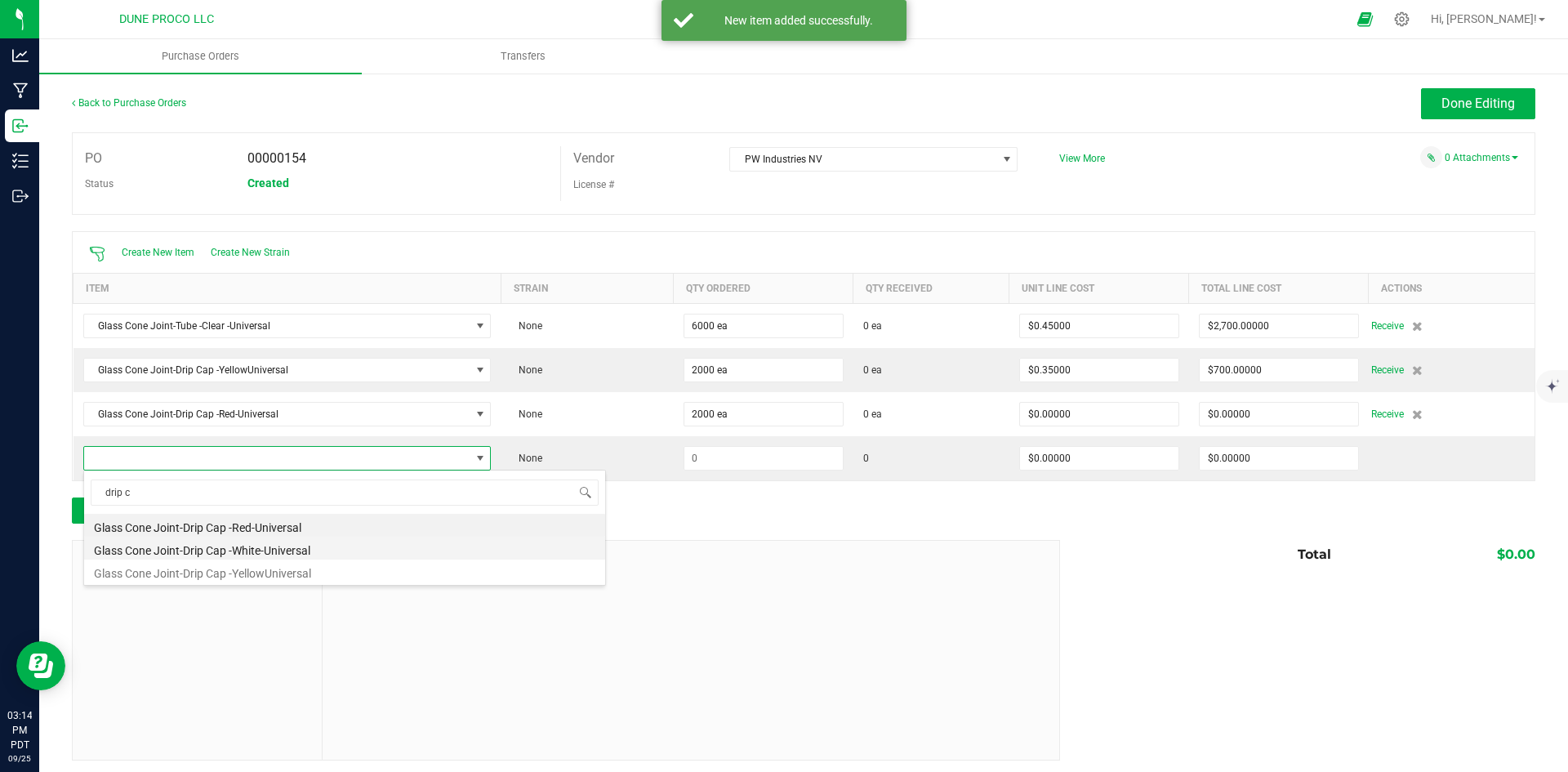
click at [303, 556] on li "Glass Cone Joint-Drip Cap -White-Universal" at bounding box center [344, 547] width 521 height 22
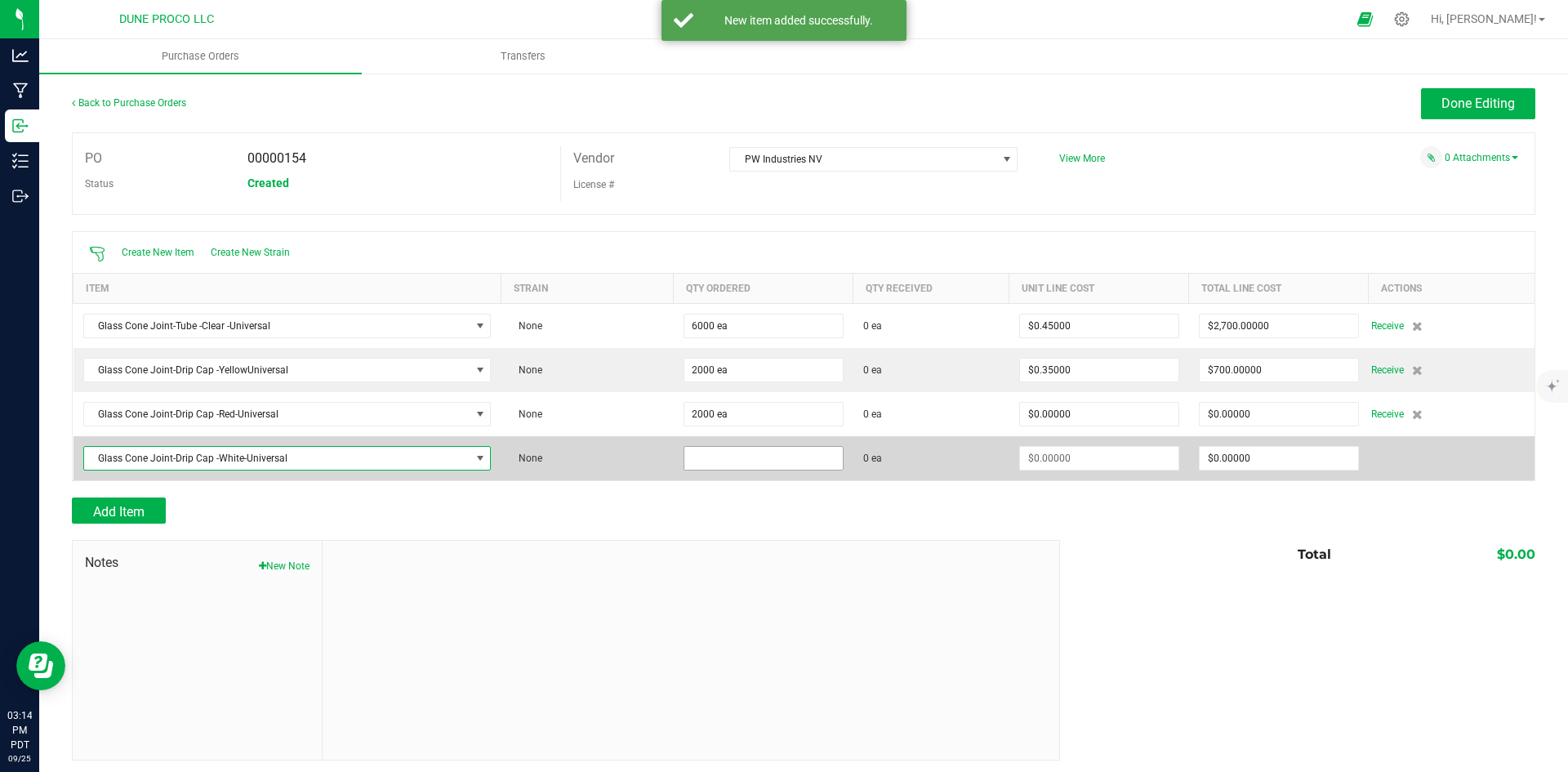
click at [708, 466] on input at bounding box center [764, 458] width 158 height 22
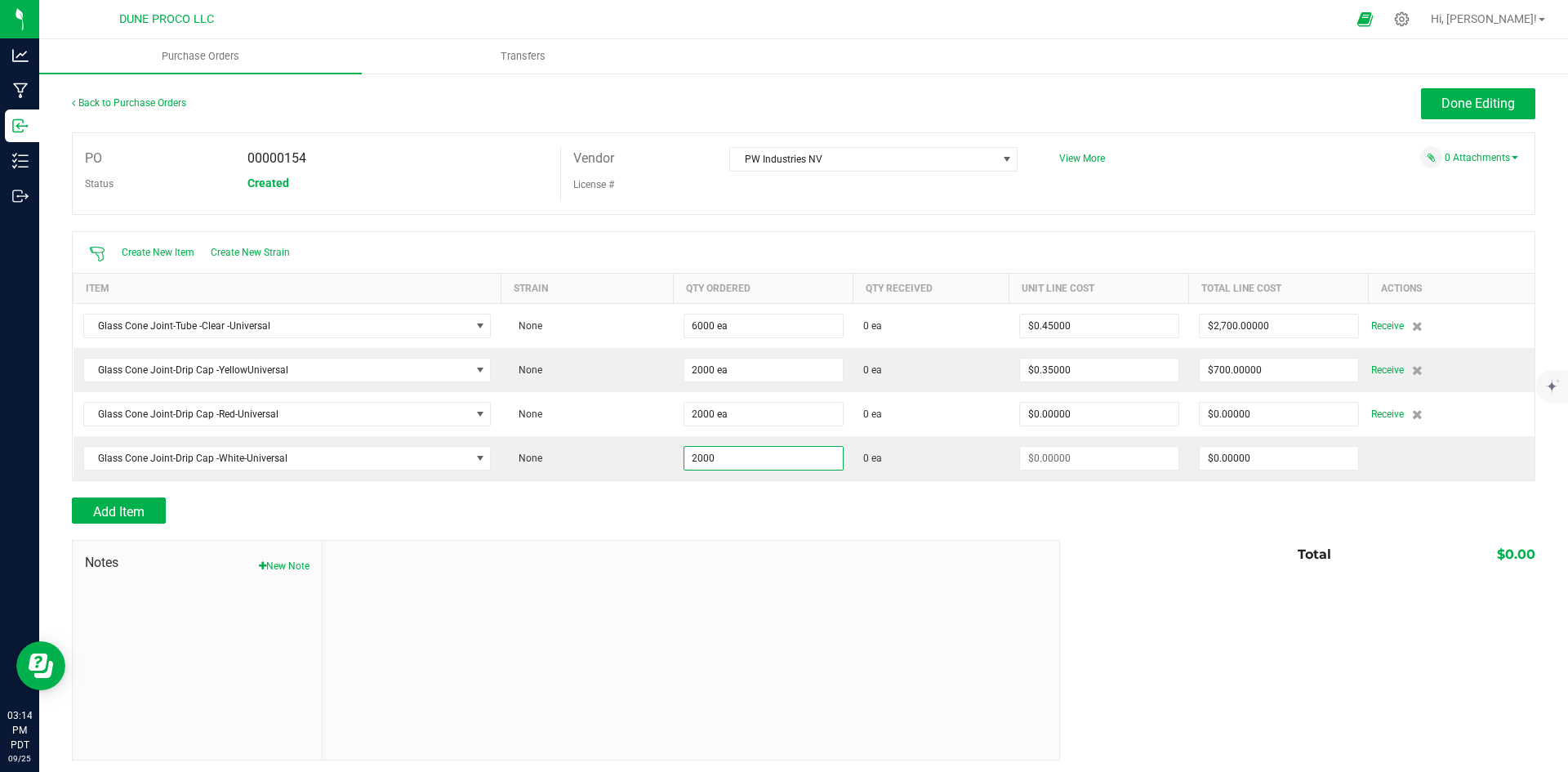
type input "2000 ea"
click at [704, 507] on div "Add Item" at bounding box center [559, 510] width 976 height 26
type input "$0.00000"
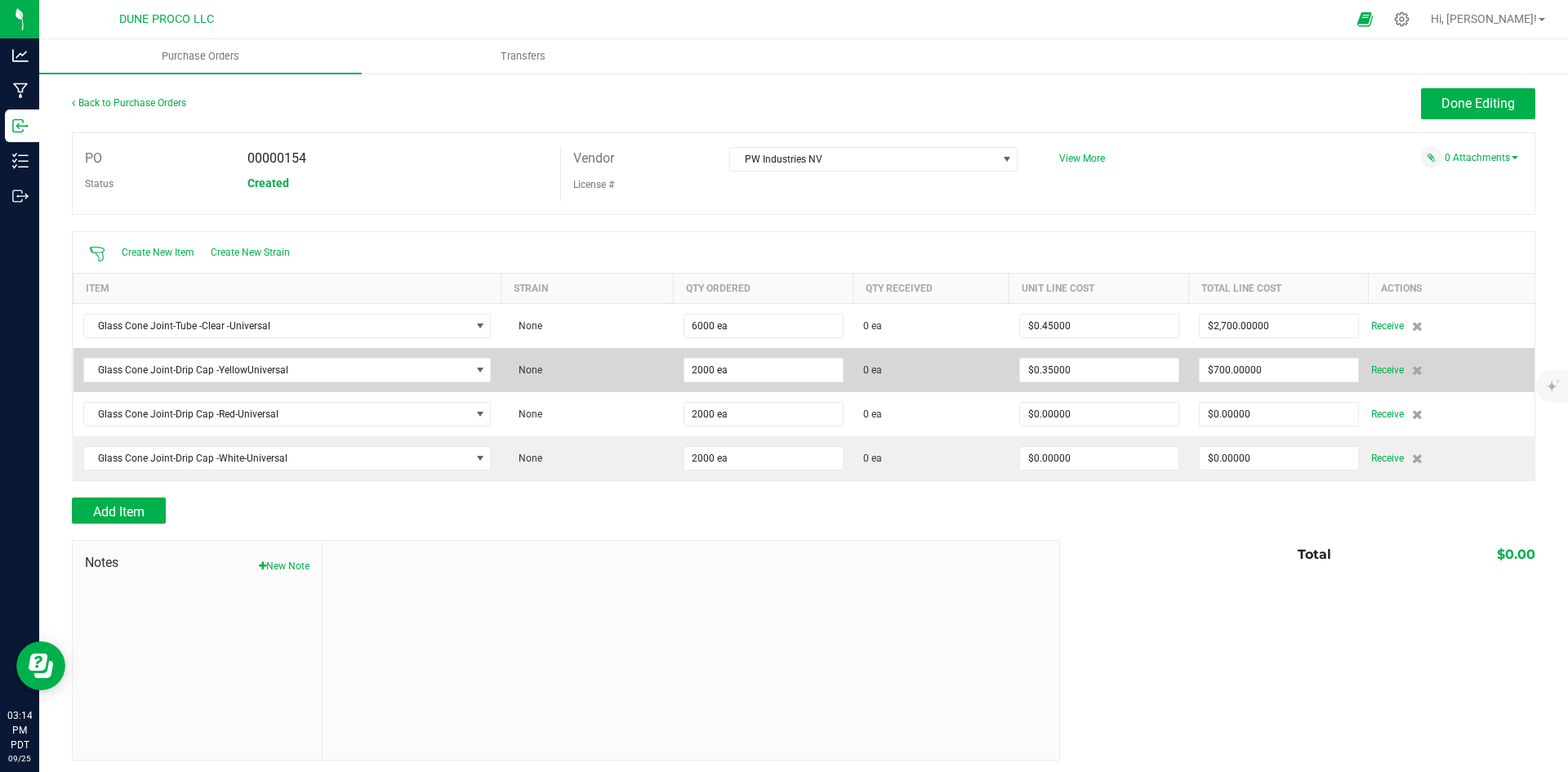
click at [1252, 382] on td "$700.00000" at bounding box center [1279, 369] width 180 height 44
click at [1250, 379] on input "700" at bounding box center [1279, 369] width 158 height 22
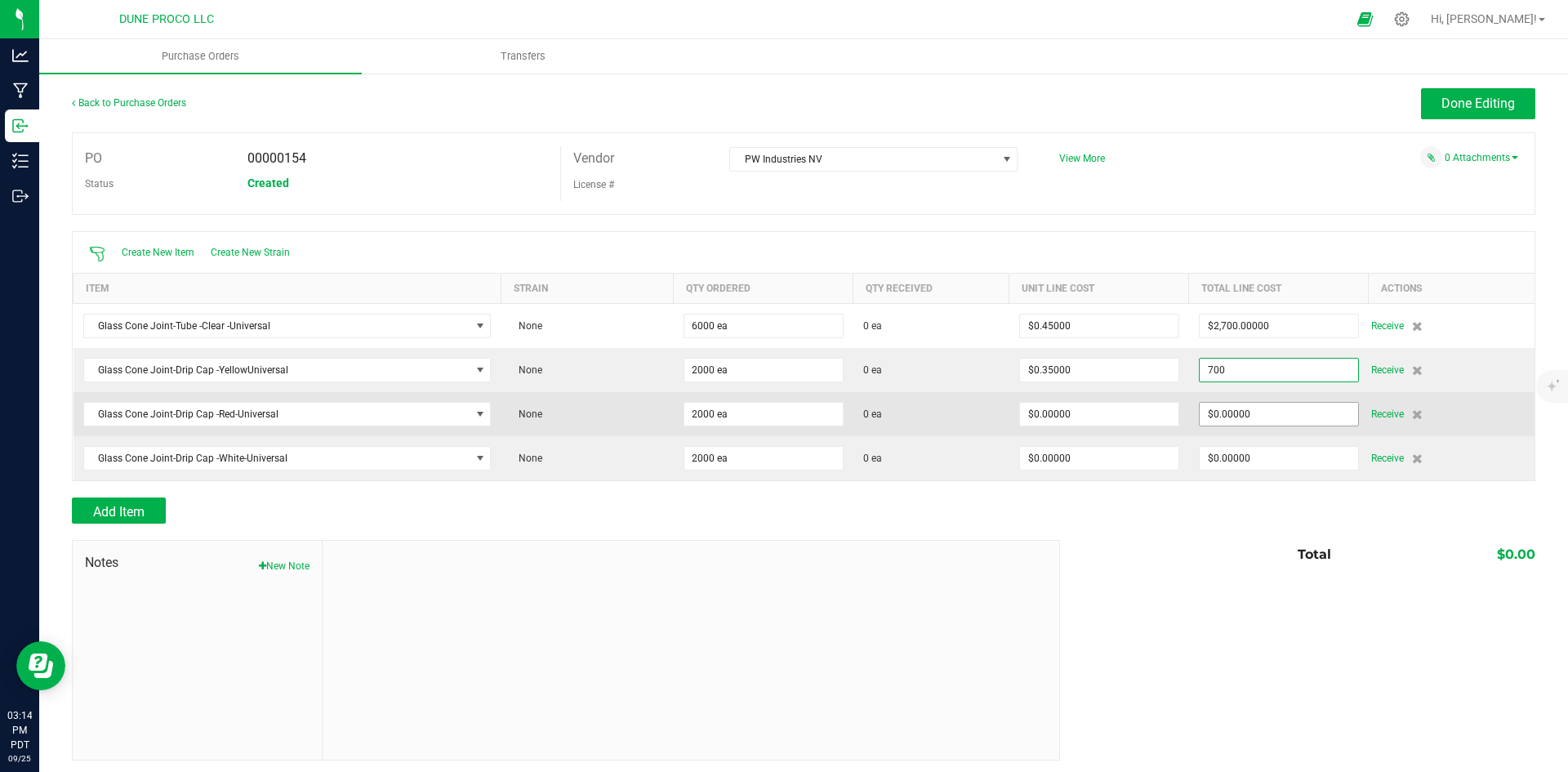
type input "$700.00000"
click at [1244, 402] on span "$0.00000" at bounding box center [1279, 413] width 160 height 24
click at [1241, 423] on input "0" at bounding box center [1279, 413] width 158 height 22
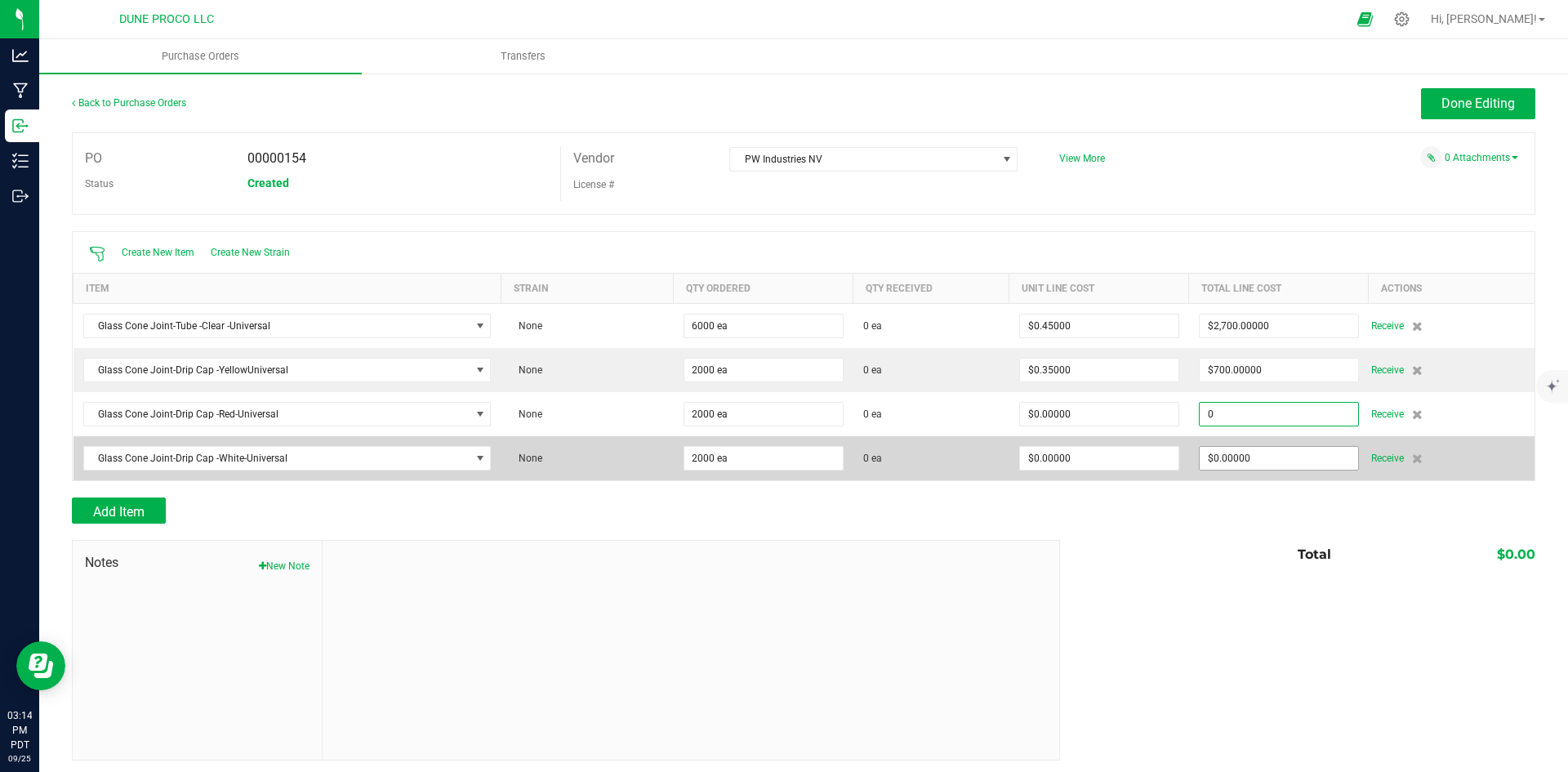
paste input "70"
type input "$700.00000"
type input "0"
click at [1239, 451] on input "0" at bounding box center [1279, 458] width 158 height 22
type input "2000"
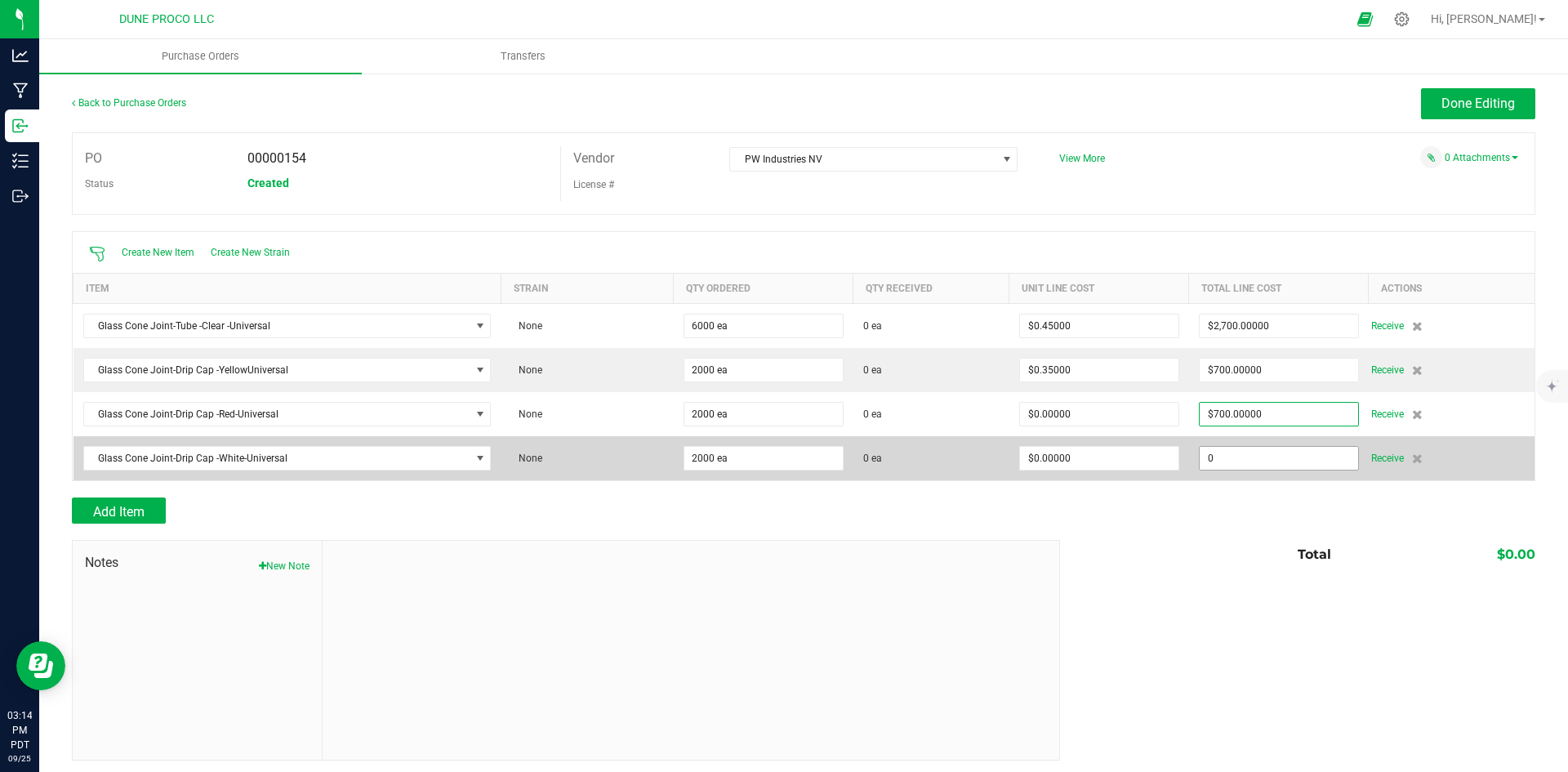
type input "$0.35000"
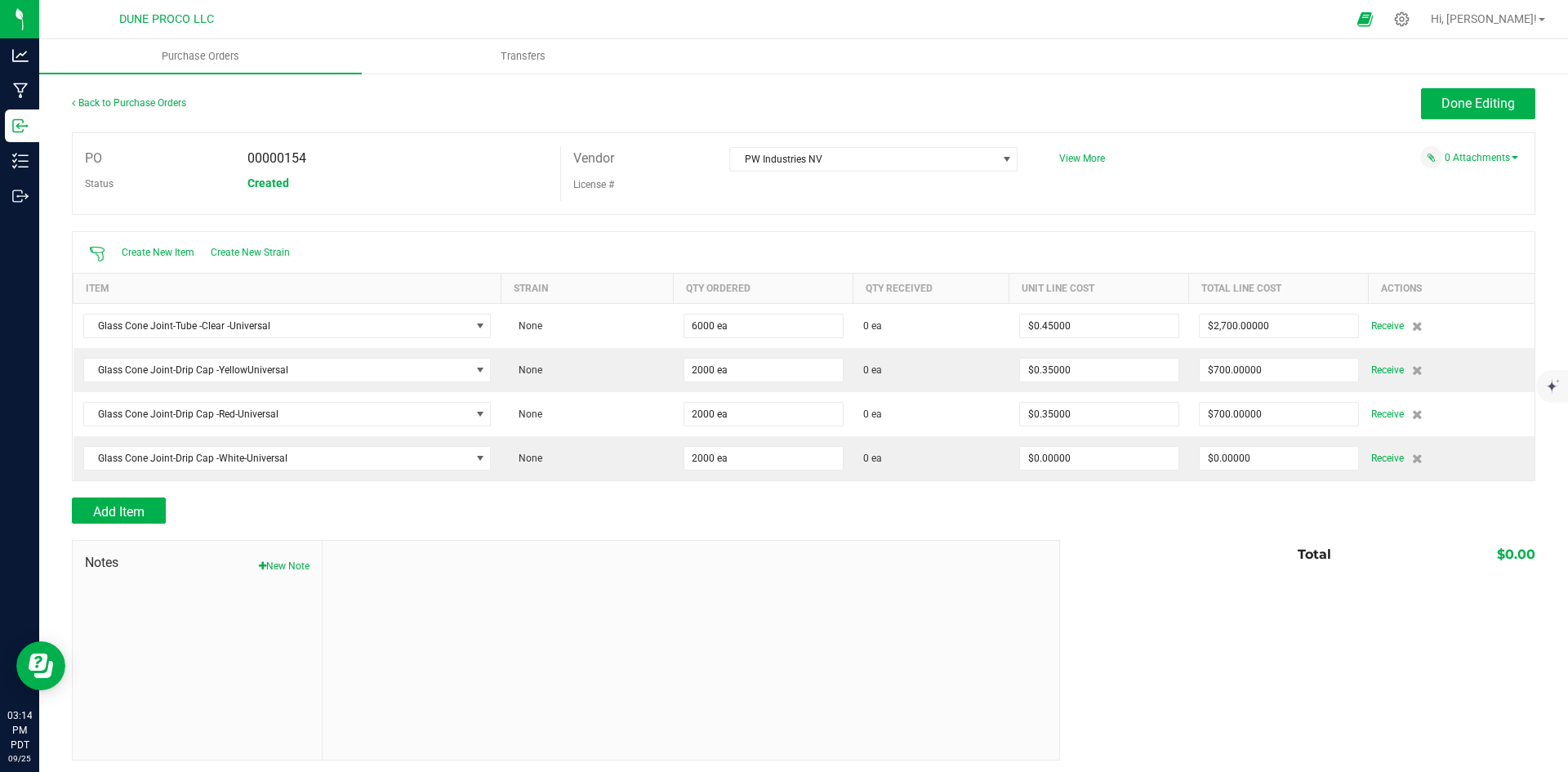
click at [1208, 544] on div "Total $0.00" at bounding box center [1291, 554] width 487 height 29
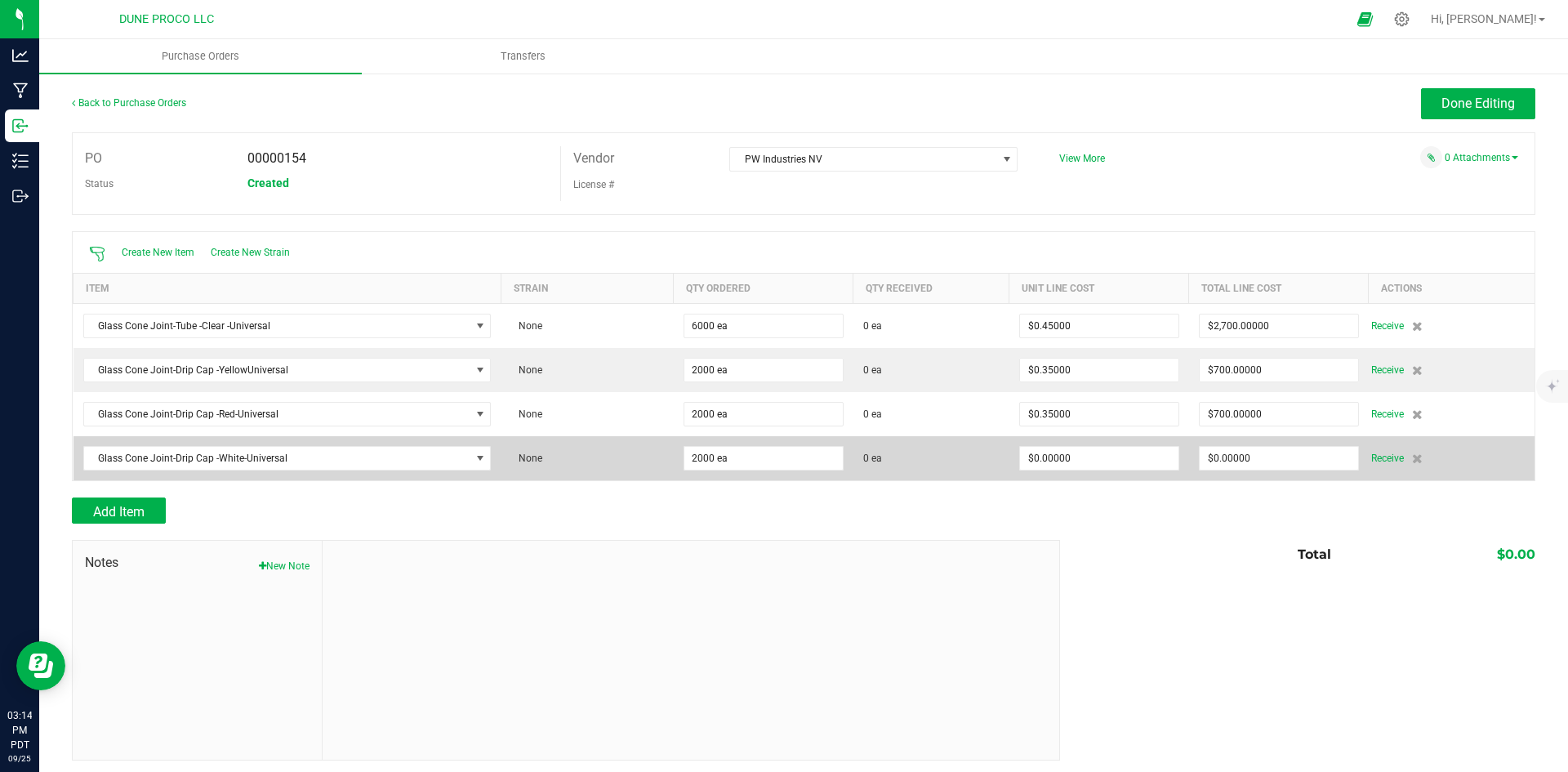
click at [1213, 475] on td "$0.00000" at bounding box center [1279, 458] width 180 height 44
click at [1224, 458] on input "0" at bounding box center [1279, 458] width 158 height 22
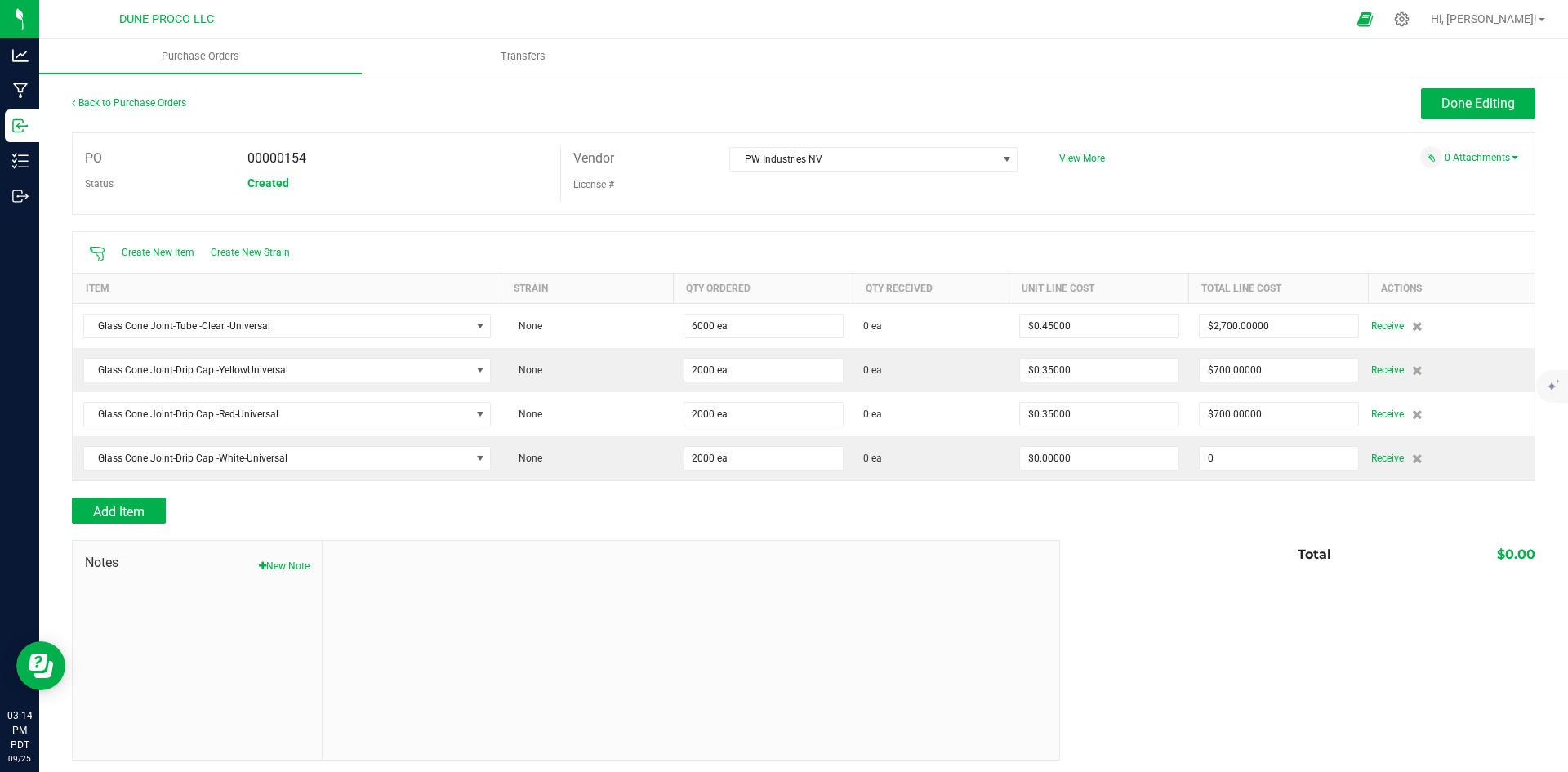
paste input "70"
type input "$700.00000"
click at [1190, 570] on div "Notes New Note Total $0.00" at bounding box center [803, 650] width 1463 height 220
type input "2000"
type input "$0.35000"
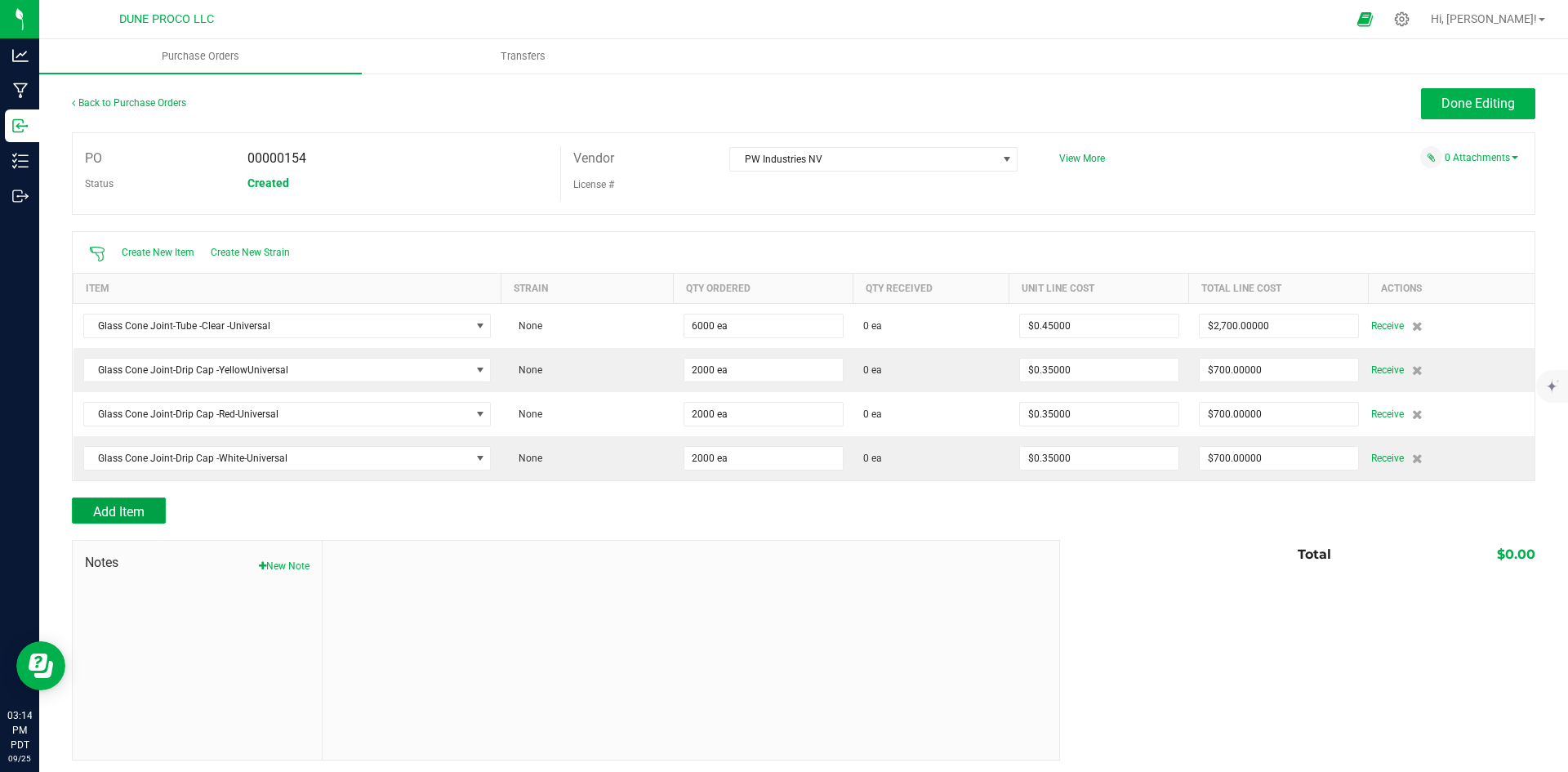
click at [155, 502] on button "Add Item" at bounding box center [118, 510] width 94 height 26
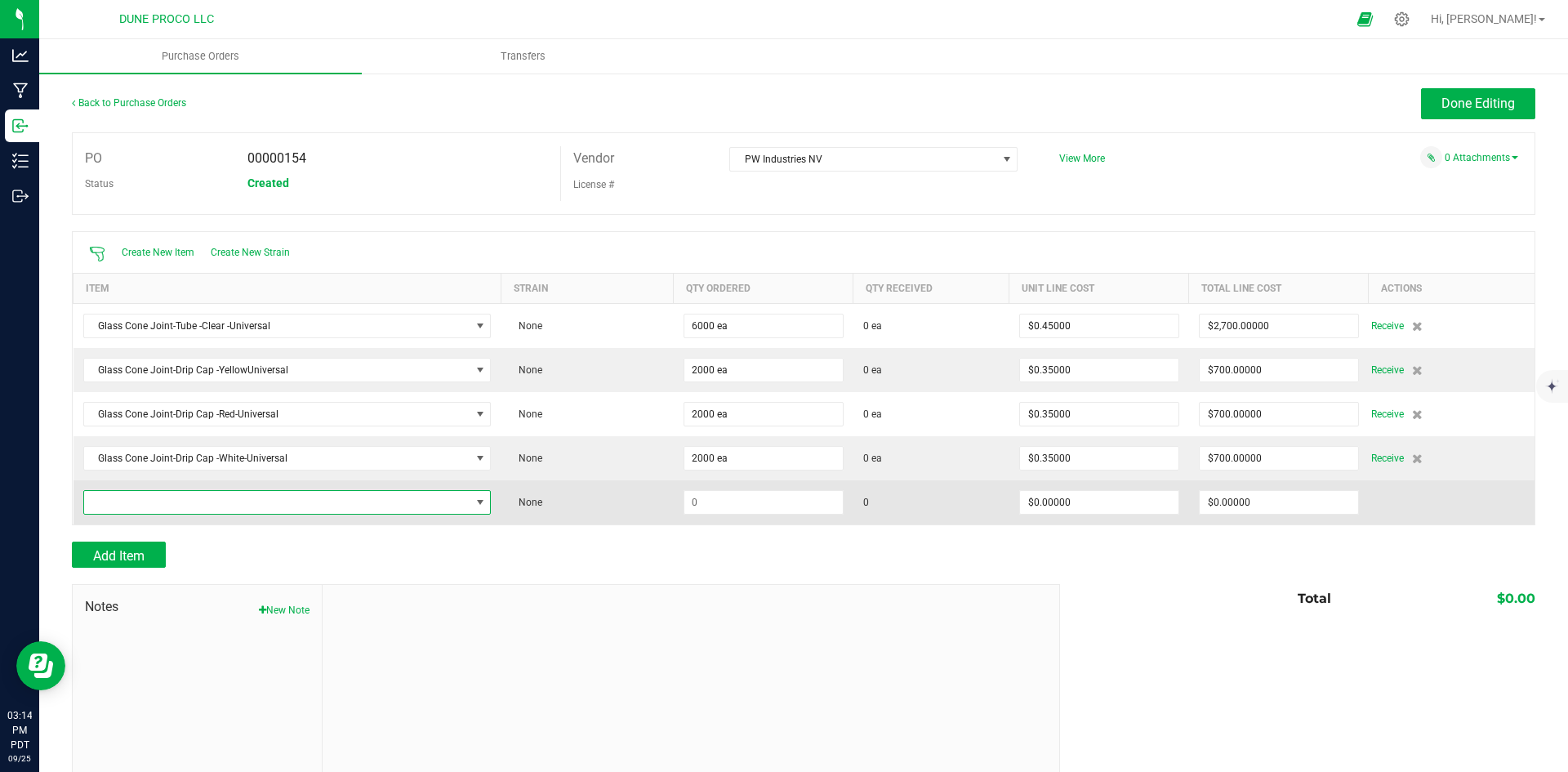
click at [260, 500] on span "NO DATA FOUND" at bounding box center [277, 502] width 386 height 22
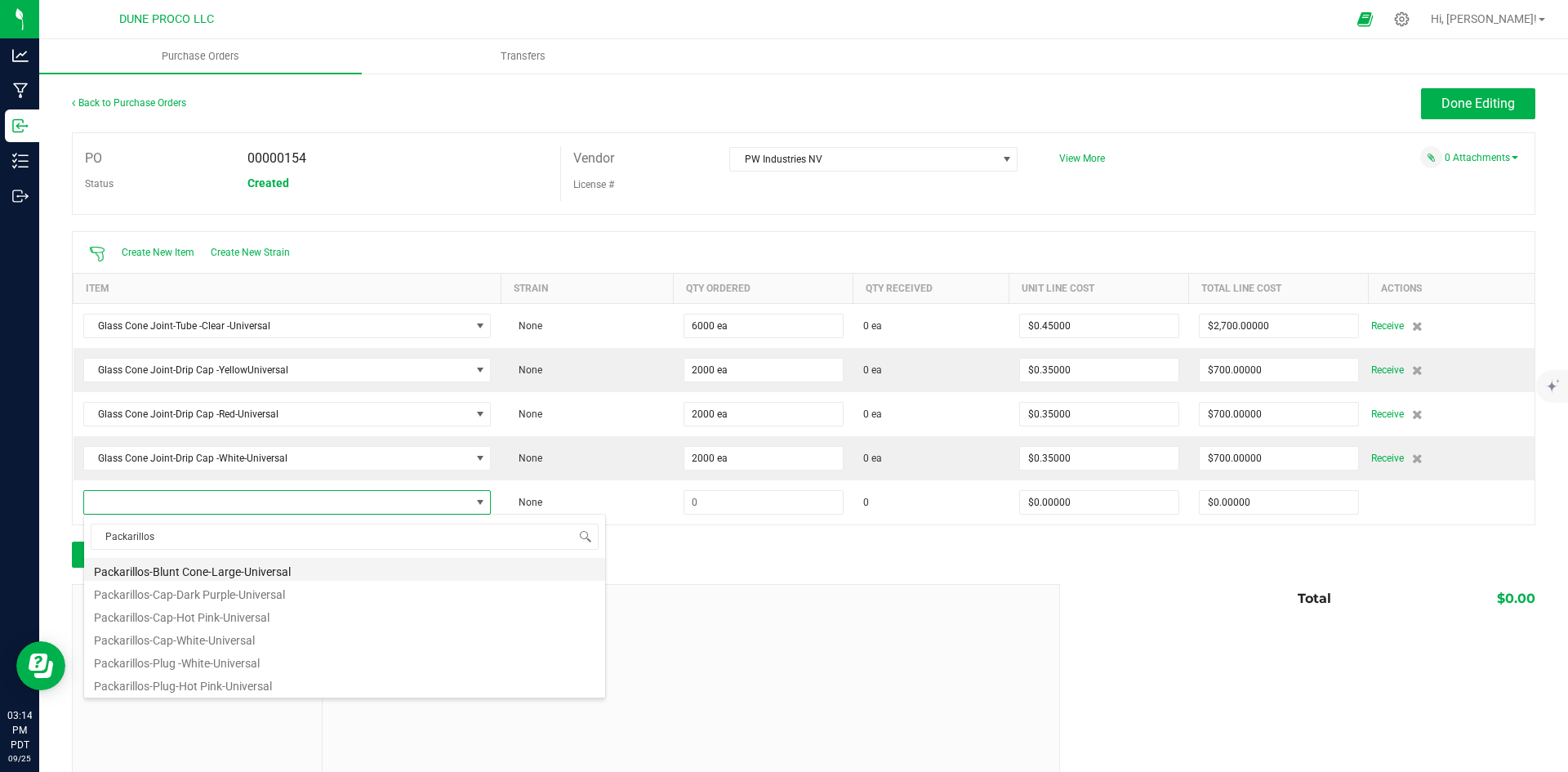
click at [277, 573] on li "Packarillos-Blunt Cone-Large-Universal" at bounding box center [344, 568] width 521 height 22
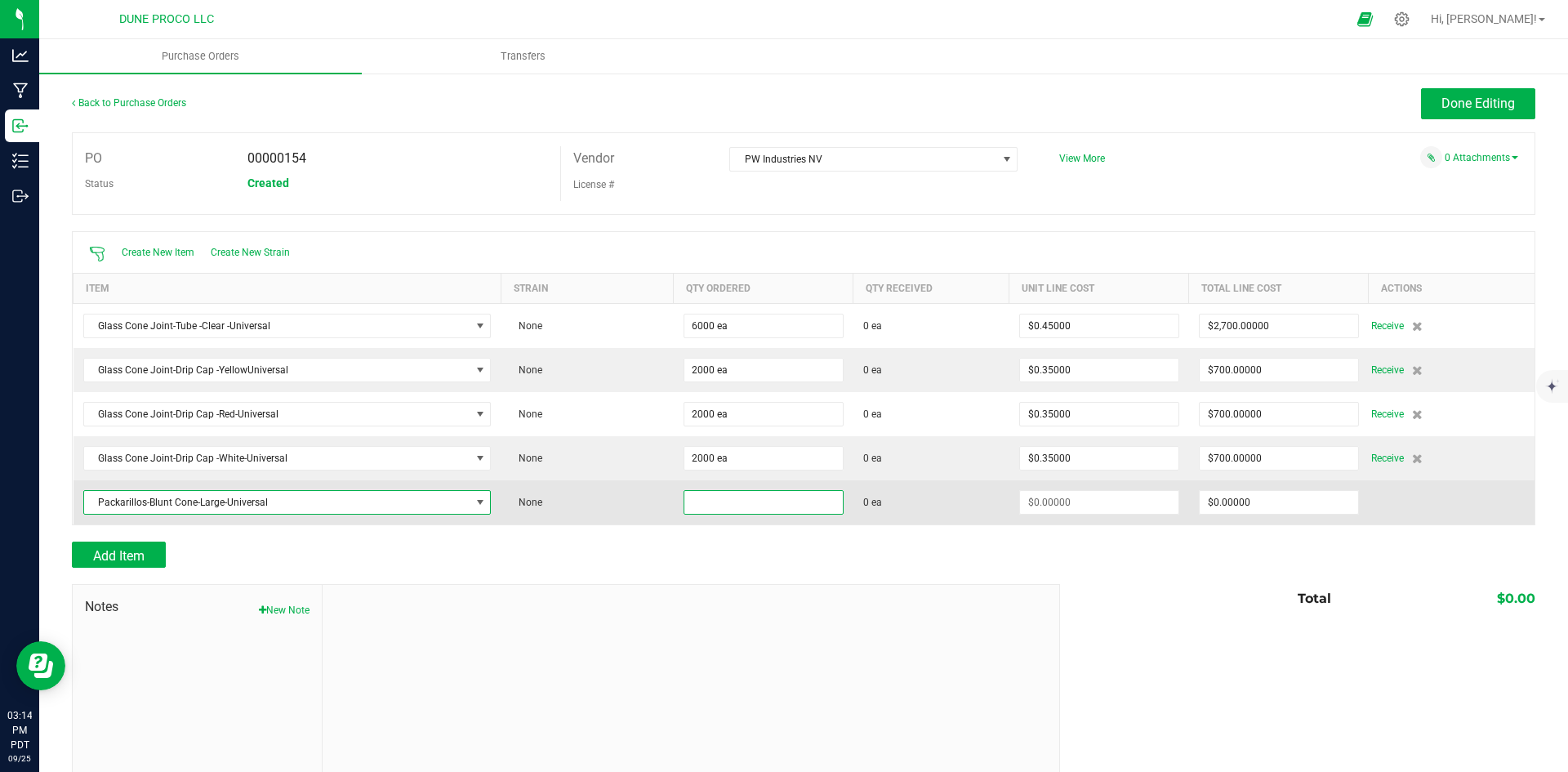
click at [717, 500] on input at bounding box center [764, 502] width 158 height 22
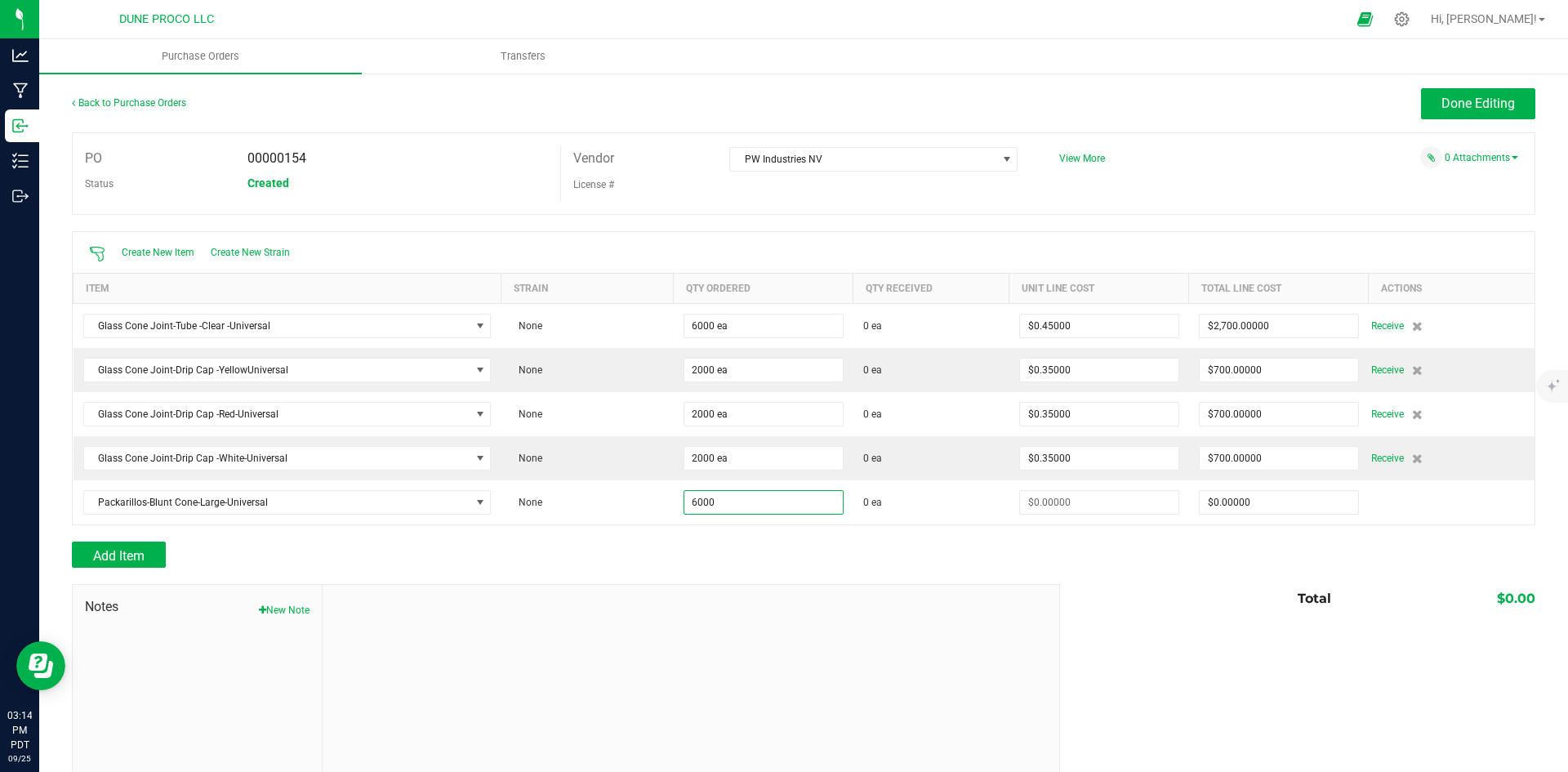
type input "6000 ea"
click at [709, 536] on div at bounding box center [803, 533] width 1463 height 17
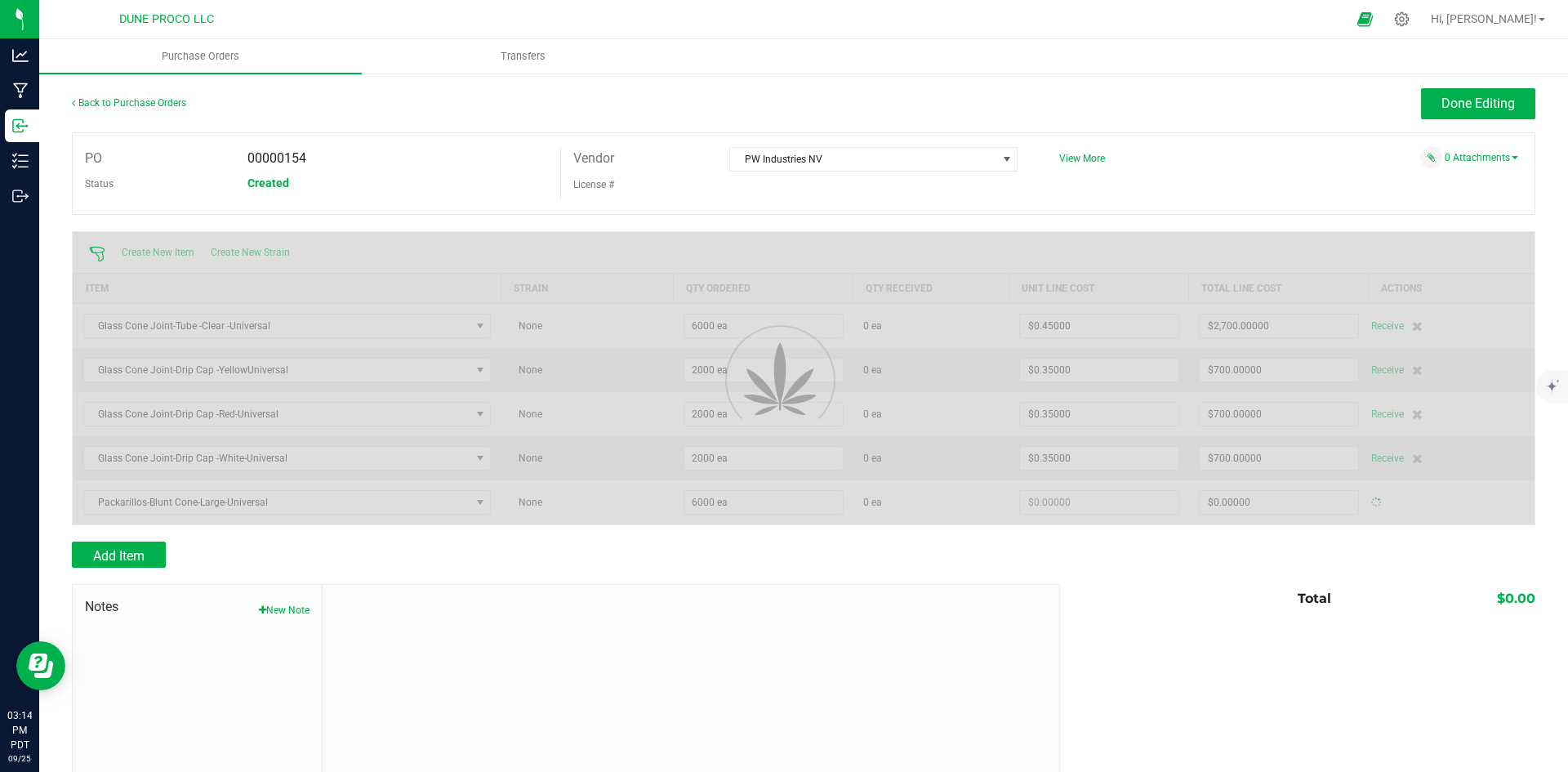
type input "$0.00000"
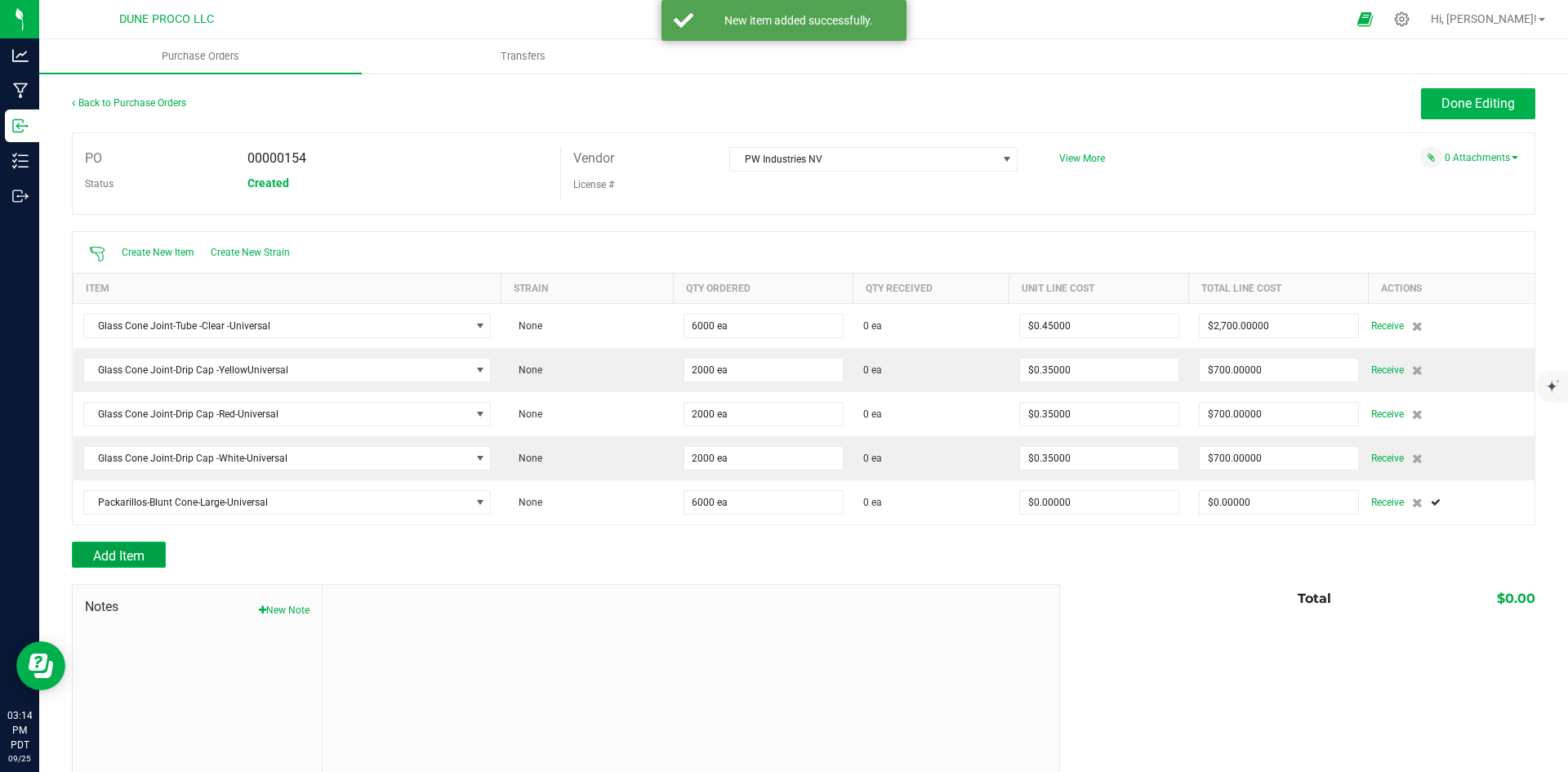
click at [152, 554] on button "Add Item" at bounding box center [118, 554] width 94 height 26
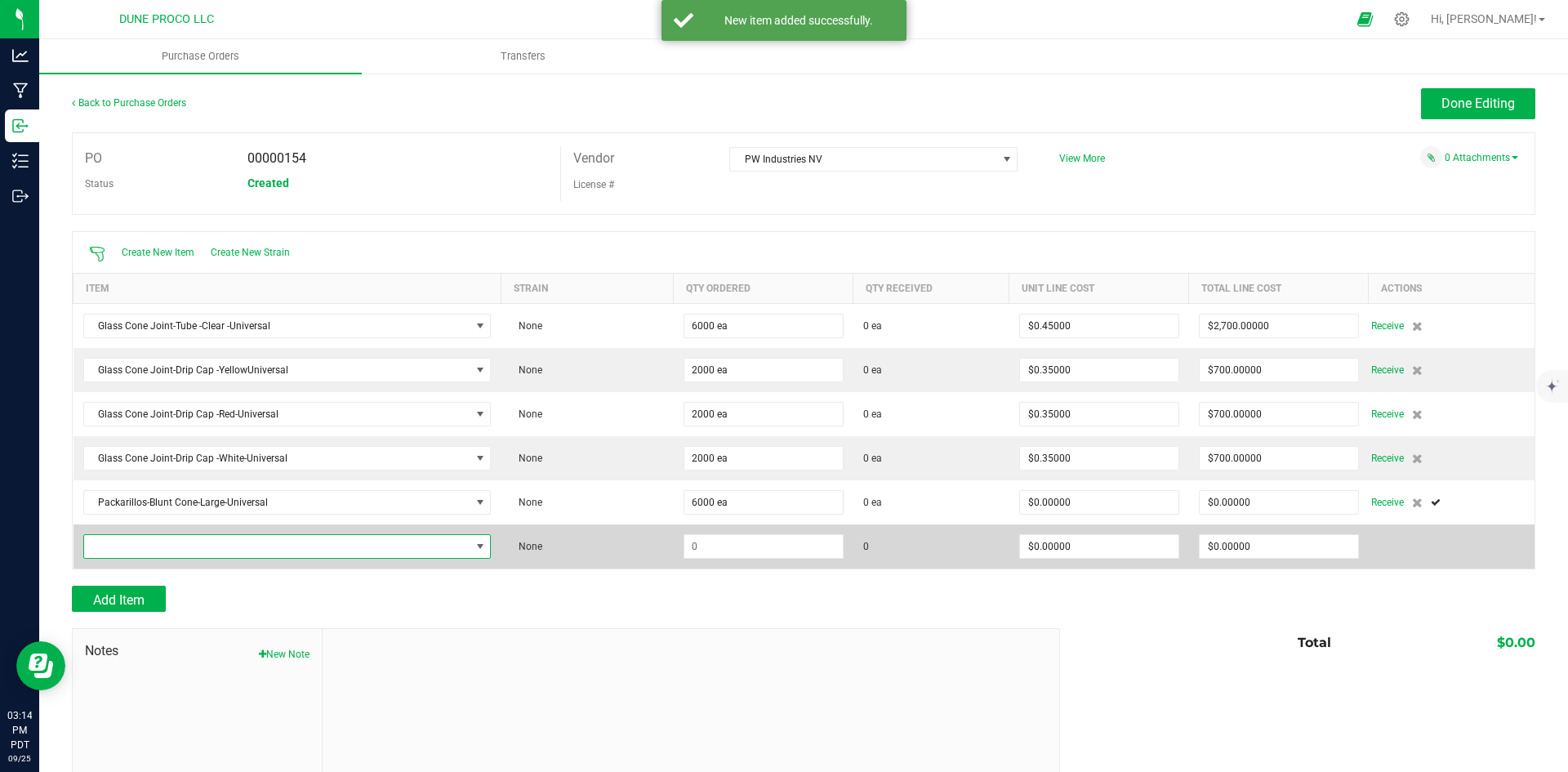
click at [230, 552] on span "NO DATA FOUND" at bounding box center [277, 546] width 386 height 22
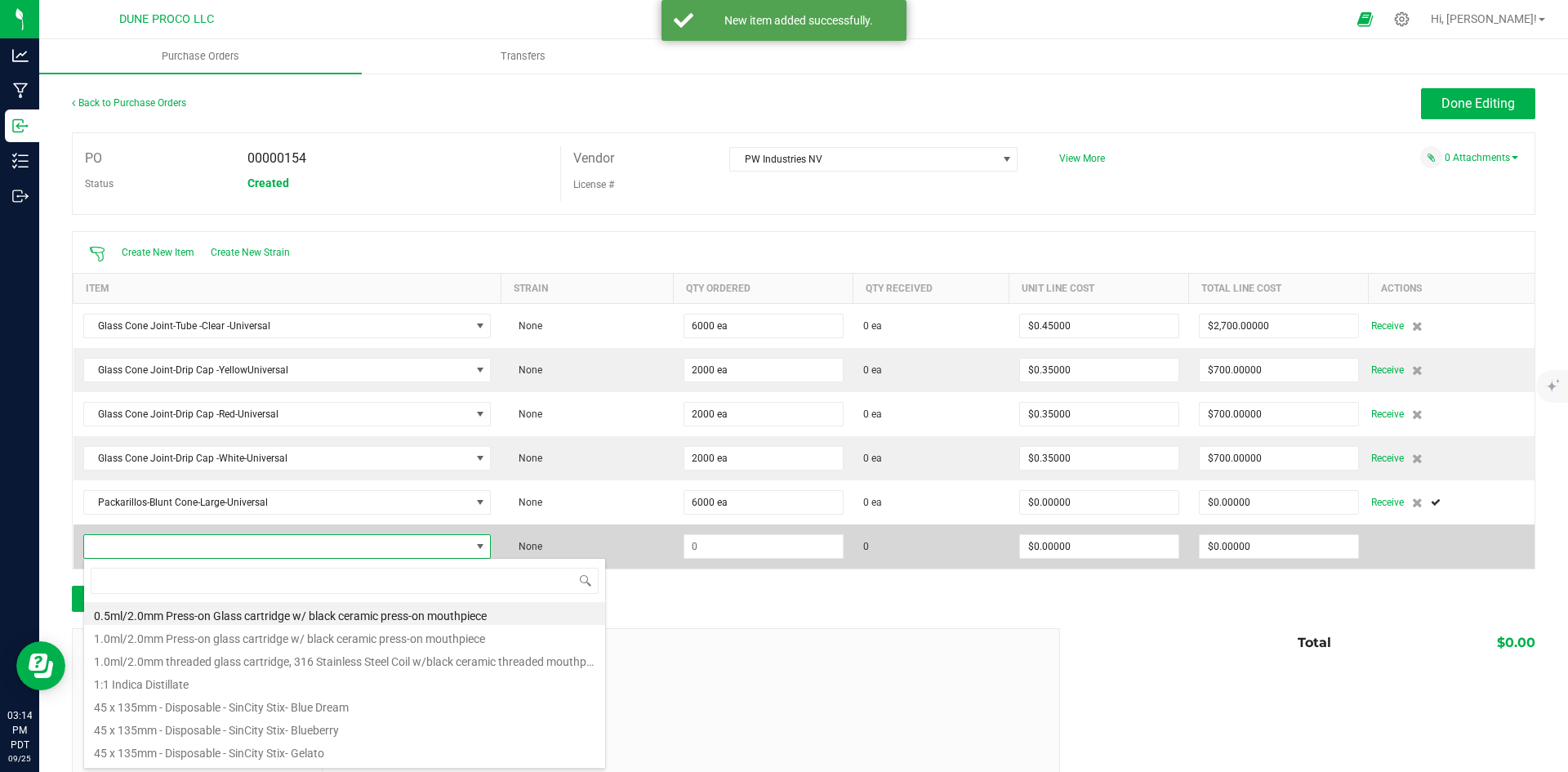
type input "Packarillos"
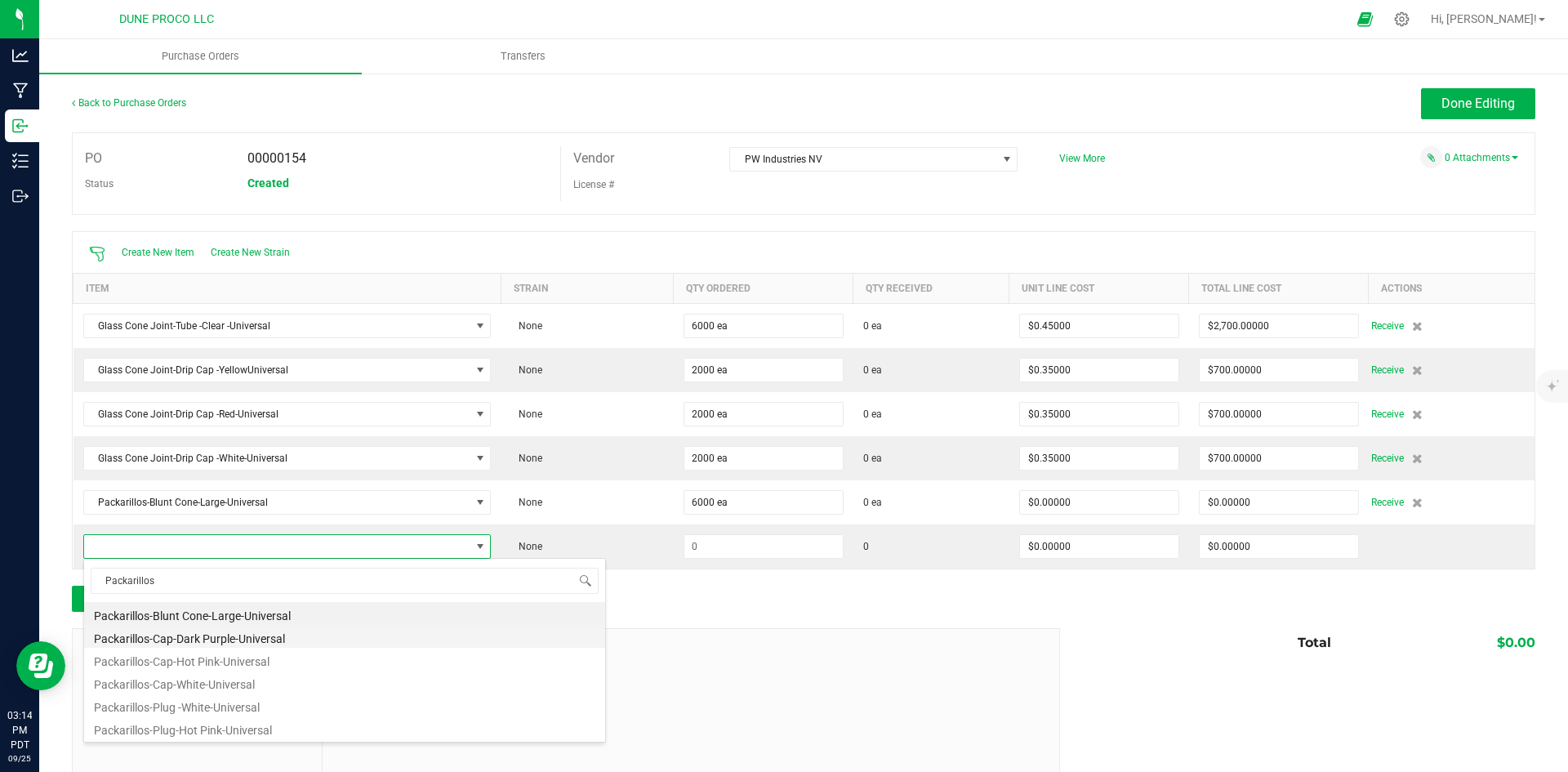
click at [311, 627] on li "Packarillos-Cap-Dark Purple-Universal" at bounding box center [344, 636] width 521 height 22
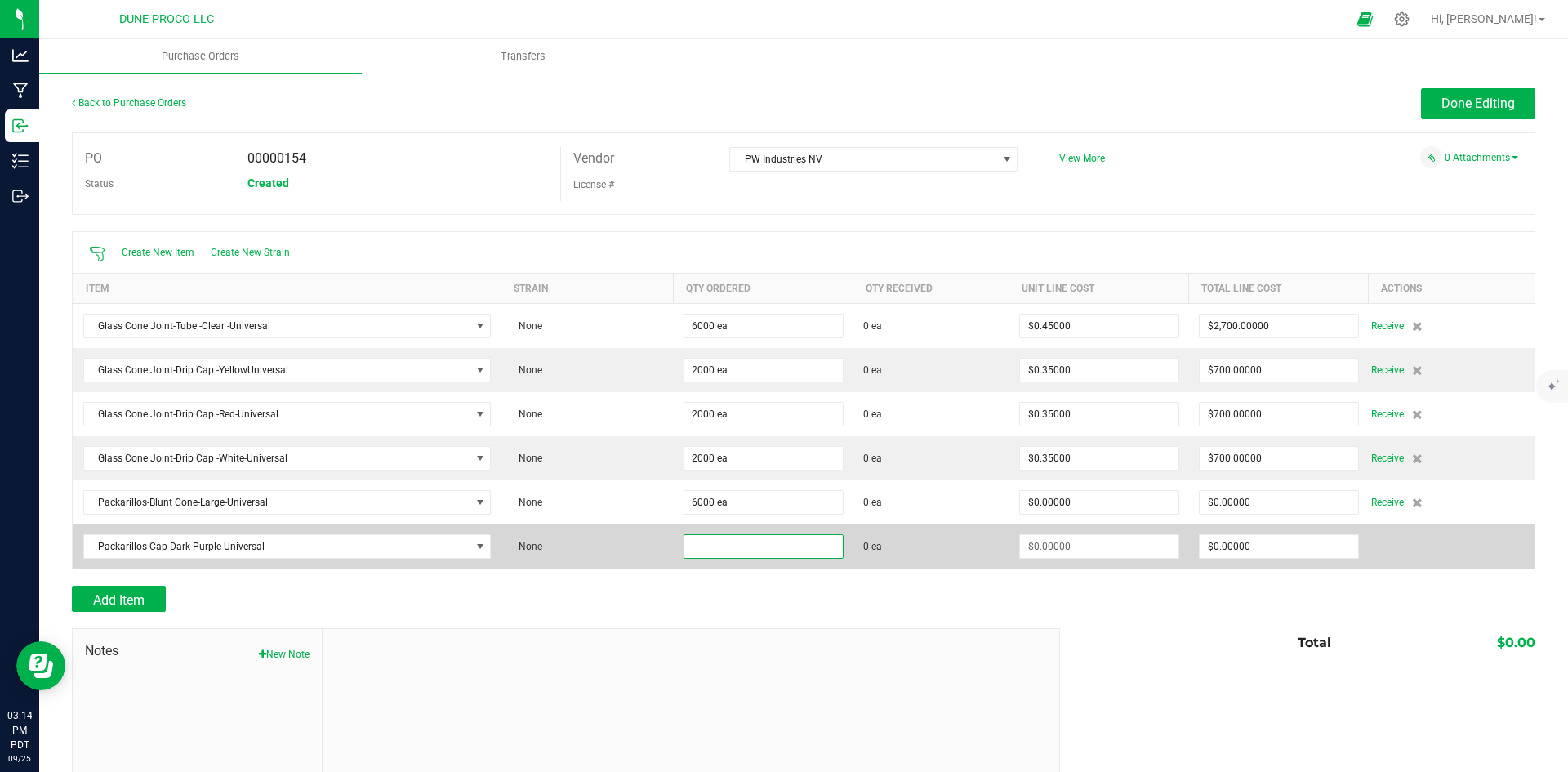
click at [686, 547] on input at bounding box center [764, 546] width 158 height 22
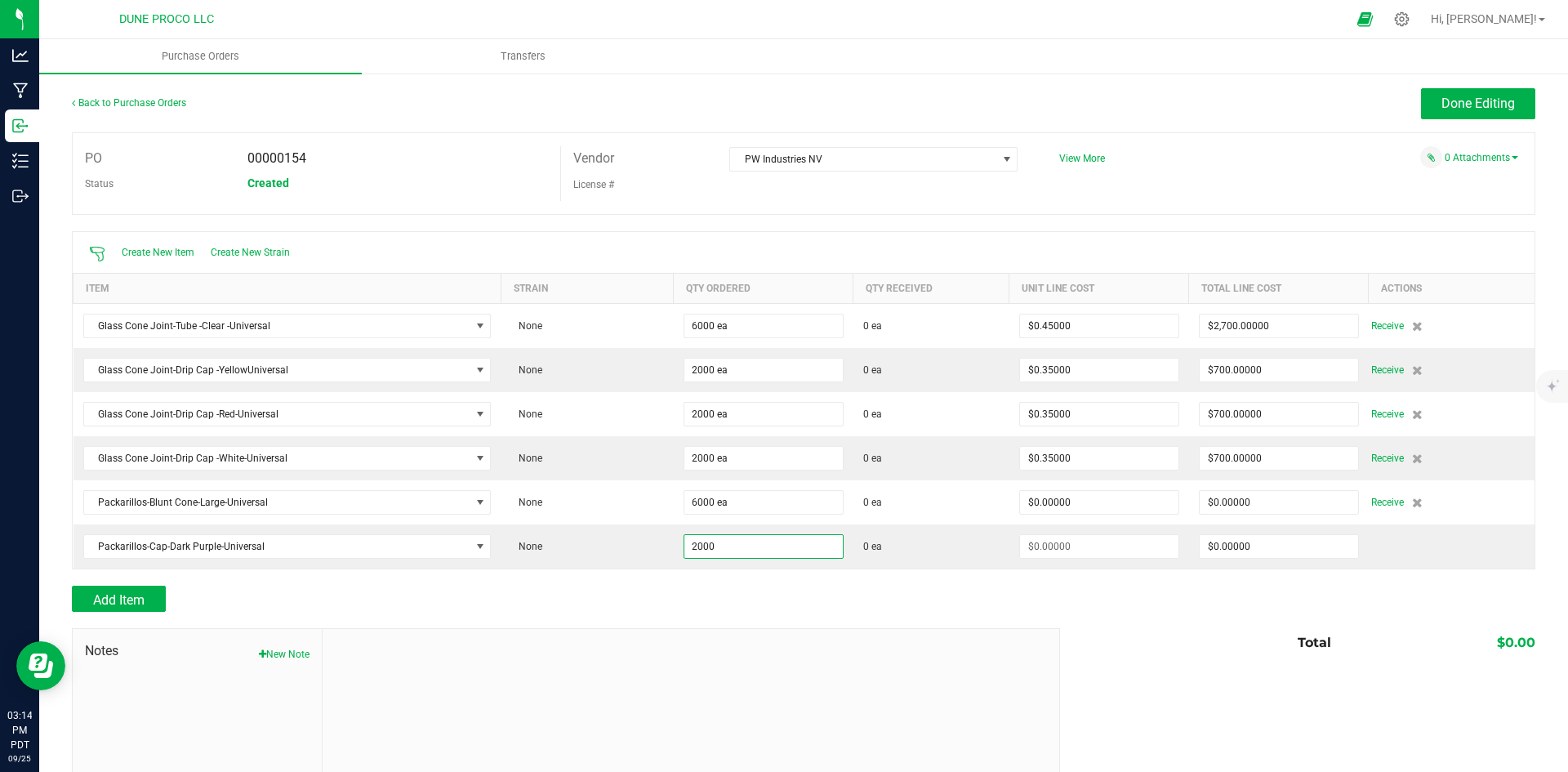
type input "2000 ea"
click at [666, 572] on div at bounding box center [803, 577] width 1463 height 17
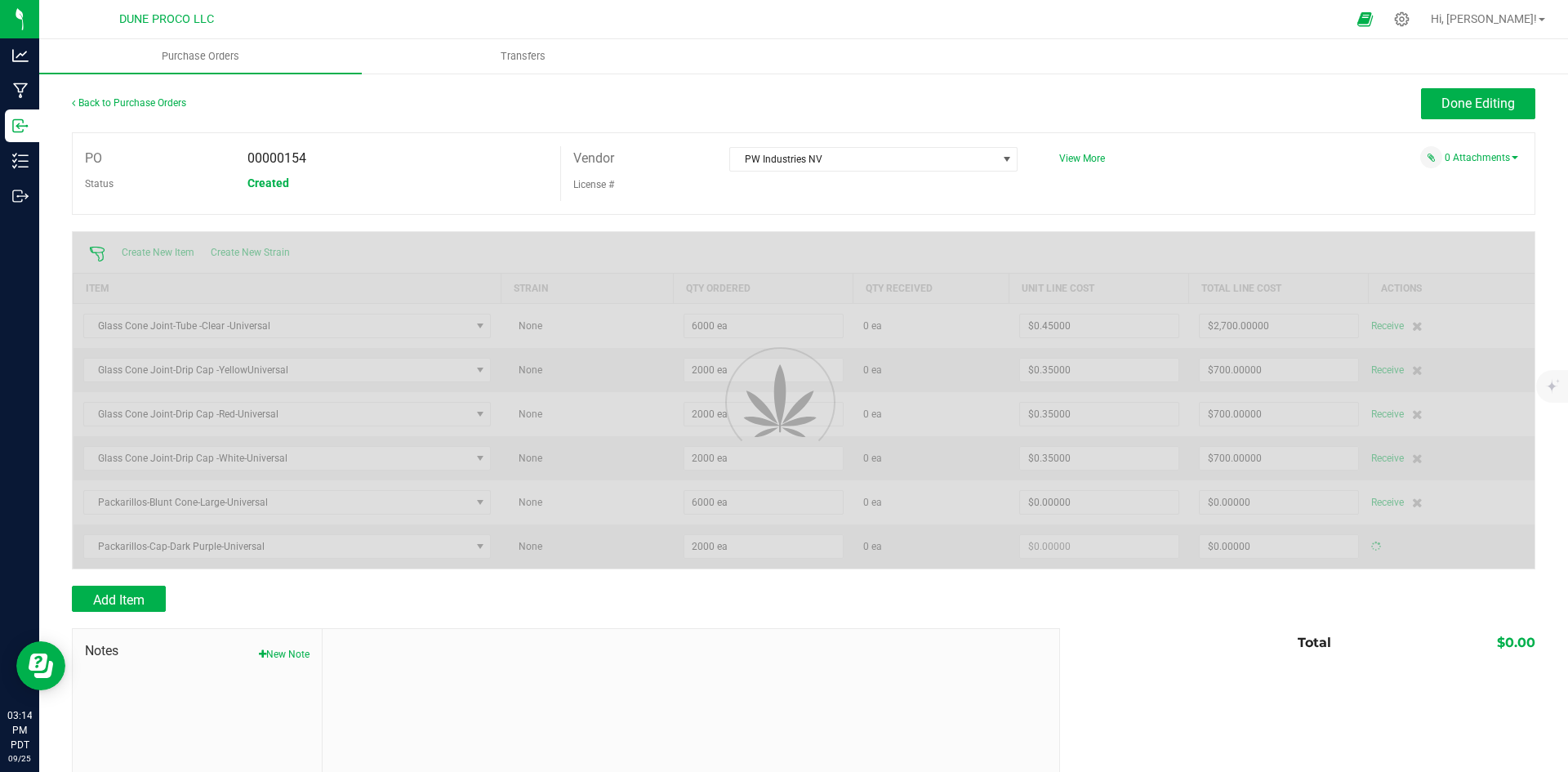
type input "$0.00000"
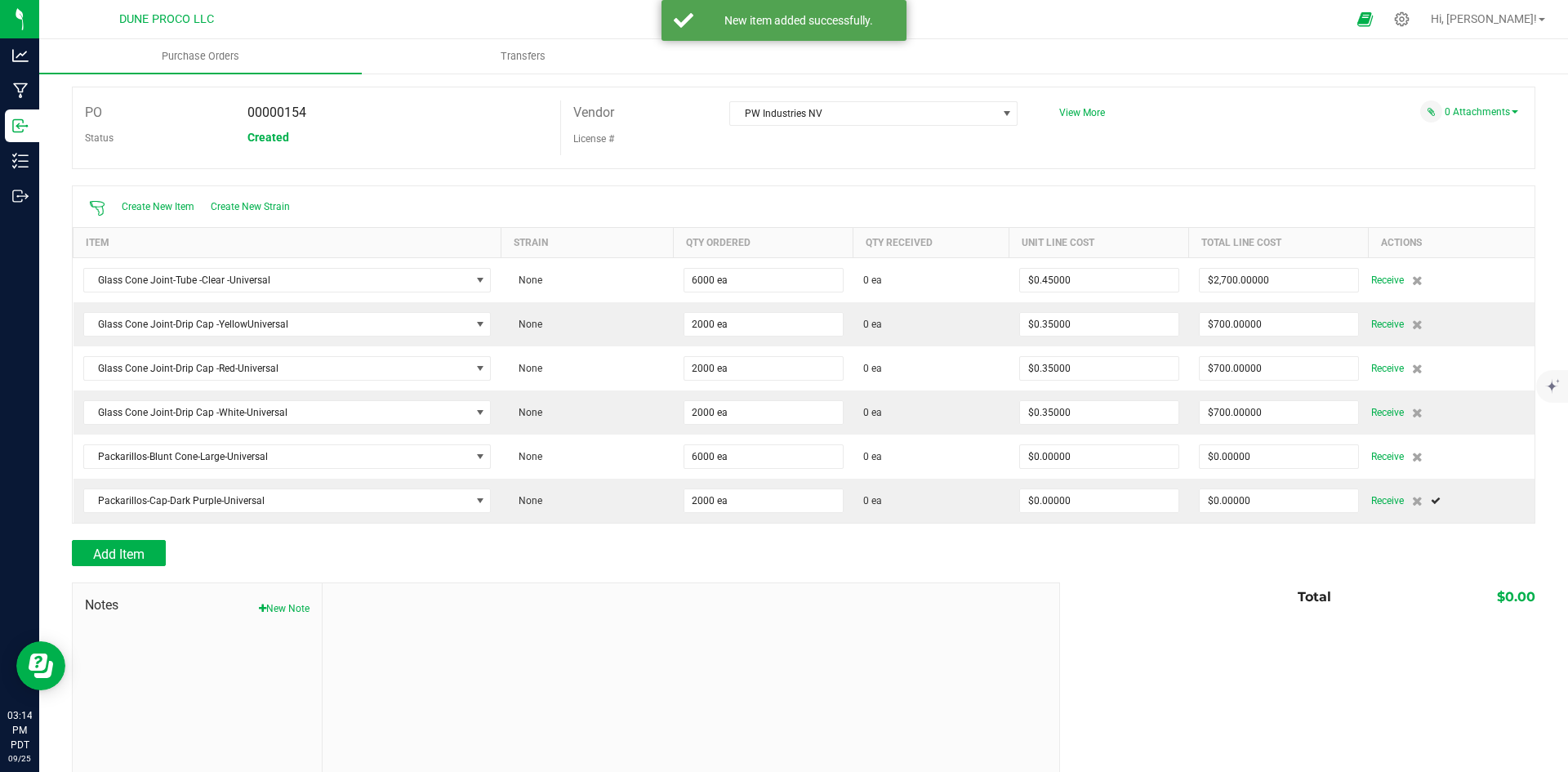
scroll to position [92, 0]
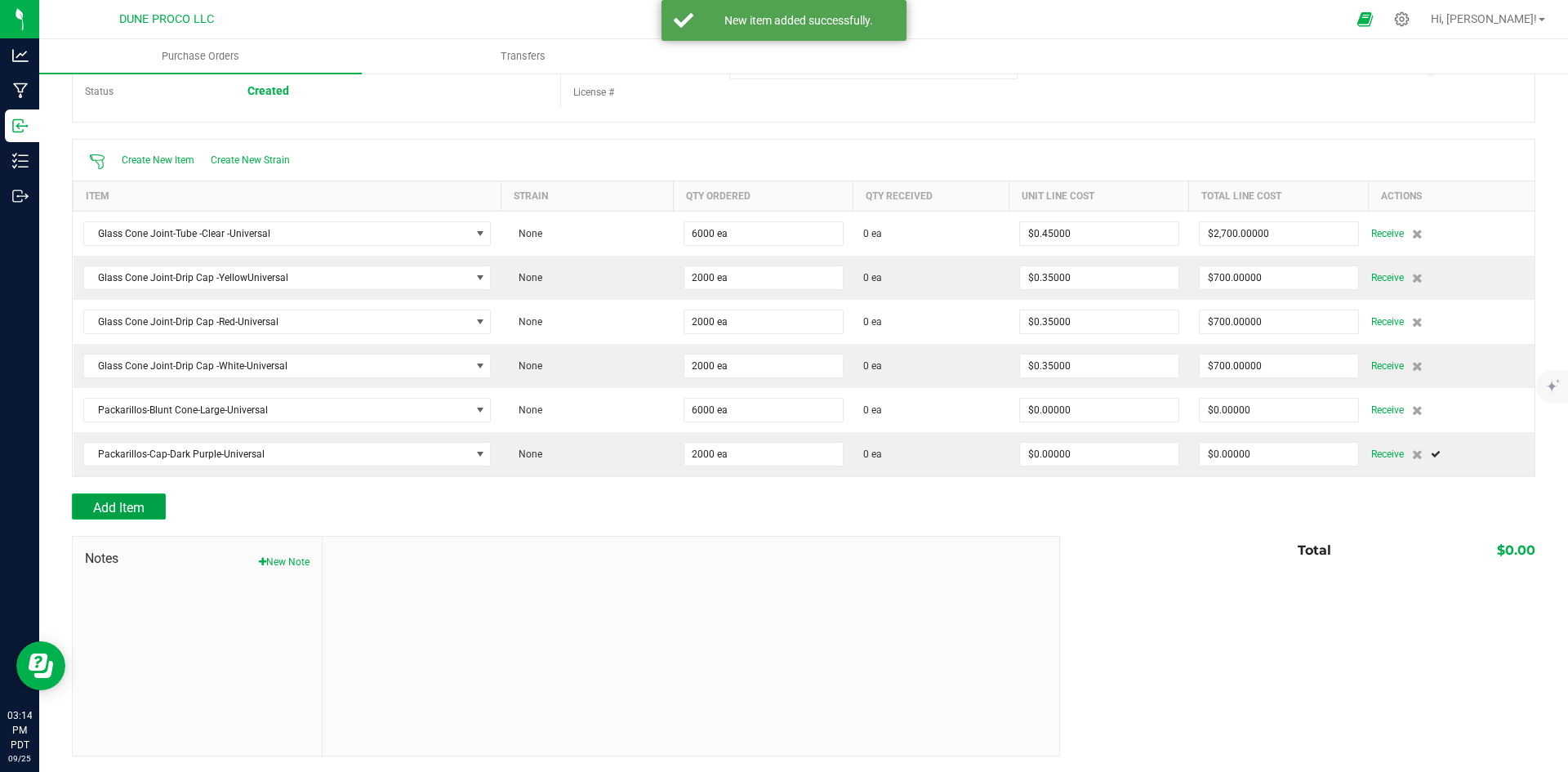
click at [133, 507] on span "Add Item" at bounding box center [119, 507] width 52 height 16
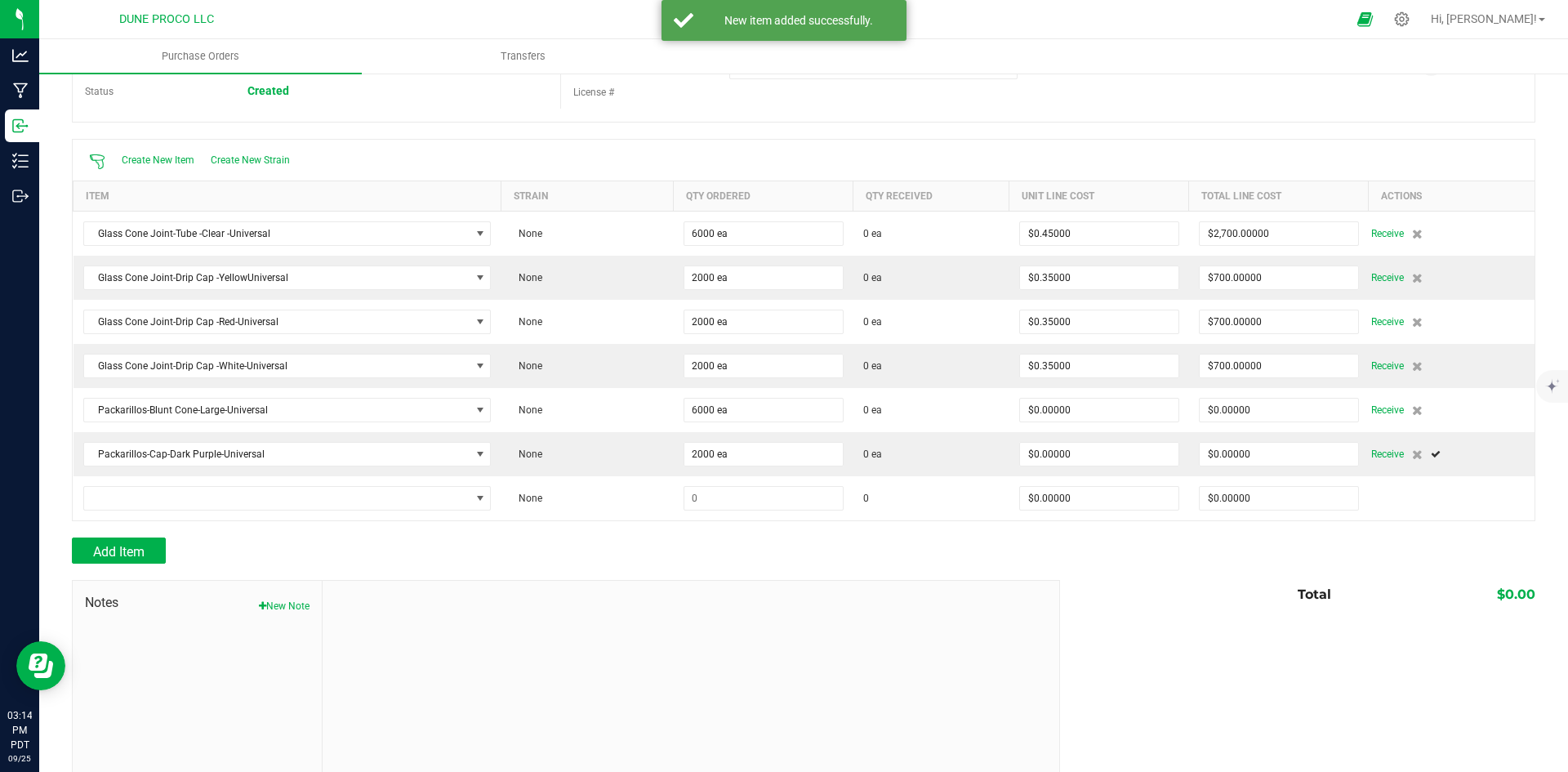
click at [304, 521] on div at bounding box center [803, 529] width 1463 height 17
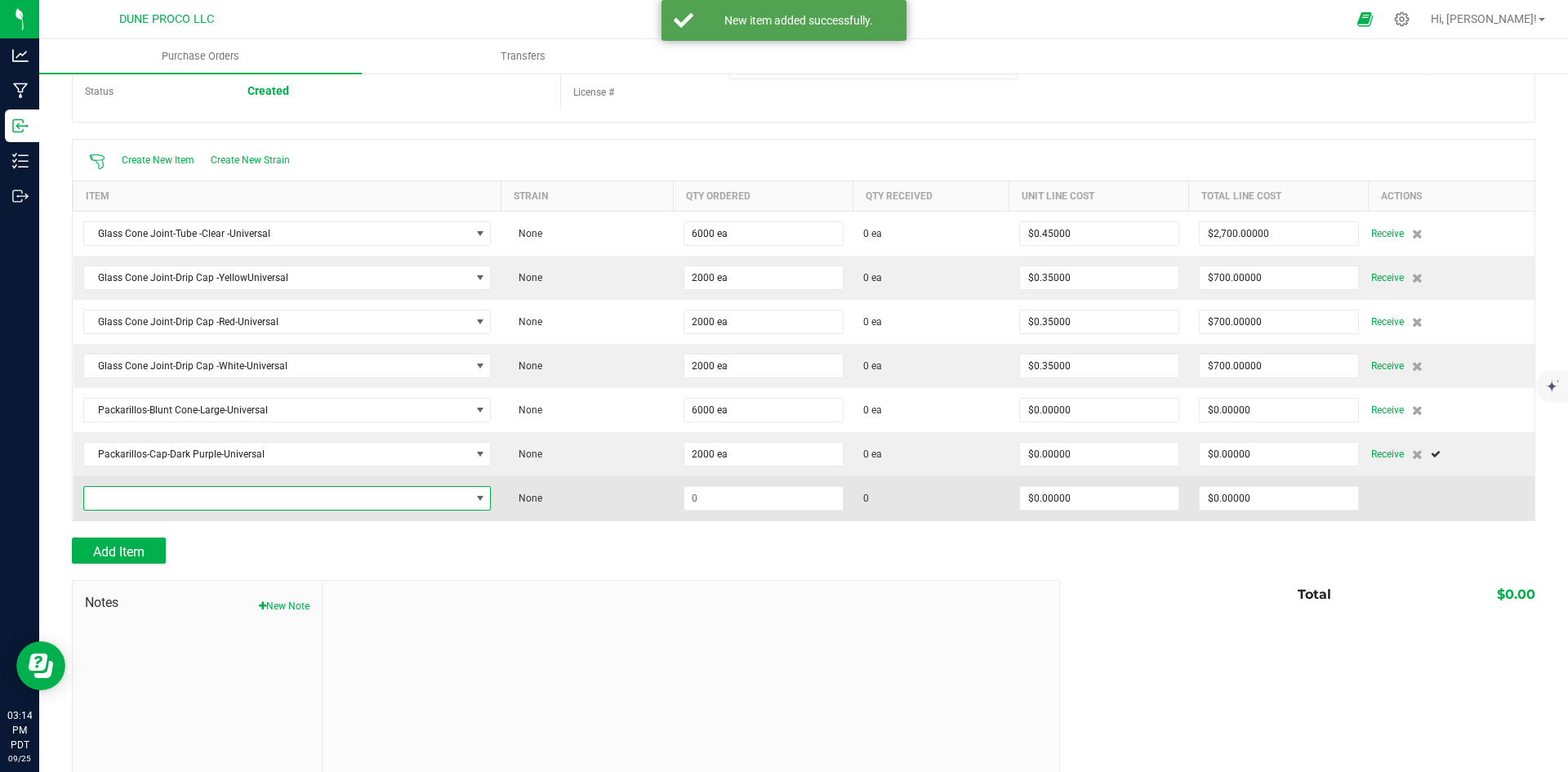
click at [313, 497] on span "NO DATA FOUND" at bounding box center [277, 497] width 386 height 22
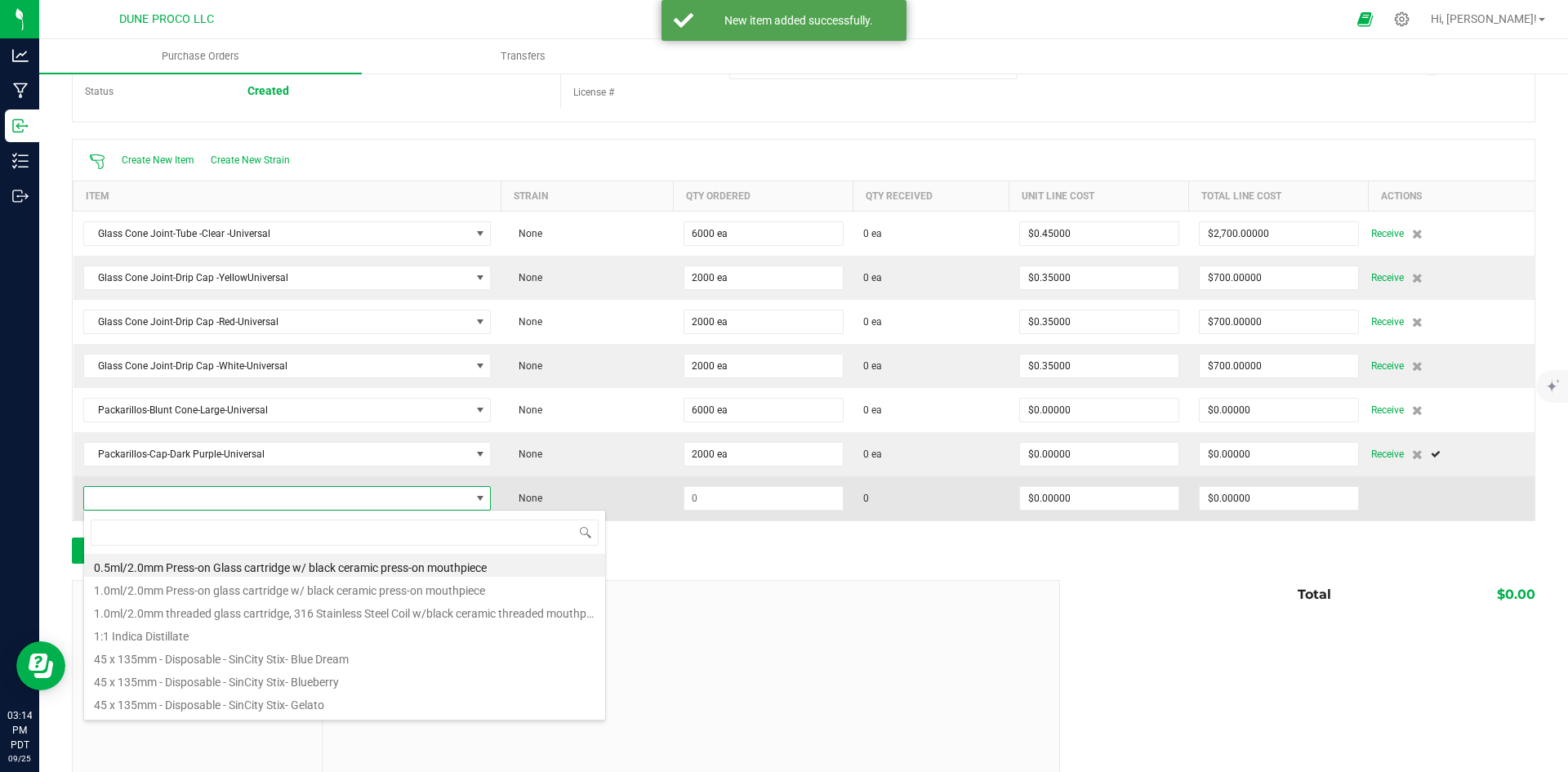
scroll to position [24, 398]
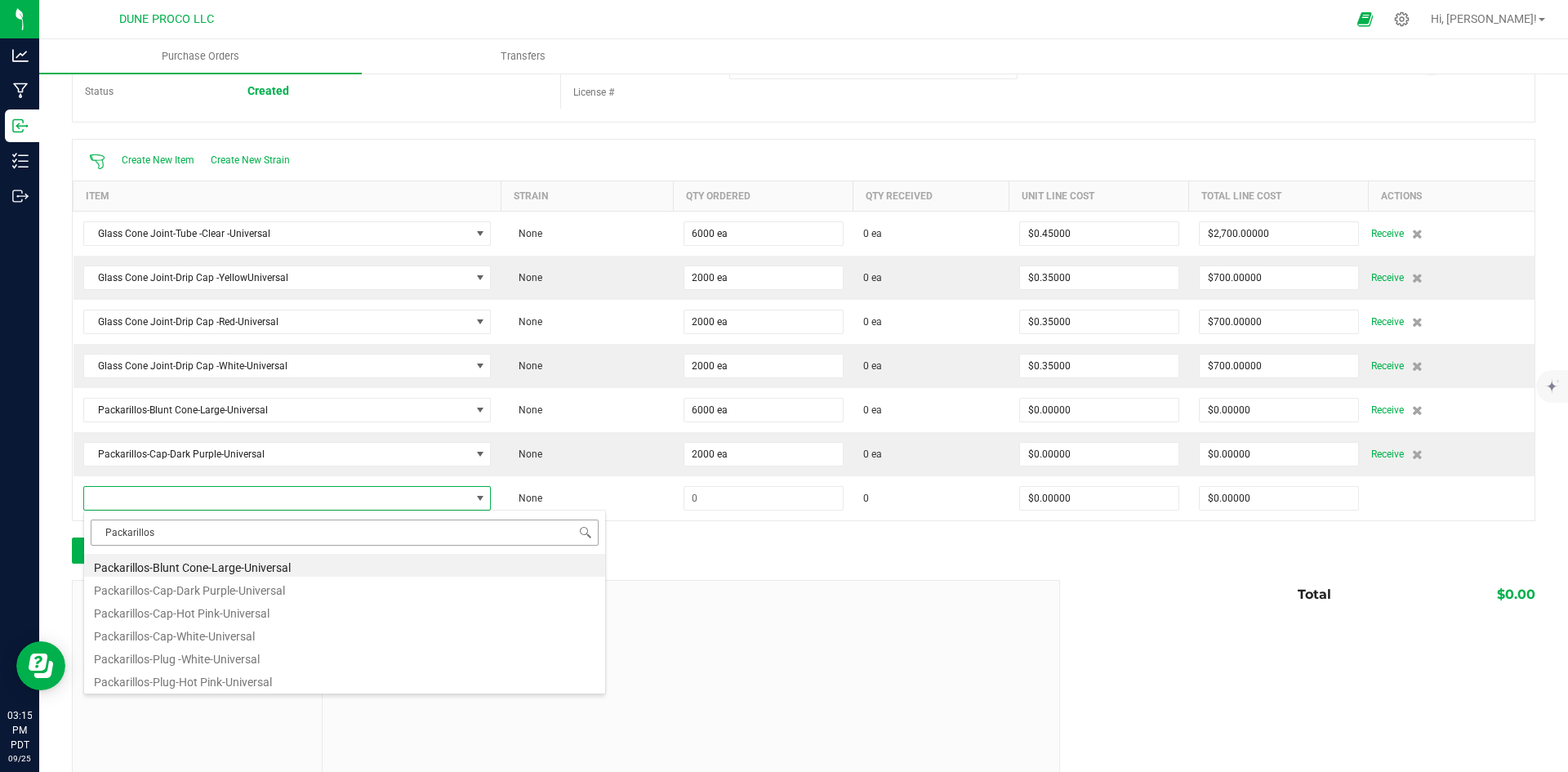
click at [185, 526] on input "Packarillos" at bounding box center [344, 532] width 508 height 25
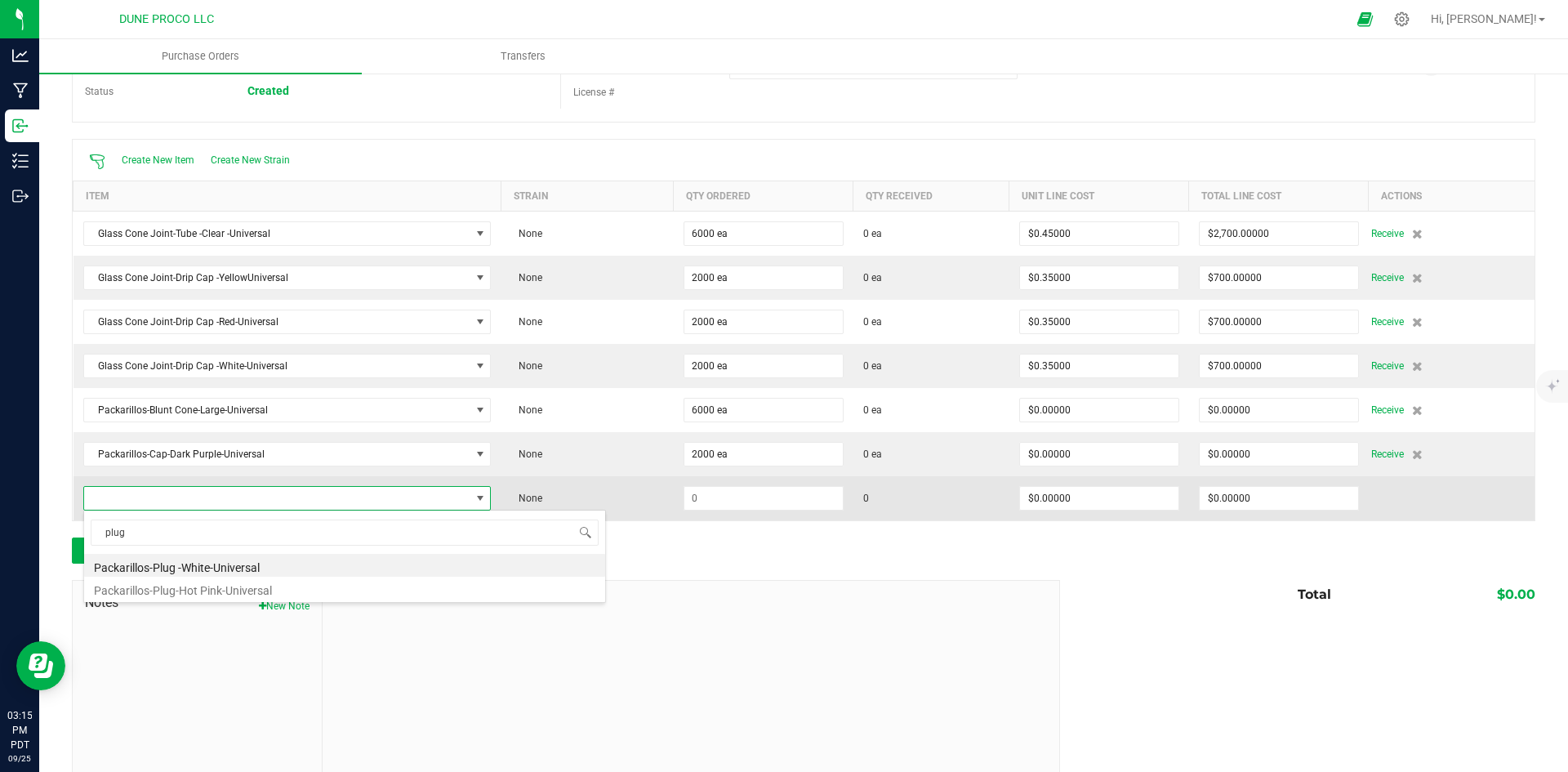
type input "plug"
click at [204, 509] on span at bounding box center [287, 497] width 408 height 24
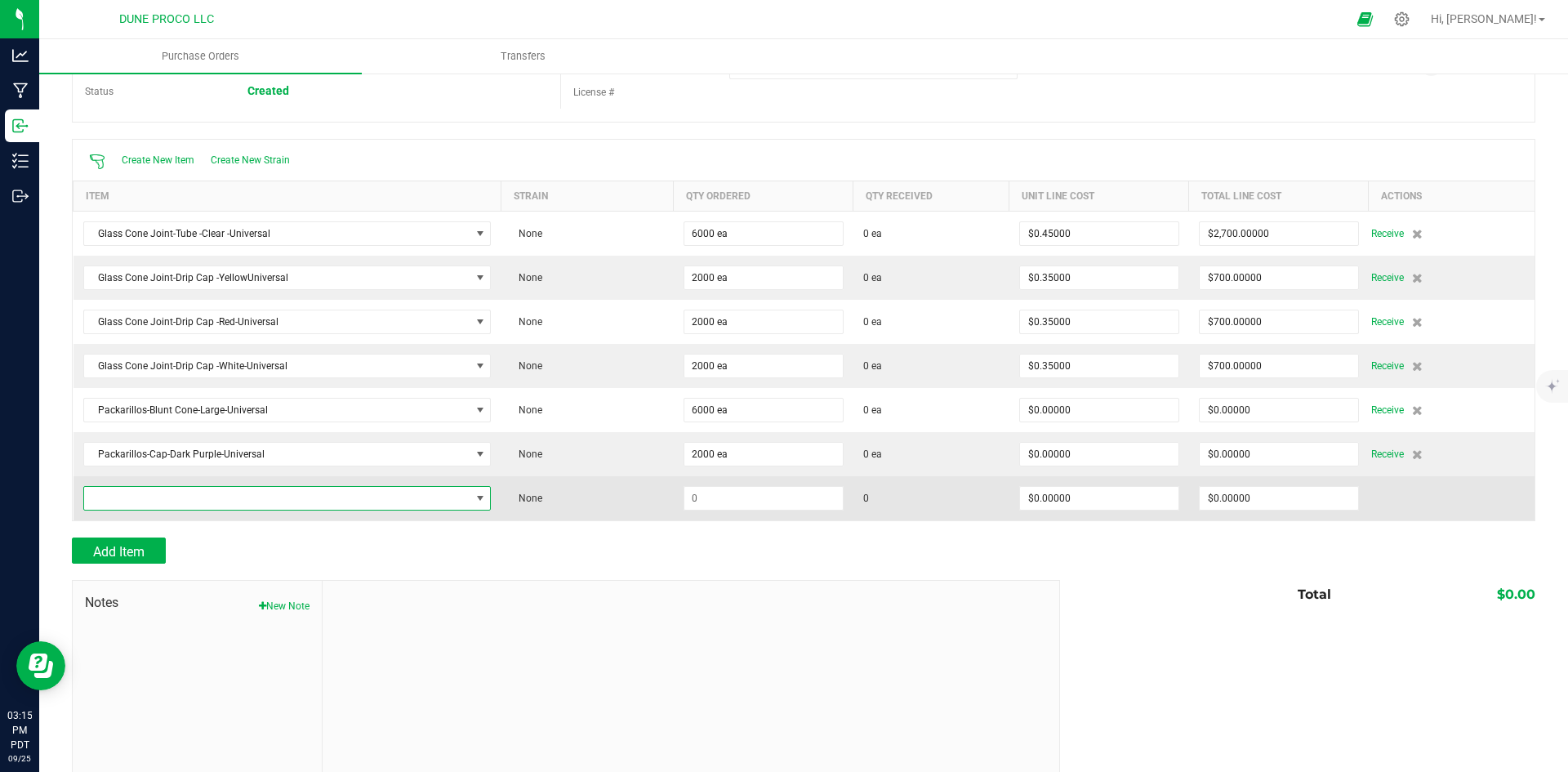
click at [202, 513] on td at bounding box center [287, 497] width 428 height 44
click at [203, 497] on span "NO DATA FOUND" at bounding box center [277, 497] width 386 height 22
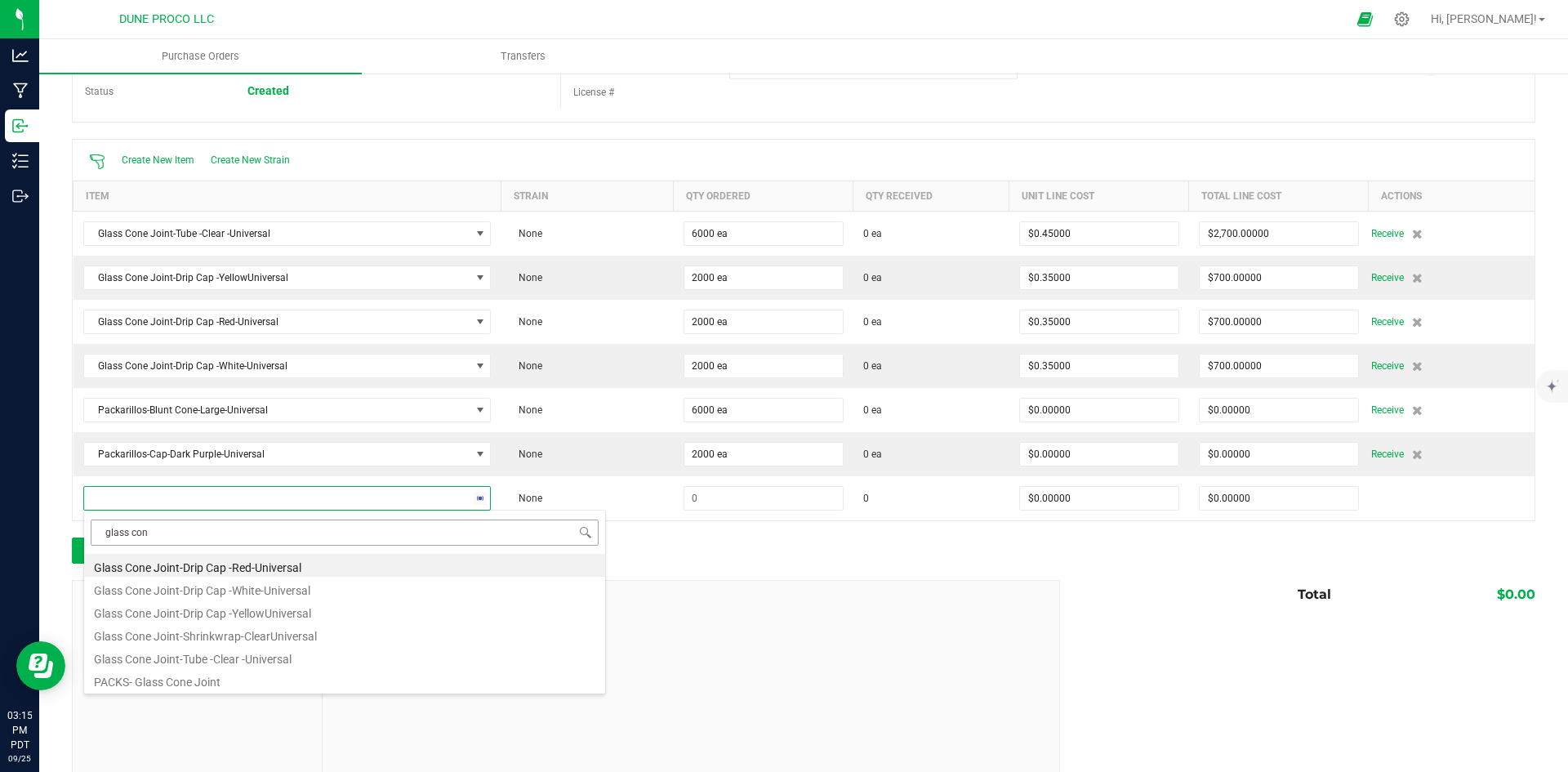
type input "glass cone"
click at [739, 533] on div at bounding box center [803, 529] width 1463 height 17
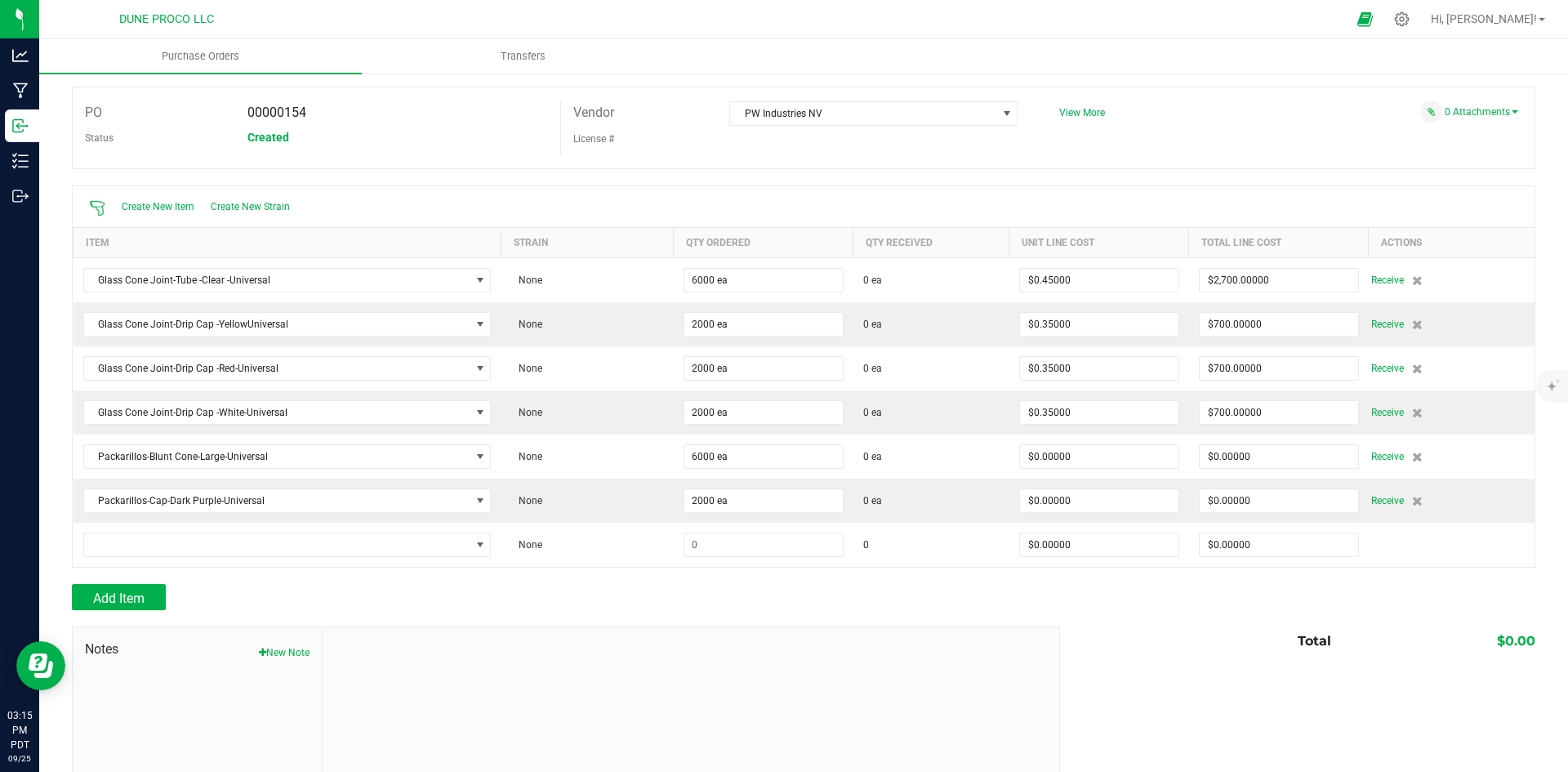
scroll to position [0, 0]
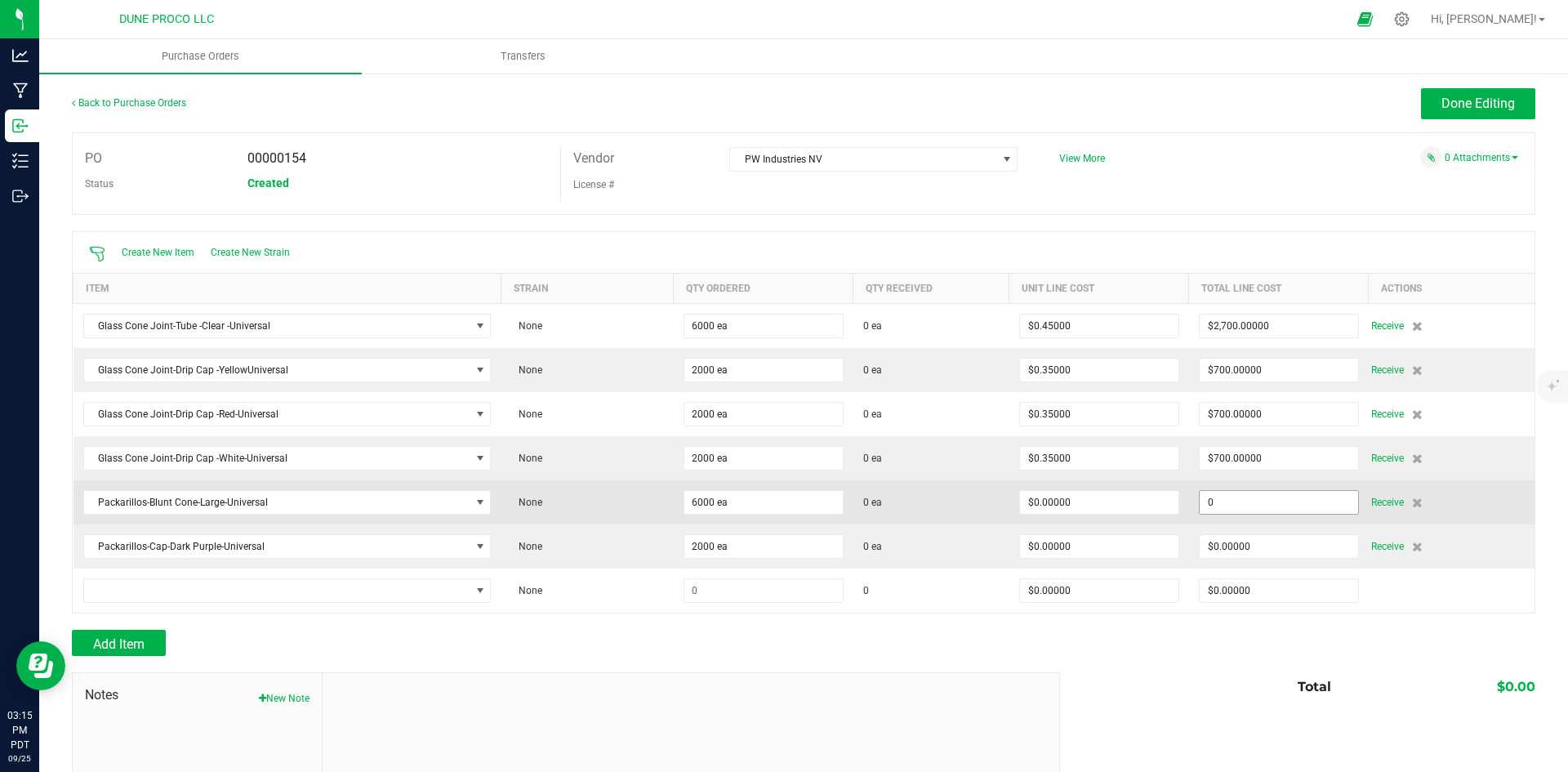
click at [1253, 499] on input "0" at bounding box center [1279, 502] width 158 height 22
paste input "390"
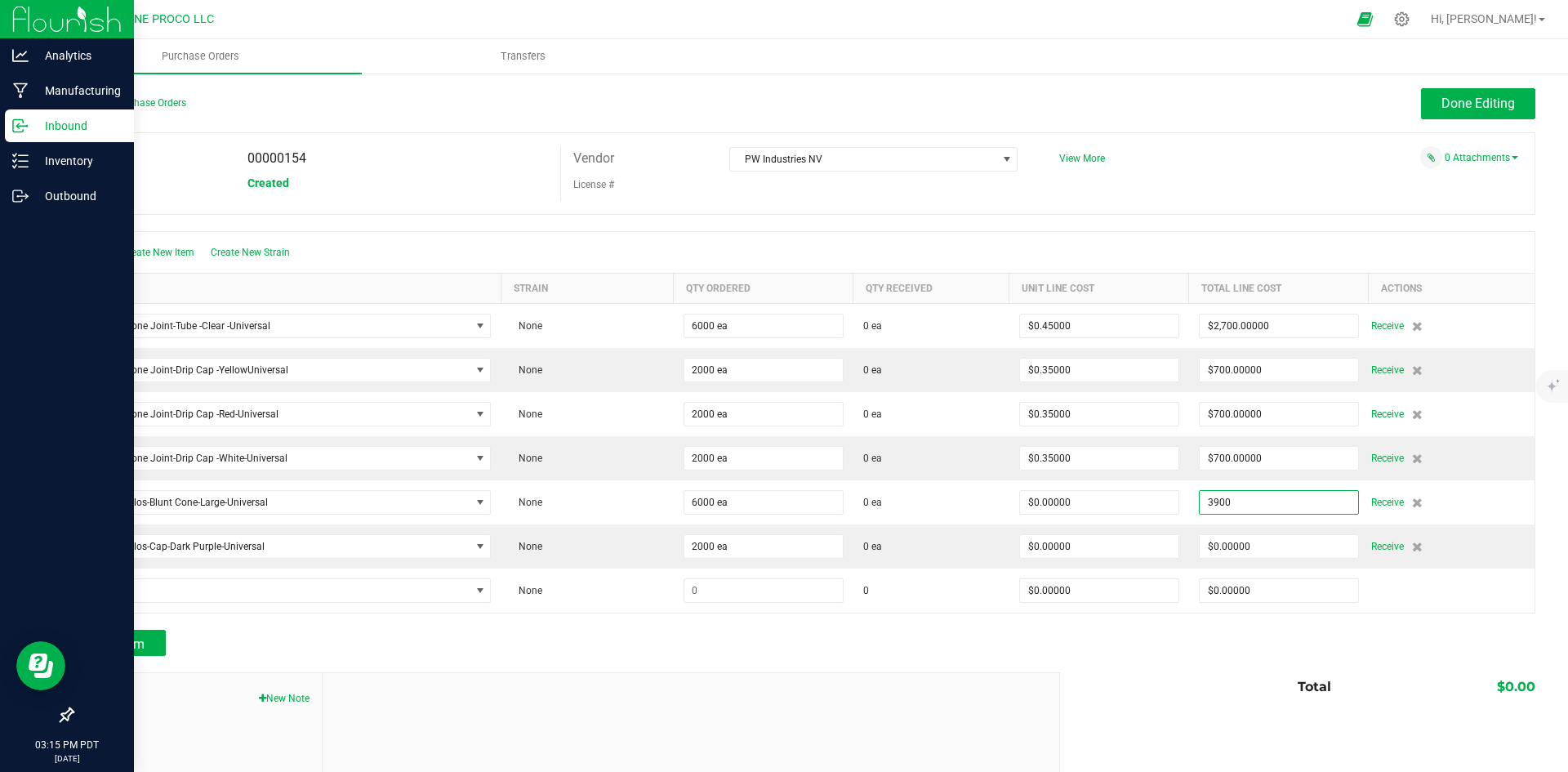
type input "$3,900.00000"
type input "6000"
type input "$0.65000"
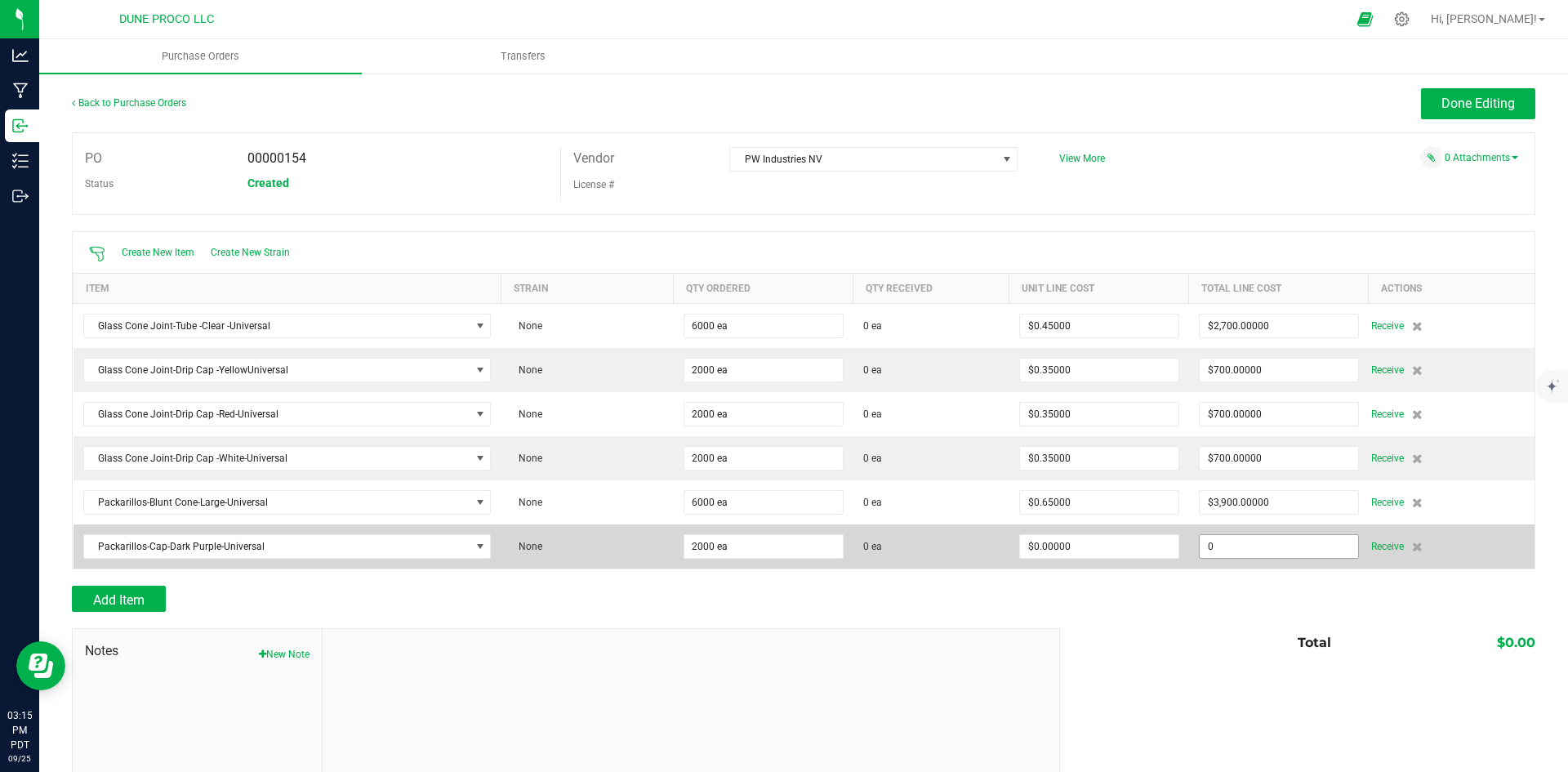
click at [1230, 536] on input "0" at bounding box center [1279, 546] width 158 height 22
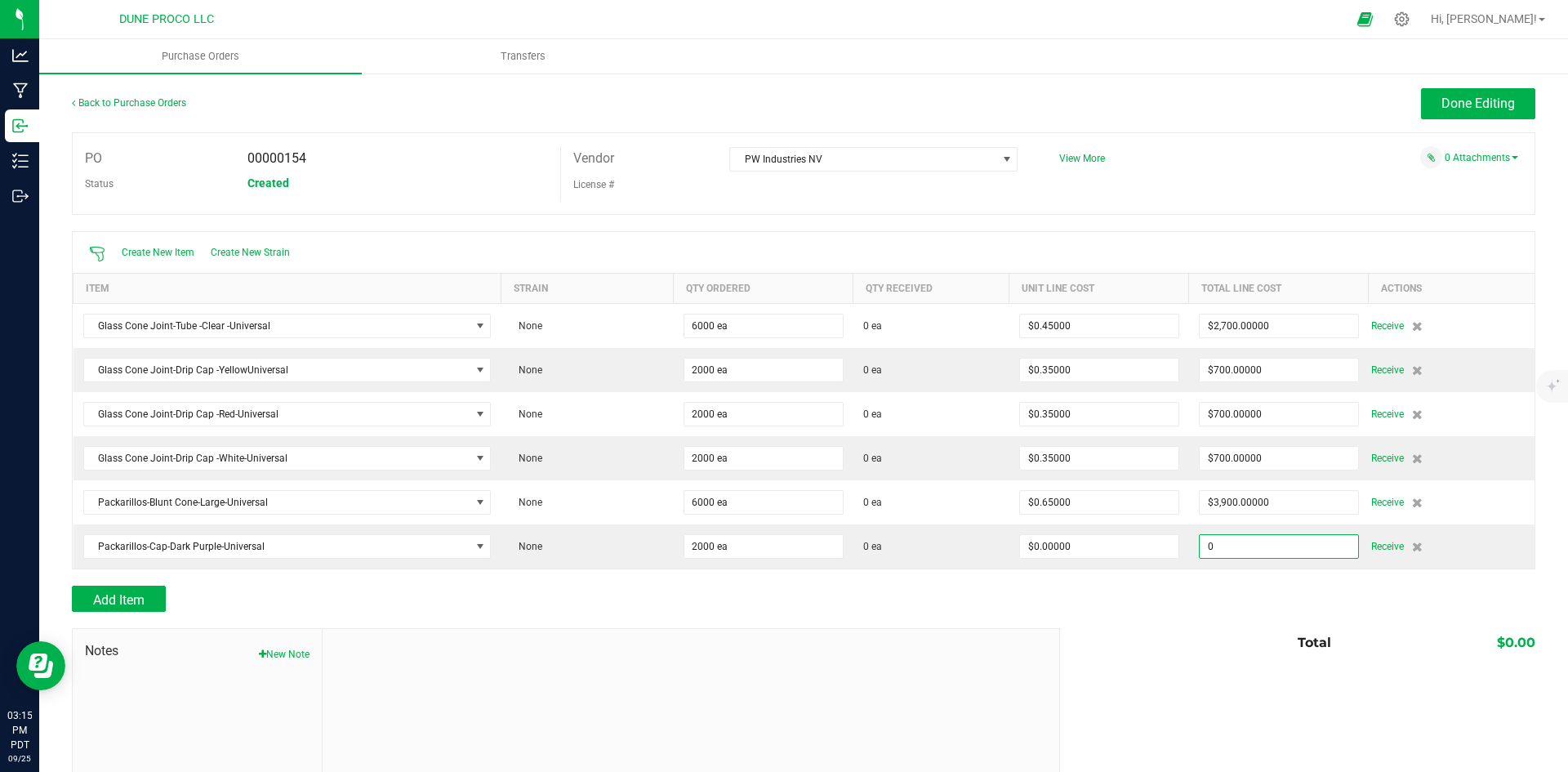
paste input "10"
type input "$100.00000"
click at [1195, 610] on div "Add Item" at bounding box center [803, 598] width 1463 height 26
type input "2000"
type input "$0.05000"
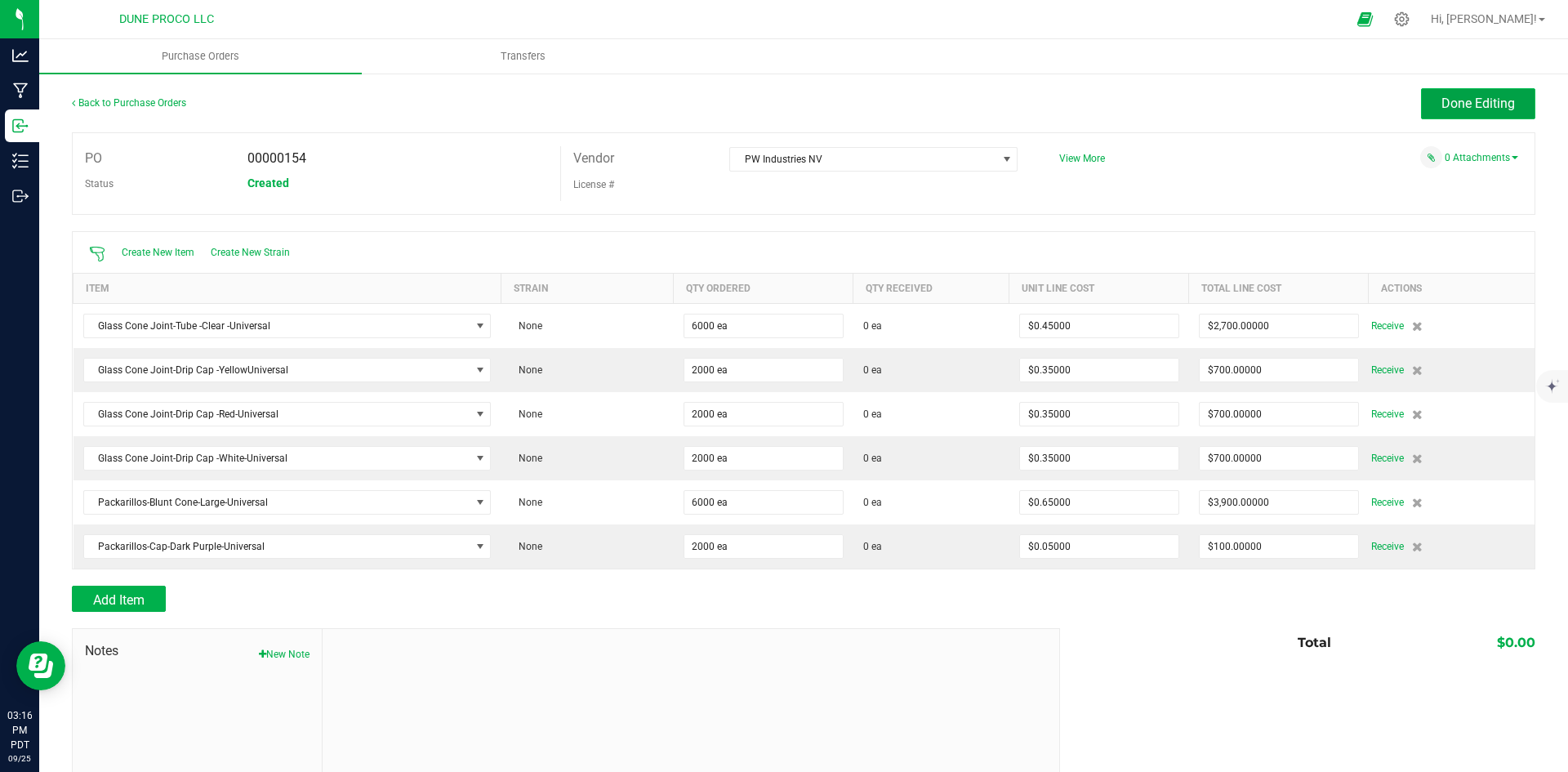
click at [1505, 89] on button "Done Editing" at bounding box center [1477, 103] width 114 height 31
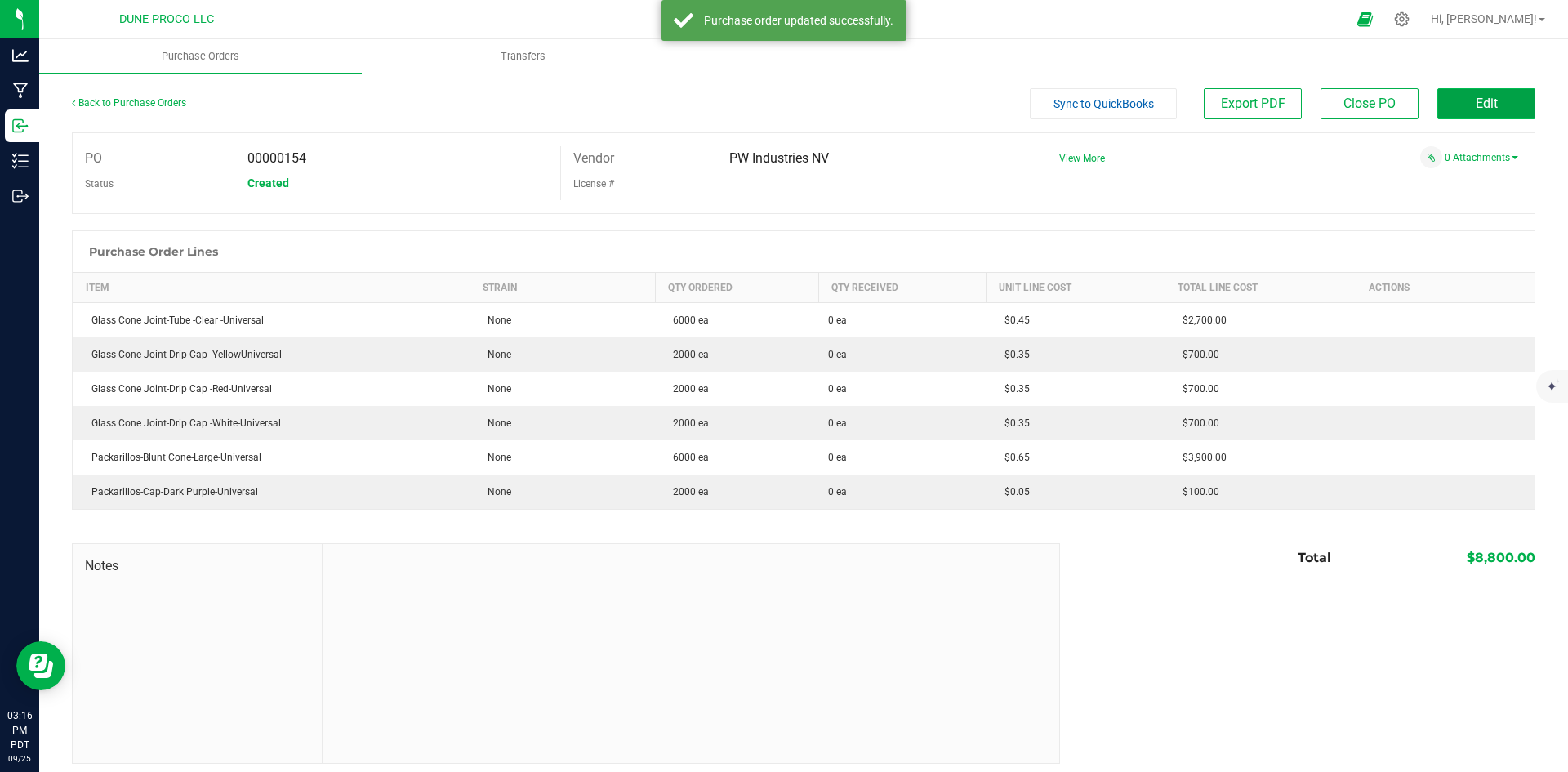
click at [1482, 116] on button "Edit" at bounding box center [1486, 103] width 98 height 31
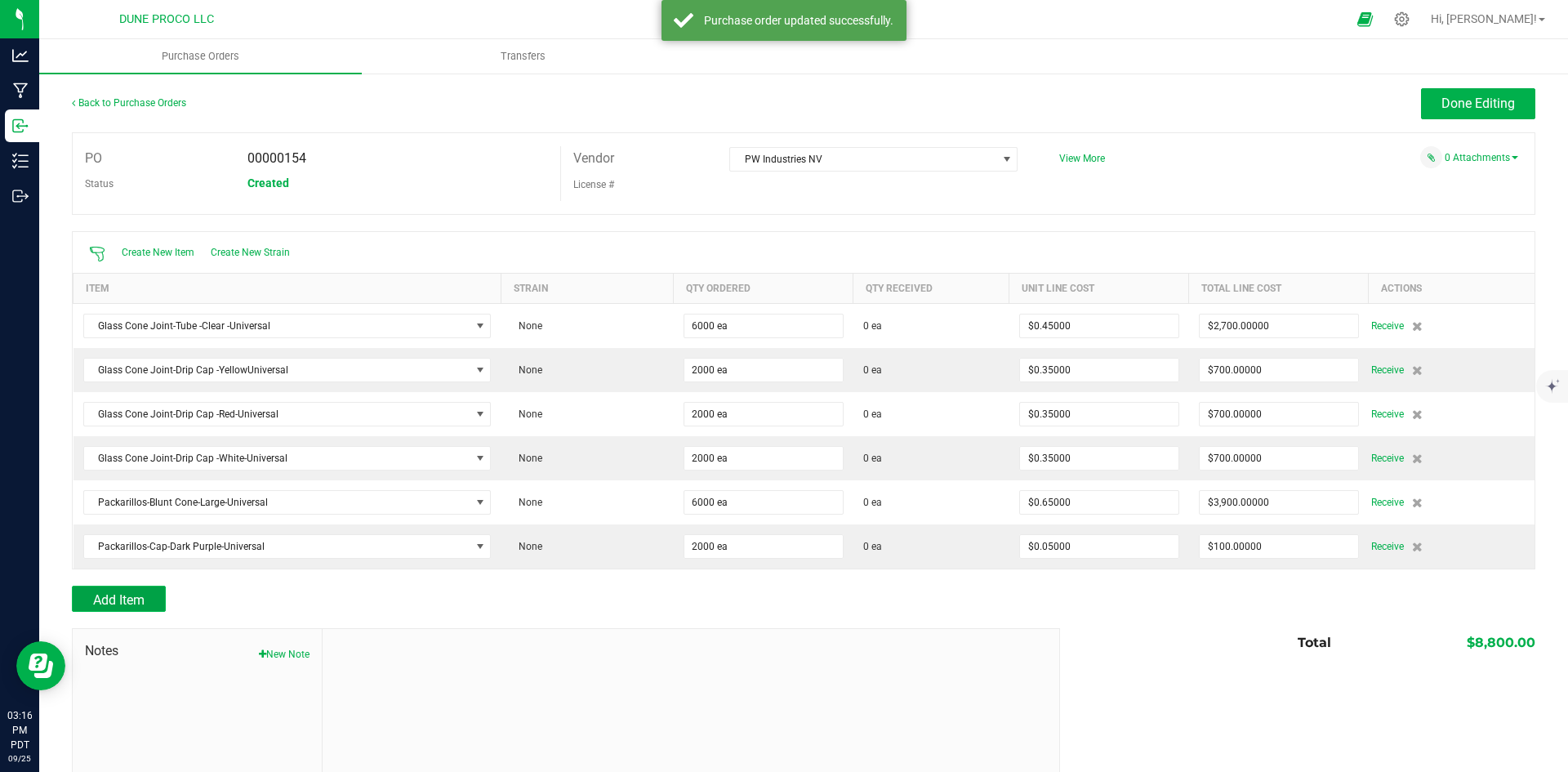
click at [148, 602] on button "Add Item" at bounding box center [118, 598] width 94 height 26
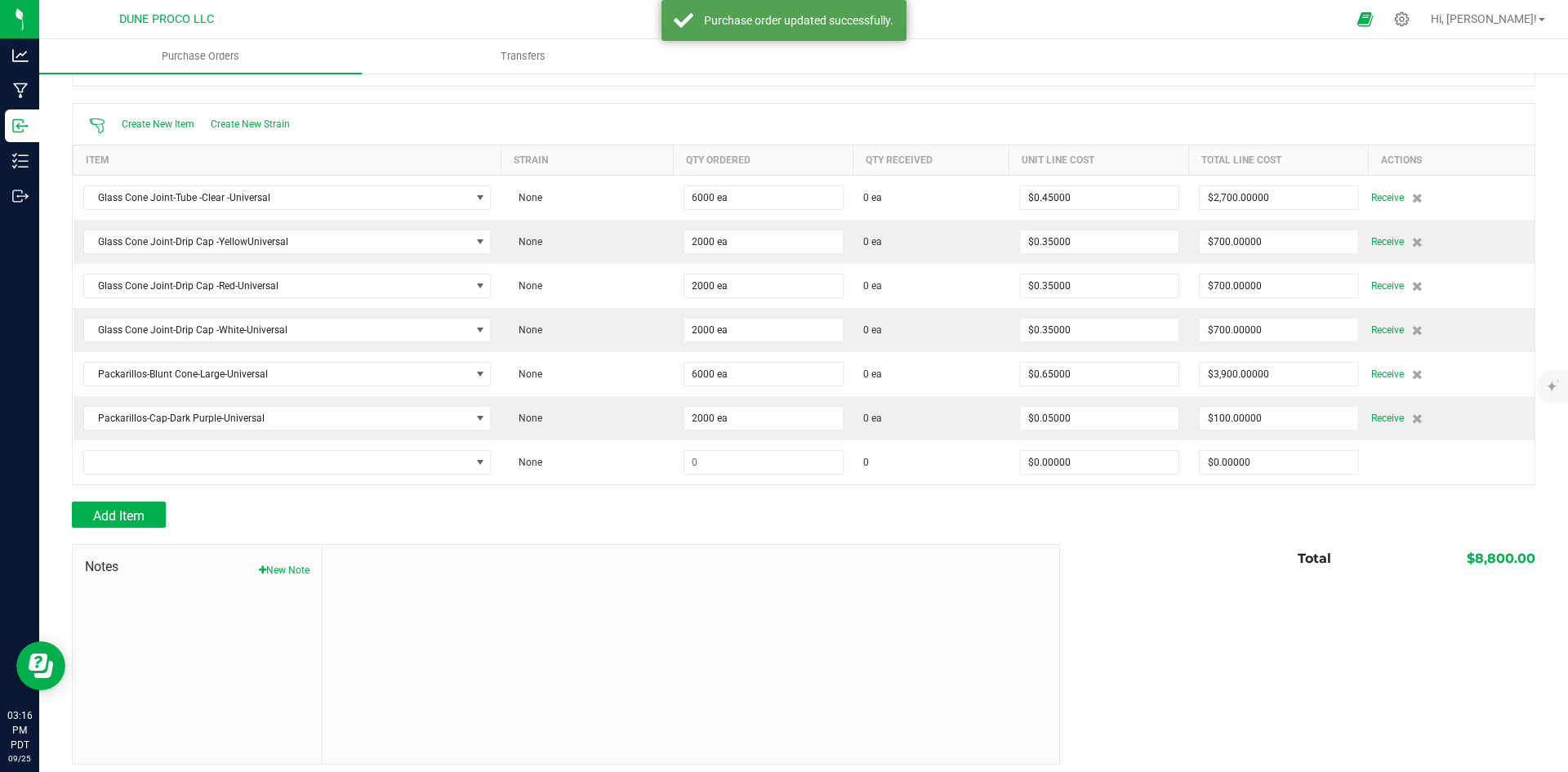
scroll to position [136, 0]
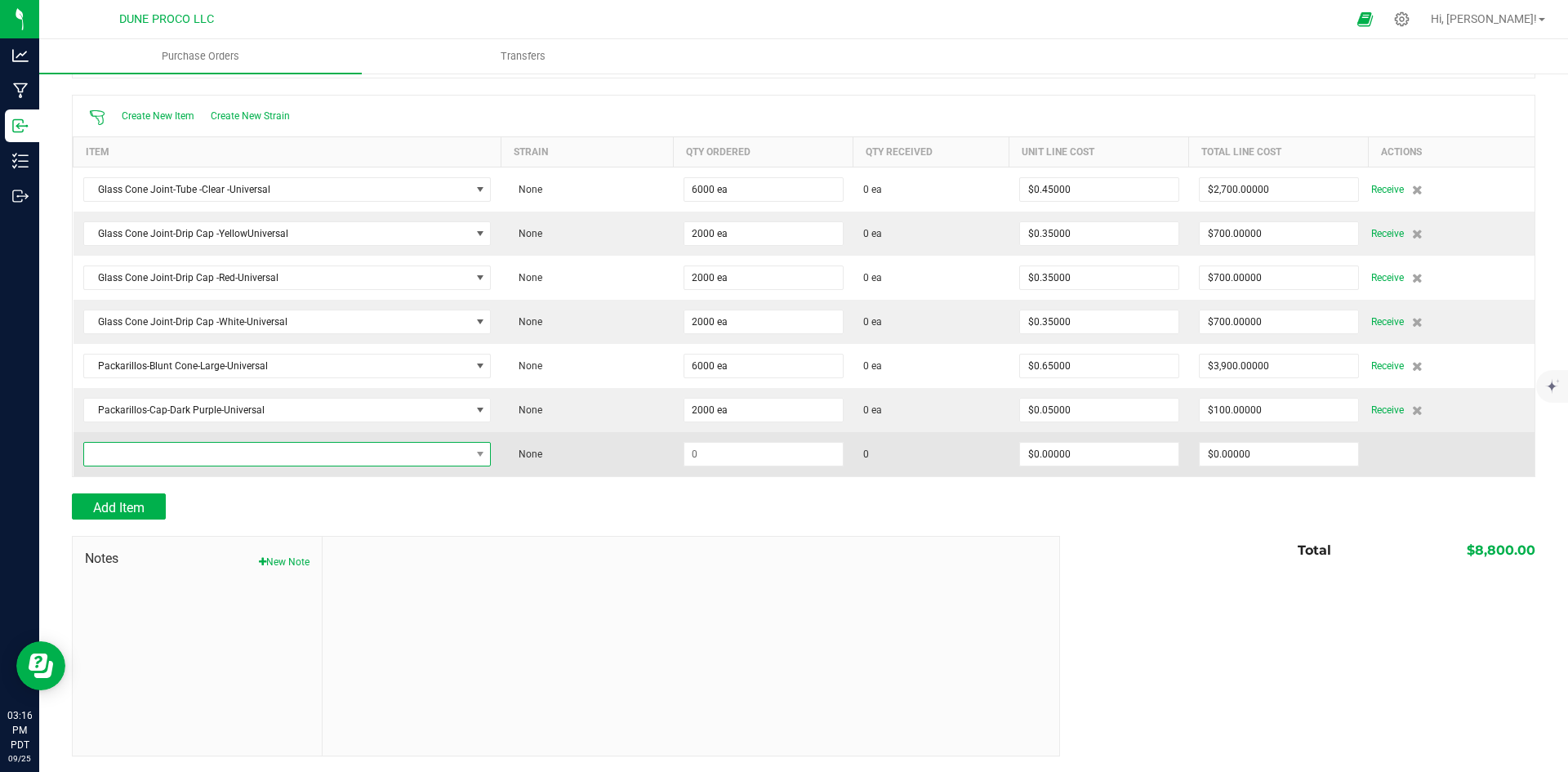
click at [299, 464] on span "NO DATA FOUND" at bounding box center [287, 453] width 408 height 24
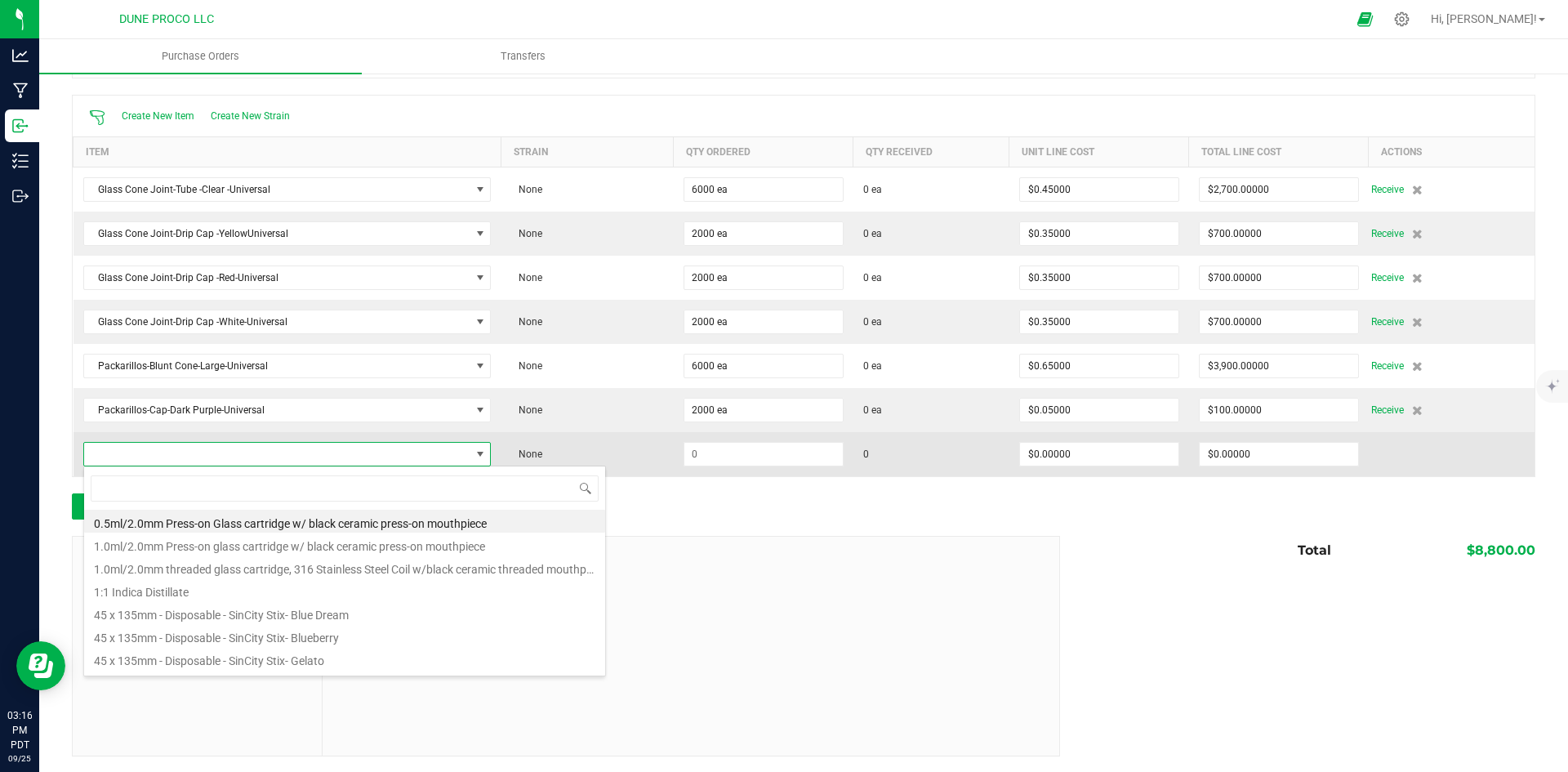
scroll to position [24, 398]
type input "dark p"
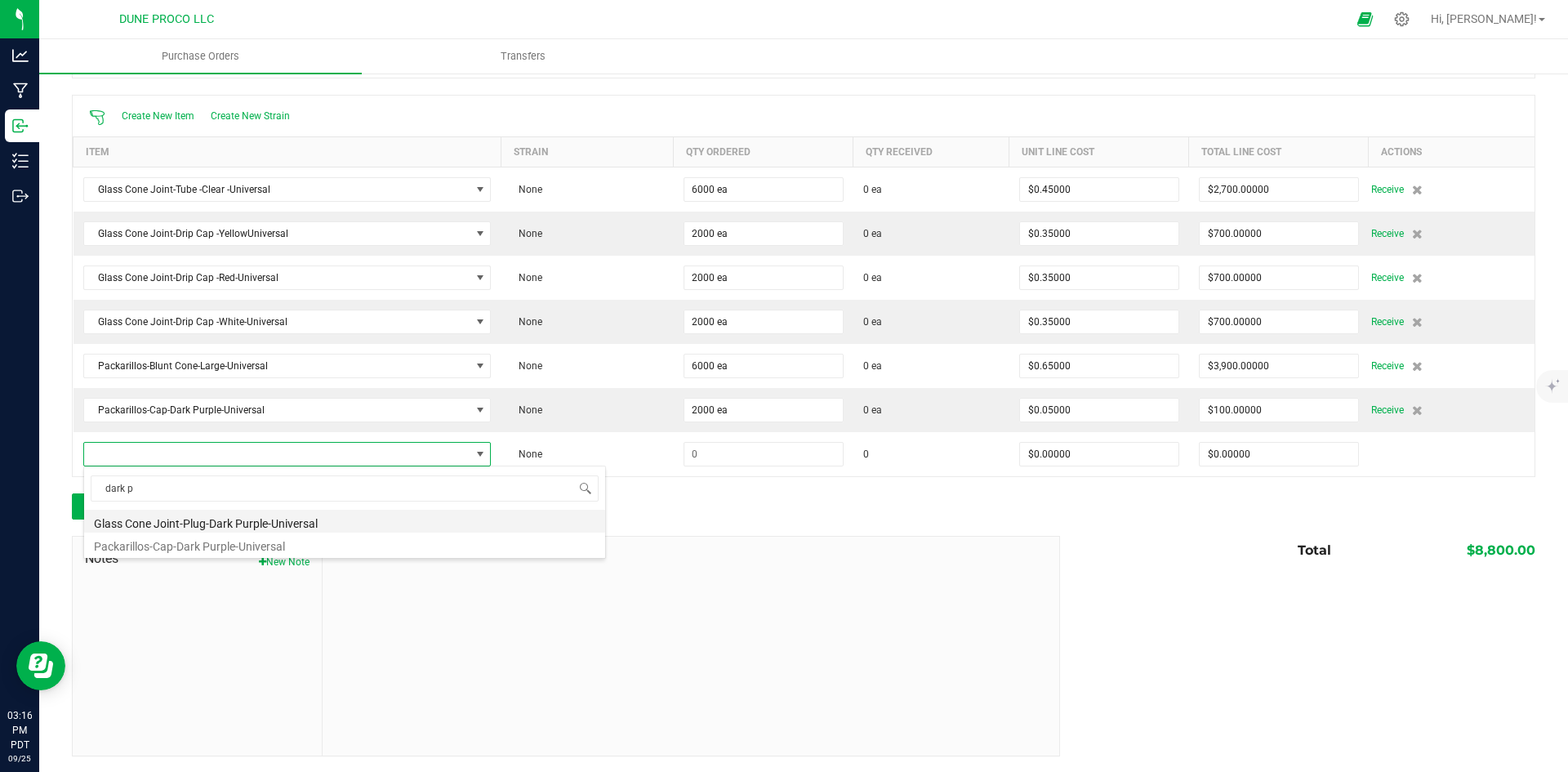
click at [356, 520] on li "Glass Cone Joint-Plug-Dark Purple-Universal" at bounding box center [344, 521] width 521 height 22
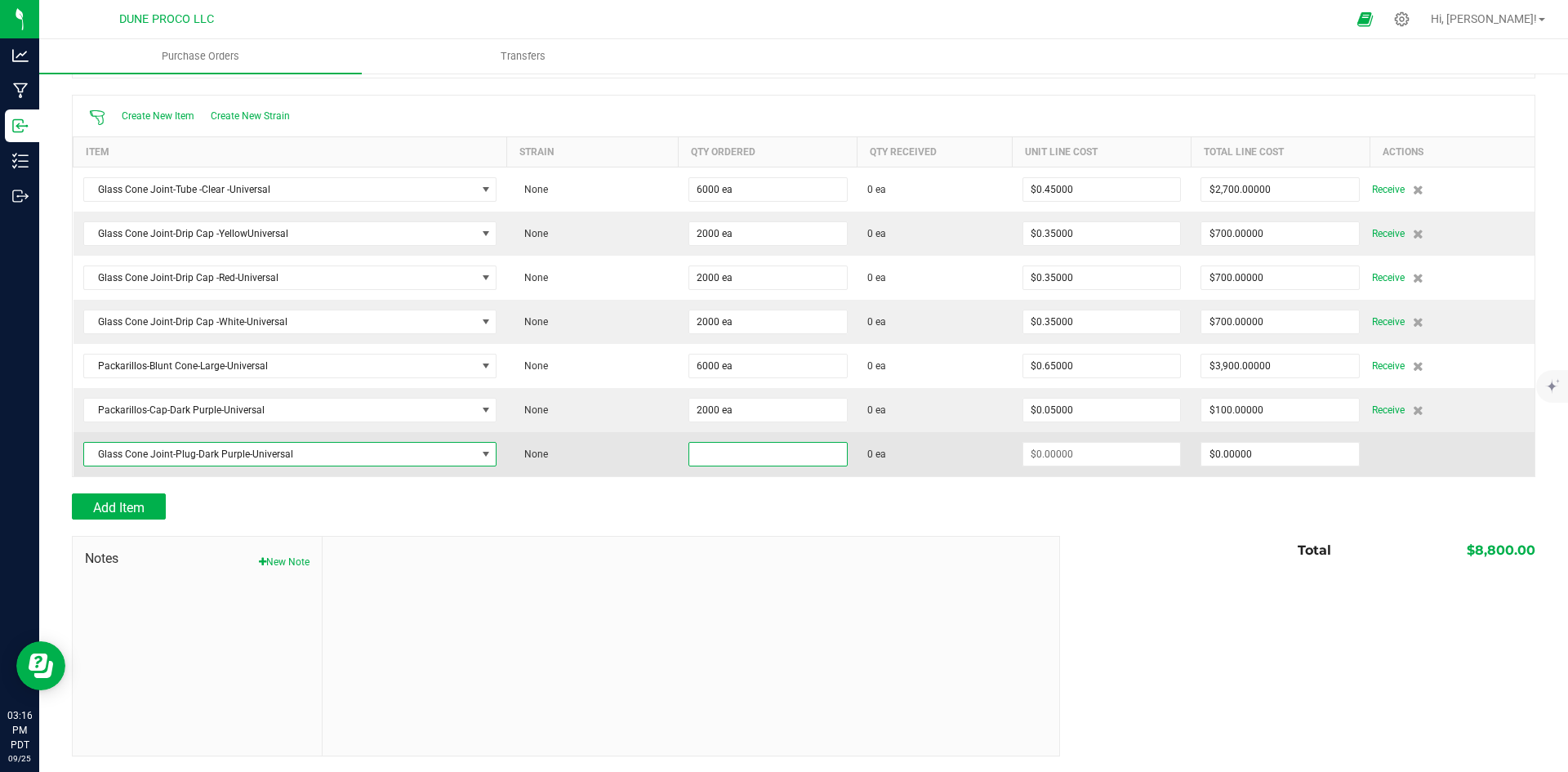
click at [715, 455] on input at bounding box center [767, 453] width 157 height 22
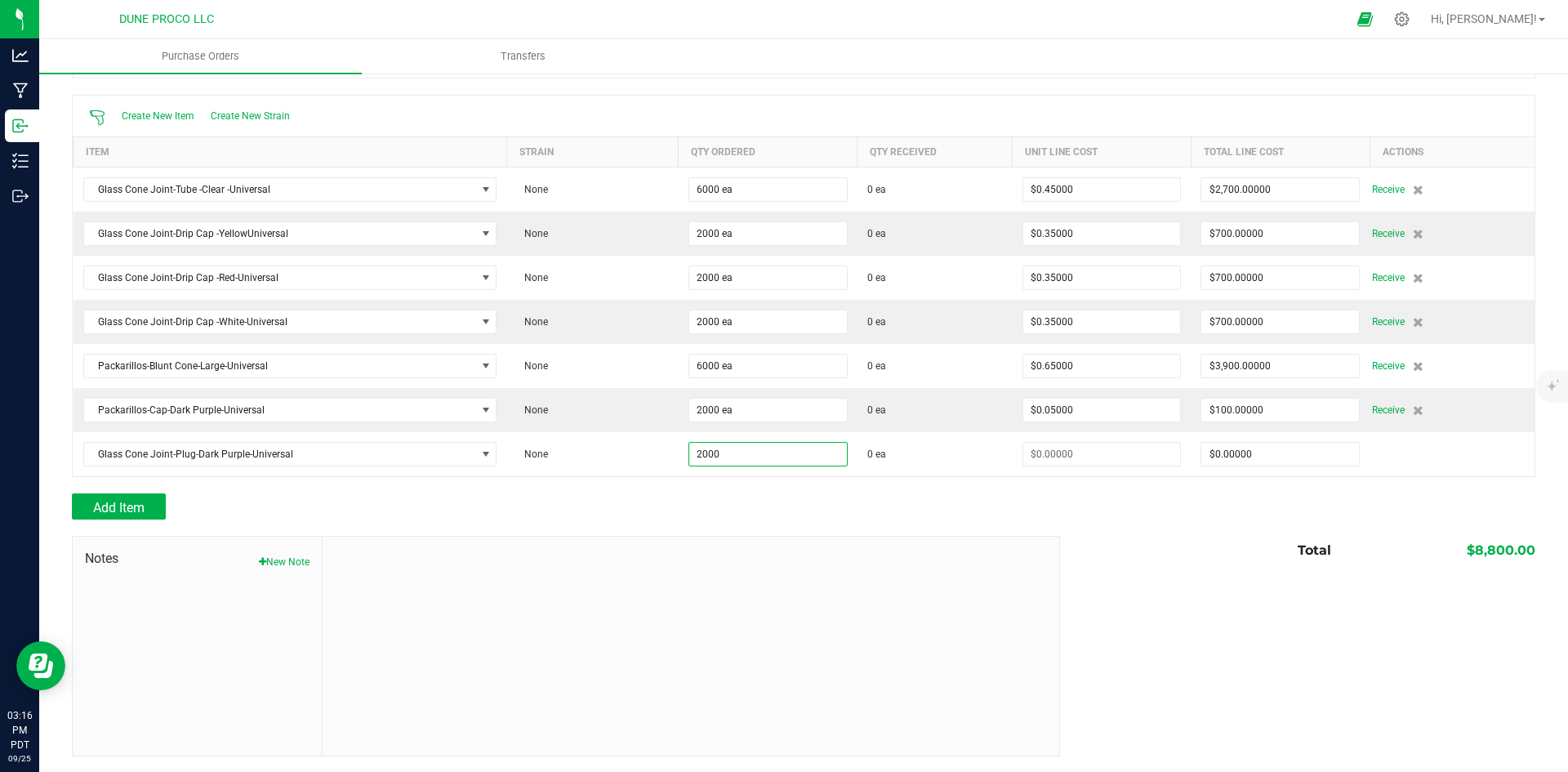
type input "2000 ea"
drag, startPoint x: 709, startPoint y: 501, endPoint x: 843, endPoint y: 508, distance: 134.2
click at [710, 501] on div "Add Item" at bounding box center [559, 506] width 976 height 26
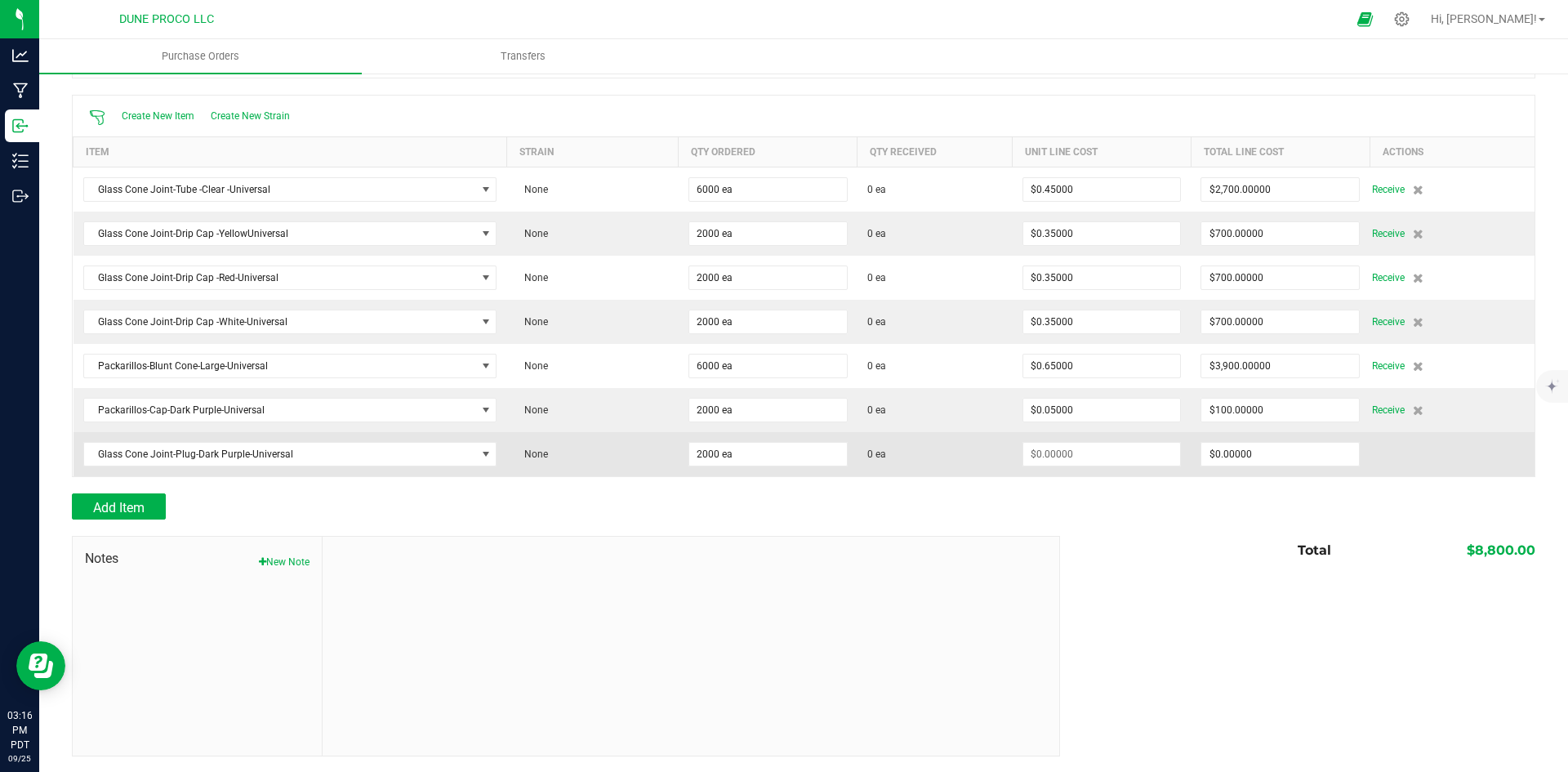
type input "$0.00000"
click at [1275, 448] on input "0" at bounding box center [1279, 453] width 157 height 22
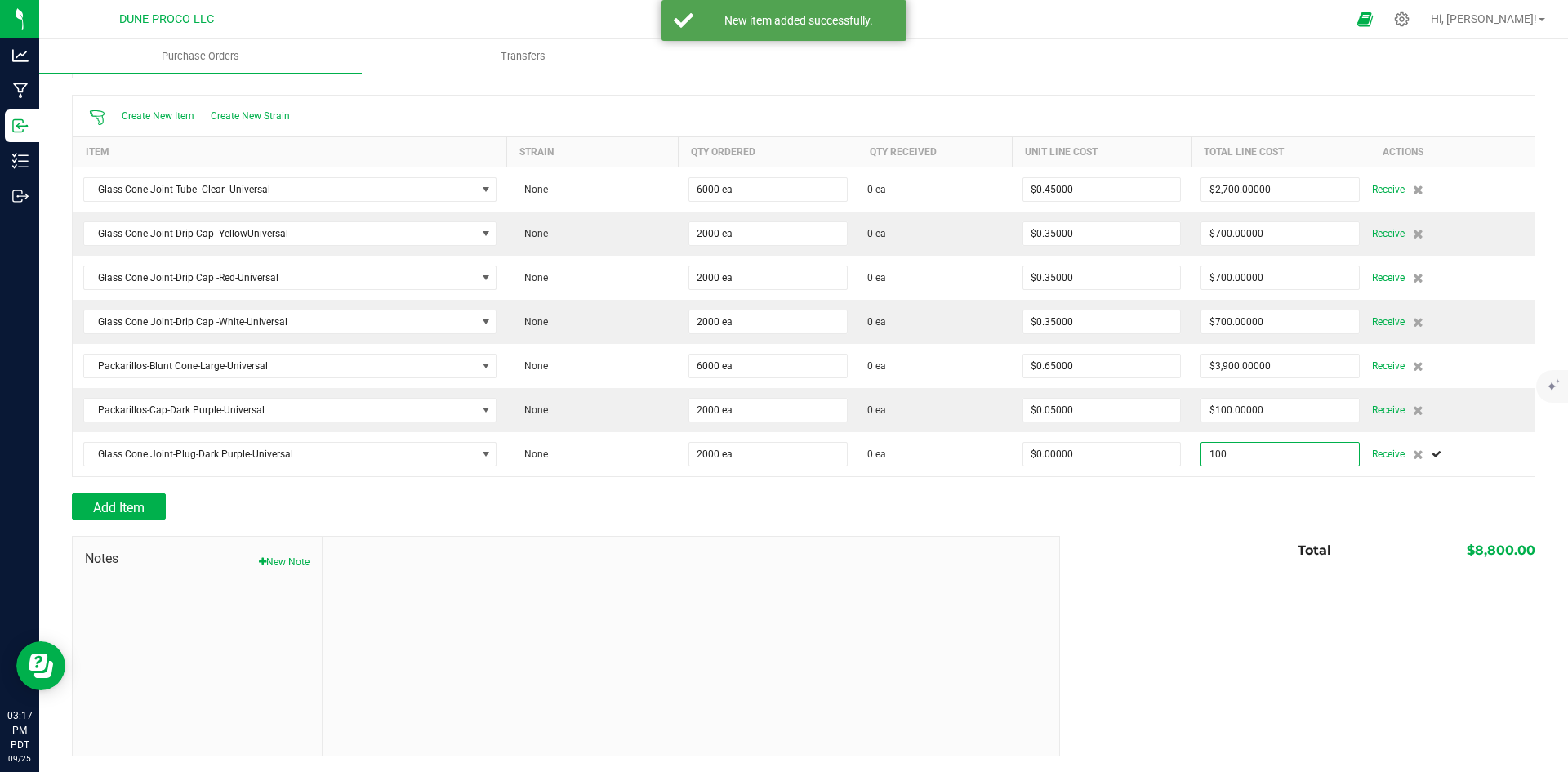
type input "$100.00000"
click at [1224, 499] on div "Add Item" at bounding box center [803, 506] width 1463 height 26
type input "2000"
type input "$0.05000"
click at [145, 502] on span "Add Item" at bounding box center [119, 507] width 52 height 16
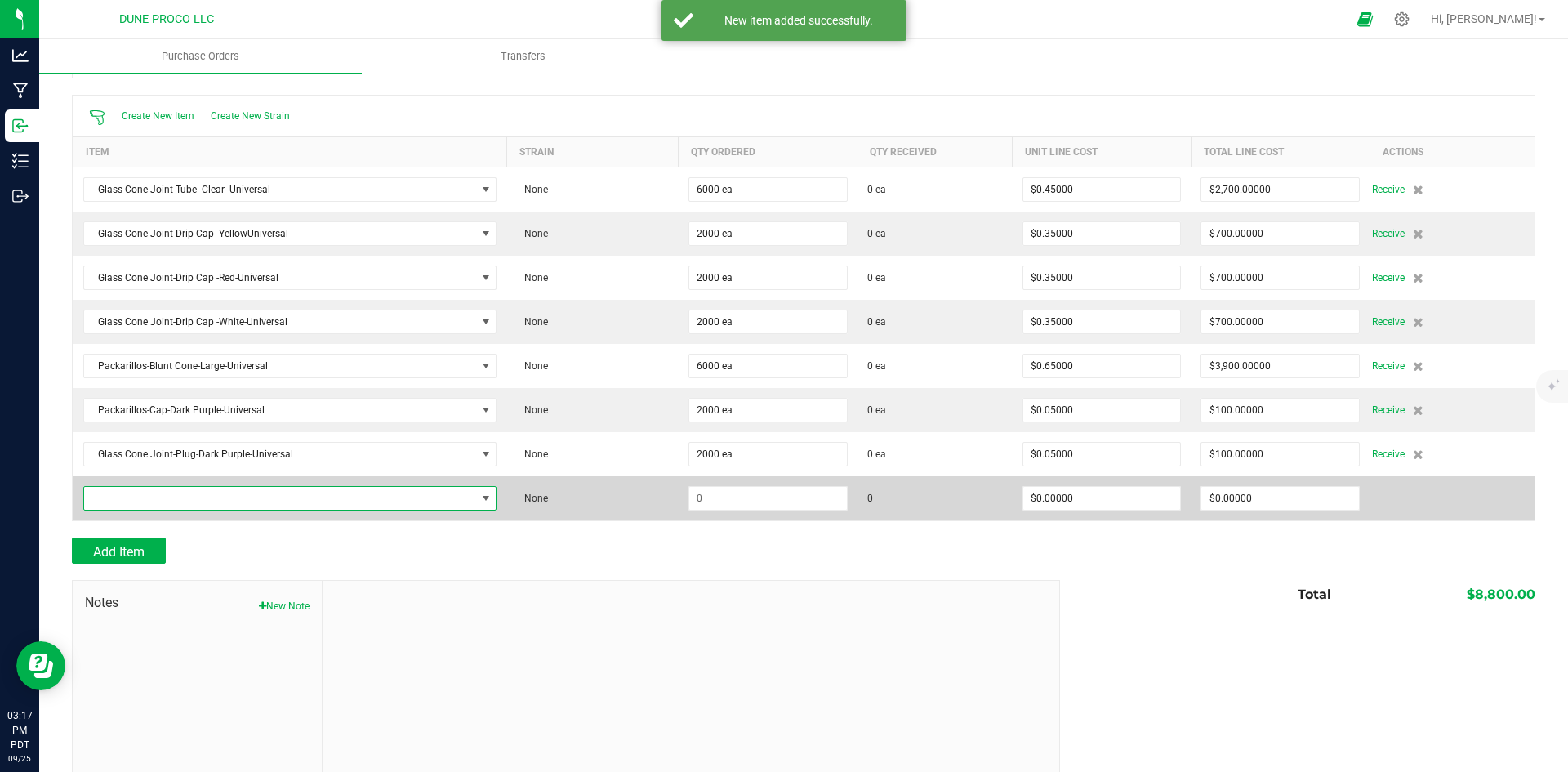
click at [238, 499] on span "NO DATA FOUND" at bounding box center [279, 497] width 392 height 22
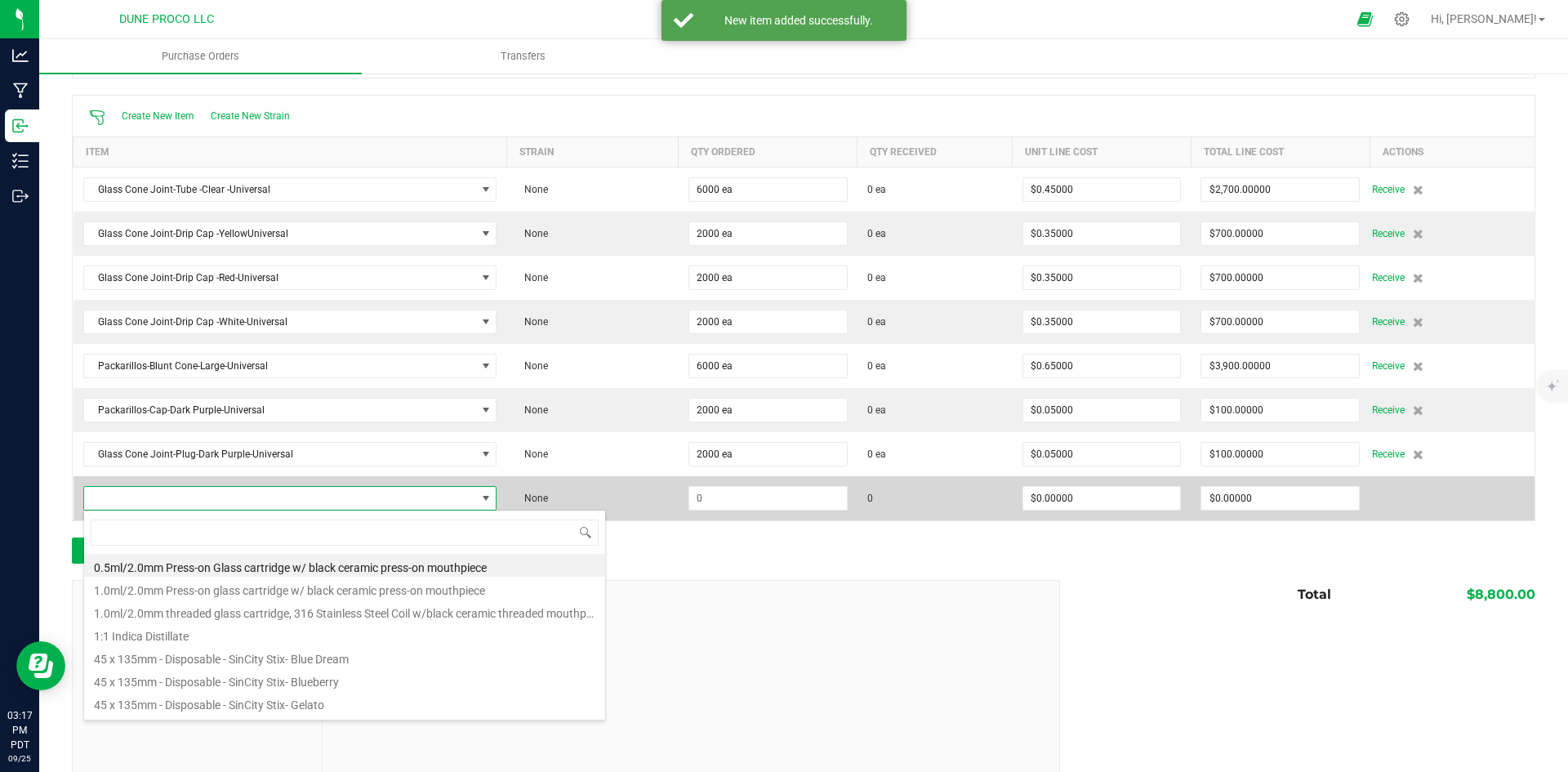
scroll to position [24, 403]
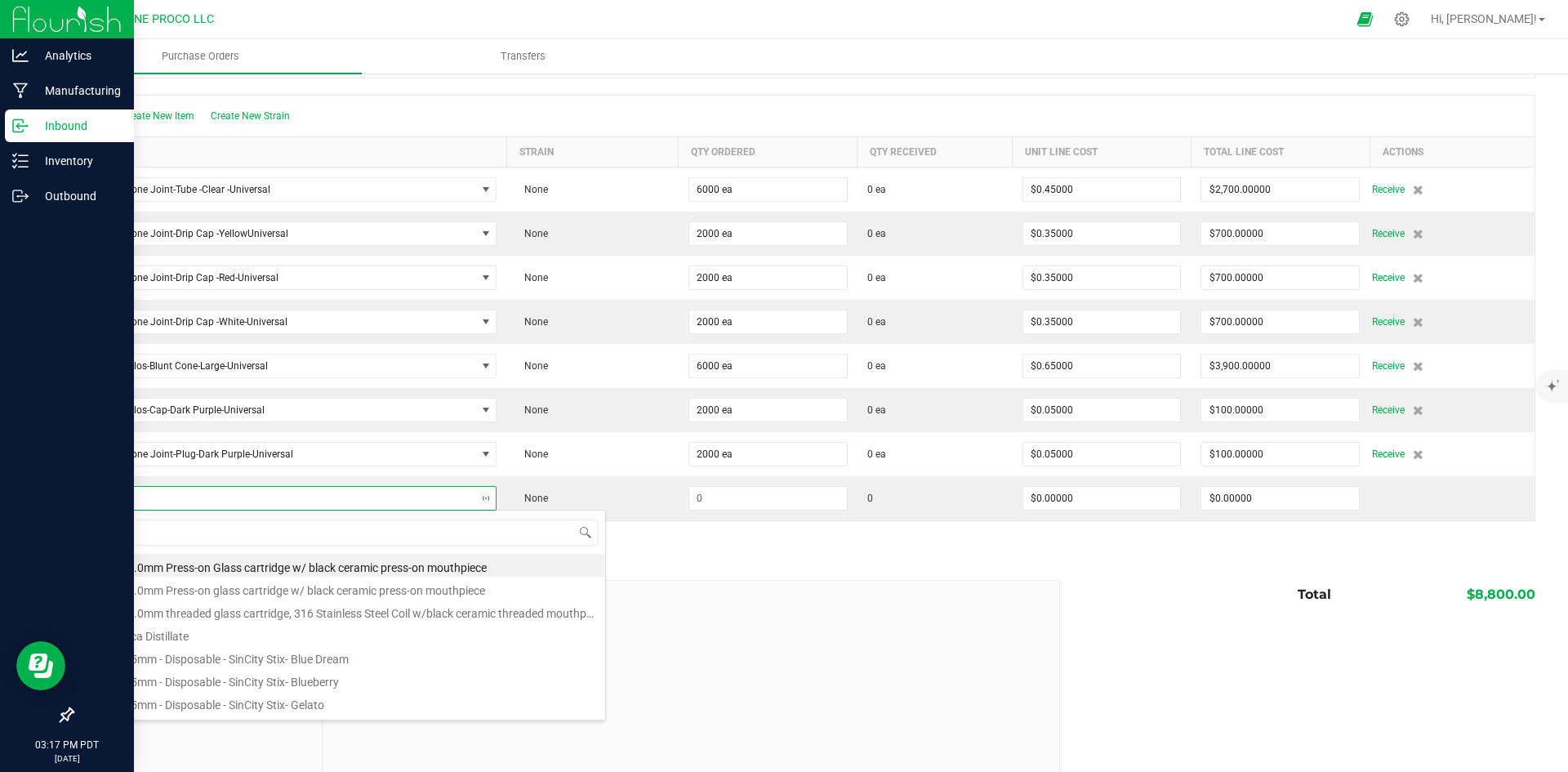
type input "univers"
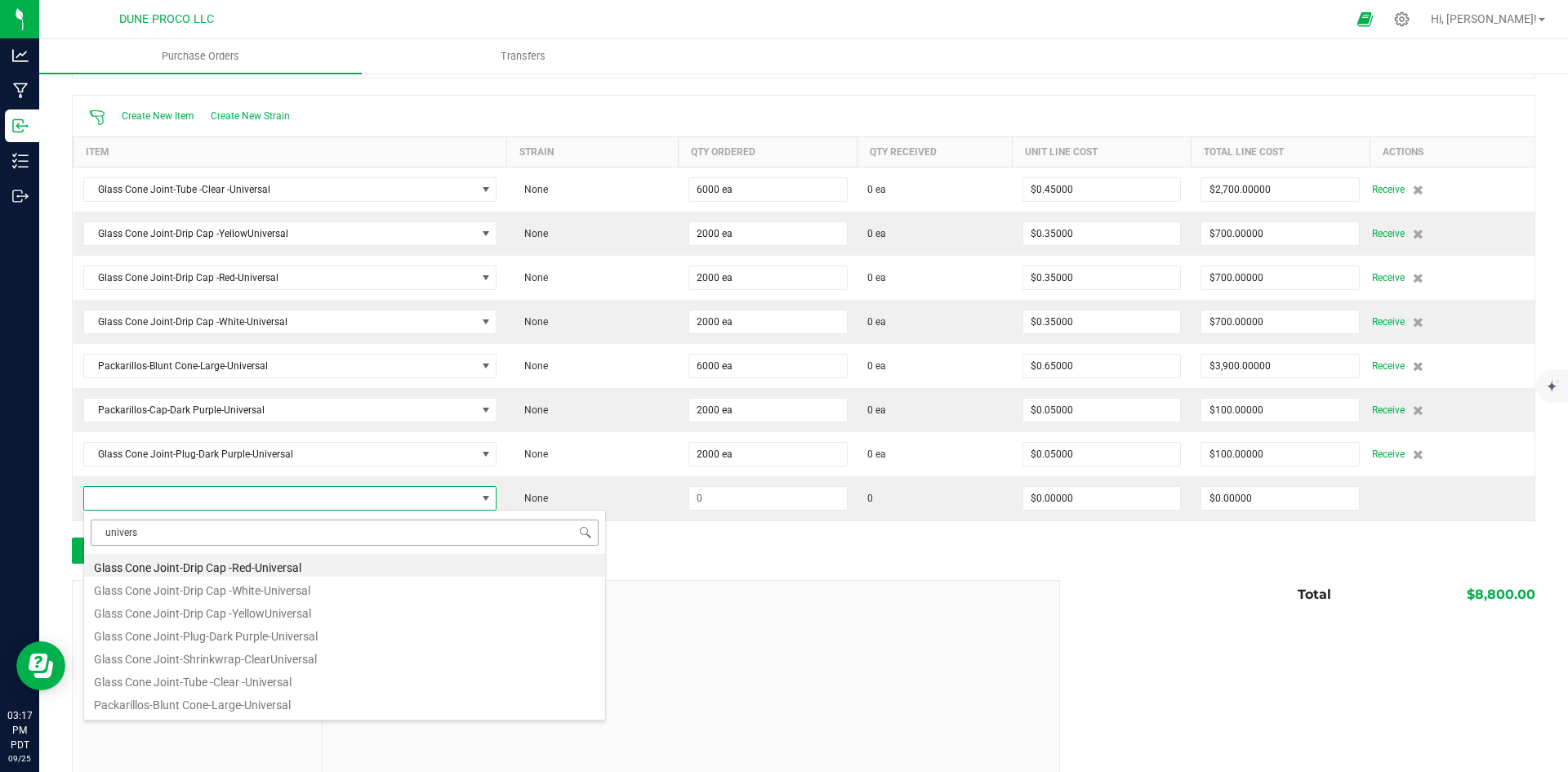
click at [261, 527] on input "univers" at bounding box center [344, 532] width 508 height 25
click at [295, 595] on li "Glass Cone Joint-Drip Cap -White-Universal" at bounding box center [344, 587] width 521 height 22
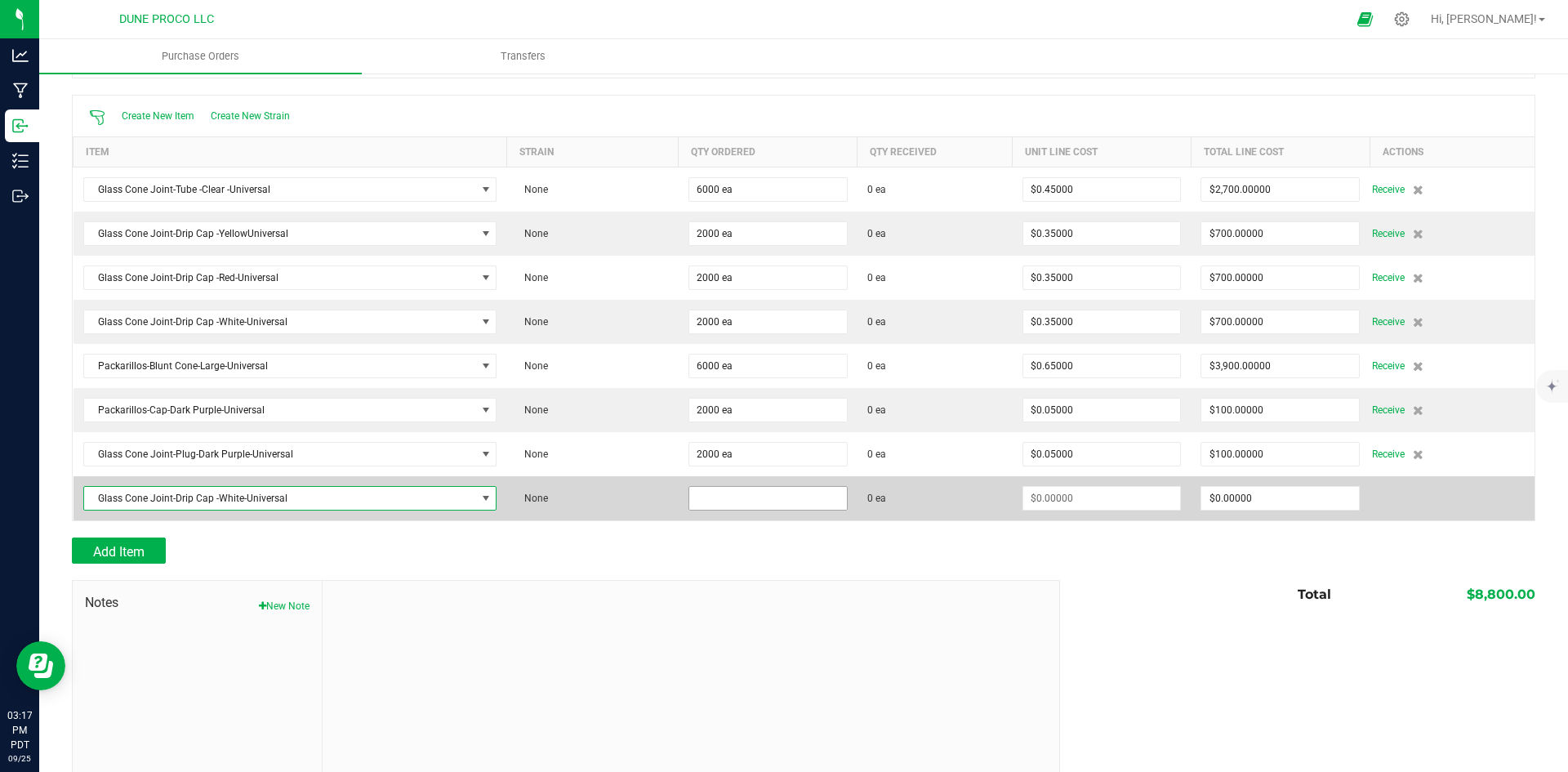
click at [740, 500] on input at bounding box center [767, 497] width 157 height 22
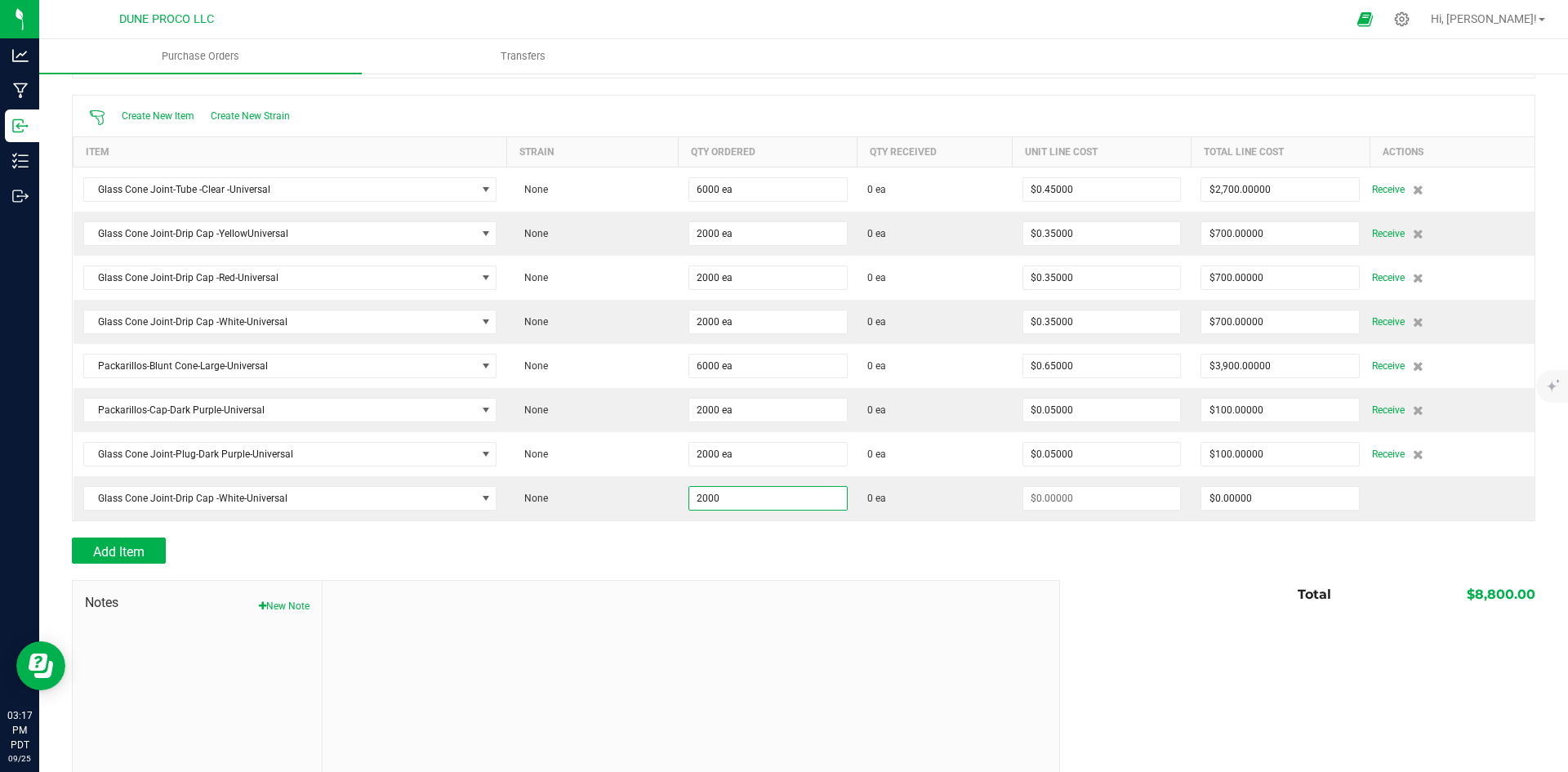
type input "2000 ea"
drag, startPoint x: 721, startPoint y: 543, endPoint x: 572, endPoint y: 555, distance: 149.5
click at [720, 543] on div "Add Item" at bounding box center [559, 550] width 976 height 26
type input "$0.00000"
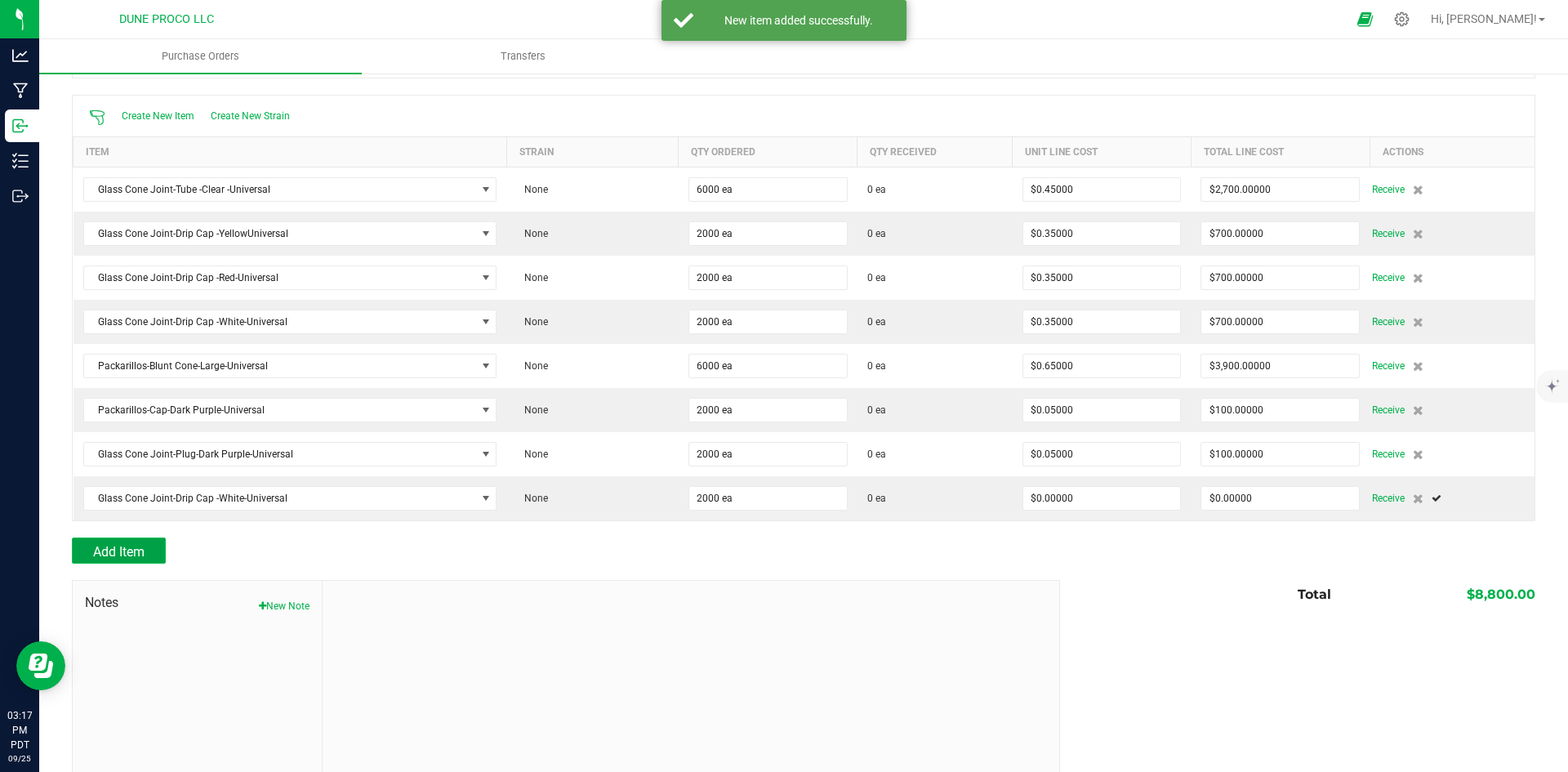
click at [121, 550] on span "Add Item" at bounding box center [119, 552] width 52 height 16
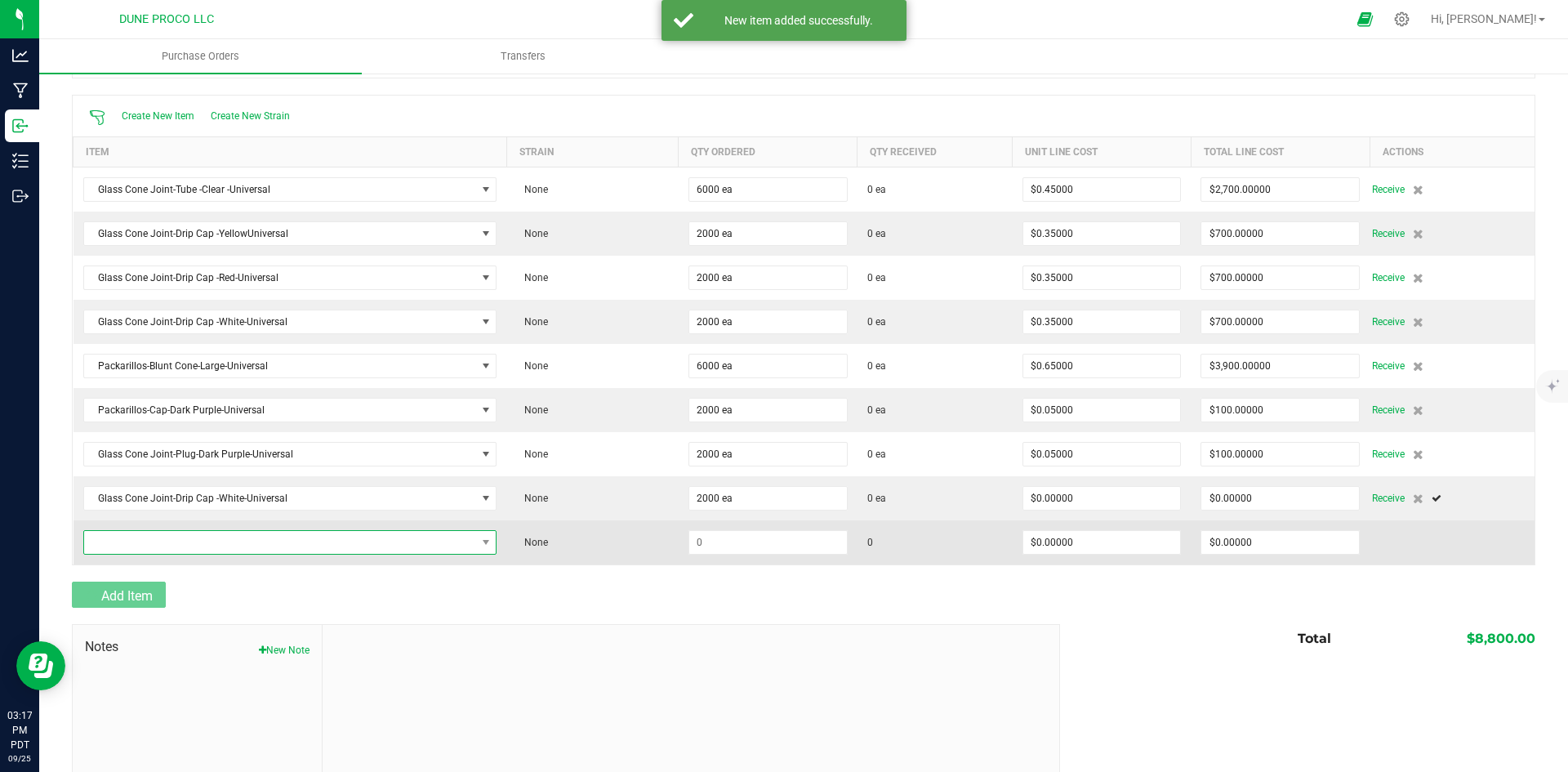
click at [229, 543] on span "NO DATA FOUND" at bounding box center [279, 542] width 392 height 22
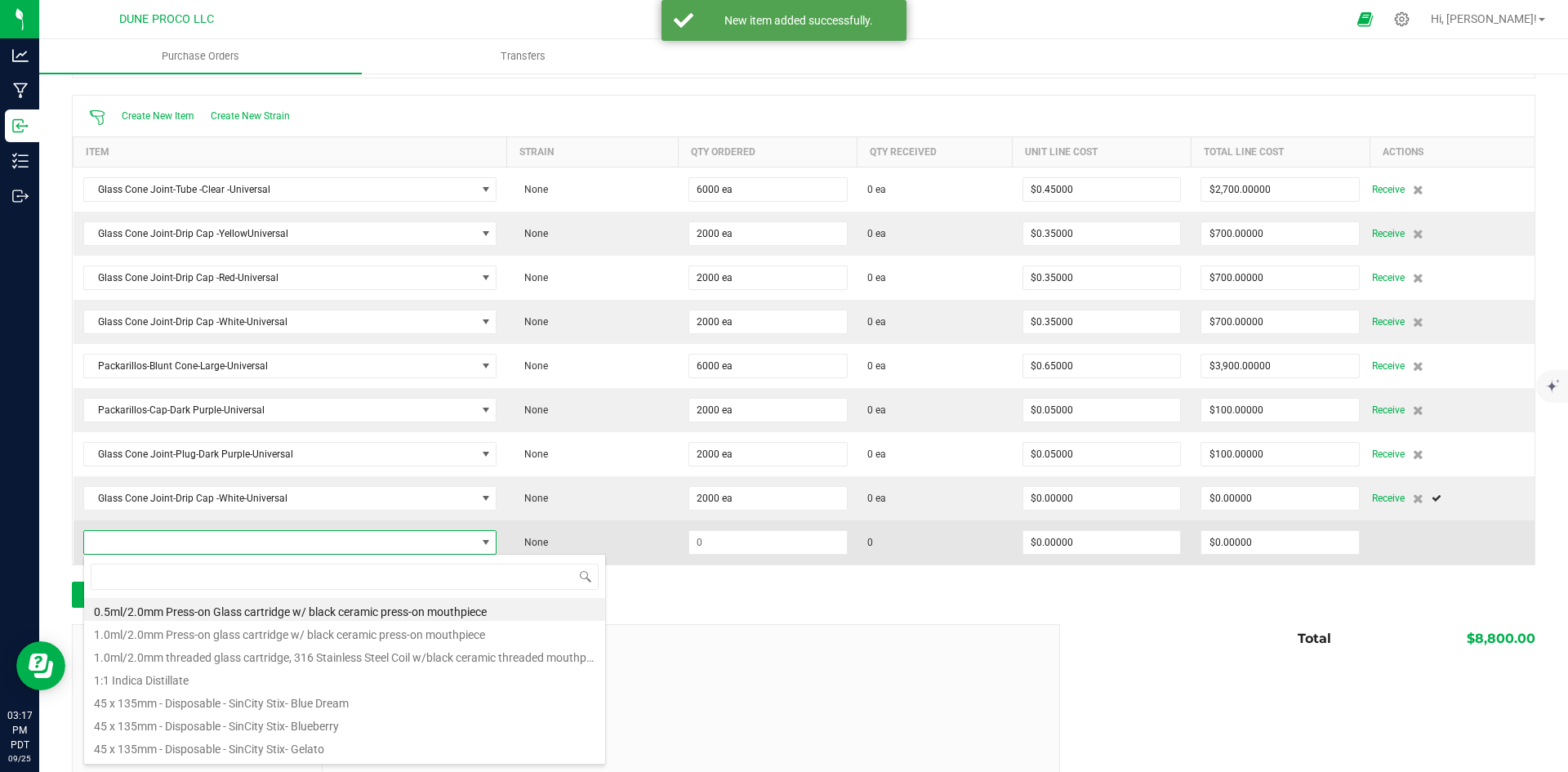
type input "univers"
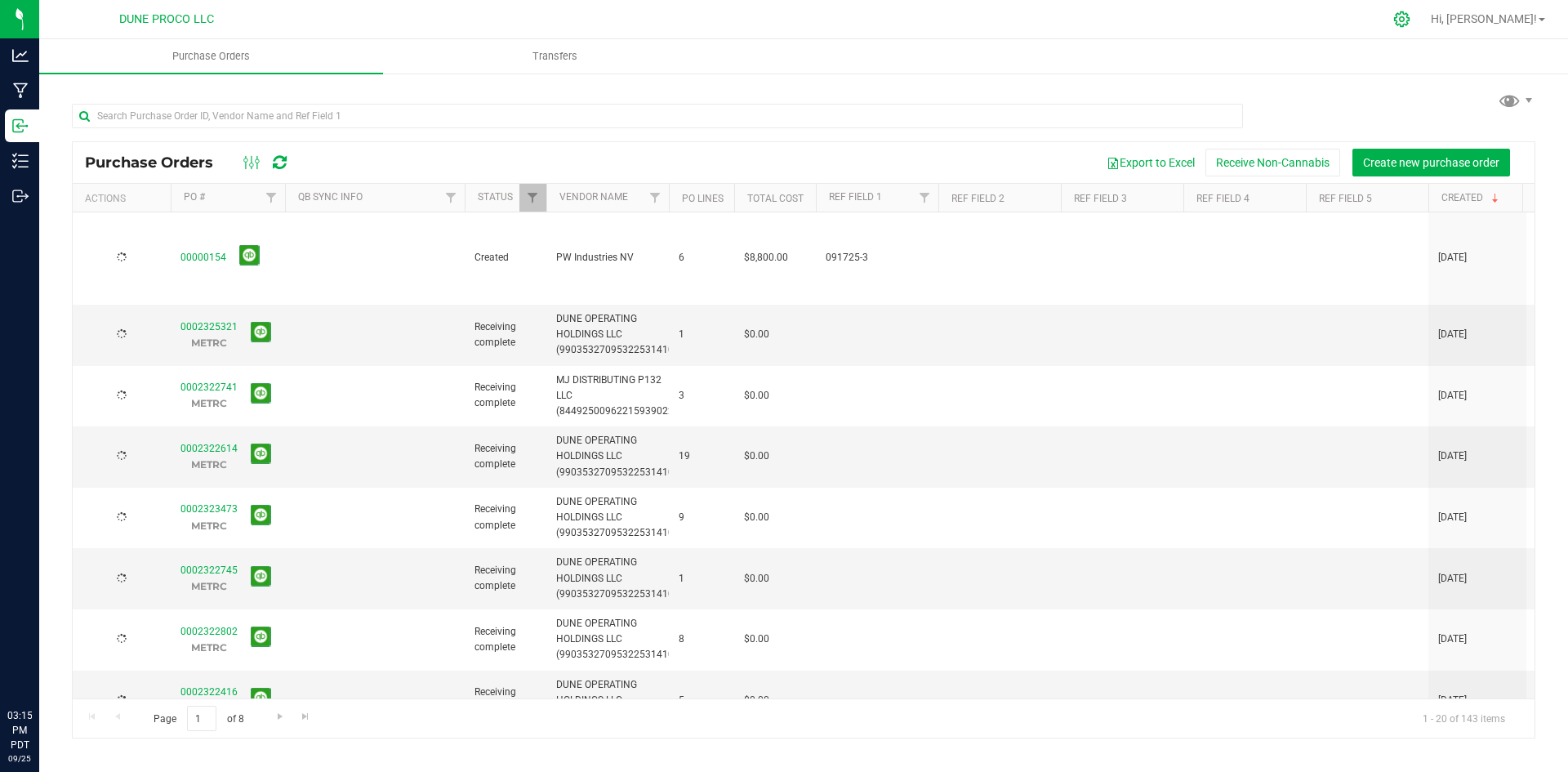
click at [1422, 6] on div at bounding box center [1402, 19] width 41 height 35
click at [1409, 25] on icon at bounding box center [1402, 19] width 16 height 16
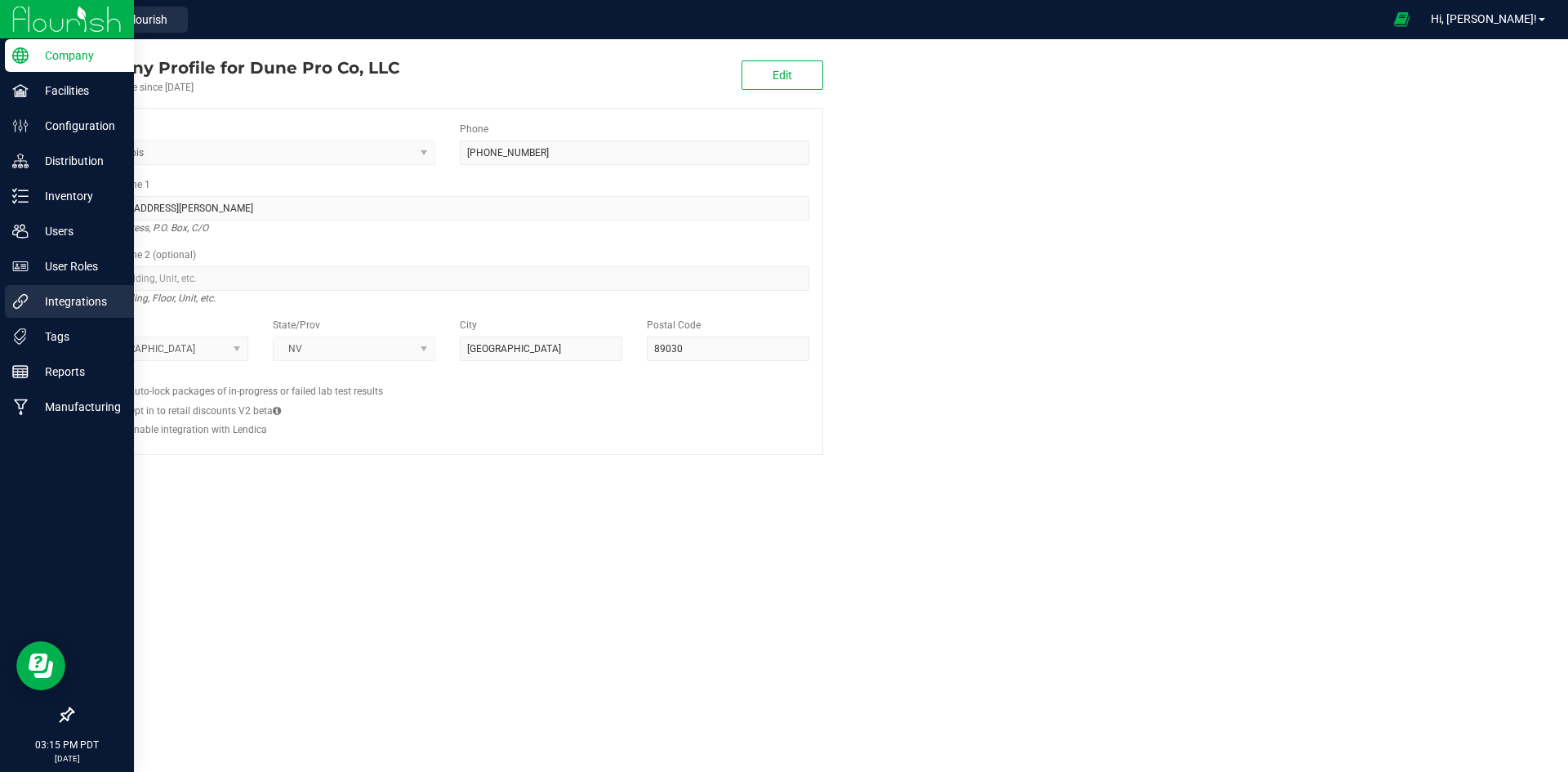
click at [27, 312] on div "Integrations" at bounding box center [69, 301] width 129 height 32
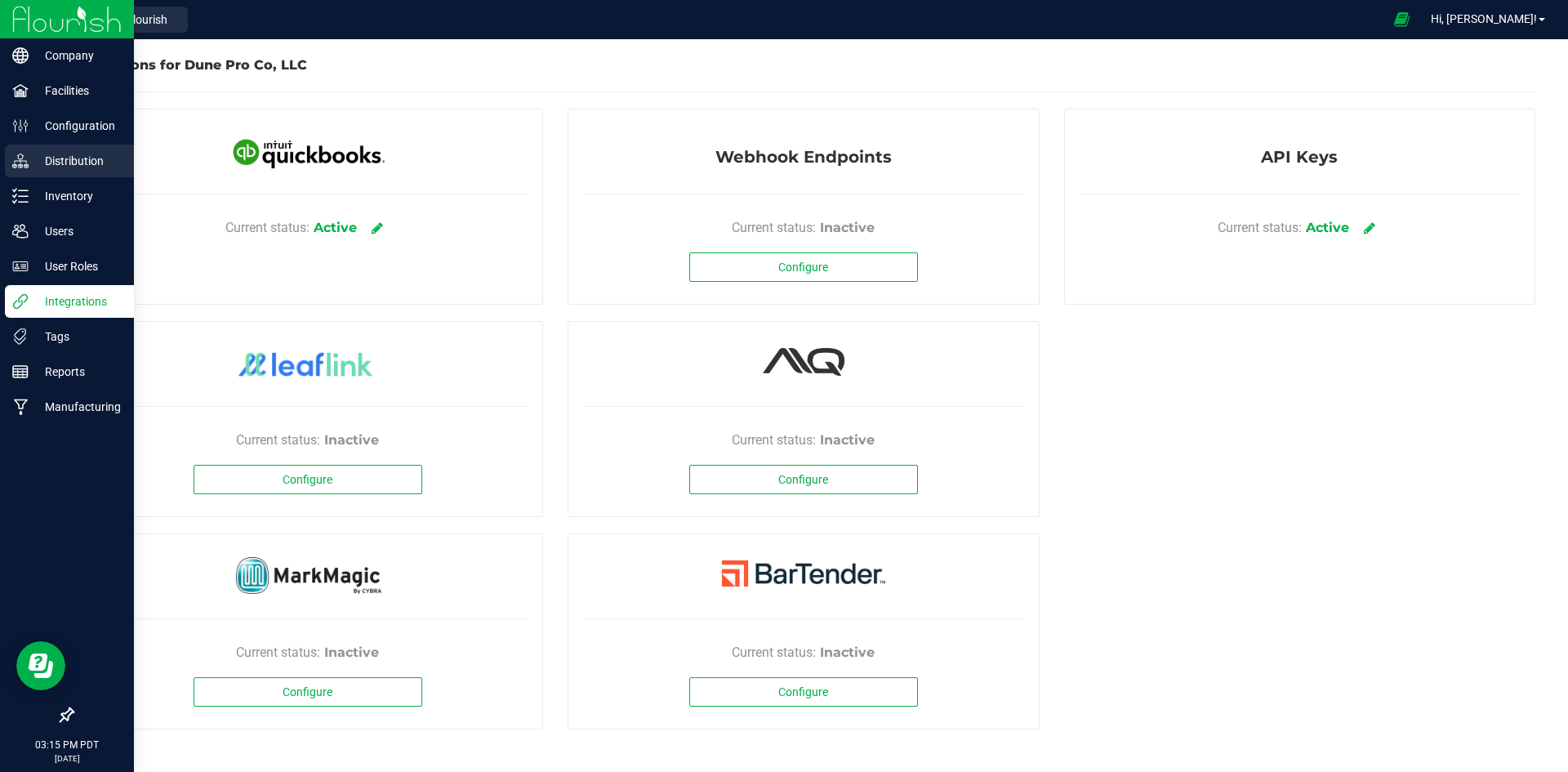
click at [37, 159] on p "Distribution" at bounding box center [77, 161] width 98 height 20
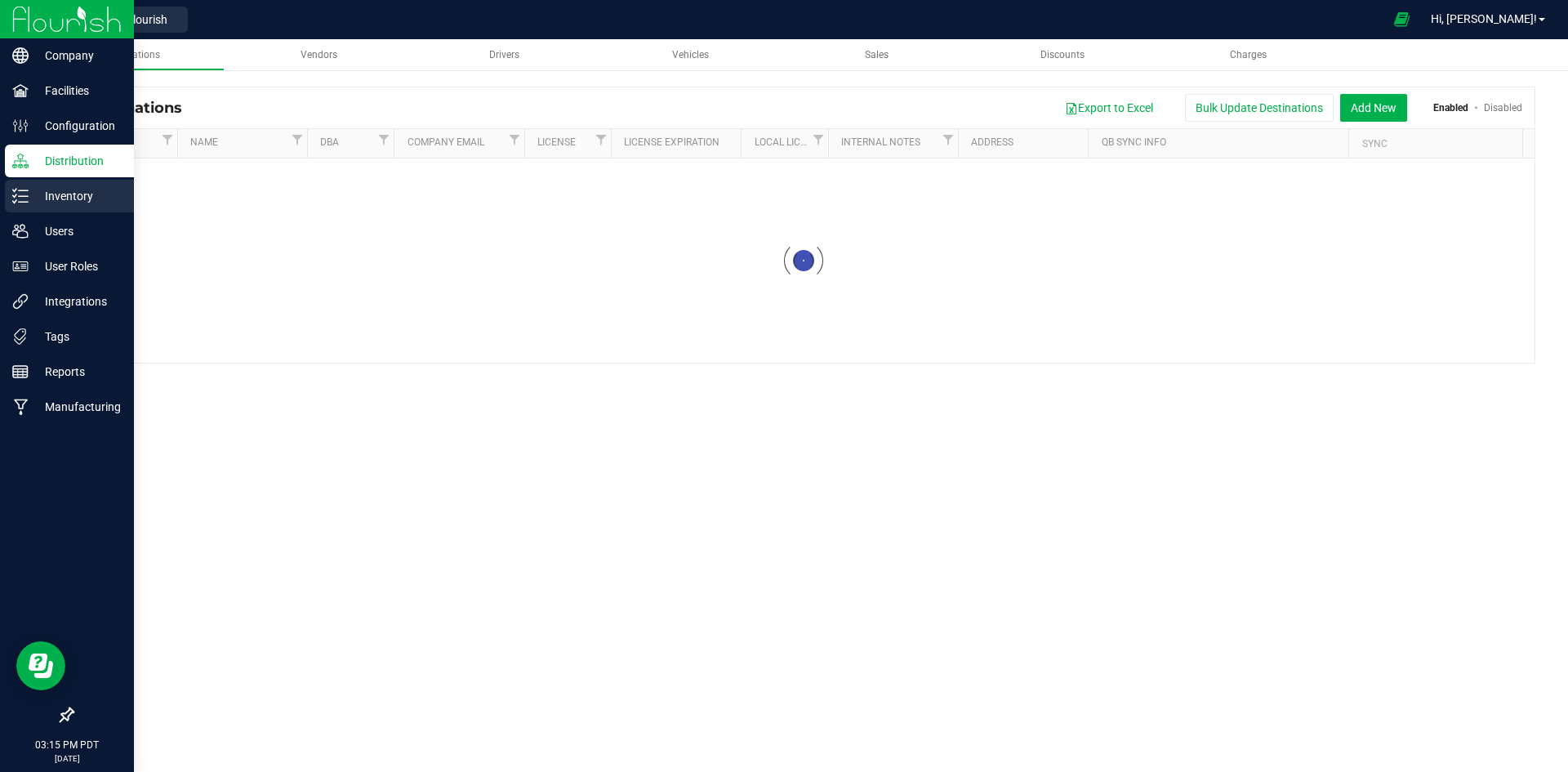
click at [47, 190] on p "Inventory" at bounding box center [77, 196] width 98 height 20
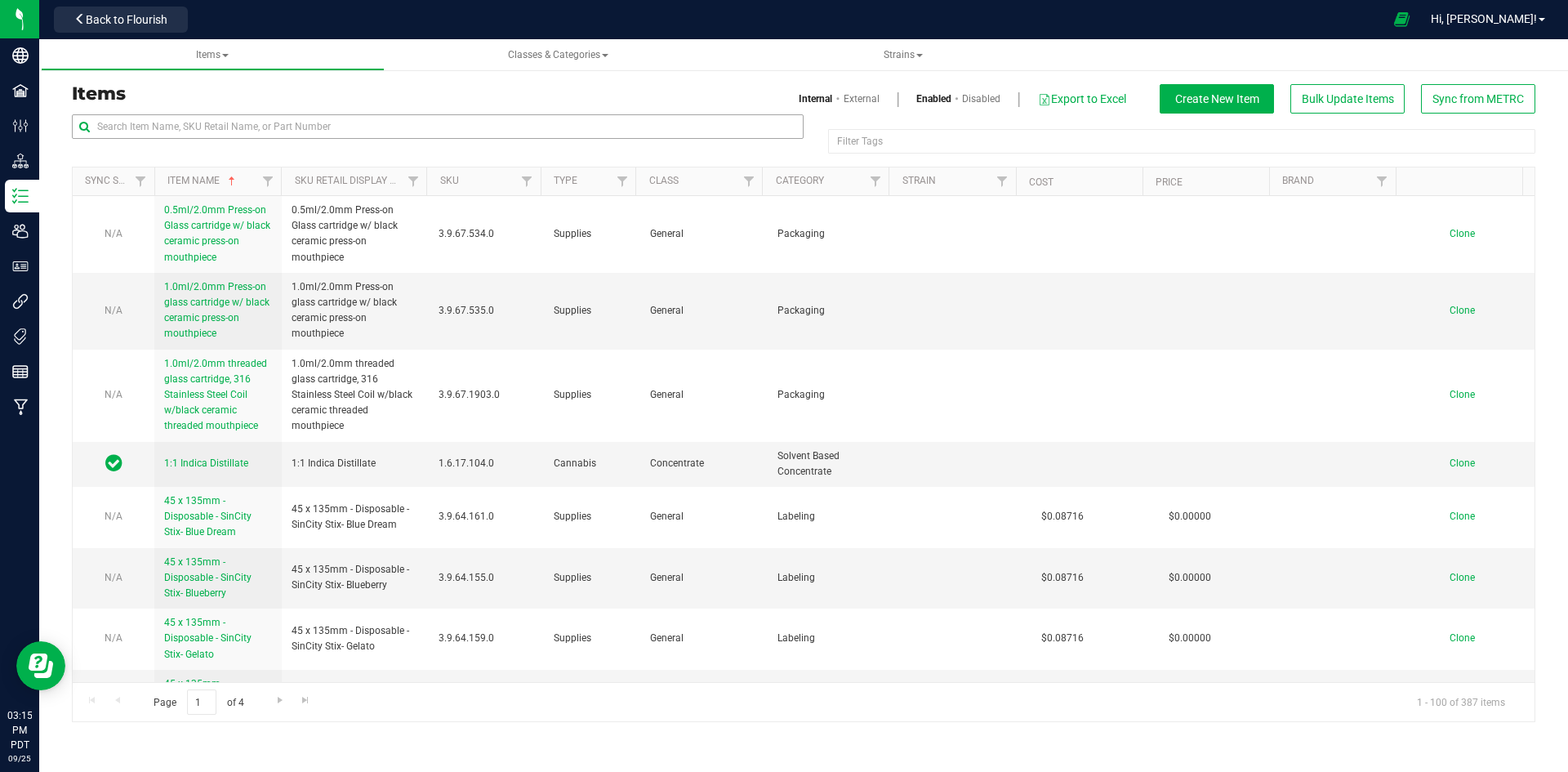
drag, startPoint x: 366, startPoint y: 142, endPoint x: 363, endPoint y: 131, distance: 11.4
click at [365, 142] on div at bounding box center [438, 132] width 732 height 37
click at [363, 131] on input "text" at bounding box center [438, 126] width 732 height 24
paste input "Glass Cone Joint-Plug-Dark PurpleUniversal"
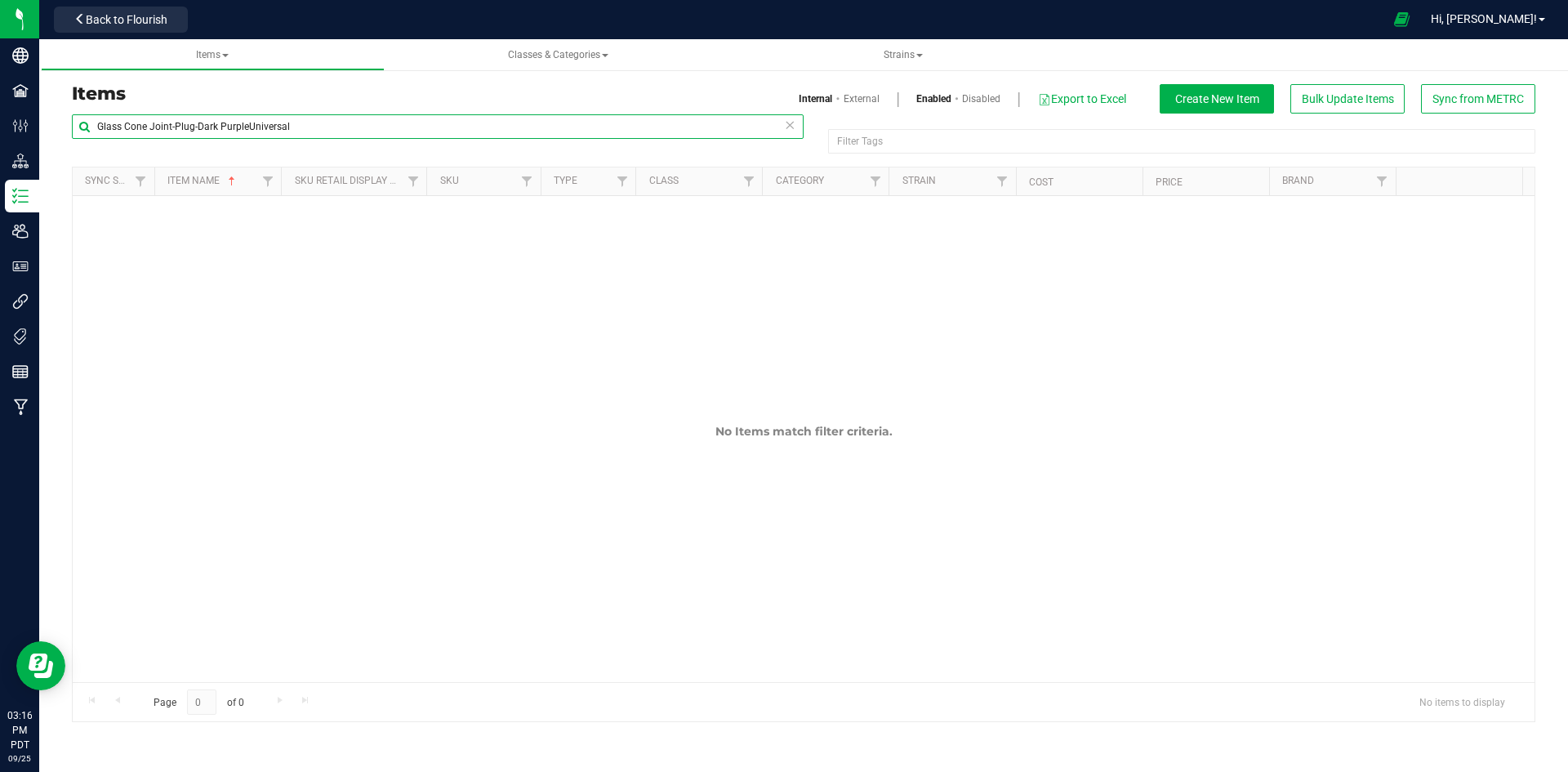
click at [248, 120] on input "Glass Cone Joint-Plug-Dark PurpleUniversal" at bounding box center [438, 126] width 732 height 24
type input "Glass Cone Joint-Plug-Dark Purple-Universal"
click at [1210, 95] on span "Create New Item" at bounding box center [1217, 99] width 84 height 13
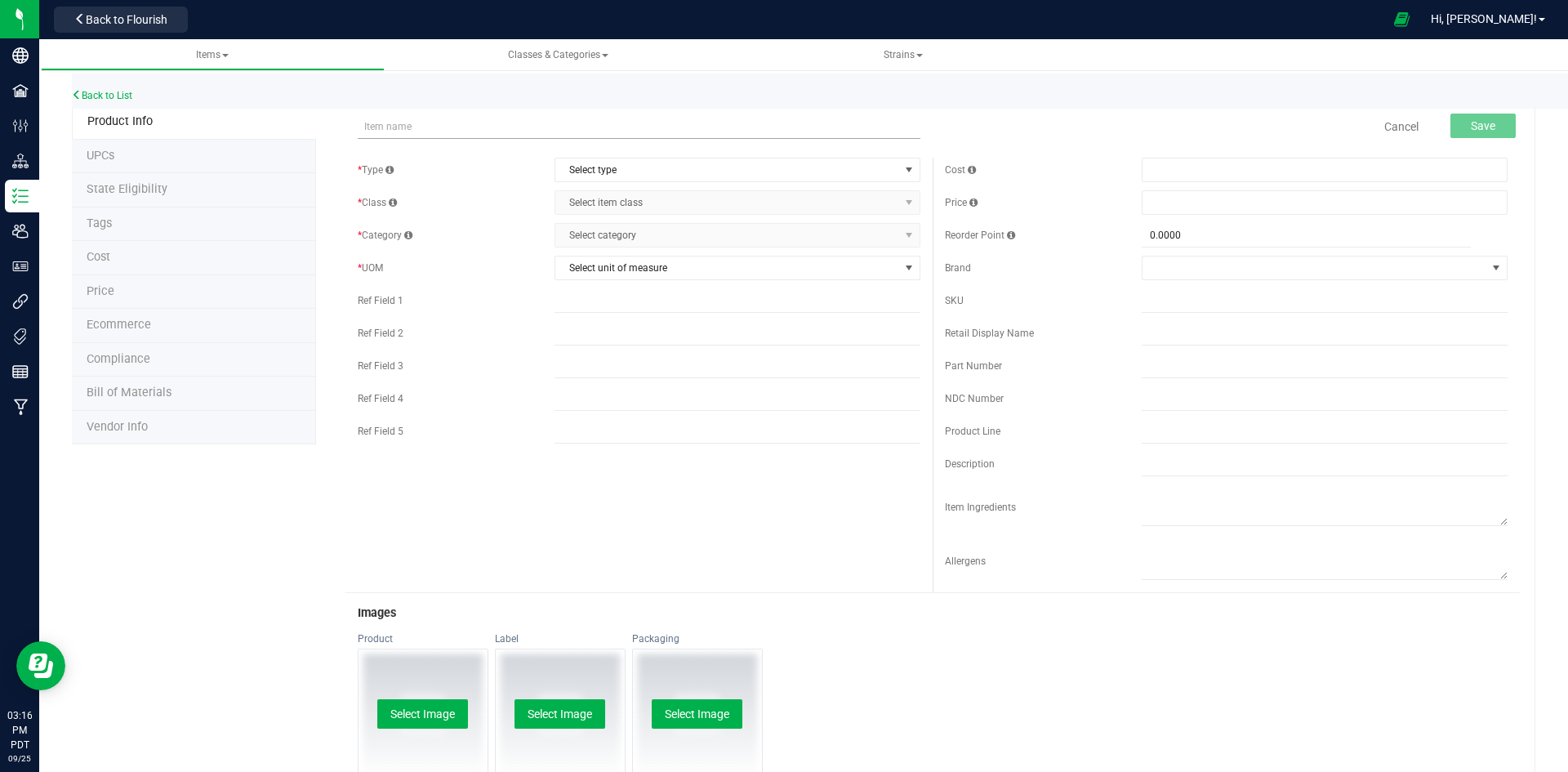
click at [419, 126] on input "text" at bounding box center [639, 126] width 562 height 24
click at [512, 129] on input "Glass Cone Joint-Plug-Dark PurpleUniversal" at bounding box center [639, 126] width 562 height 24
type input "Glass Cone Joint-Plug-Dark Purple-Universal"
click at [666, 170] on span "Select type" at bounding box center [726, 169] width 344 height 22
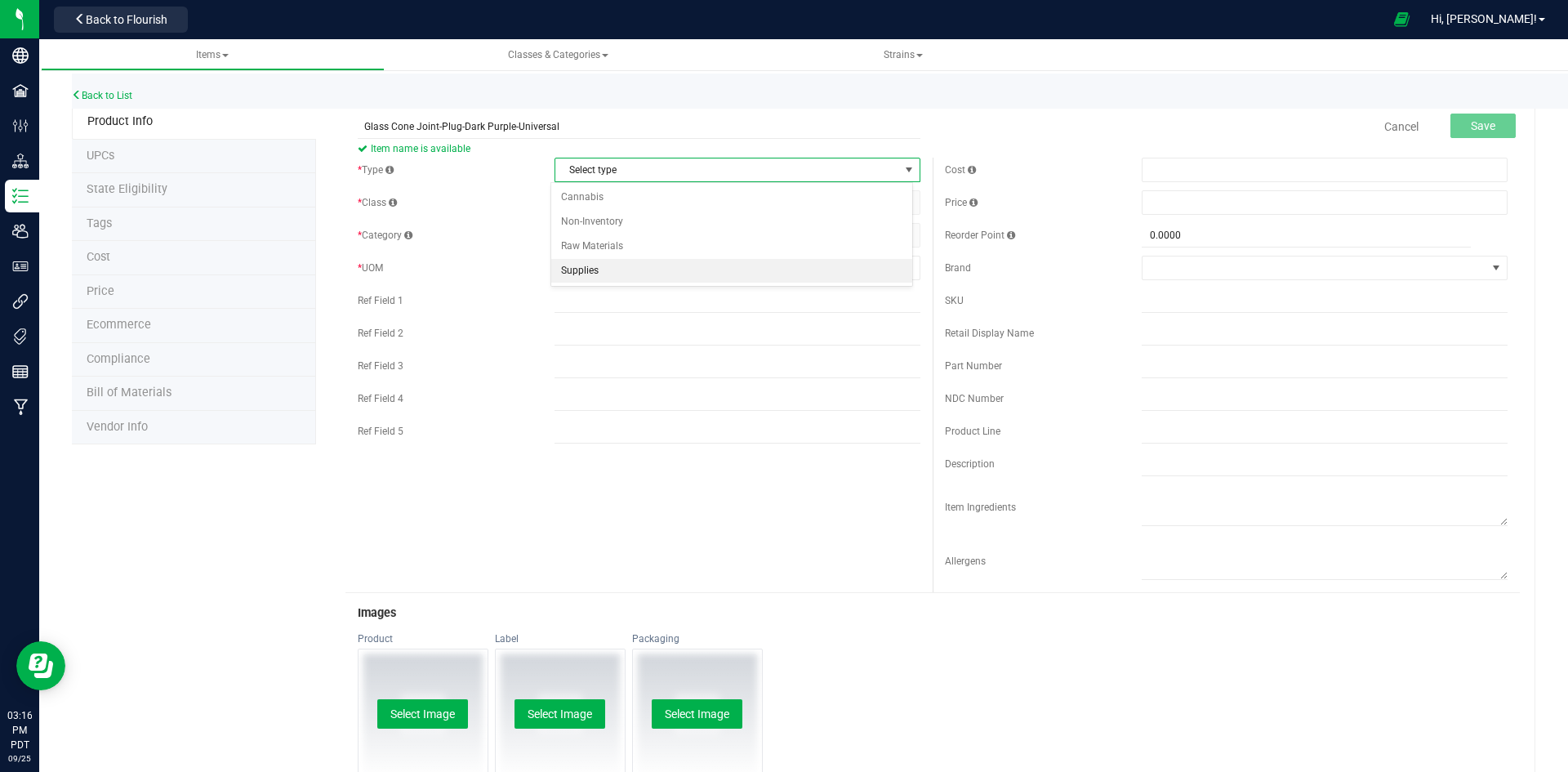
click at [661, 272] on li "Supplies" at bounding box center [732, 270] width 361 height 24
click at [665, 211] on span "Select item class" at bounding box center [726, 202] width 344 height 22
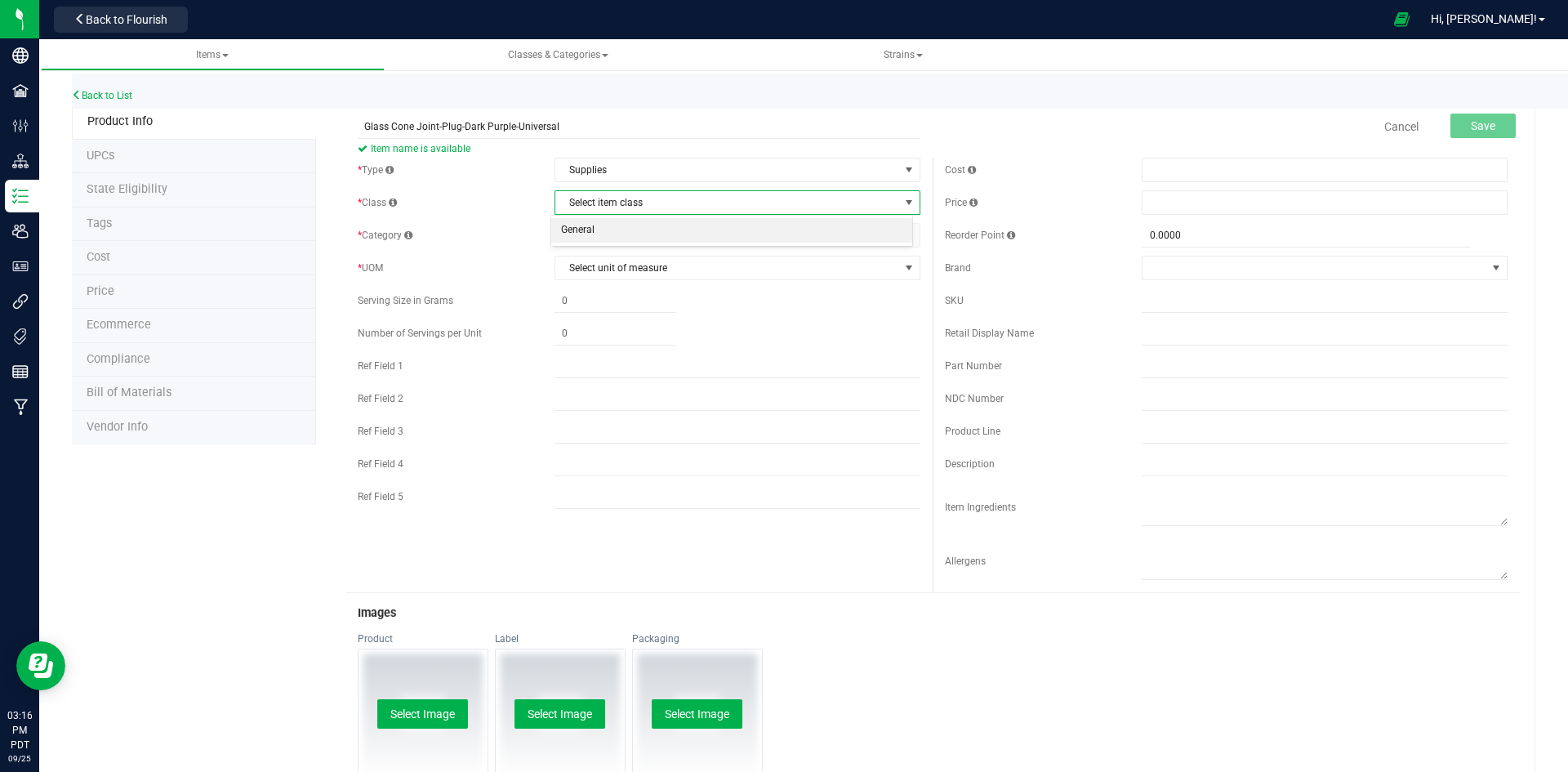
click at [647, 227] on li "General" at bounding box center [732, 230] width 361 height 24
click at [648, 226] on span "Select category" at bounding box center [726, 235] width 344 height 22
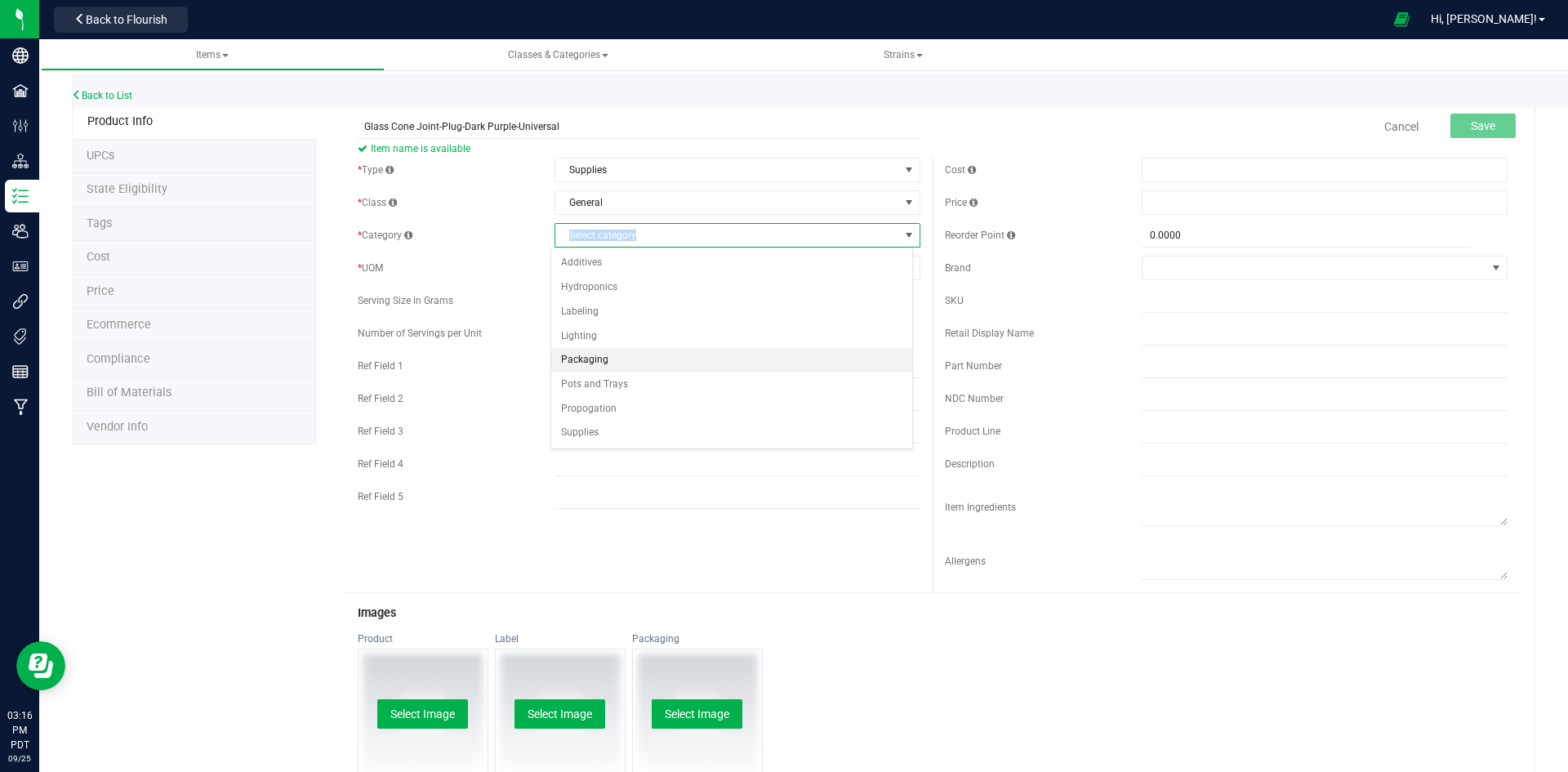
click at [618, 360] on li "Packaging" at bounding box center [732, 359] width 361 height 24
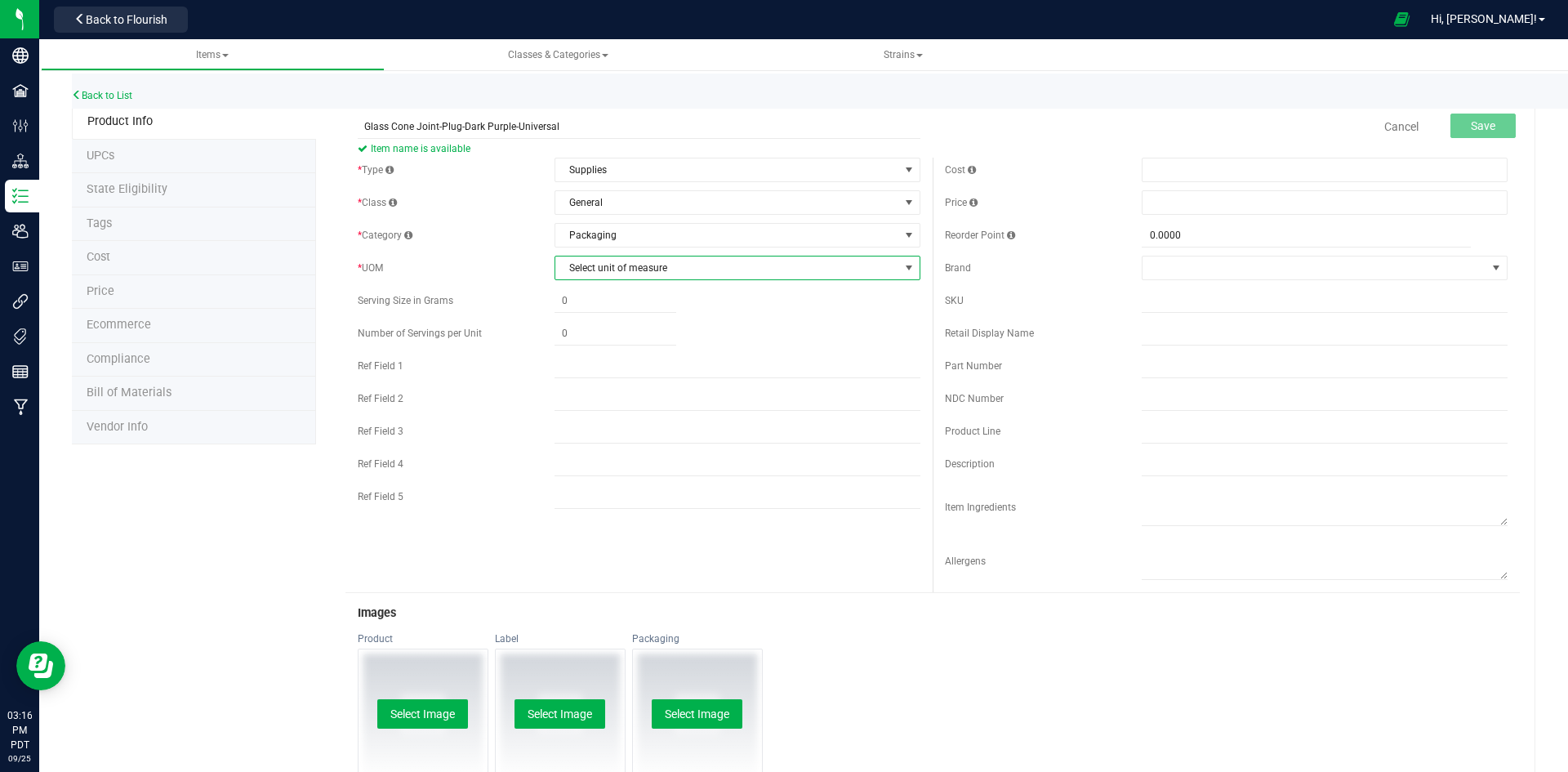
click at [657, 275] on span "Select unit of measure" at bounding box center [726, 267] width 344 height 22
click at [654, 304] on li "Each" at bounding box center [732, 295] width 361 height 24
click at [1457, 128] on button "Save" at bounding box center [1482, 125] width 66 height 24
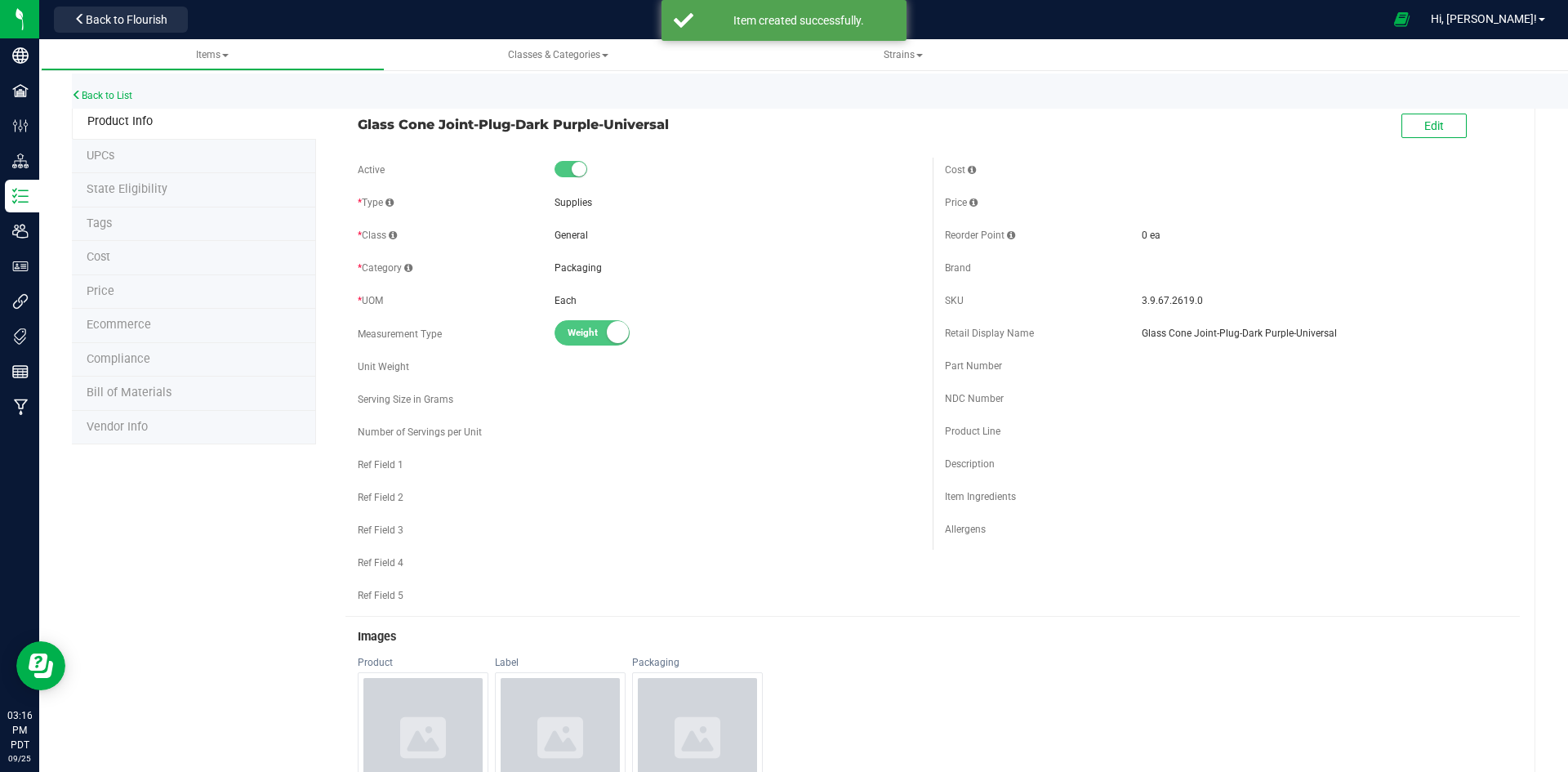
click at [136, 95] on div "Back to List" at bounding box center [855, 91] width 1568 height 35
click at [131, 96] on link "Back to List" at bounding box center [101, 96] width 61 height 12
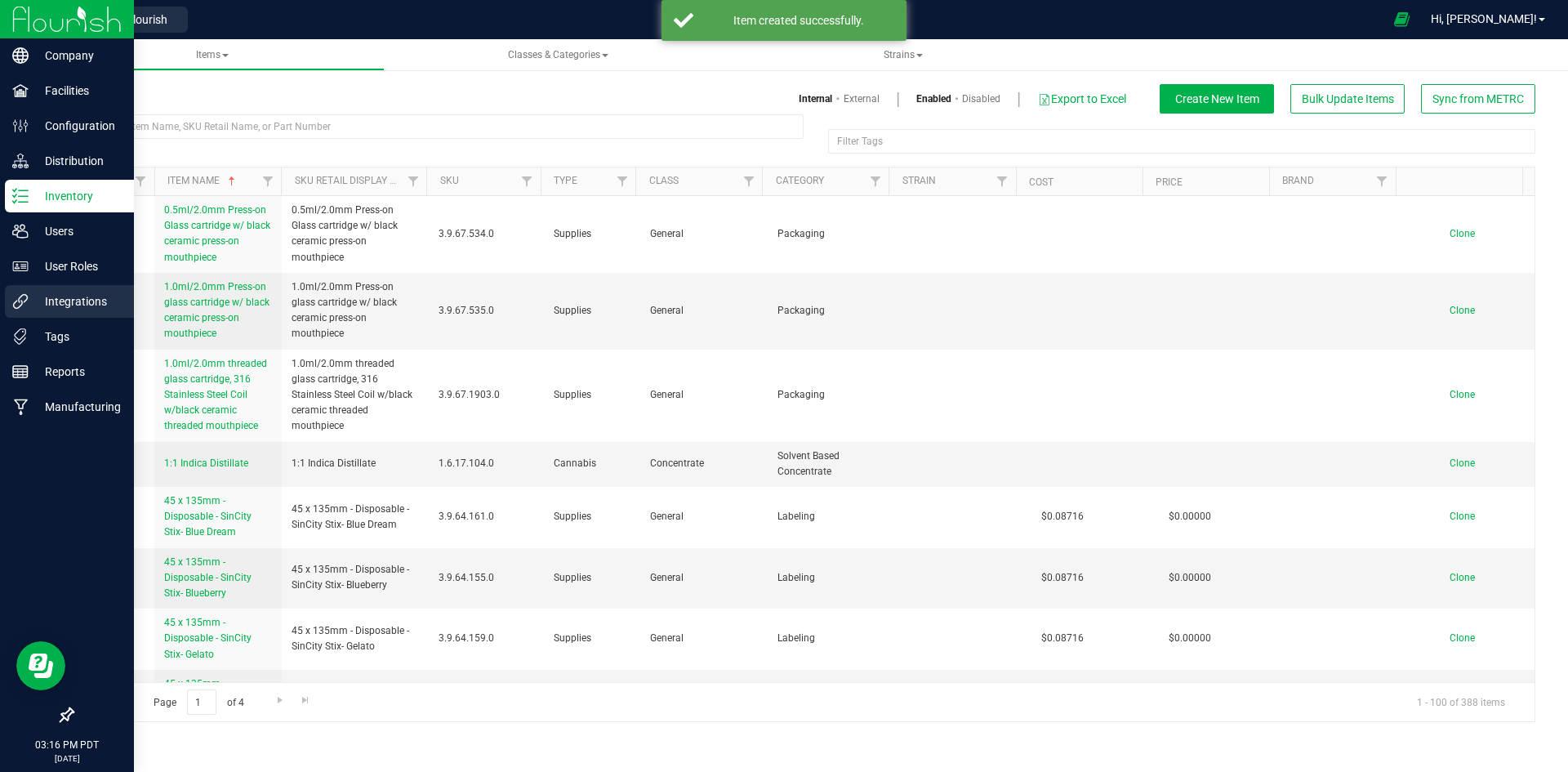
click at [52, 294] on p "Integrations" at bounding box center [77, 301] width 98 height 20
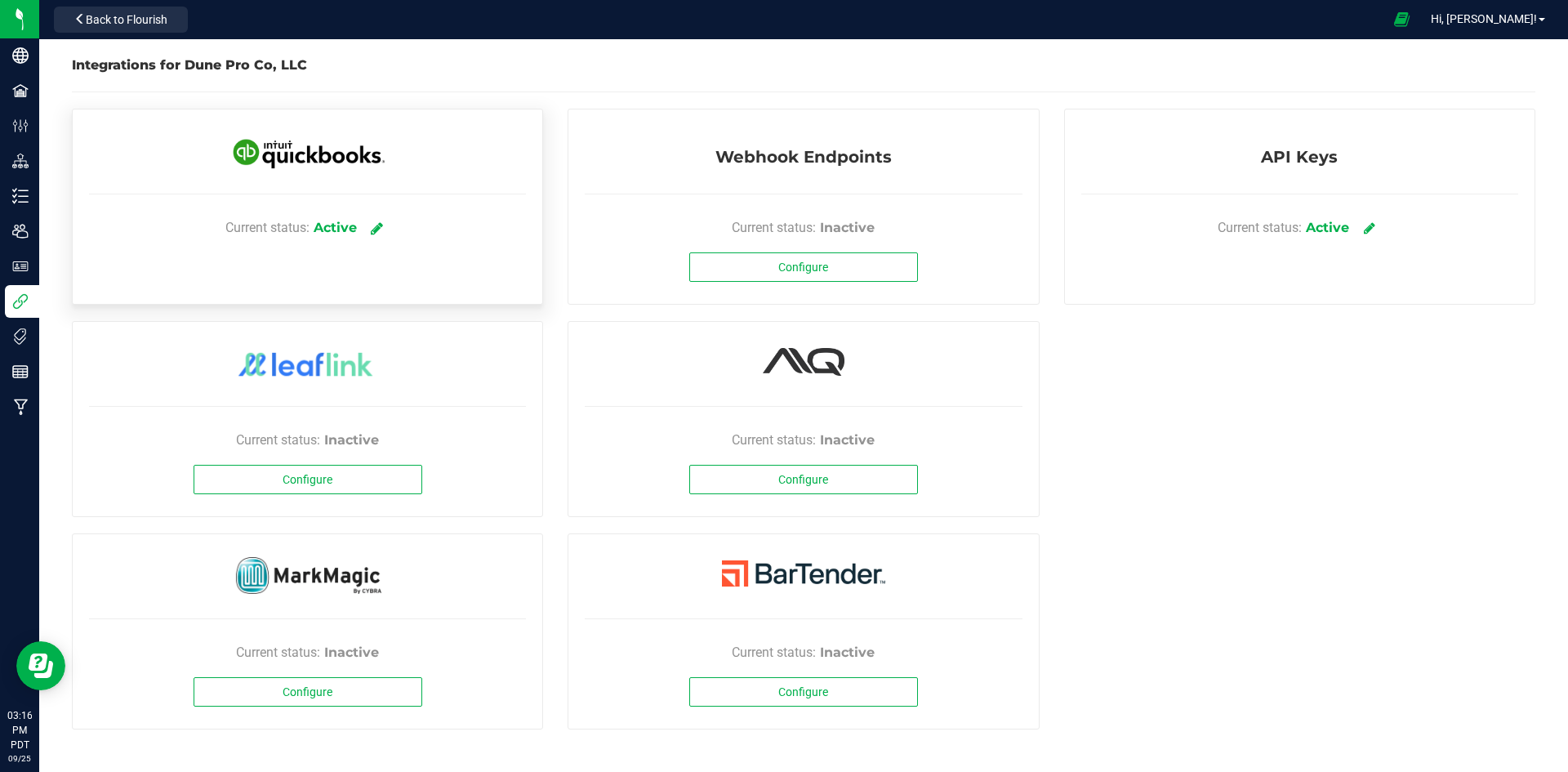
click at [384, 233] on link at bounding box center [378, 227] width 27 height 28
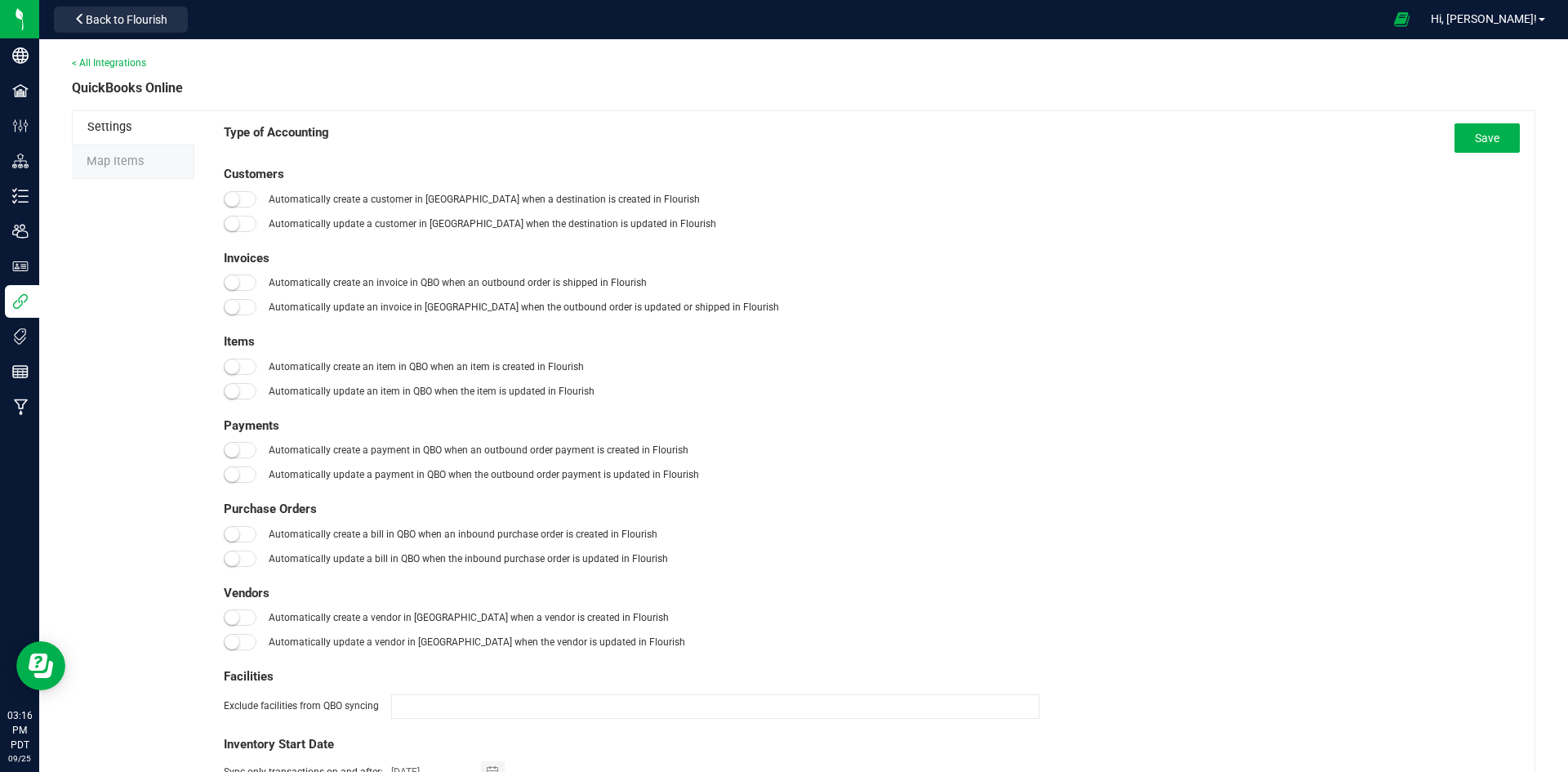
click at [194, 149] on li "Map Items" at bounding box center [132, 162] width 122 height 34
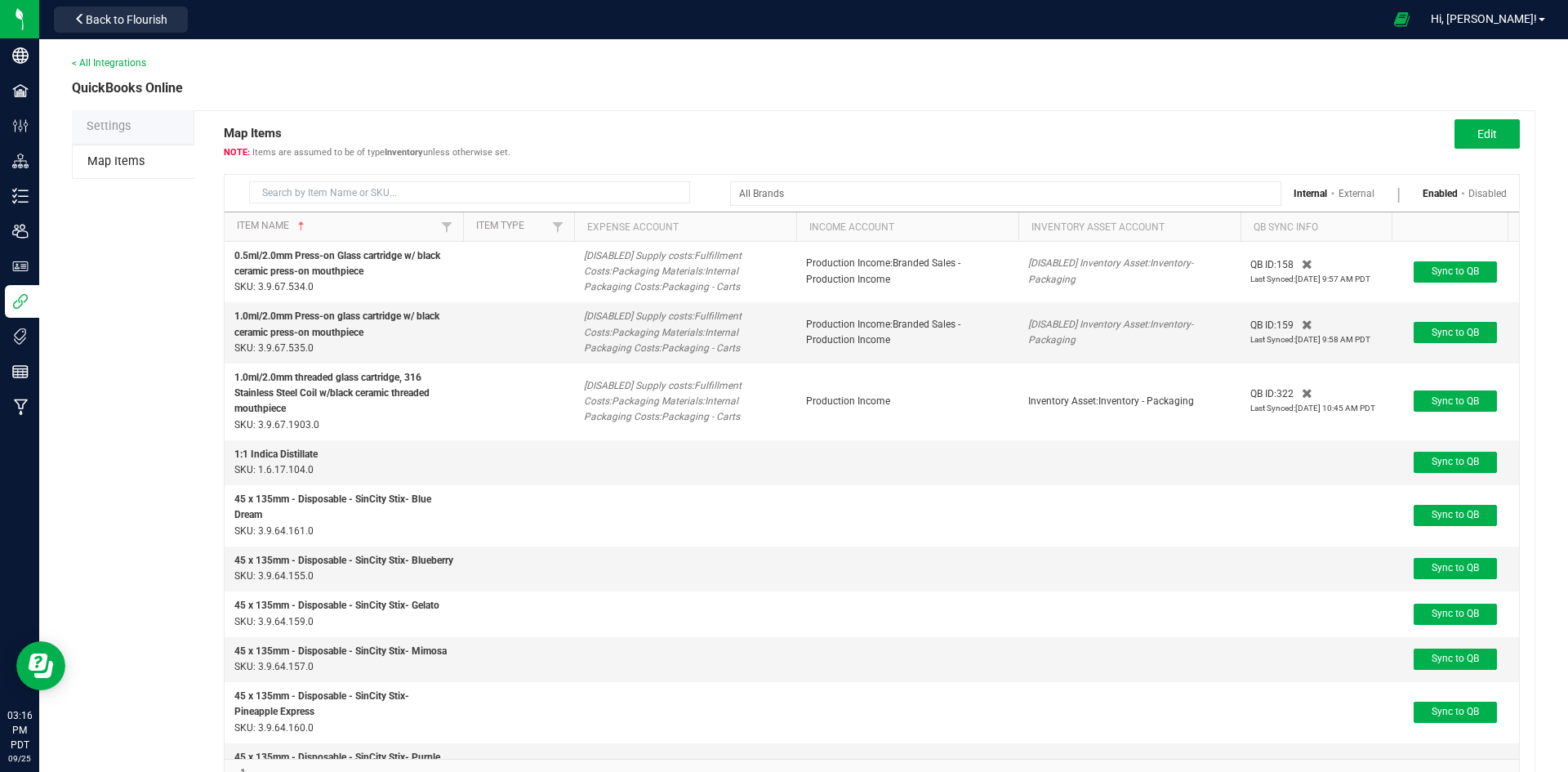
click at [299, 176] on div at bounding box center [458, 189] width 466 height 28
click at [300, 200] on input at bounding box center [469, 192] width 441 height 22
paste input "Glass Cone Joint-Plug-Dark PurpleUniversal"
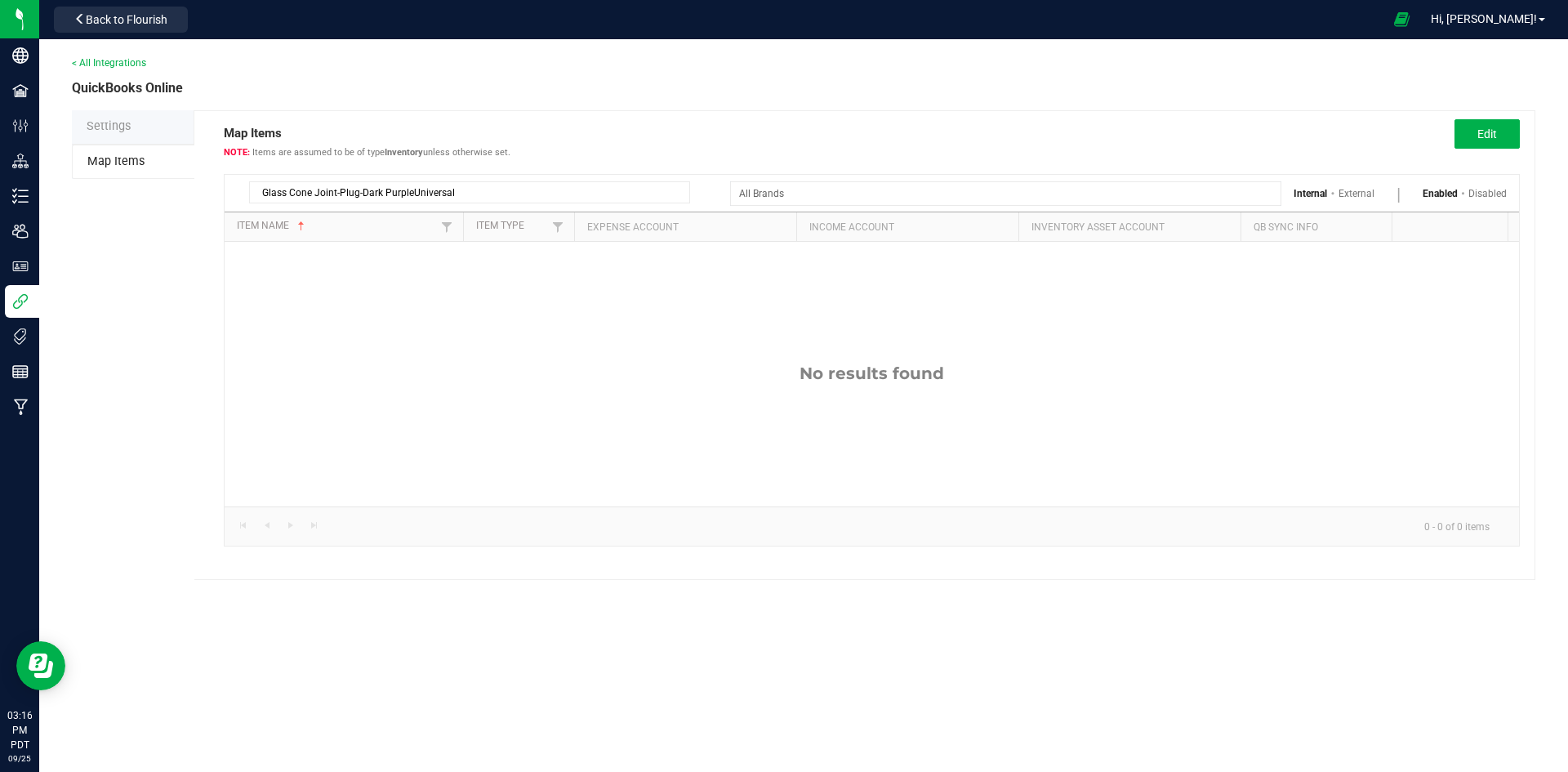
drag, startPoint x: 456, startPoint y: 195, endPoint x: 373, endPoint y: 194, distance: 83.0
click at [373, 194] on input "Glass Cone Joint-Plug-Dark PurpleUniversal" at bounding box center [469, 192] width 441 height 22
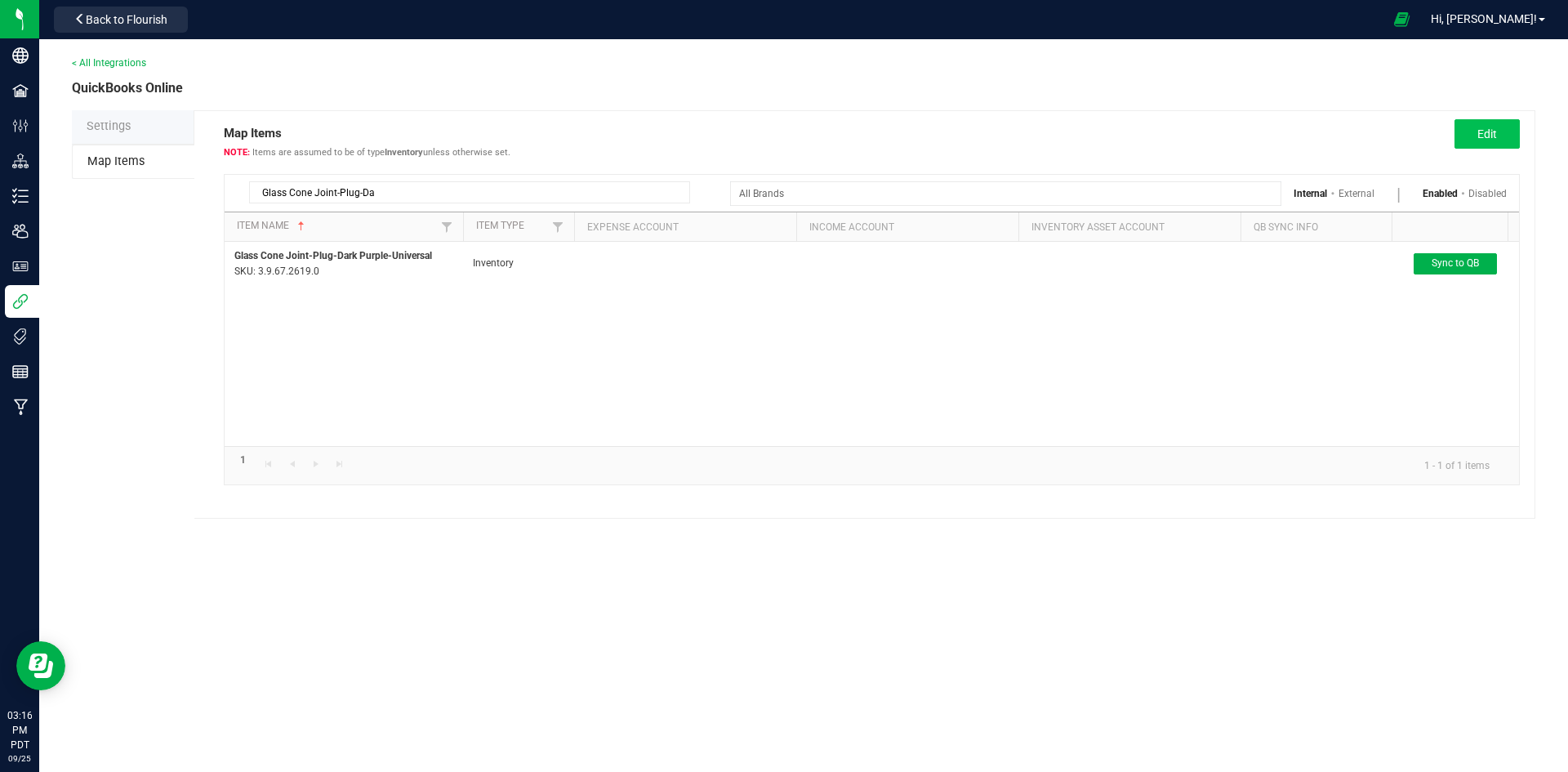
type input "Glass Cone Joint-Plug-Da"
click at [1460, 133] on button "Edit" at bounding box center [1486, 133] width 66 height 29
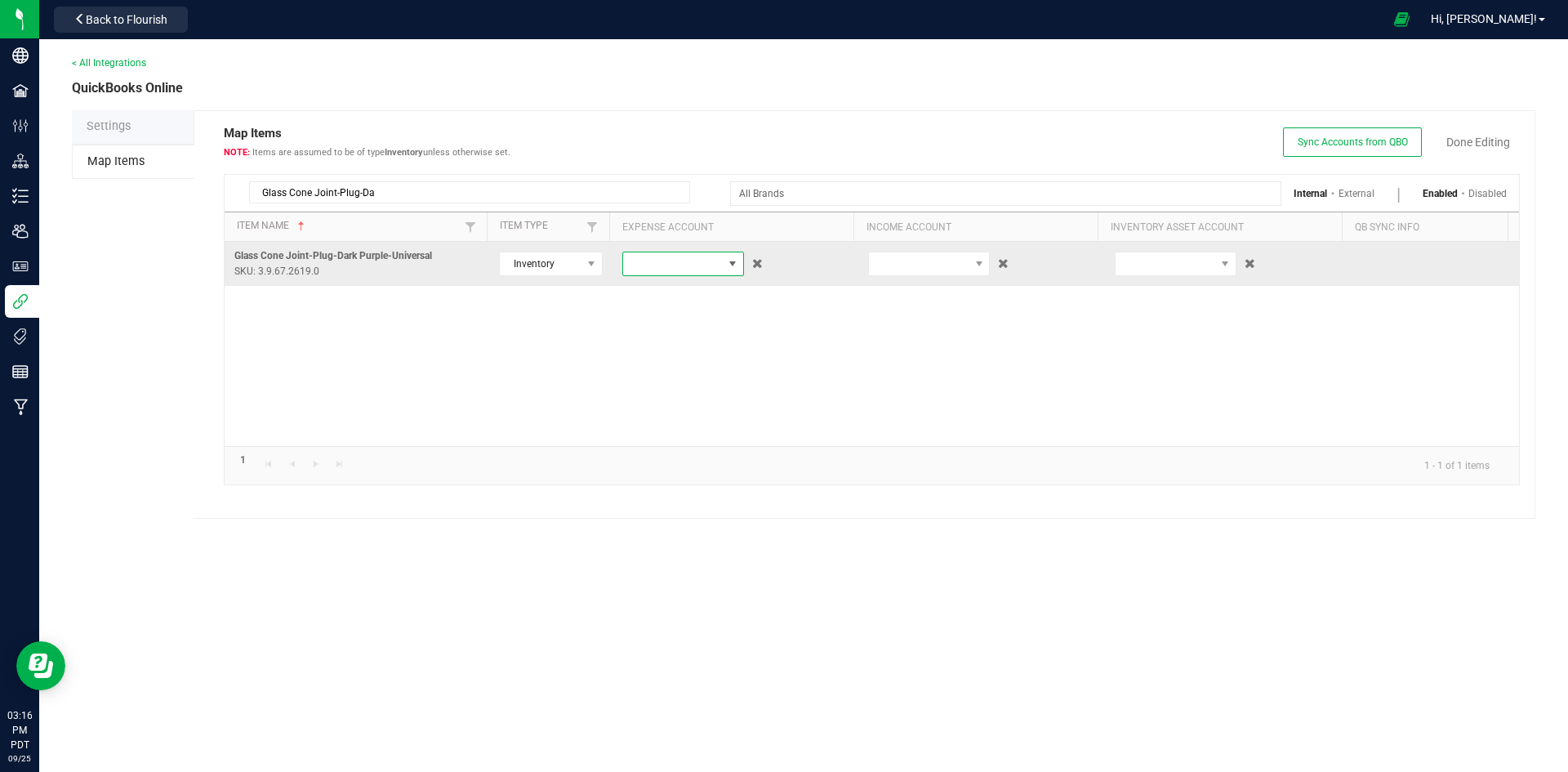
click at [682, 265] on span at bounding box center [673, 263] width 100 height 22
type input "cone"
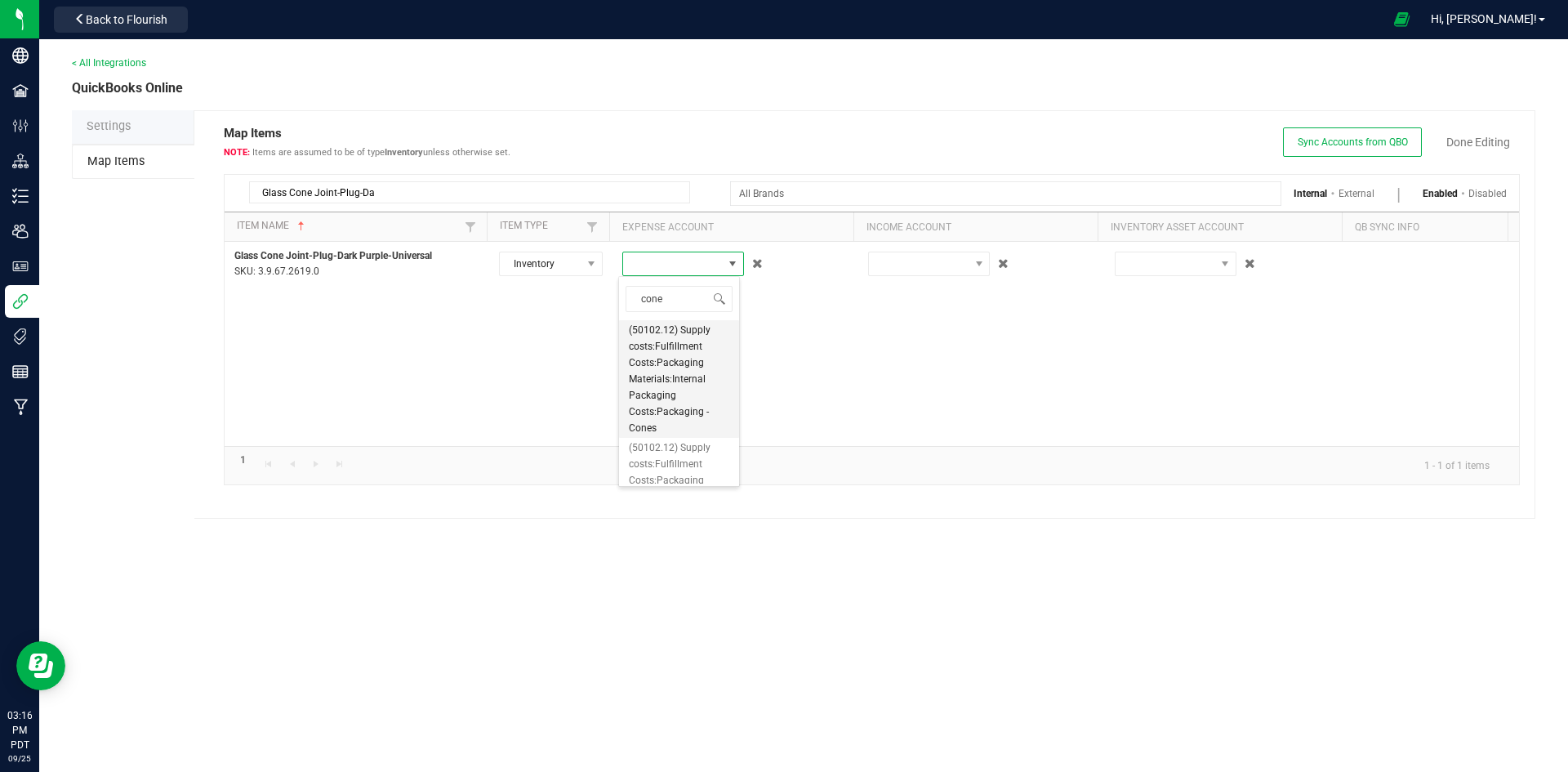
scroll to position [56, 0]
click at [699, 448] on span "(50102.12) Supply costs:Fulfillment Costs:Packaging Materials:Packaging - Prero…" at bounding box center [679, 433] width 101 height 98
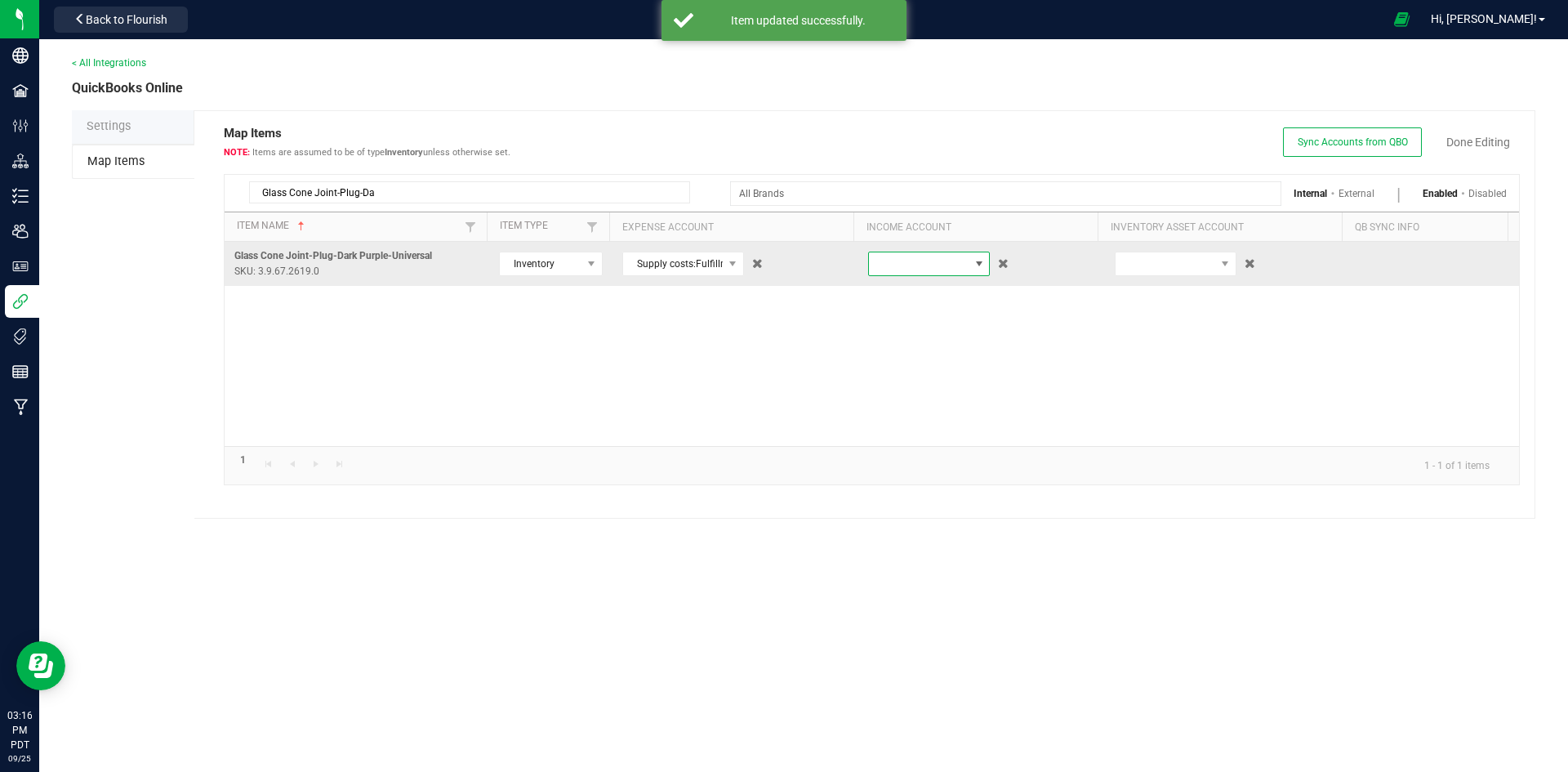
click at [889, 273] on span at bounding box center [918, 263] width 100 height 22
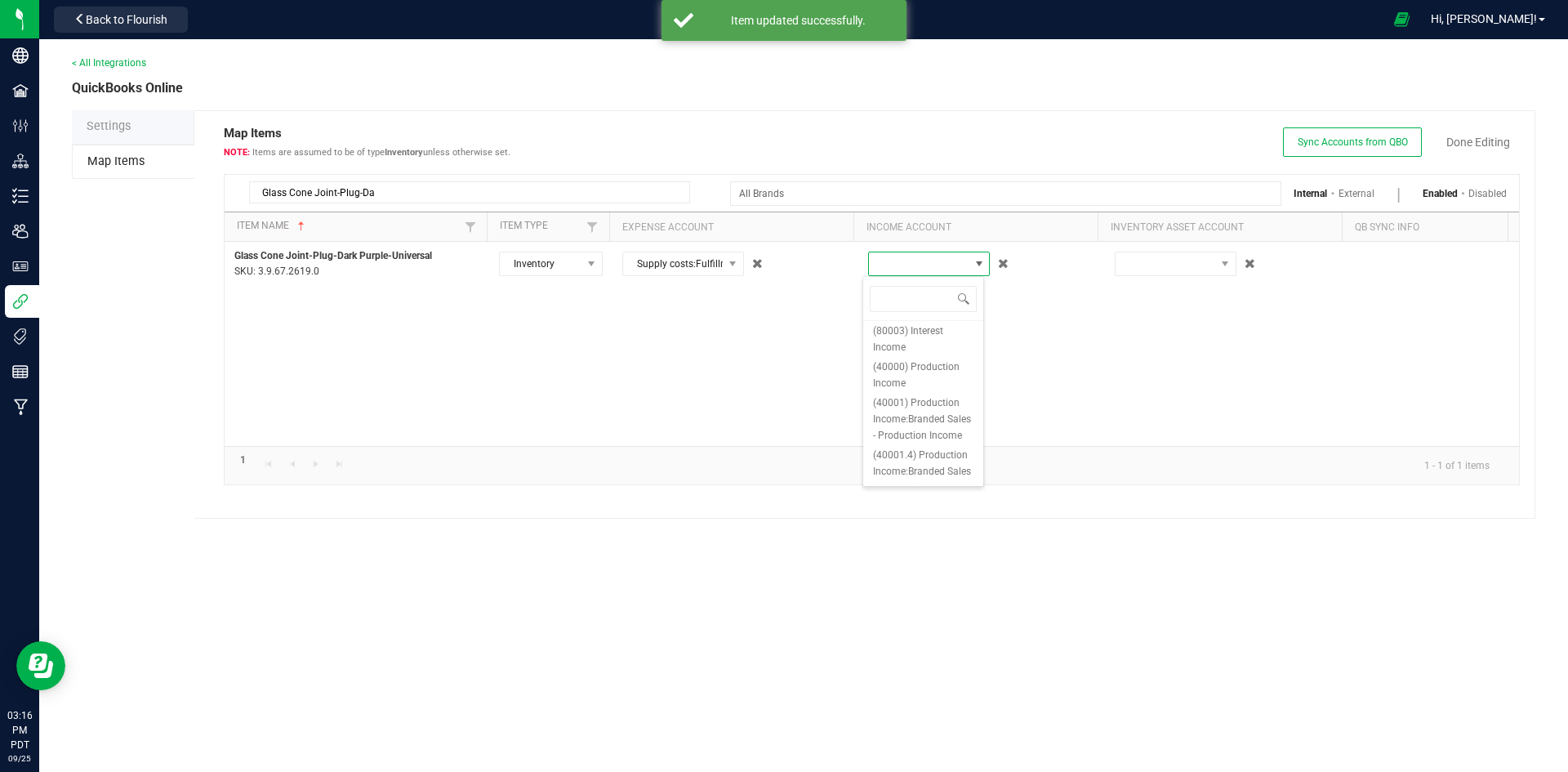
scroll to position [245, 0]
click at [929, 384] on span "(40000) Production Income" at bounding box center [922, 374] width 101 height 32
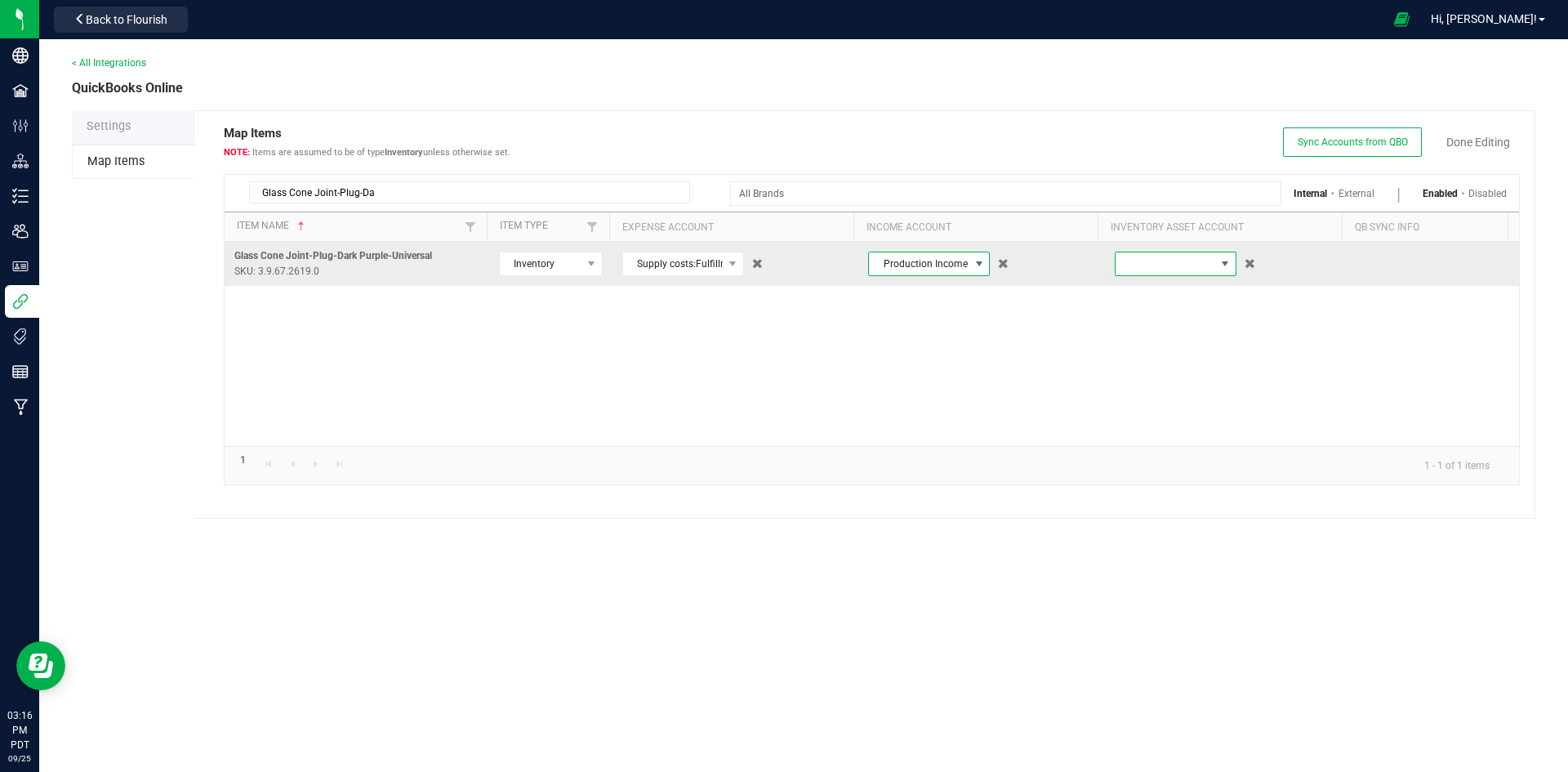
click at [1120, 267] on span at bounding box center [1165, 263] width 100 height 22
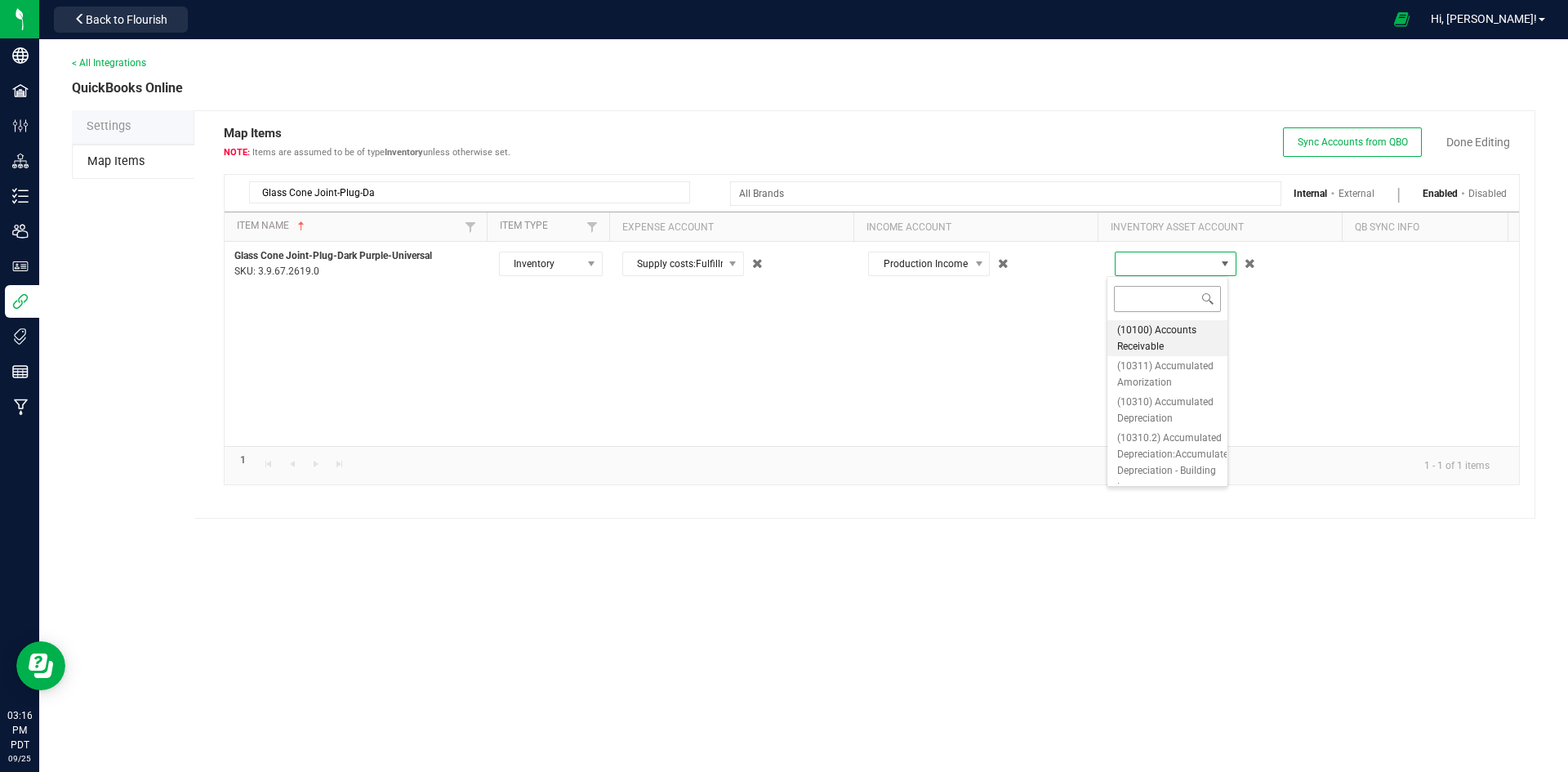
scroll to position [24, 121]
type input "pack"
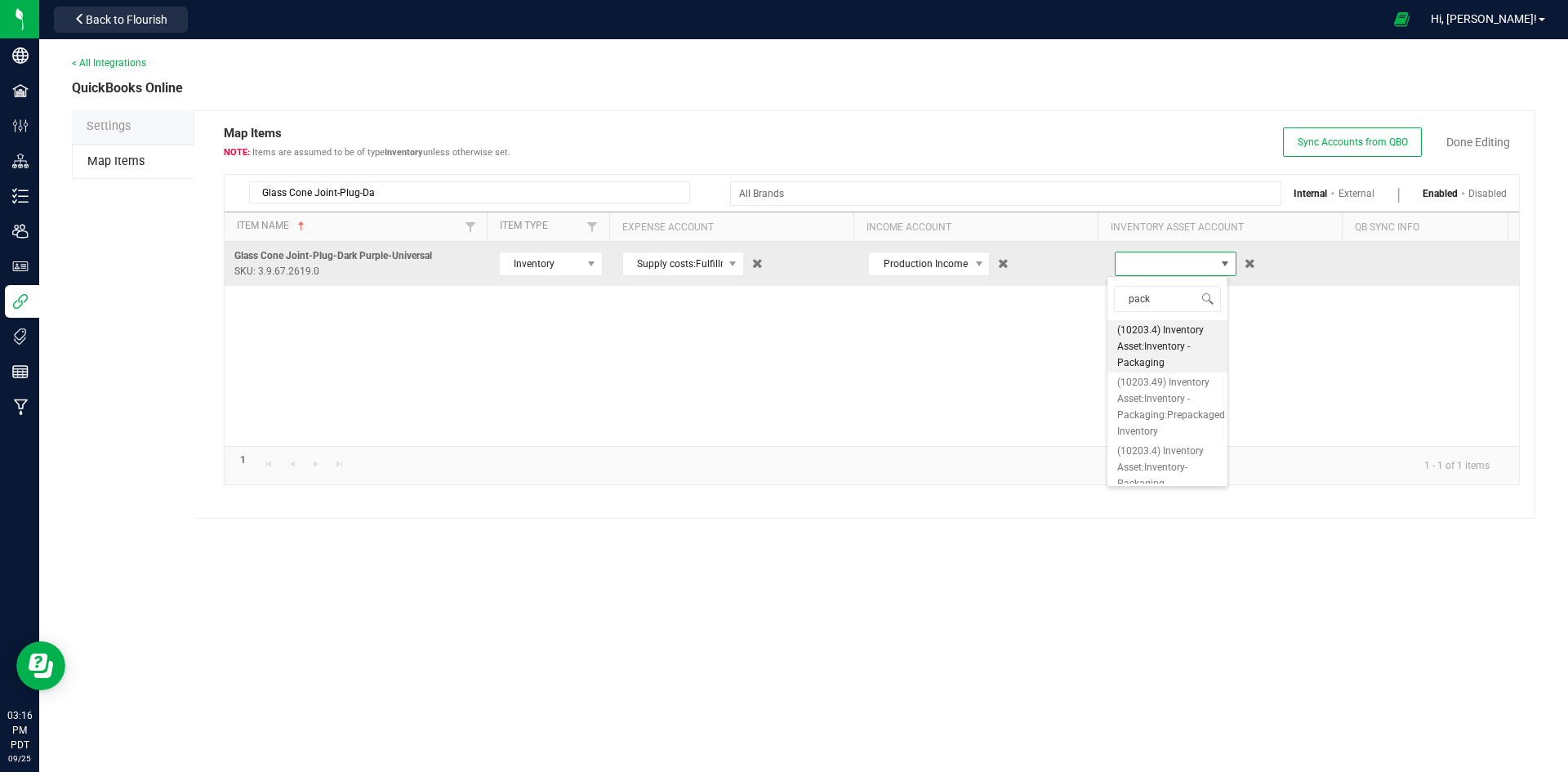
drag, startPoint x: 1190, startPoint y: 357, endPoint x: 1282, endPoint y: 285, distance: 116.8
click at [1190, 357] on span "(10203.4) Inventory Asset:Inventory - Packaging" at bounding box center [1167, 346] width 101 height 49
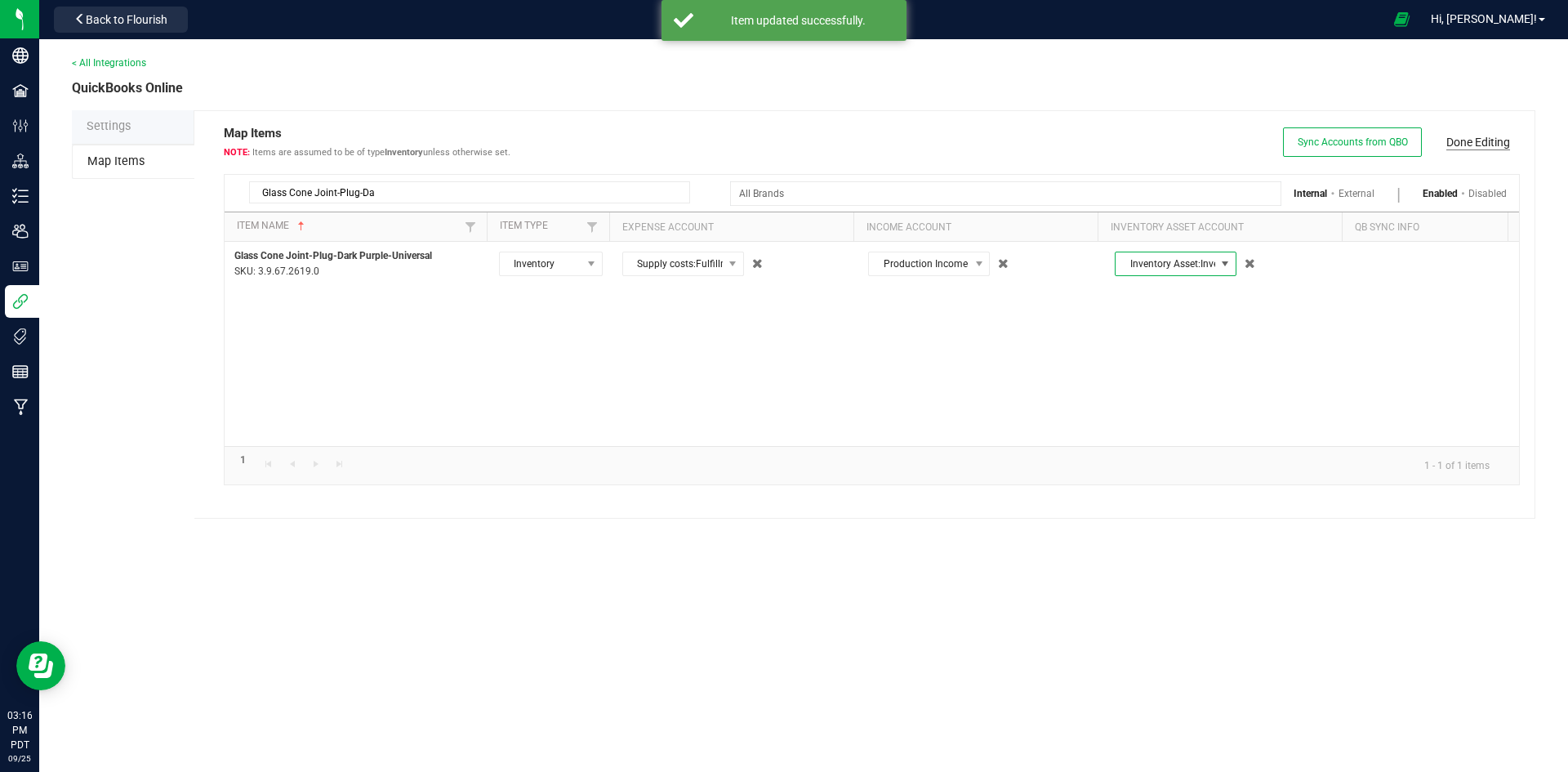
click at [1490, 147] on link "Done Editing" at bounding box center [1477, 142] width 64 height 17
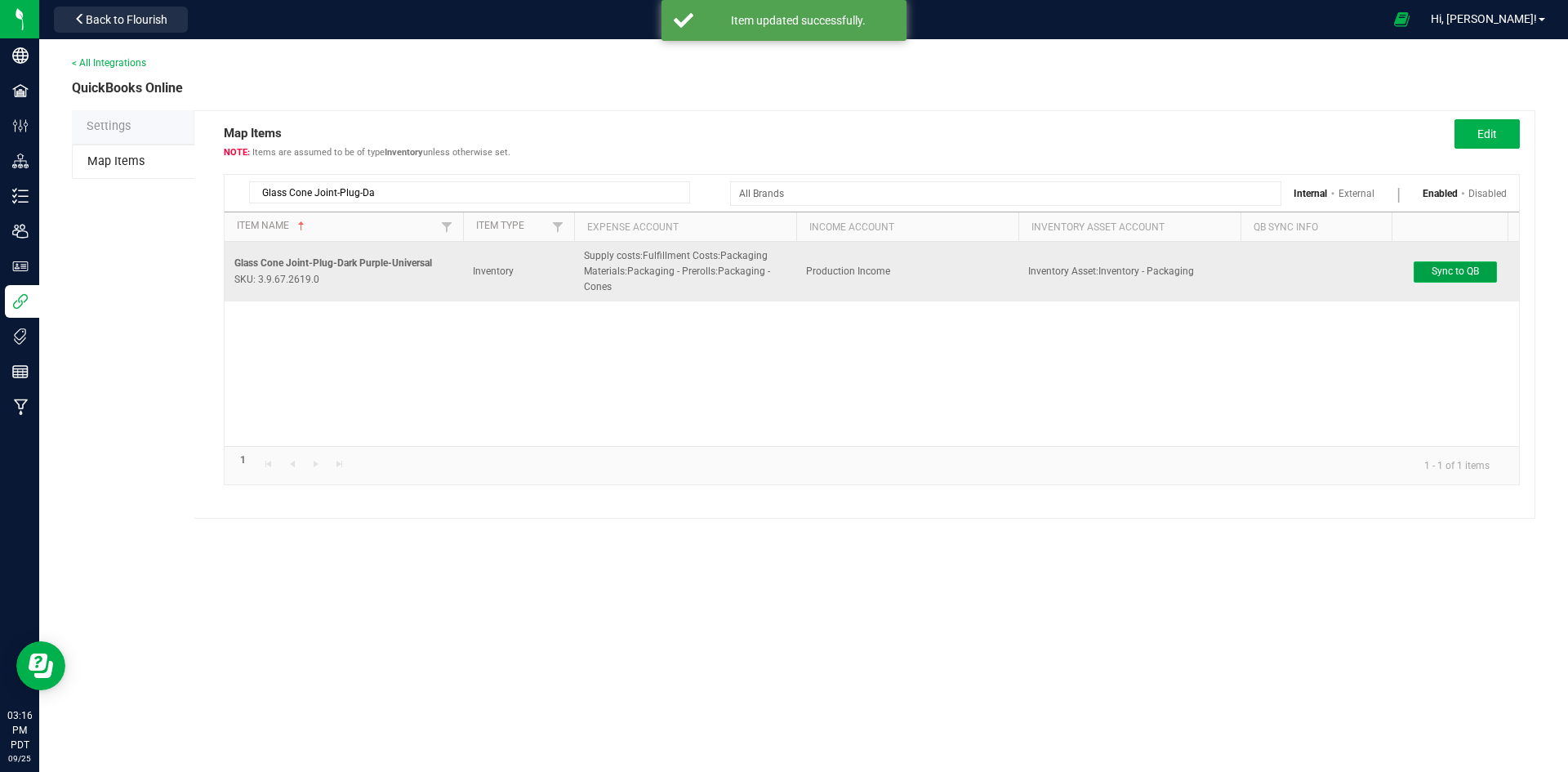
click at [1476, 262] on button "Sync to QB" at bounding box center [1455, 272] width 83 height 22
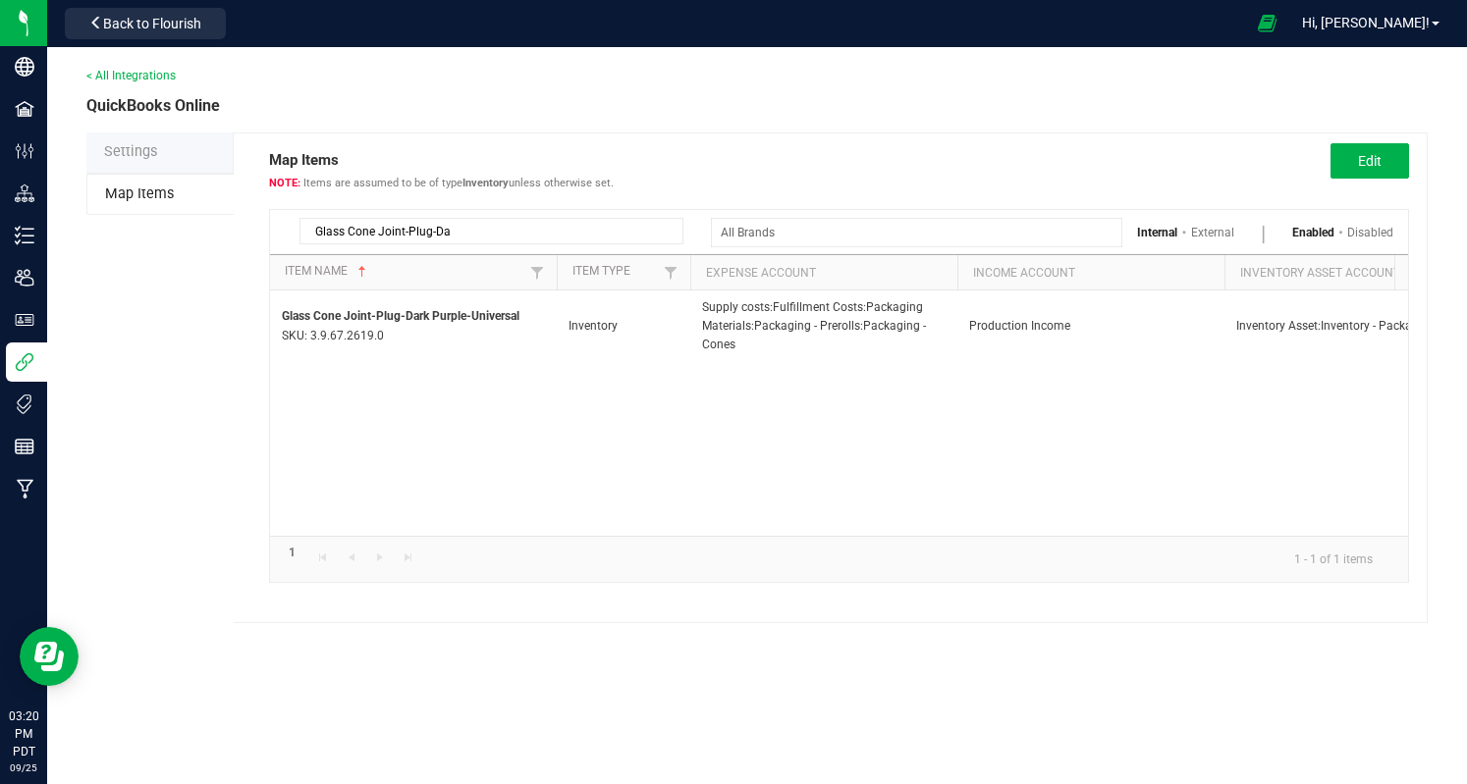
click at [444, 222] on input "Glass Cone Joint-Plug-Da" at bounding box center [491, 231] width 384 height 27
click at [448, 222] on input "Glass Cone Joint-Plug-Da" at bounding box center [491, 231] width 384 height 27
click at [449, 222] on input "Glass Cone Joint-Plug-Da" at bounding box center [491, 231] width 384 height 27
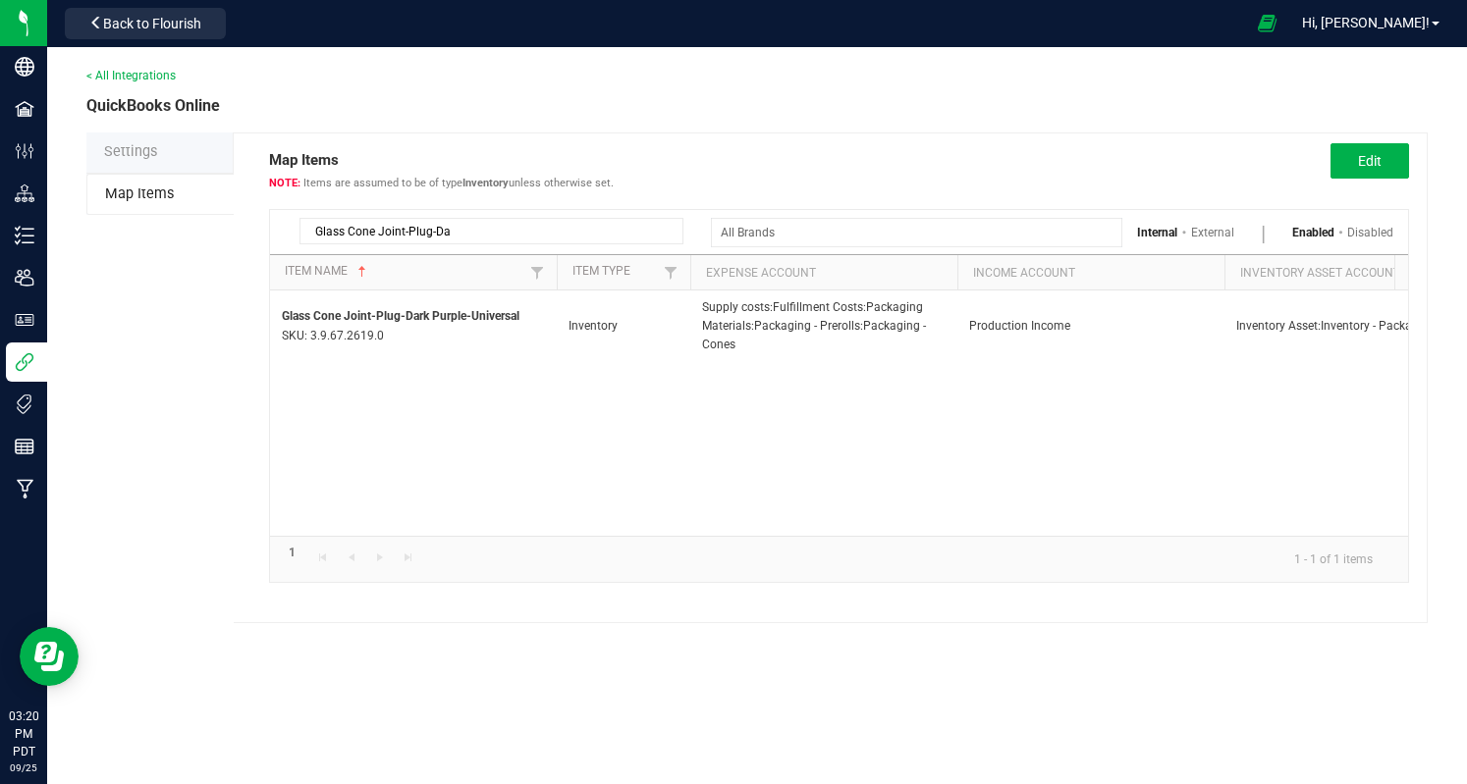
paste input "Tube -Clear -Universal"
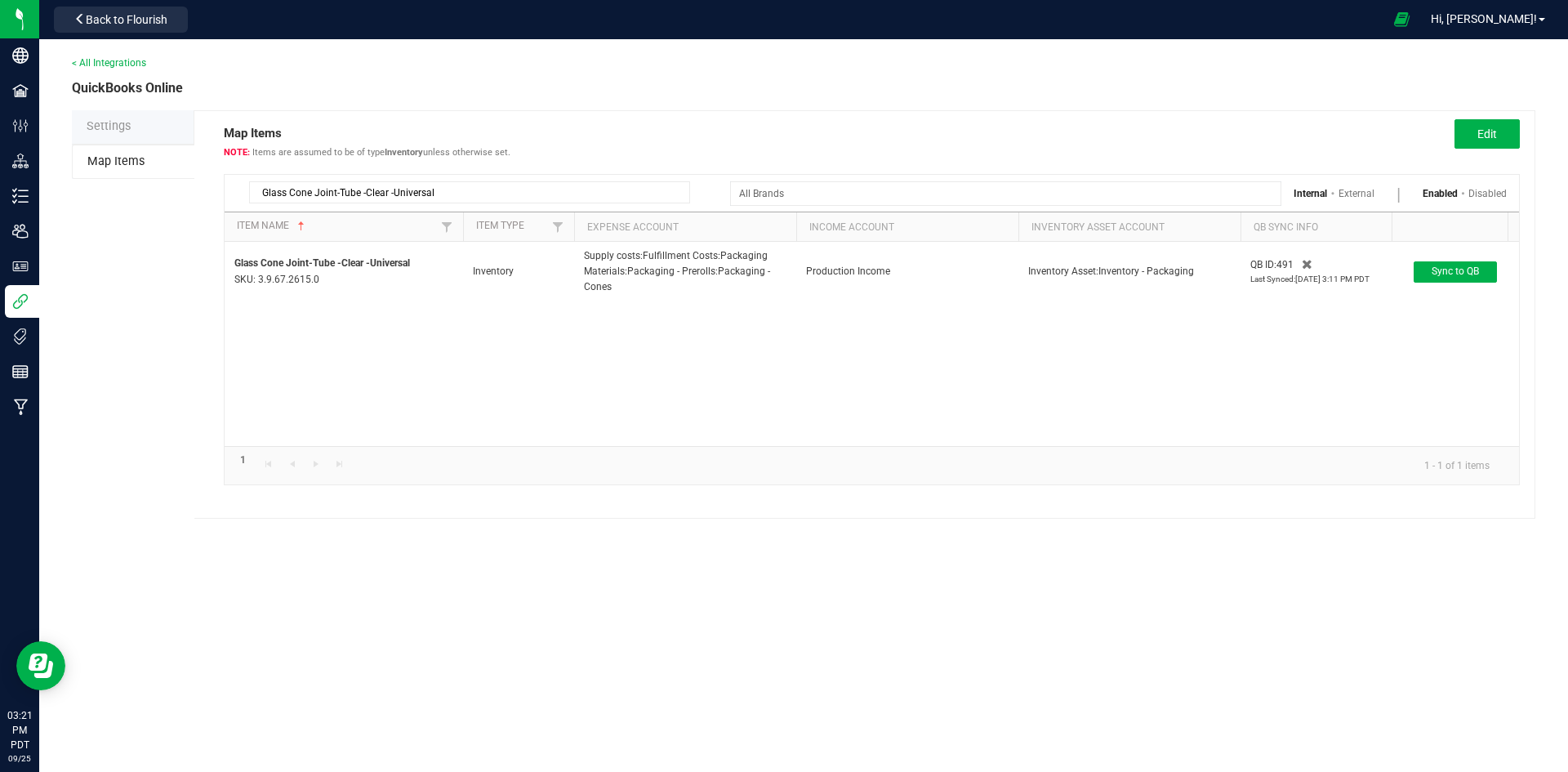
click at [486, 199] on input "Glass Cone Joint-Tube -Clear -Universal" at bounding box center [469, 192] width 441 height 22
paste input "Drip Cap -Yellow"
click at [523, 200] on input "Glass Cone Joint-Drip Cap -YellowUniversal" at bounding box center [469, 192] width 441 height 22
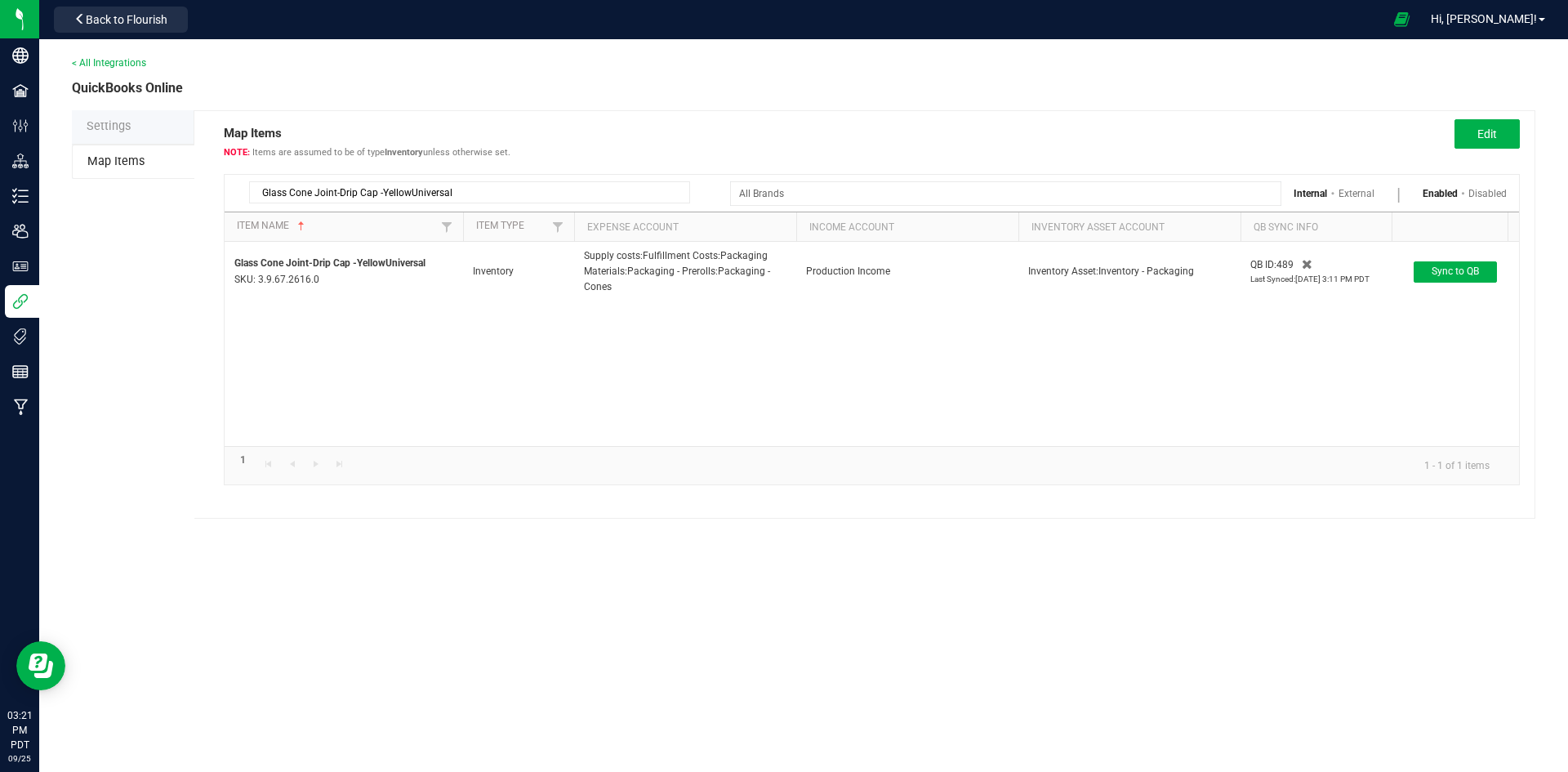
click at [523, 200] on input "Glass Cone Joint-Drip Cap -YellowUniversal" at bounding box center [469, 192] width 441 height 22
paste input "Red-"
click at [592, 179] on div "Glass Cone Joint-Drip Cap -Red-Universal" at bounding box center [458, 189] width 466 height 28
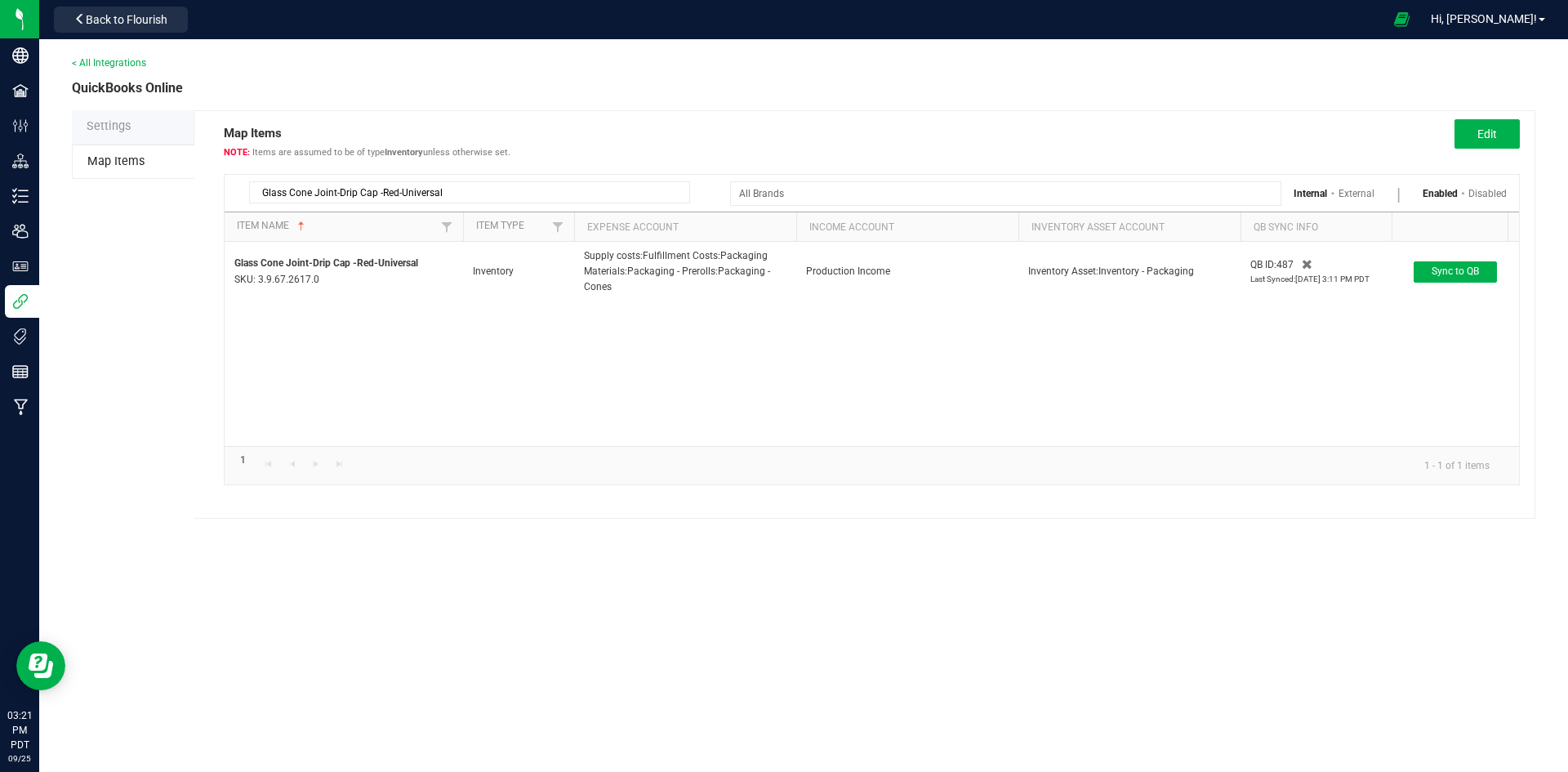
click at [505, 186] on input "Glass Cone Joint-Drip Cap -Red-Universal" at bounding box center [469, 192] width 441 height 22
paste input "White"
click at [376, 187] on input "Glass Cone Joint-Drip Cap -White-Universal" at bounding box center [469, 192] width 441 height 22
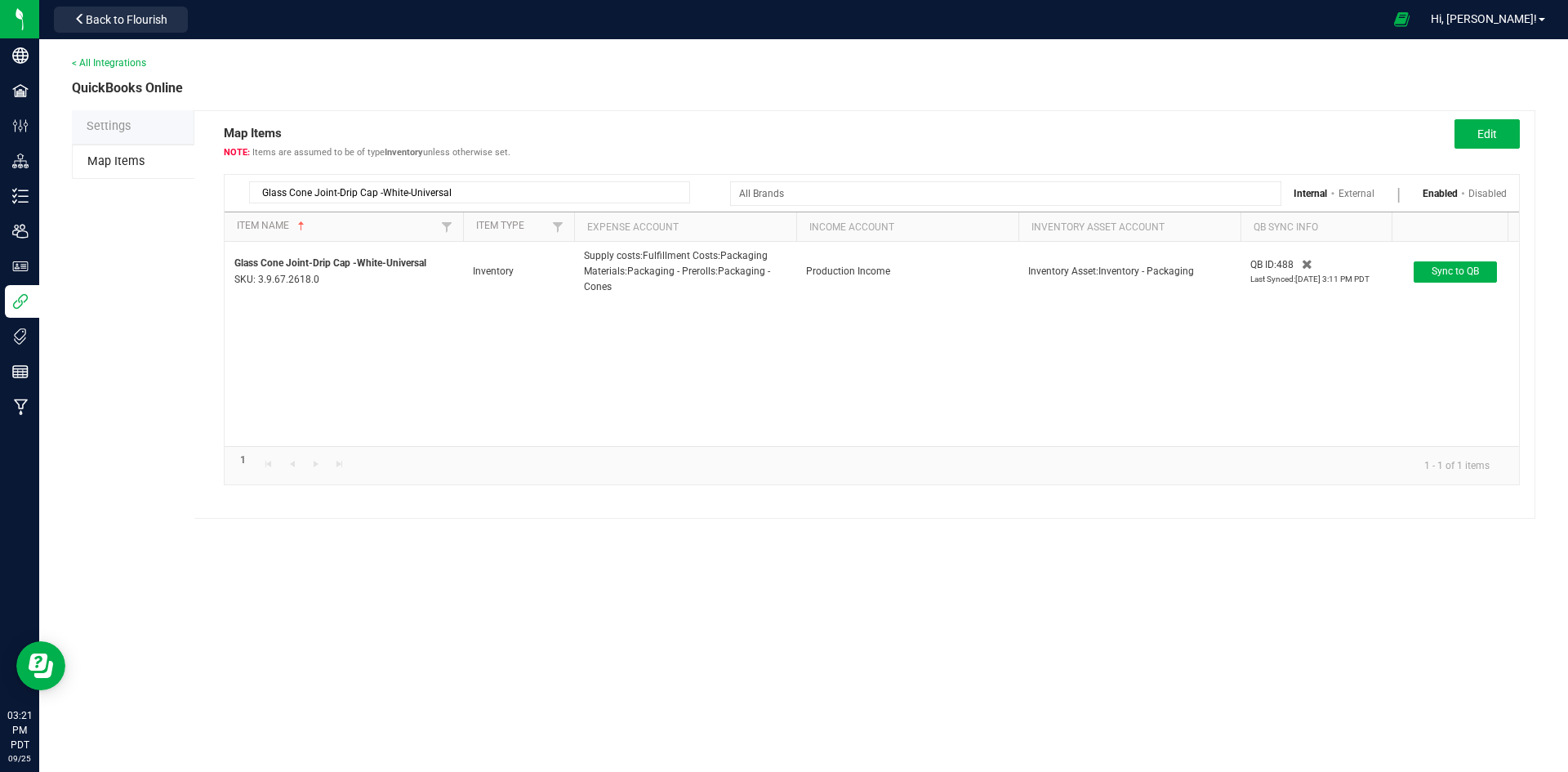
click at [376, 187] on input "Glass Cone Joint-Drip Cap -White-Universal" at bounding box center [469, 192] width 441 height 22
paste input "Packarillos-Blunt Cone-Larg"
drag, startPoint x: 456, startPoint y: 171, endPoint x: 459, endPoint y: 189, distance: 18.2
click at [456, 171] on div "Packarillos-Blunt Cone-Large-Universal Internal External Enabled Disabled Item …" at bounding box center [872, 321] width 1296 height 328
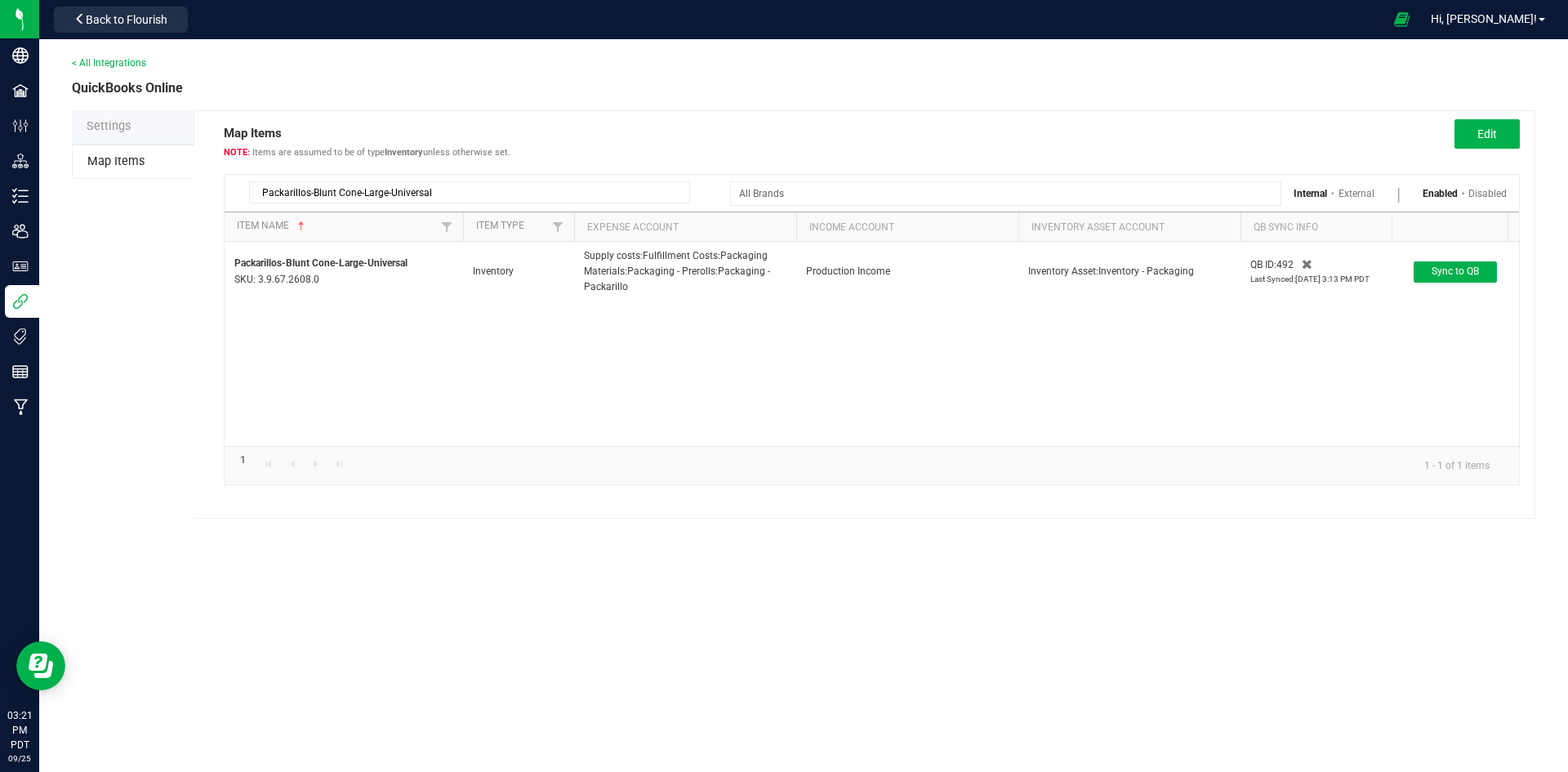
click at [462, 195] on input "Packarillos-Blunt Cone-Large-Universal" at bounding box center [469, 192] width 441 height 22
paste input "Cap-Dark Purpl"
click at [482, 192] on input "Packarillos-Cap-Dark Purple-Universal" at bounding box center [469, 192] width 441 height 22
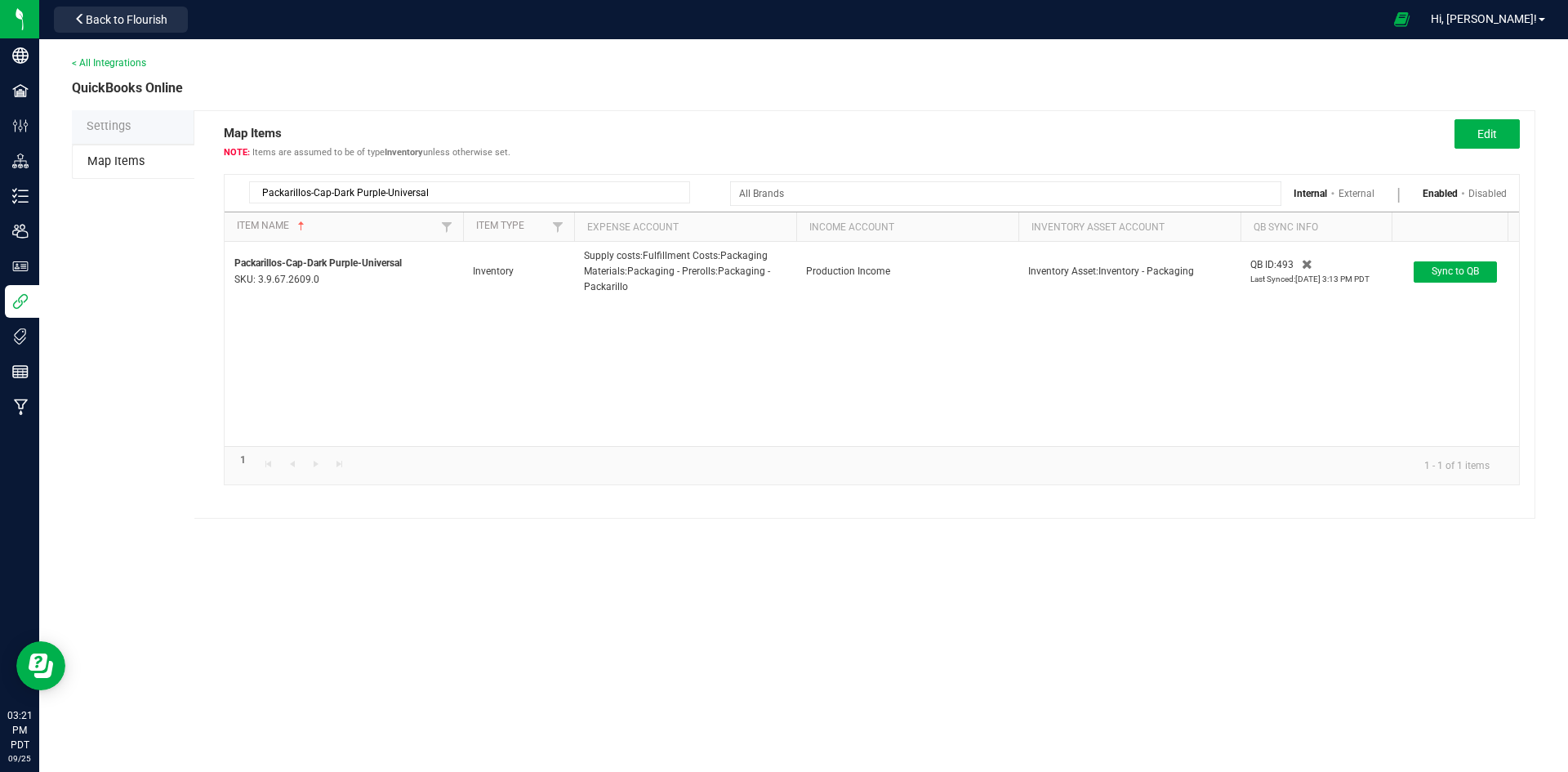
click at [482, 192] on input "Packarillos-Cap-Dark Purple-Universal" at bounding box center [469, 192] width 441 height 22
paste input "Glass Cone Joint-Plug"
click at [443, 196] on input "Glass Cone Joint-Plug-Dark Purple-Universal" at bounding box center [469, 192] width 441 height 22
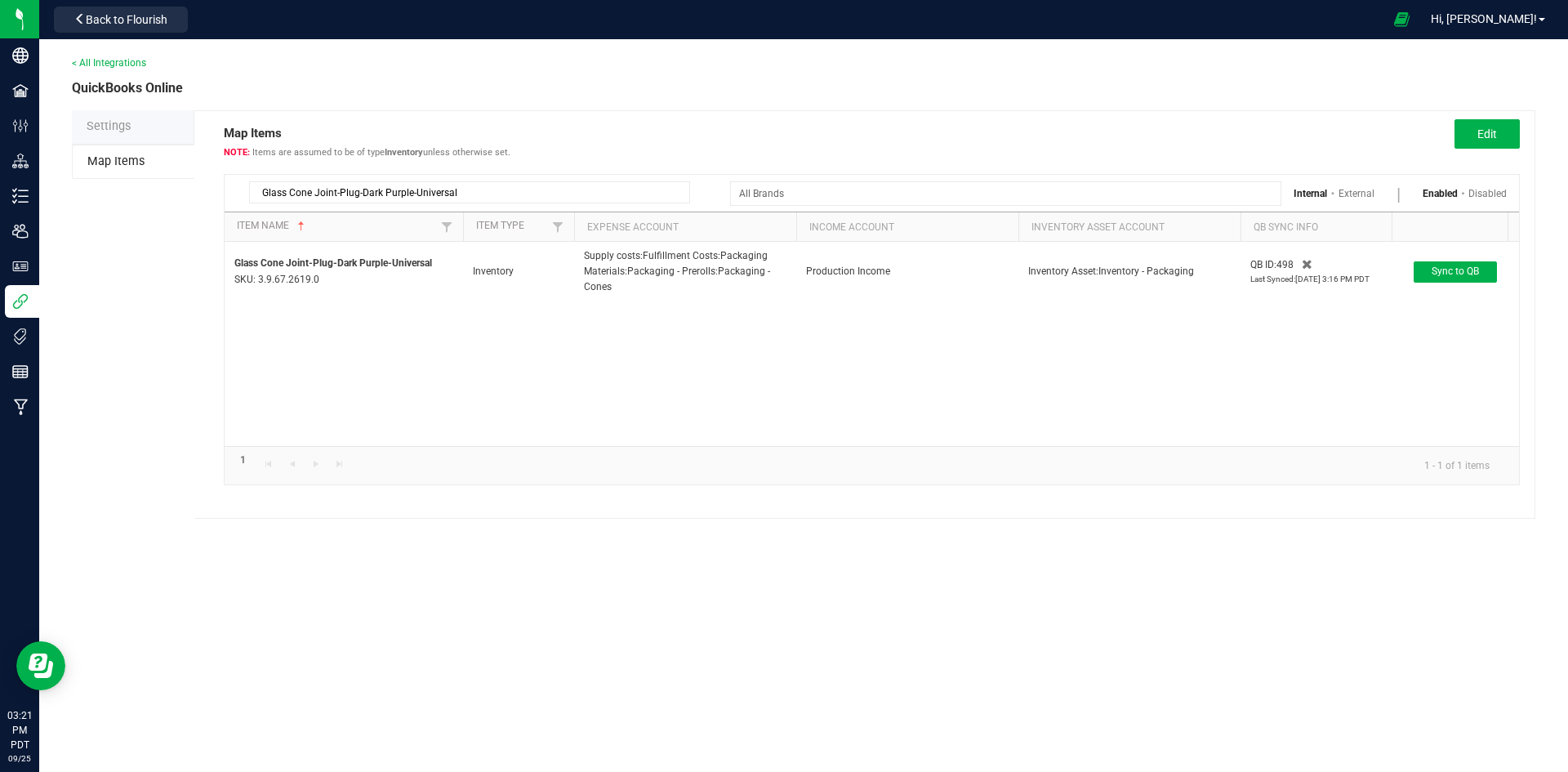
click at [443, 196] on input "Glass Cone Joint-Plug-Dark Purple-Universal" at bounding box center [469, 192] width 441 height 22
paste input "Packarillos-Cap-Whit"
click at [407, 191] on input "Packarillos-Cap-White-Universal" at bounding box center [469, 192] width 441 height 22
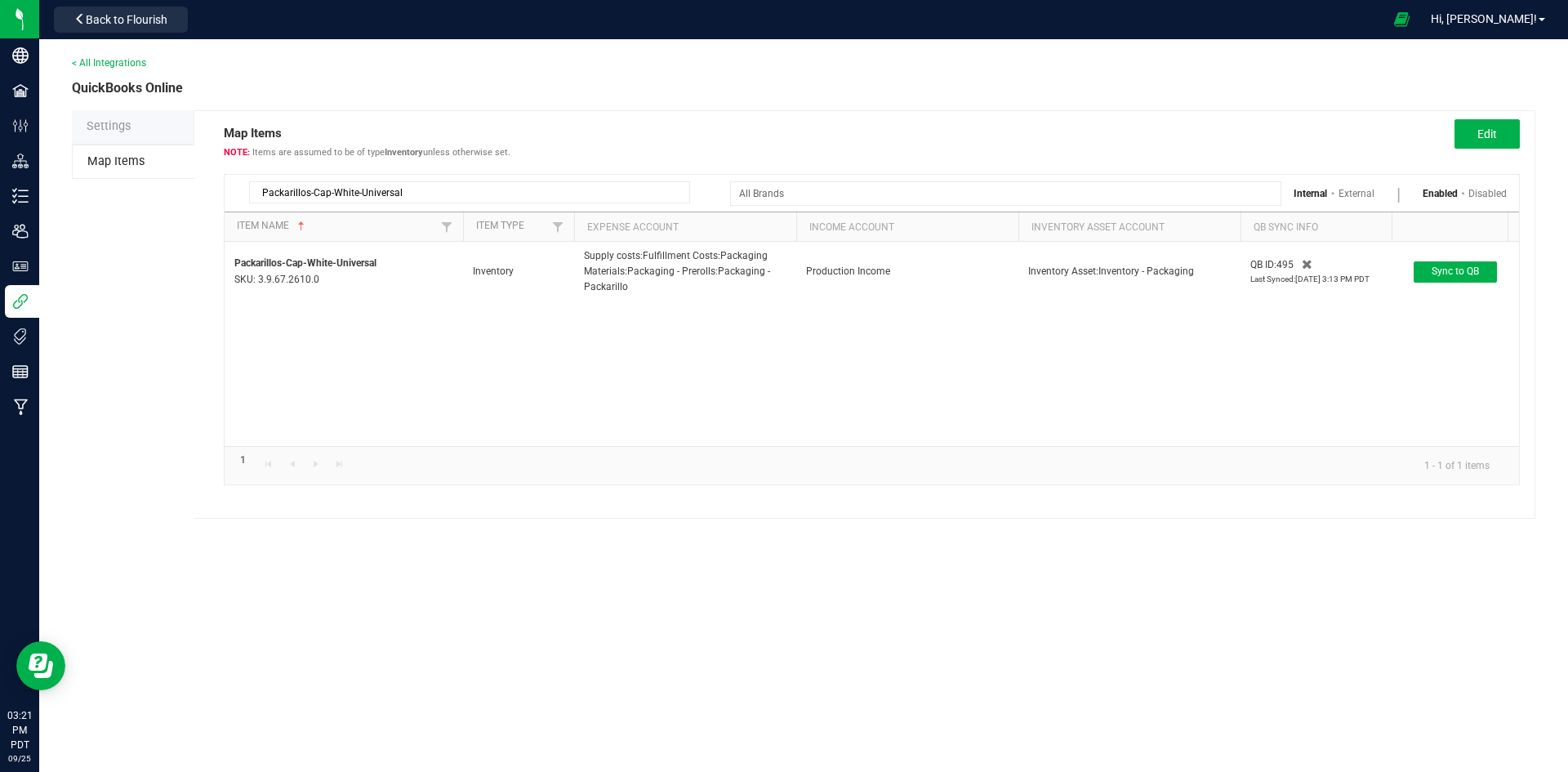
paste input "Plug"
click at [424, 184] on input "Packarillos-Plug -White-Universal" at bounding box center [469, 192] width 441 height 22
paste input "Packarillos-Plug-Hot Pink-Universal"
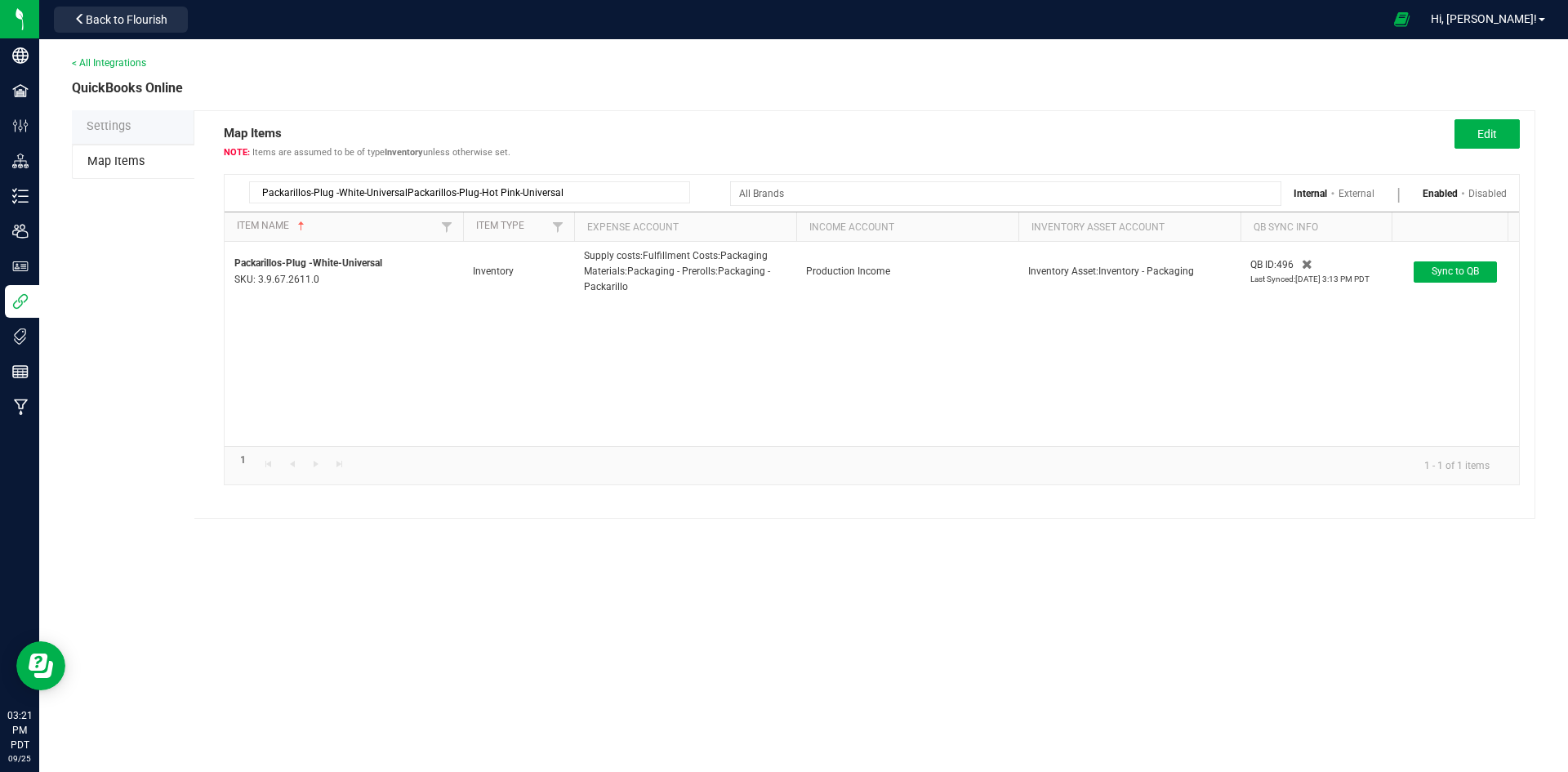
click at [429, 186] on input "Packarillos-Plug -White-UniversalPackarillos-Plug-Hot Pink-Universal" at bounding box center [469, 192] width 441 height 22
paste input
click at [429, 186] on input "Packarillos-Plug-Hot Pink-Universal" at bounding box center [469, 192] width 441 height 22
click at [508, 196] on input "Packarillos-Plug-Hot Pink-Universal" at bounding box center [469, 192] width 441 height 22
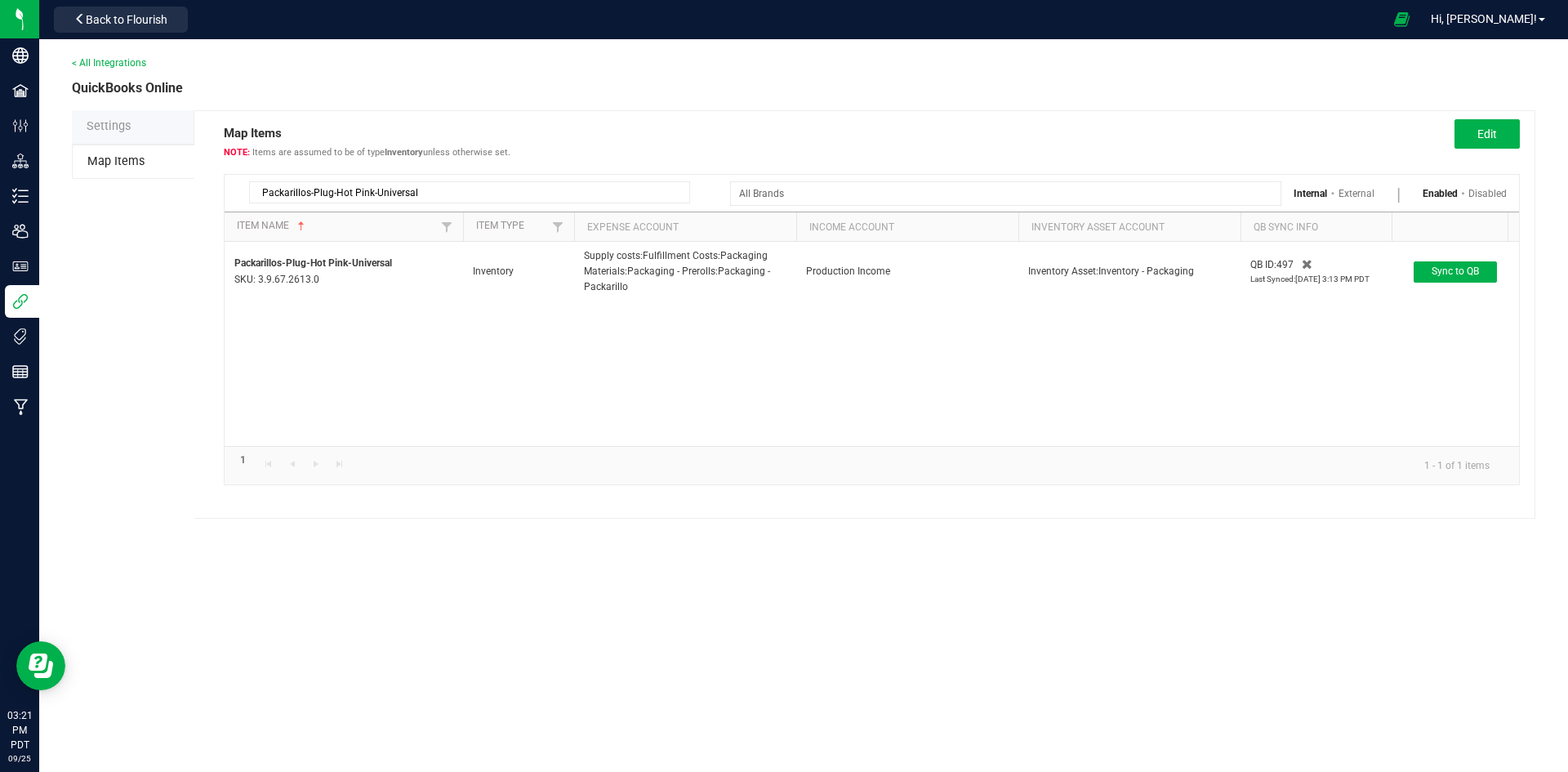
click at [508, 196] on input "Packarillos-Plug-Hot Pink-Universal" at bounding box center [469, 192] width 441 height 22
paste input "Glass Cone Joint-Shrinkwrap-Clear"
click at [497, 195] on input "Glass Cone Joint-Shrinkwrap-ClearUniversal" at bounding box center [469, 192] width 441 height 22
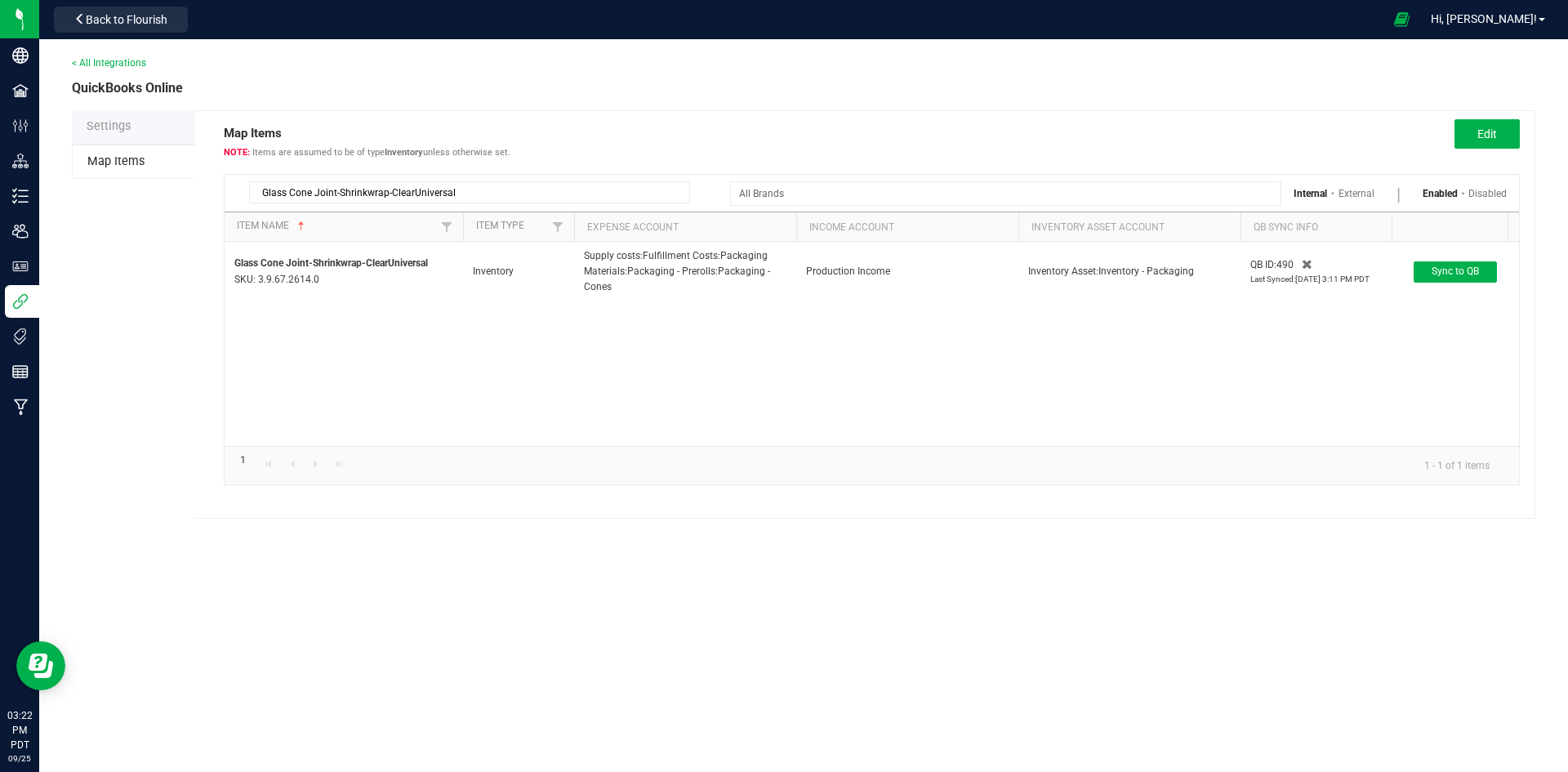
click at [497, 195] on input "Glass Cone Joint-Shrinkwrap-ClearUniversal" at bounding box center [469, 192] width 441 height 22
paste input "Packarillos-Cap-Hot Pink-"
type input "Packarillos-Cap-Hot Pink-Universal"
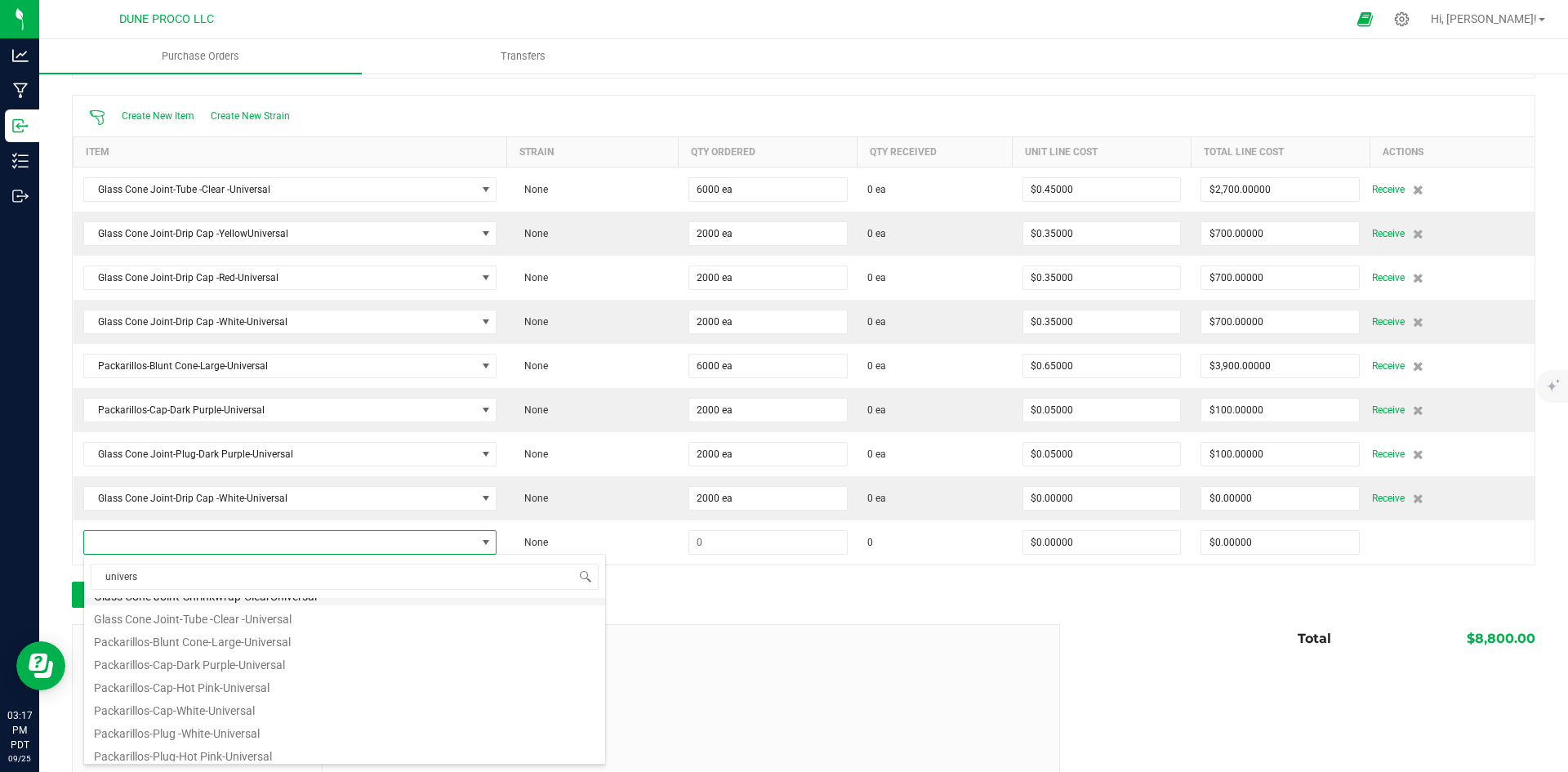
scroll to position [111, 0]
click at [270, 725] on li "Packarillos-Plug -White-Universal" at bounding box center [344, 726] width 521 height 22
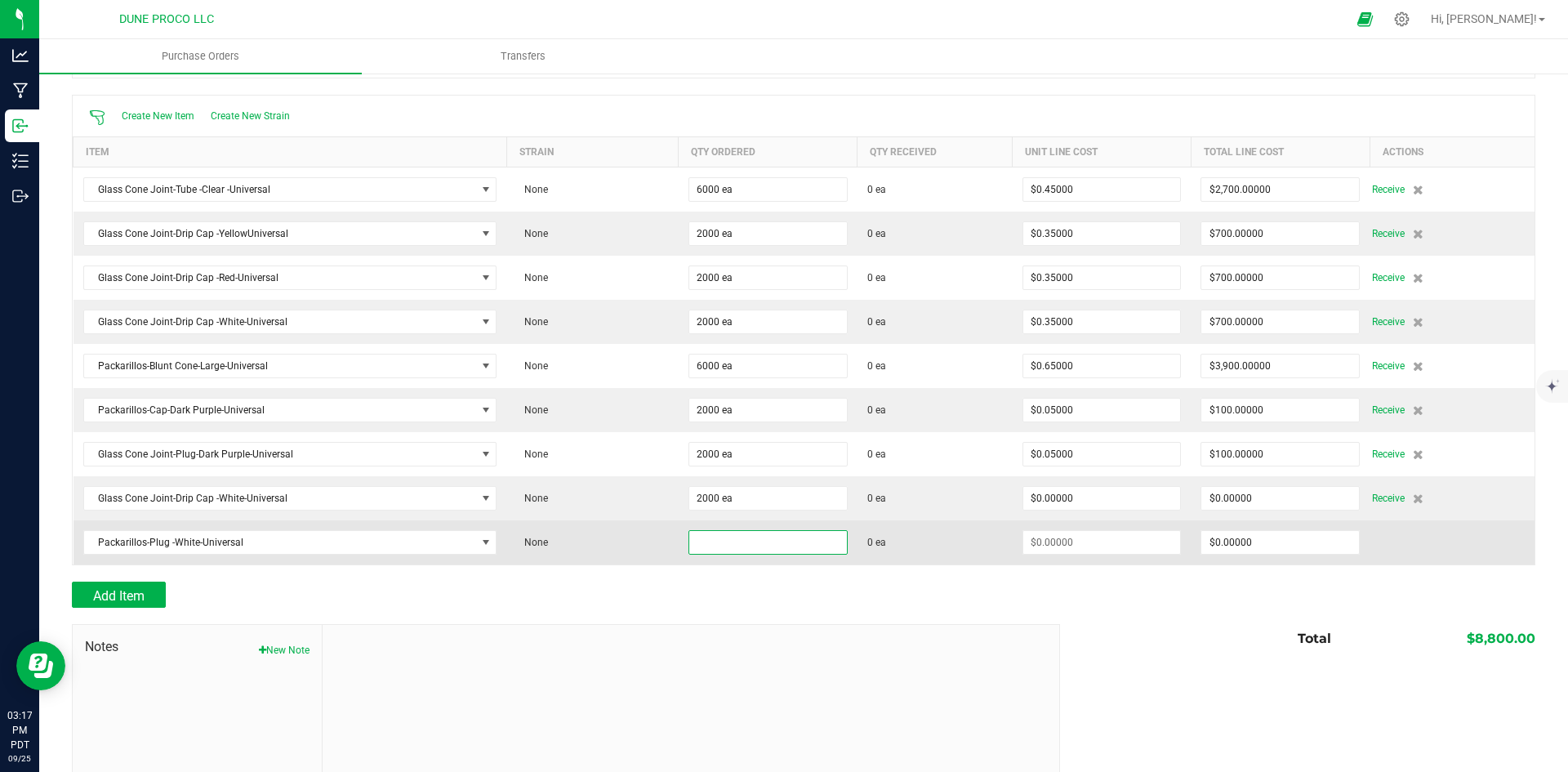
click at [727, 543] on input at bounding box center [767, 542] width 157 height 22
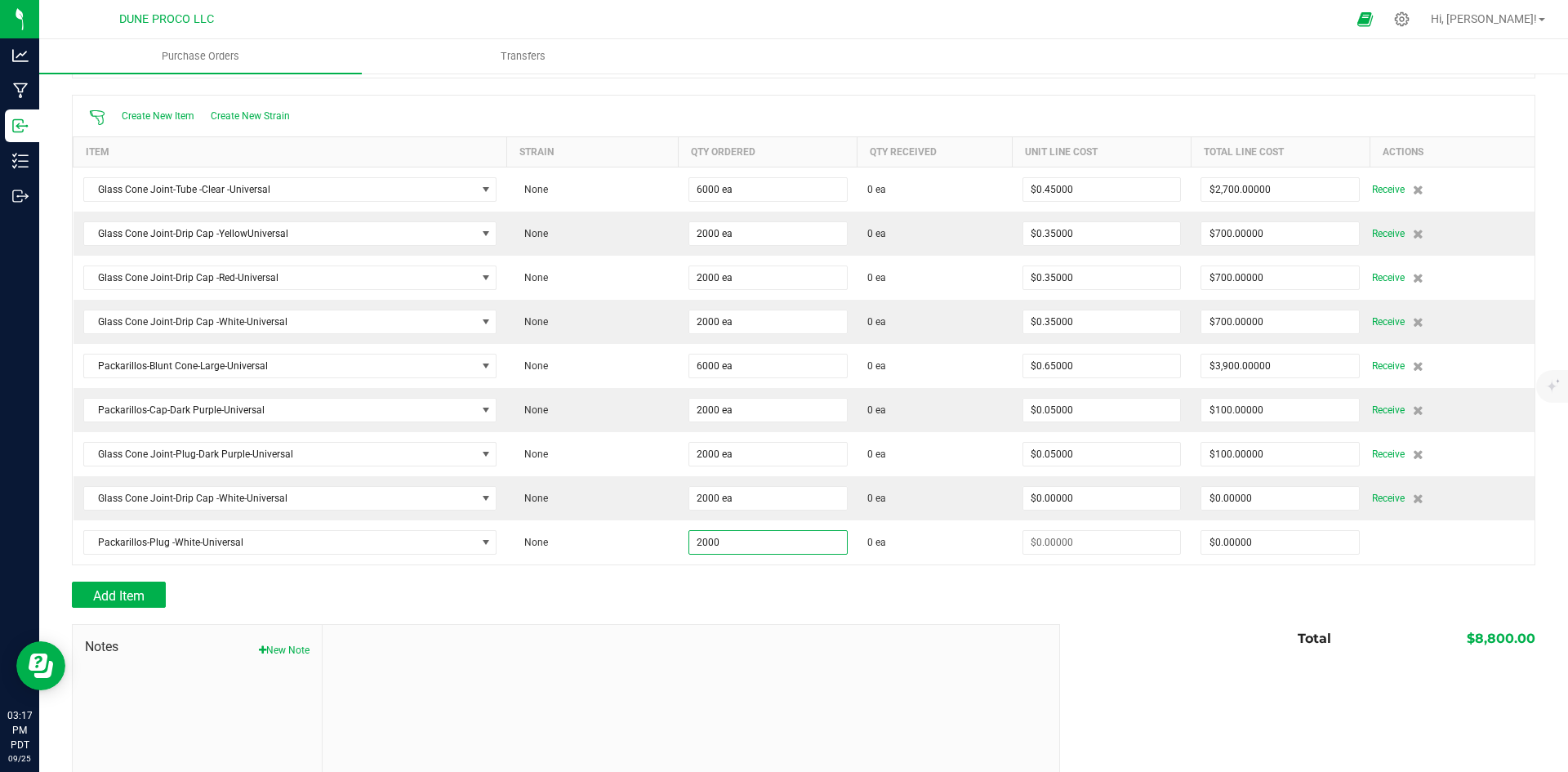
type input "2000 ea"
click at [728, 572] on div at bounding box center [803, 573] width 1463 height 17
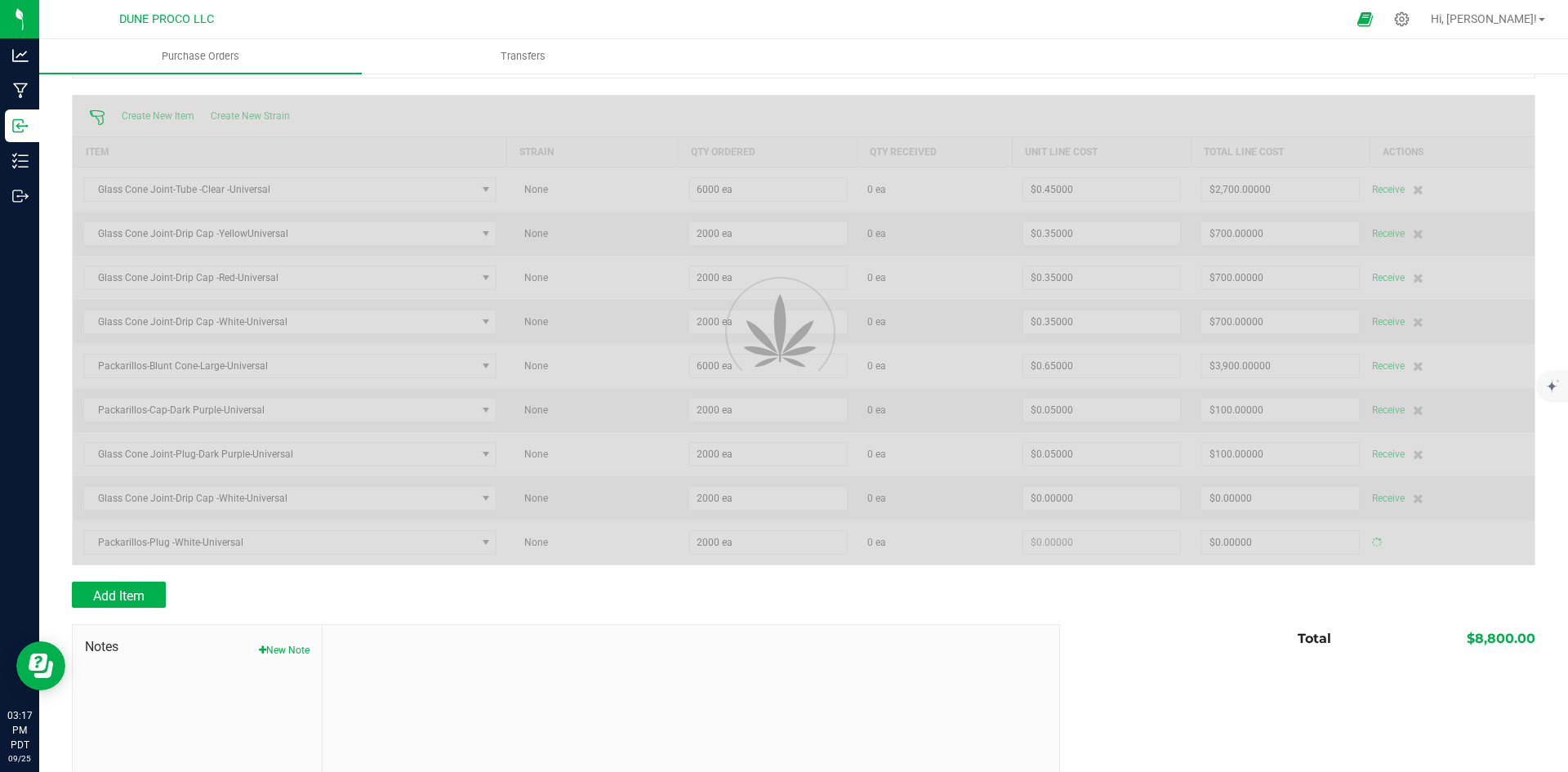
type input "$0.00000"
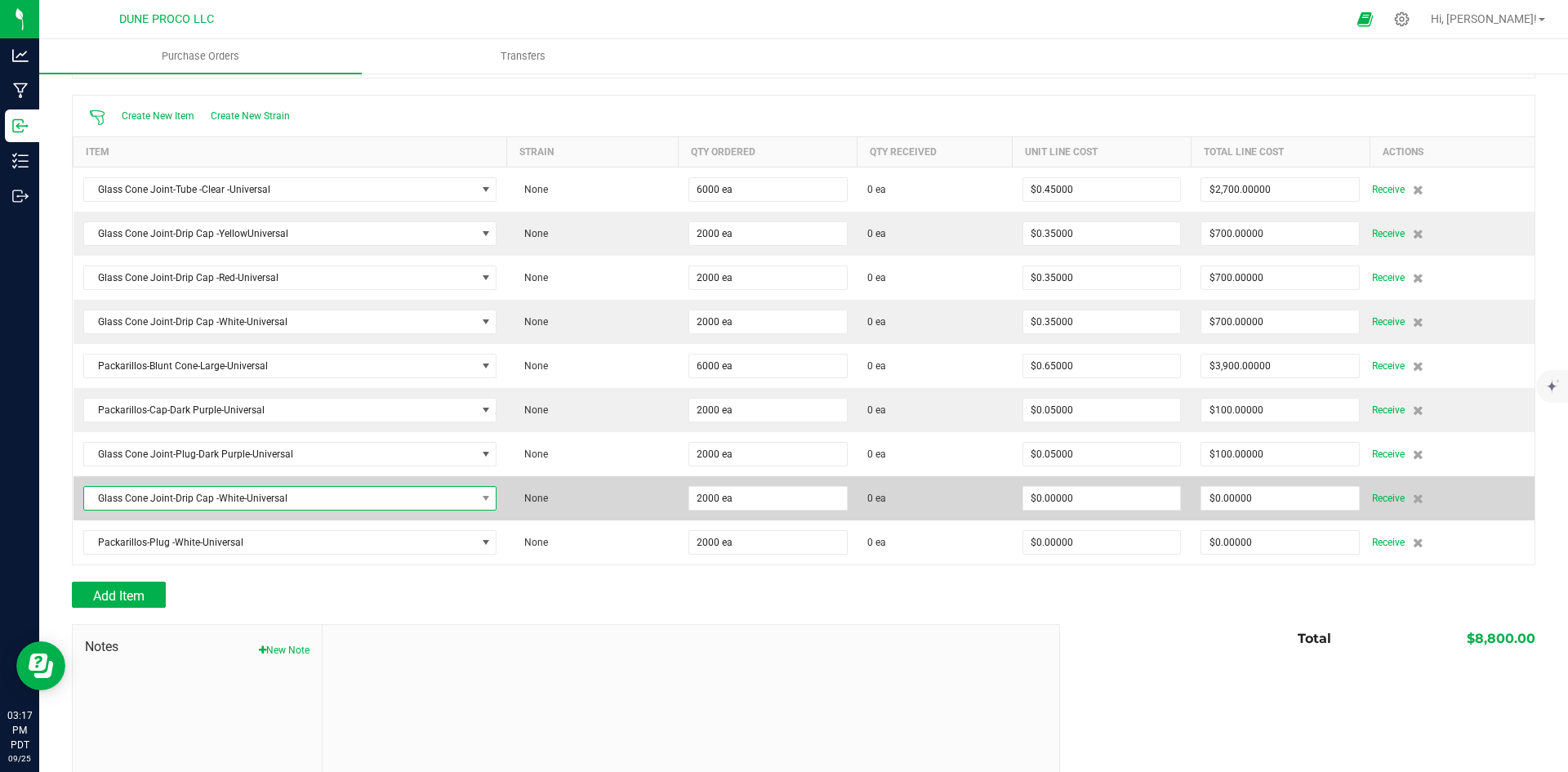
click at [287, 503] on span "Glass Cone Joint-Drip Cap -White-Universal" at bounding box center [279, 497] width 392 height 22
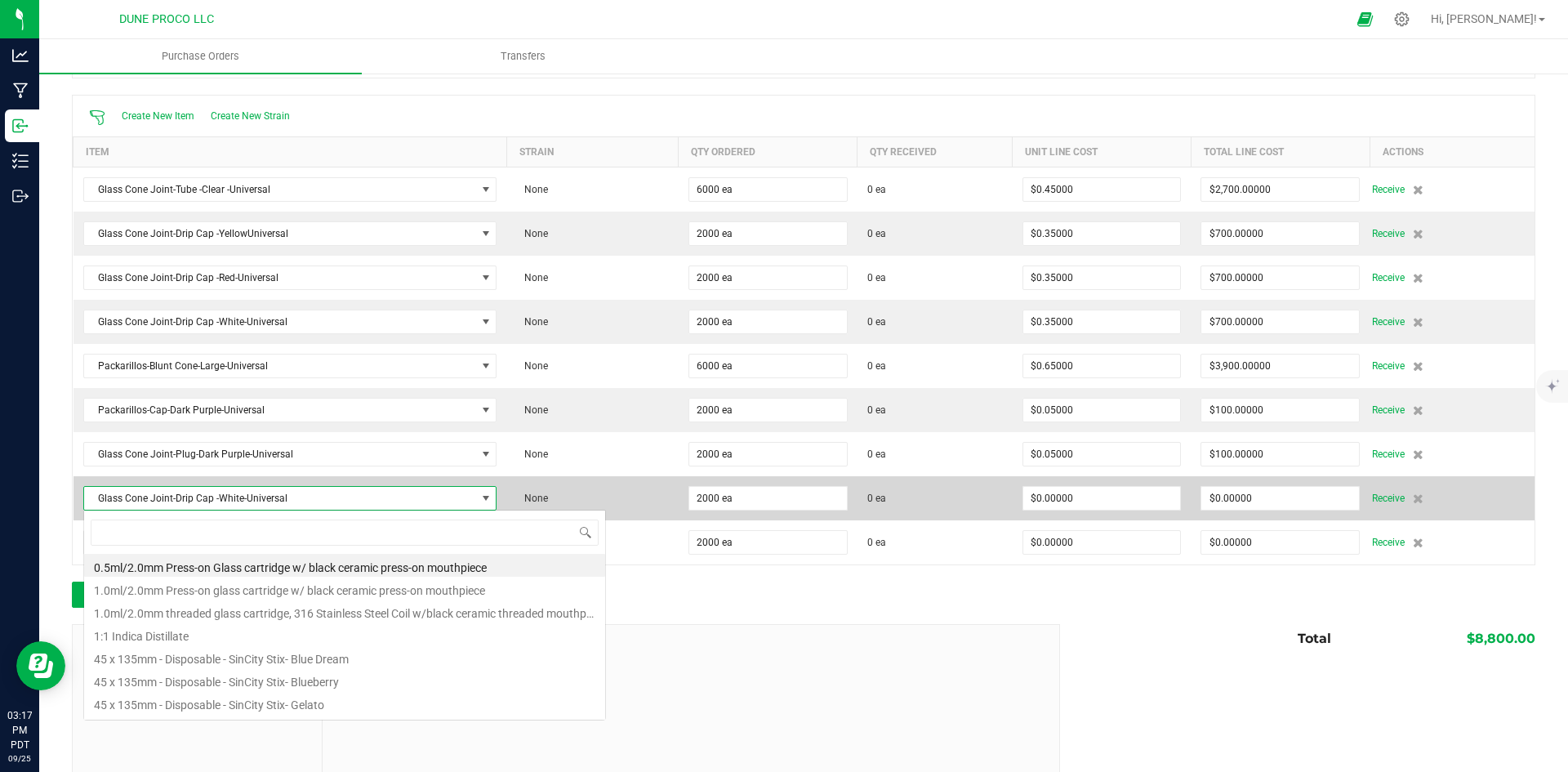
scroll to position [24, 407]
type input "univers"
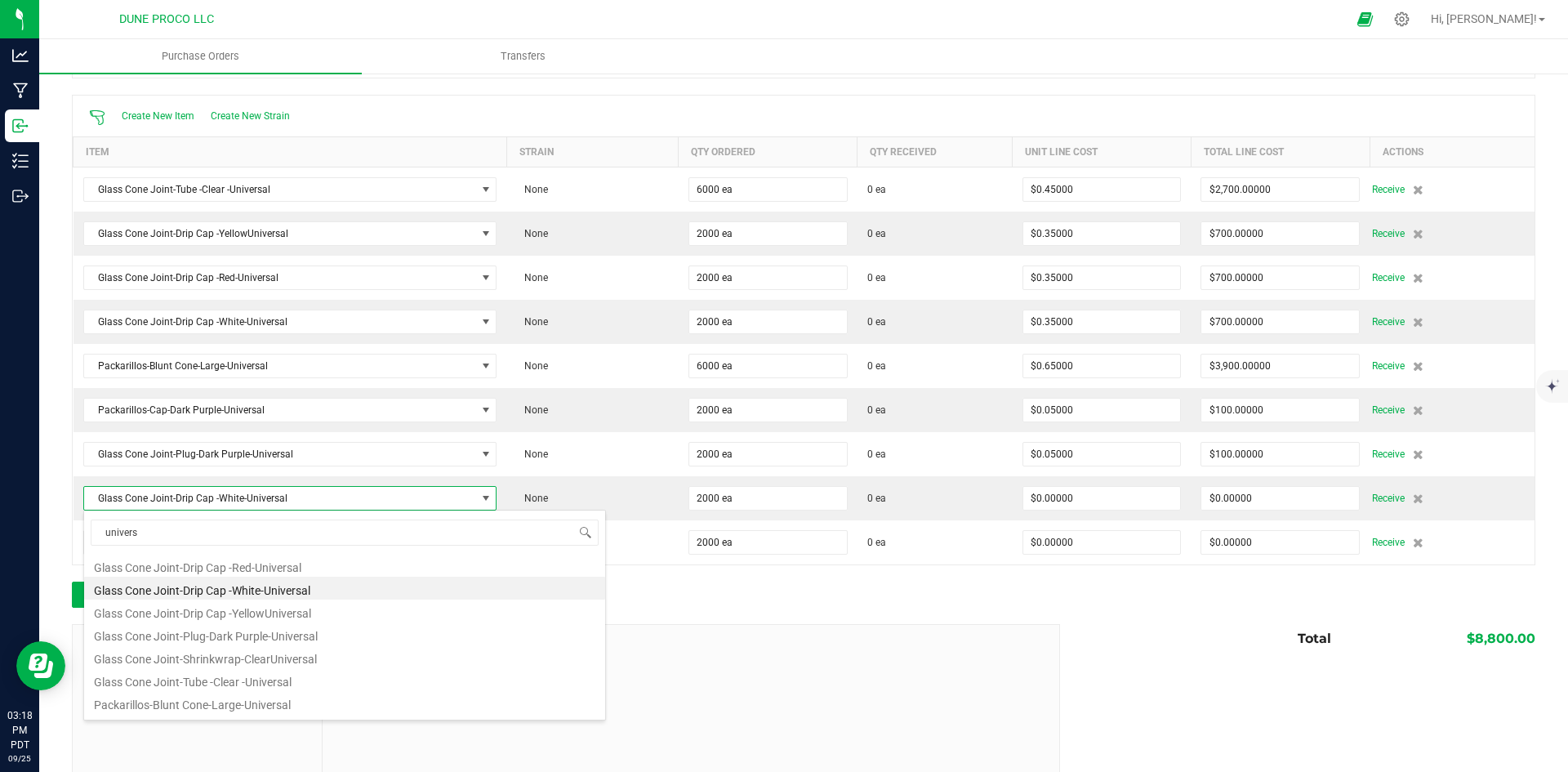
click at [348, 588] on li "Glass Cone Joint-Drip Cap -White-Universal" at bounding box center [344, 587] width 521 height 22
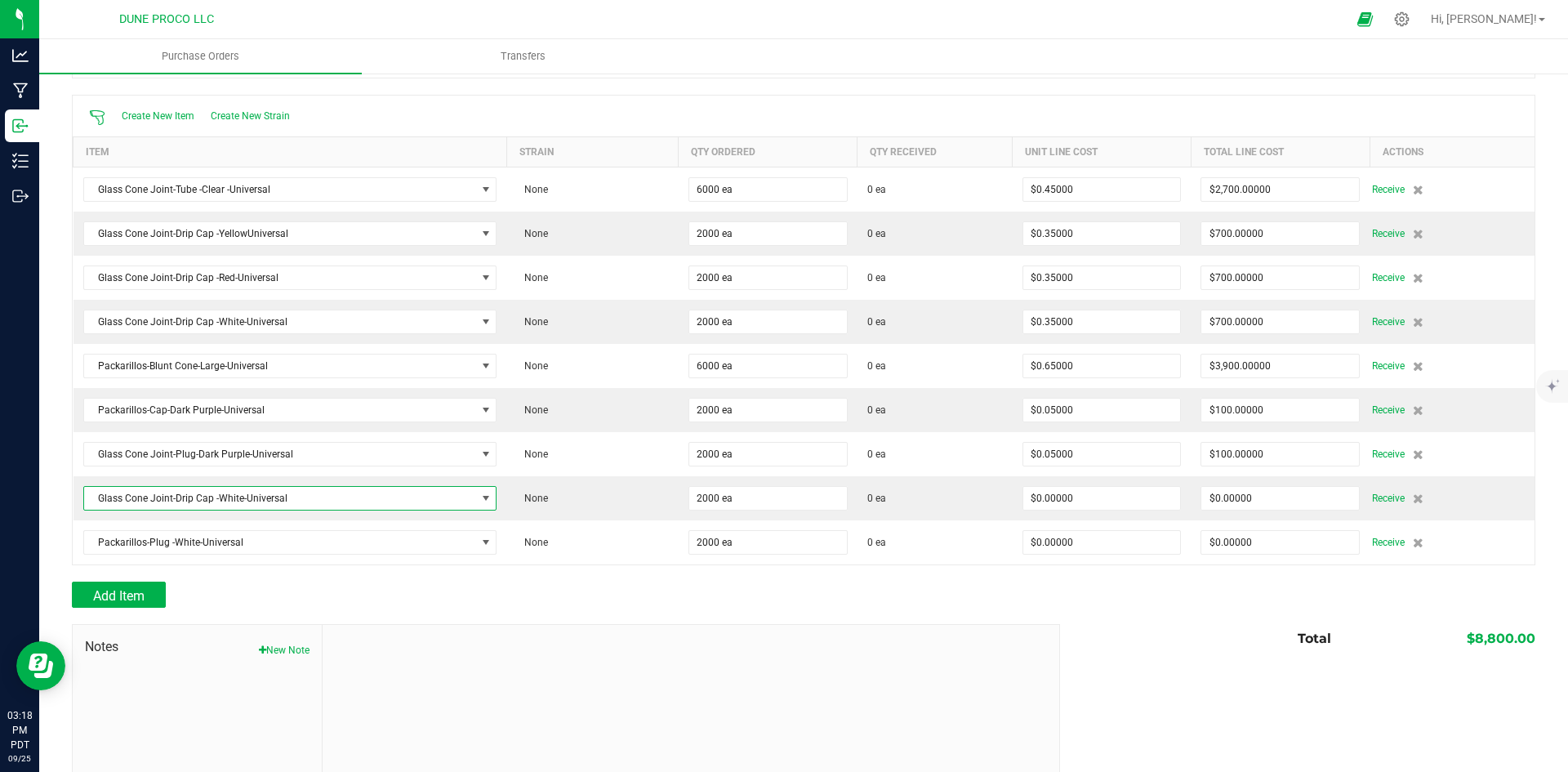
click at [942, 585] on div "Add Item" at bounding box center [559, 594] width 976 height 26
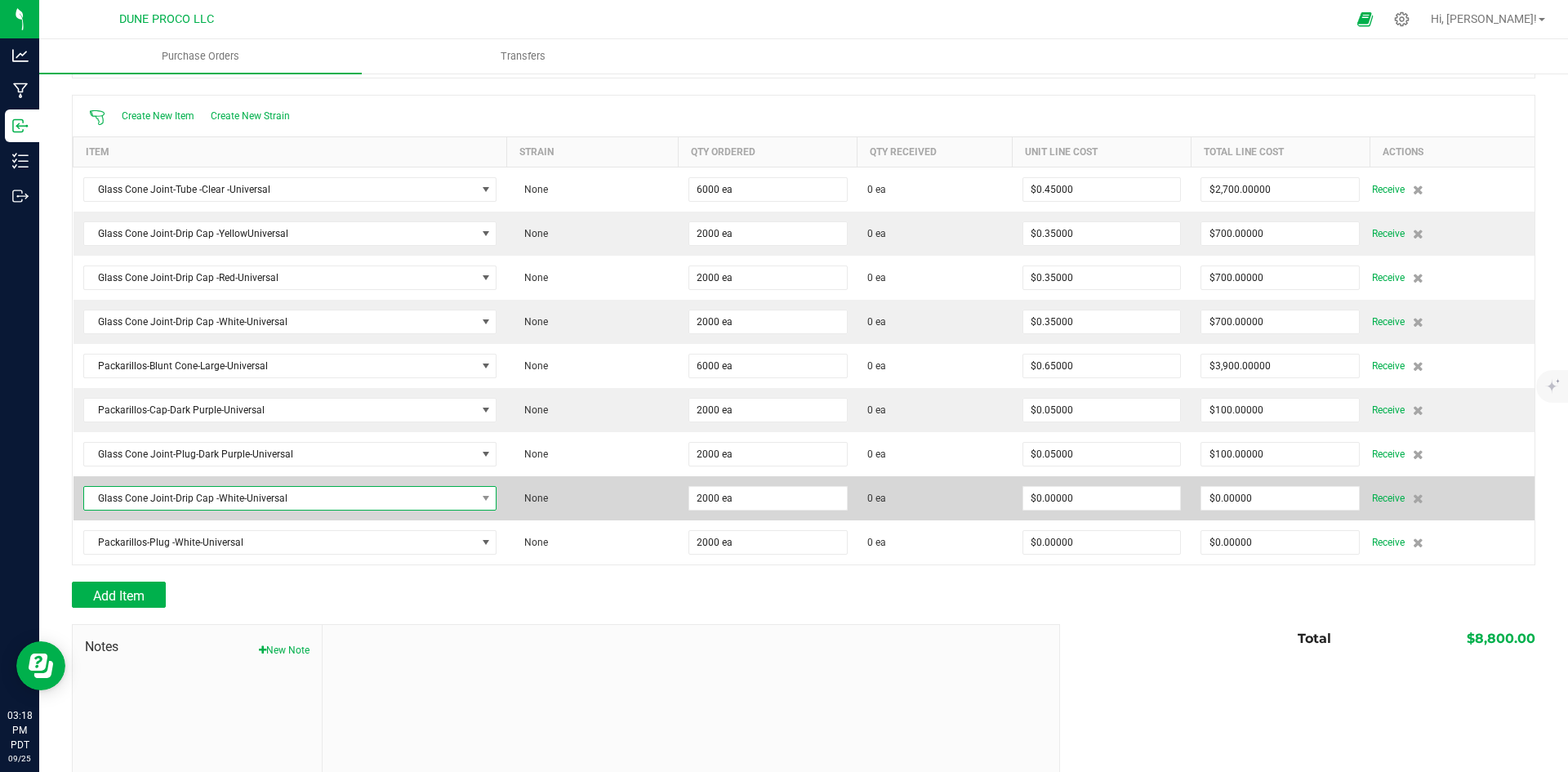
click at [367, 498] on span "Glass Cone Joint-Drip Cap -White-Universal" at bounding box center [279, 497] width 392 height 22
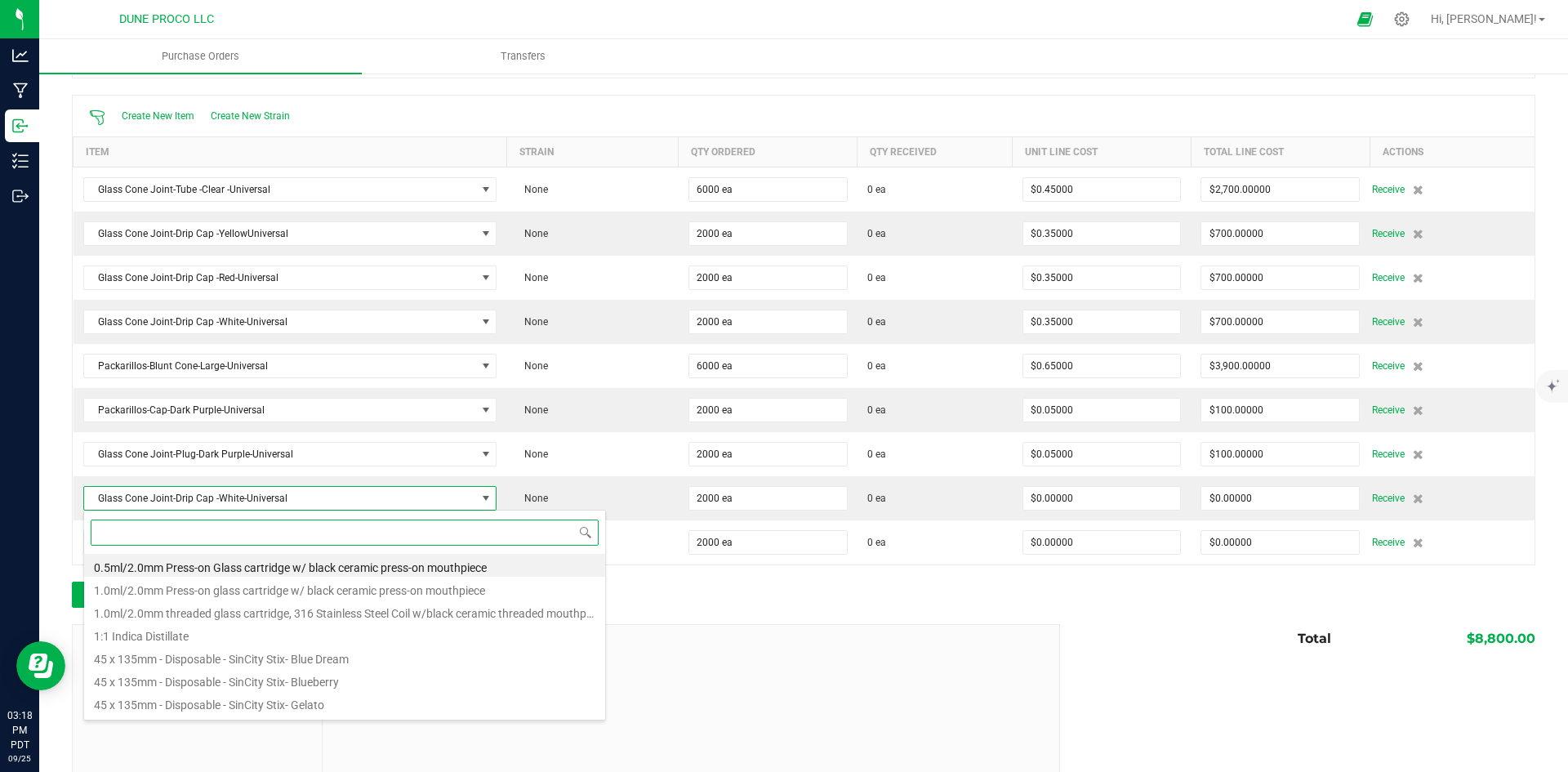
paste input "univers"
type input "univers"
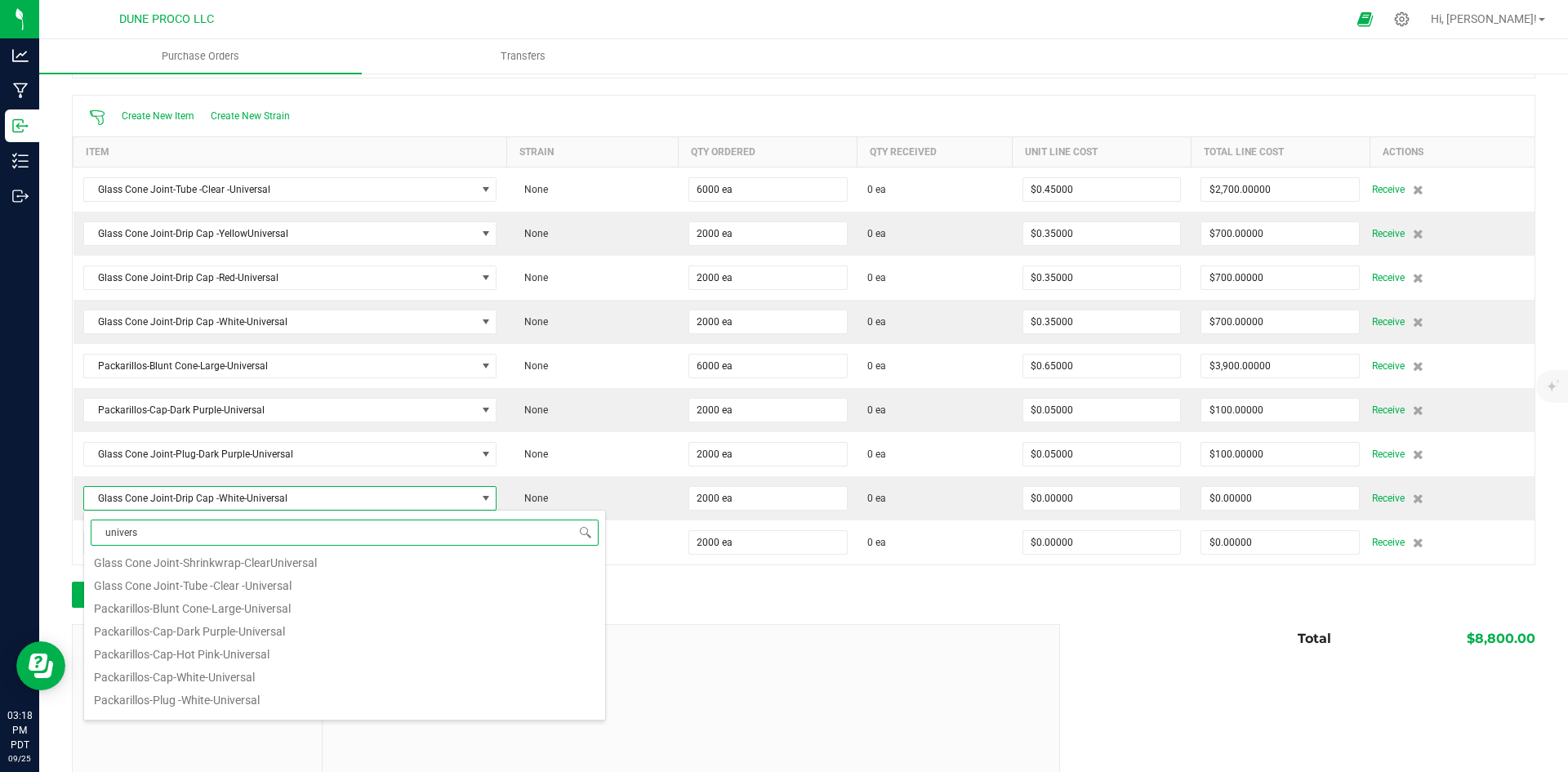
scroll to position [111, 0]
click at [331, 666] on li "Packarillos-Cap-White-Universal" at bounding box center [344, 659] width 521 height 22
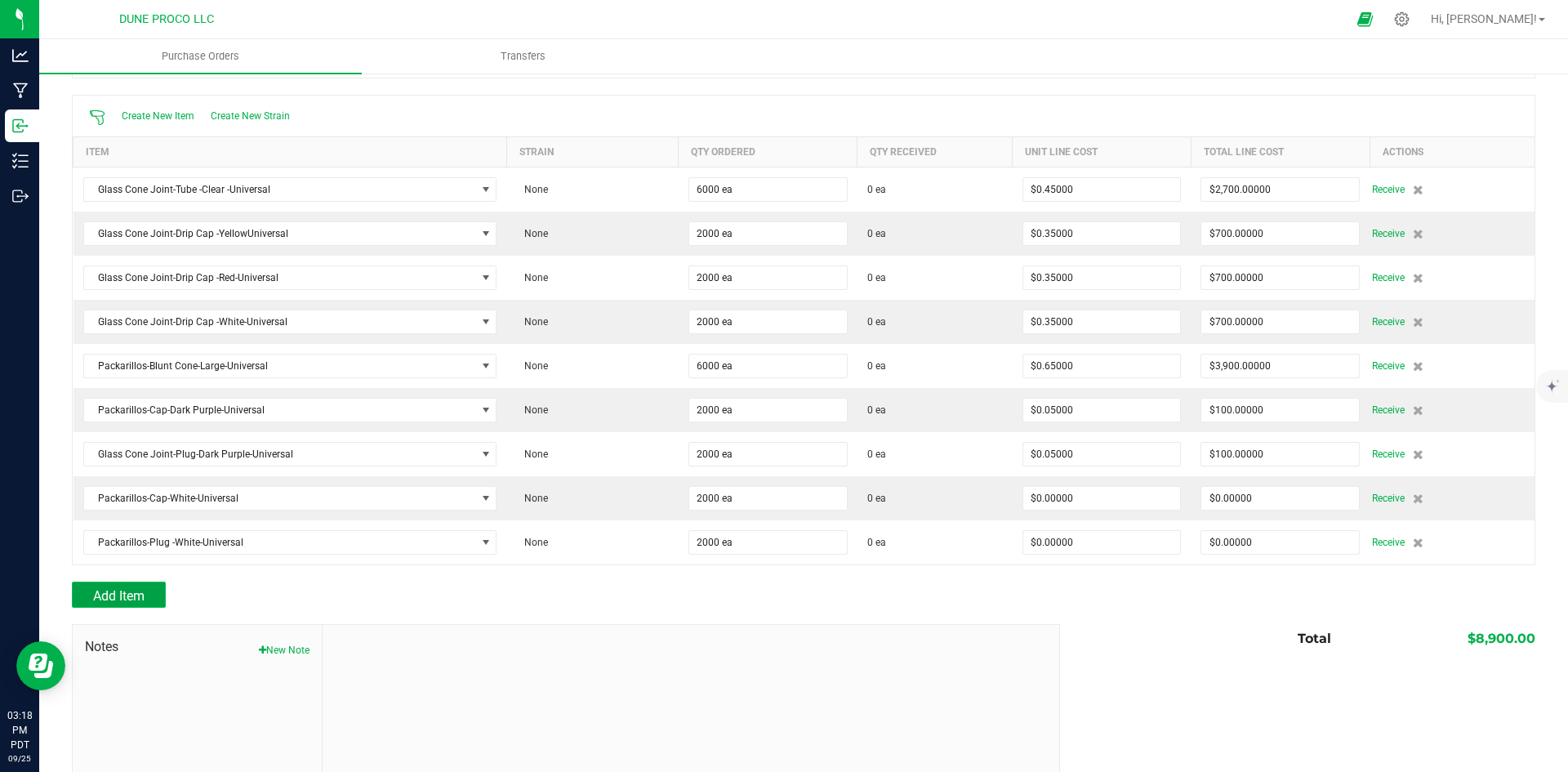
click at [131, 599] on span "Add Item" at bounding box center [119, 596] width 52 height 16
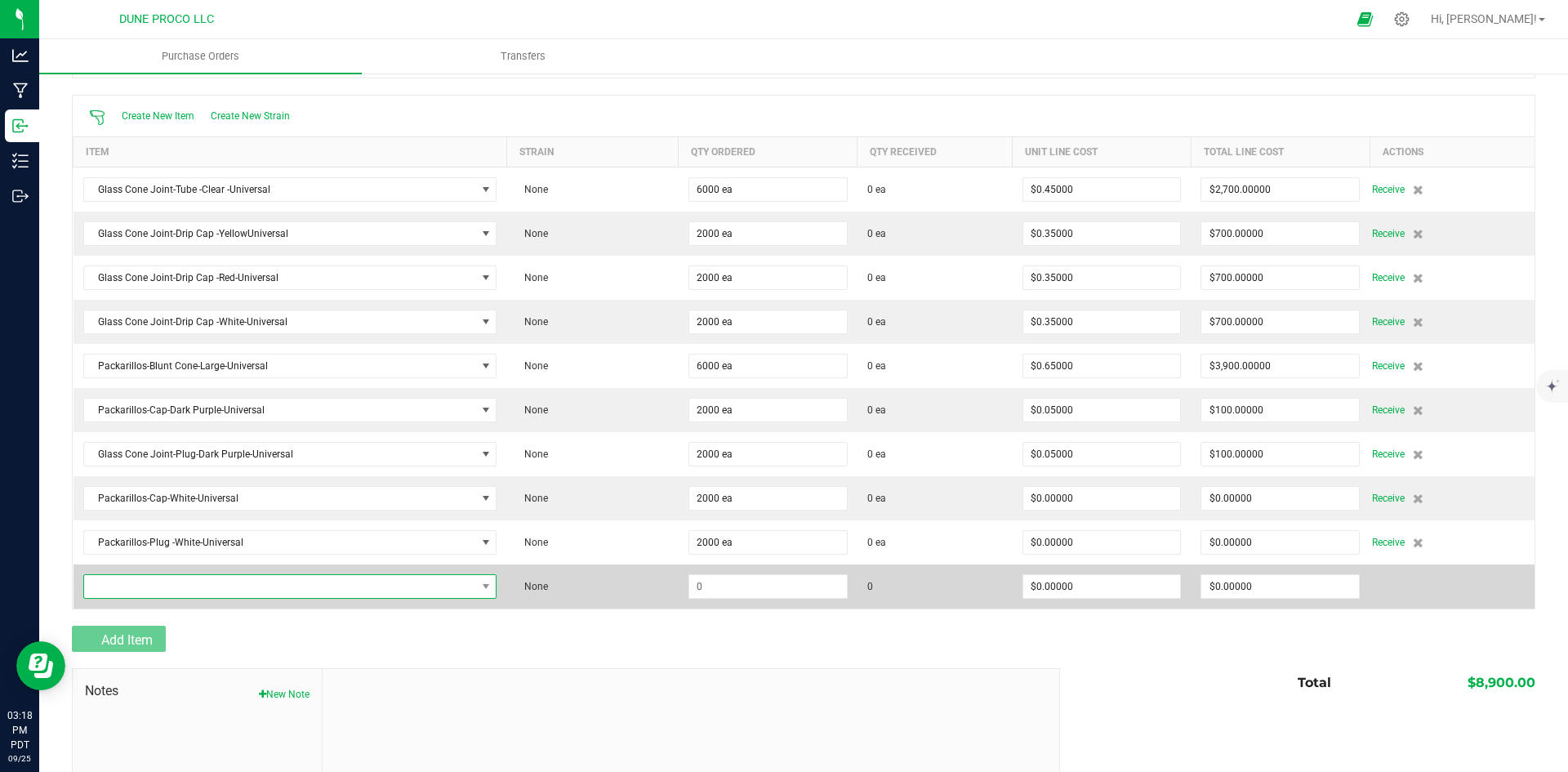
click at [146, 587] on span "NO DATA FOUND" at bounding box center [279, 586] width 392 height 22
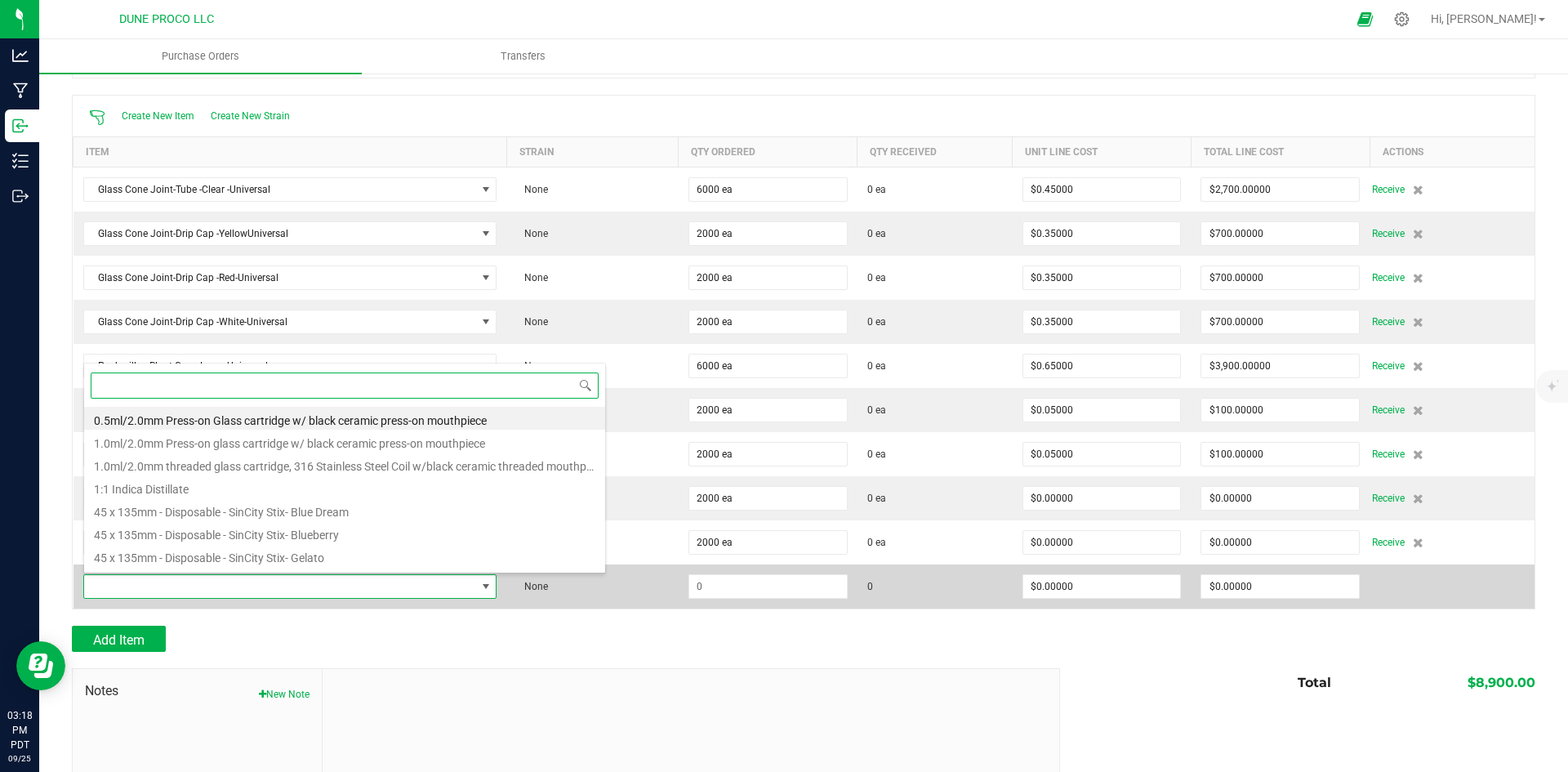
scroll to position [24, 403]
paste input "univers"
type input "univers"
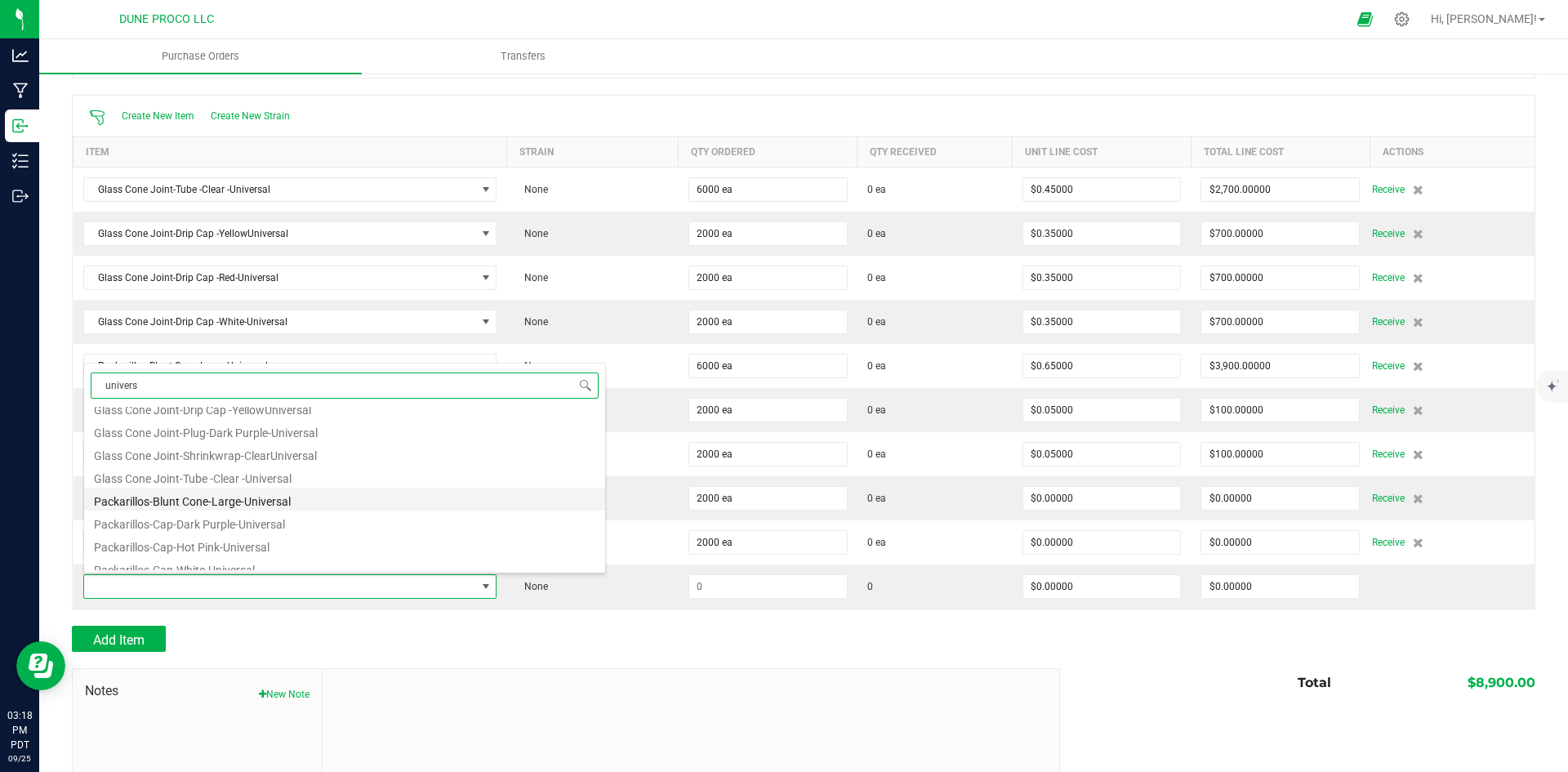
scroll to position [111, 0]
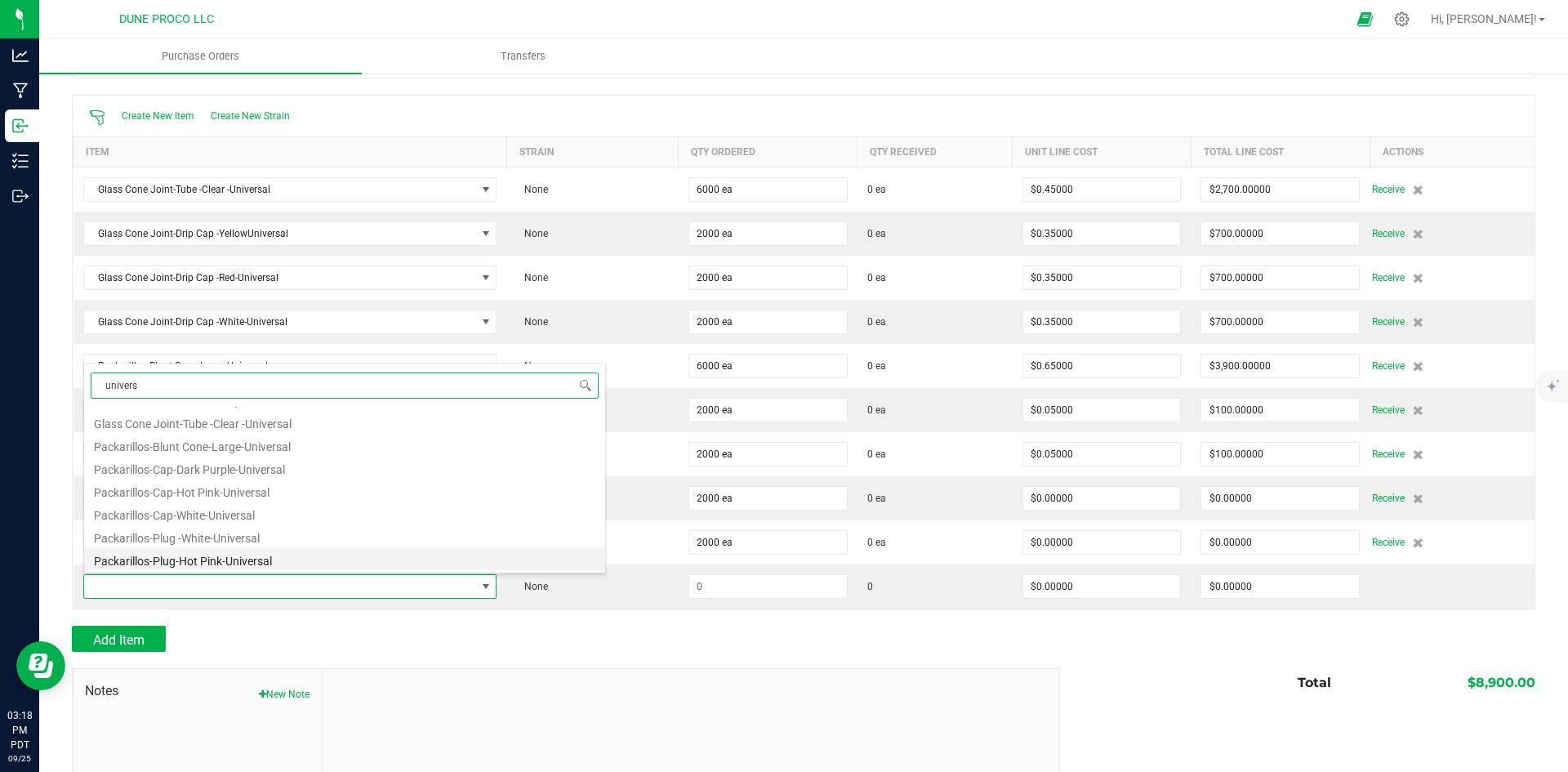
click at [269, 561] on li "Packarillos-Plug-Hot Pink-Universal" at bounding box center [344, 558] width 521 height 22
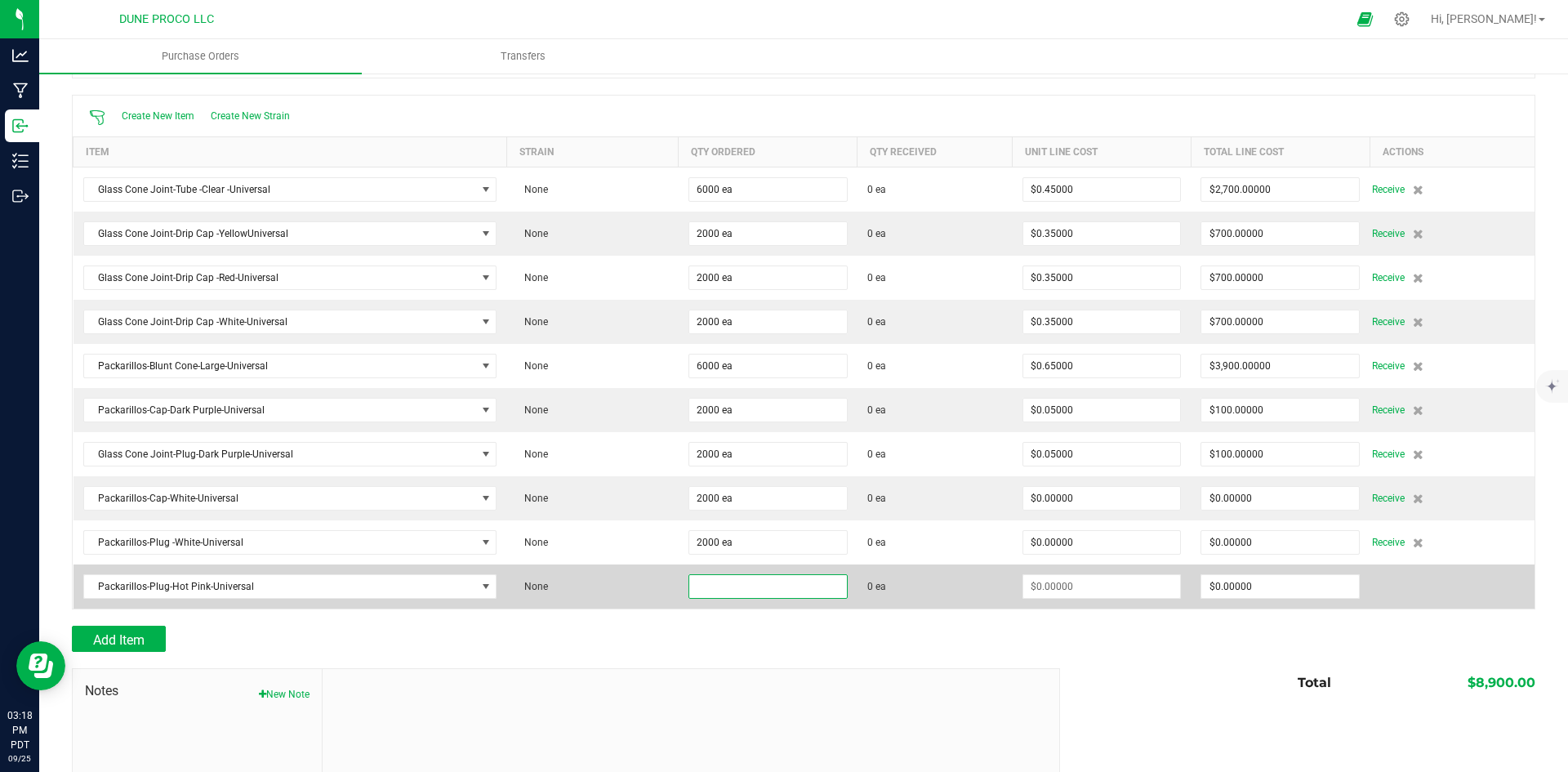
click at [725, 592] on input at bounding box center [767, 586] width 157 height 22
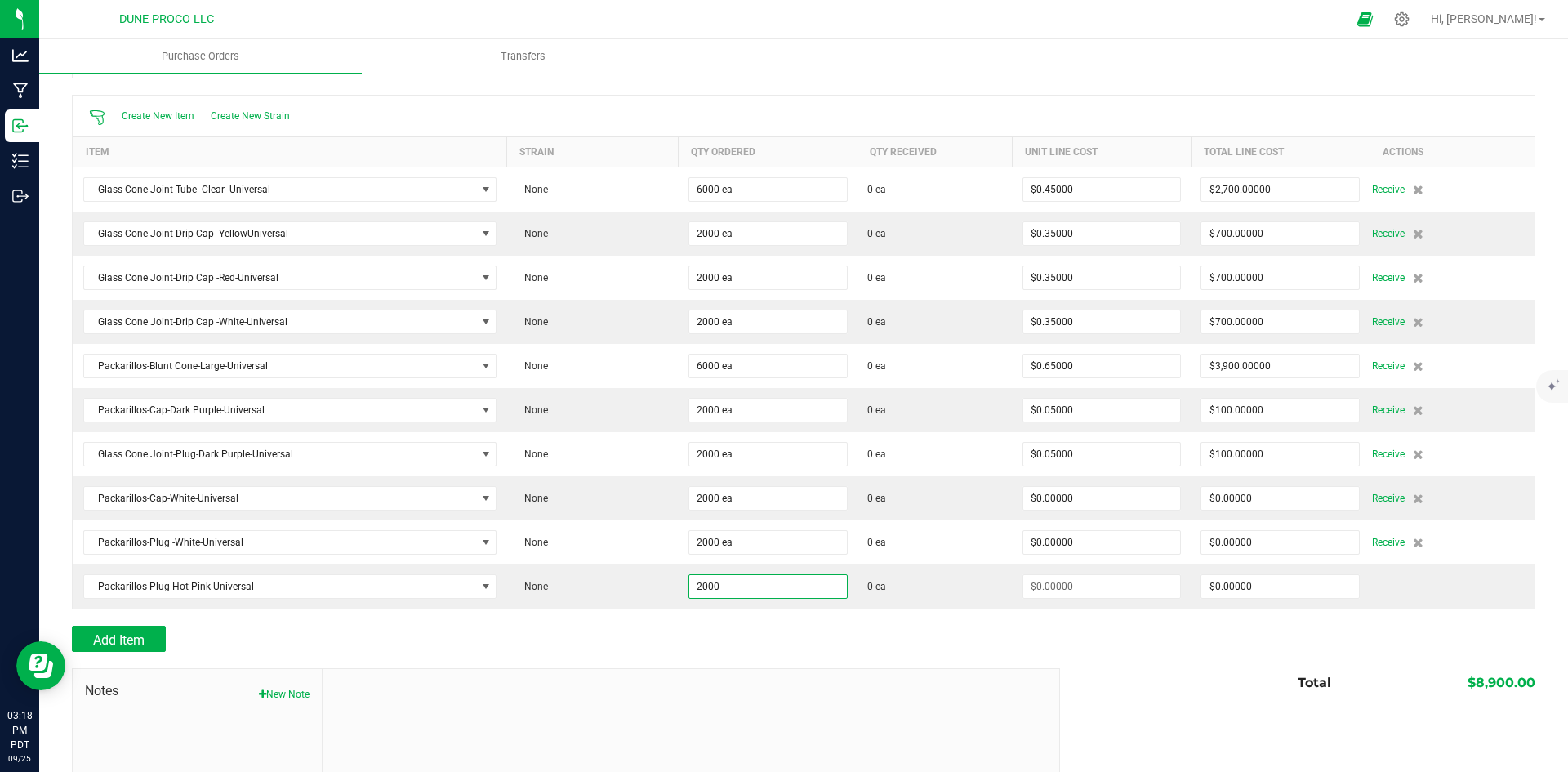
type input "2000 ea"
click at [695, 626] on div "Add Item" at bounding box center [559, 638] width 976 height 26
type input "$0.00000"
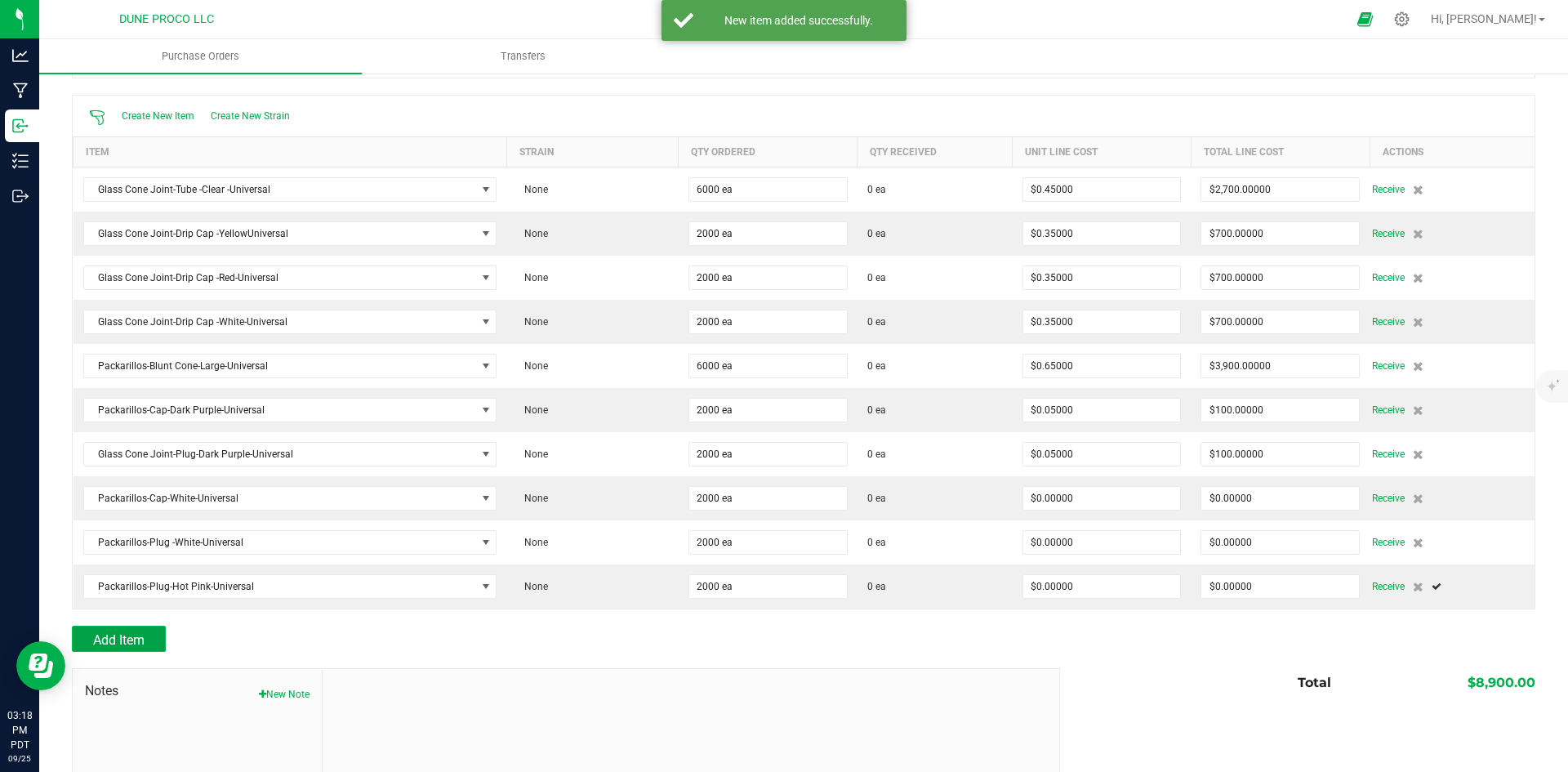
click at [145, 634] on span "Add Item" at bounding box center [119, 640] width 52 height 16
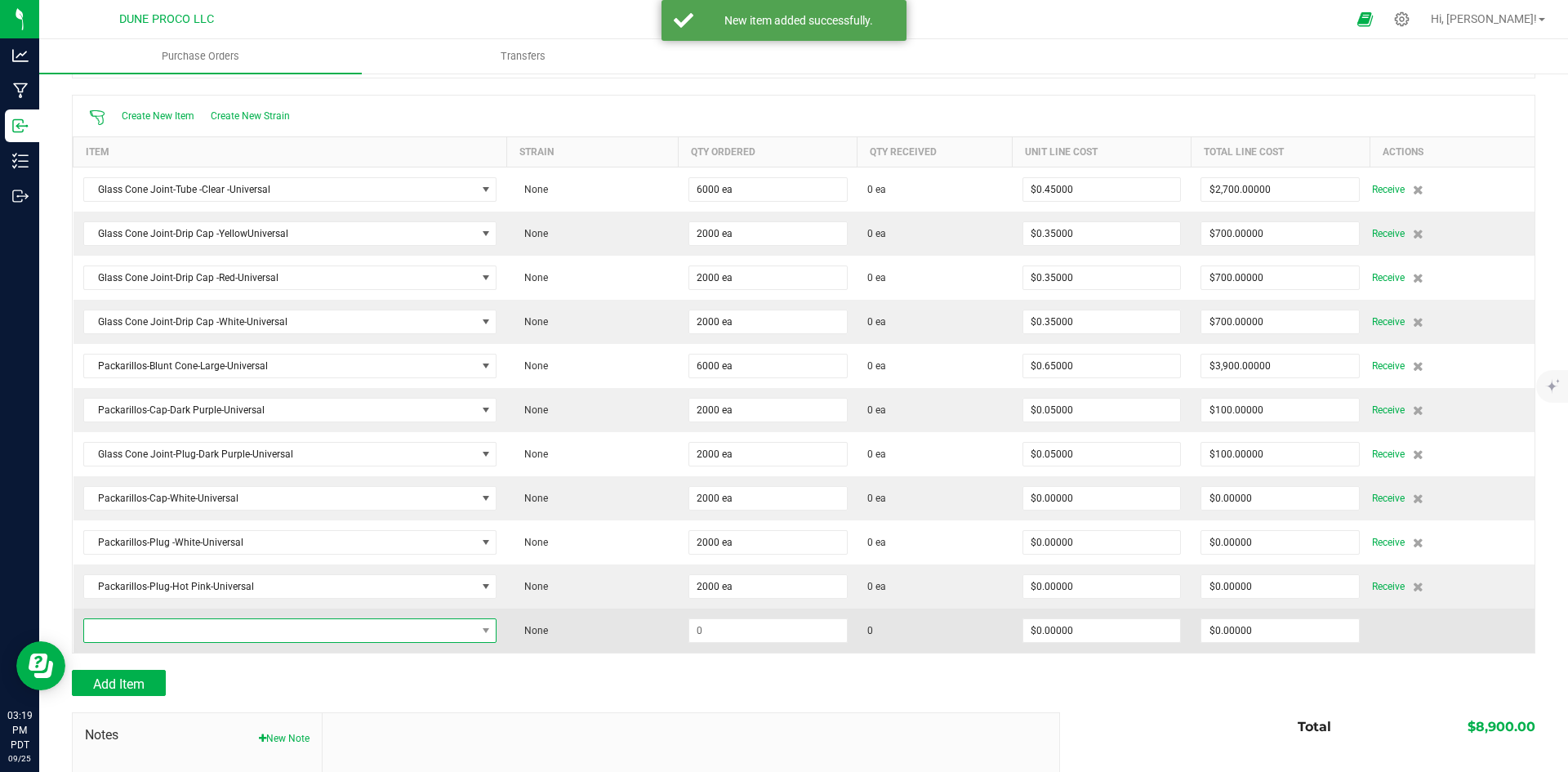
click at [205, 629] on span "NO DATA FOUND" at bounding box center [279, 630] width 392 height 22
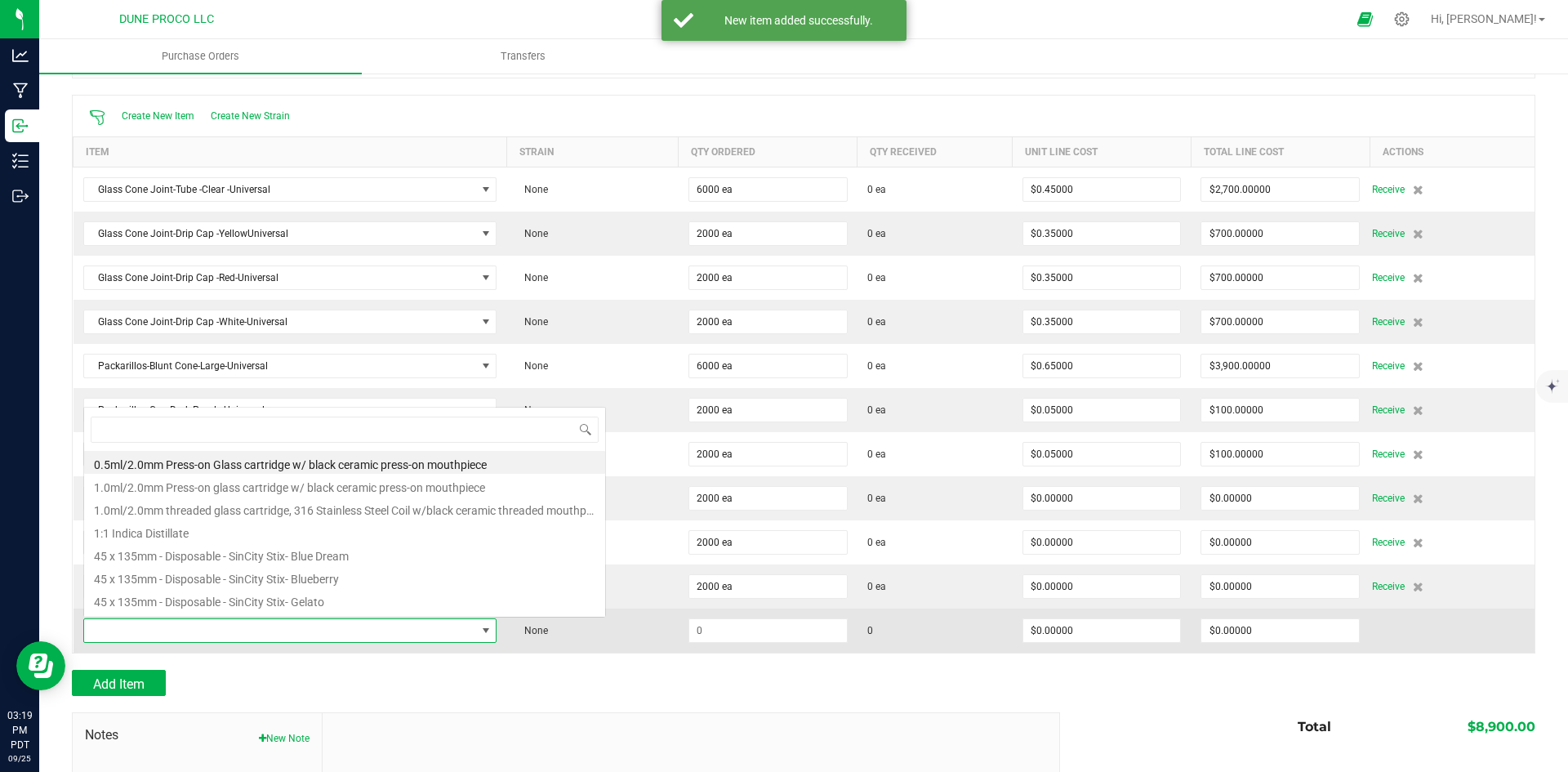
scroll to position [24, 403]
type input "shr"
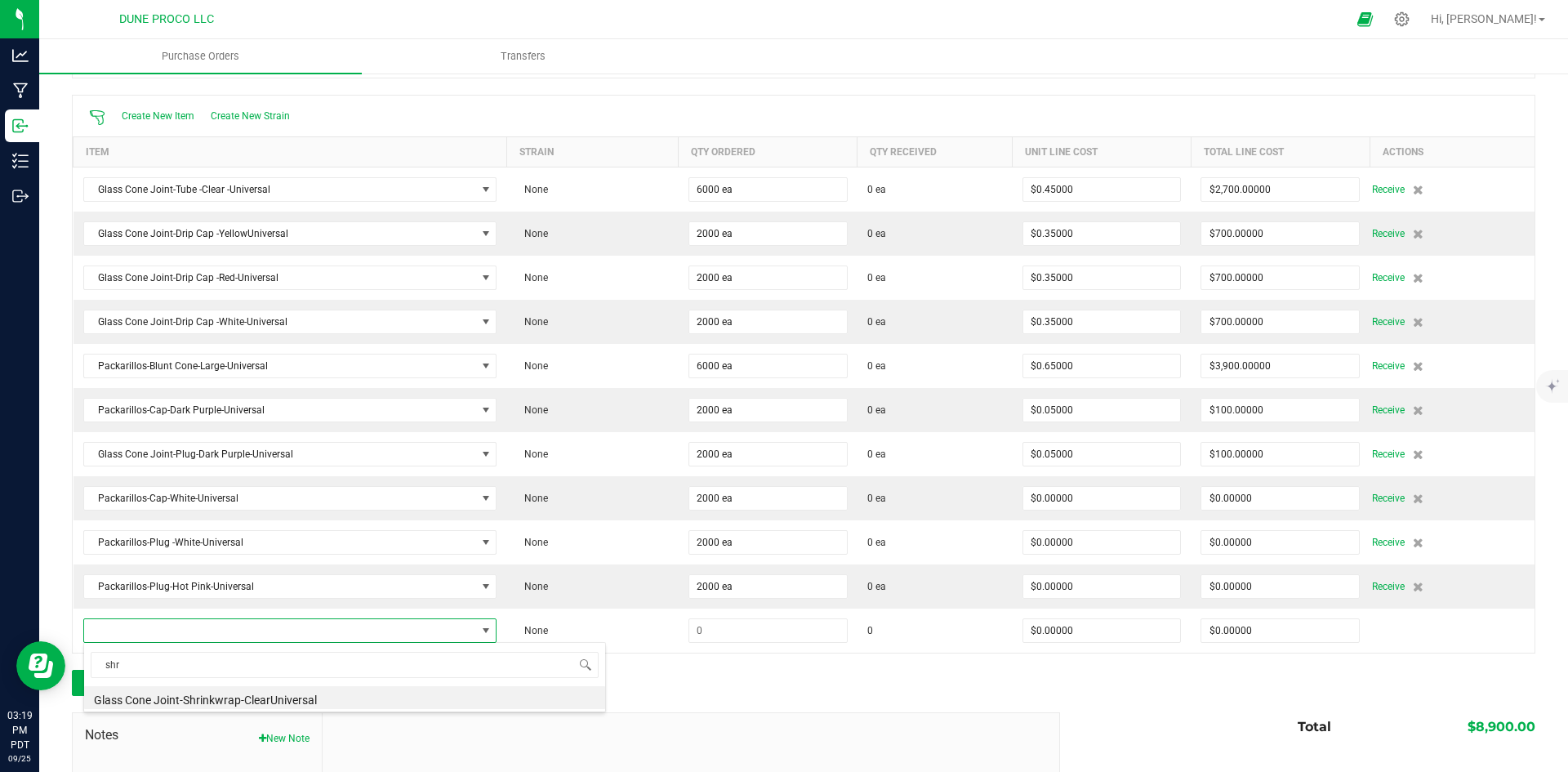
click at [245, 709] on div "shr Glass Cone Joint-Shrinkwrap-ClearUniversal" at bounding box center [344, 677] width 522 height 70
click at [253, 696] on li "Glass Cone Joint-Shrinkwrap-ClearUniversal" at bounding box center [344, 697] width 521 height 22
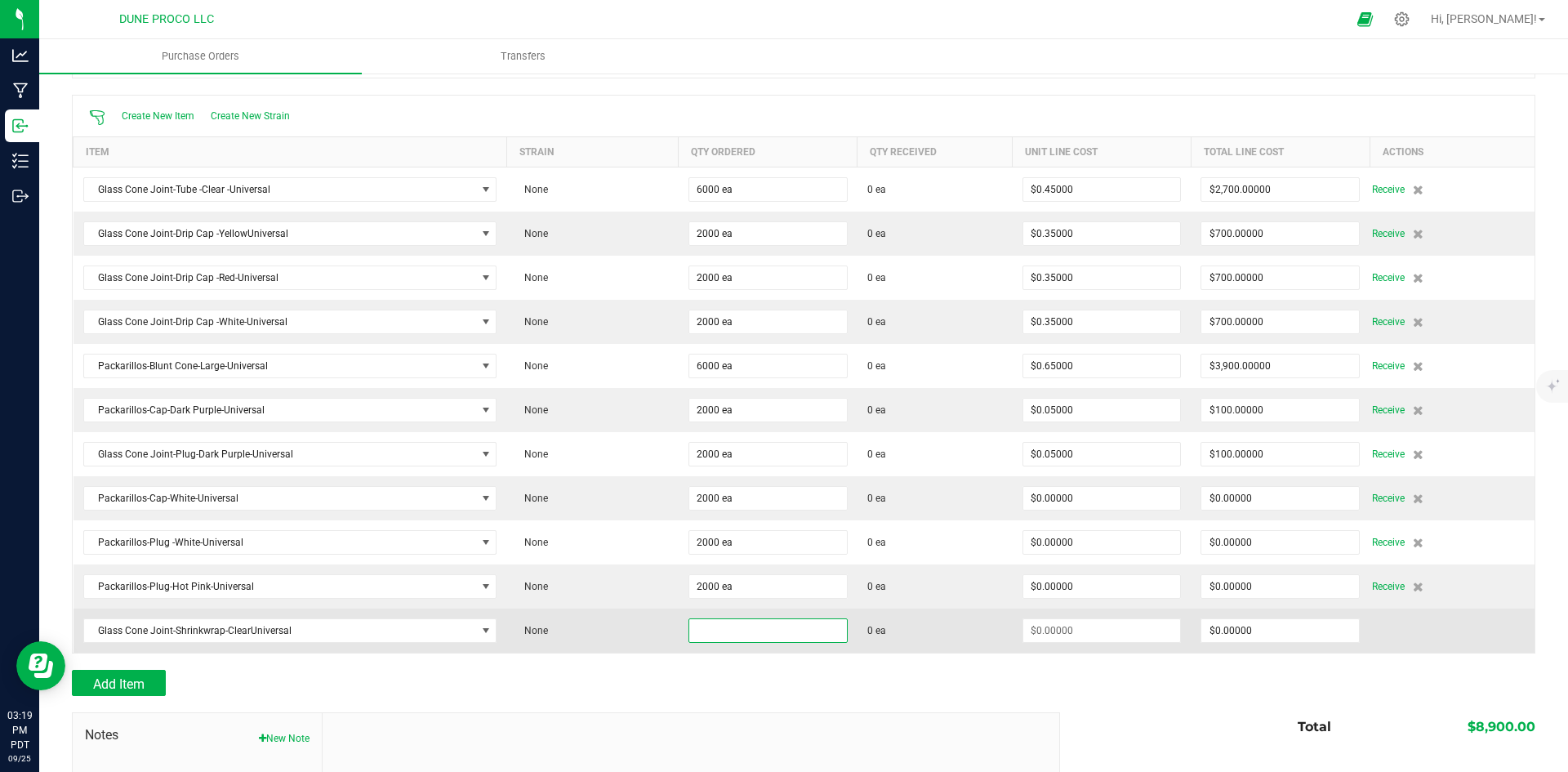
click at [742, 626] on input at bounding box center [767, 630] width 157 height 22
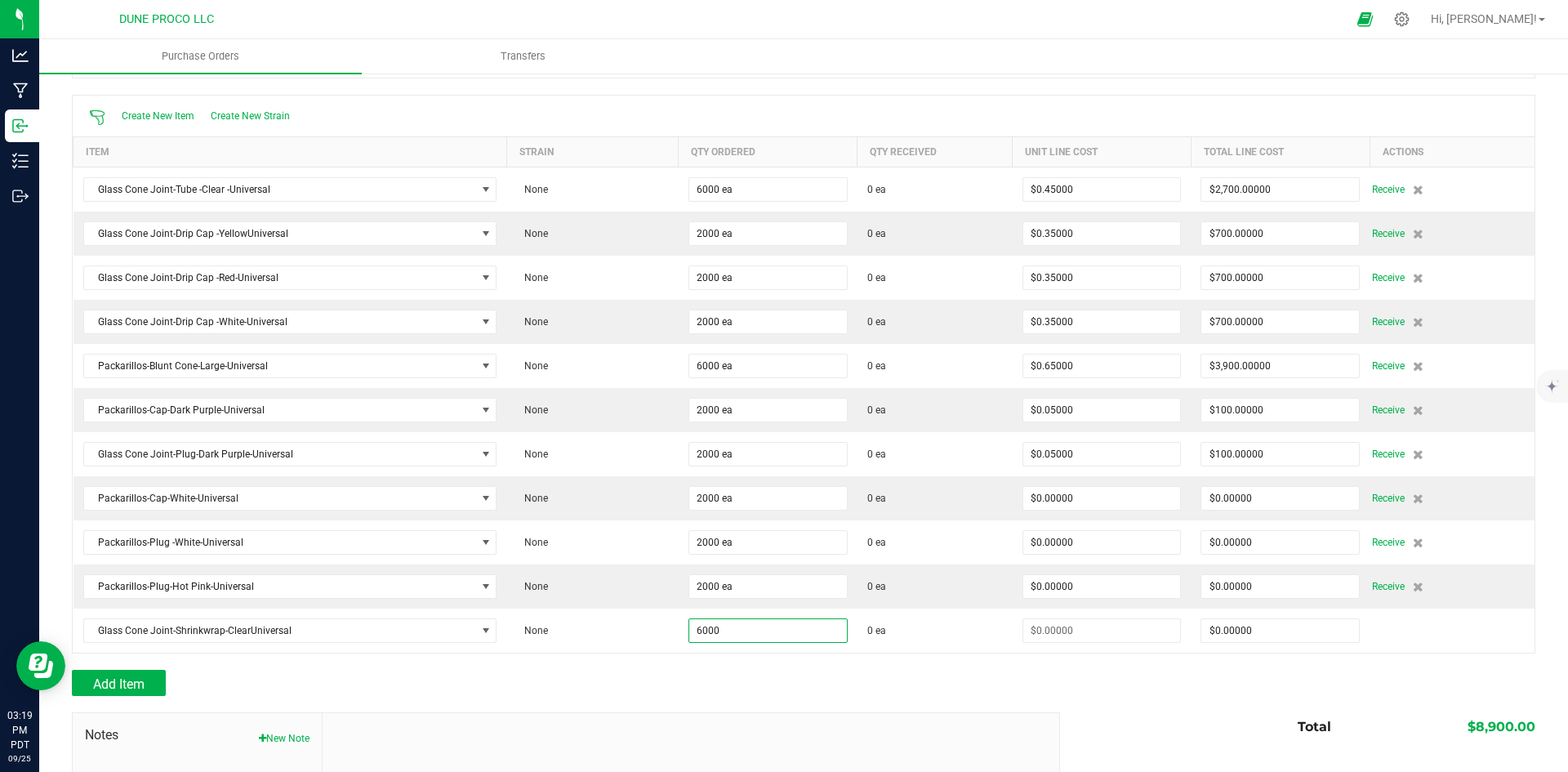
type input "6000 ea"
click at [779, 673] on div "Add Item" at bounding box center [559, 682] width 976 height 26
type input "$0.00000"
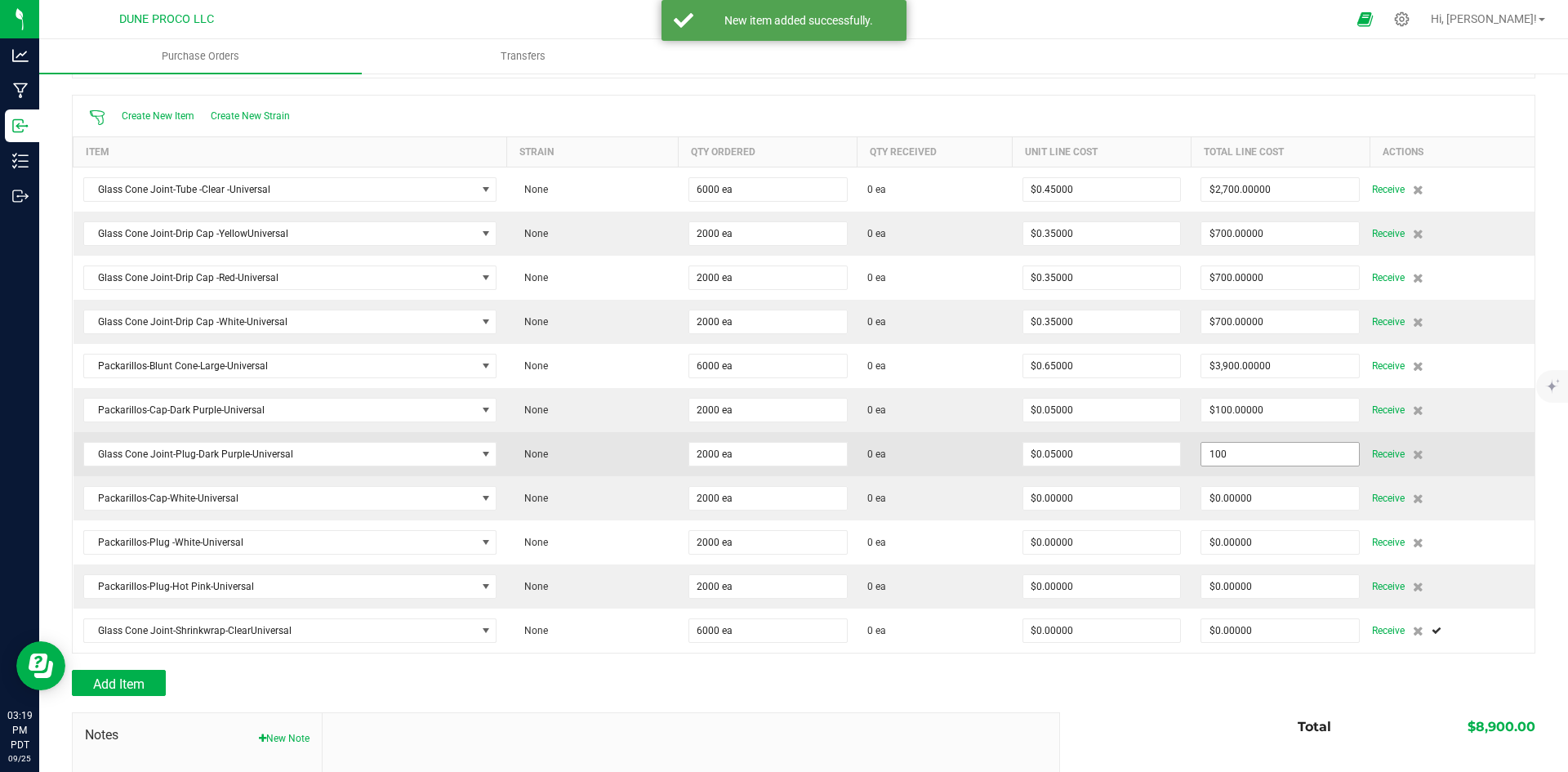
click at [1298, 445] on input "100" at bounding box center [1279, 453] width 157 height 22
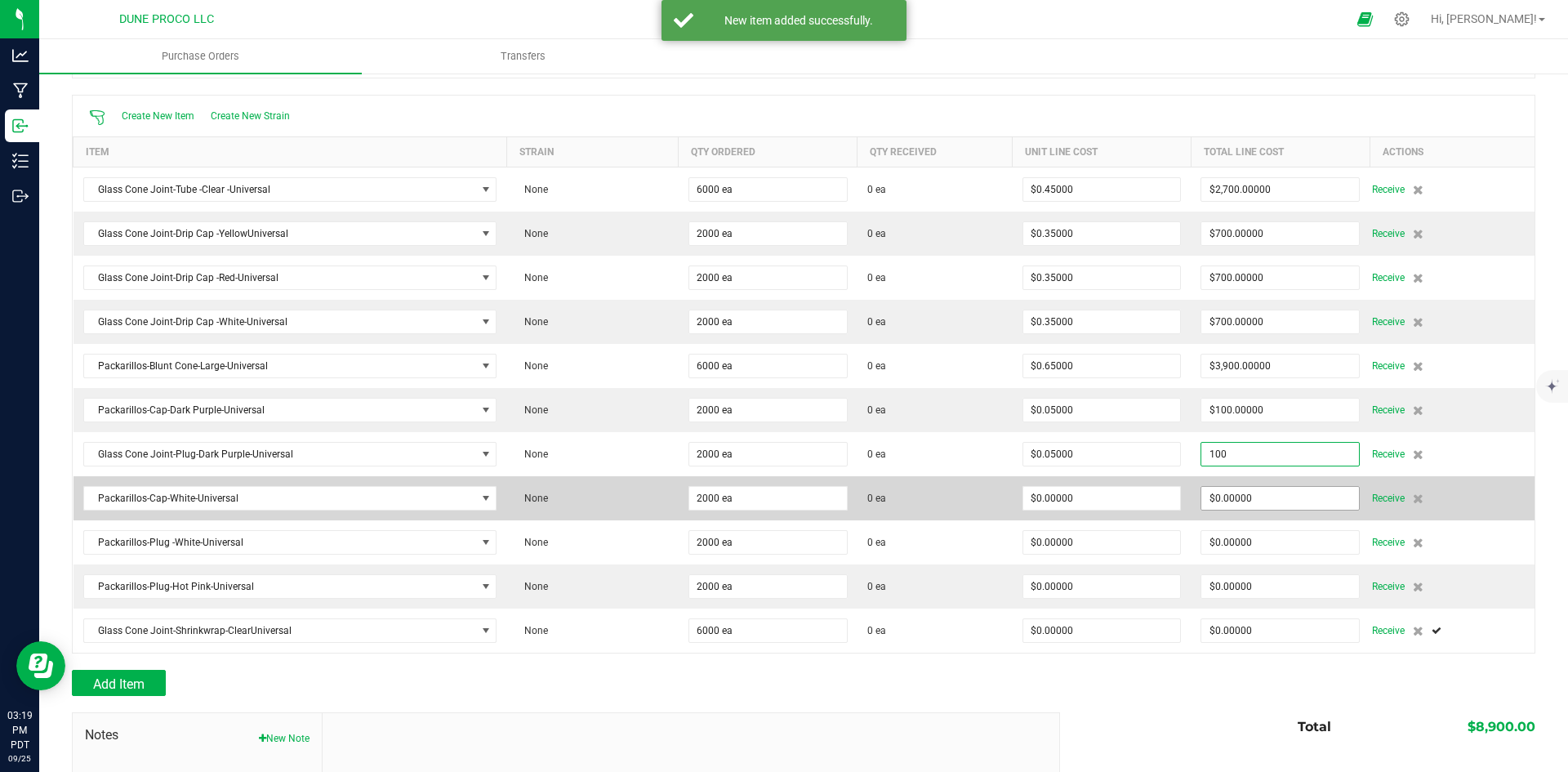
type input "$100.00000"
click at [1274, 490] on input "0" at bounding box center [1279, 497] width 157 height 22
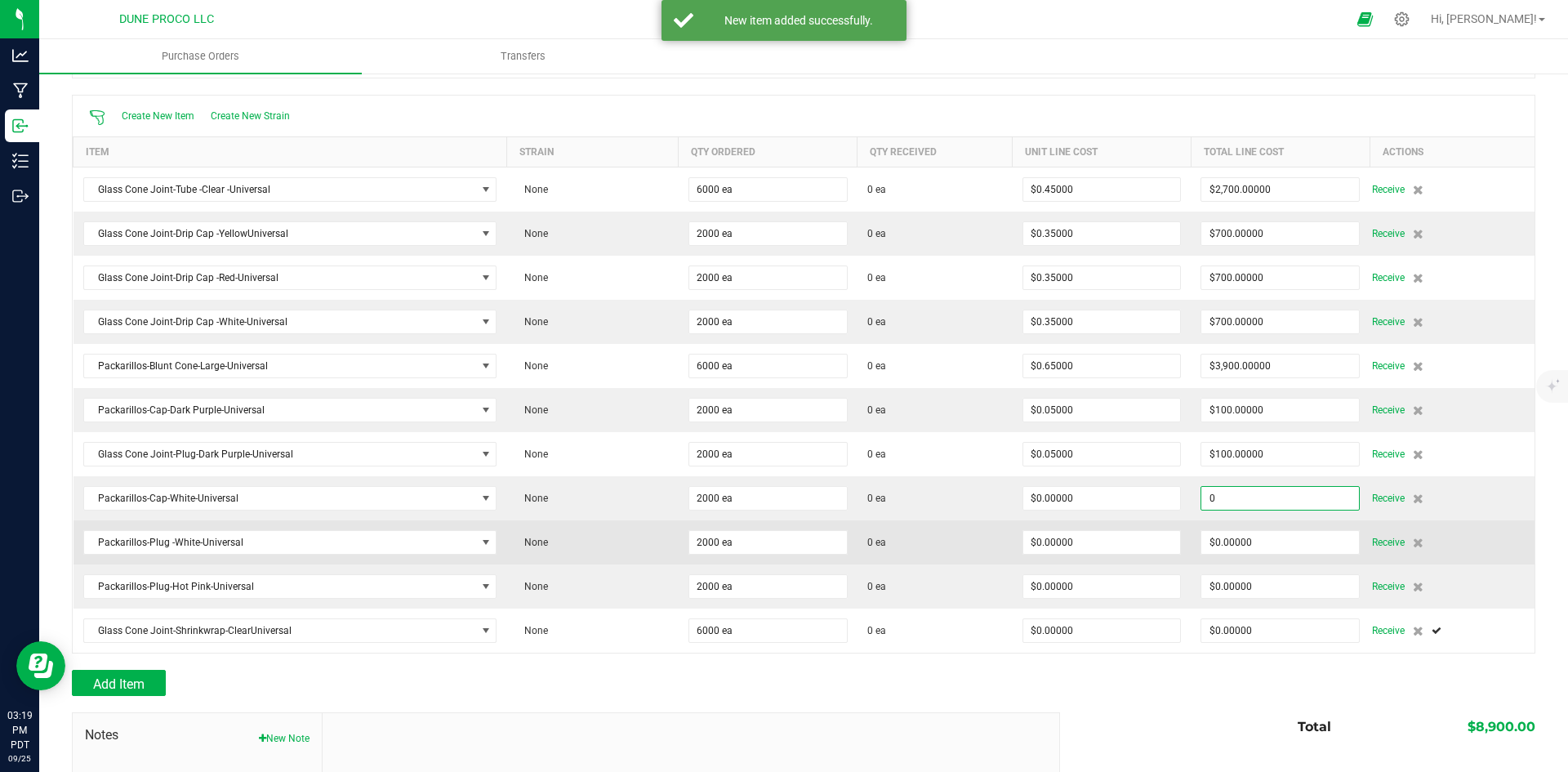
paste input "10"
type input "$100.00000"
type input "0"
click at [1249, 542] on input "0" at bounding box center [1279, 542] width 157 height 22
type input "2000"
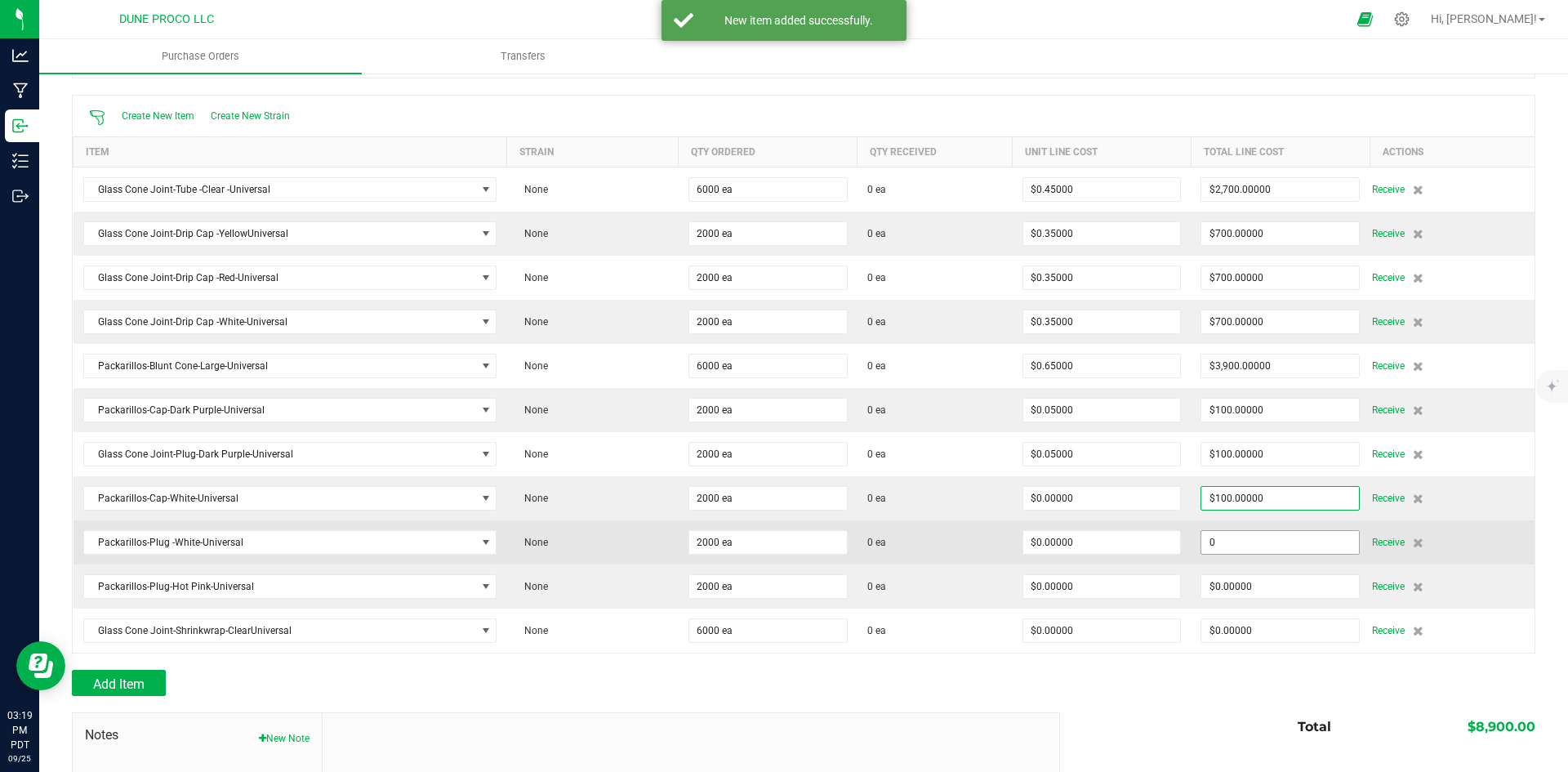
type input "$0.05000"
click at [1241, 553] on span "$0.00000" at bounding box center [1279, 542] width 159 height 24
click at [1244, 547] on input "0" at bounding box center [1279, 542] width 157 height 22
paste input "10"
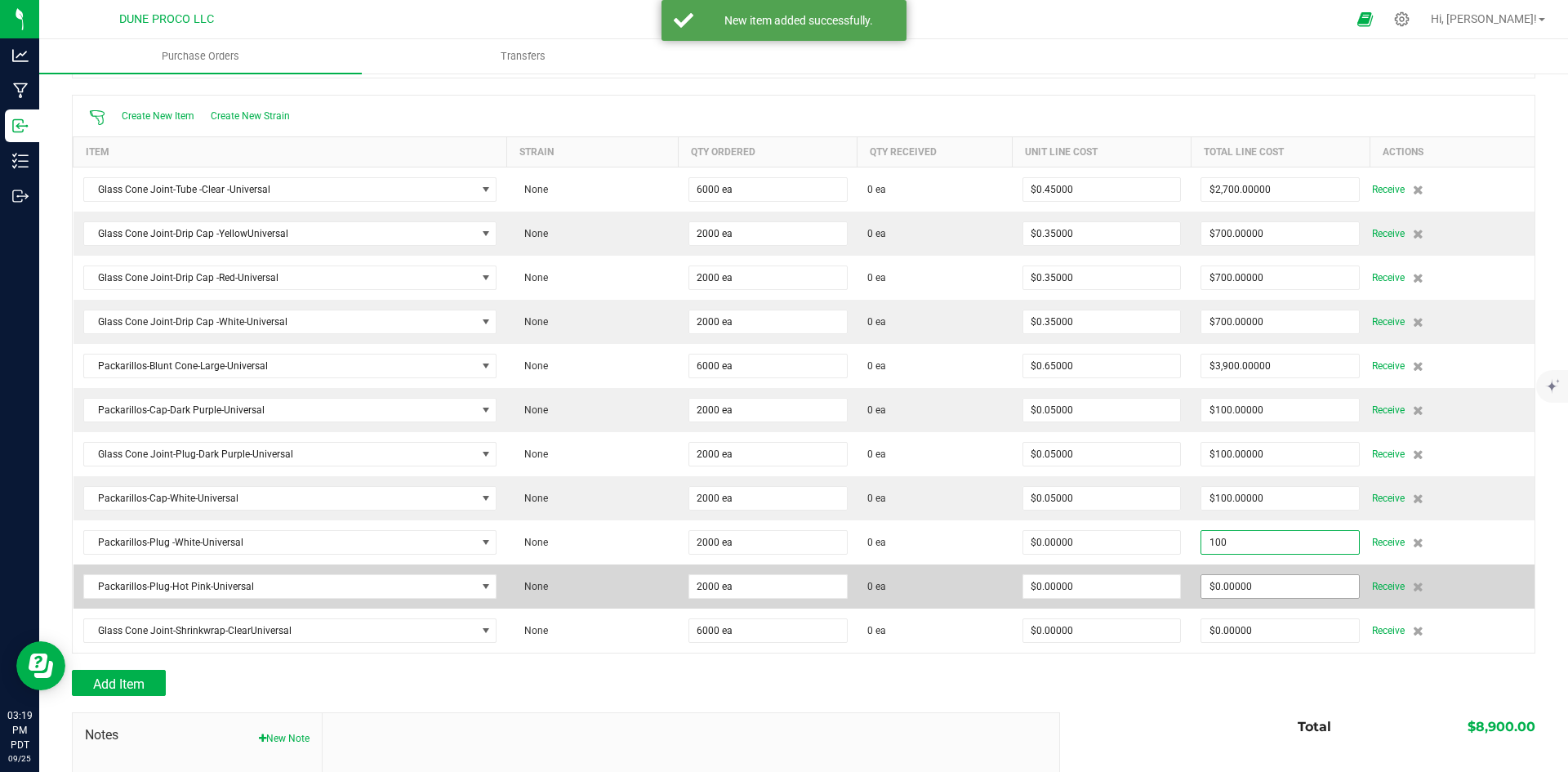
type input "$100.00000"
type input "0"
click at [1257, 596] on input "0" at bounding box center [1279, 586] width 157 height 22
type input "2000"
type input "$0.05000"
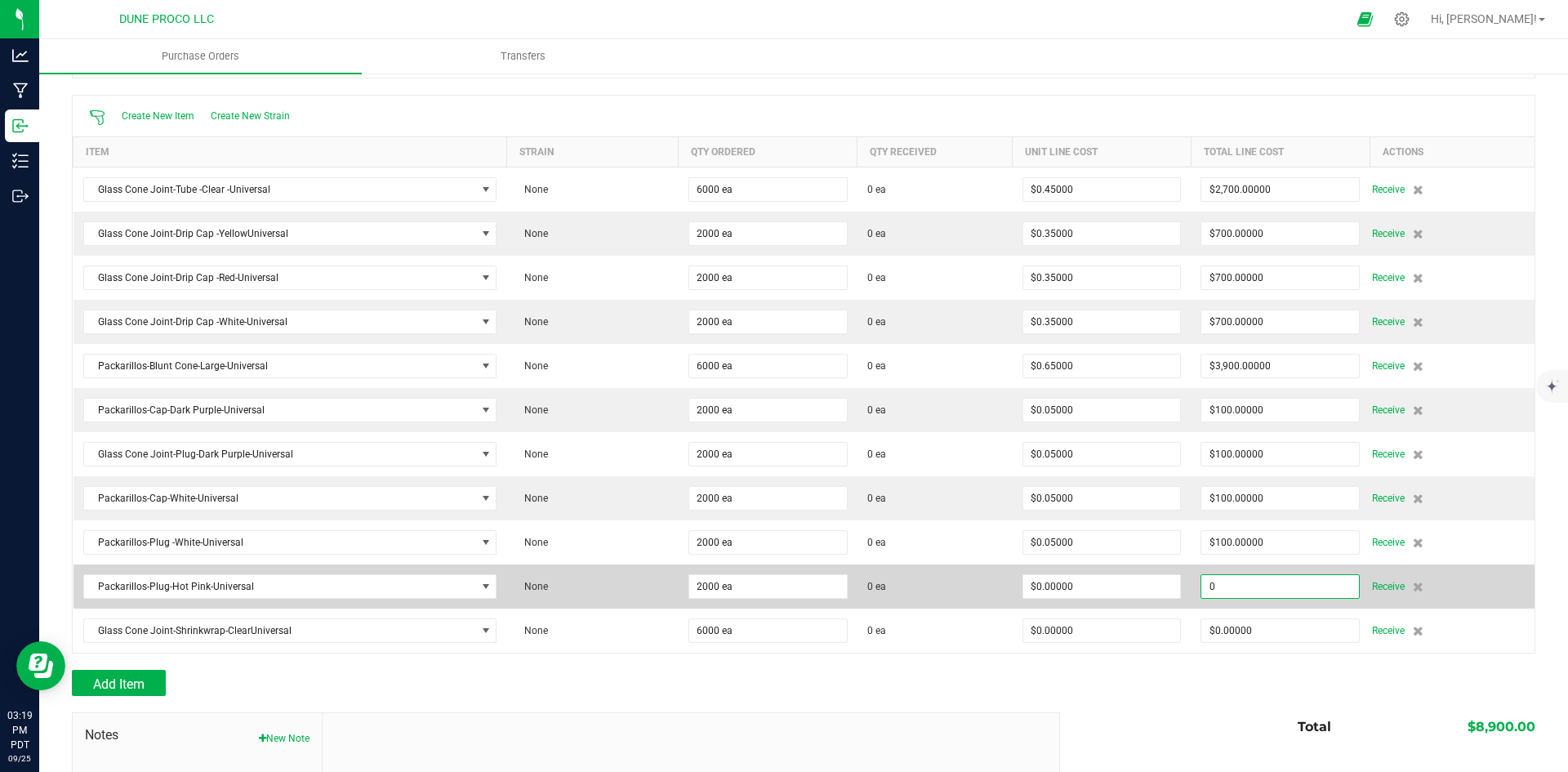
click at [1254, 580] on input "0" at bounding box center [1279, 586] width 157 height 22
paste input "10"
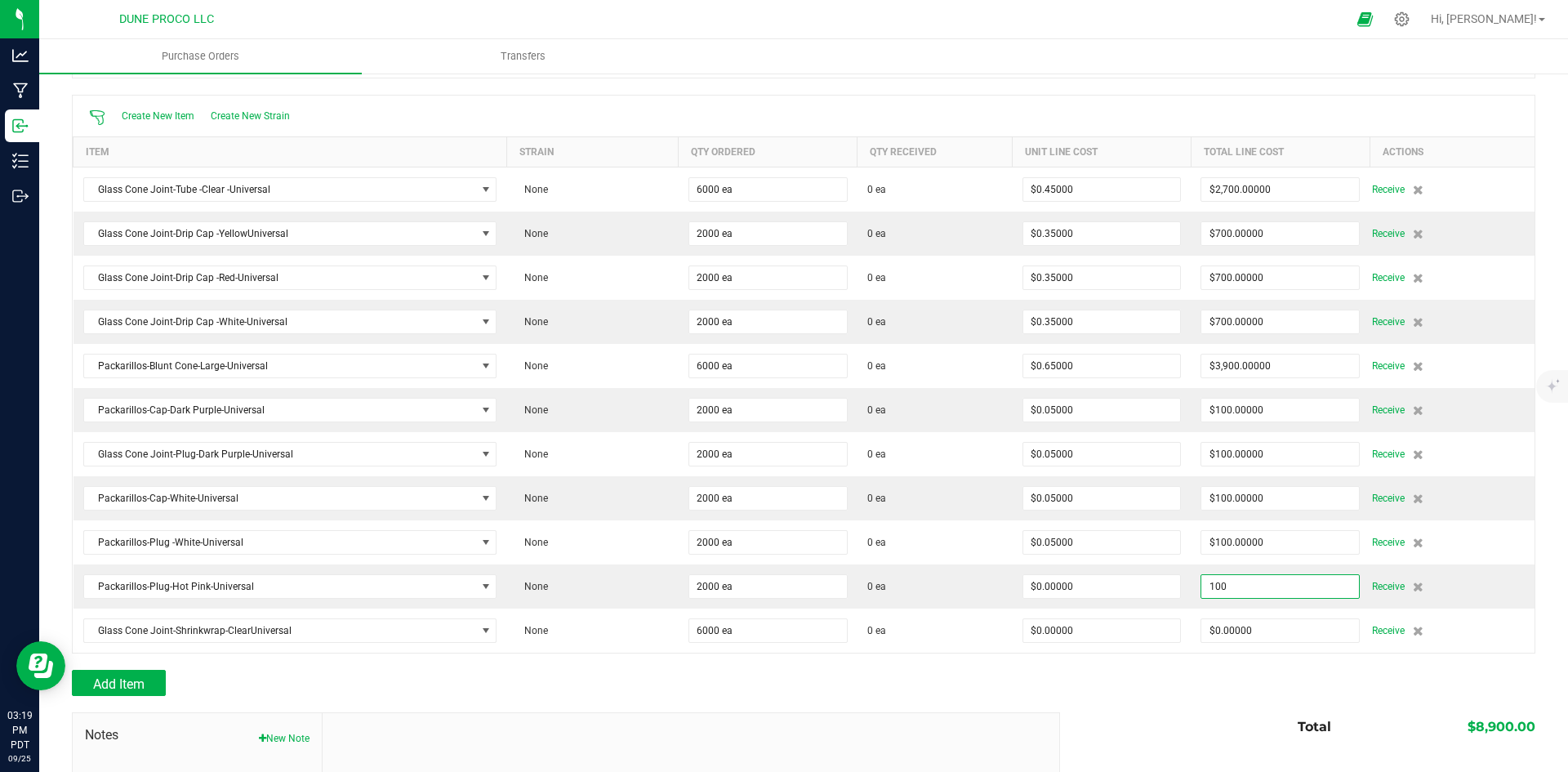
type input "$100.00000"
click at [1241, 660] on div at bounding box center [803, 661] width 1463 height 17
type input "2000"
type input "$0.05000"
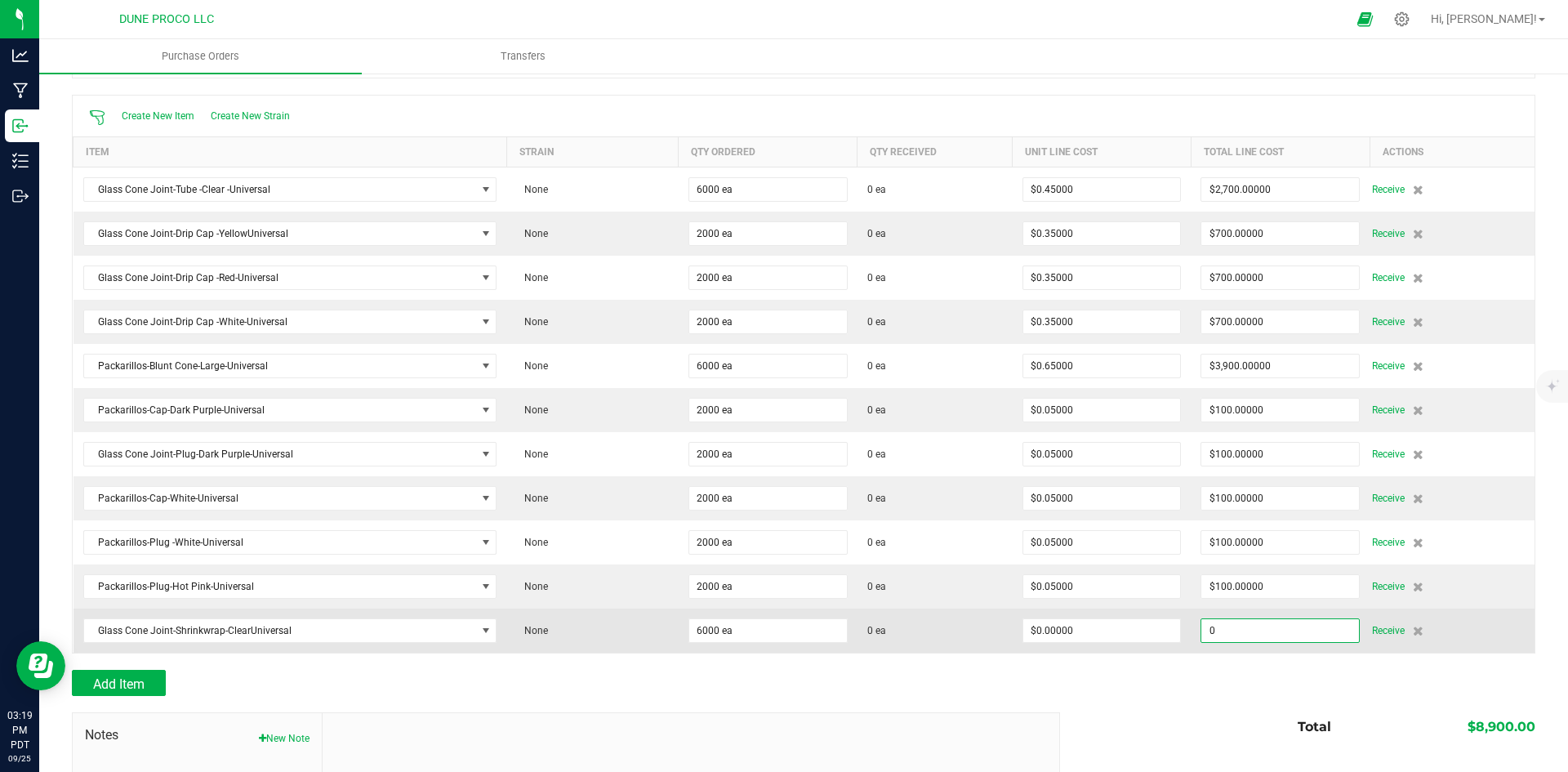
click at [1226, 622] on input "0" at bounding box center [1279, 630] width 157 height 22
paste input "60"
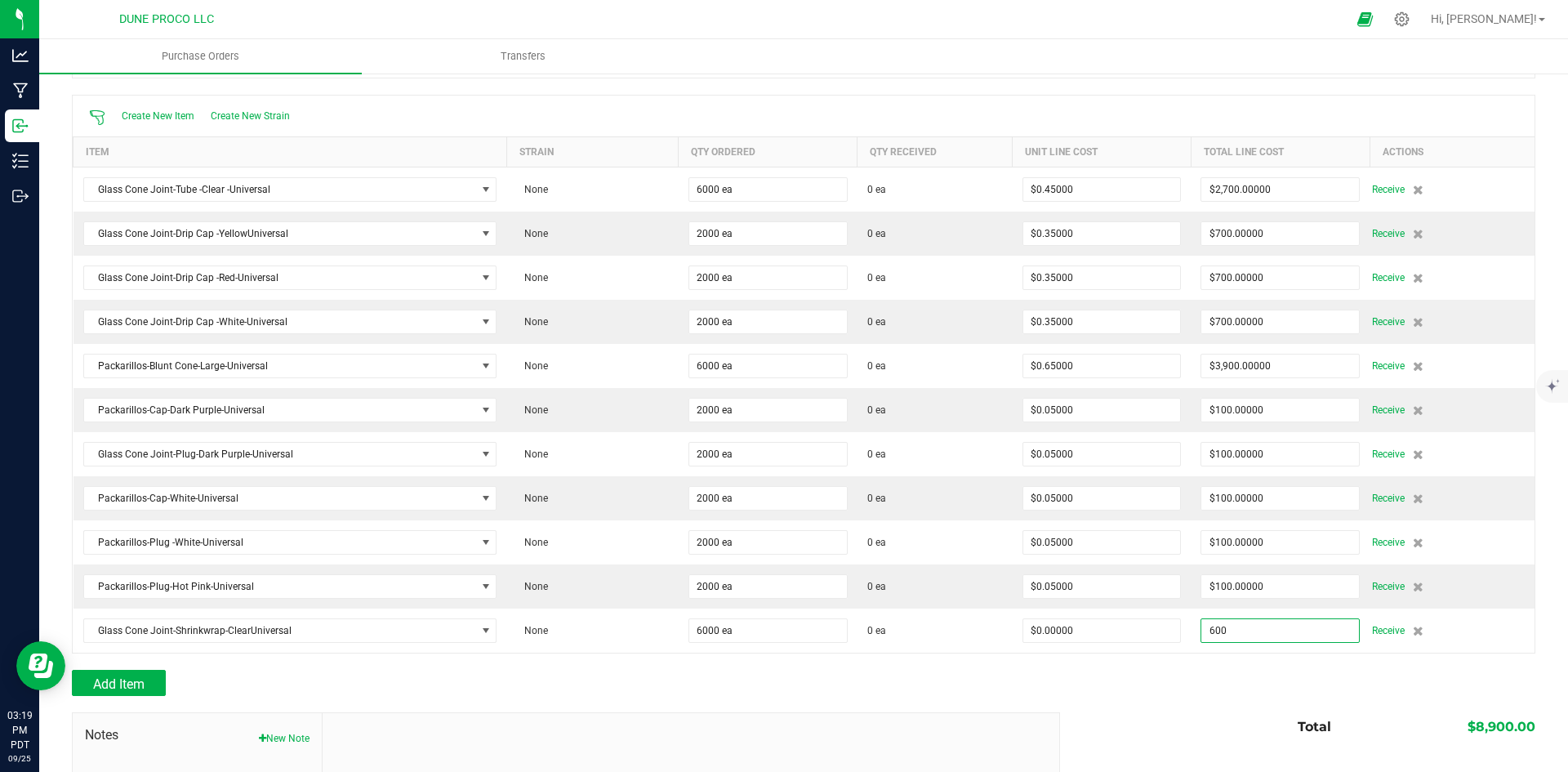
type input "$600.00000"
click at [1199, 666] on div at bounding box center [803, 661] width 1463 height 17
type input "6000"
type input "$0.10000"
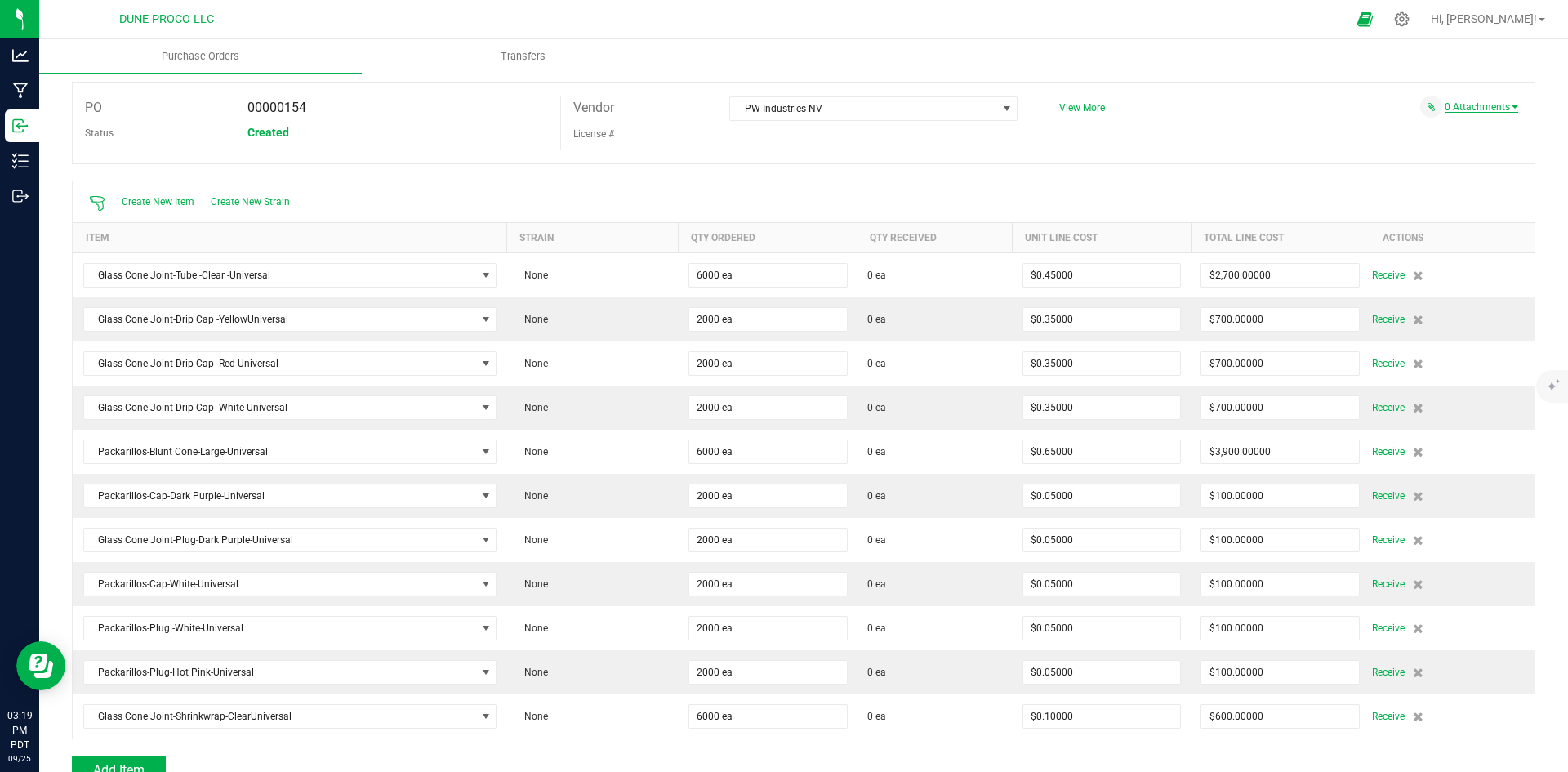
scroll to position [0, 0]
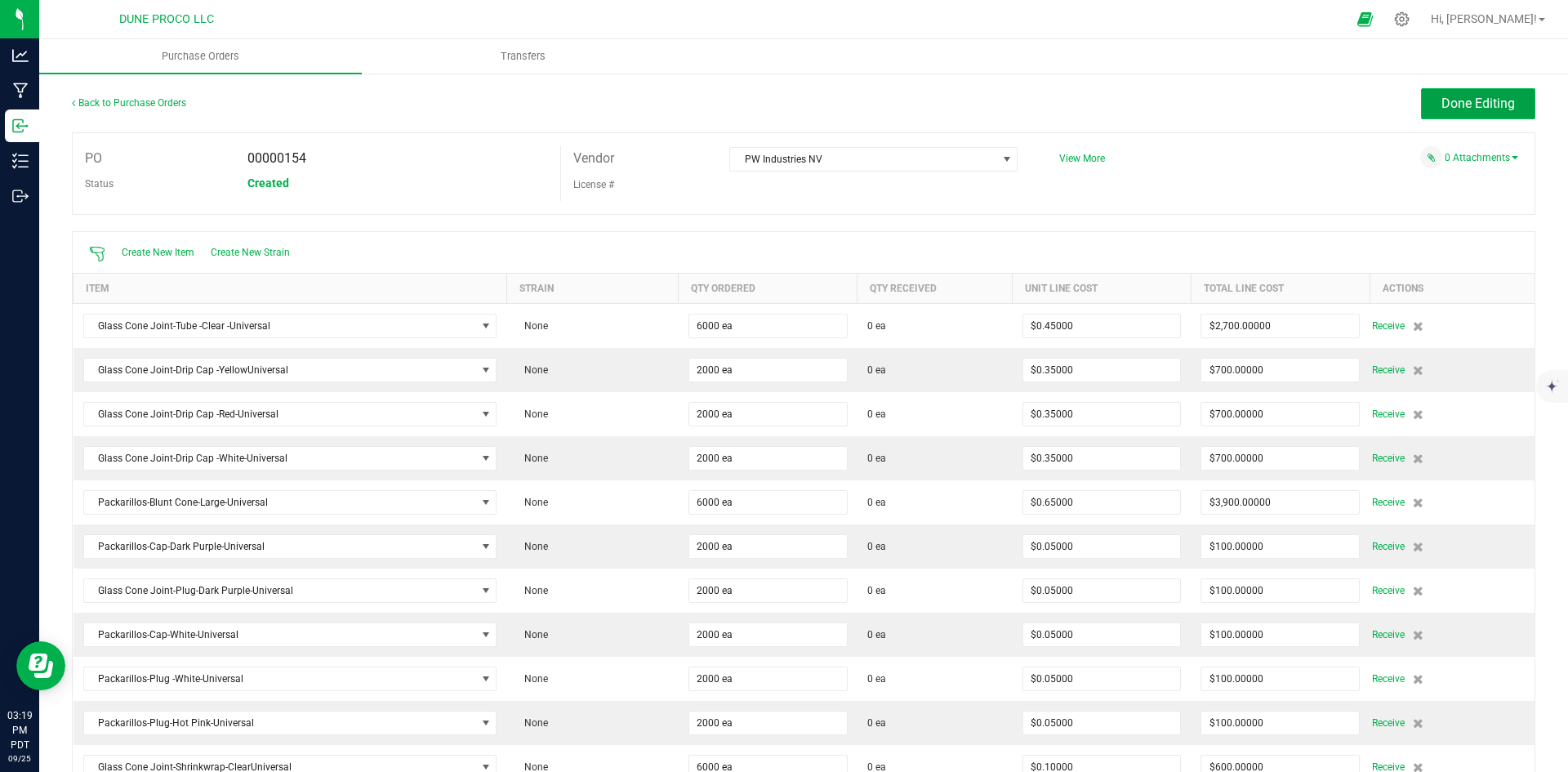
click at [1462, 100] on span "Done Editing" at bounding box center [1478, 103] width 73 height 16
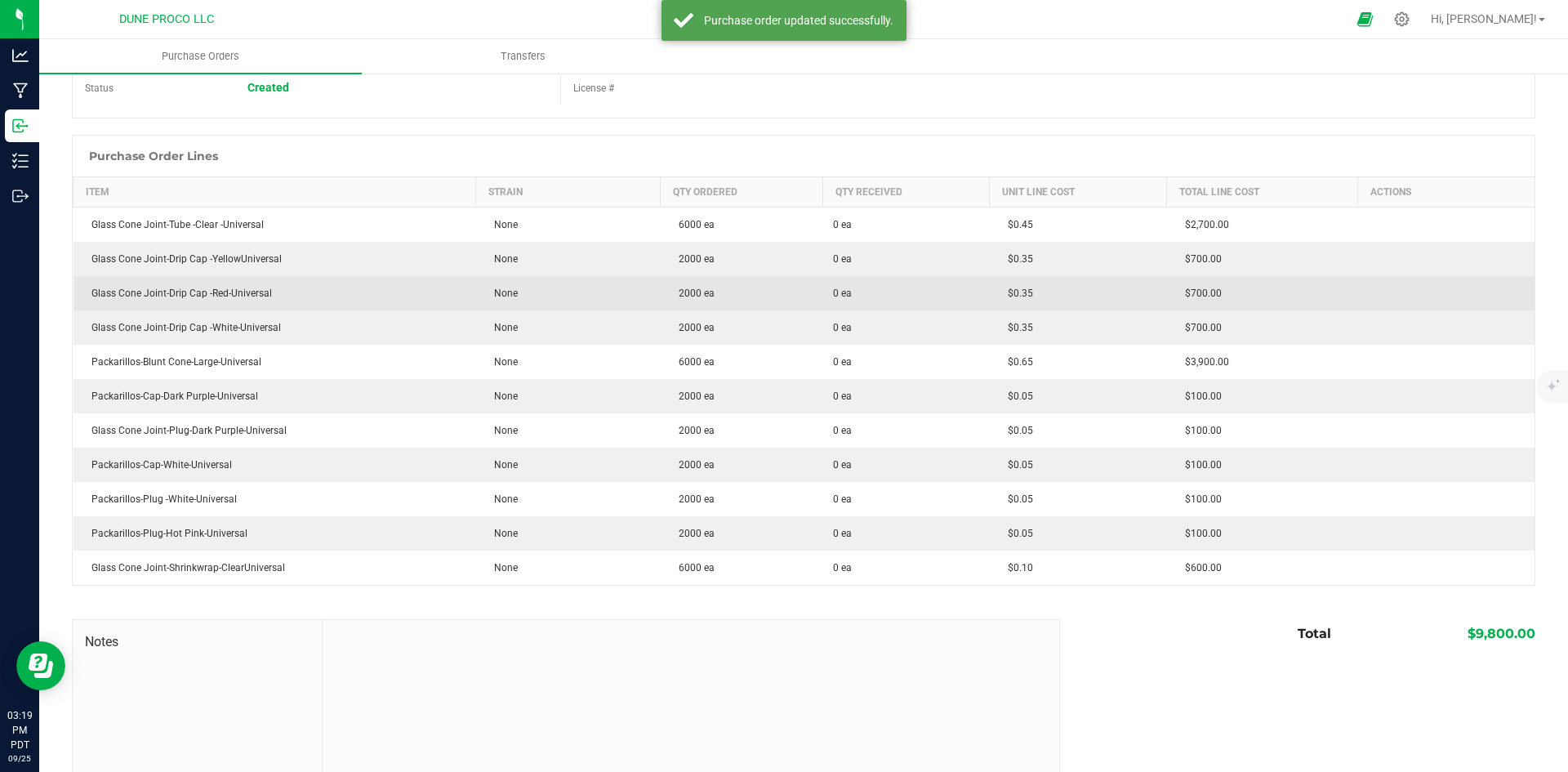
scroll to position [17, 0]
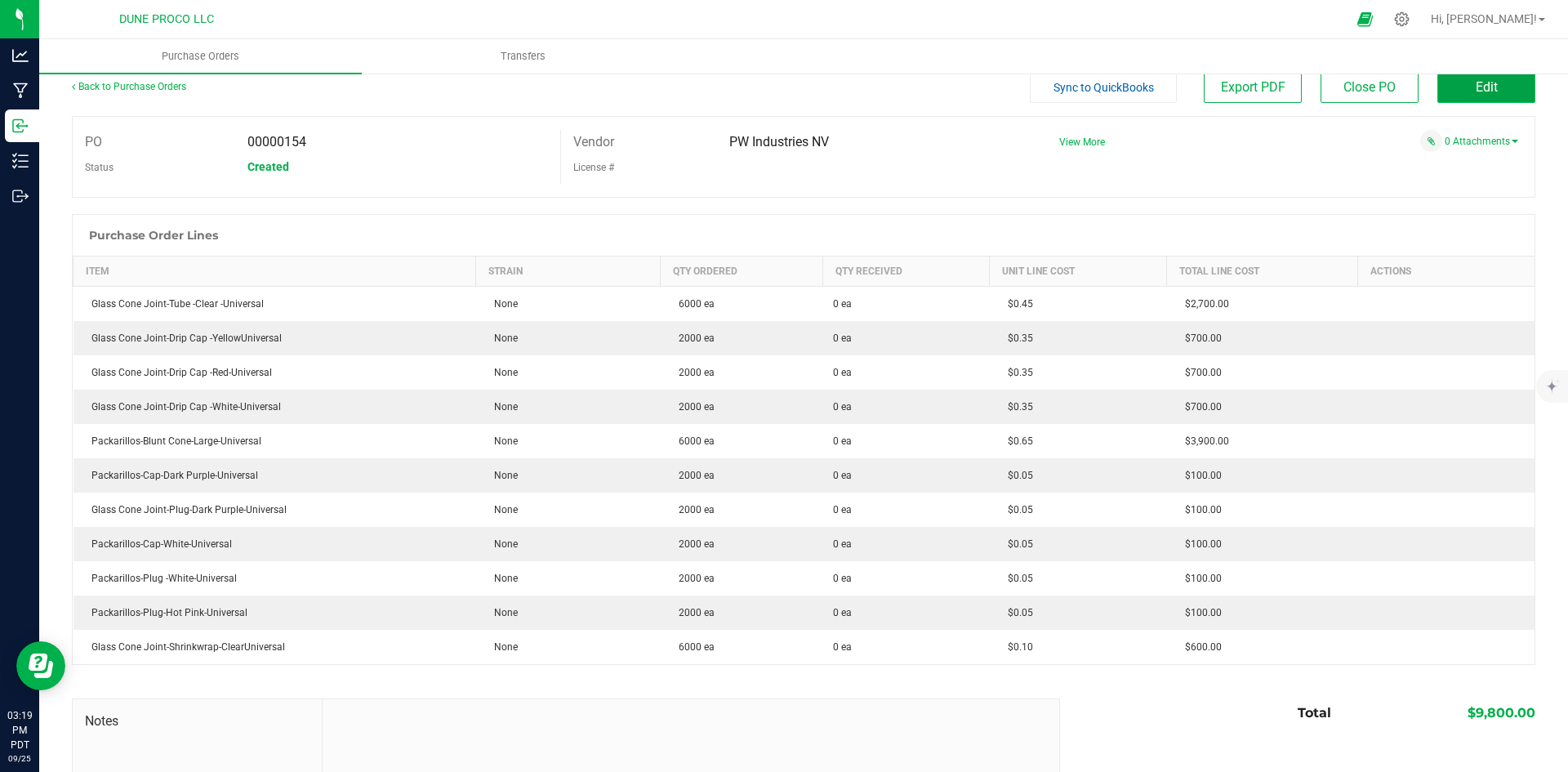
click at [1499, 97] on button "Edit" at bounding box center [1486, 87] width 98 height 31
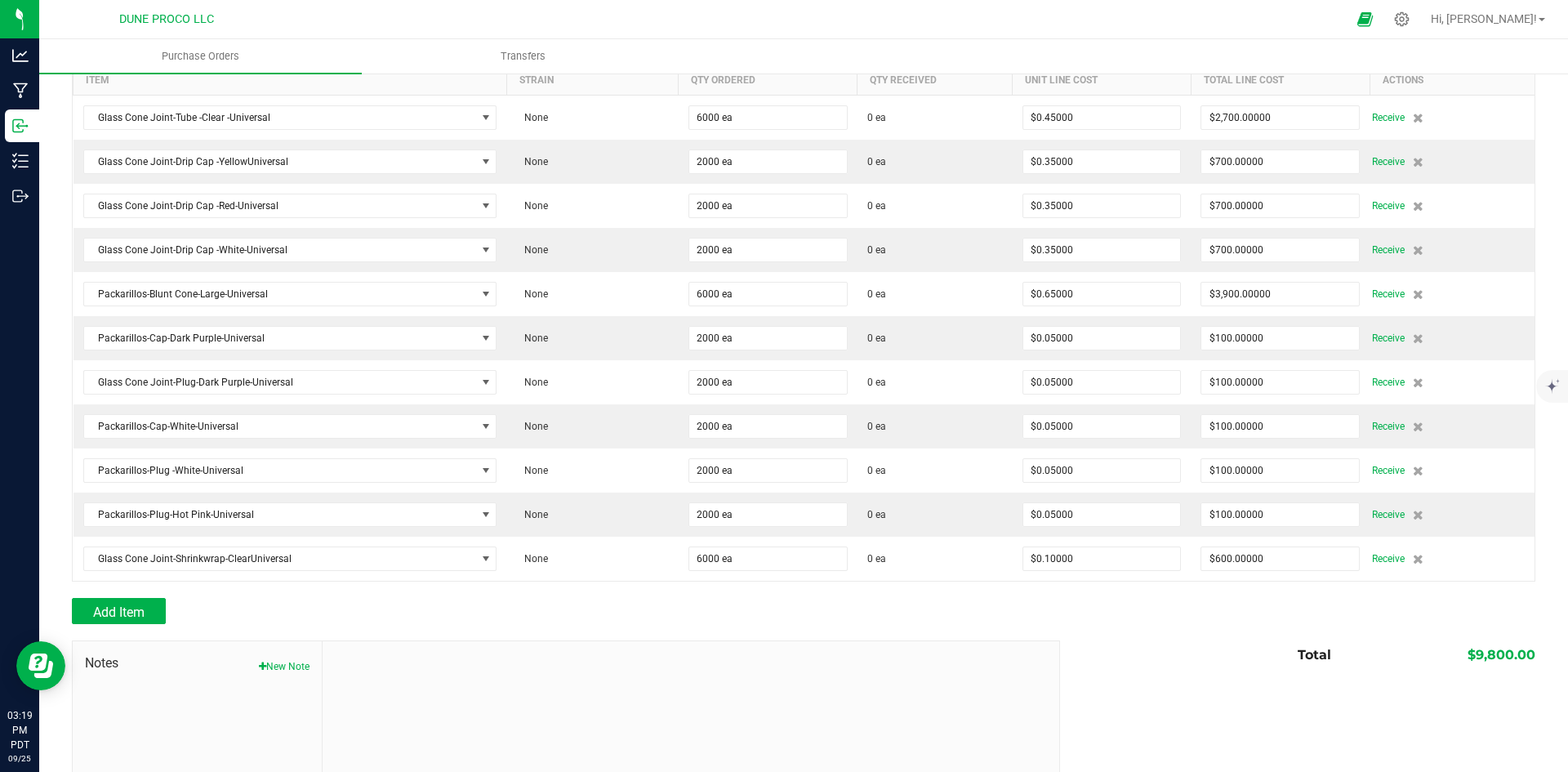
scroll to position [180, 0]
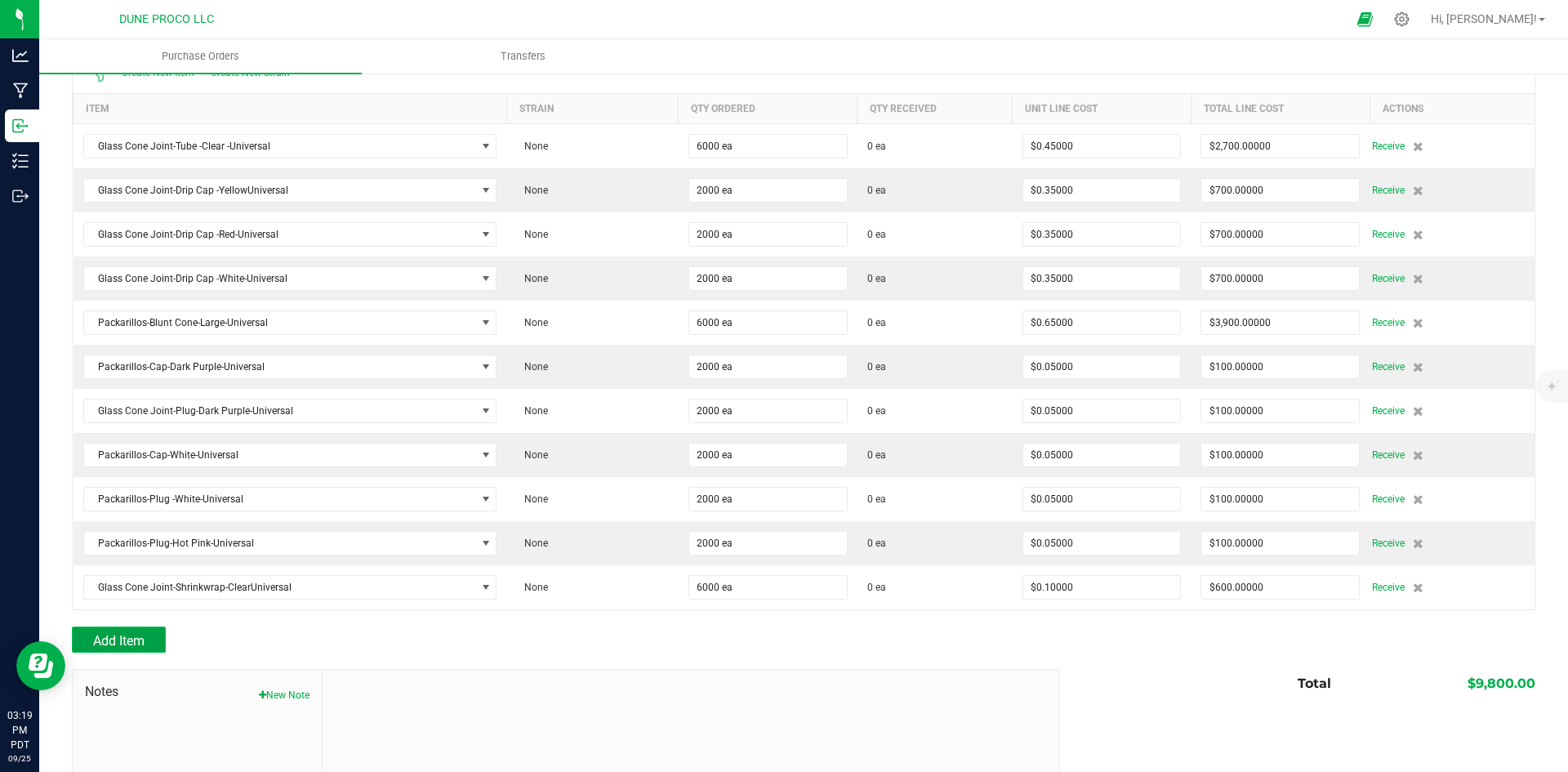
click at [137, 633] on span "Add Item" at bounding box center [119, 641] width 52 height 16
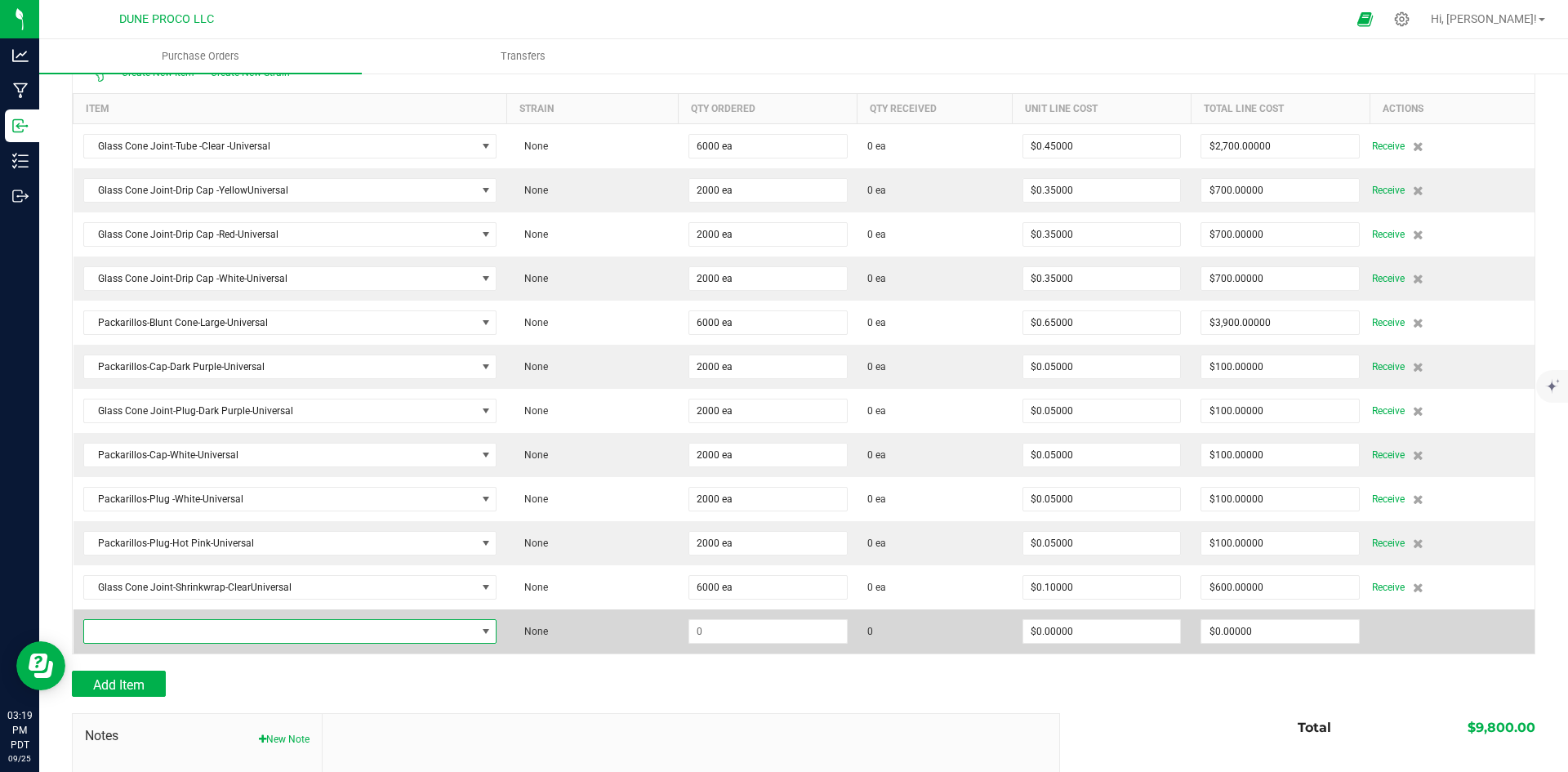
click at [220, 633] on span "NO DATA FOUND" at bounding box center [279, 631] width 392 height 22
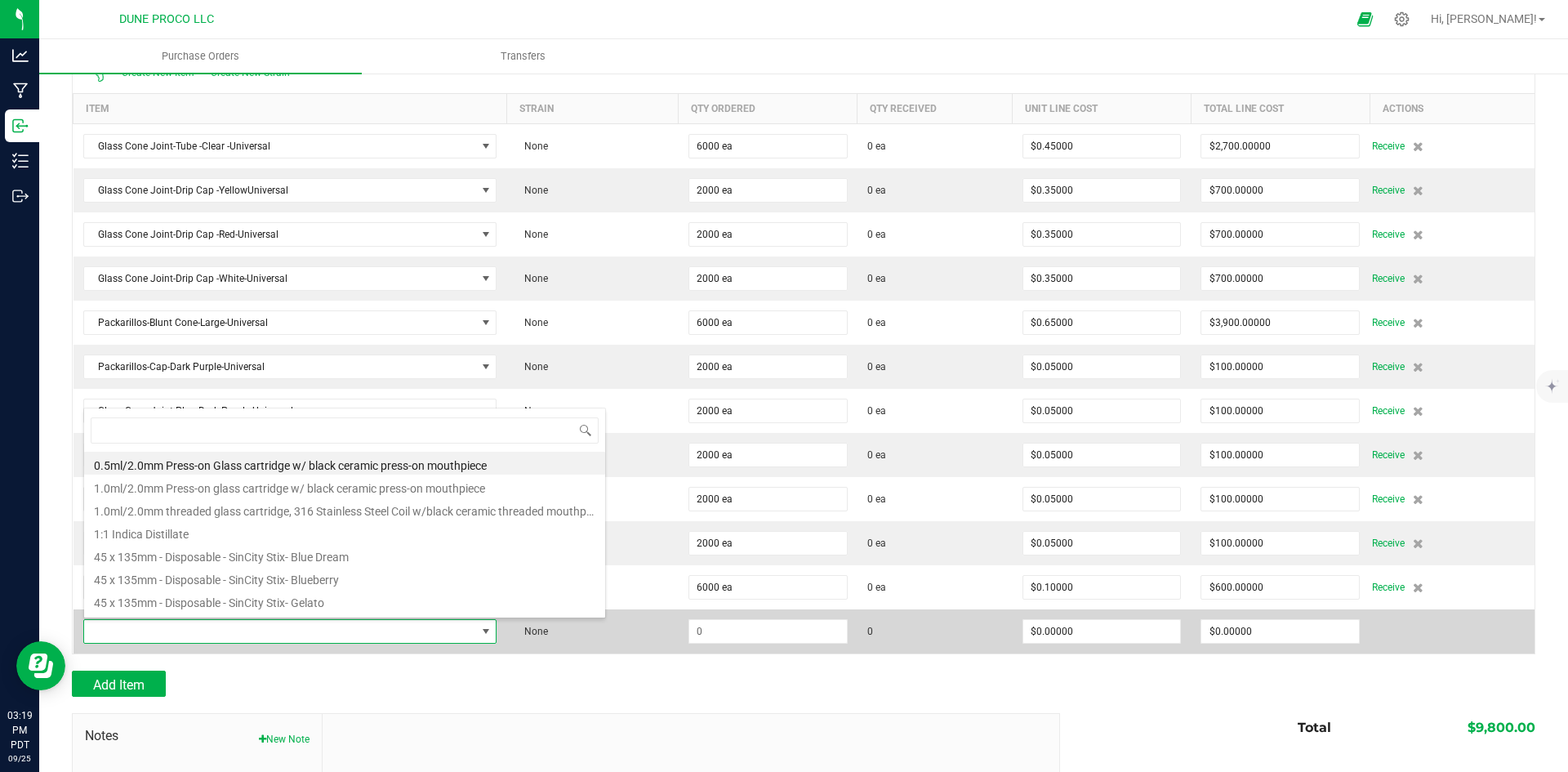
scroll to position [24, 403]
type input "cap"
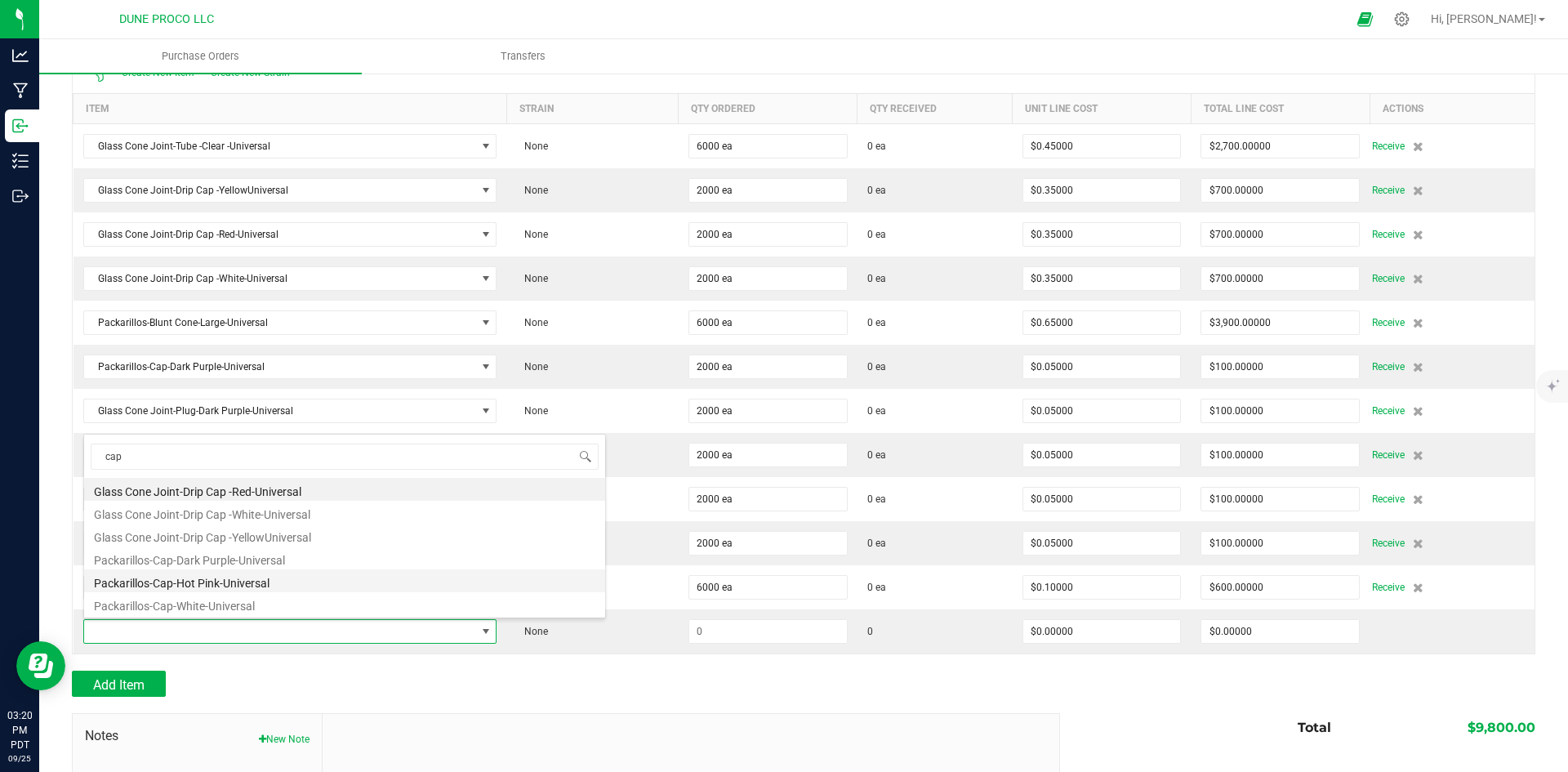
click at [307, 572] on li "Packarillos-Cap-Hot Pink-Universal" at bounding box center [344, 580] width 521 height 22
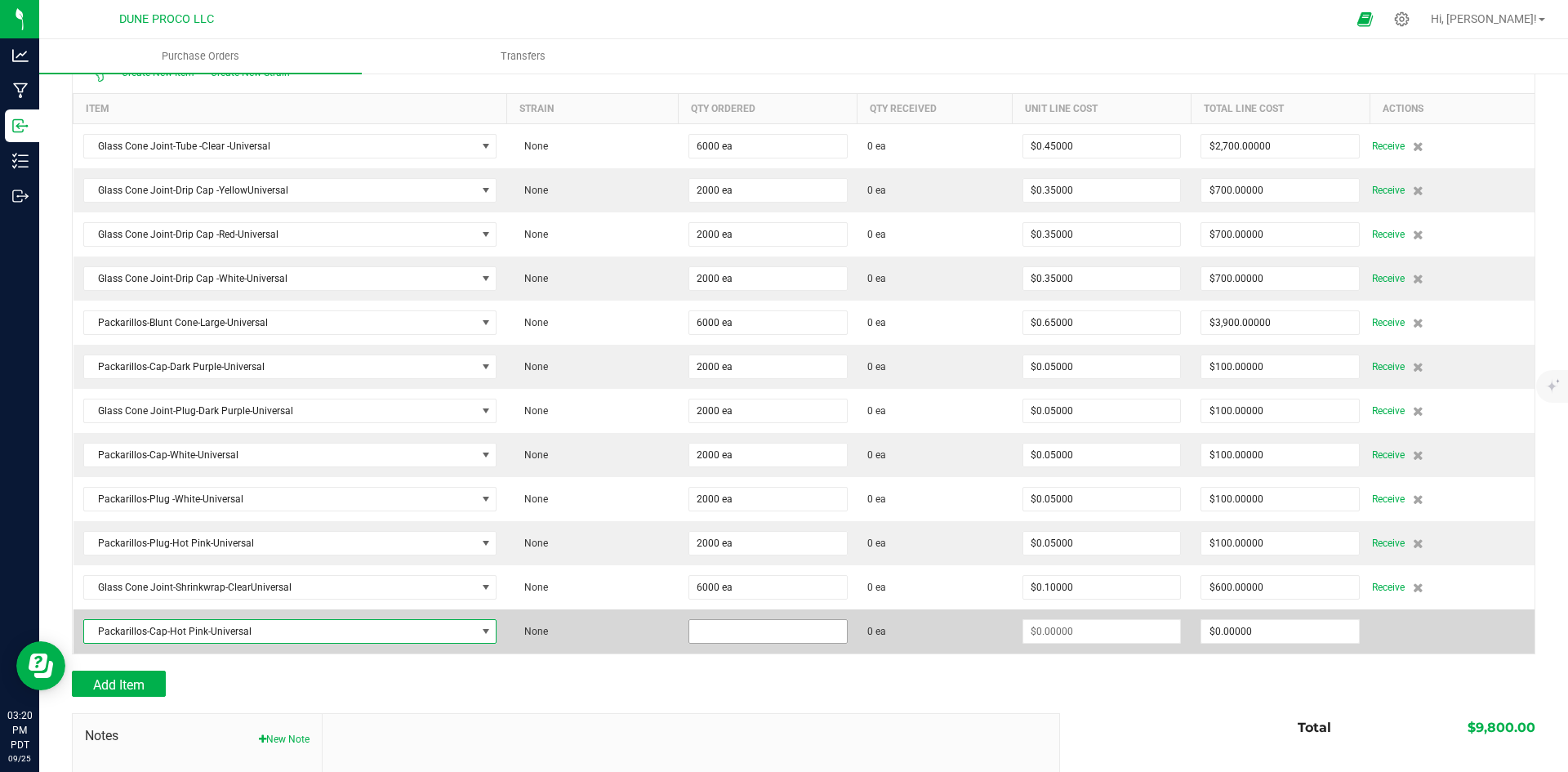
click at [735, 636] on input at bounding box center [767, 631] width 157 height 22
type input "2000 ea"
type input "0"
click at [1244, 631] on input "0" at bounding box center [1279, 631] width 157 height 22
type input "$0.00000"
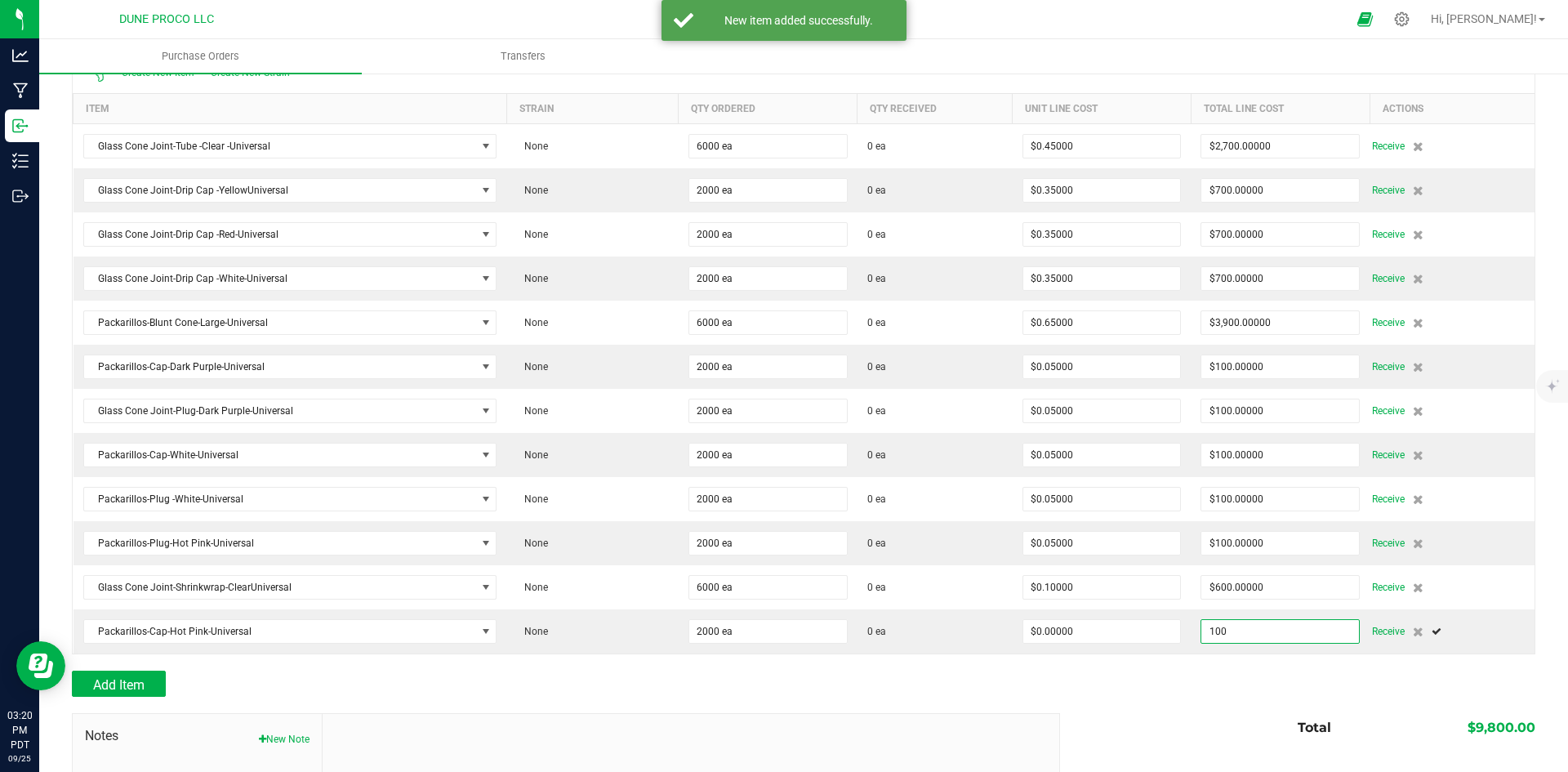
type input "$100.00000"
click at [1165, 677] on div "Add Item" at bounding box center [803, 683] width 1463 height 26
type input "2000"
type input "$0.05000"
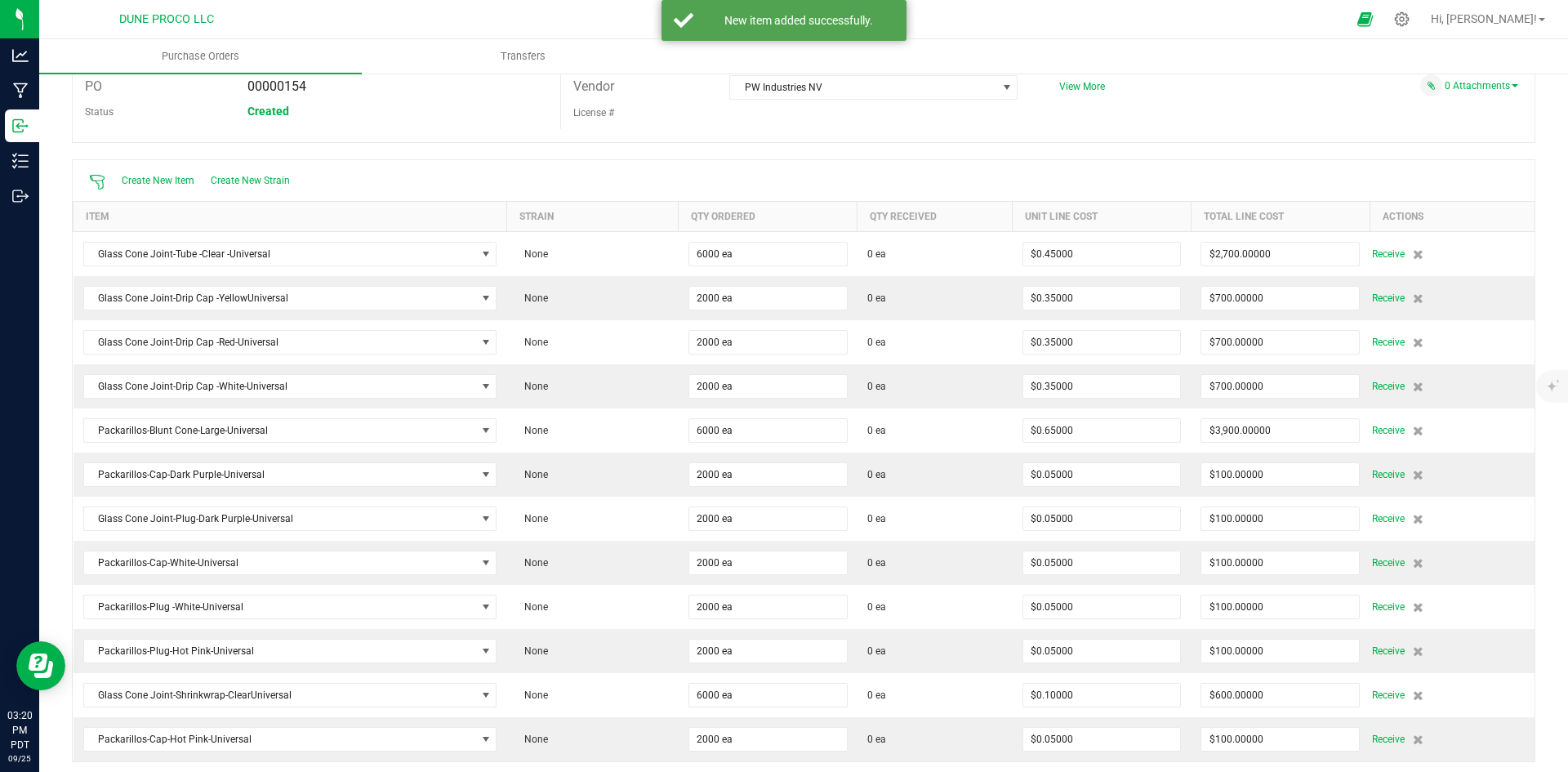
scroll to position [17, 0]
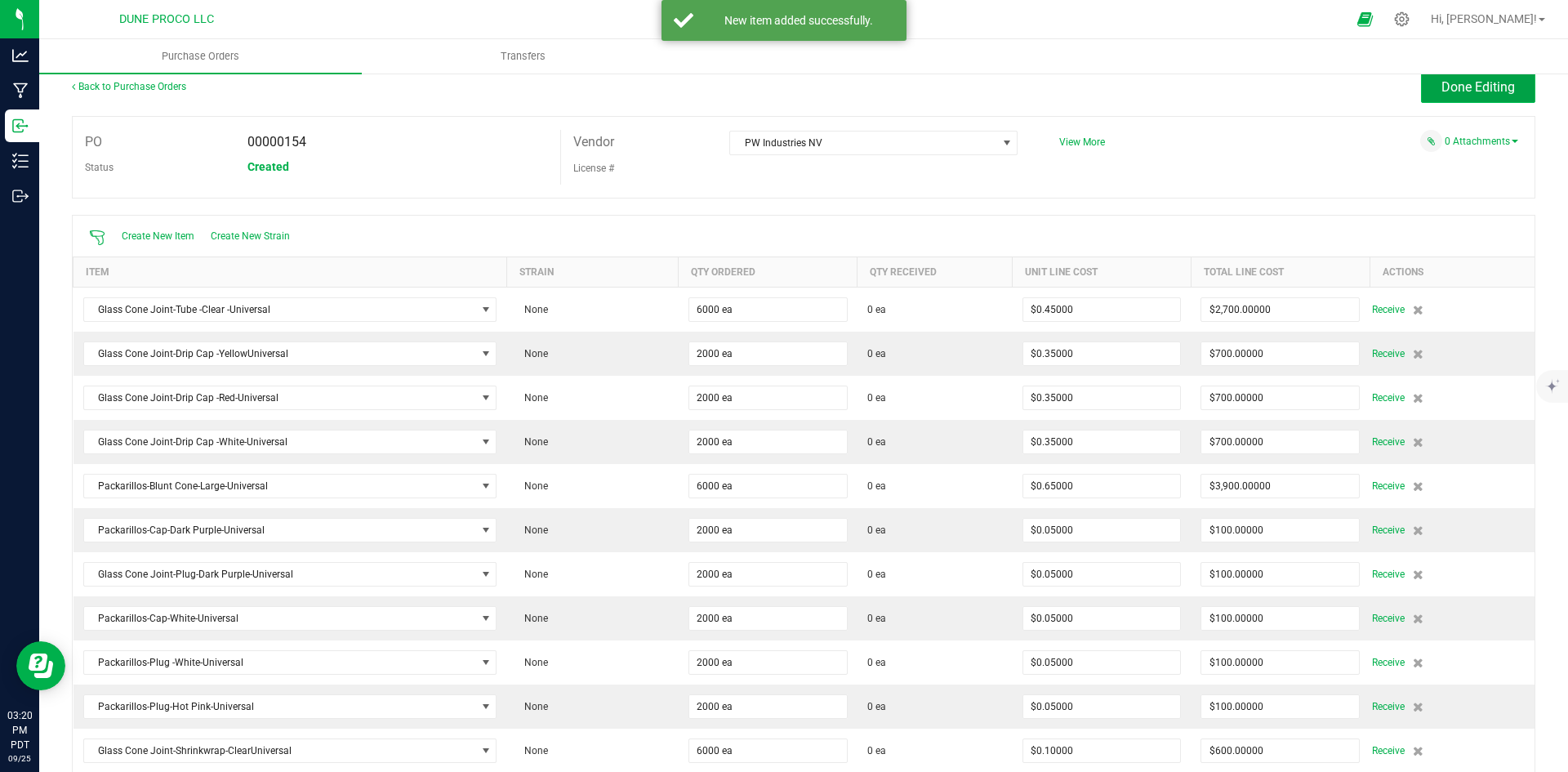
click at [1503, 94] on button "Done Editing" at bounding box center [1477, 87] width 114 height 31
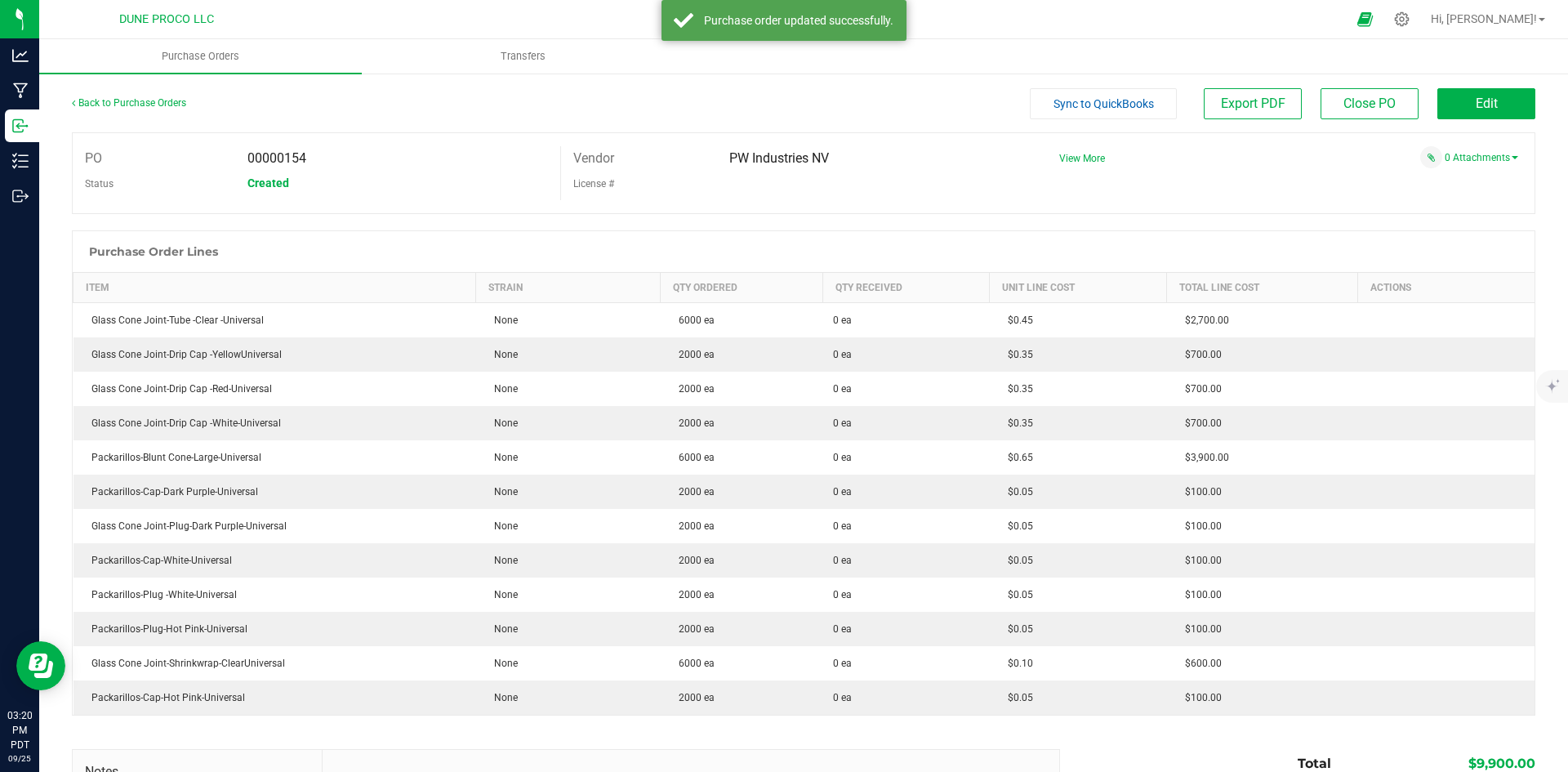
click at [1472, 151] on div "0 Attachments" at bounding box center [1282, 157] width 471 height 22
click at [1465, 166] on div "0 Attachments" at bounding box center [1282, 157] width 471 height 22
click at [1459, 158] on link "0 Attachments" at bounding box center [1481, 158] width 73 height 12
click at [1455, 171] on div "Attach new document" at bounding box center [1282, 179] width 471 height 22
click at [1441, 177] on button "Attach new document" at bounding box center [1464, 180] width 107 height 15
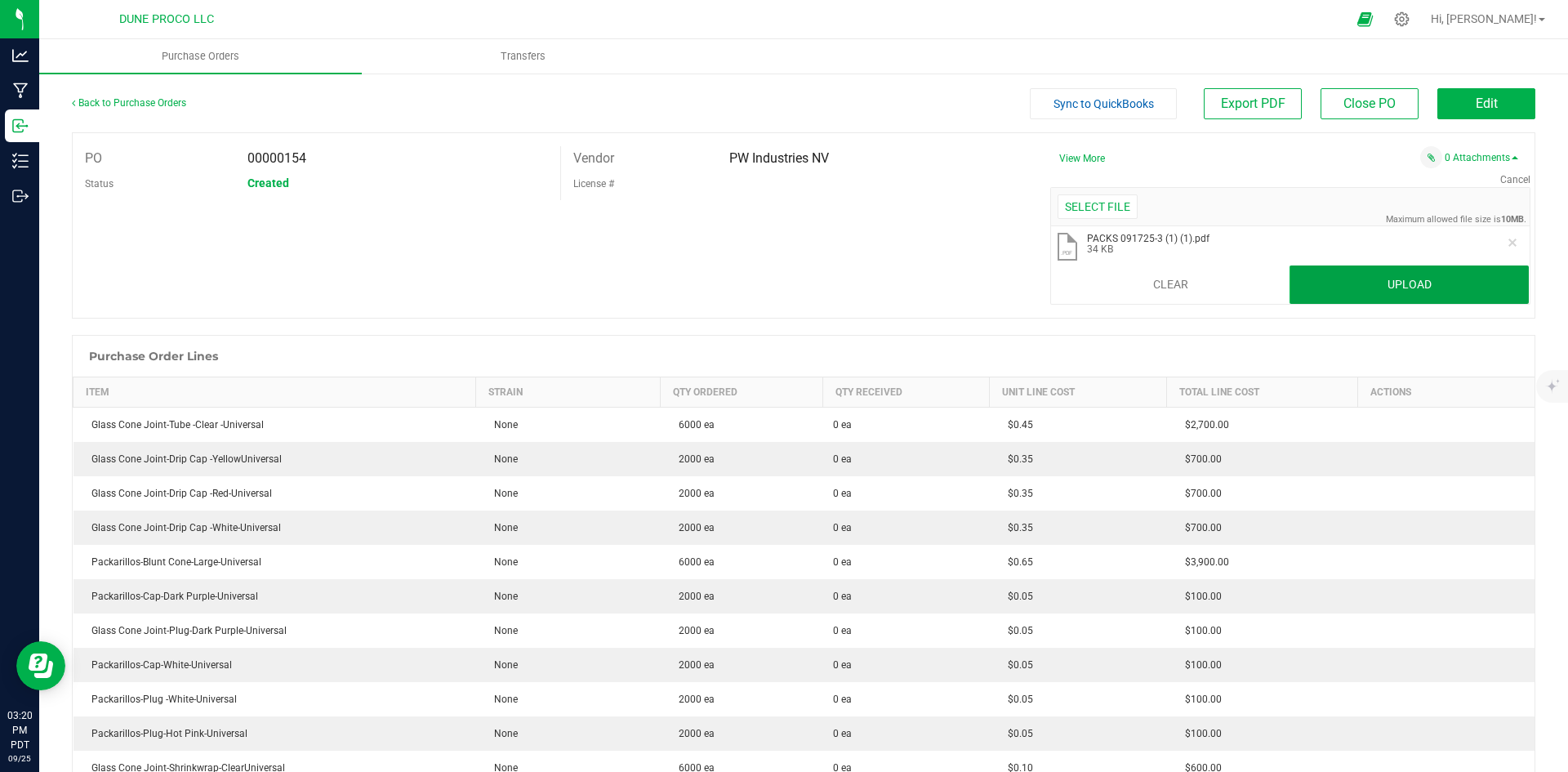
click at [1396, 279] on button "Upload" at bounding box center [1409, 285] width 240 height 39
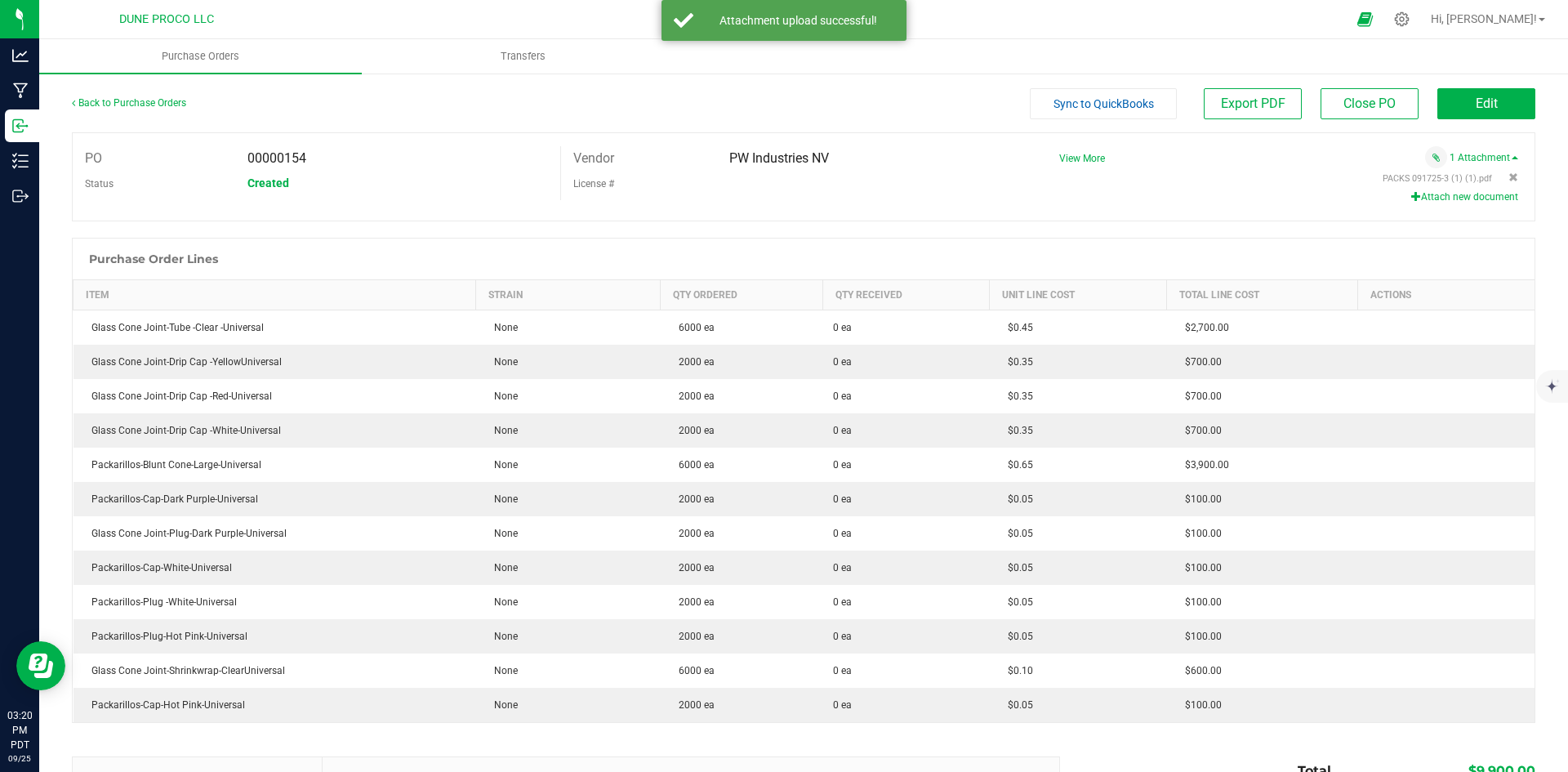
click at [1115, 106] on span "Sync to QuickBooks" at bounding box center [1103, 104] width 101 height 13
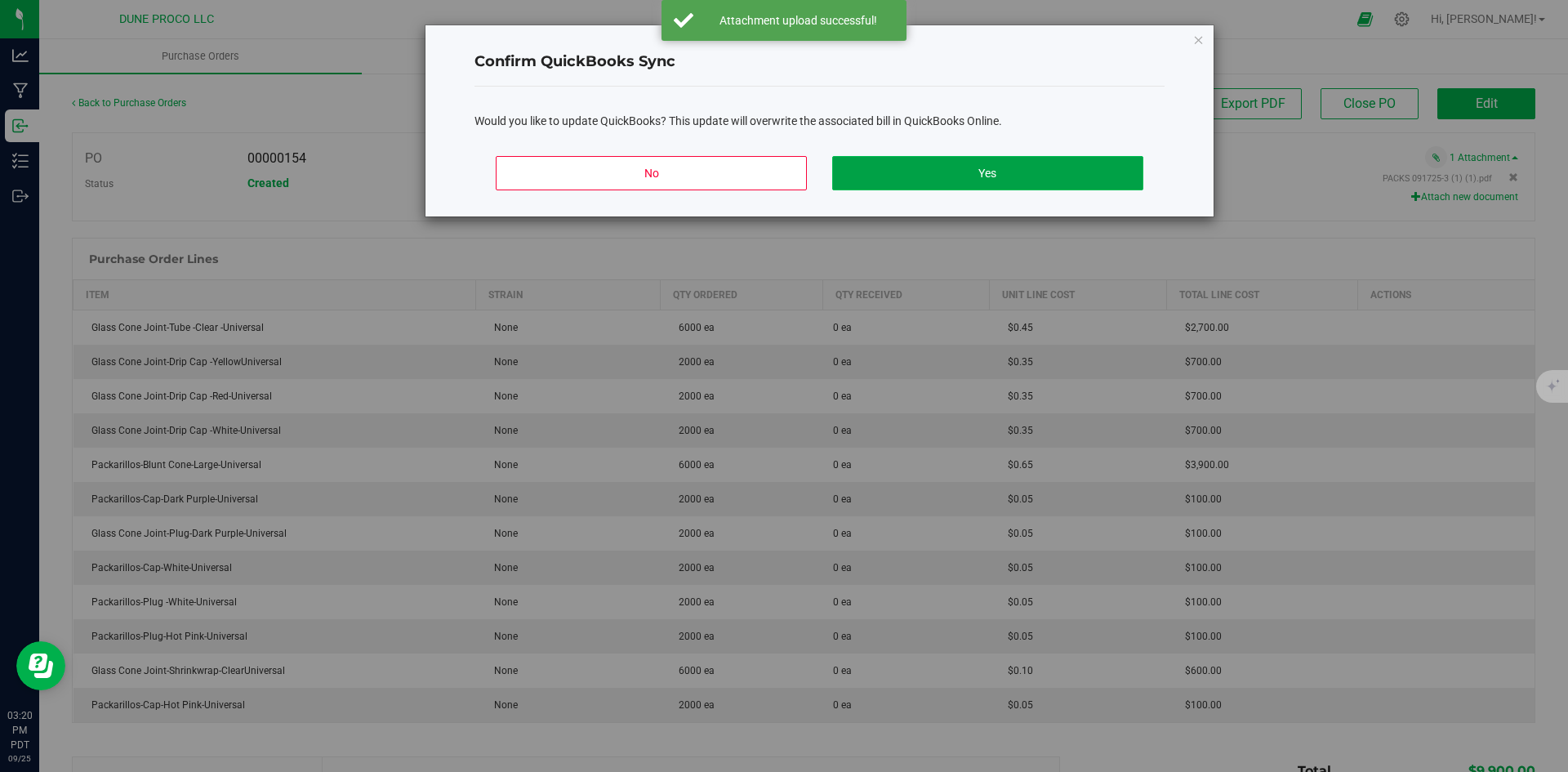
click at [1002, 161] on button "Yes" at bounding box center [987, 172] width 310 height 34
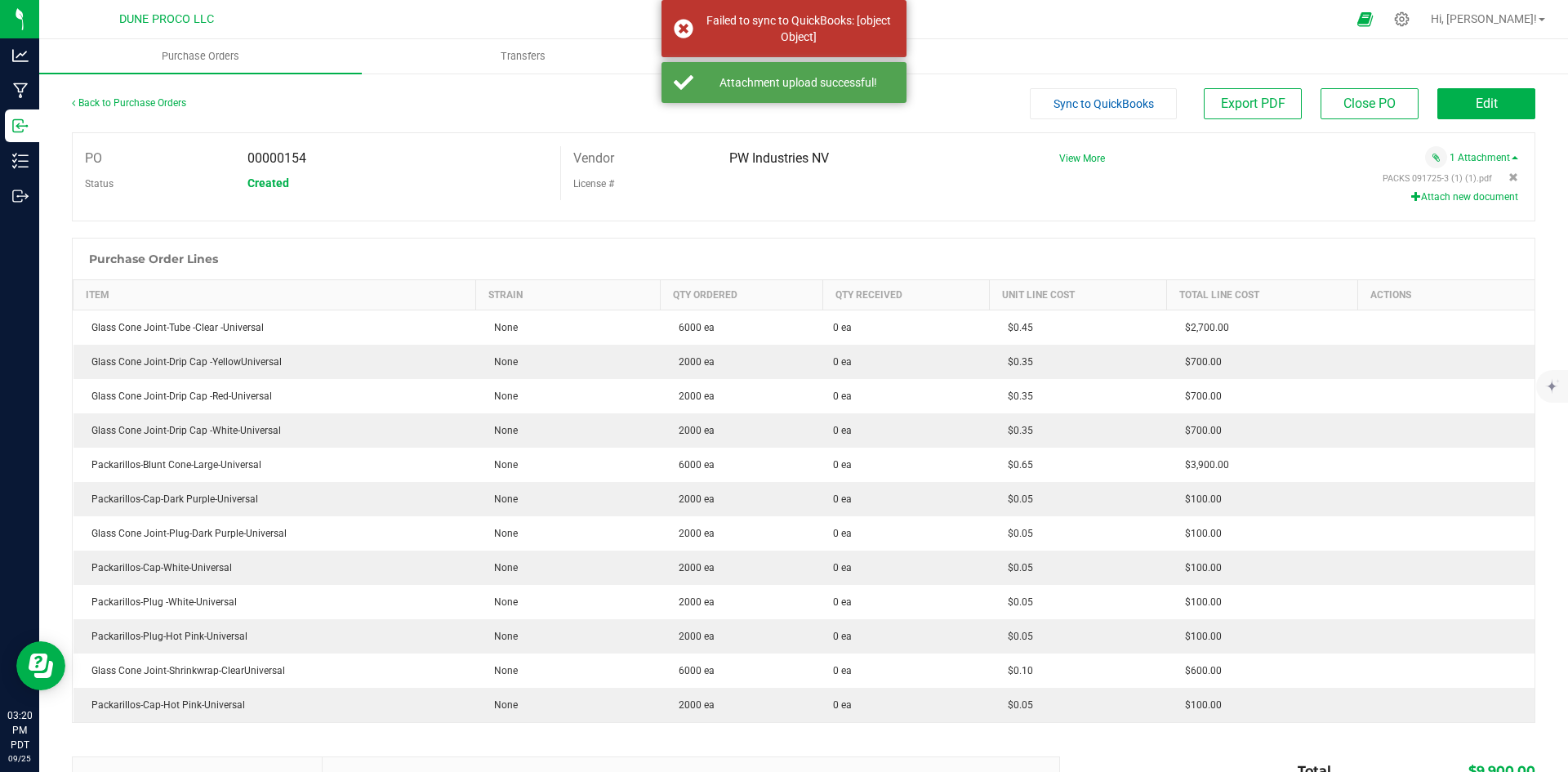
click at [1091, 114] on button "Sync to QuickBooks" at bounding box center [1103, 103] width 147 height 31
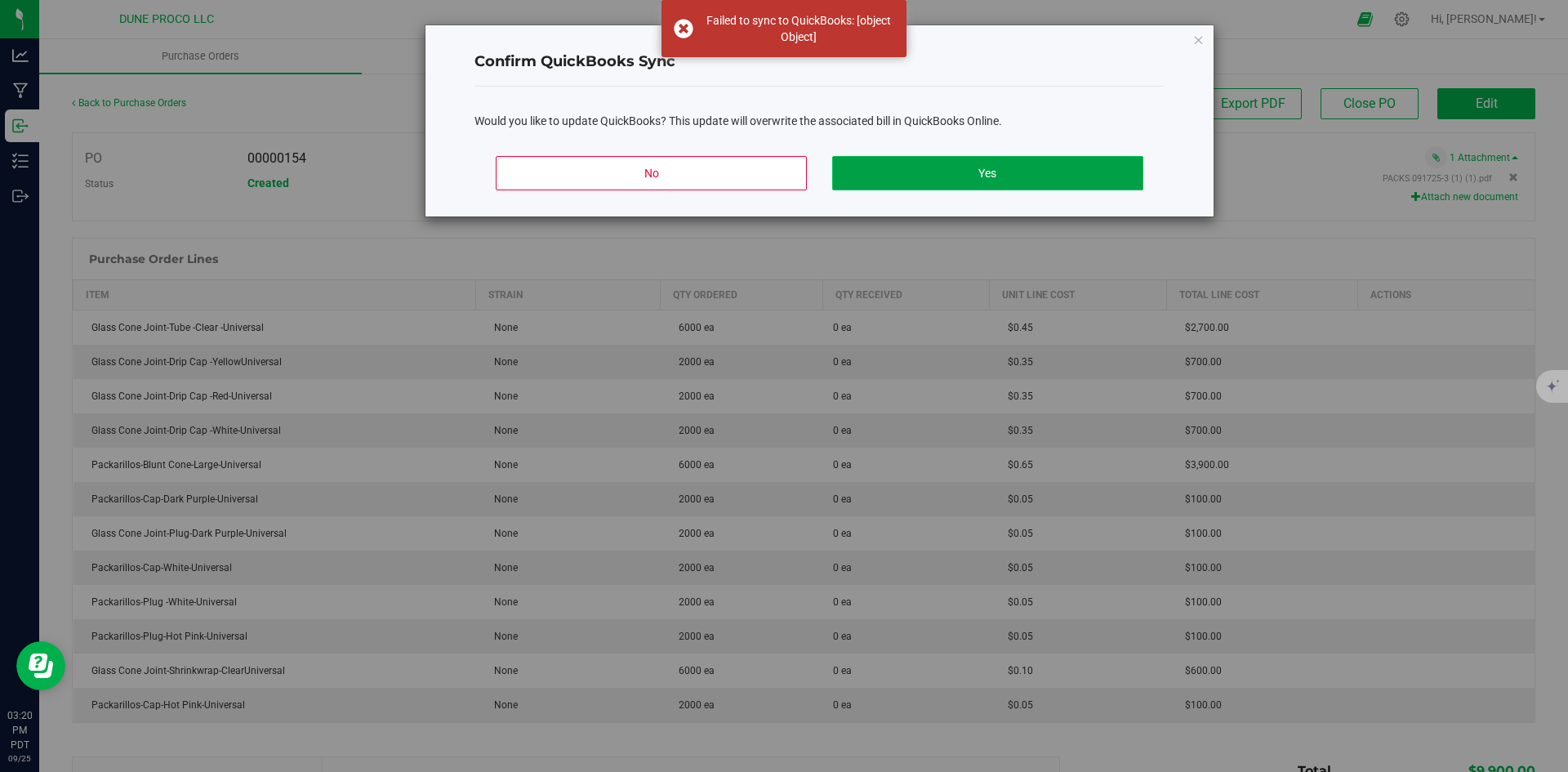
click at [987, 180] on button "Yes" at bounding box center [987, 172] width 310 height 34
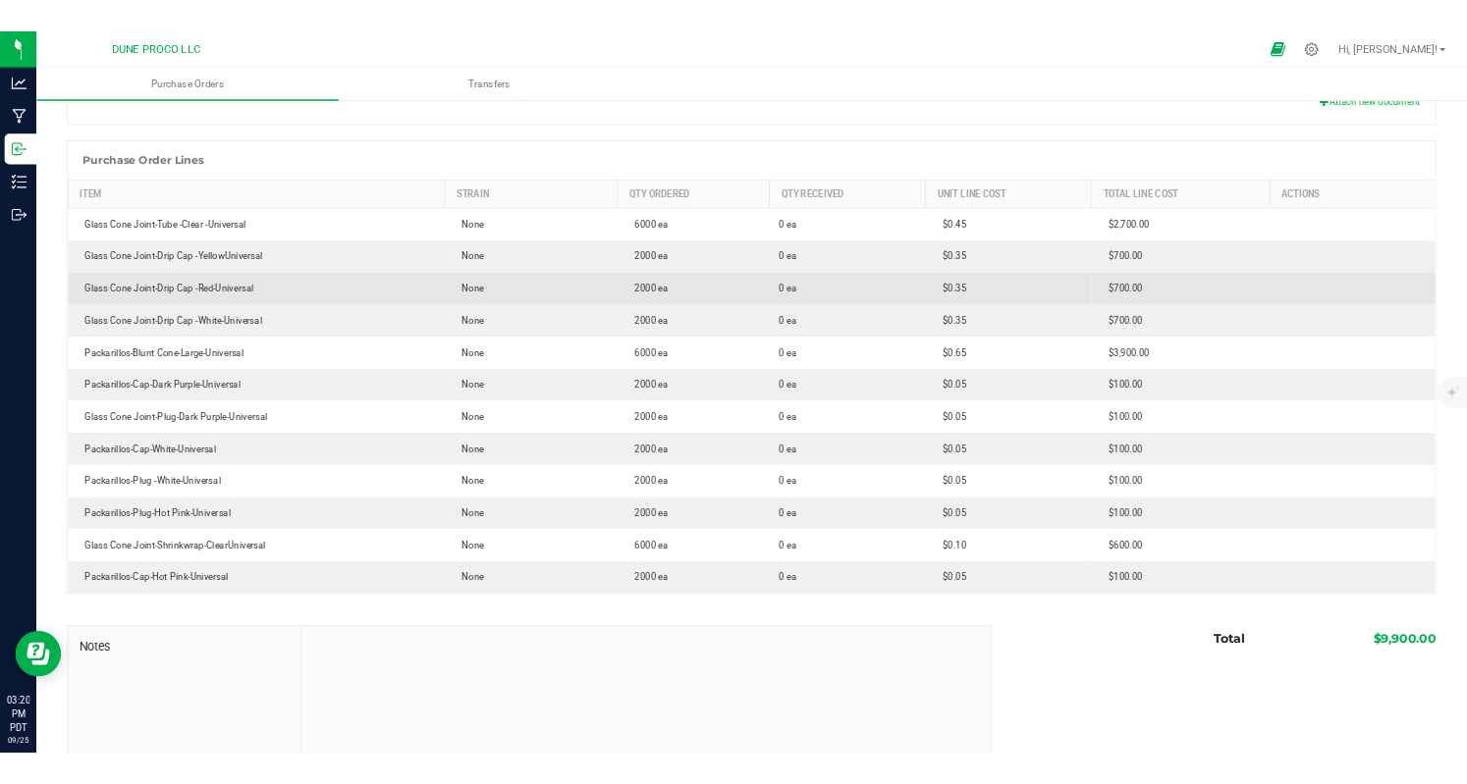
scroll to position [98, 0]
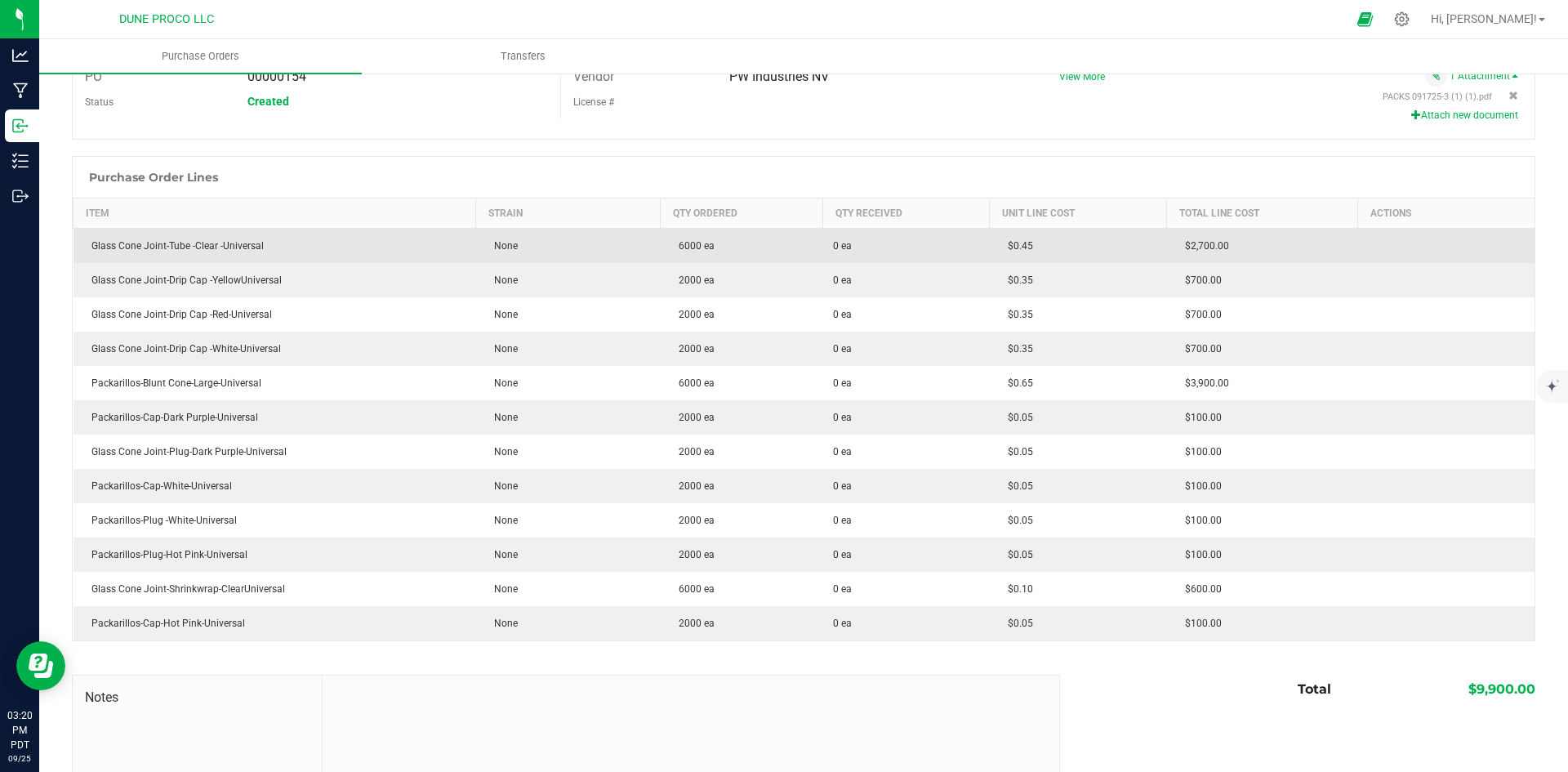
click at [216, 238] on td "Glass Cone Joint-Tube -Clear -Universal" at bounding box center [275, 246] width 403 height 35
click at [221, 243] on div "Glass Cone Joint-Tube -Clear -Universal" at bounding box center [275, 246] width 383 height 15
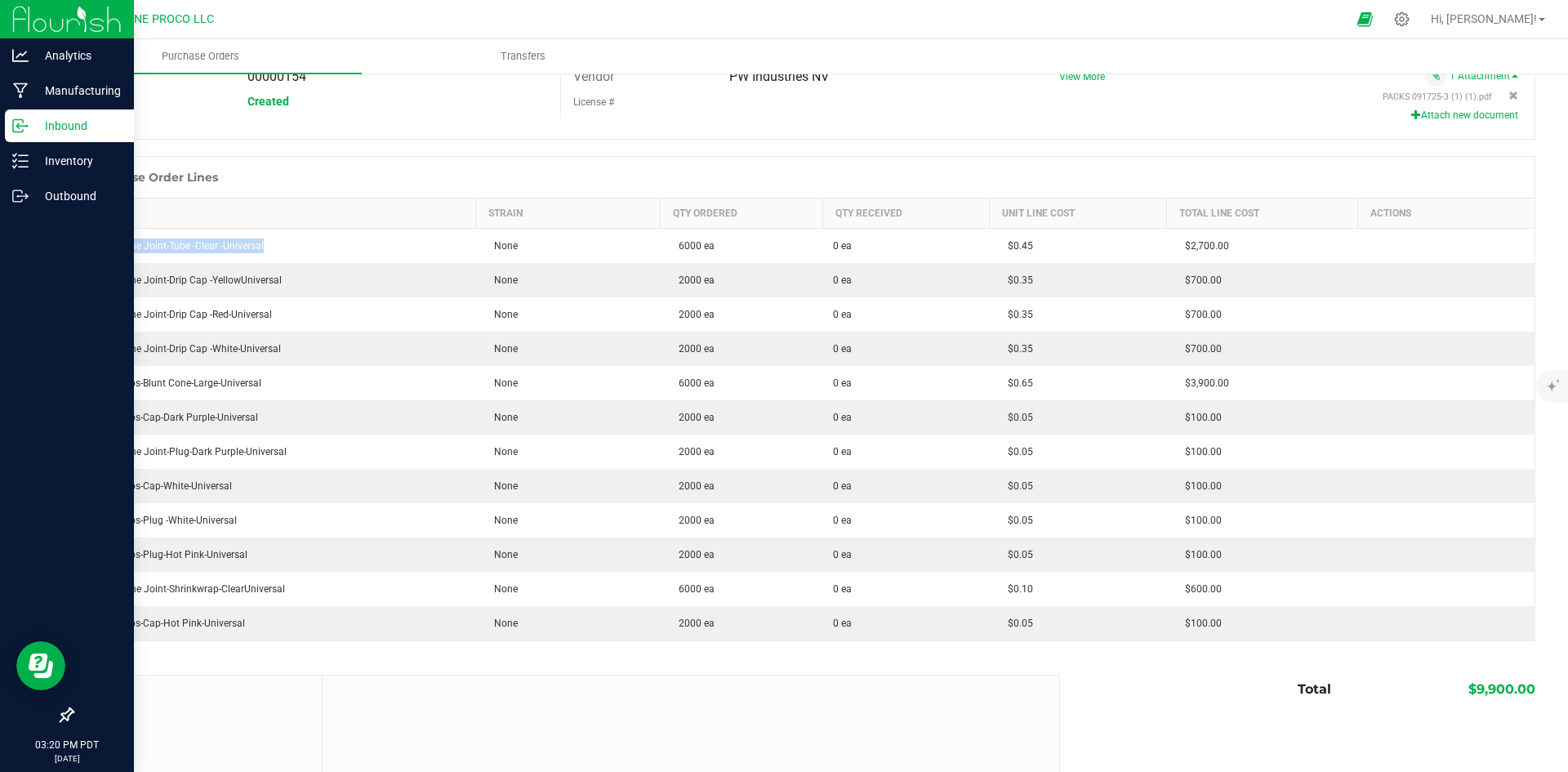
copy div "Glass Cone Joint-Tube -Clear -Universal"
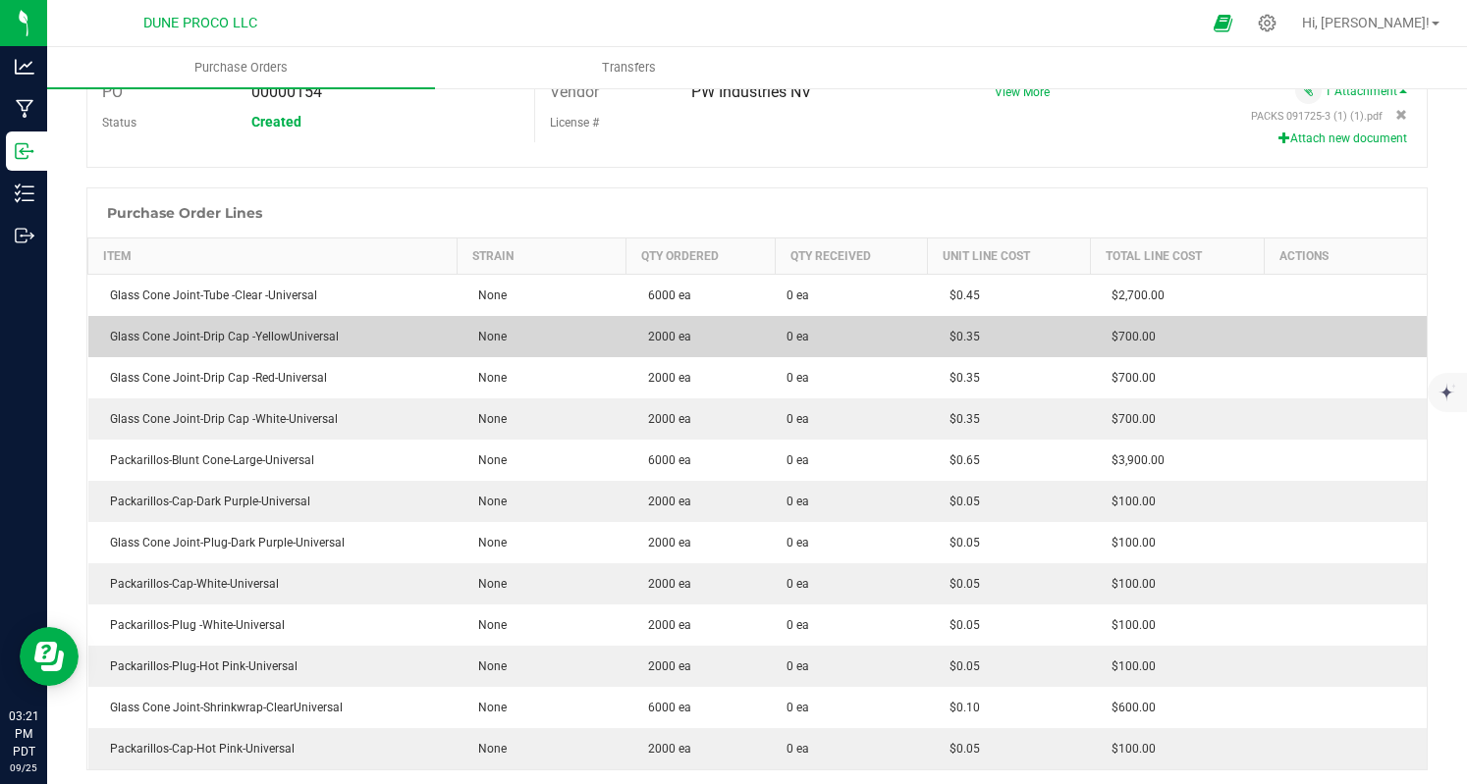
click at [293, 325] on td "Glass Cone Joint-Drip Cap -YellowUniversal" at bounding box center [272, 336] width 369 height 41
click at [292, 329] on div "Glass Cone Joint-Drip Cap -YellowUniversal" at bounding box center [273, 337] width 346 height 18
click at [291, 329] on div "Glass Cone Joint-Drip Cap -YellowUniversal" at bounding box center [273, 337] width 346 height 18
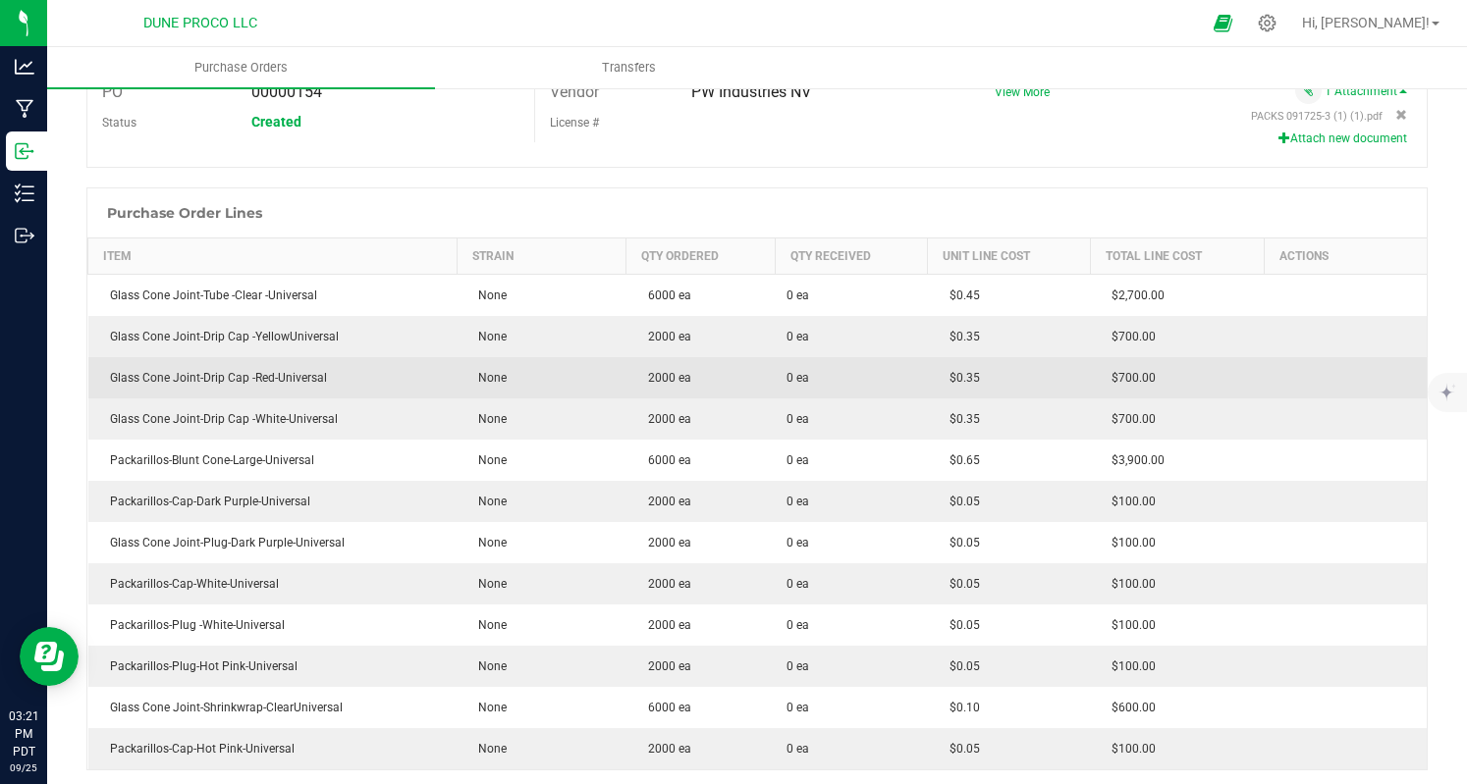
click at [277, 386] on td "Glass Cone Joint-Drip Cap -Red-Universal" at bounding box center [272, 377] width 369 height 41
copy div "Glass Cone Joint-Drip Cap -Red-Universal"
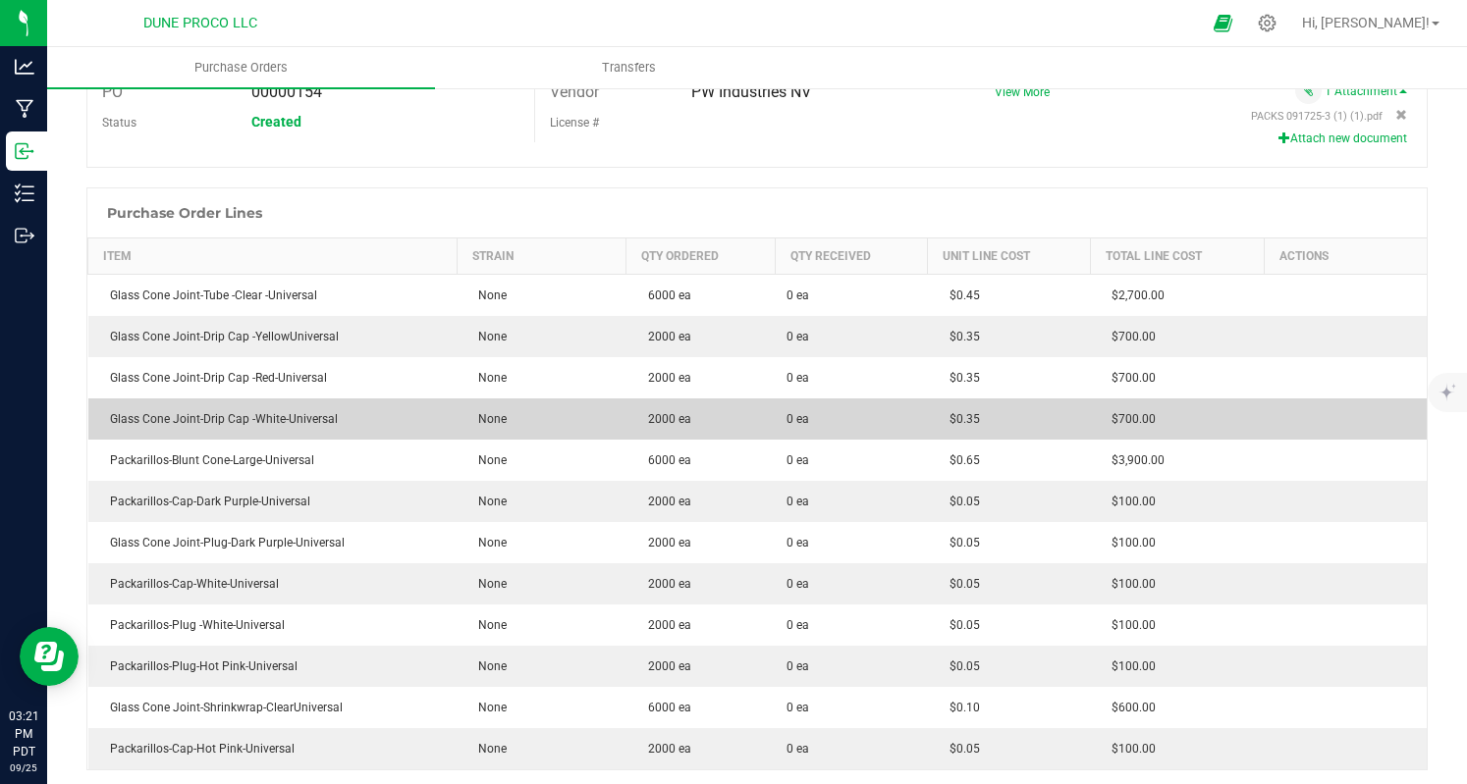
click at [287, 420] on div "Glass Cone Joint-Drip Cap -White-Universal" at bounding box center [273, 419] width 346 height 18
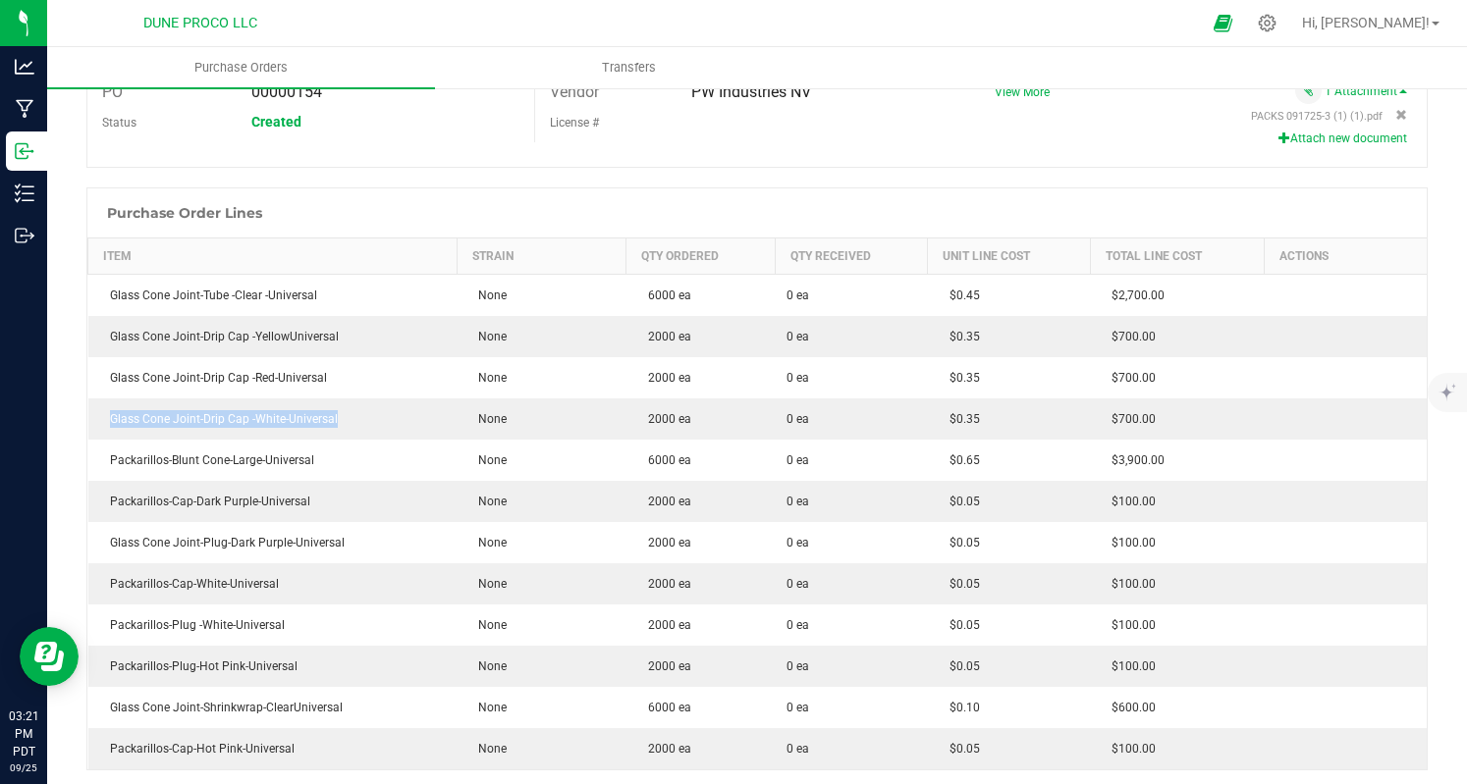
copy div "Glass Cone Joint-Drip Cap -White-Universal"
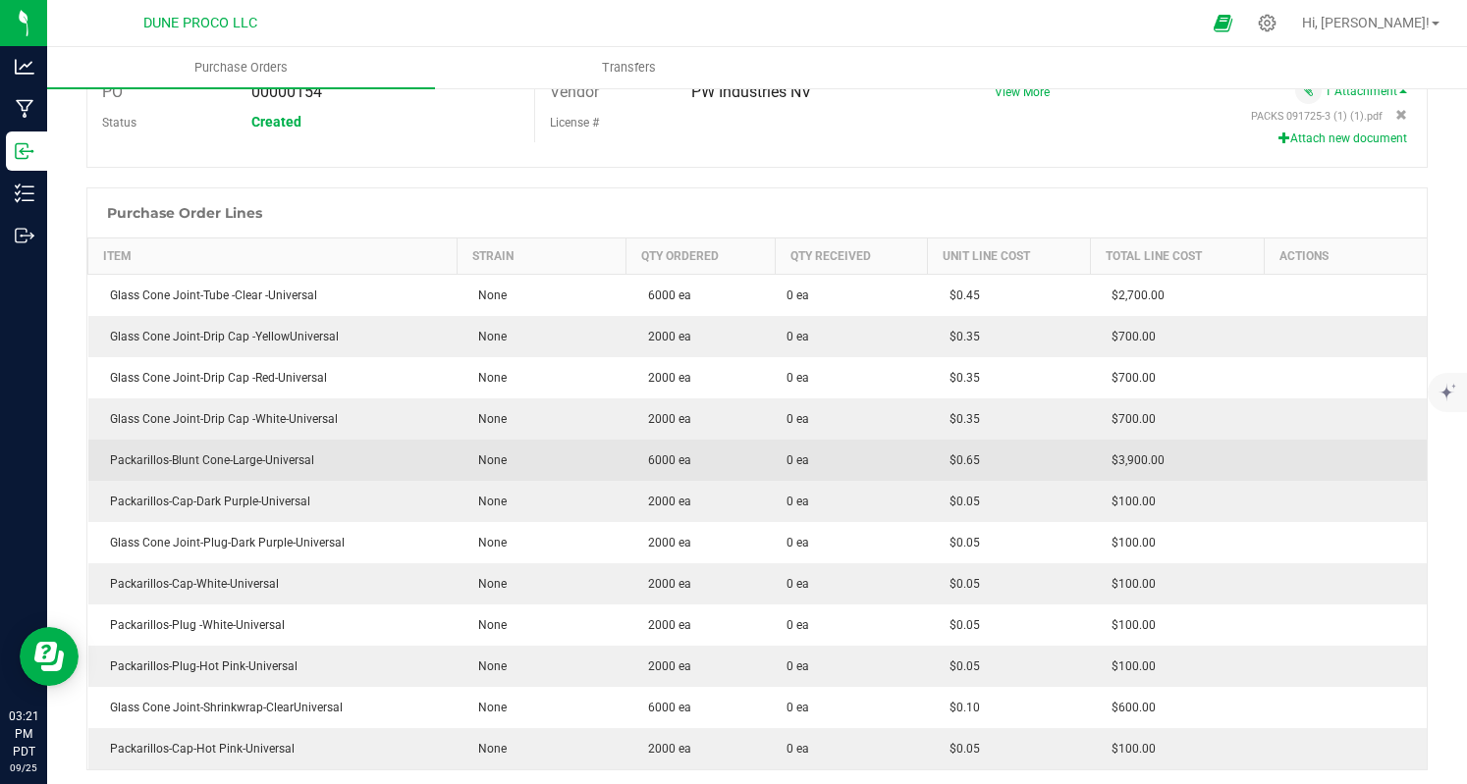
click at [281, 452] on div "Packarillos-Blunt Cone-Large-Universal" at bounding box center [273, 461] width 346 height 18
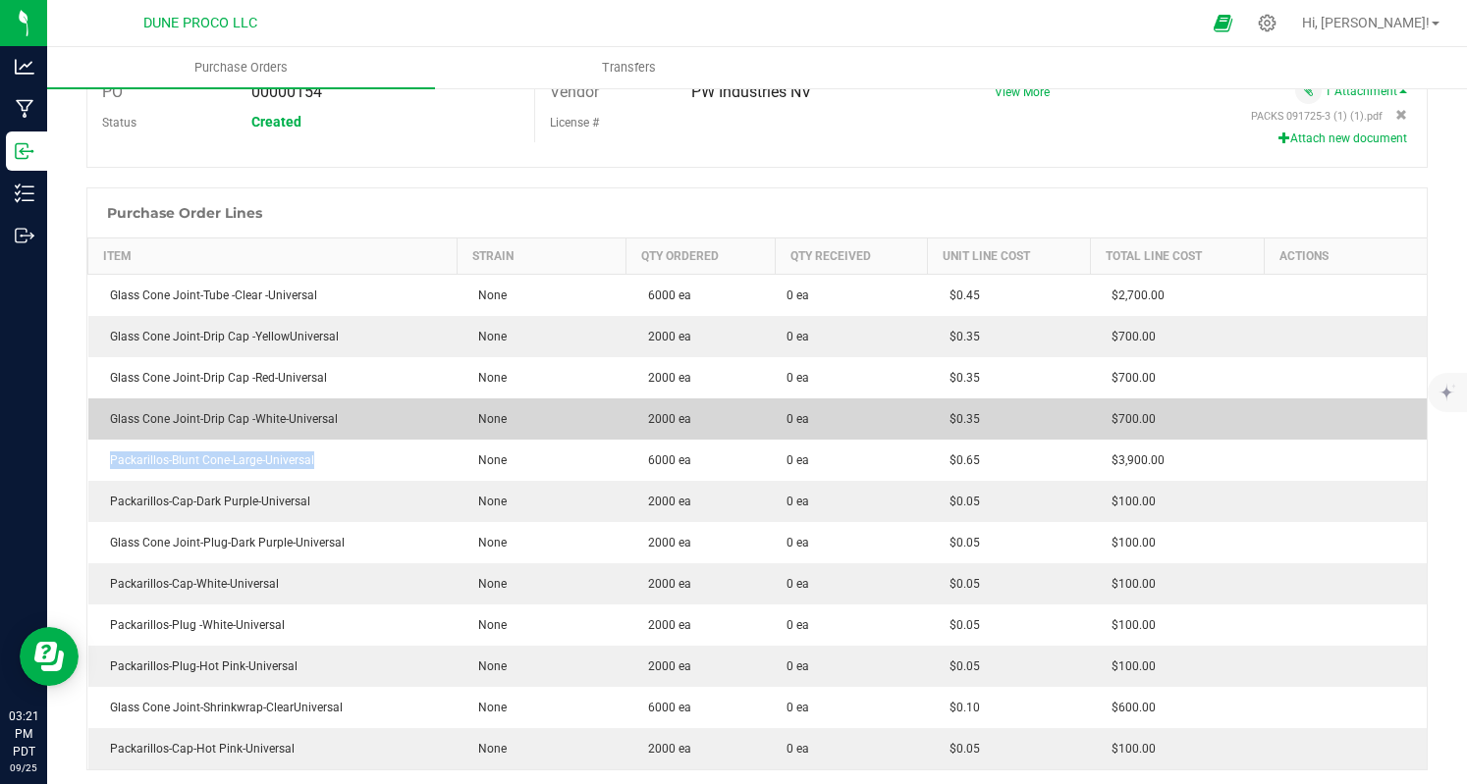
copy div "Packarillos-Blunt Cone-Large-Universal"
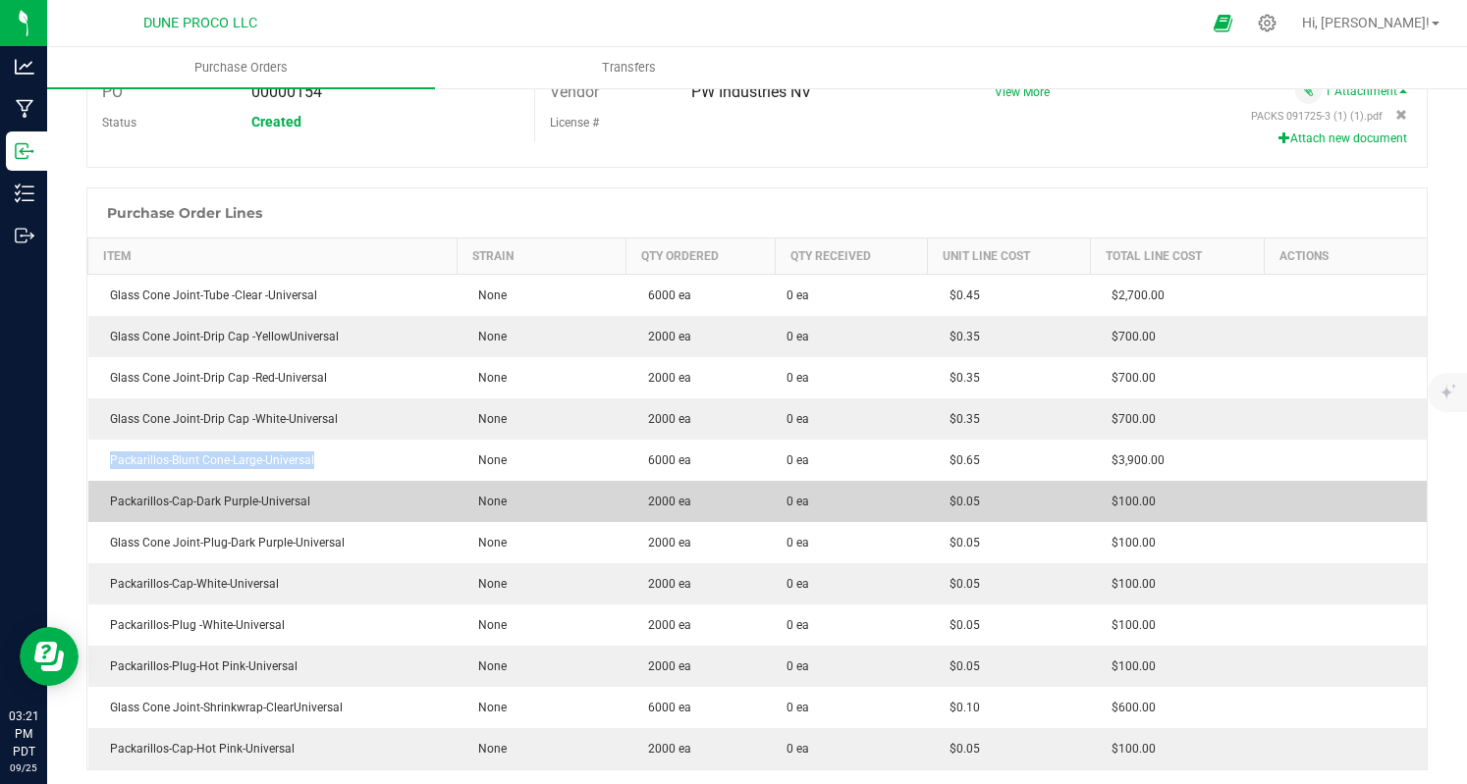
click at [222, 498] on div "Packarillos-Cap-Dark Purple-Universal" at bounding box center [273, 502] width 346 height 18
copy div "Packarillos-Cap-Dark Purple-Universal"
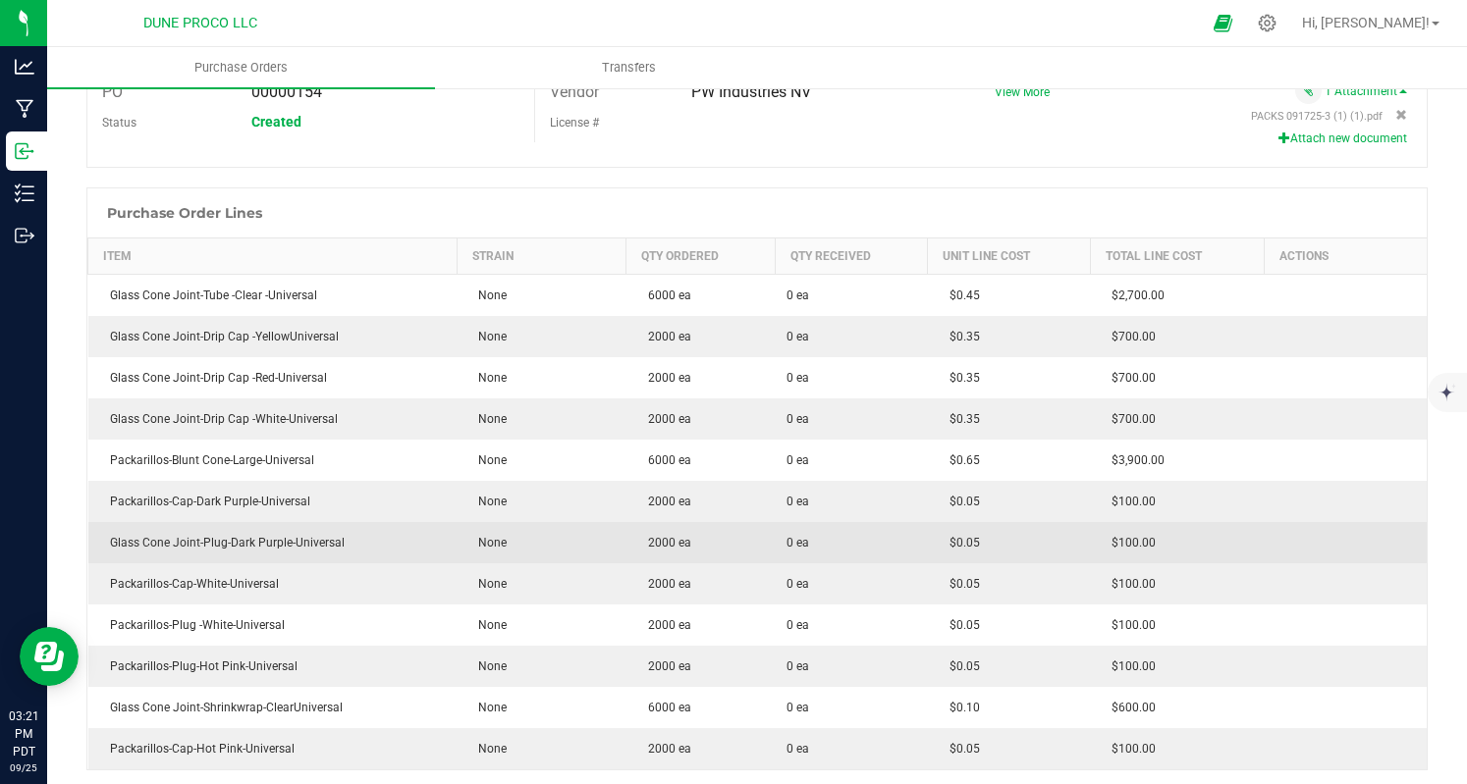
click at [270, 538] on div "Glass Cone Joint-Plug-Dark Purple-Universal" at bounding box center [273, 543] width 346 height 18
copy div "Glass Cone Joint-Plug-Dark Purple-Universal"
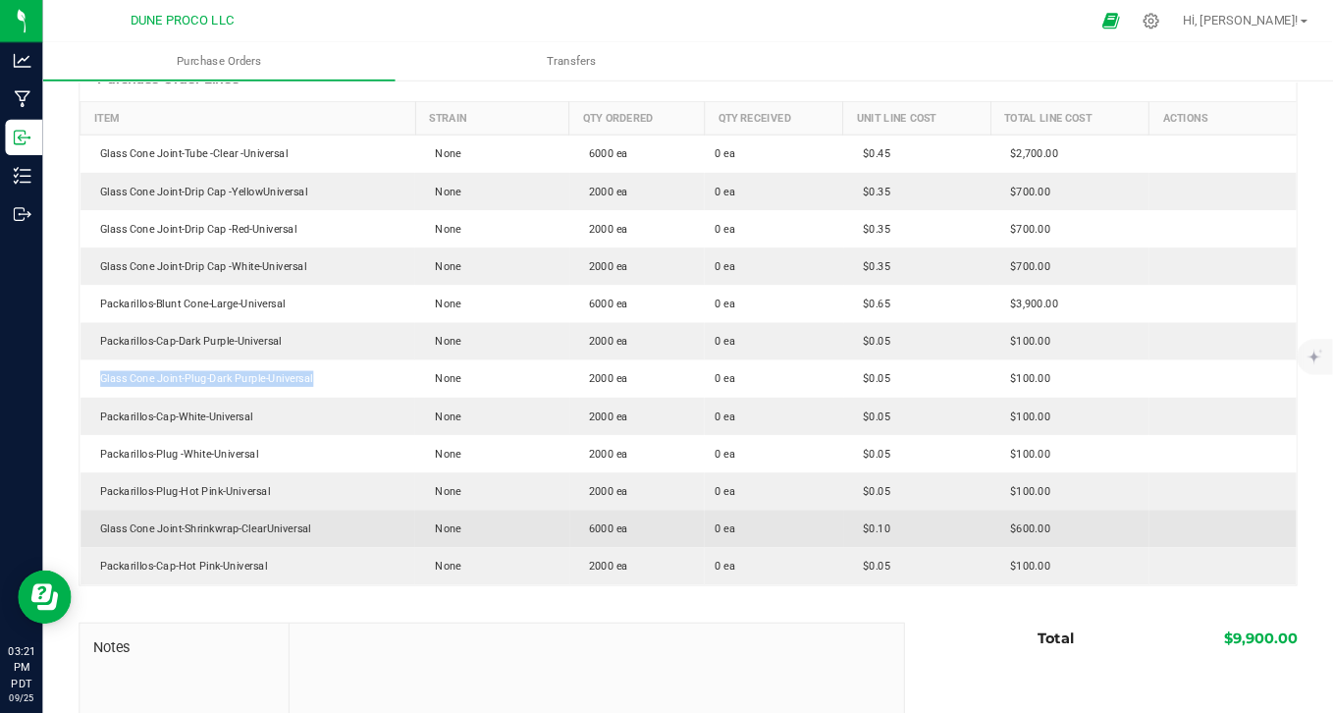
scroll to position [393, 0]
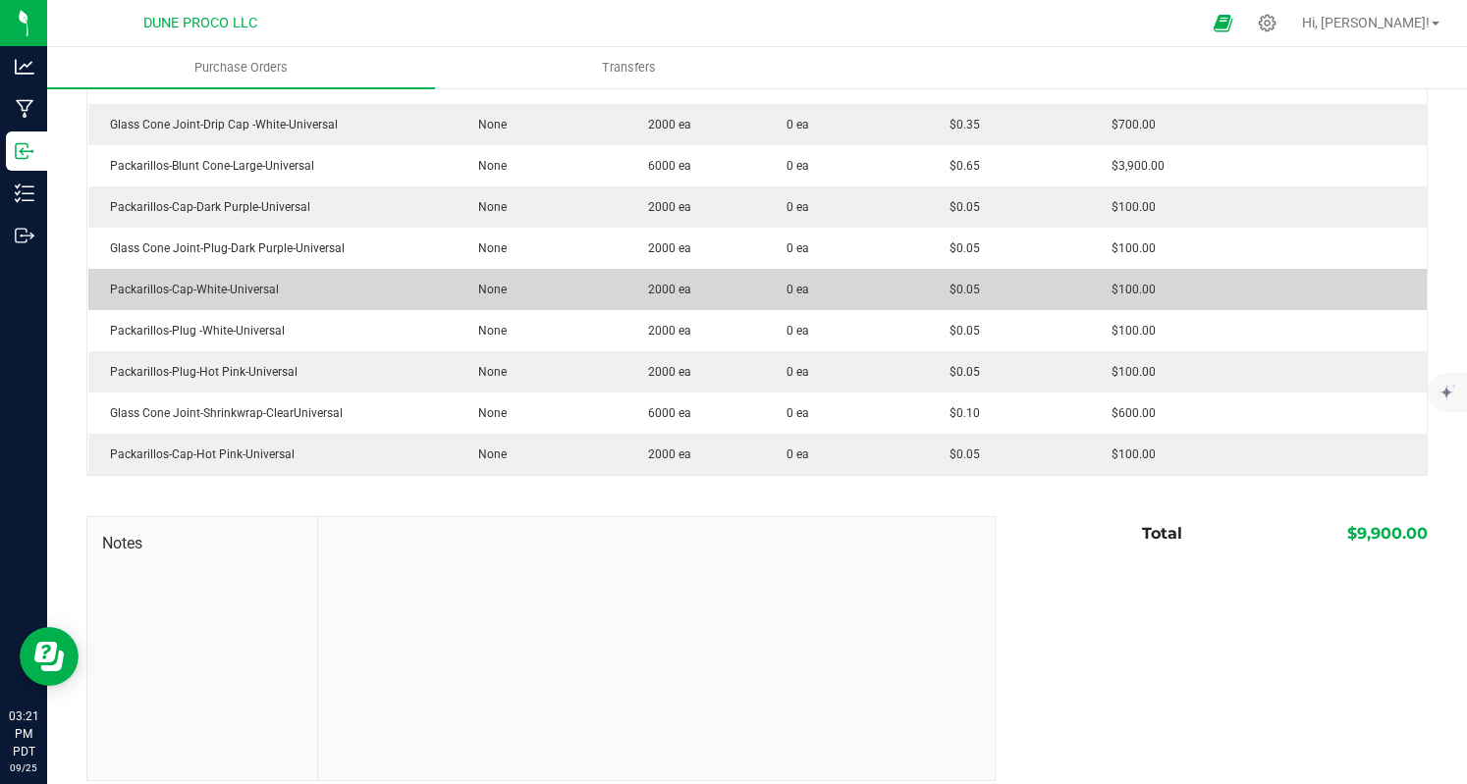
click at [138, 293] on div "Packarillos-Cap-White-Universal" at bounding box center [273, 290] width 346 height 18
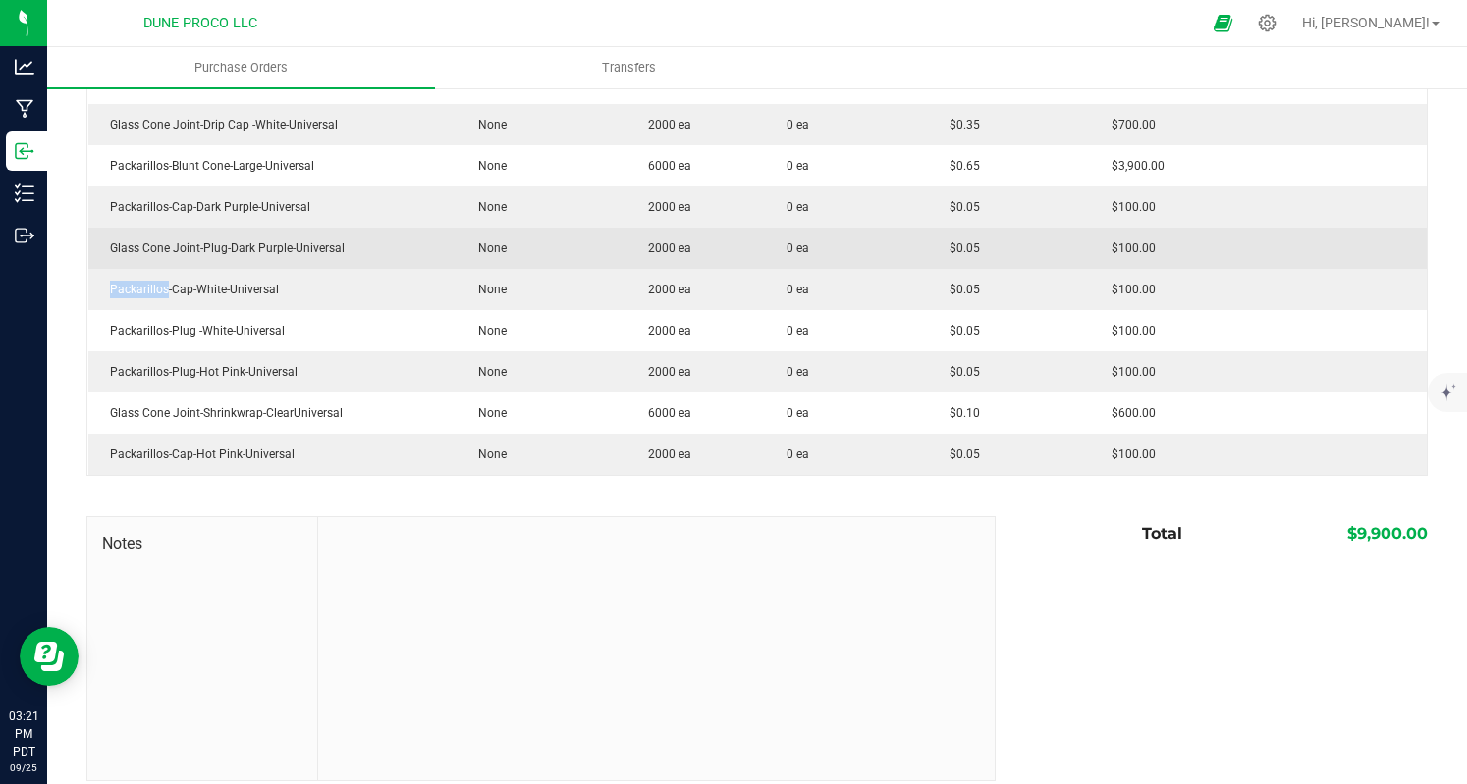
copy div "Packarillos"
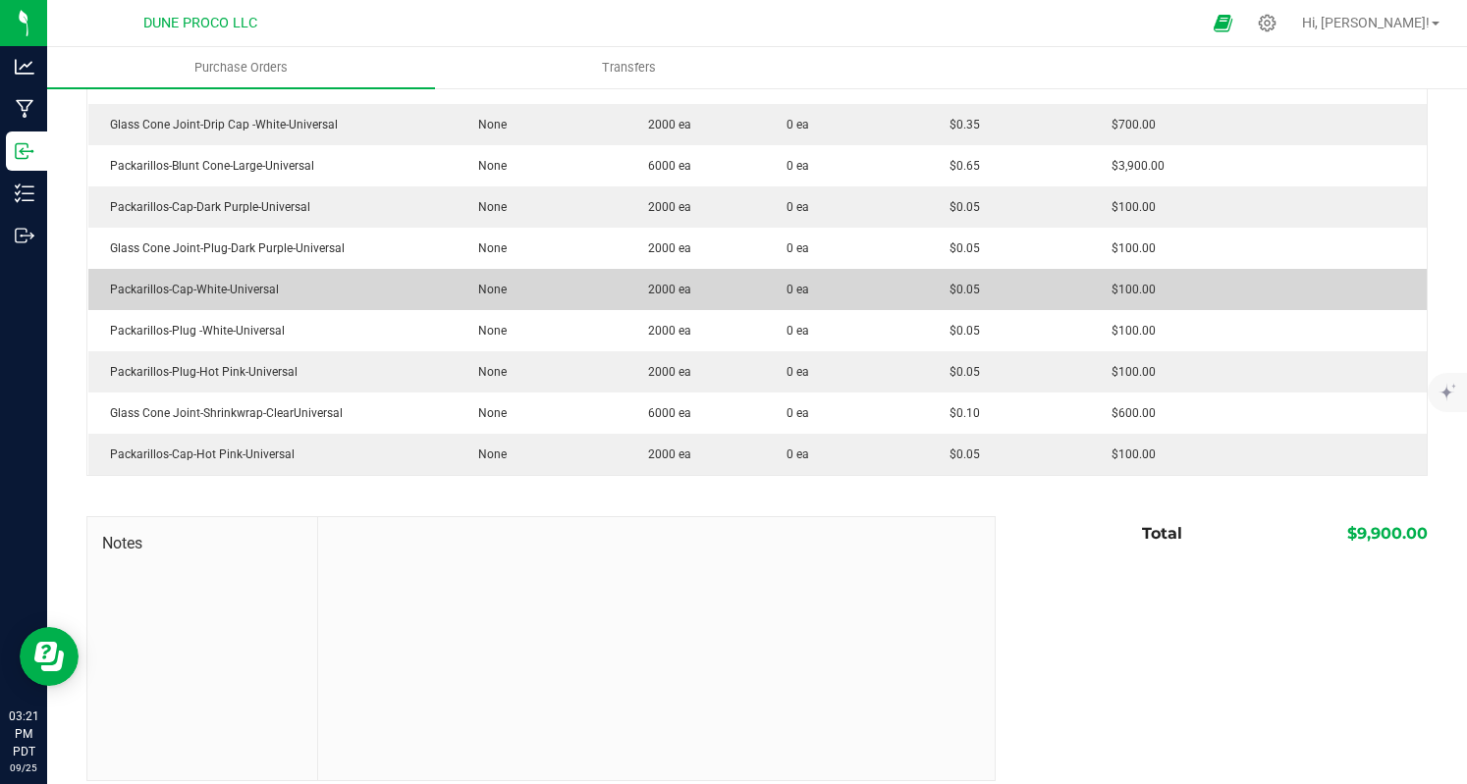
click at [259, 293] on div "Packarillos-Cap-White-Universal" at bounding box center [273, 290] width 346 height 18
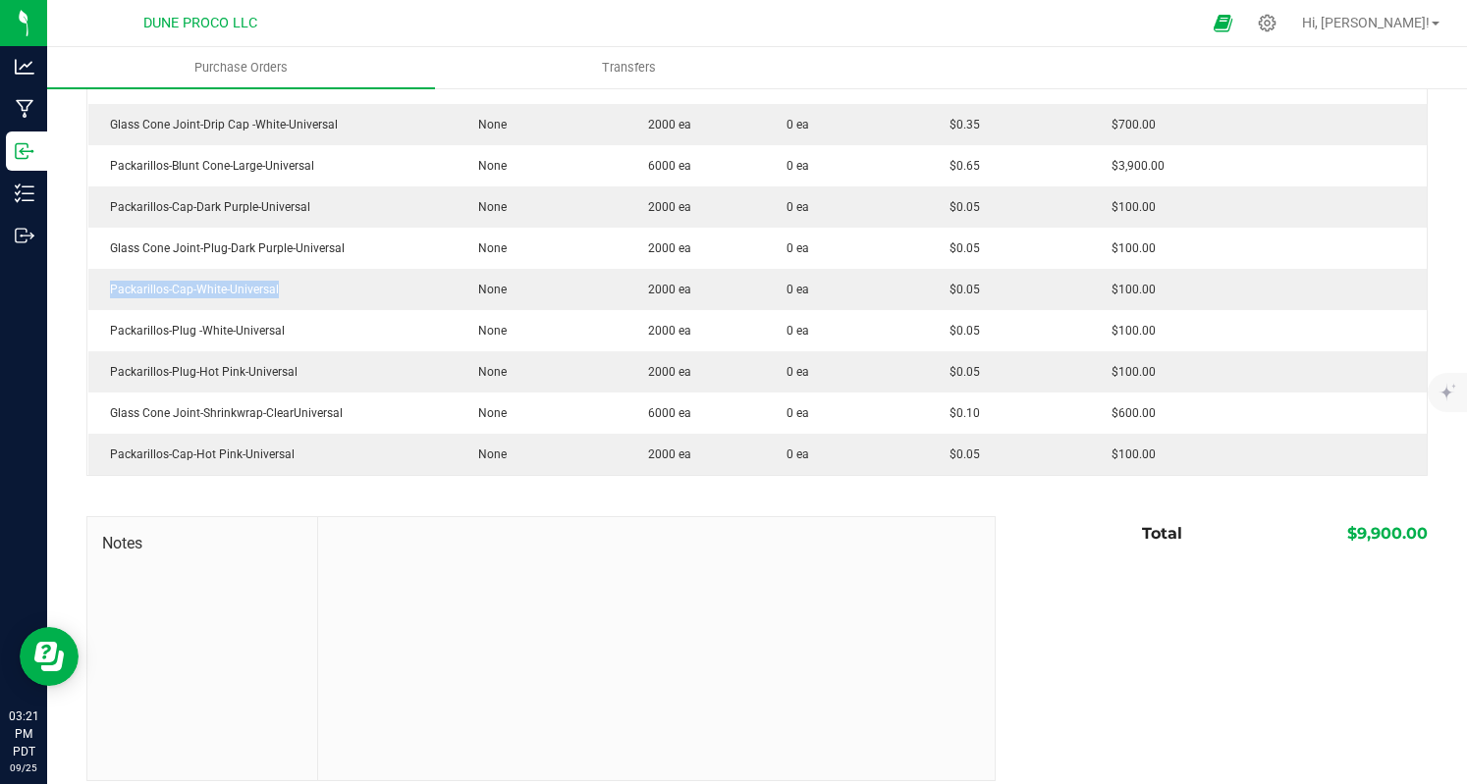
copy div "Packarillos-Cap-White-Universal"
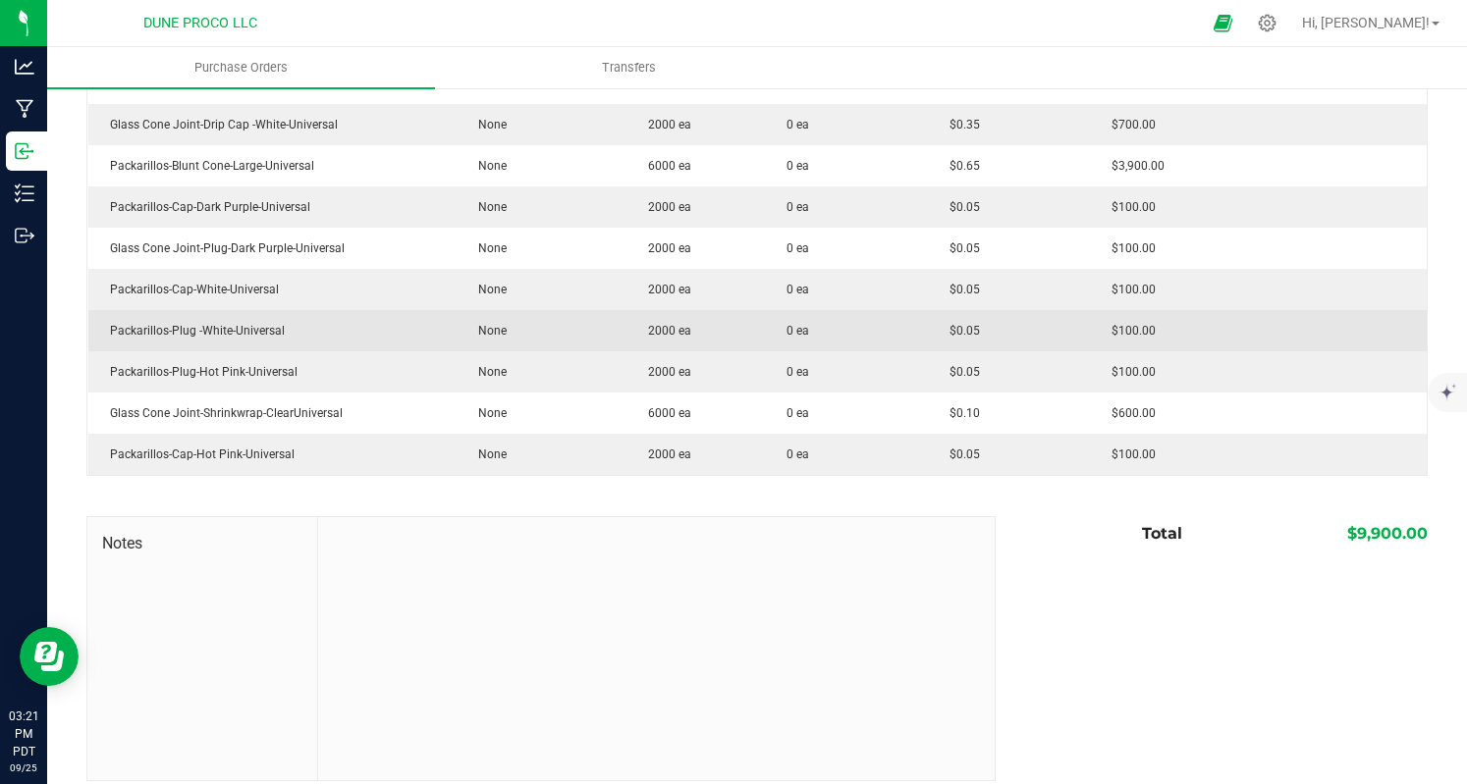
click at [202, 333] on div "Packarillos-Plug -White-Universal" at bounding box center [273, 331] width 346 height 18
copy div "Packarillos-Plug -White-Universal"
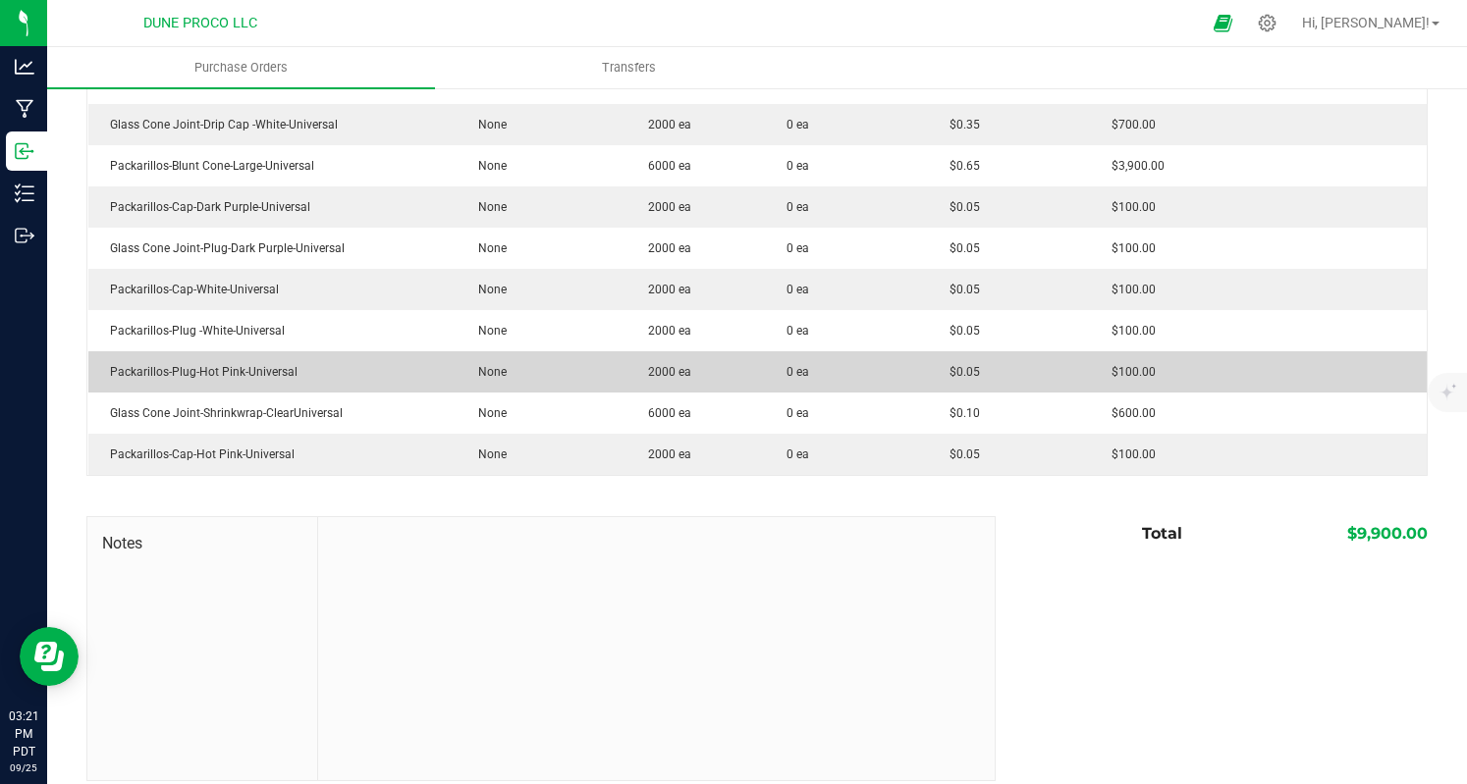
click at [237, 377] on div "Packarillos-Plug-Hot Pink-Universal" at bounding box center [273, 372] width 346 height 18
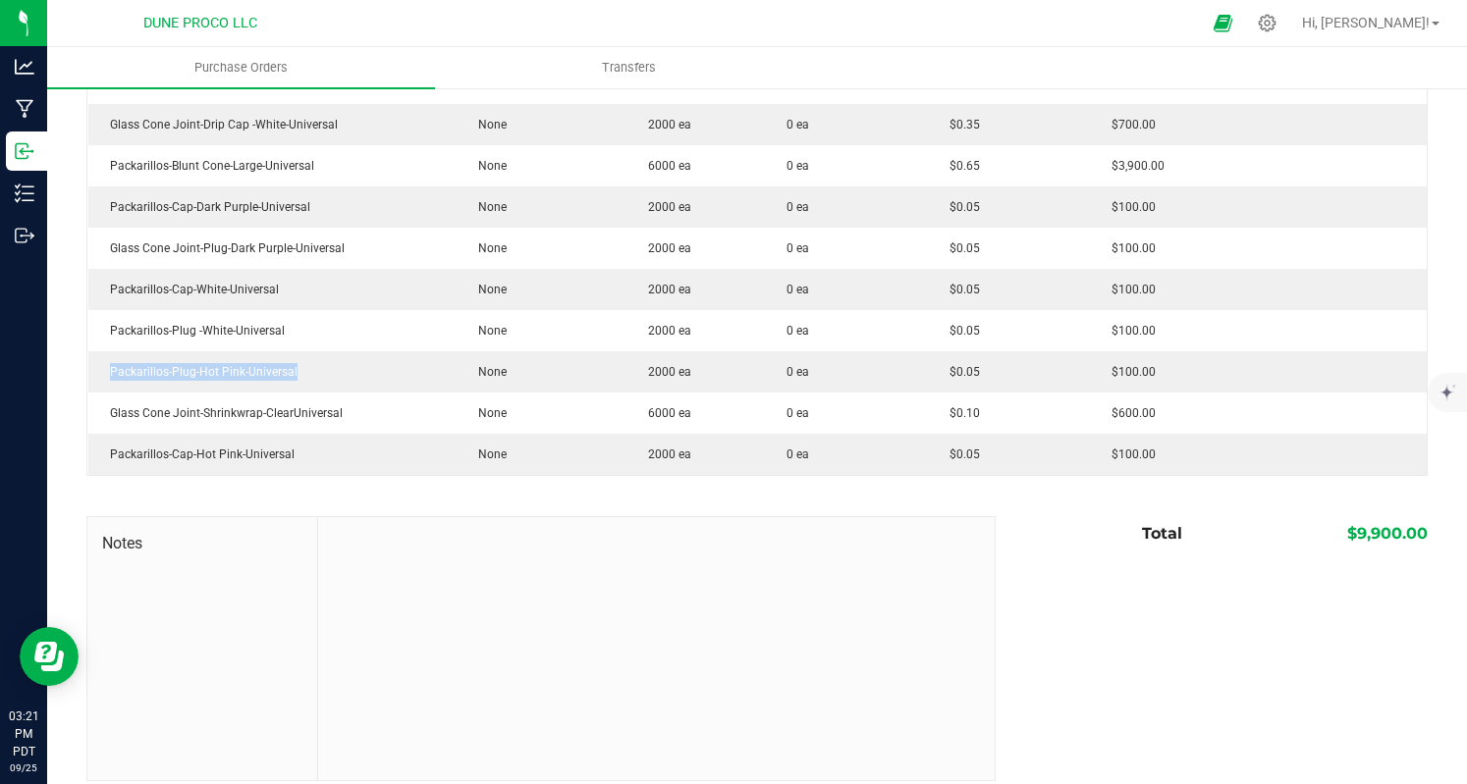
copy div "Packarillos-Plug-Hot Pink-Universal"
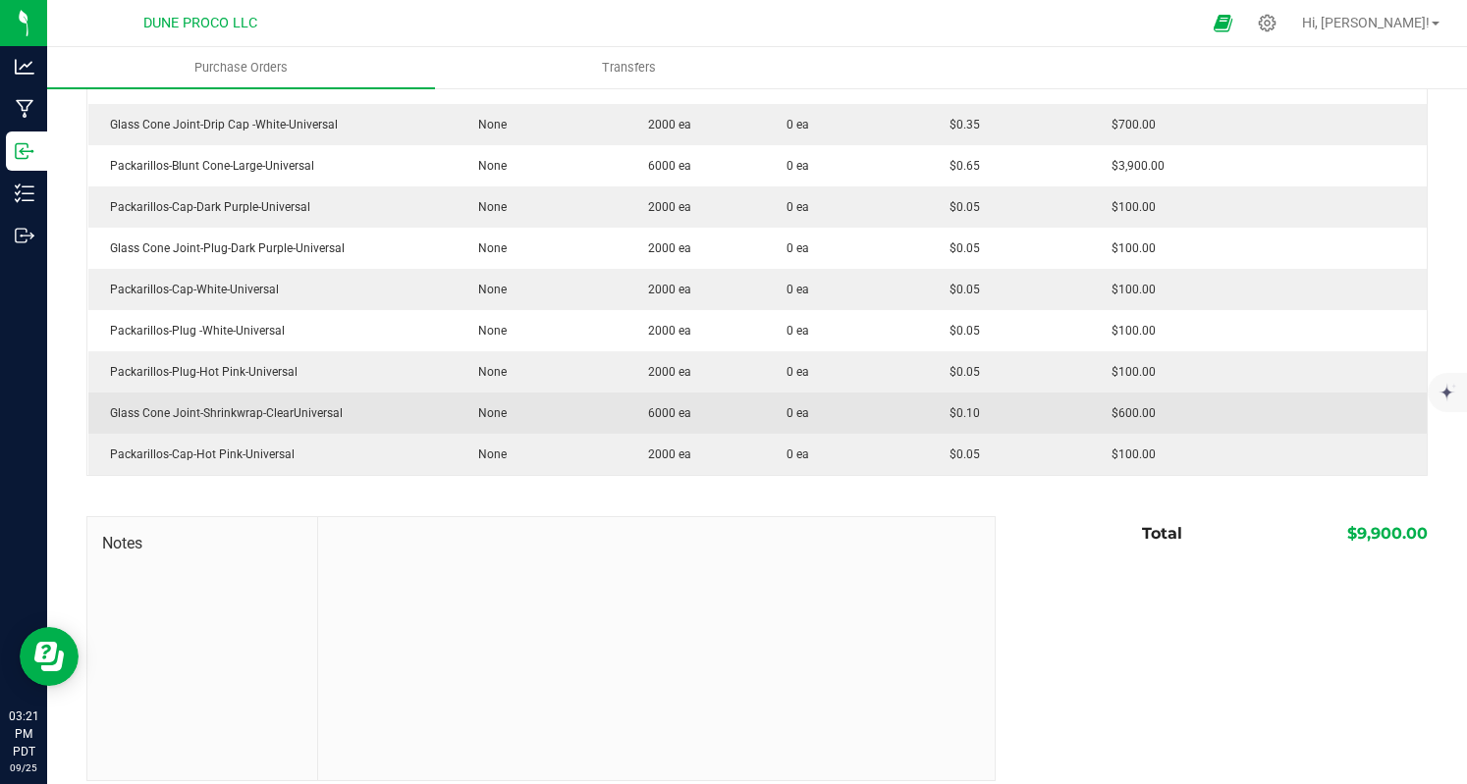
click at [222, 407] on div "Glass Cone Joint-Shrinkwrap-ClearUniversal" at bounding box center [273, 413] width 346 height 18
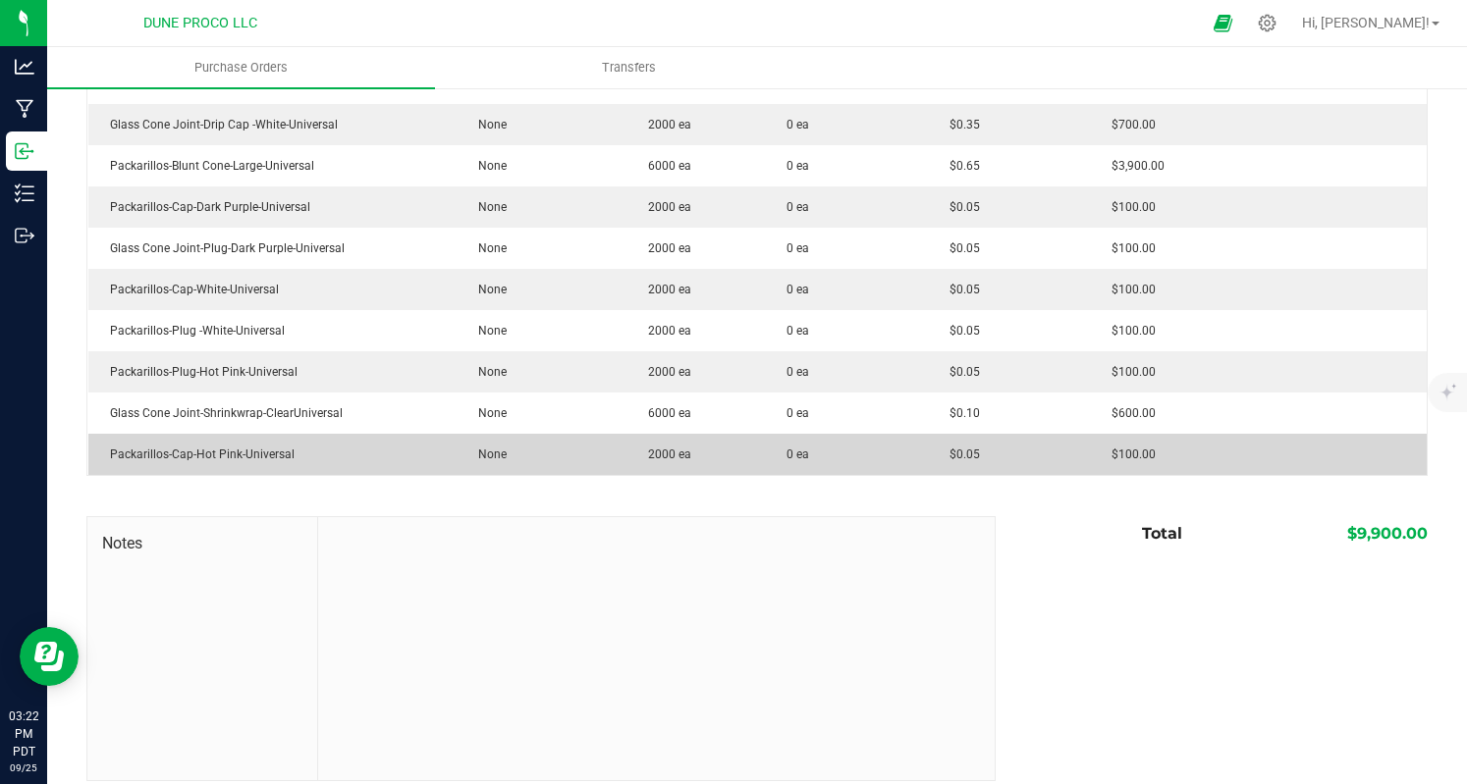
click at [257, 462] on td "Packarillos-Cap-Hot Pink-Universal" at bounding box center [272, 454] width 369 height 41
click at [254, 455] on div "Packarillos-Cap-Hot Pink-Universal" at bounding box center [273, 455] width 346 height 18
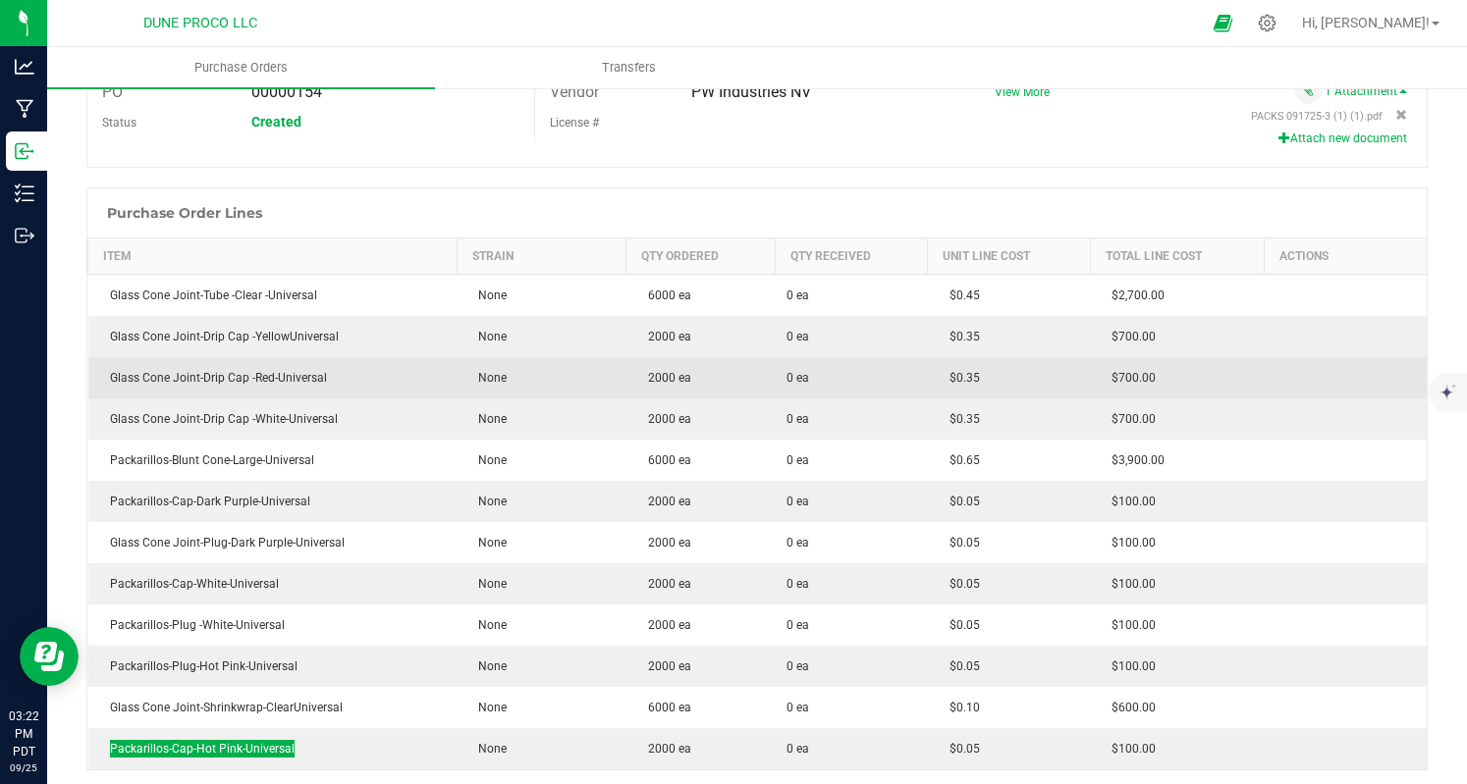
scroll to position [0, 0]
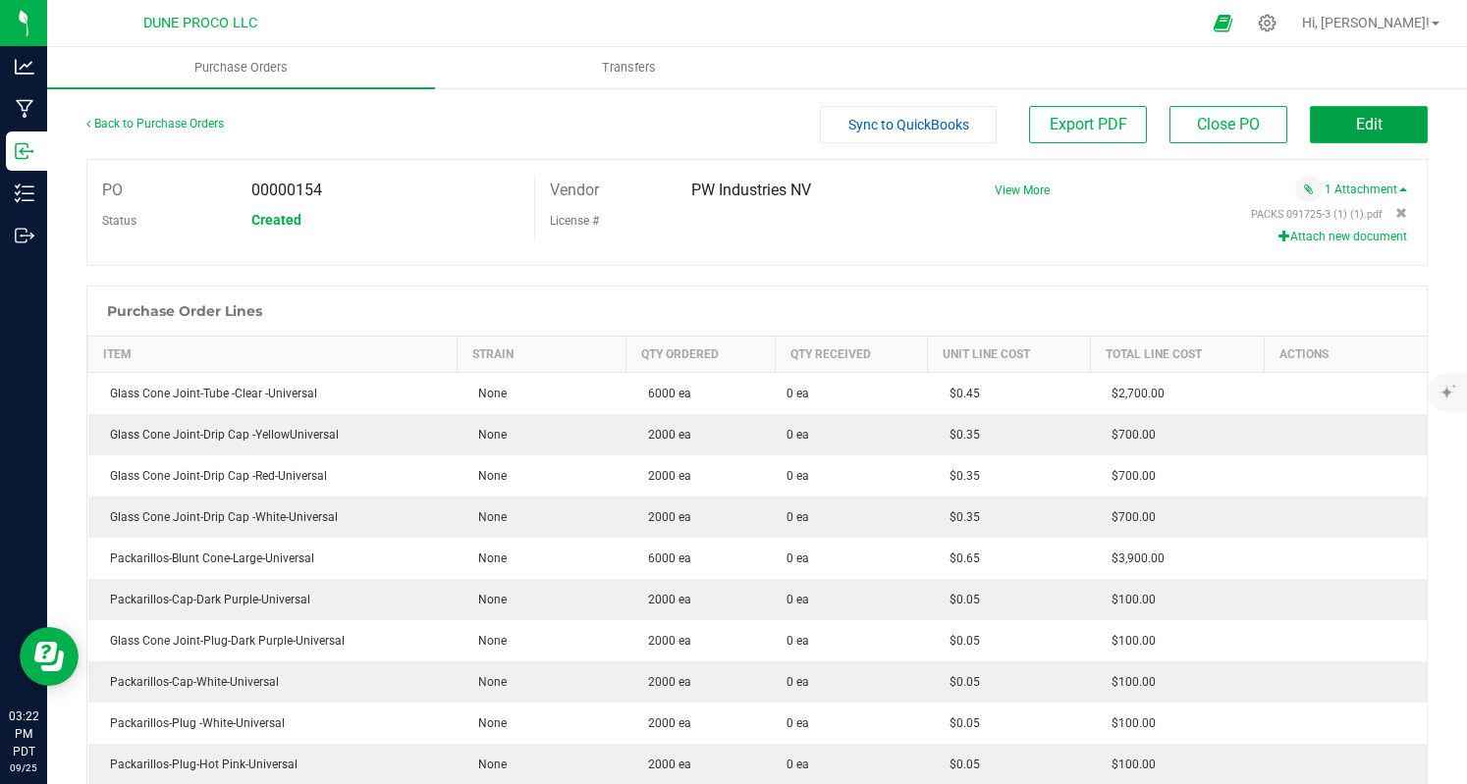
click at [1365, 139] on button "Edit" at bounding box center [1368, 124] width 118 height 37
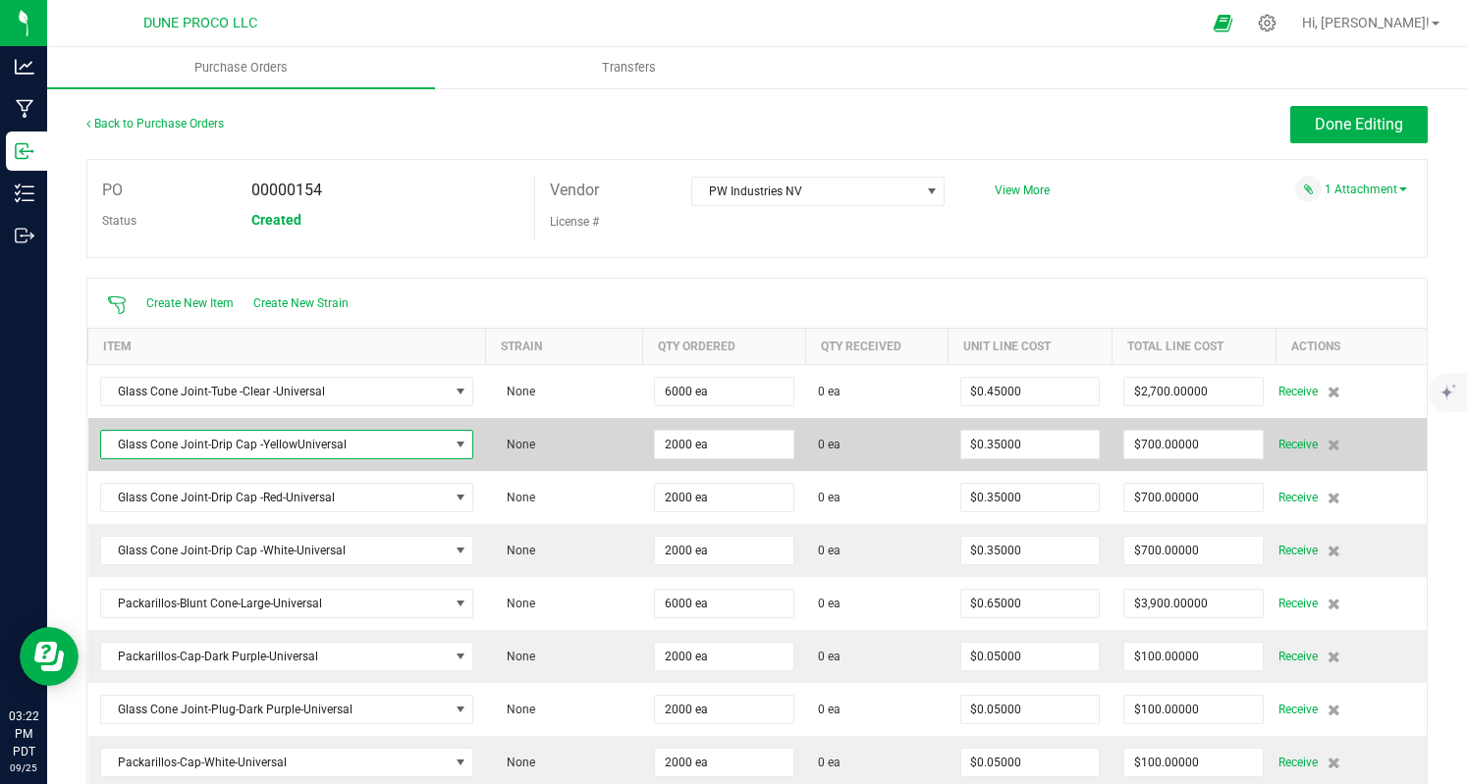
click at [394, 452] on span "Glass Cone Joint-Drip Cap -YellowUniversal" at bounding box center [274, 444] width 347 height 27
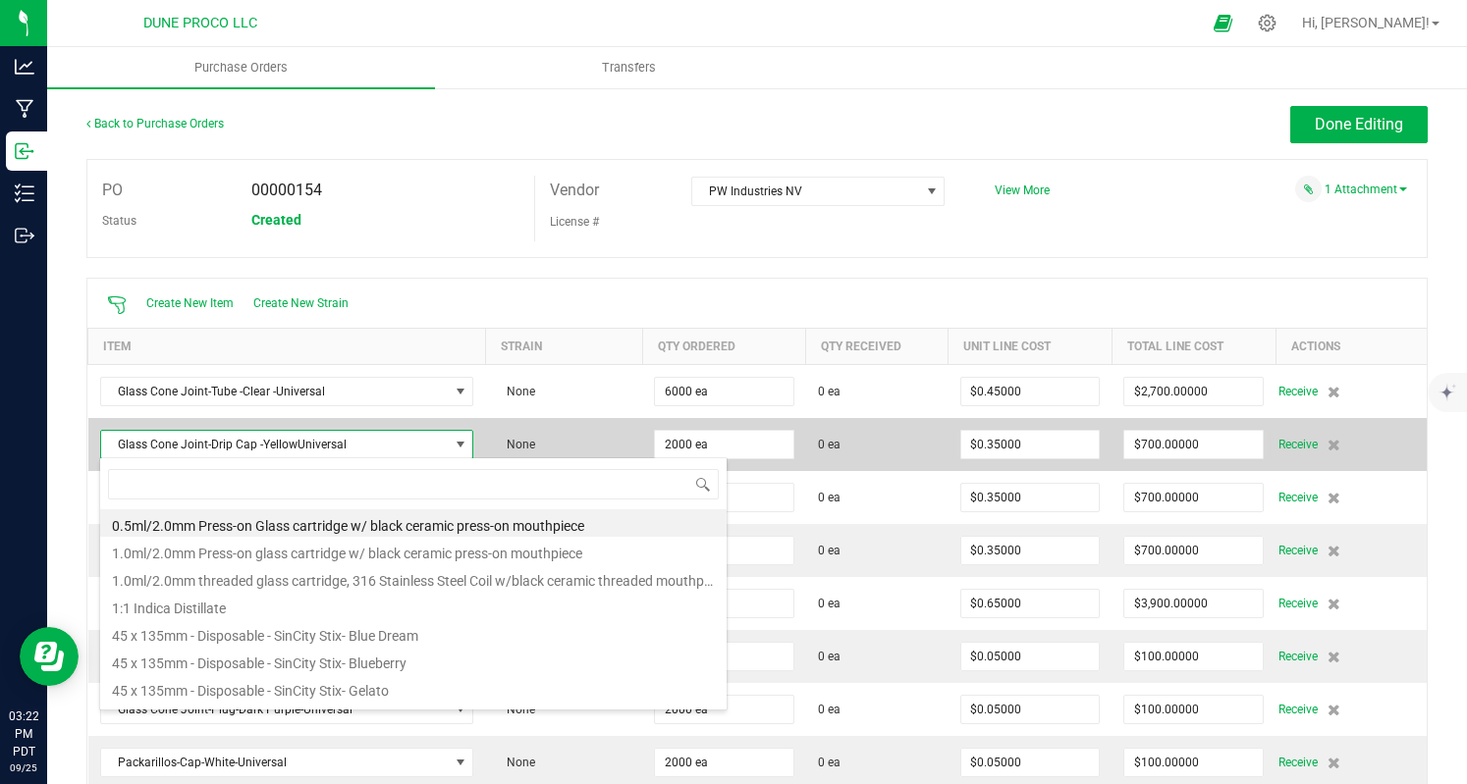
scroll to position [28, 361]
type input "cap"
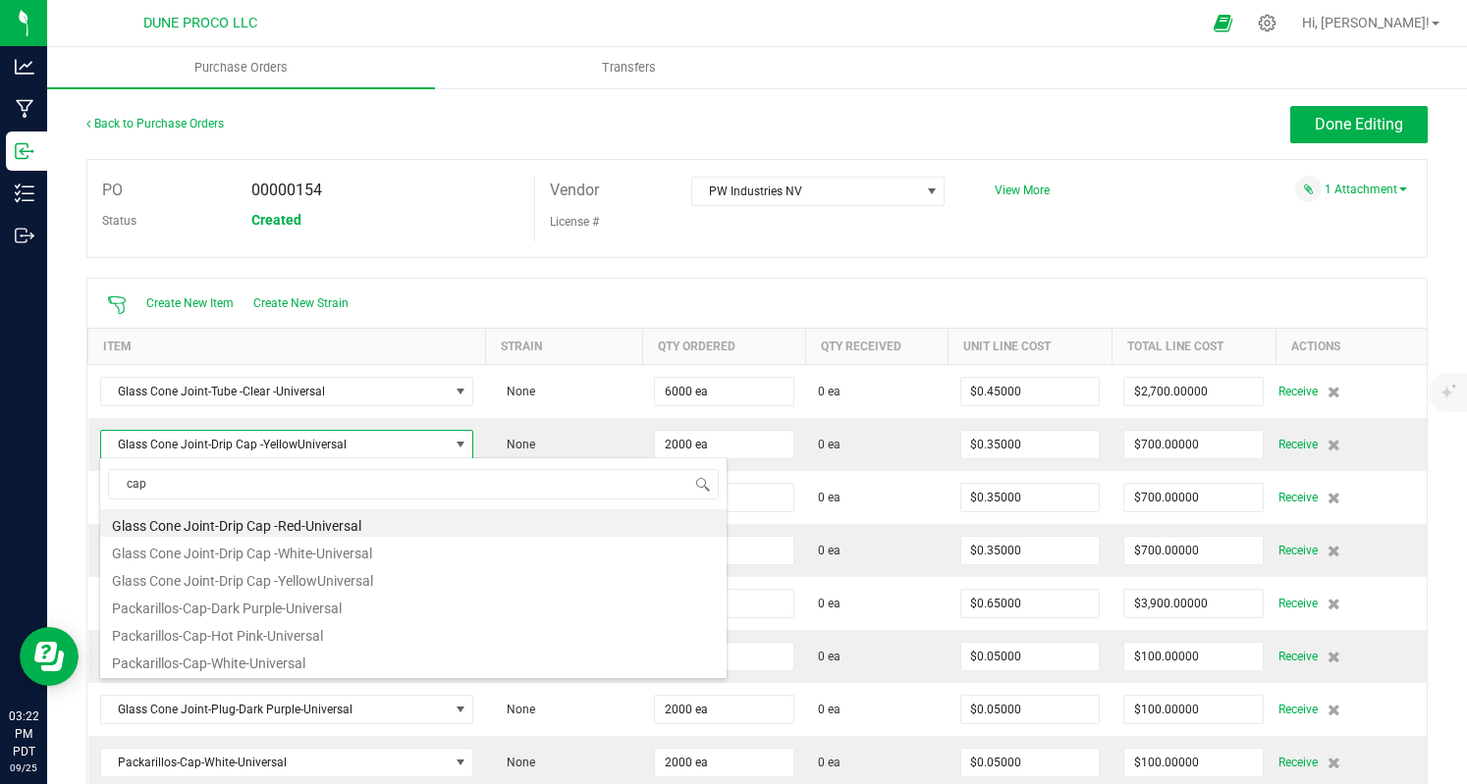
click at [966, 237] on div "Vendor PW Industries NV License #" at bounding box center [757, 209] width 447 height 66
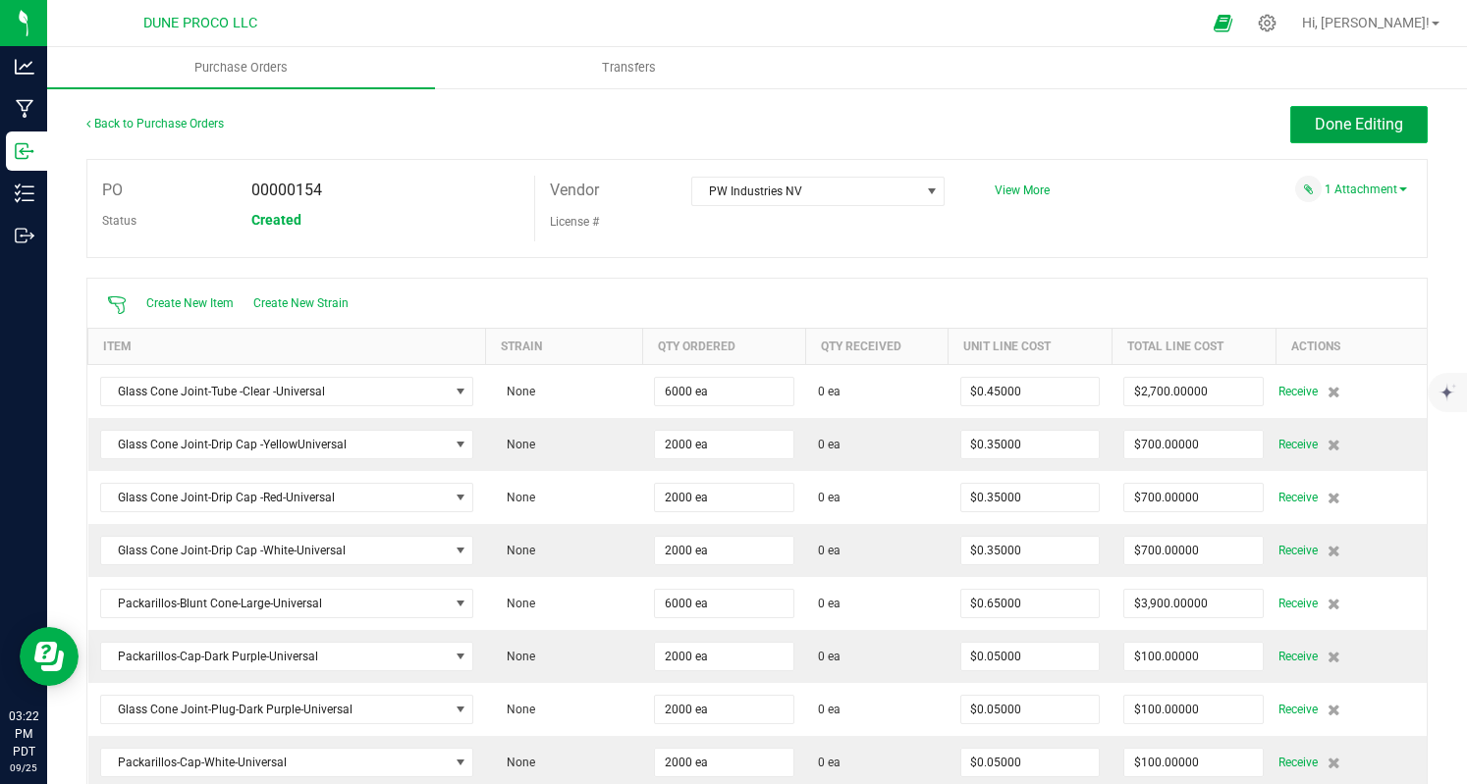
click at [1306, 111] on button "Done Editing" at bounding box center [1358, 124] width 137 height 37
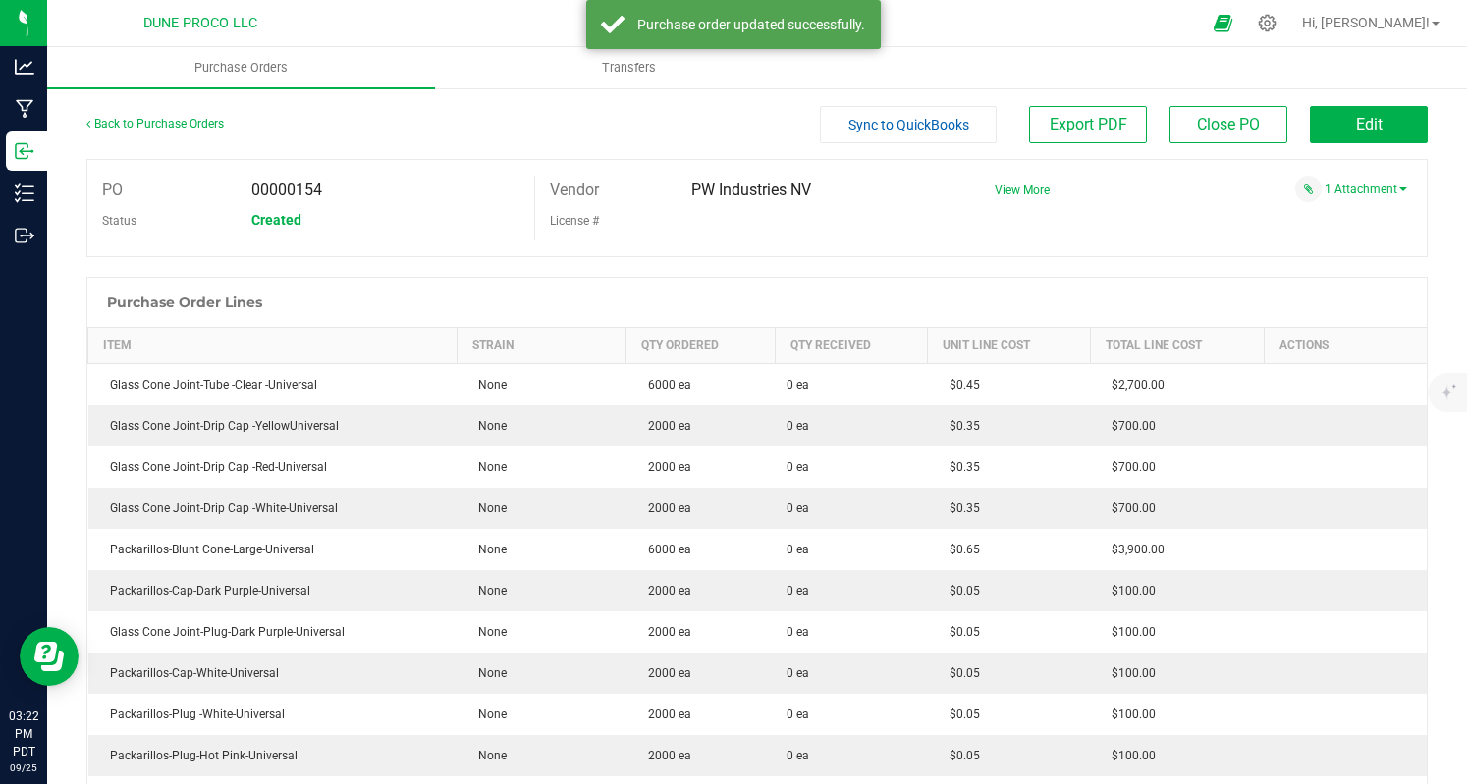
click at [869, 131] on span "Sync to QuickBooks" at bounding box center [908, 125] width 121 height 16
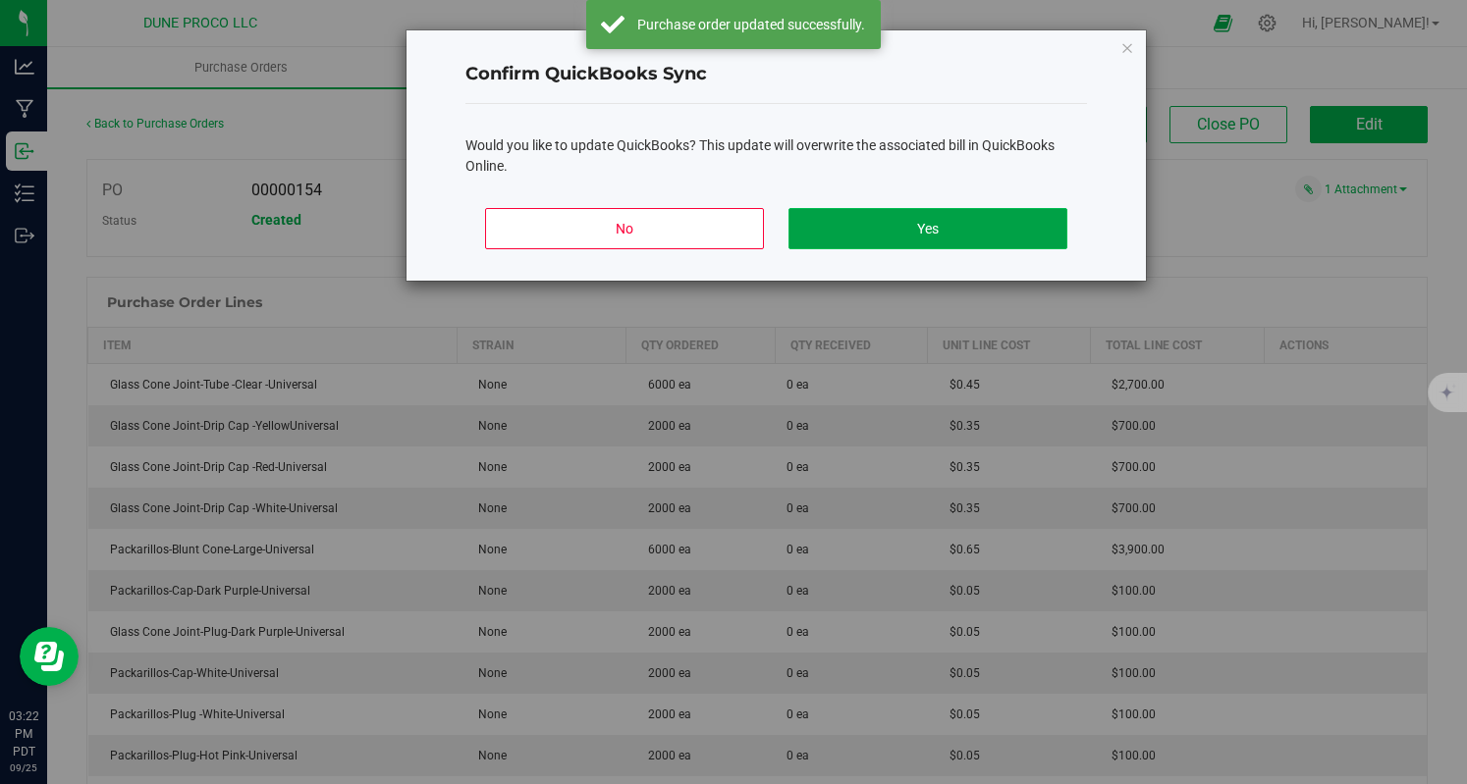
click at [832, 229] on button "Yes" at bounding box center [928, 228] width 280 height 41
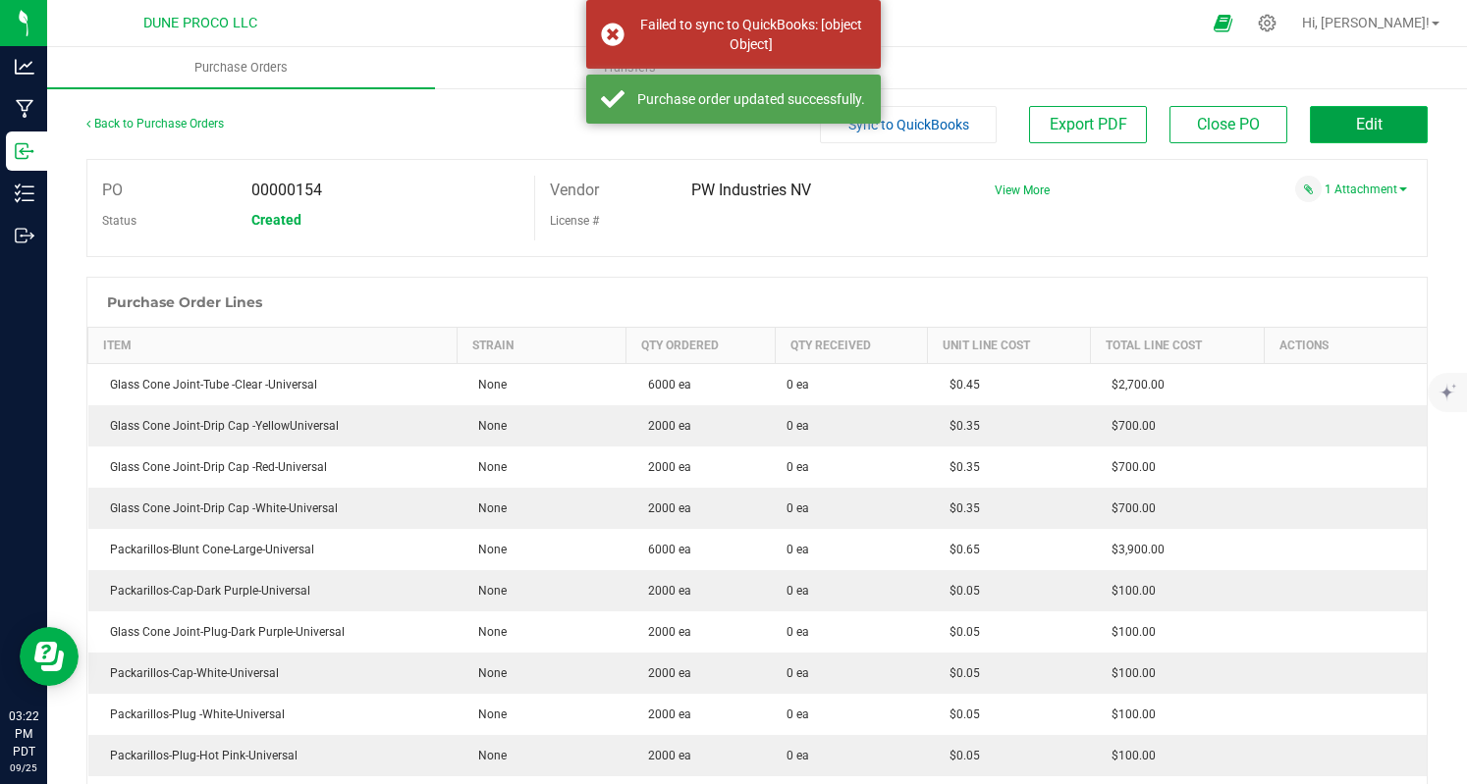
click at [1356, 116] on span "Edit" at bounding box center [1369, 124] width 27 height 19
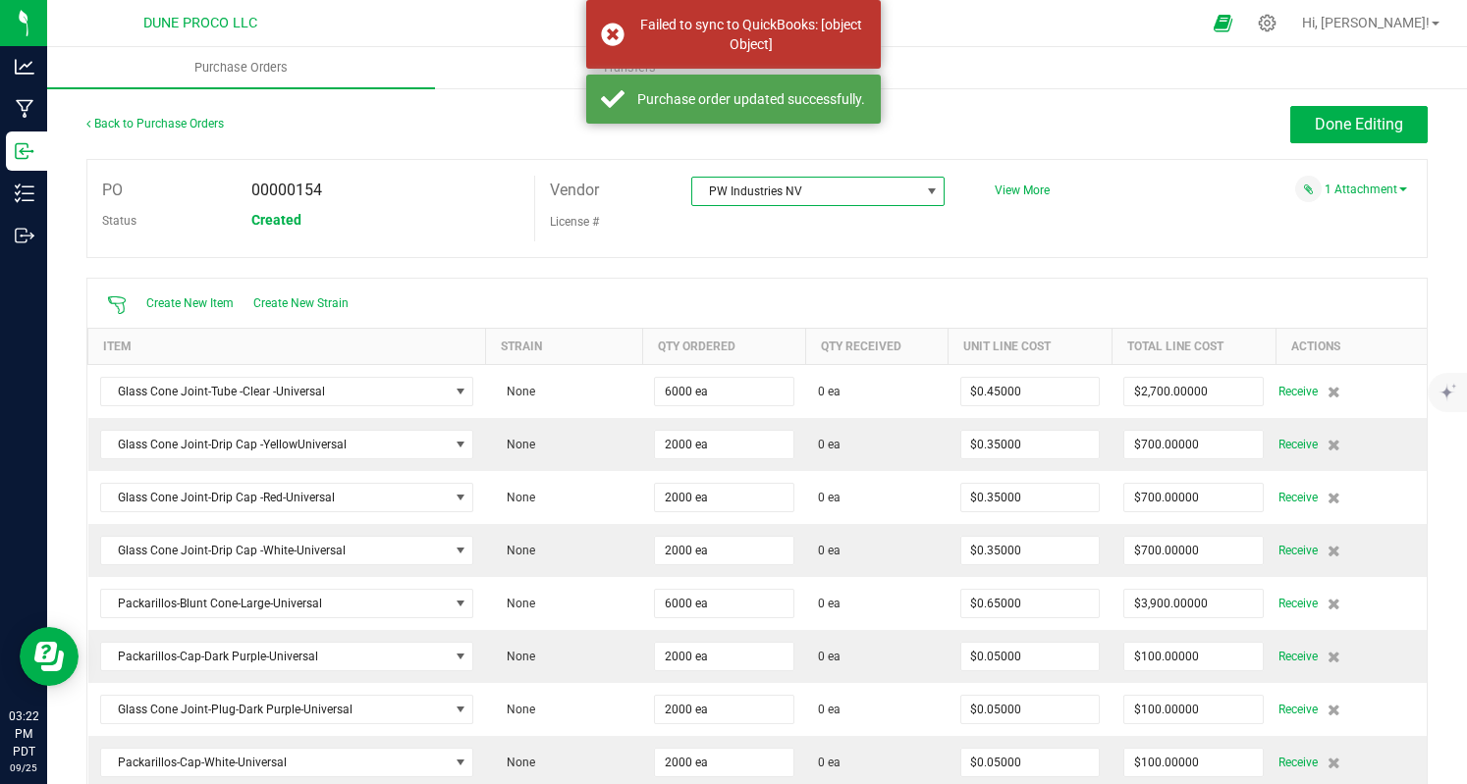
click at [750, 201] on span "PW Industries NV" at bounding box center [805, 191] width 227 height 27
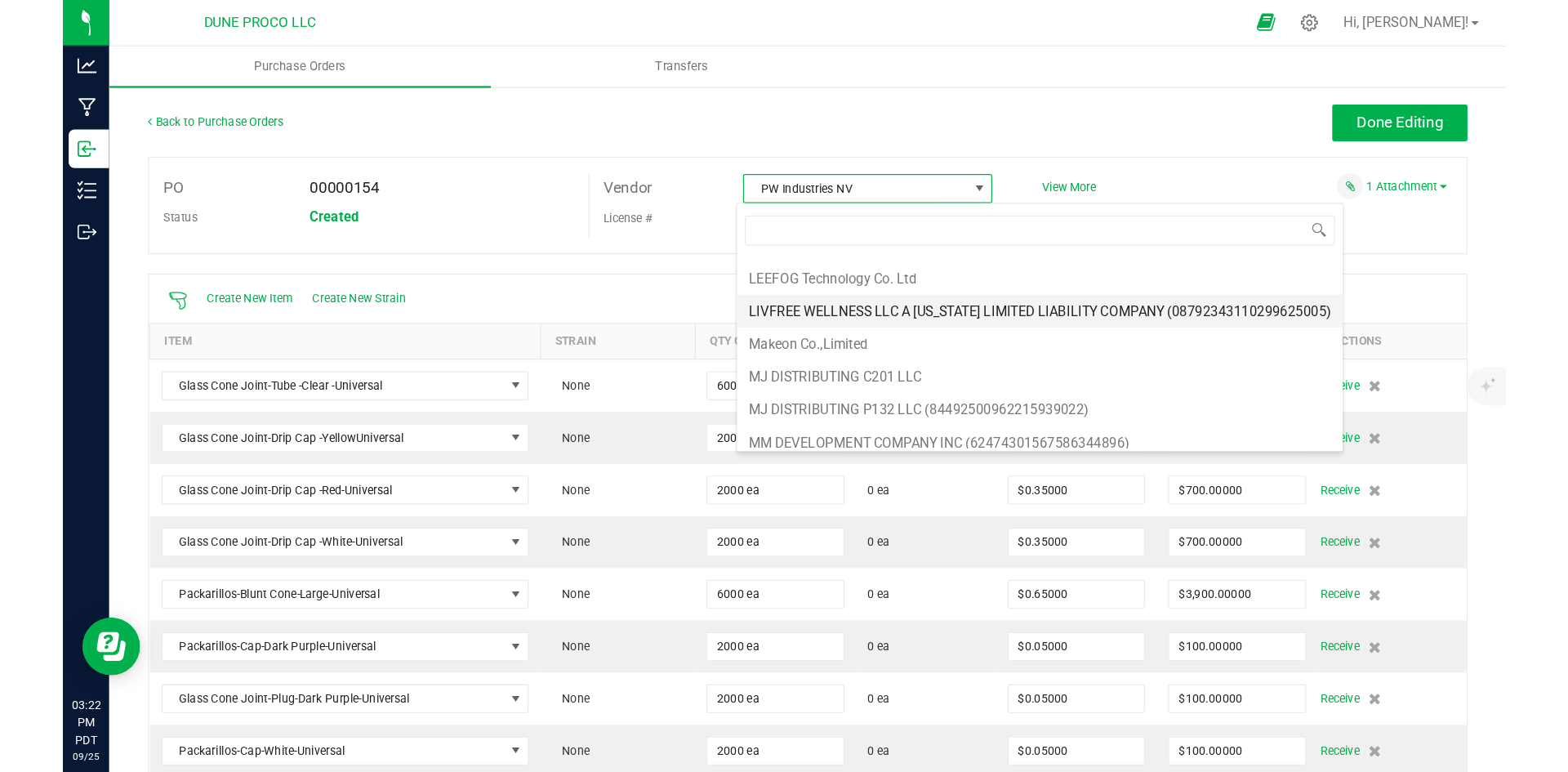
scroll to position [408, 0]
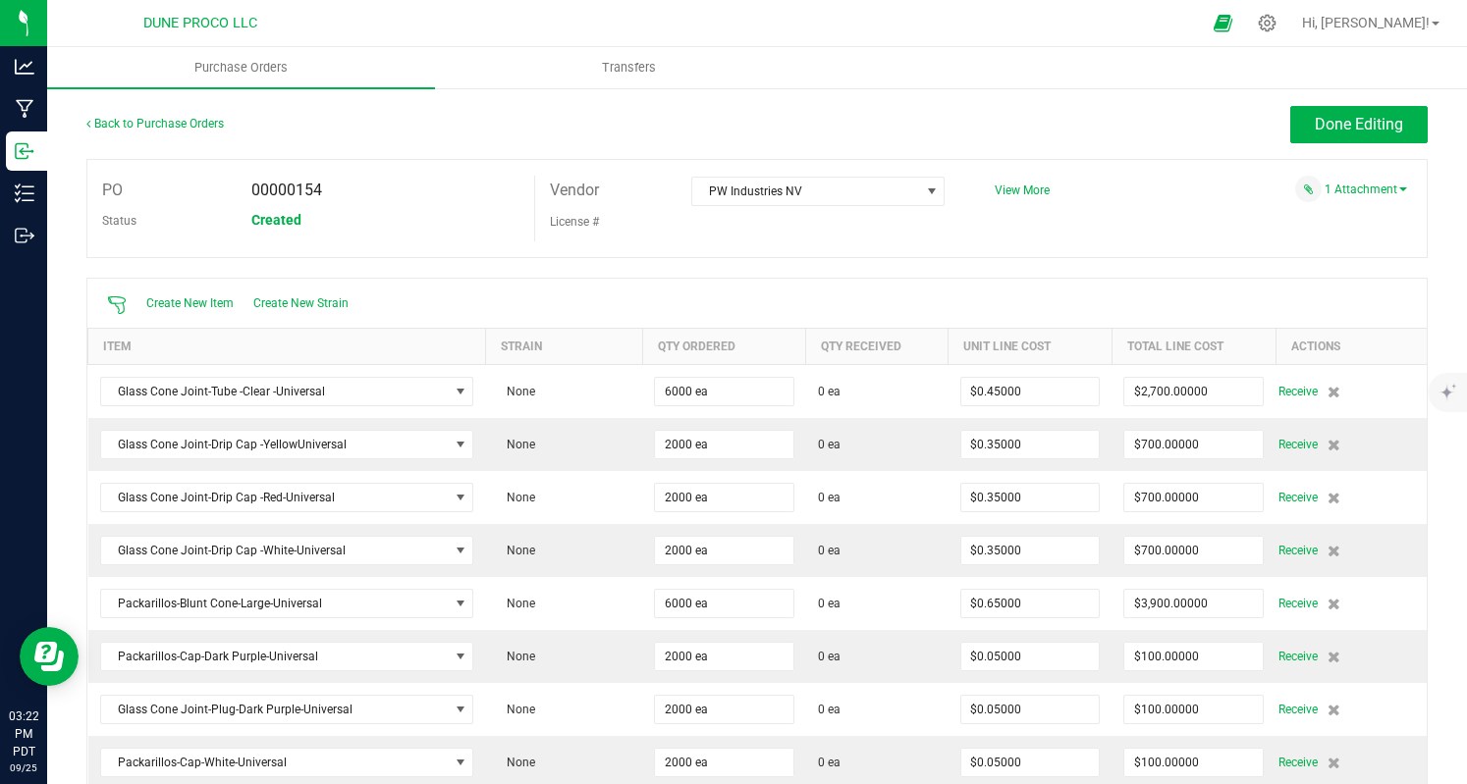
click at [626, 246] on div "PO 00000154 Status Created Vendor PW Industries NV License # View More" at bounding box center [756, 208] width 1341 height 99
click at [178, 123] on link "Back to Purchase Orders" at bounding box center [154, 124] width 137 height 14
